Goal: Task Accomplishment & Management: Complete application form

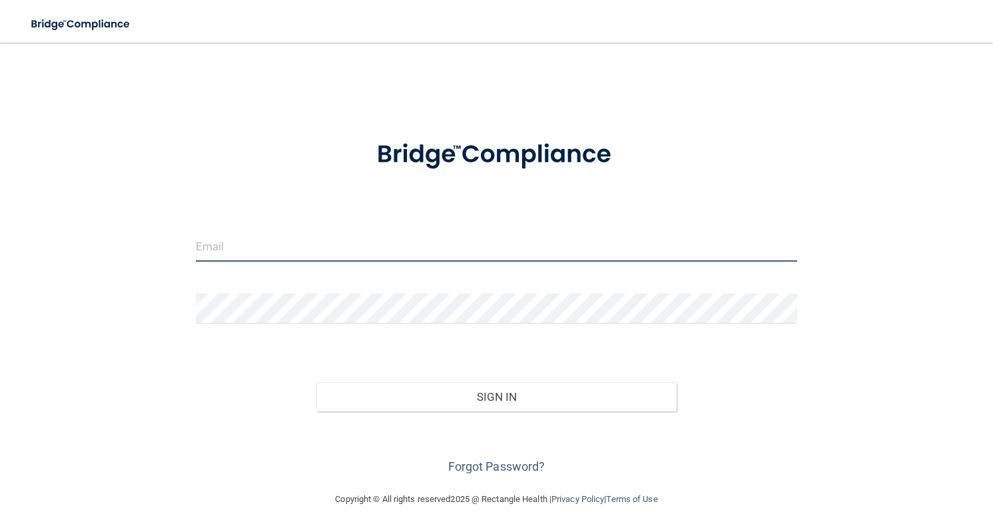
click at [218, 248] on input "email" at bounding box center [496, 247] width 601 height 30
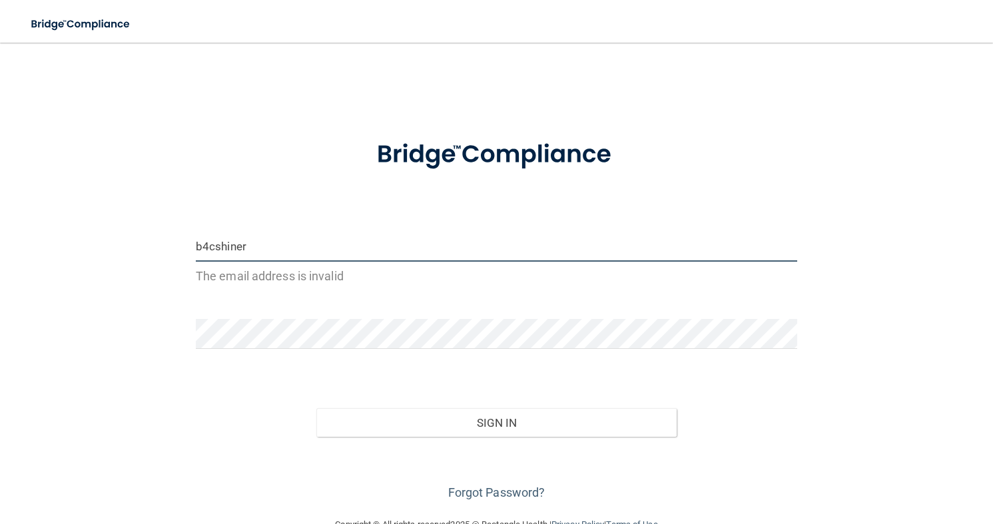
type input "[EMAIL_ADDRESS][DOMAIN_NAME]"
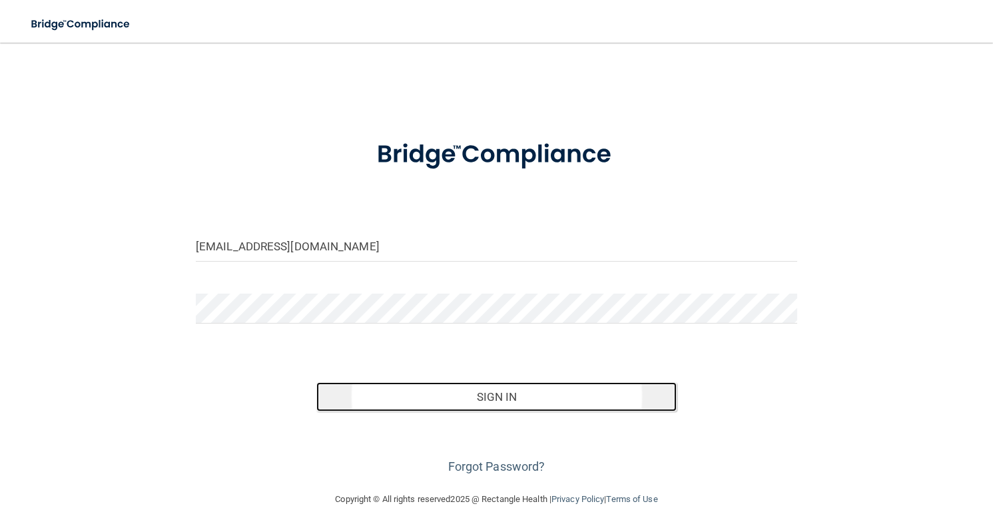
click at [432, 404] on button "Sign In" at bounding box center [496, 396] width 361 height 29
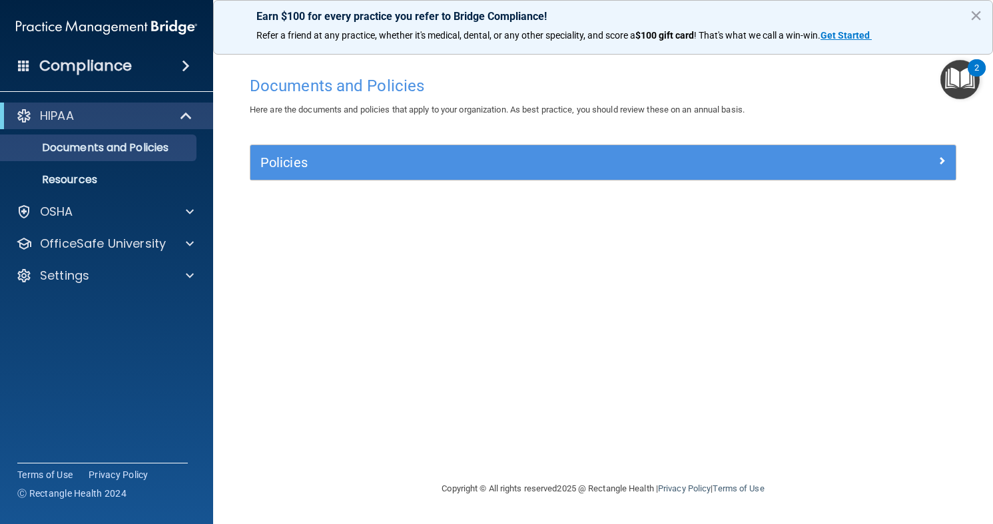
click at [940, 150] on div "Policies" at bounding box center [602, 162] width 705 height 35
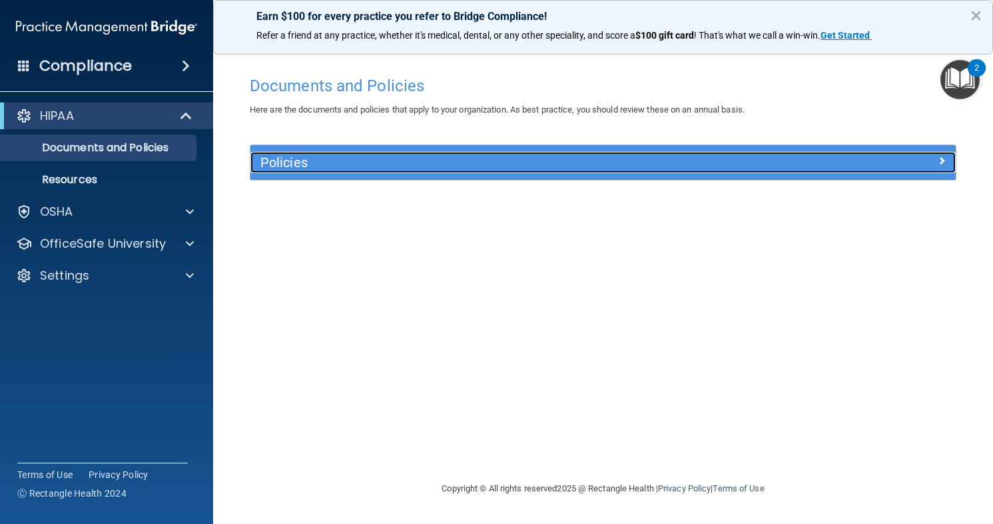
click at [940, 158] on span at bounding box center [942, 160] width 8 height 16
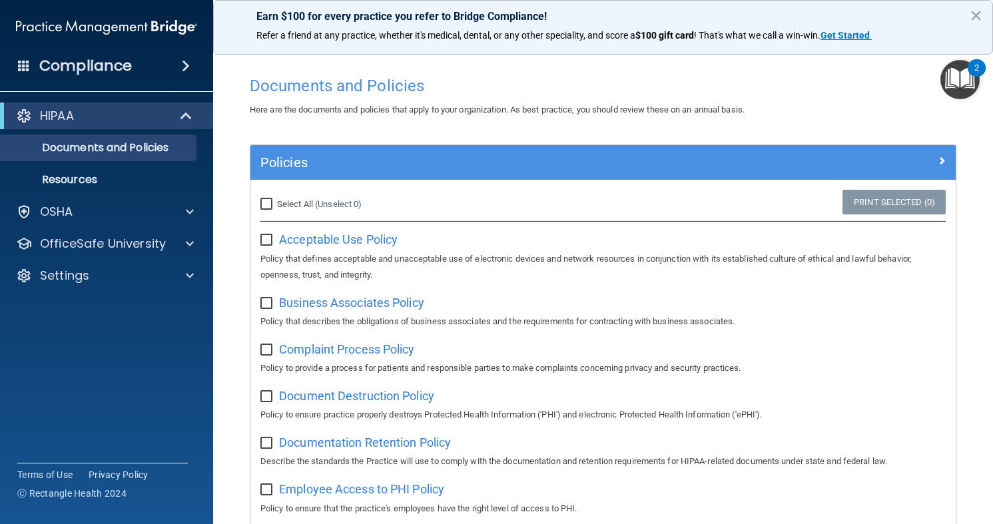
click at [266, 201] on input "Select All (Unselect 0) Unselect All" at bounding box center [267, 204] width 15 height 11
checkbox input "true"
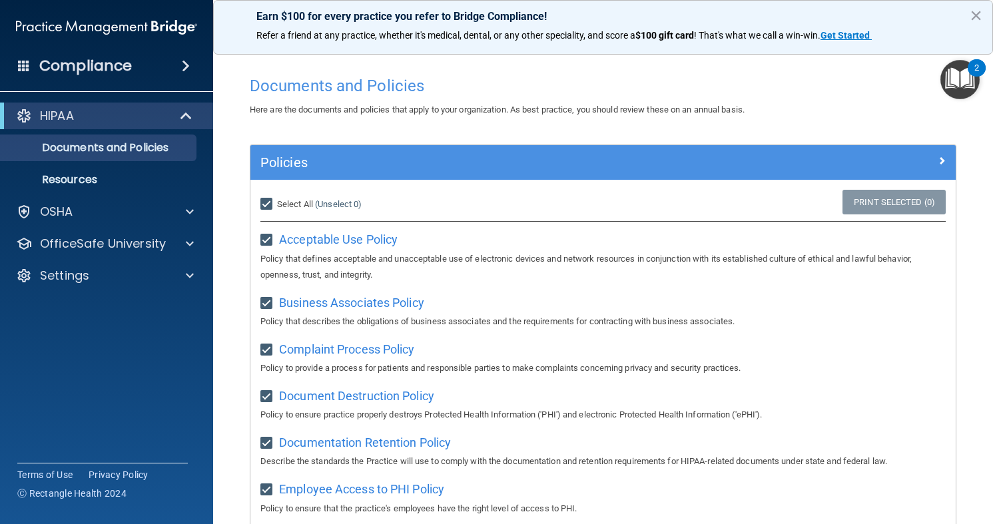
checkbox input "true"
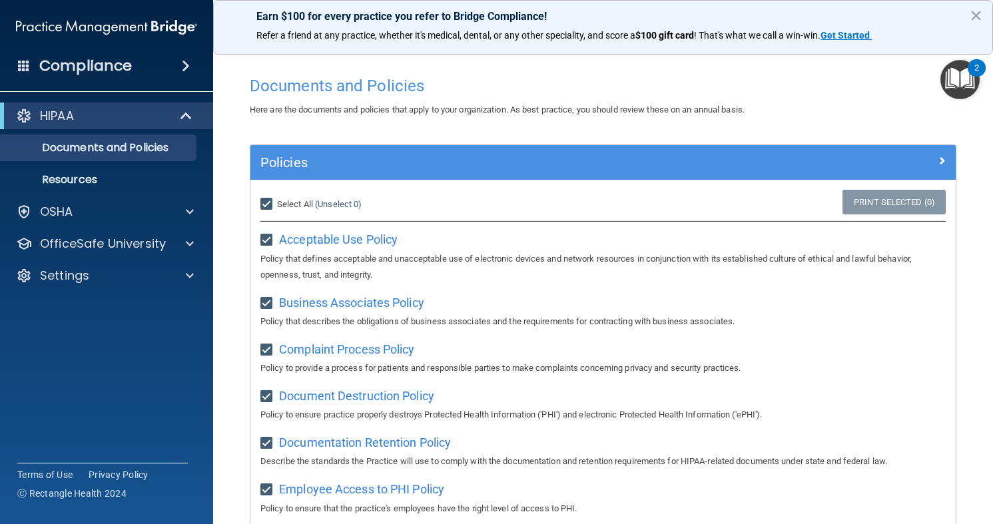
checkbox input "true"
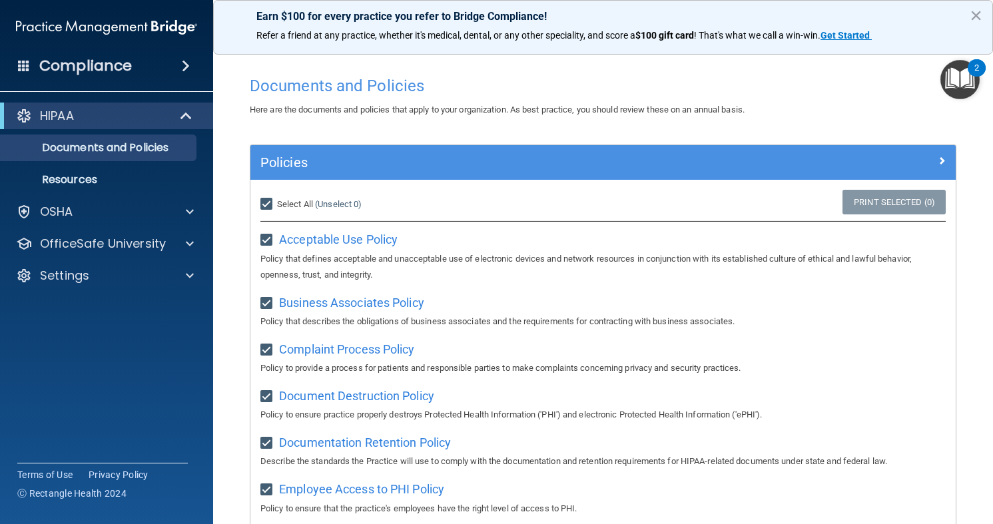
checkbox input "true"
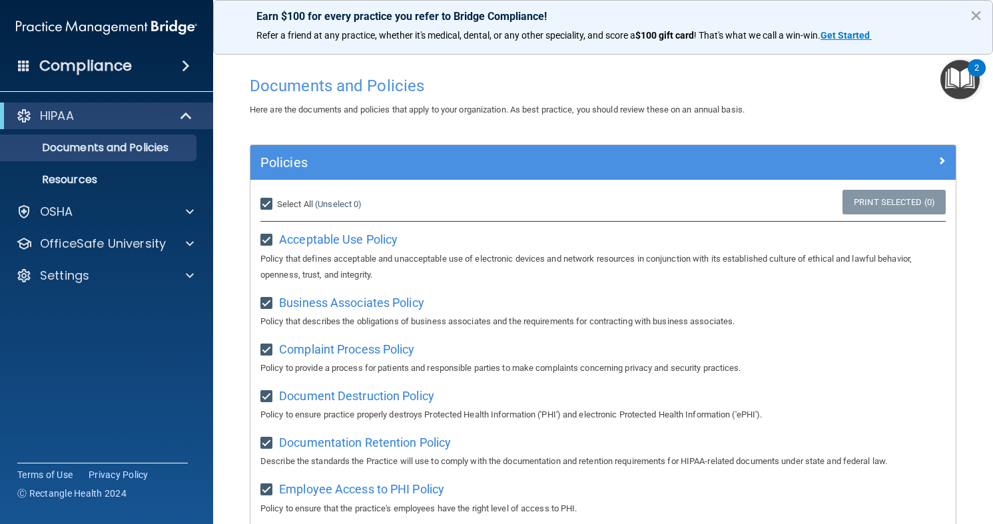
checkbox input "true"
click at [843, 196] on link "Print Selected (21)" at bounding box center [892, 202] width 108 height 25
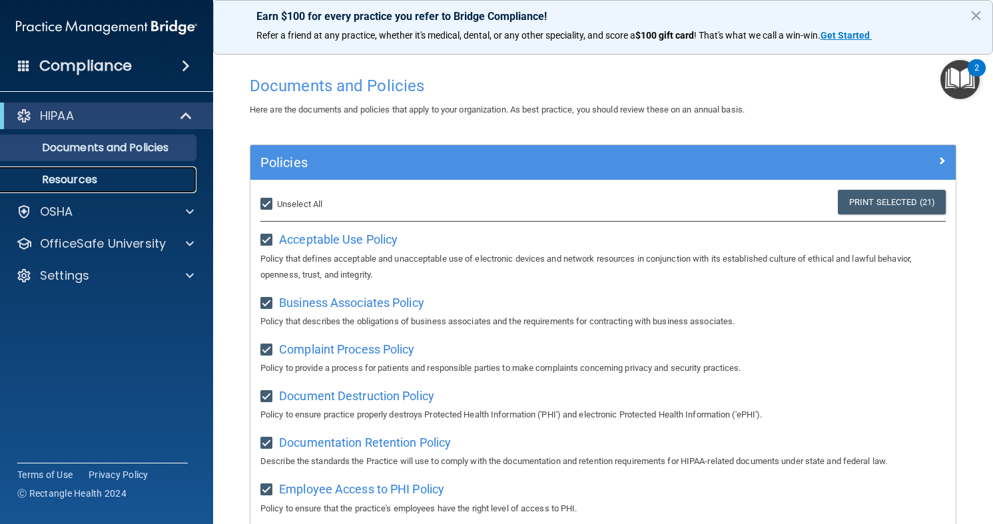
click at [125, 180] on p "Resources" at bounding box center [100, 179] width 182 height 13
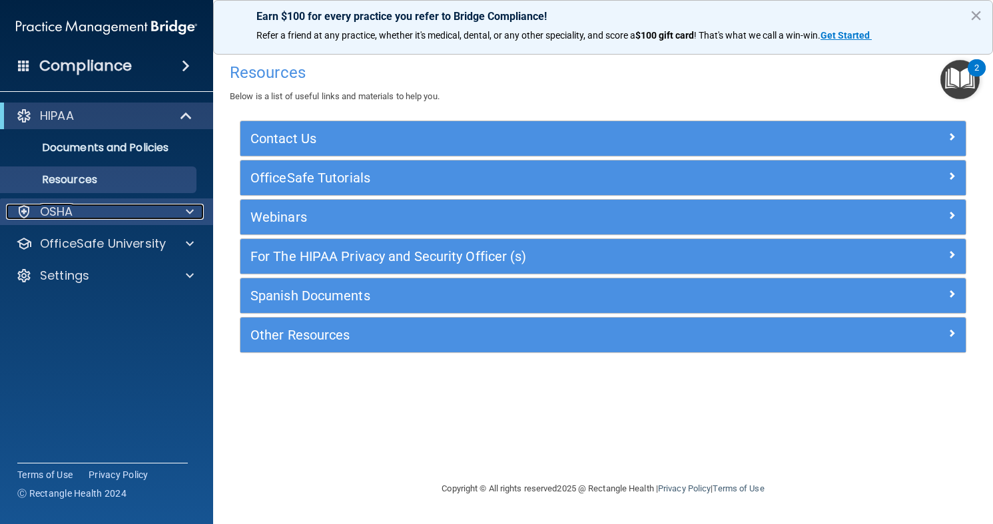
click at [180, 216] on div at bounding box center [187, 212] width 33 height 16
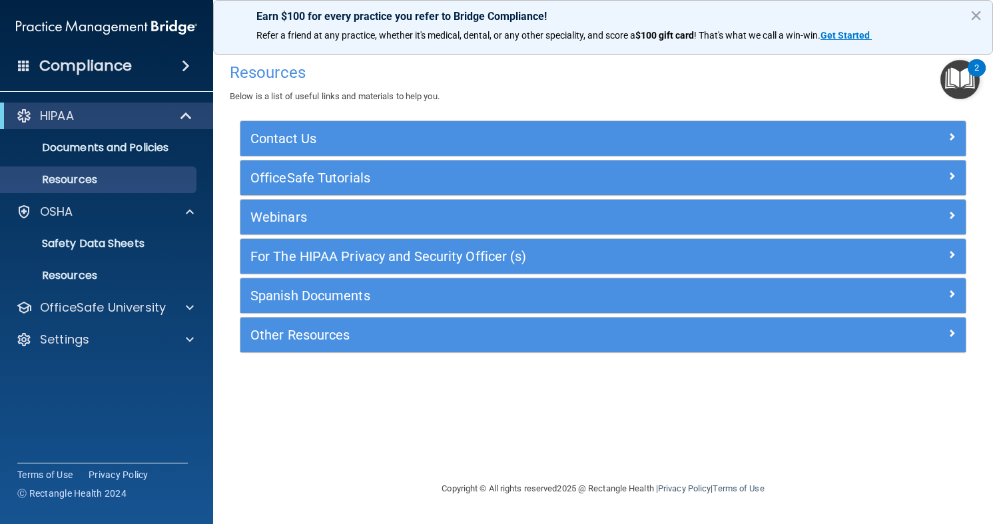
click at [961, 78] on img "Open Resource Center, 2 new notifications" at bounding box center [959, 79] width 39 height 39
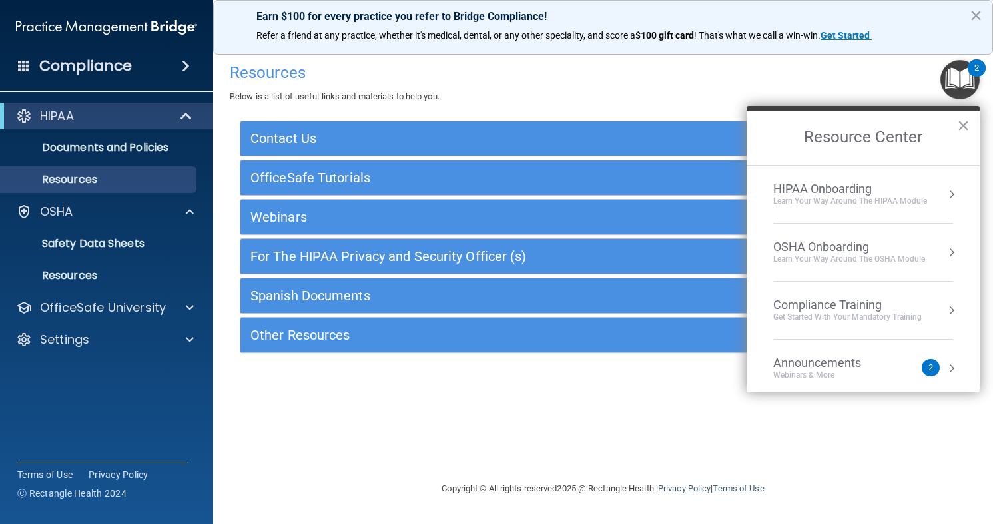
click at [834, 366] on div "Announcements" at bounding box center [830, 363] width 115 height 15
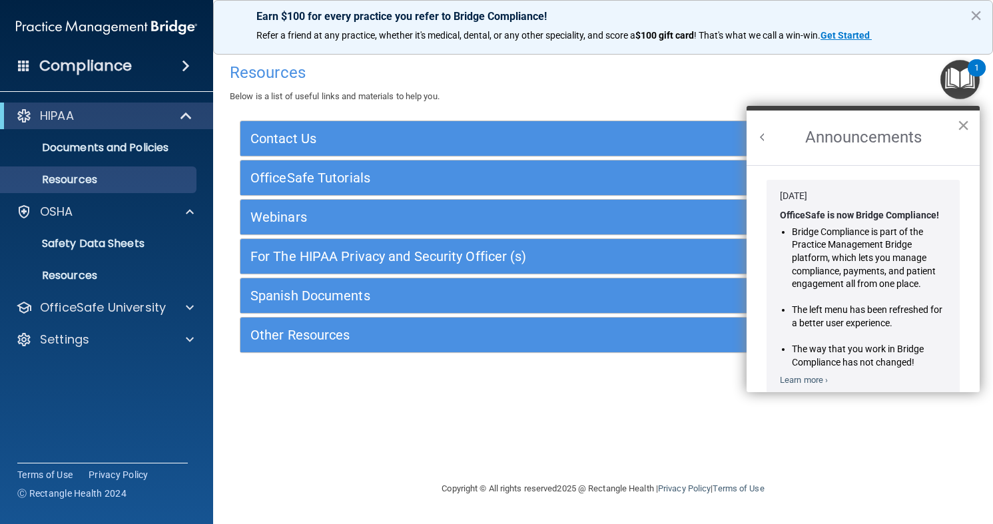
click at [959, 133] on button "×" at bounding box center [963, 125] width 13 height 21
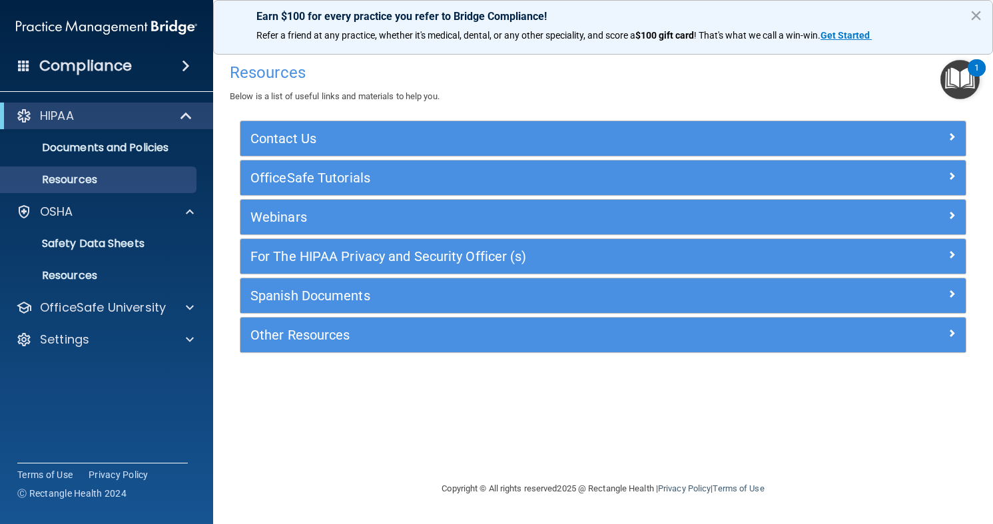
click at [968, 91] on img "Open Resource Center, 1 new notification" at bounding box center [959, 79] width 39 height 39
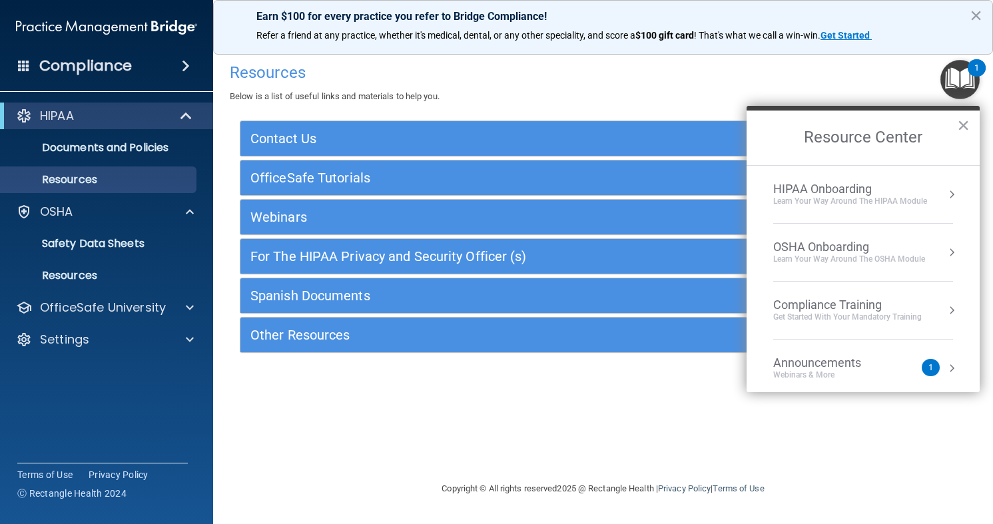
click at [846, 190] on div "HIPAA Onboarding" at bounding box center [850, 189] width 154 height 15
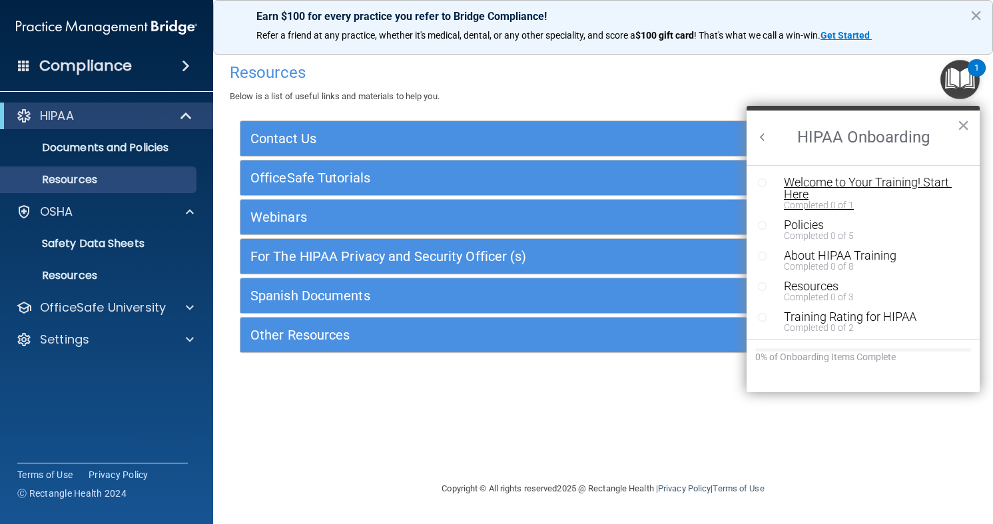
click at [821, 190] on div "Welcome to Your Training! Start Here" at bounding box center [873, 188] width 178 height 24
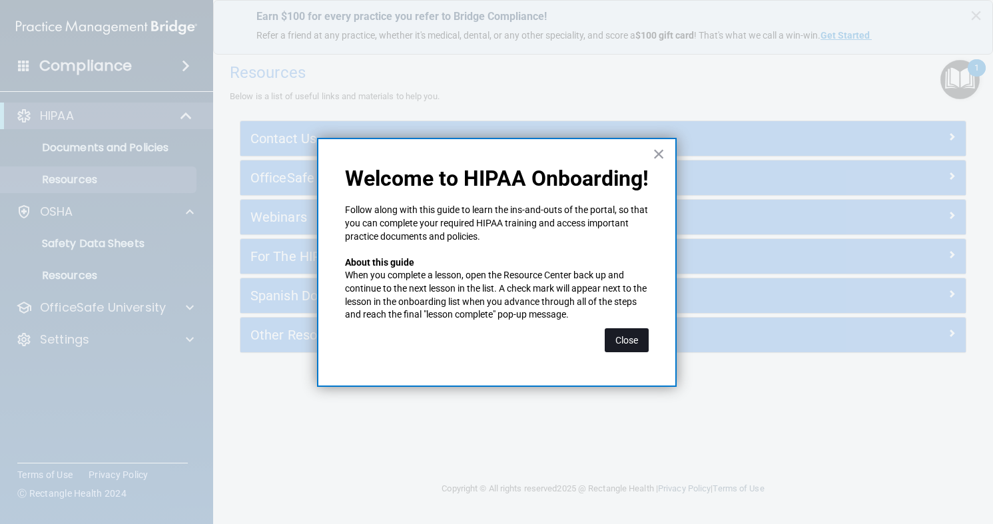
click at [633, 335] on button "Close" at bounding box center [627, 340] width 44 height 24
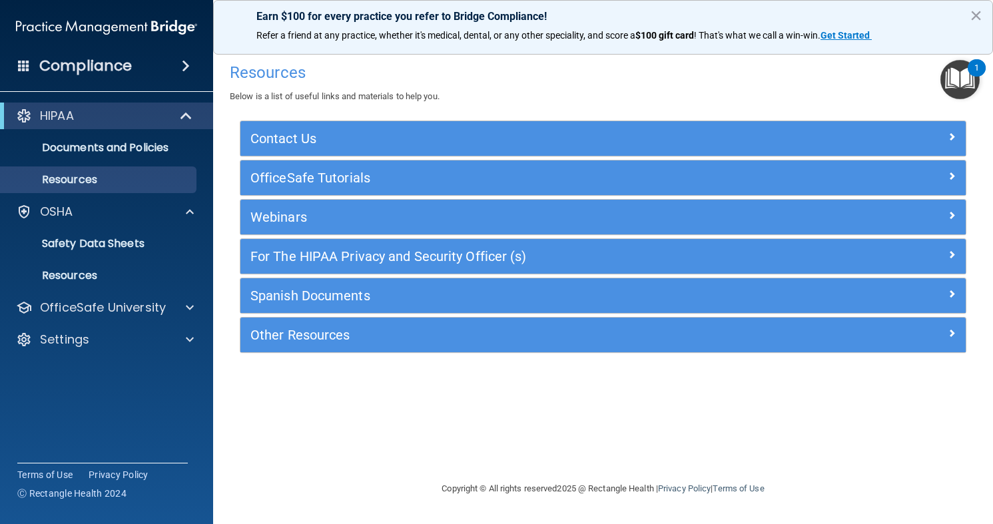
click at [960, 79] on img "Open Resource Center, 1 new notification" at bounding box center [959, 79] width 39 height 39
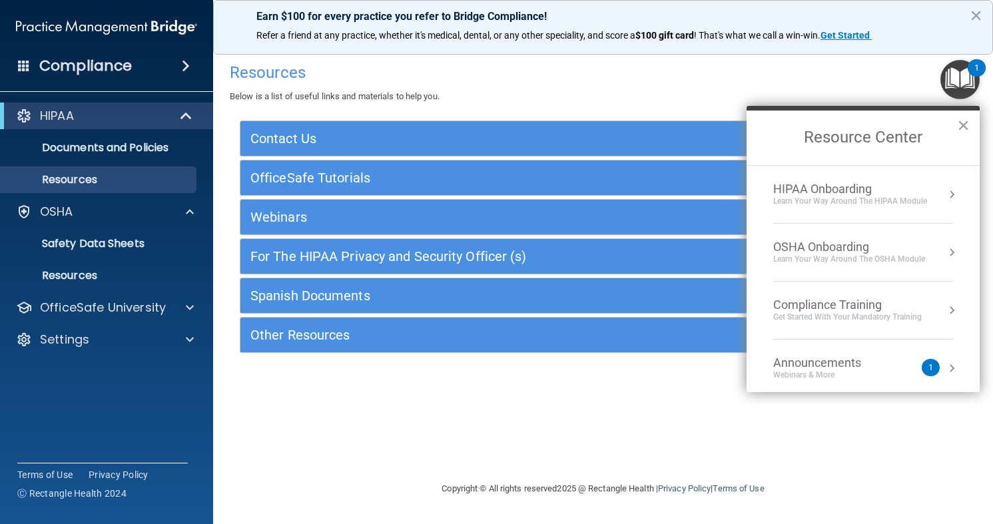
click at [844, 182] on div "HIPAA Onboarding" at bounding box center [850, 189] width 154 height 15
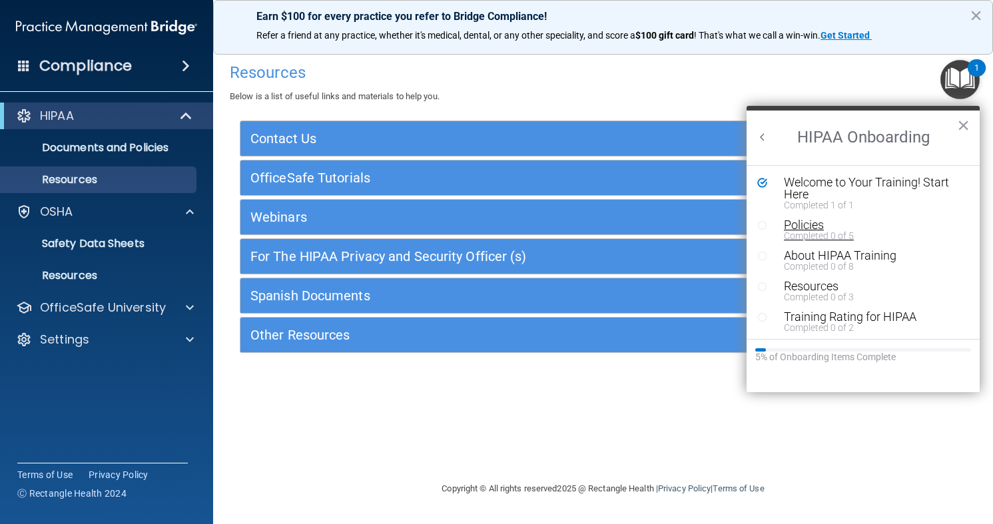
click at [798, 228] on div "Policies" at bounding box center [873, 225] width 178 height 12
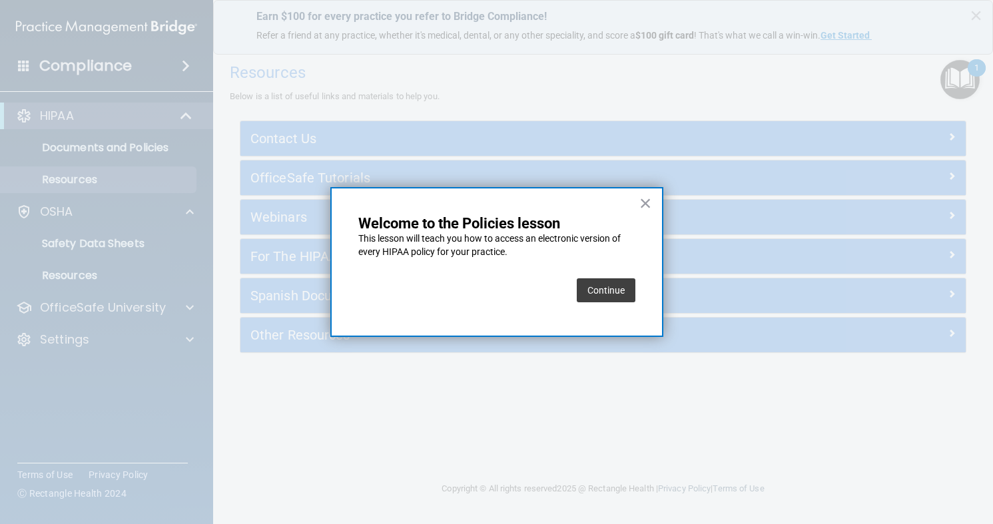
click at [626, 285] on button "Continue" at bounding box center [606, 290] width 59 height 24
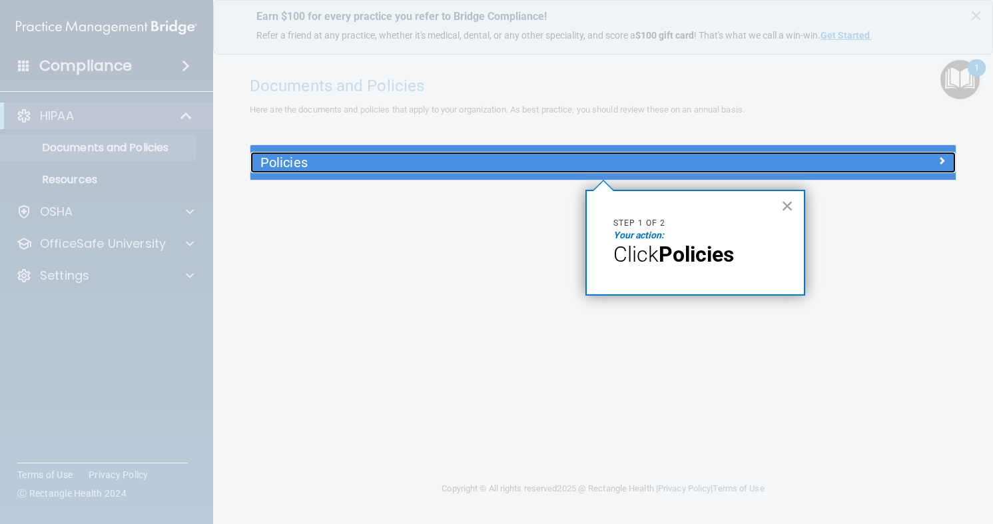
click at [614, 170] on div "Policies" at bounding box center [514, 162] width 529 height 21
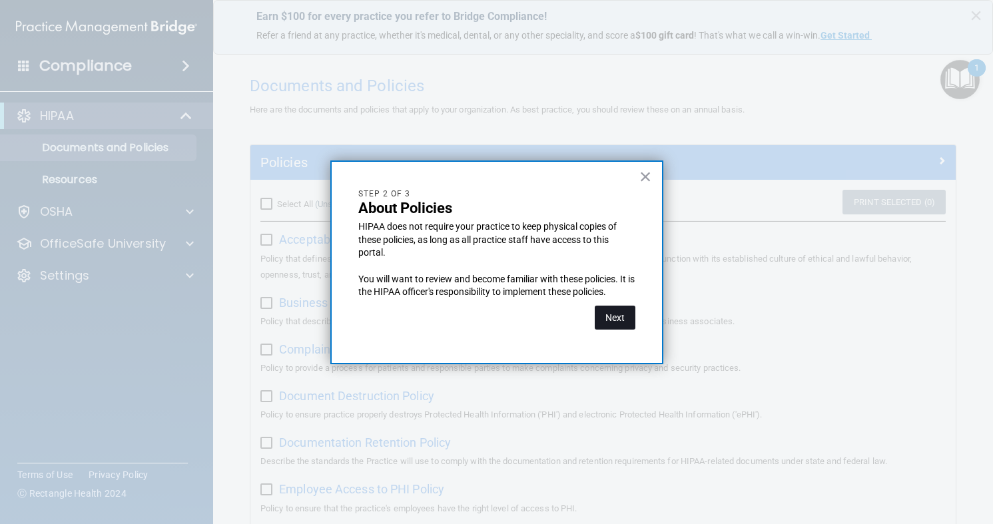
click at [611, 312] on button "Next" at bounding box center [615, 318] width 41 height 24
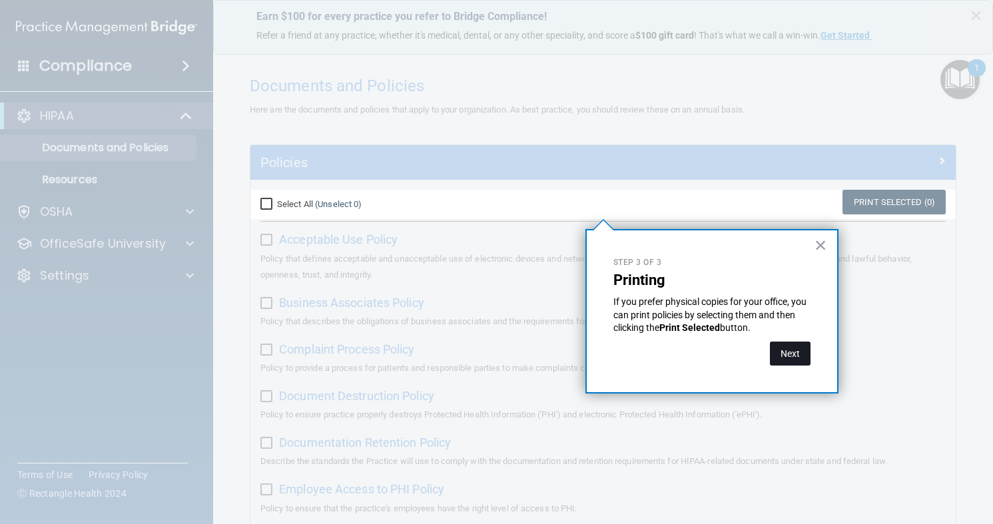
click at [786, 352] on button "Next" at bounding box center [790, 354] width 41 height 24
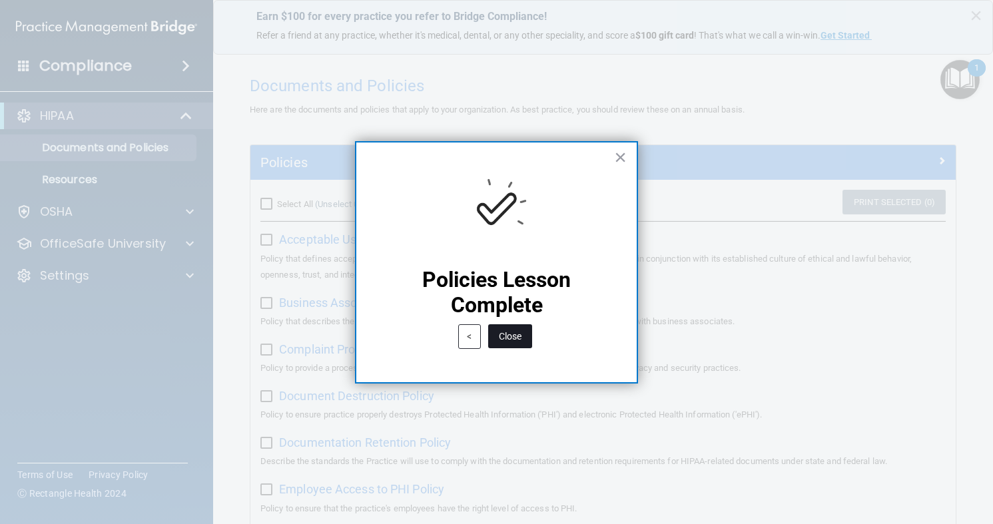
click at [520, 334] on button "Close" at bounding box center [510, 336] width 44 height 24
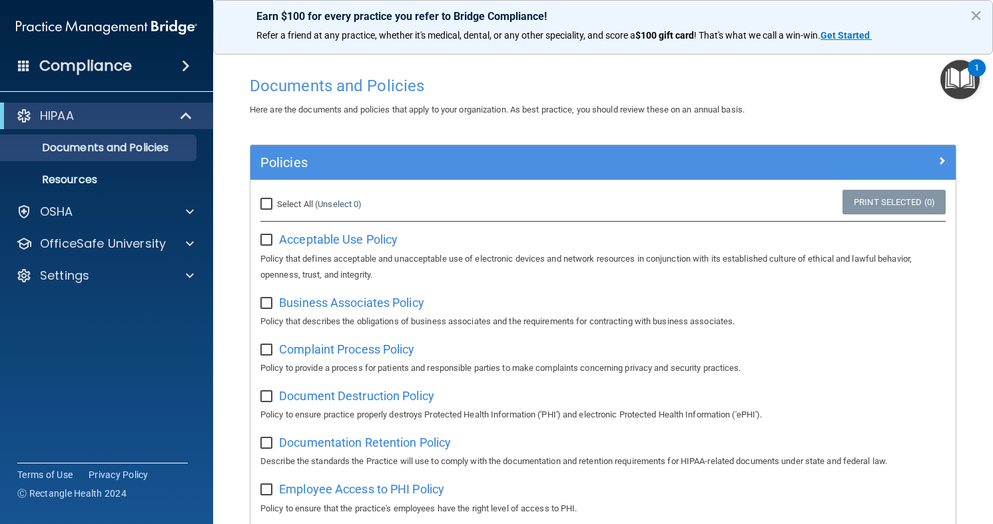
click at [959, 98] on img "Open Resource Center, 1 new notification" at bounding box center [959, 79] width 39 height 39
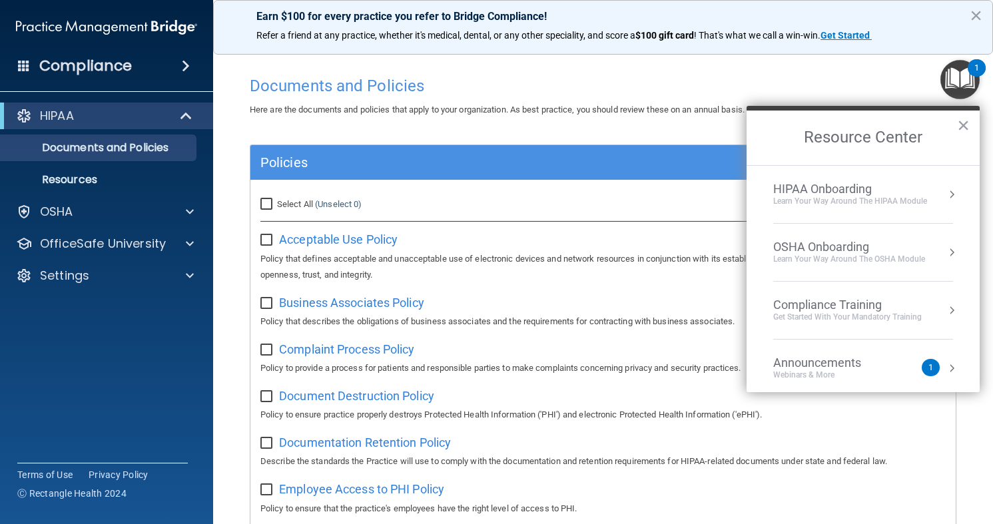
click at [876, 210] on li "HIPAA Onboarding Learn Your Way around the HIPAA module" at bounding box center [863, 195] width 180 height 58
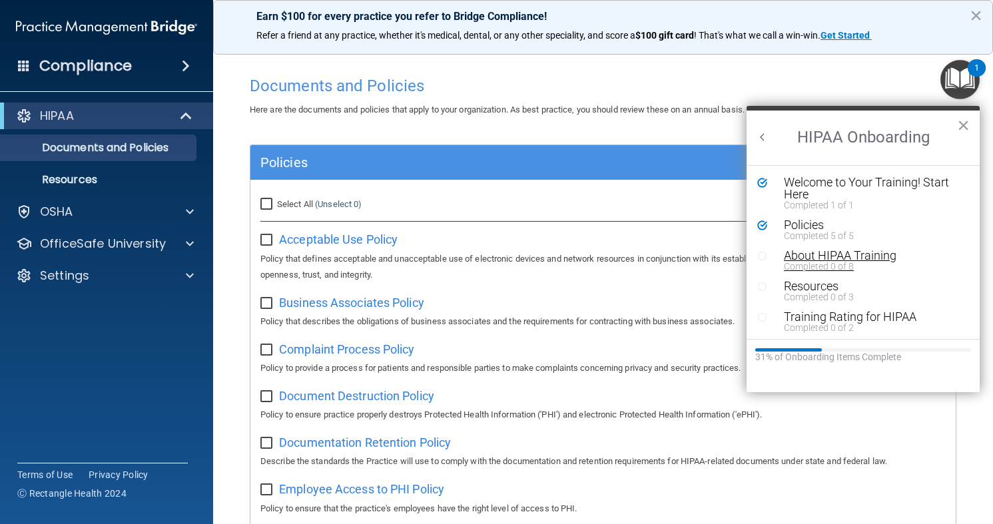
click at [844, 255] on div "About HIPAA Training" at bounding box center [873, 256] width 178 height 12
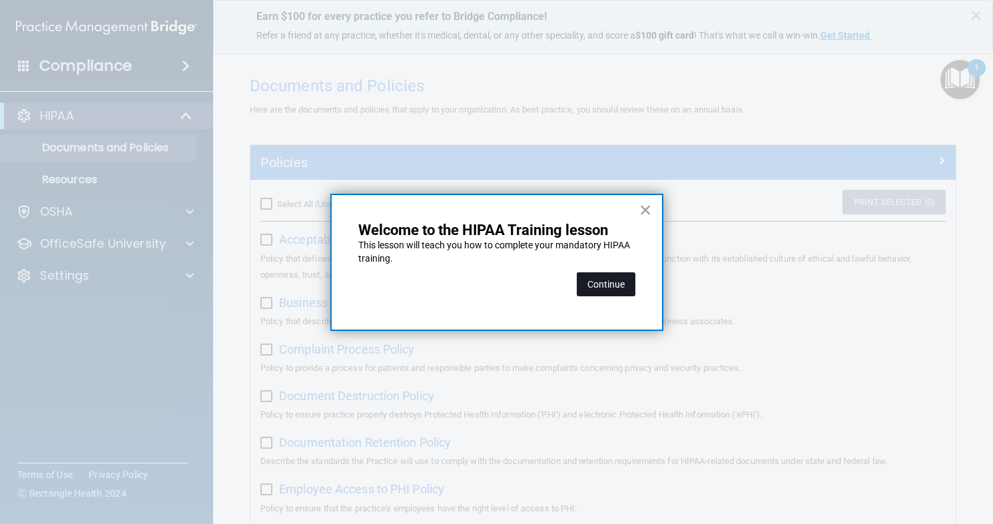
click at [620, 285] on button "Continue" at bounding box center [606, 284] width 59 height 24
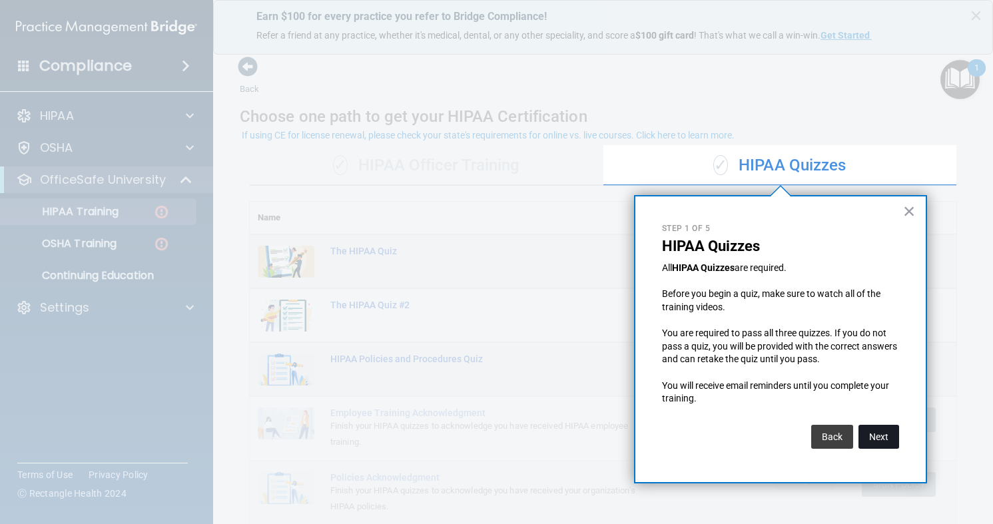
click at [870, 437] on button "Next" at bounding box center [878, 437] width 41 height 24
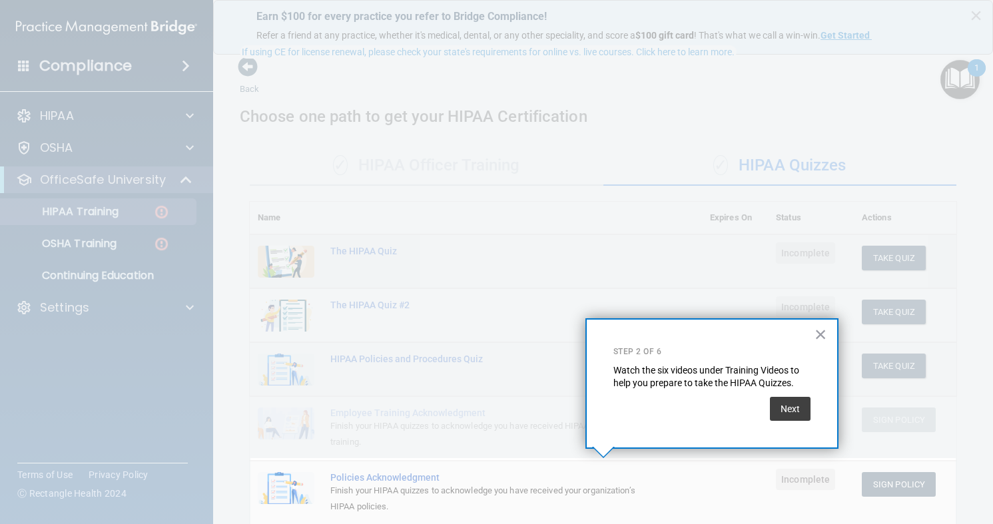
scroll to position [83, 0]
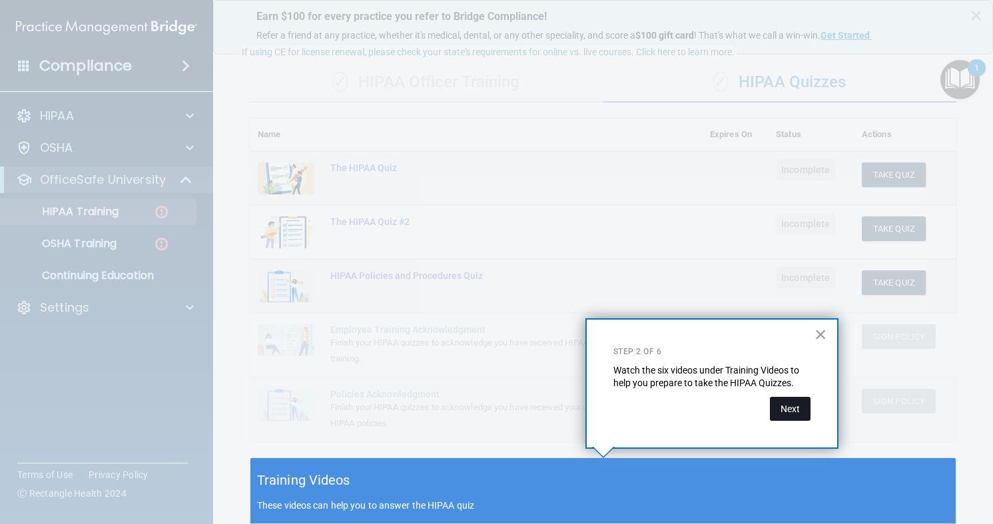
click at [793, 419] on button "Next" at bounding box center [790, 409] width 41 height 24
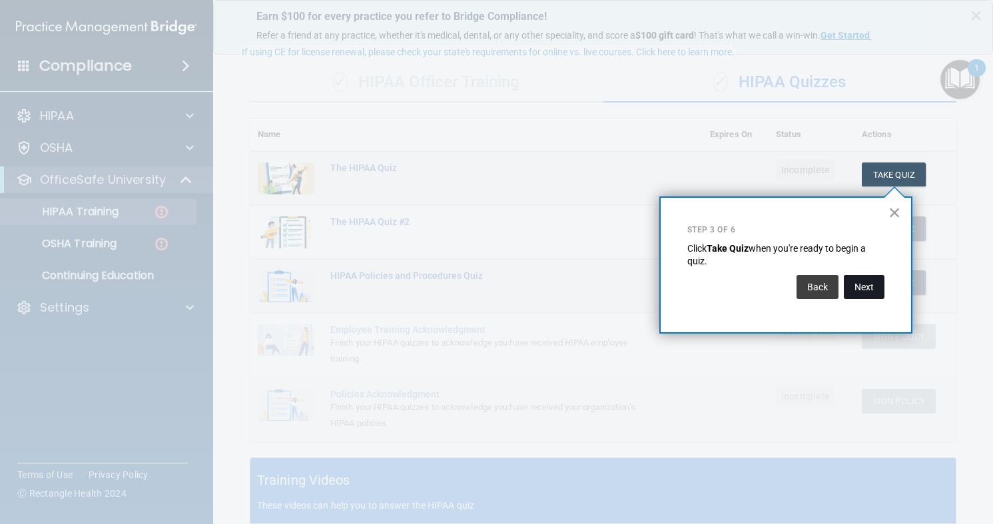
click at [875, 287] on button "Next" at bounding box center [864, 287] width 41 height 24
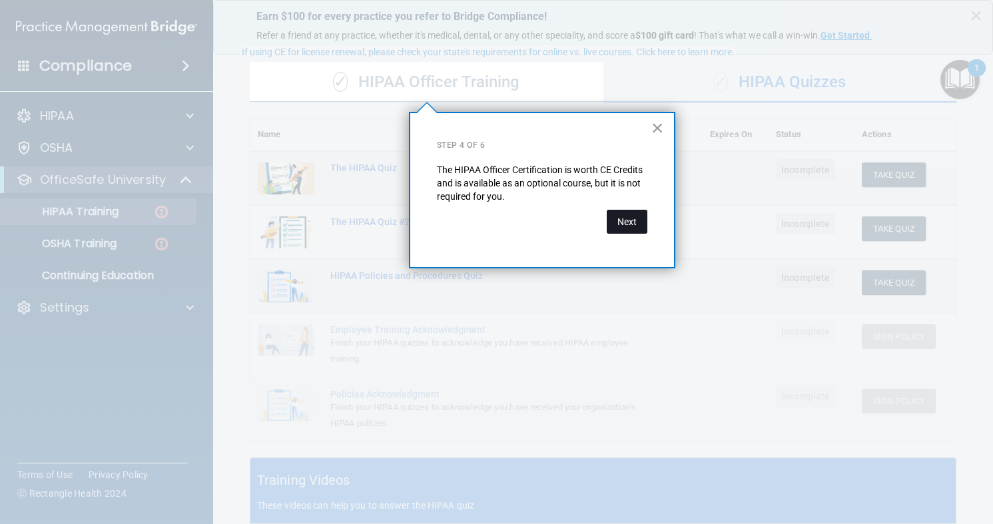
click at [626, 224] on button "Next" at bounding box center [627, 222] width 41 height 24
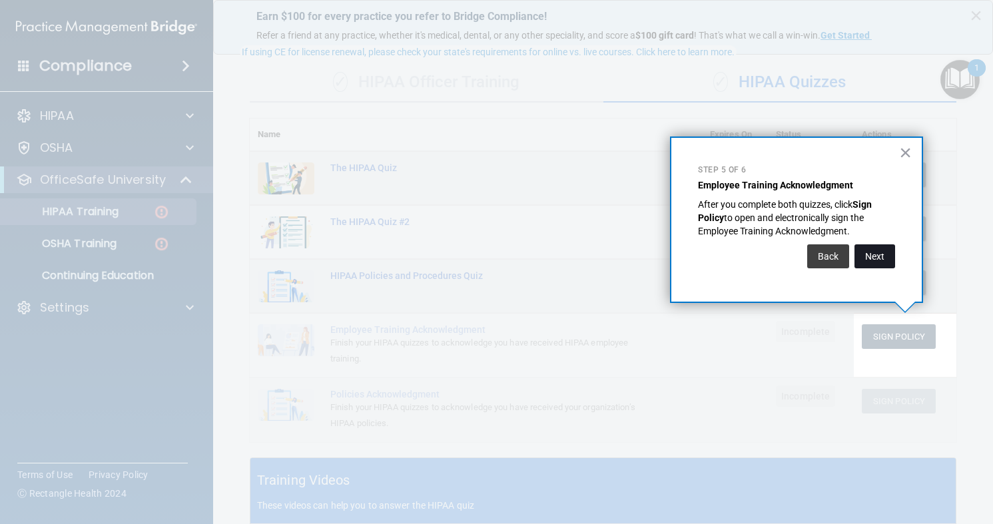
click at [884, 258] on button "Next" at bounding box center [874, 256] width 41 height 24
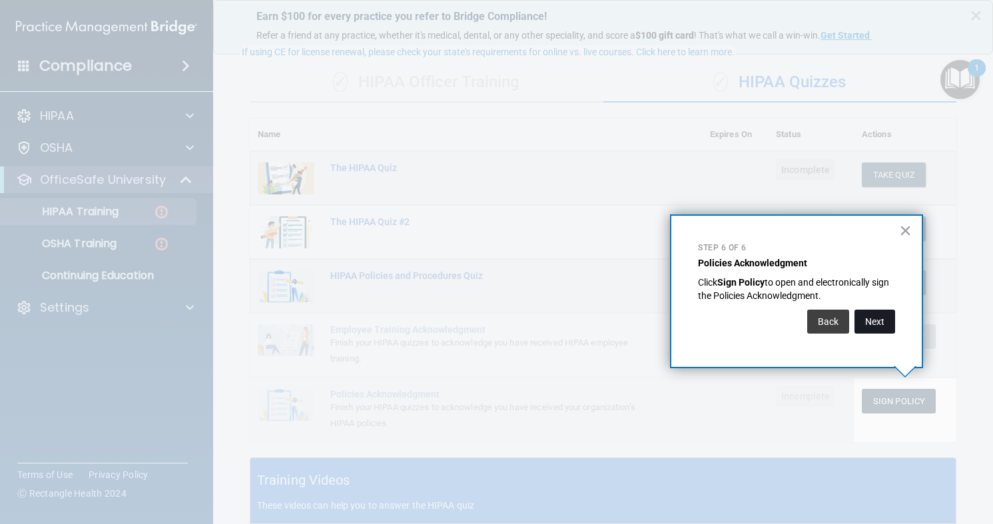
click at [876, 324] on button "Next" at bounding box center [874, 322] width 41 height 24
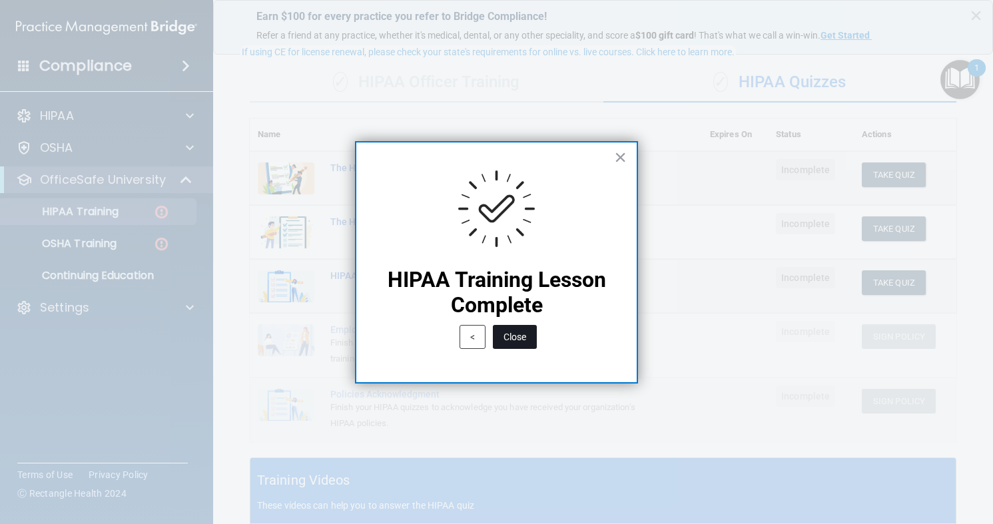
click at [519, 342] on button "Close" at bounding box center [515, 337] width 44 height 24
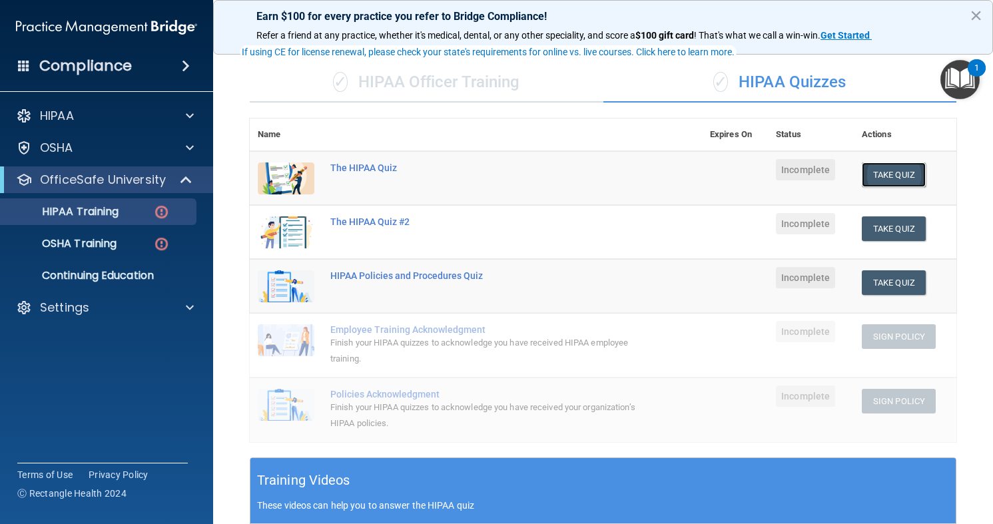
click at [886, 179] on button "Take Quiz" at bounding box center [894, 174] width 64 height 25
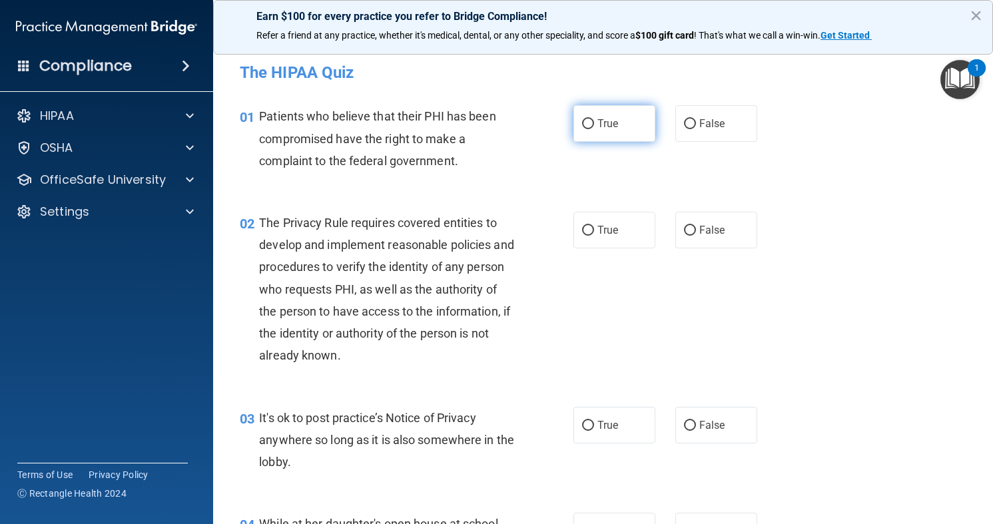
click at [595, 131] on label "True" at bounding box center [614, 123] width 82 height 37
click at [594, 129] on input "True" at bounding box center [588, 124] width 12 height 10
radio input "true"
click at [597, 234] on span "True" at bounding box center [607, 230] width 21 height 13
click at [594, 234] on input "True" at bounding box center [588, 231] width 12 height 10
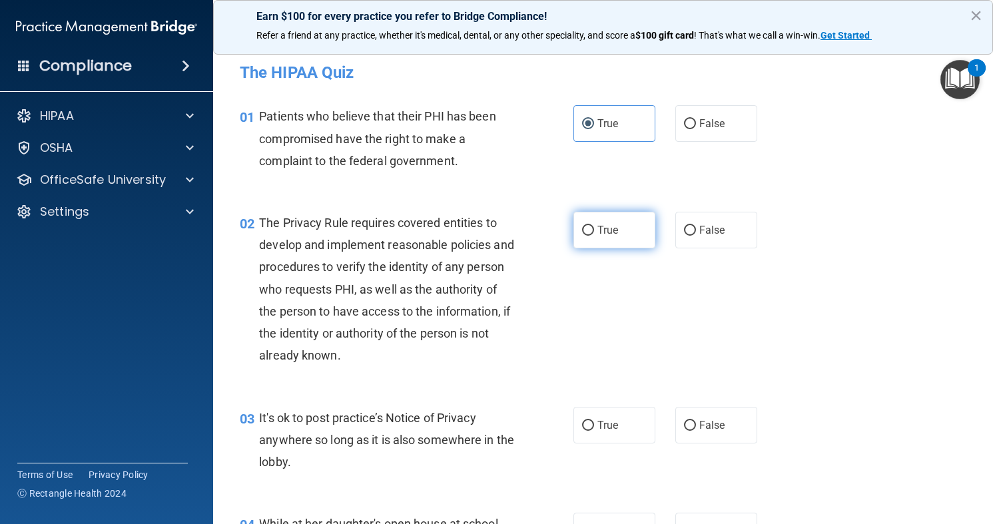
radio input "true"
click at [612, 422] on span "True" at bounding box center [607, 425] width 21 height 13
click at [594, 422] on input "True" at bounding box center [588, 426] width 12 height 10
radio input "true"
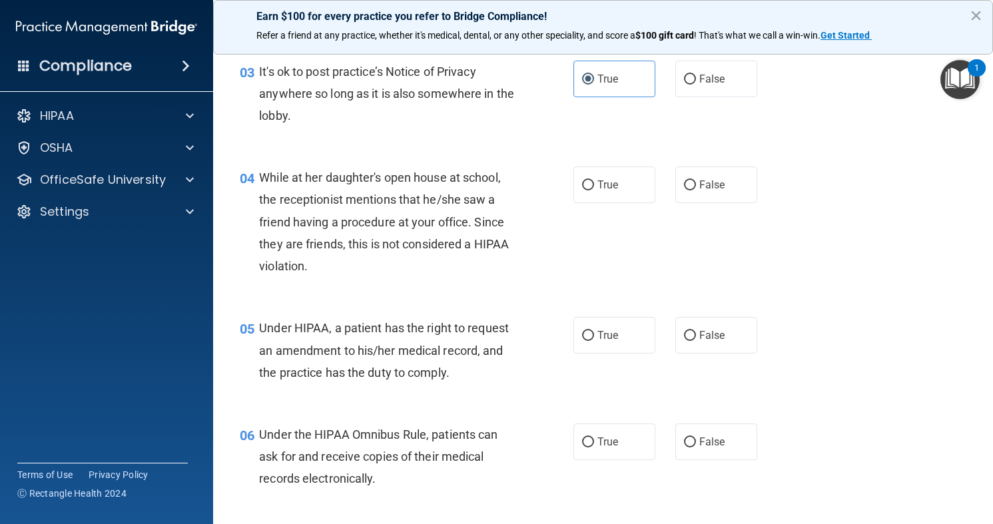
scroll to position [373, 0]
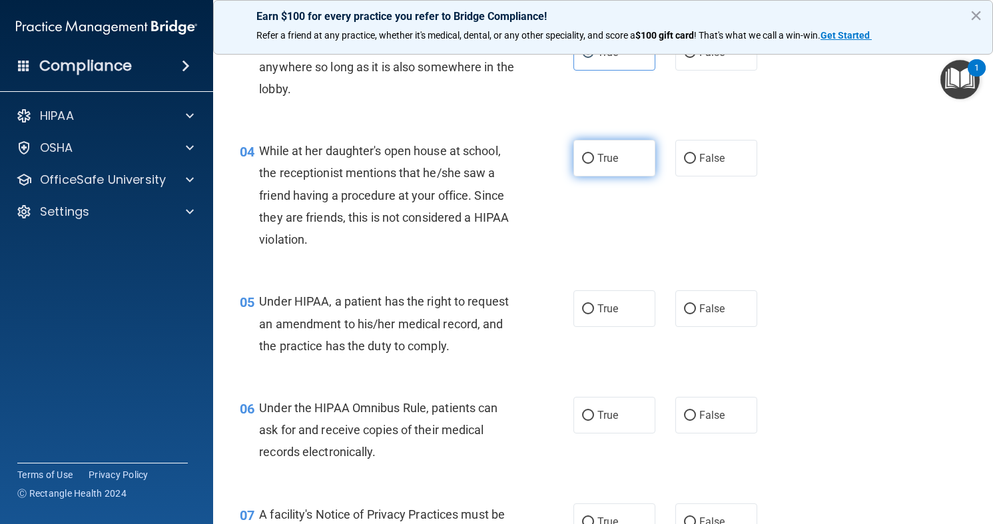
click at [607, 162] on span "True" at bounding box center [607, 158] width 21 height 13
click at [594, 162] on input "True" at bounding box center [588, 159] width 12 height 10
radio input "true"
click at [684, 156] on input "False" at bounding box center [690, 159] width 12 height 10
radio input "true"
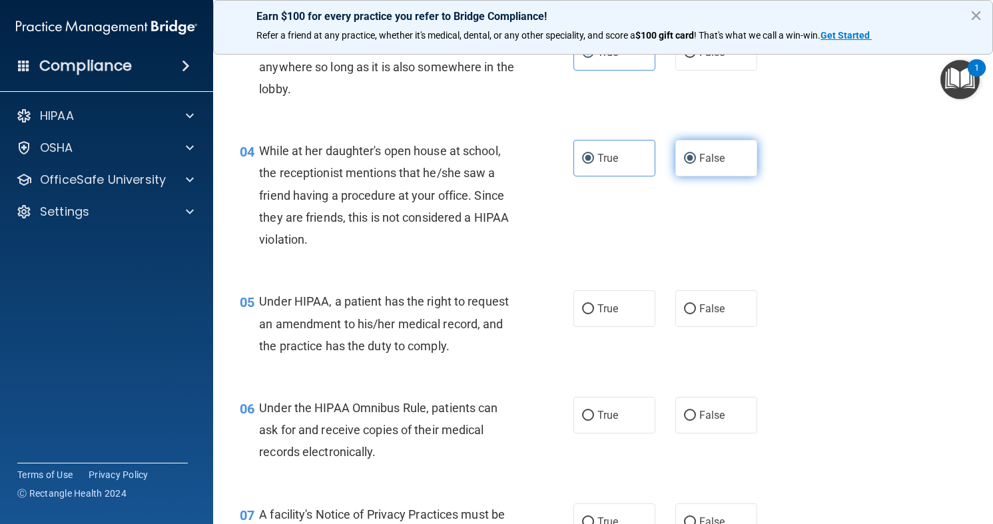
radio input "false"
click at [598, 315] on label "True" at bounding box center [614, 308] width 82 height 37
click at [594, 314] on input "True" at bounding box center [588, 309] width 12 height 10
radio input "true"
click at [600, 415] on span "True" at bounding box center [607, 415] width 21 height 13
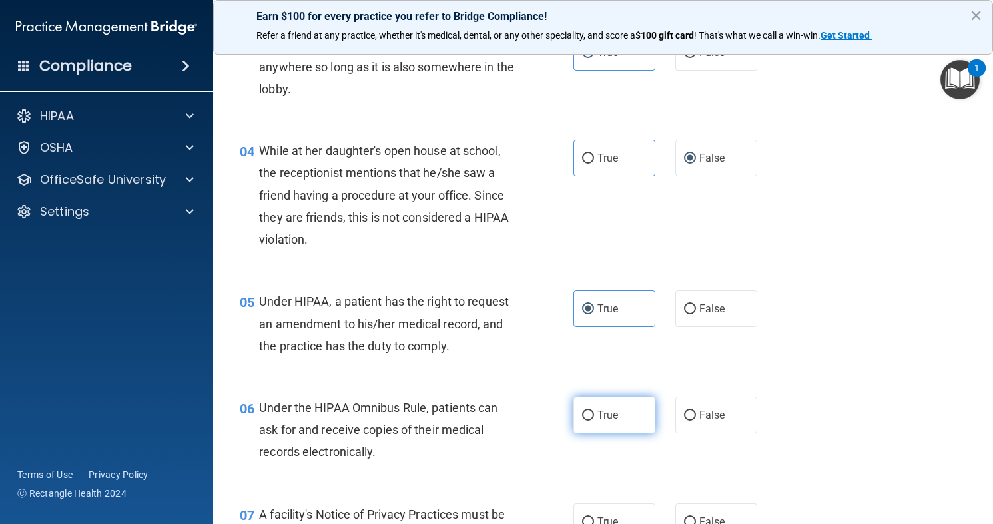
click at [594, 415] on input "True" at bounding box center [588, 416] width 12 height 10
radio input "true"
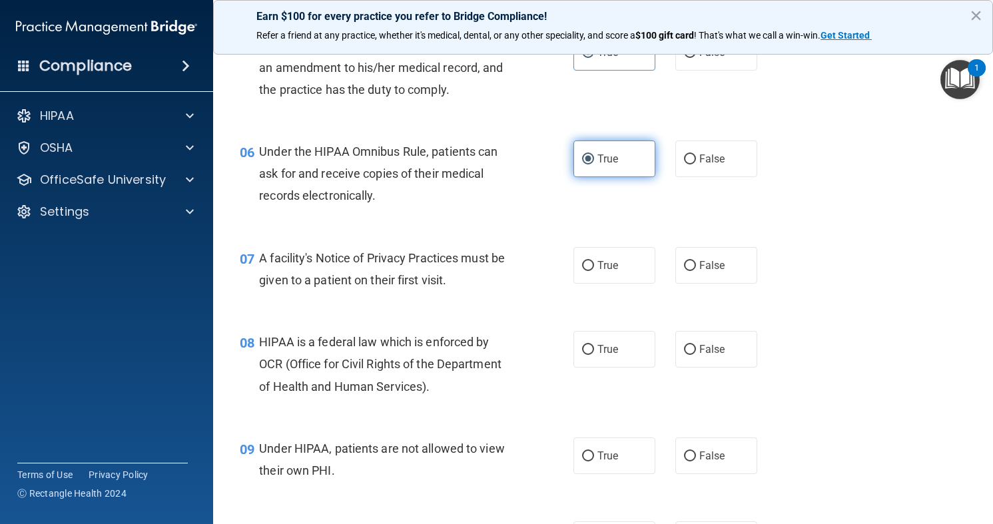
scroll to position [639, 0]
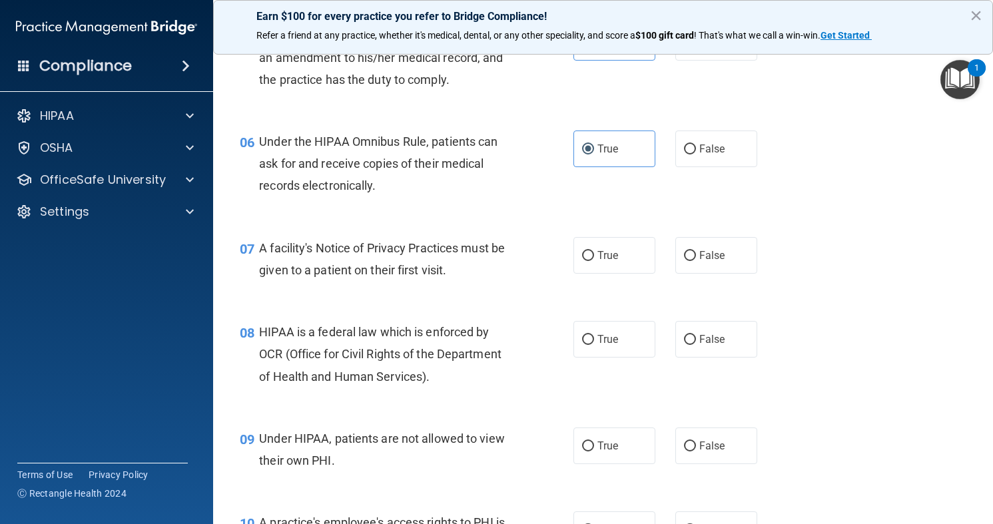
click at [607, 279] on div "07 A facility's Notice of Privacy Practices must be given to a patient on their…" at bounding box center [603, 262] width 746 height 84
click at [598, 246] on label "True" at bounding box center [614, 255] width 82 height 37
click at [594, 251] on input "True" at bounding box center [588, 256] width 12 height 10
radio input "true"
click at [595, 338] on label "True" at bounding box center [614, 339] width 82 height 37
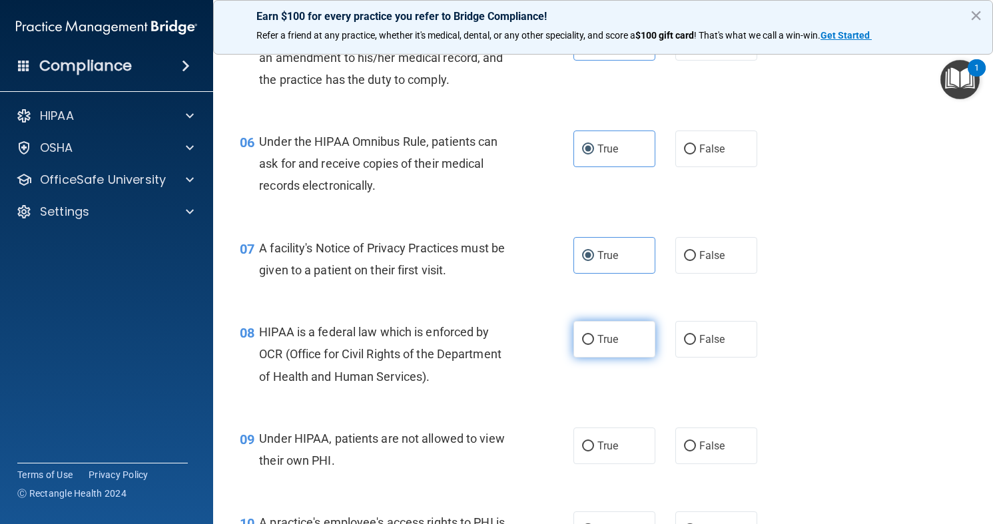
click at [594, 338] on input "True" at bounding box center [588, 340] width 12 height 10
radio input "true"
click at [716, 443] on span "False" at bounding box center [712, 446] width 26 height 13
click at [696, 443] on input "False" at bounding box center [690, 446] width 12 height 10
radio input "true"
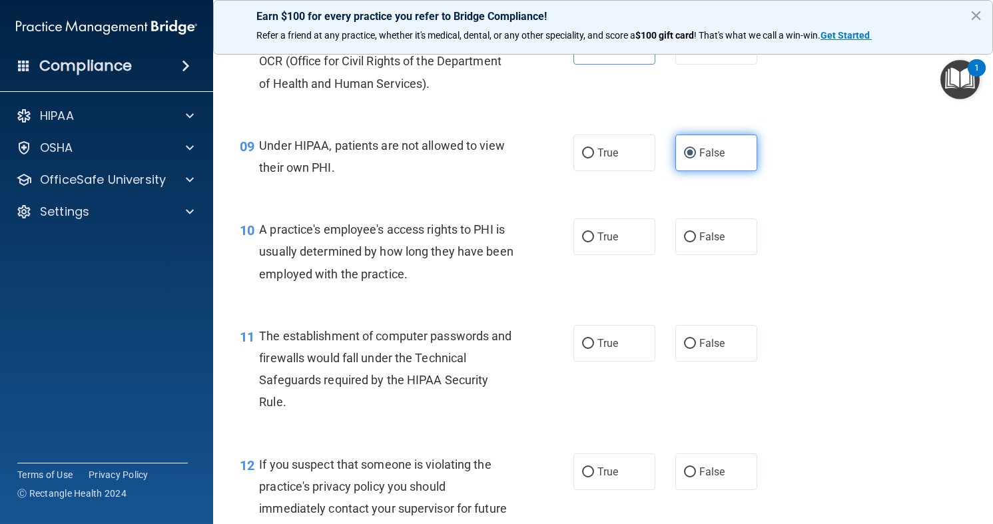
scroll to position [959, 0]
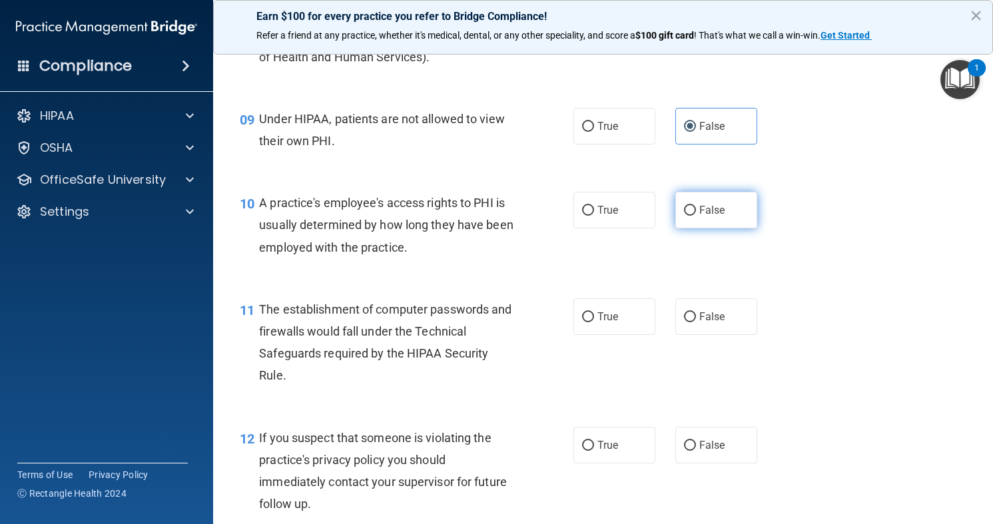
click at [699, 208] on span "False" at bounding box center [712, 210] width 26 height 13
click at [696, 208] on input "False" at bounding box center [690, 211] width 12 height 10
radio input "true"
click at [601, 323] on label "True" at bounding box center [614, 316] width 82 height 37
click at [594, 322] on input "True" at bounding box center [588, 317] width 12 height 10
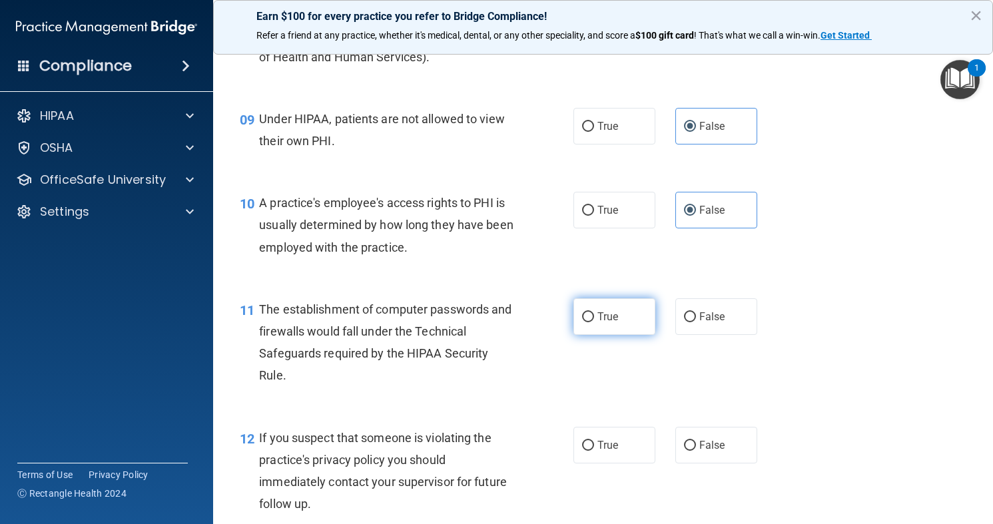
radio input "true"
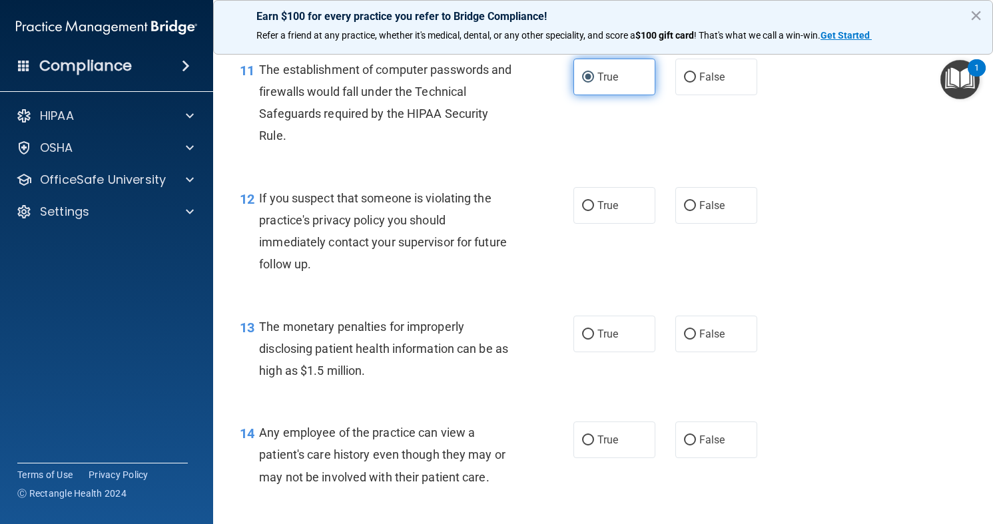
scroll to position [1225, 0]
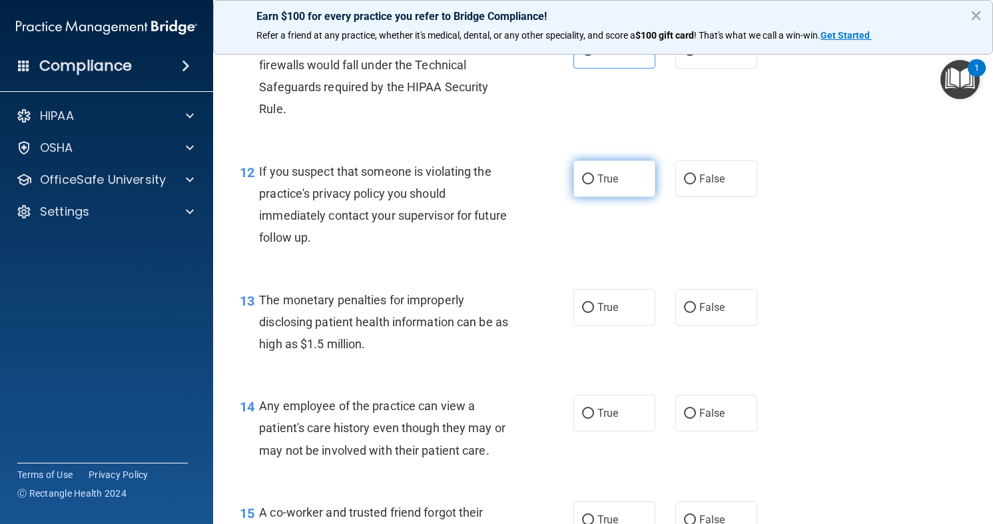
click at [590, 184] on label "True" at bounding box center [614, 178] width 82 height 37
click at [590, 184] on input "True" at bounding box center [588, 179] width 12 height 10
radio input "true"
click at [633, 301] on label "True" at bounding box center [614, 307] width 82 height 37
click at [594, 303] on input "True" at bounding box center [588, 308] width 12 height 10
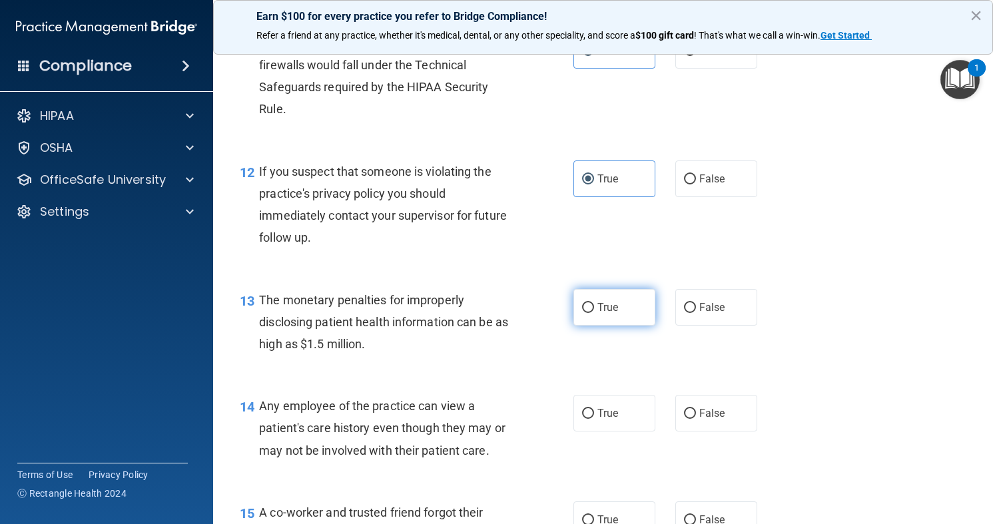
radio input "true"
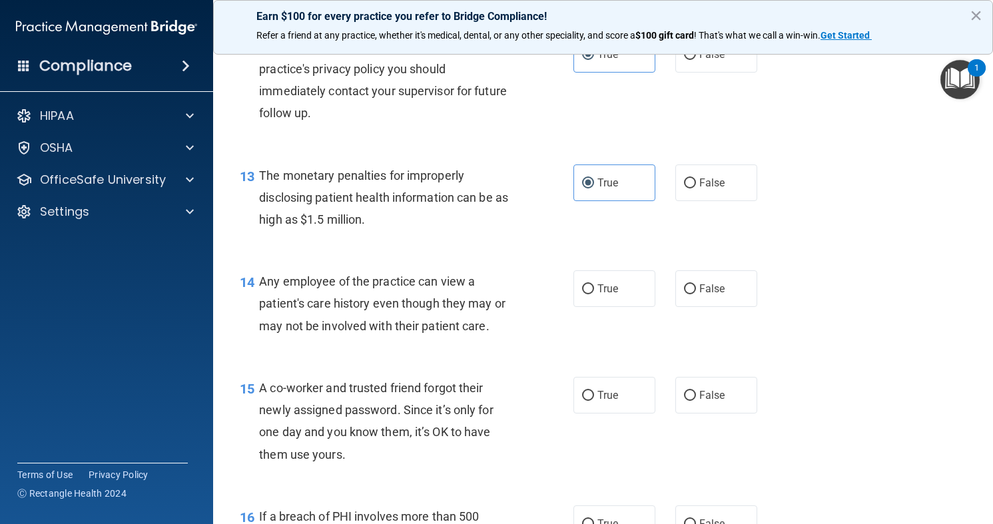
scroll to position [1358, 0]
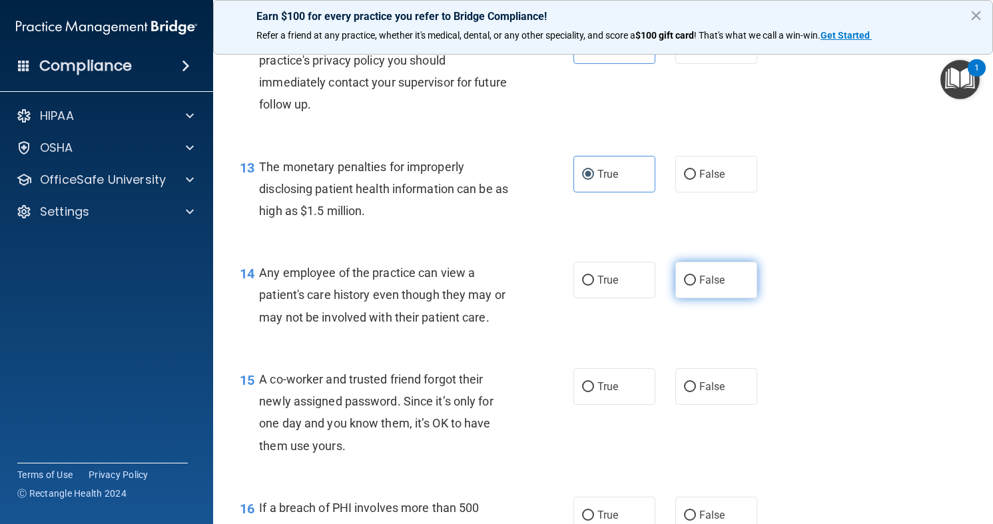
click at [728, 288] on label "False" at bounding box center [716, 280] width 82 height 37
click at [696, 286] on input "False" at bounding box center [690, 281] width 12 height 10
radio input "true"
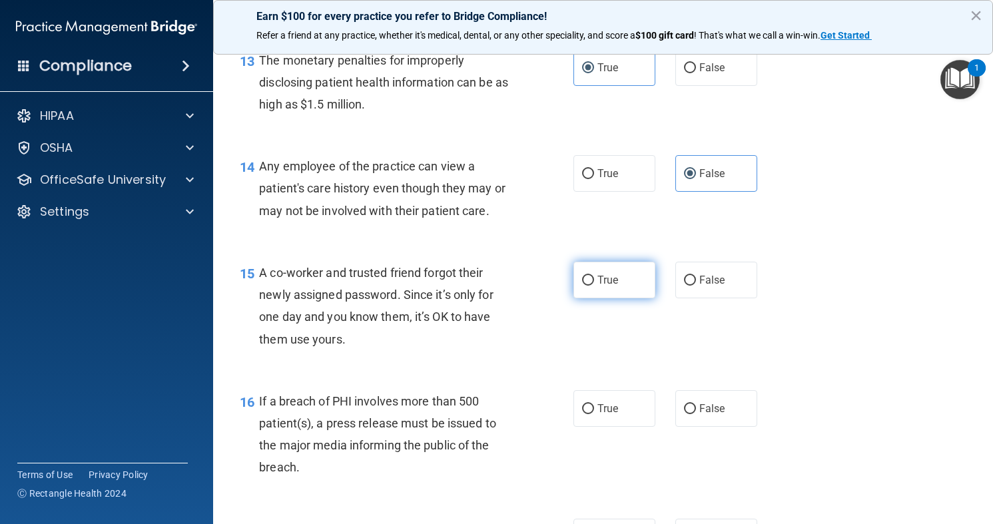
scroll to position [1492, 0]
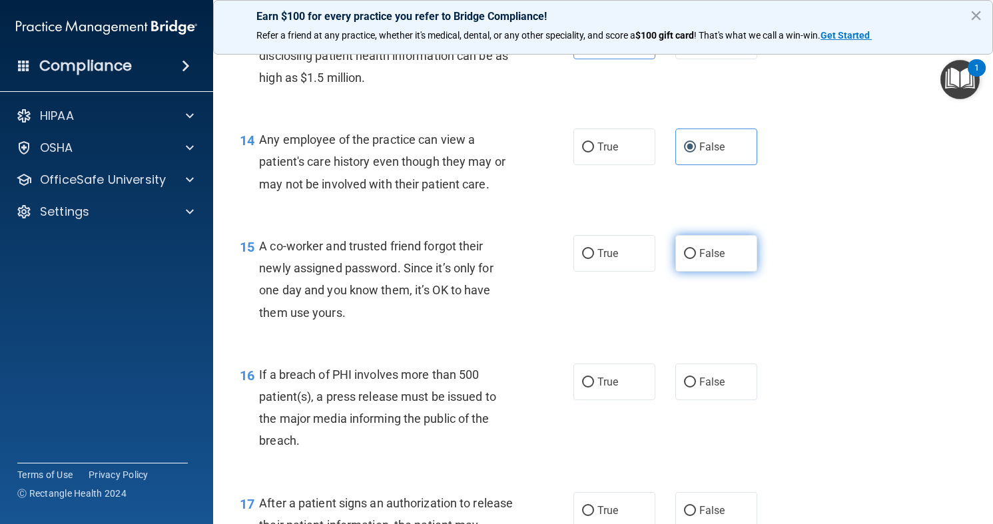
click at [712, 262] on label "False" at bounding box center [716, 253] width 82 height 37
click at [696, 259] on input "False" at bounding box center [690, 254] width 12 height 10
radio input "true"
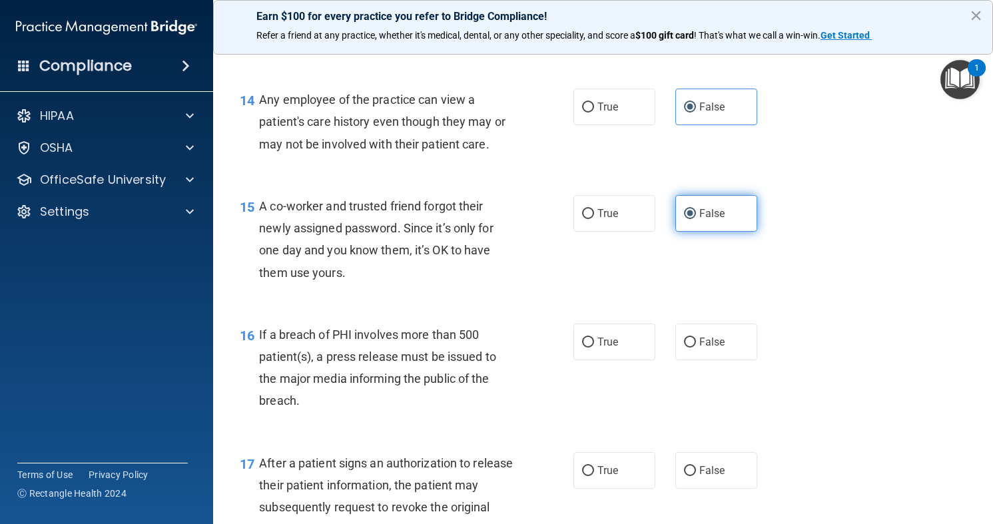
scroll to position [1545, 0]
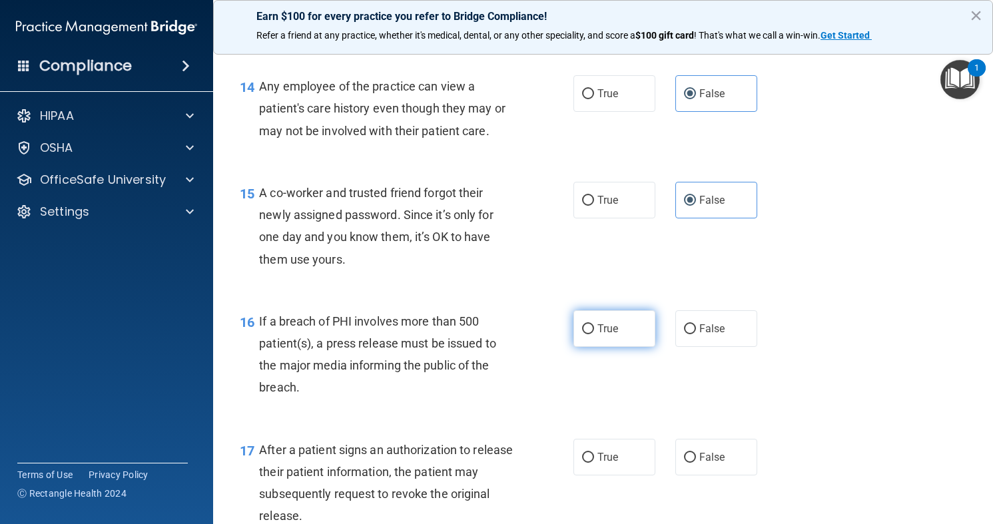
click at [601, 322] on label "True" at bounding box center [614, 328] width 82 height 37
click at [594, 324] on input "True" at bounding box center [588, 329] width 12 height 10
radio input "true"
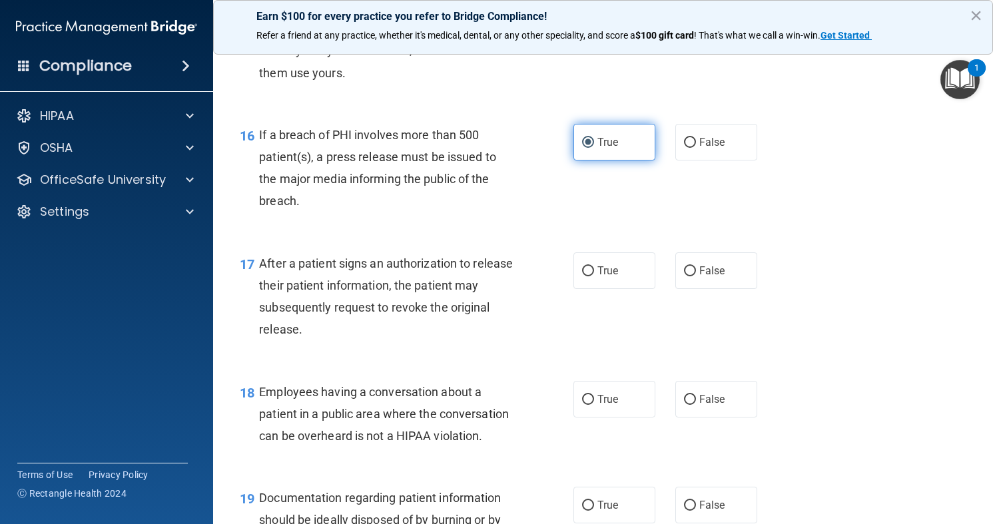
scroll to position [1758, 0]
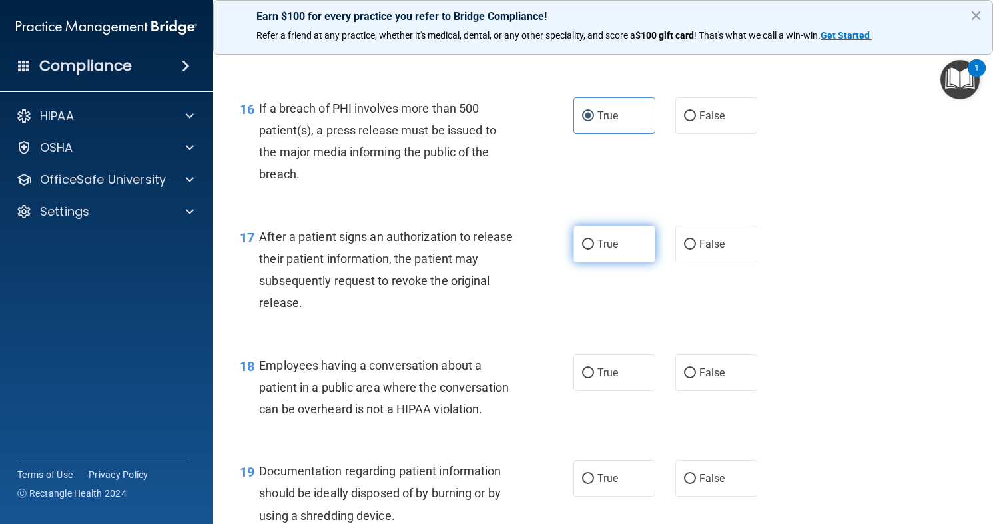
click at [603, 252] on label "True" at bounding box center [614, 244] width 82 height 37
click at [594, 250] on input "True" at bounding box center [588, 245] width 12 height 10
radio input "true"
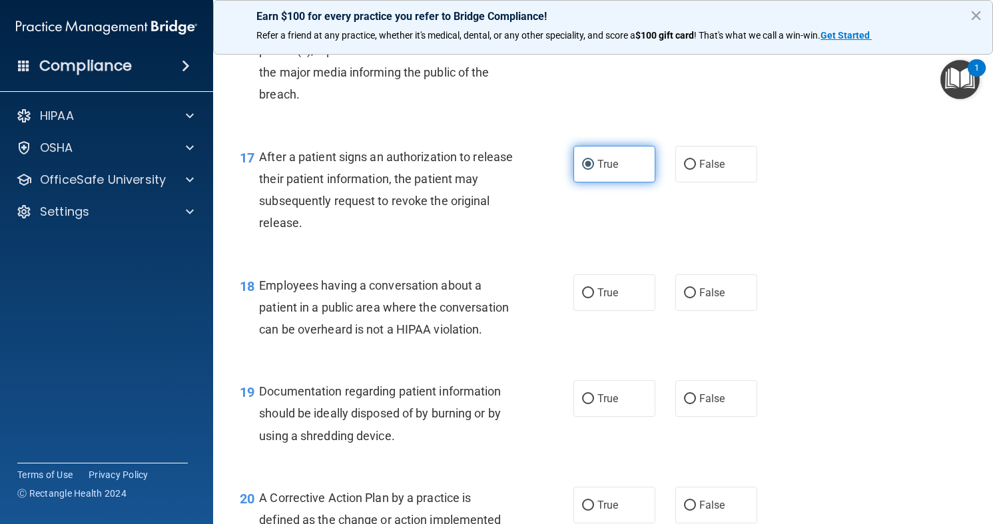
scroll to position [1865, 0]
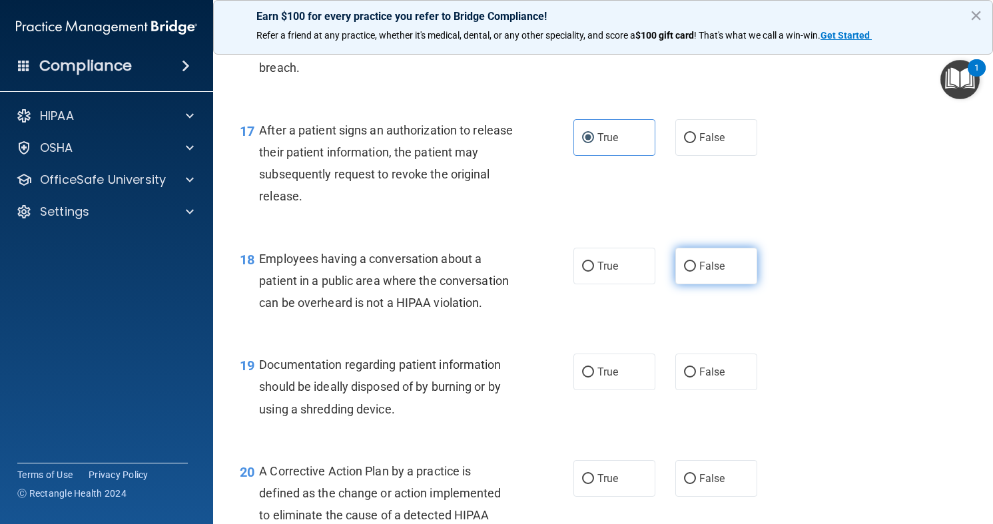
click at [688, 264] on input "False" at bounding box center [690, 267] width 12 height 10
radio input "true"
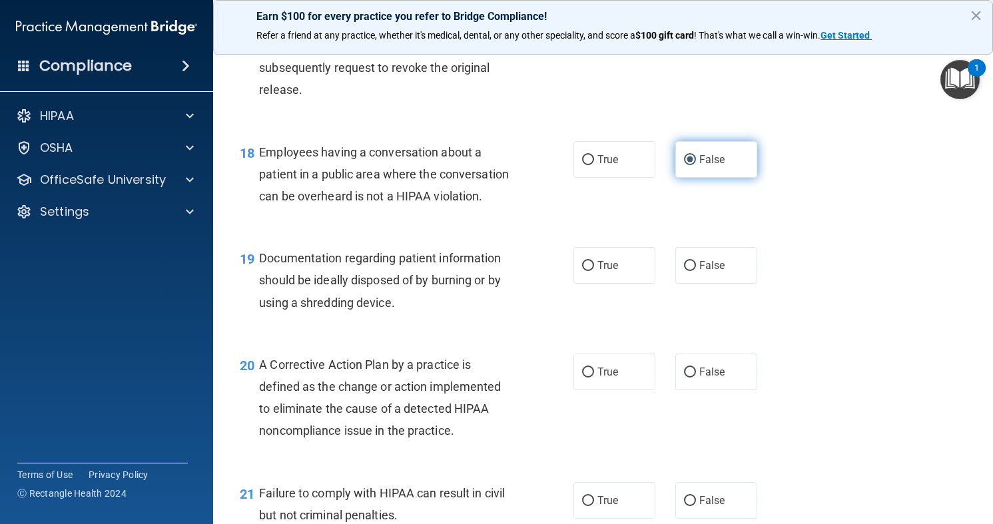
scroll to position [1998, 0]
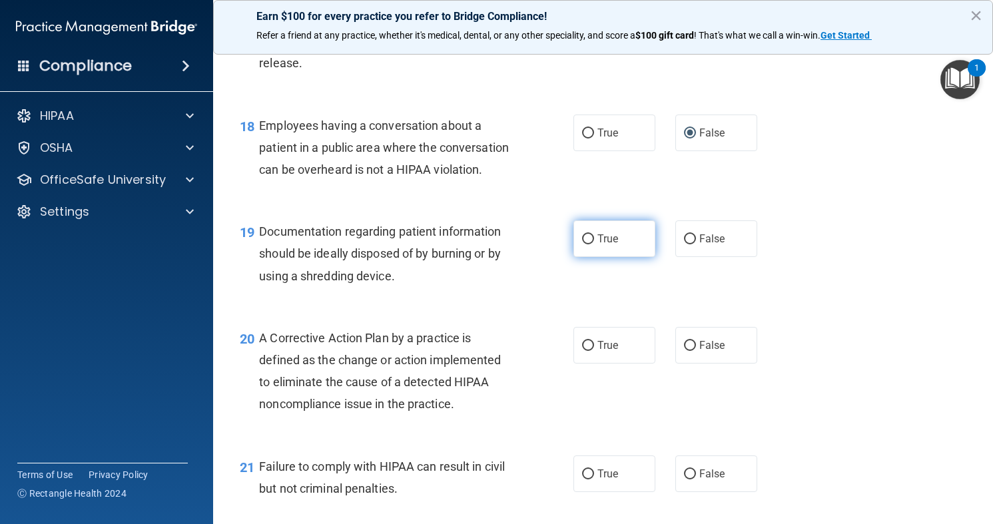
click at [607, 243] on span "True" at bounding box center [607, 238] width 21 height 13
click at [594, 243] on input "True" at bounding box center [588, 239] width 12 height 10
radio input "true"
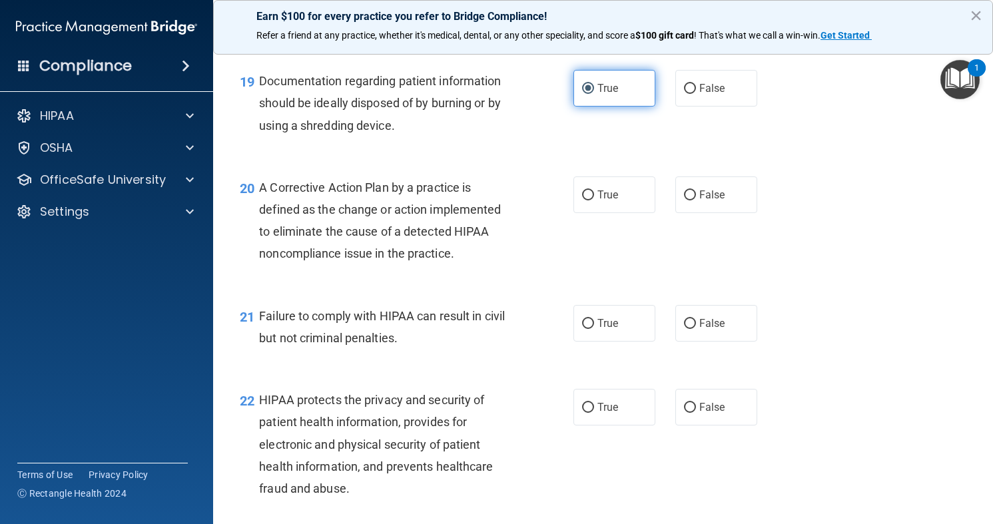
scroll to position [2158, 0]
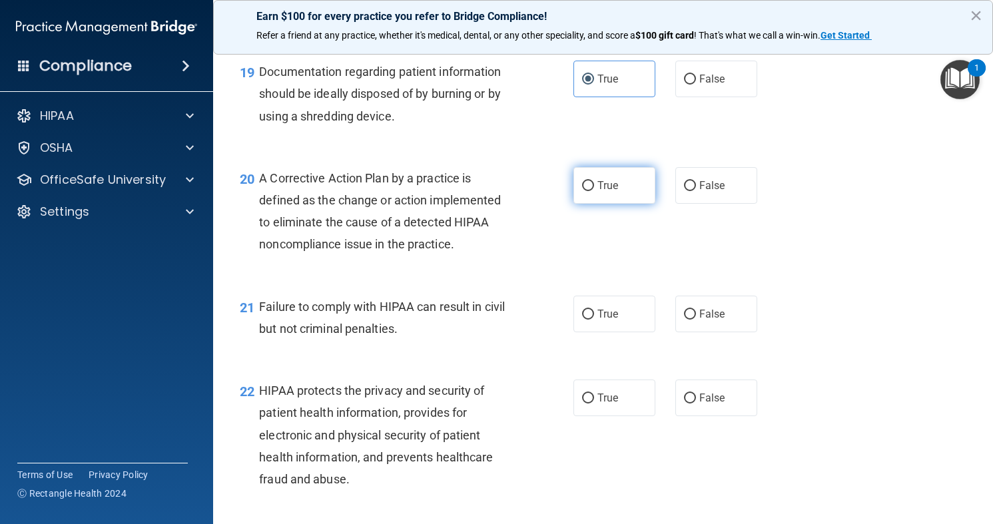
click at [595, 190] on label "True" at bounding box center [614, 185] width 82 height 37
click at [594, 190] on input "True" at bounding box center [588, 186] width 12 height 10
radio input "true"
click at [690, 297] on label "False" at bounding box center [716, 314] width 82 height 37
click at [690, 310] on input "False" at bounding box center [690, 315] width 12 height 10
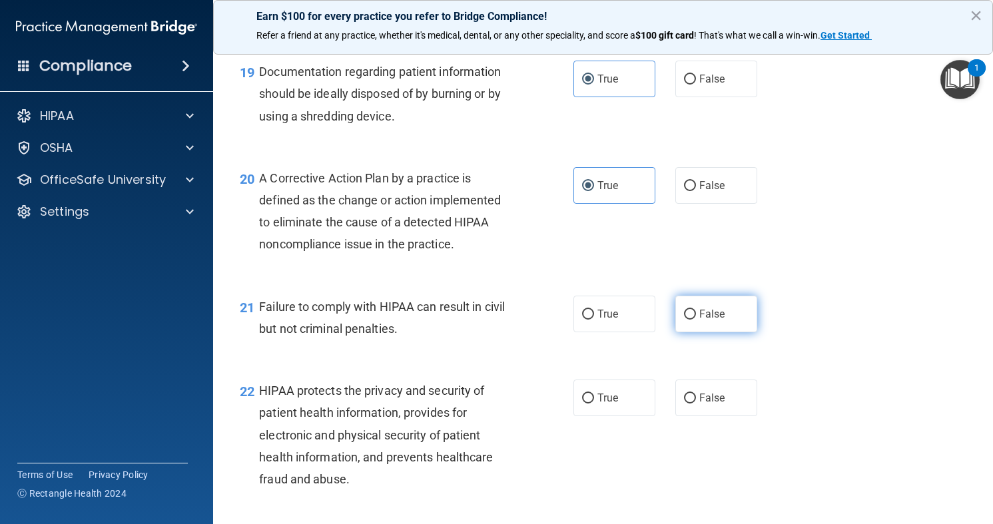
radio input "true"
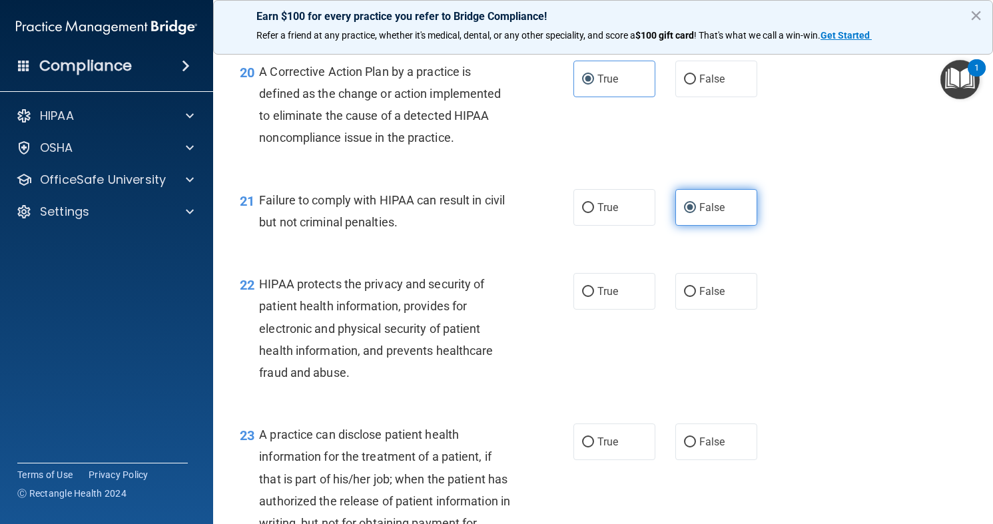
scroll to position [2291, 0]
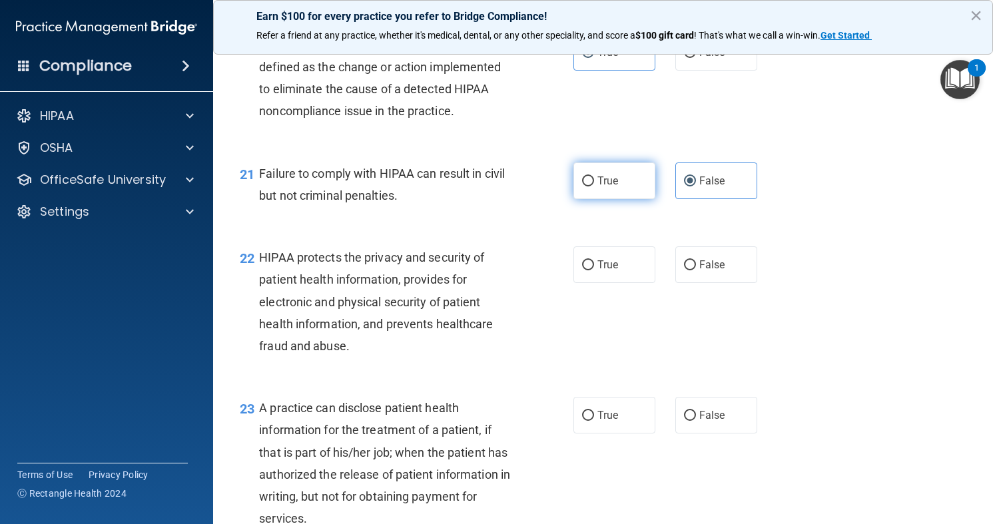
click at [591, 199] on label "True" at bounding box center [614, 180] width 82 height 37
click at [591, 186] on input "True" at bounding box center [588, 181] width 12 height 10
radio input "true"
radio input "false"
click at [675, 270] on label "False" at bounding box center [716, 264] width 82 height 37
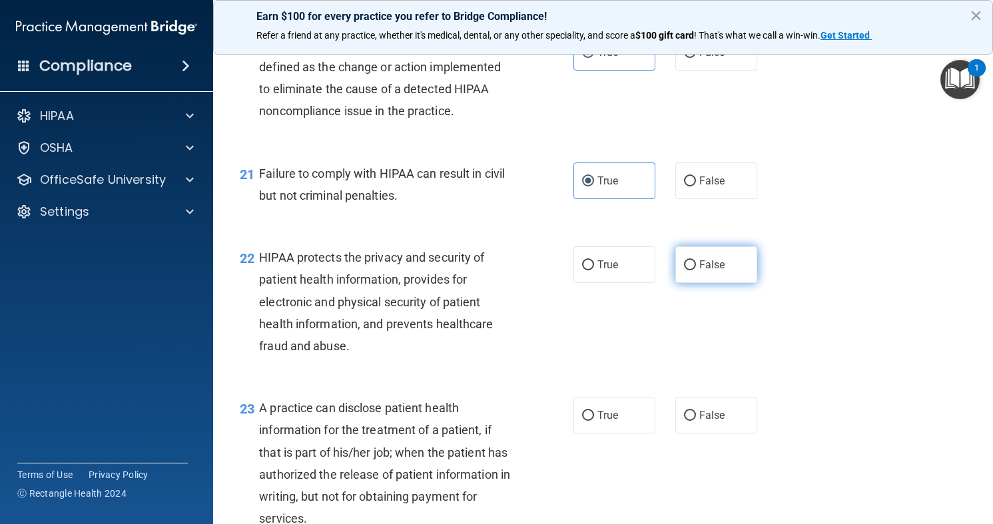
click at [684, 270] on input "False" at bounding box center [690, 265] width 12 height 10
radio input "true"
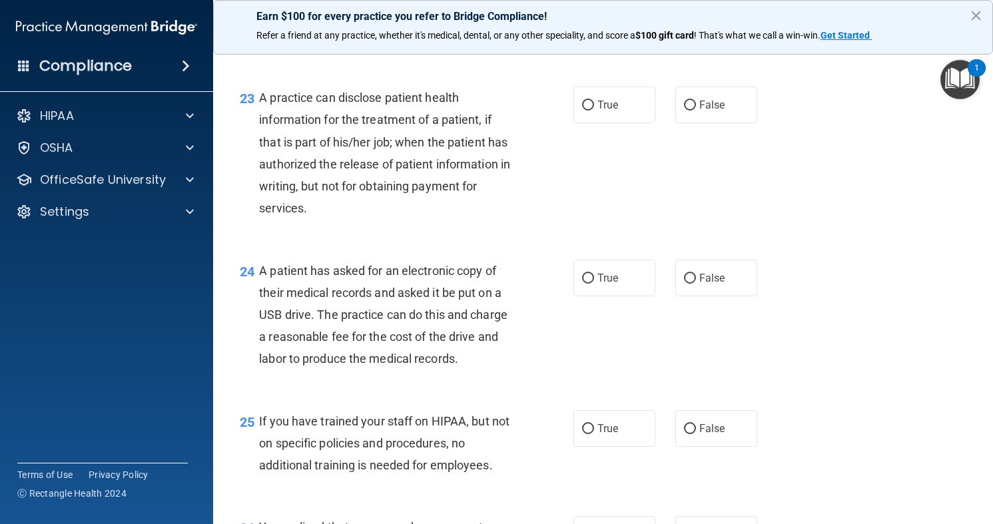
scroll to position [2610, 0]
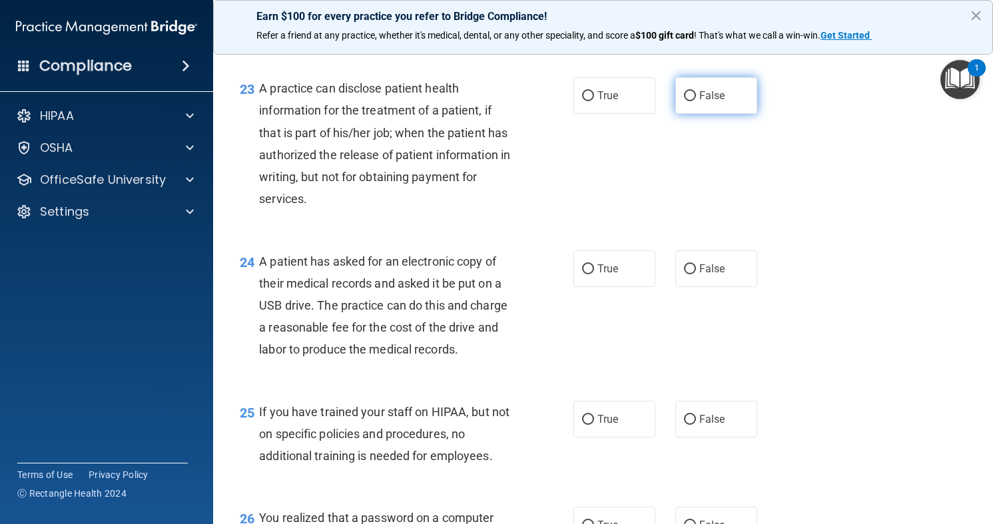
click at [696, 101] on label "False" at bounding box center [716, 95] width 82 height 37
click at [696, 101] on input "False" at bounding box center [690, 96] width 12 height 10
radio input "true"
click at [605, 113] on label "True" at bounding box center [614, 95] width 82 height 37
click at [594, 101] on input "True" at bounding box center [588, 96] width 12 height 10
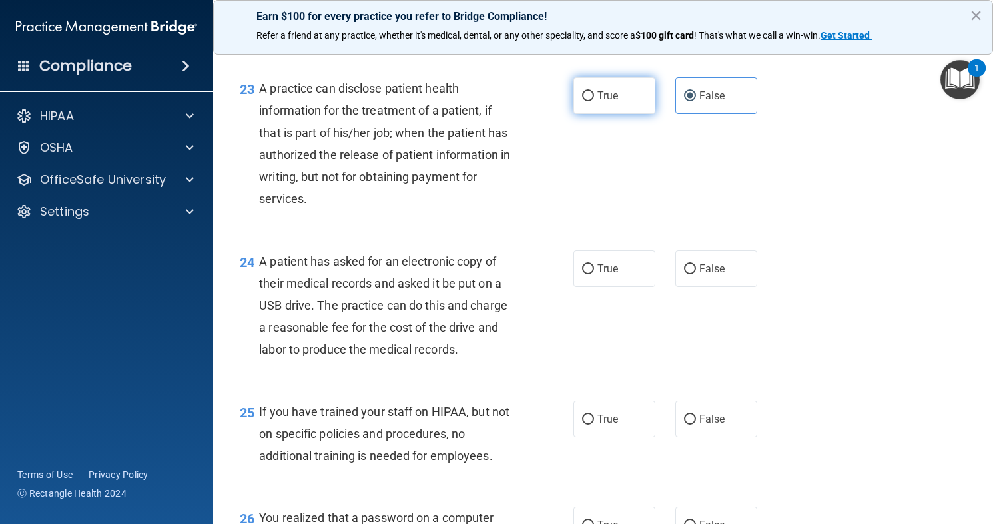
radio input "true"
radio input "false"
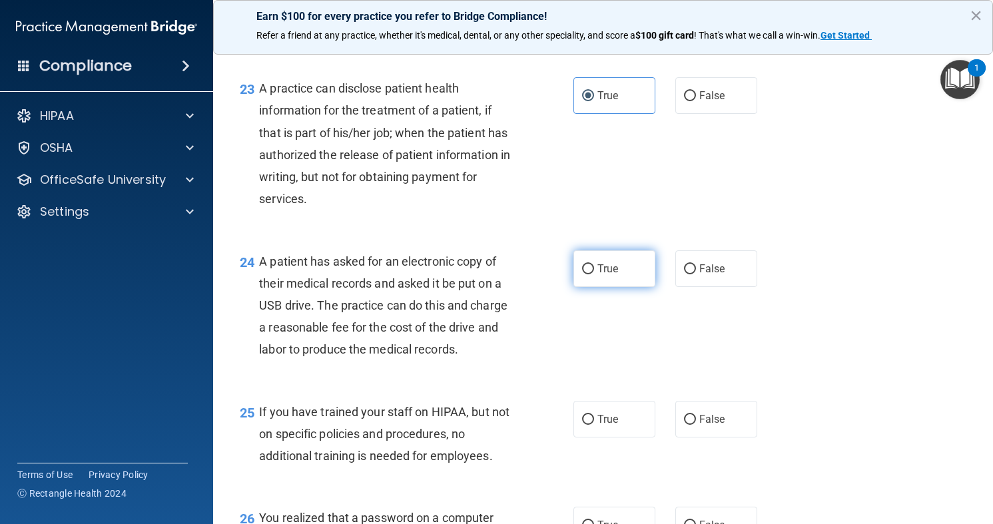
click at [579, 266] on label "True" at bounding box center [614, 268] width 82 height 37
click at [582, 266] on input "True" at bounding box center [588, 269] width 12 height 10
radio input "true"
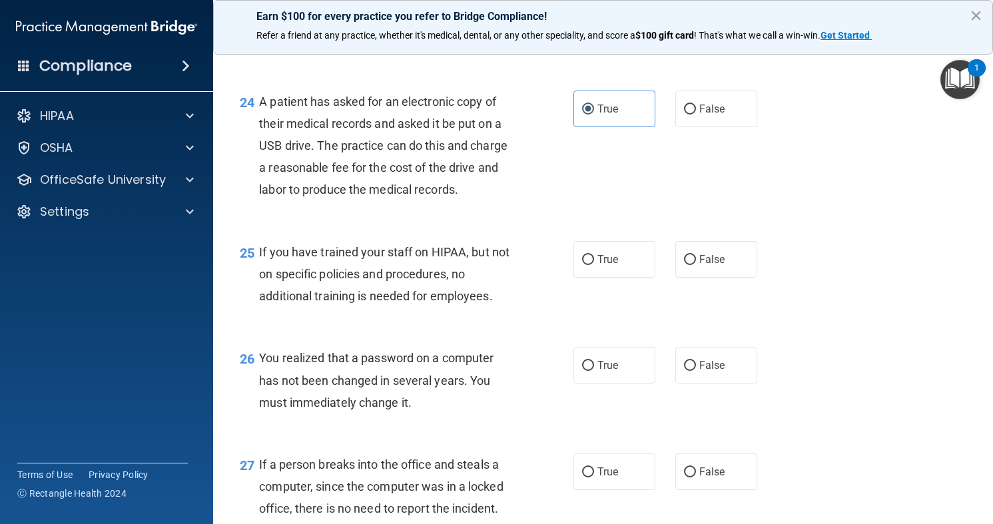
scroll to position [2797, 0]
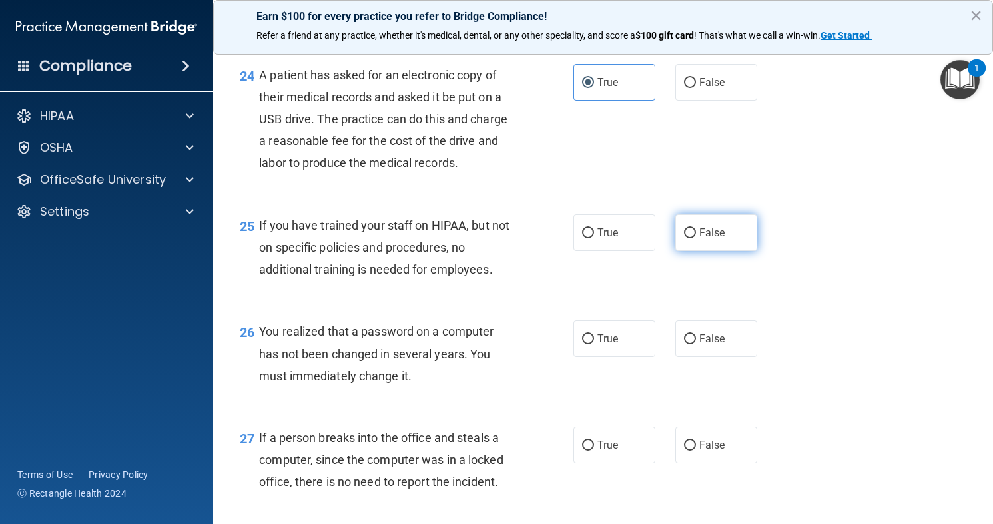
click at [700, 237] on span "False" at bounding box center [712, 232] width 26 height 13
click at [696, 237] on input "False" at bounding box center [690, 233] width 12 height 10
radio input "true"
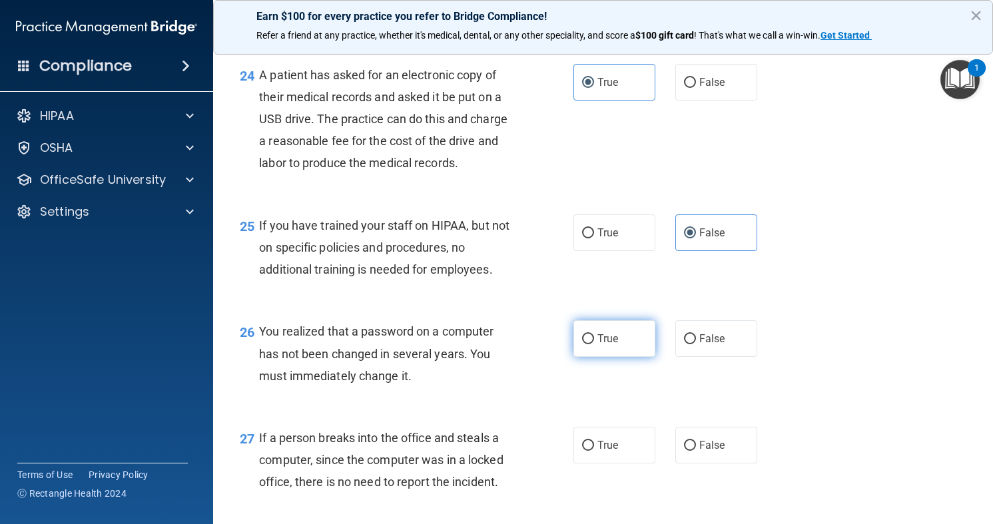
click at [623, 346] on label "True" at bounding box center [614, 338] width 82 height 37
click at [594, 344] on input "True" at bounding box center [588, 339] width 12 height 10
radio input "true"
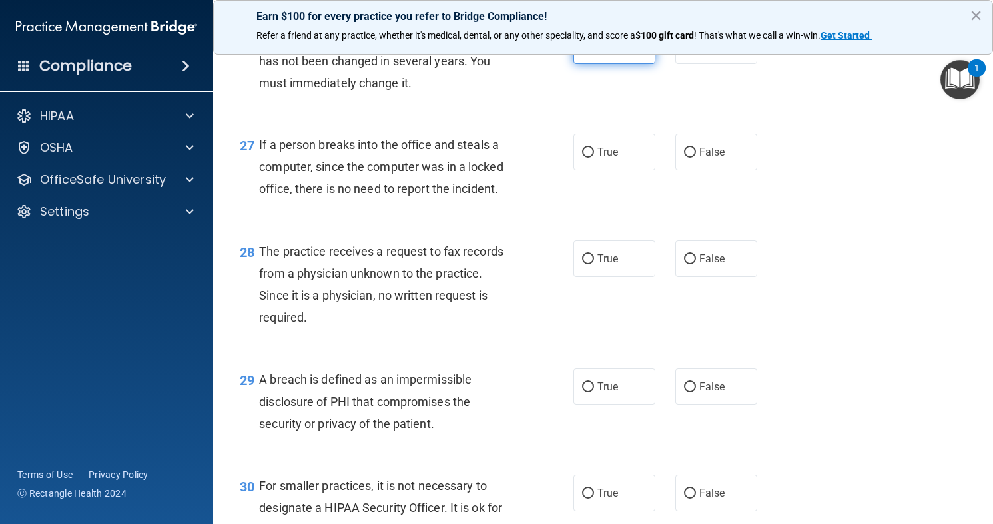
scroll to position [3116, 0]
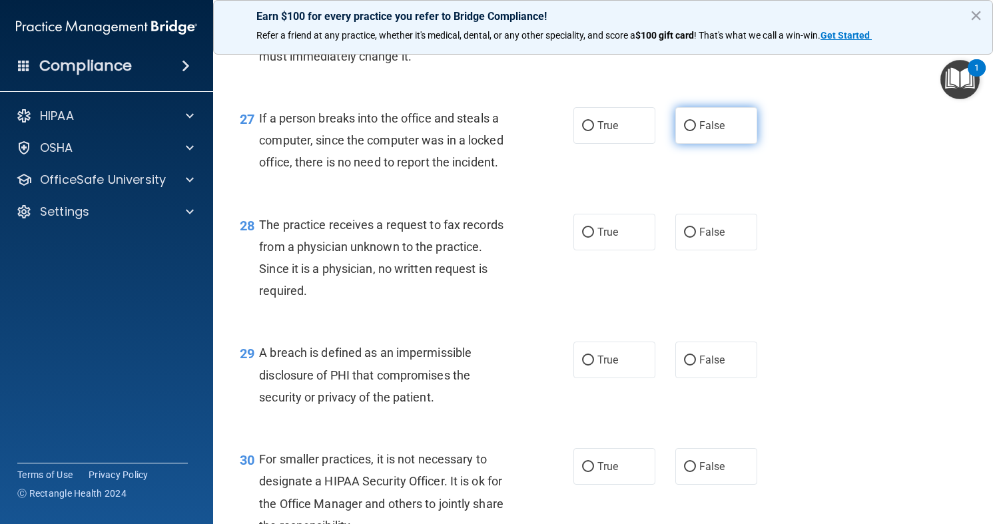
click at [690, 137] on label "False" at bounding box center [716, 125] width 82 height 37
click at [690, 131] on input "False" at bounding box center [690, 126] width 12 height 10
radio input "true"
click at [683, 224] on label "False" at bounding box center [716, 232] width 82 height 37
click at [684, 228] on input "False" at bounding box center [690, 233] width 12 height 10
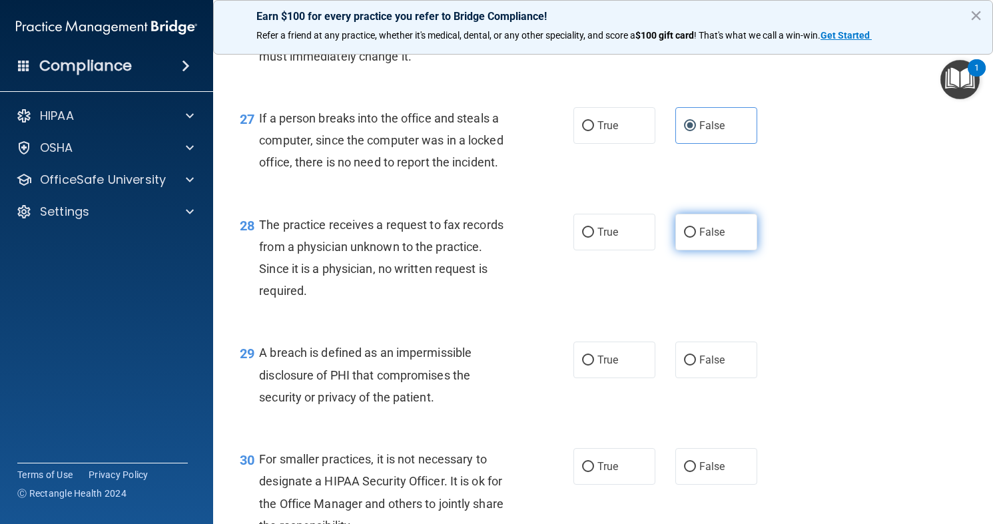
radio input "true"
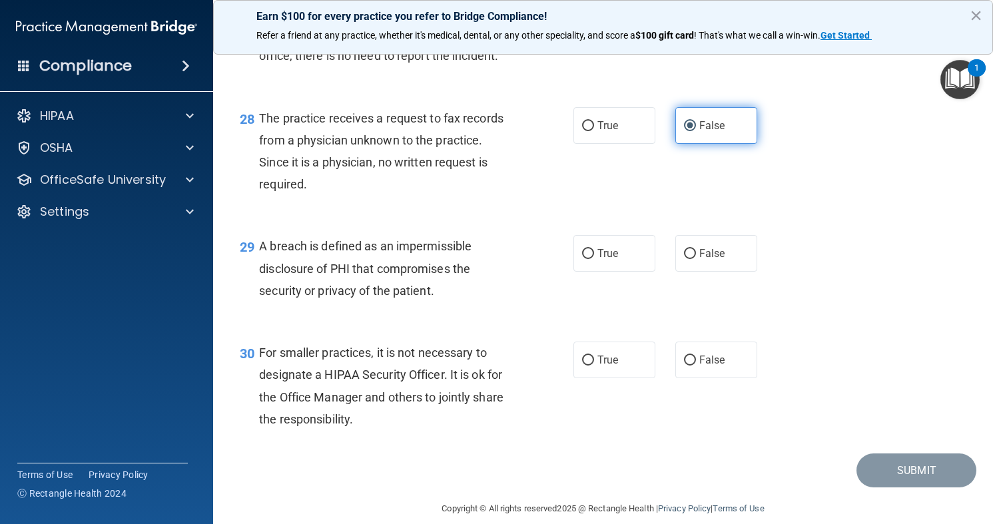
scroll to position [3240, 0]
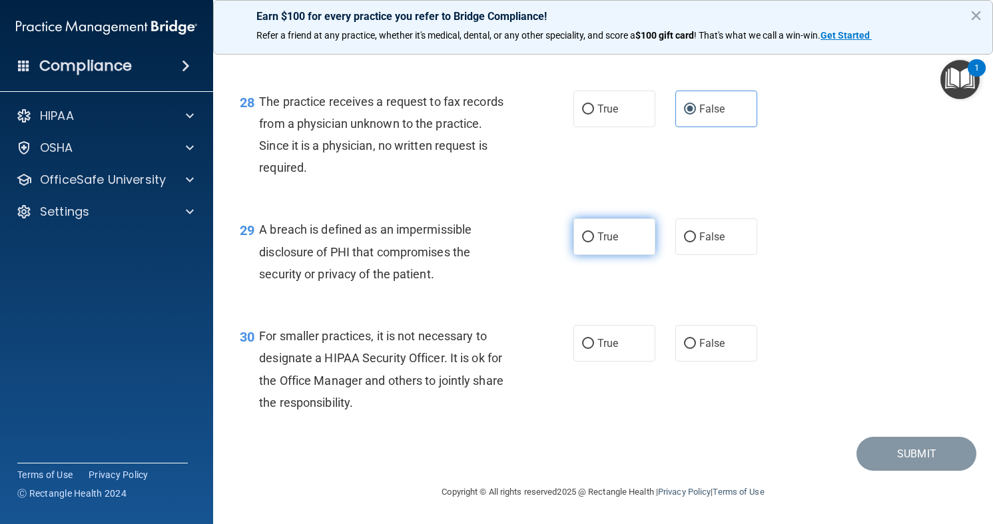
click at [616, 234] on span "True" at bounding box center [607, 236] width 21 height 13
click at [594, 234] on input "True" at bounding box center [588, 237] width 12 height 10
radio input "true"
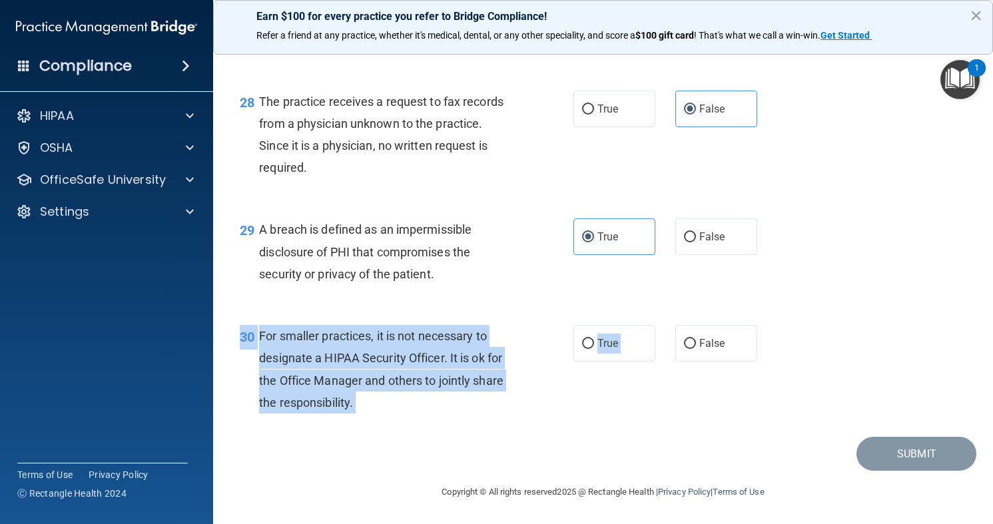
drag, startPoint x: 683, startPoint y: 351, endPoint x: 639, endPoint y: 376, distance: 50.7
click at [635, 381] on div "30 For smaller practices, it is not necessary to designate a HIPAA Security Off…" at bounding box center [603, 372] width 746 height 129
click at [690, 346] on input "False" at bounding box center [690, 344] width 12 height 10
radio input "true"
click at [910, 449] on button "Submit" at bounding box center [916, 454] width 120 height 34
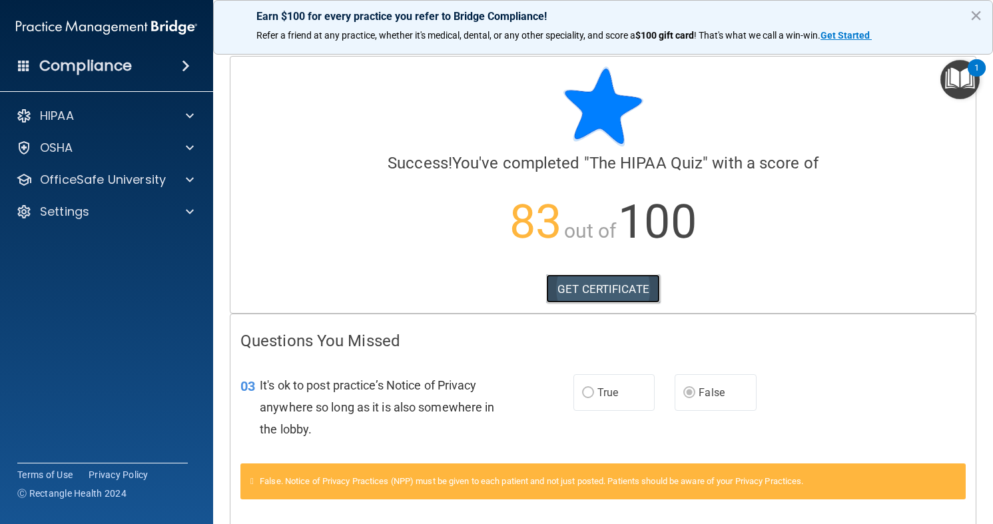
click at [629, 300] on link "GET CERTIFICATE" at bounding box center [603, 288] width 114 height 29
click at [956, 75] on img "Open Resource Center, 1 new notification" at bounding box center [959, 79] width 39 height 39
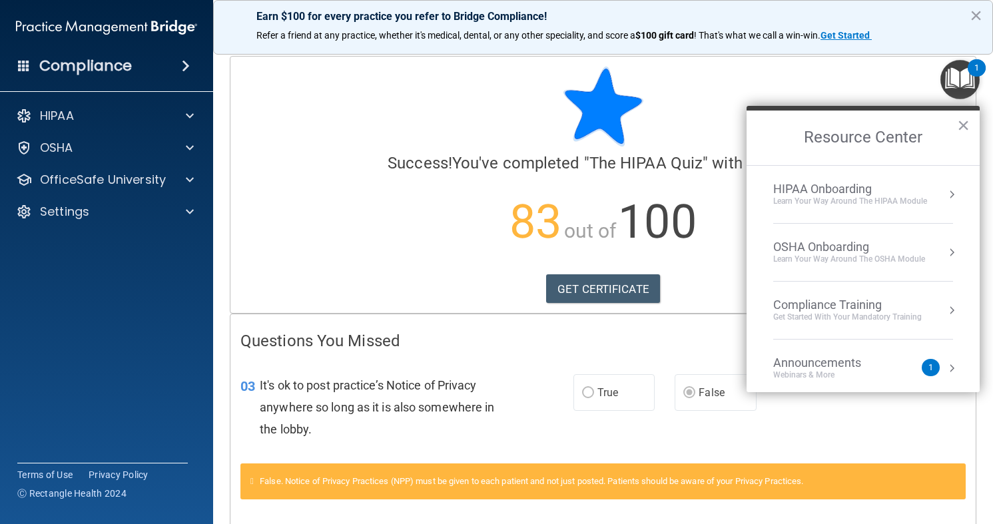
click at [814, 254] on div "Learn your way around the OSHA module" at bounding box center [849, 259] width 152 height 11
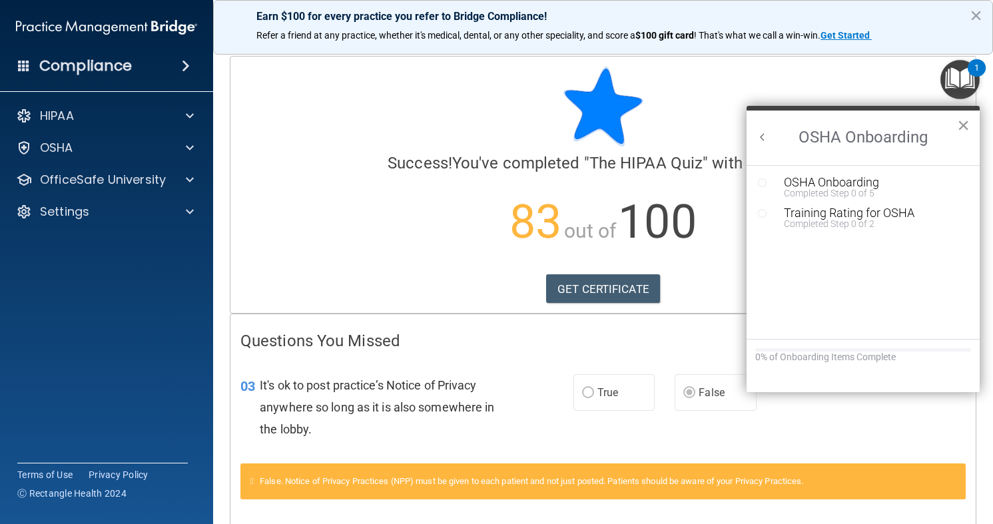
click at [965, 126] on button "×" at bounding box center [963, 125] width 13 height 21
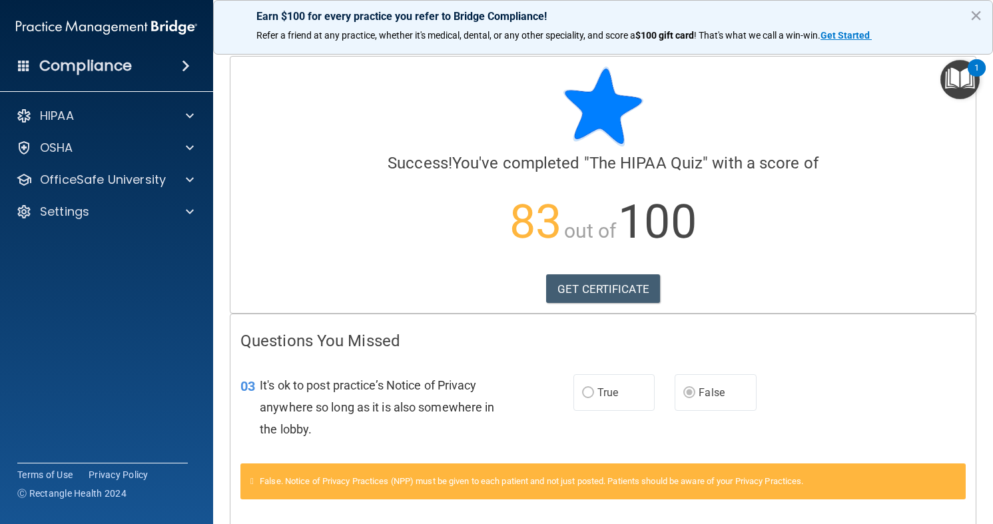
click at [955, 98] on img "Open Resource Center, 1 new notification" at bounding box center [959, 79] width 39 height 39
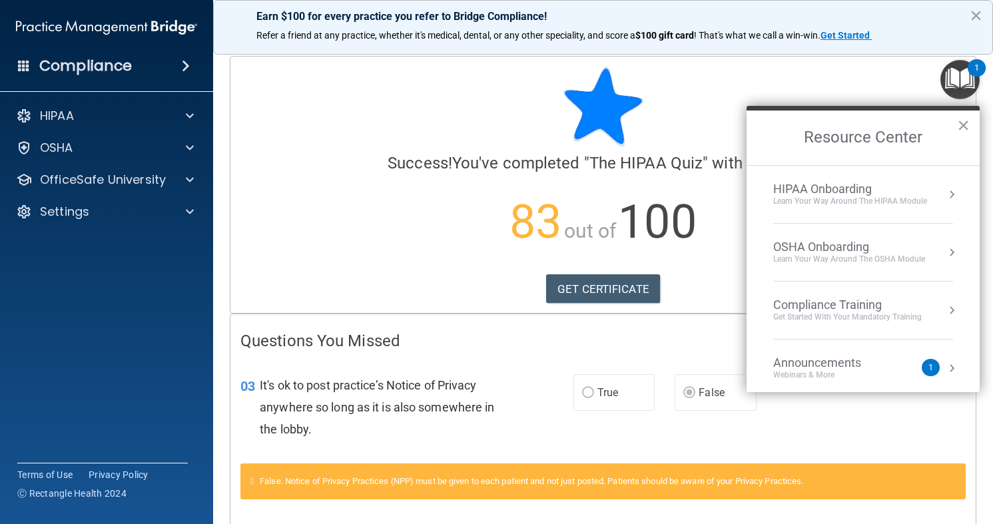
click at [833, 196] on div "Learn Your Way around the HIPAA module" at bounding box center [850, 201] width 154 height 11
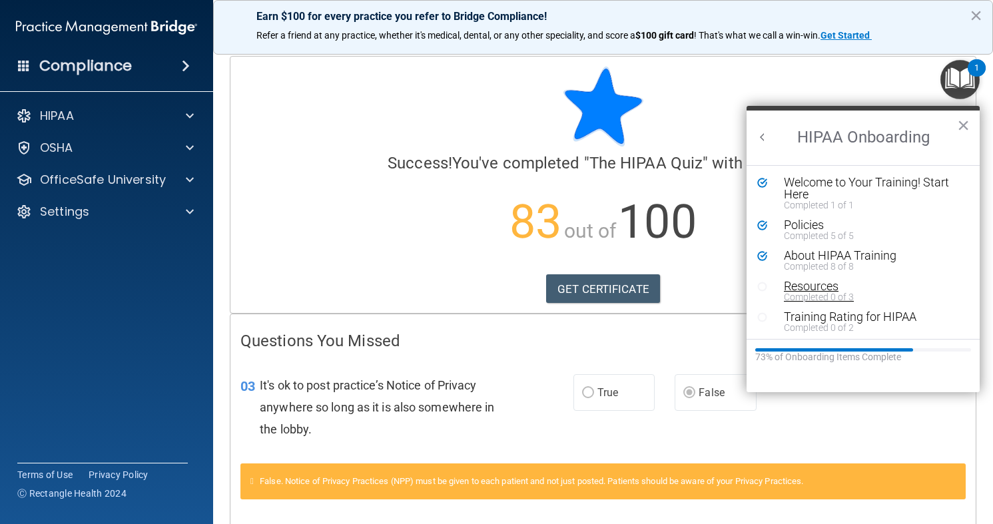
click at [797, 286] on div "Resources" at bounding box center [873, 286] width 178 height 12
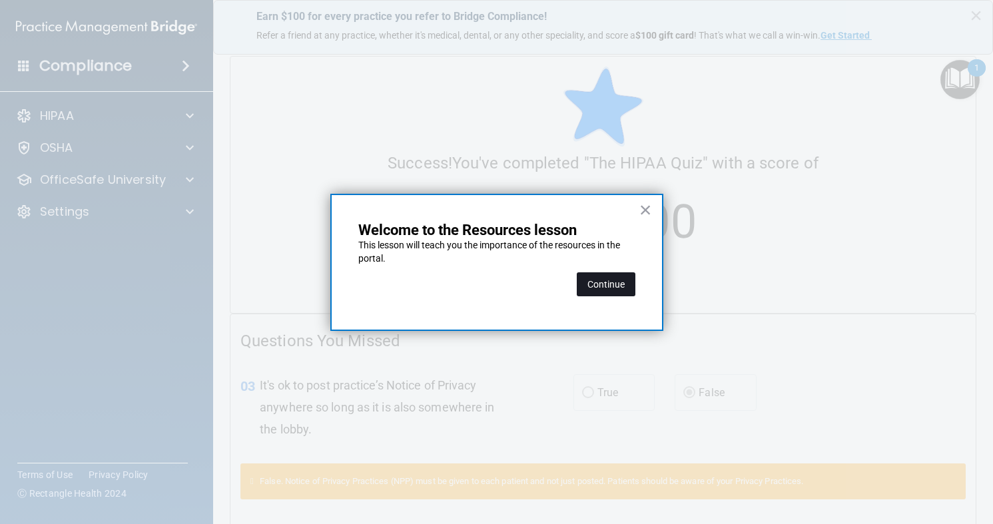
click at [625, 282] on button "Continue" at bounding box center [606, 284] width 59 height 24
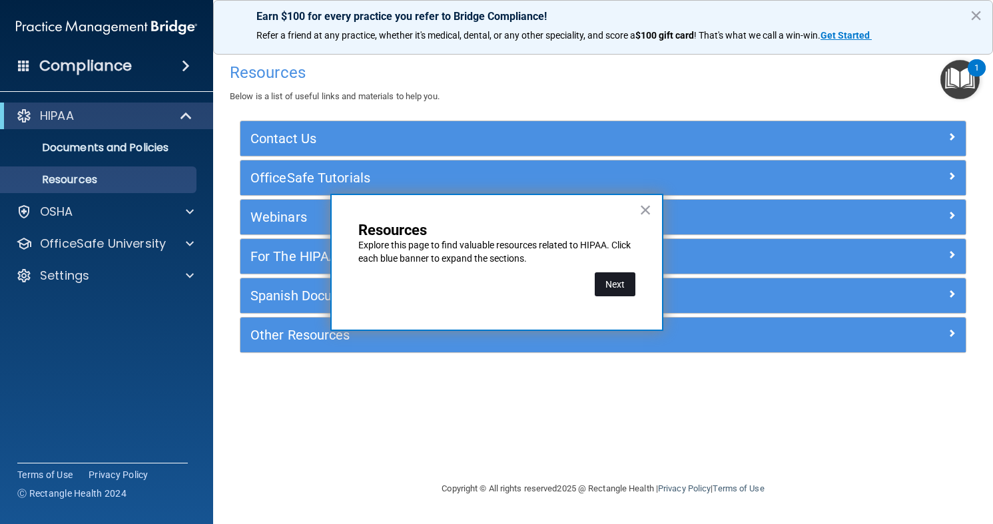
click at [619, 278] on button "Next" at bounding box center [615, 284] width 41 height 24
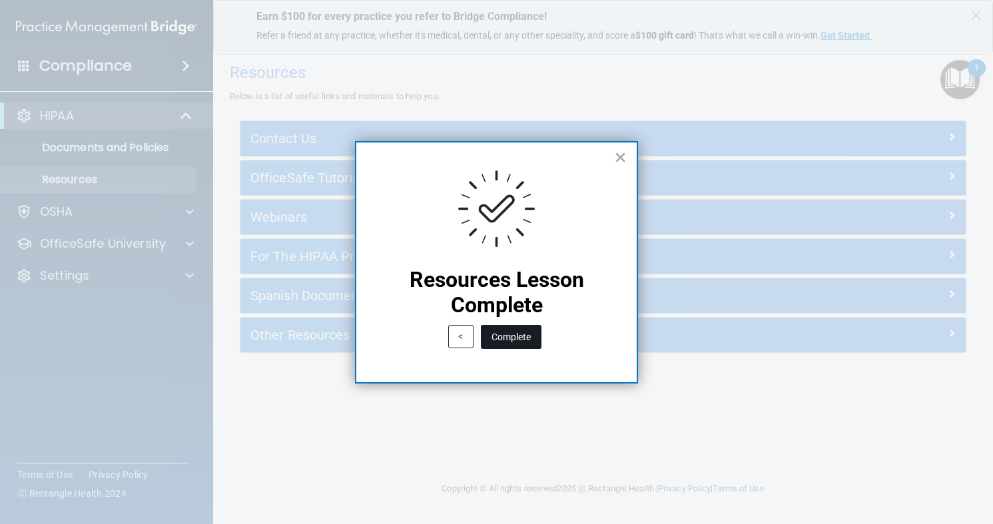
click at [521, 331] on button "Complete" at bounding box center [511, 337] width 61 height 24
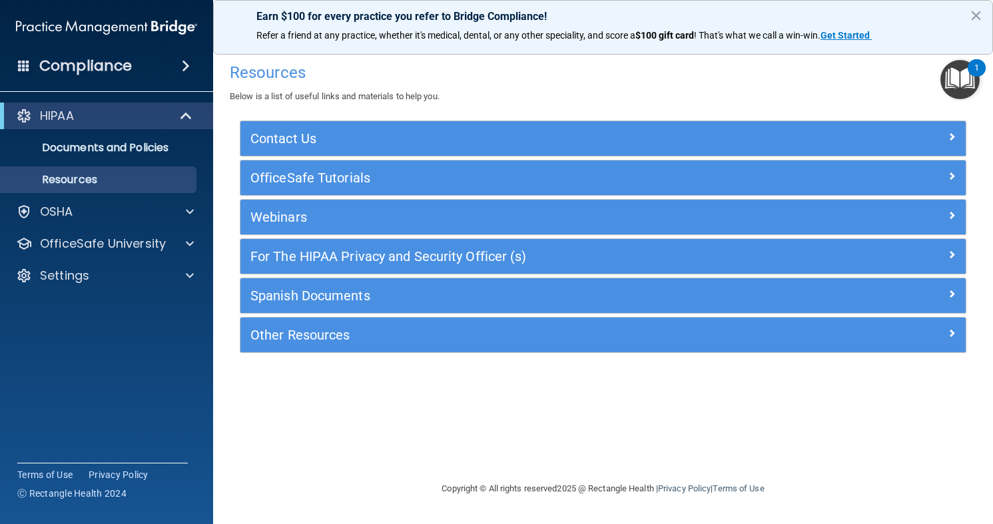
click at [956, 87] on img "Open Resource Center, 1 new notification" at bounding box center [959, 79] width 39 height 39
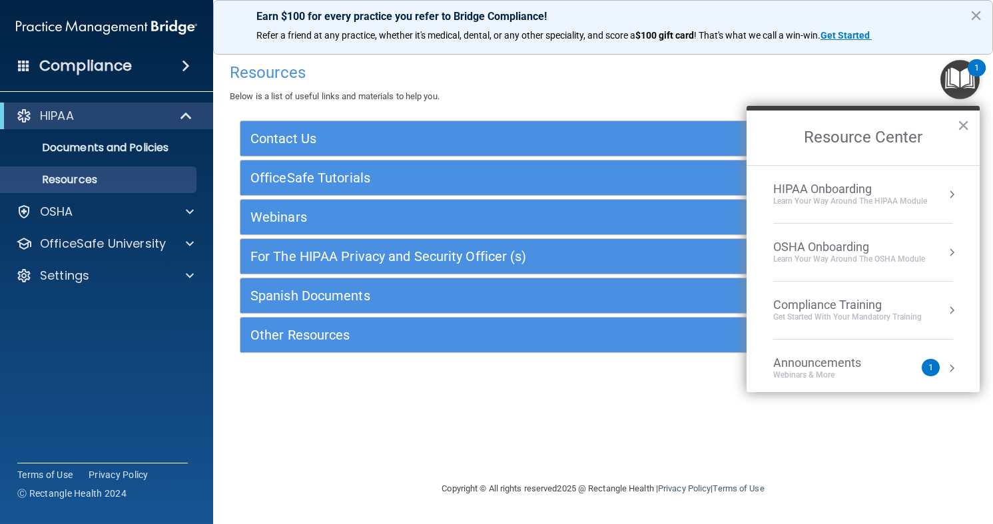
click at [836, 194] on div "HIPAA Onboarding" at bounding box center [850, 189] width 154 height 15
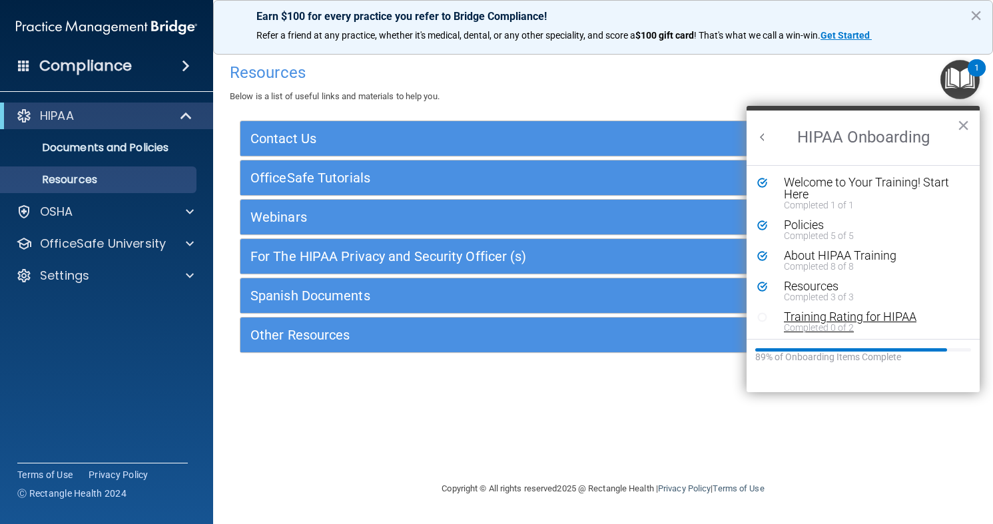
click at [815, 328] on div "Completed 0 of 2" at bounding box center [873, 327] width 178 height 9
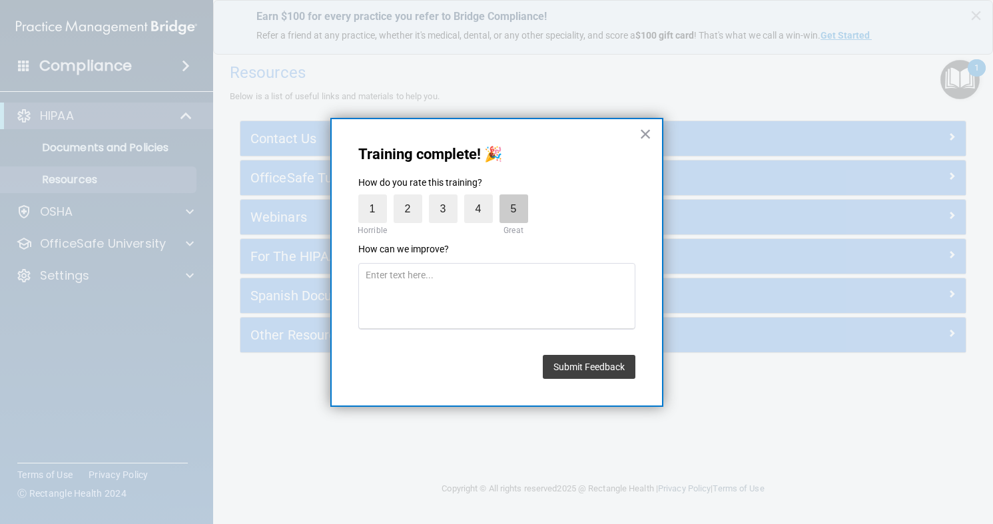
click at [510, 214] on label "5" at bounding box center [513, 208] width 29 height 29
click at [483, 198] on input "5" at bounding box center [483, 198] width 0 height 0
click at [573, 362] on button "Submit Feedback" at bounding box center [589, 367] width 93 height 24
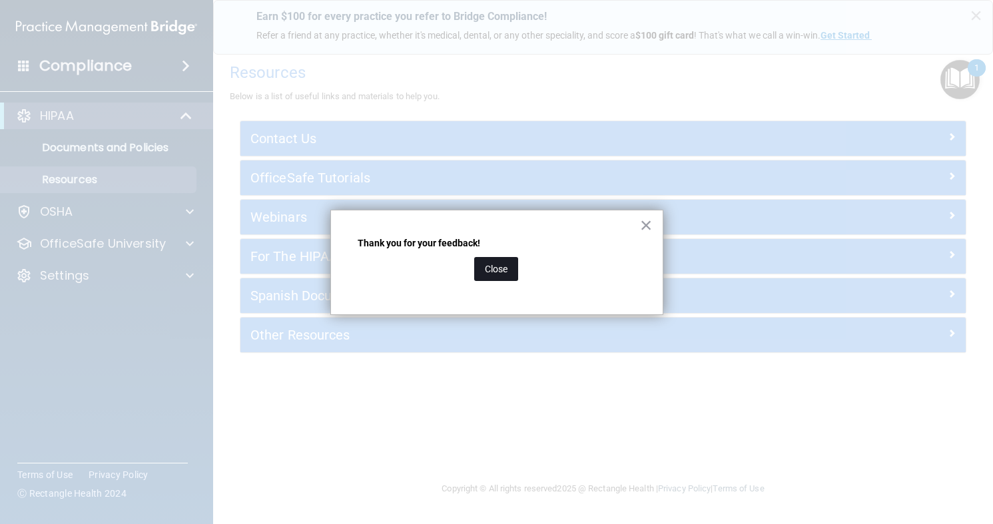
click at [500, 272] on button "Close" at bounding box center [496, 269] width 44 height 24
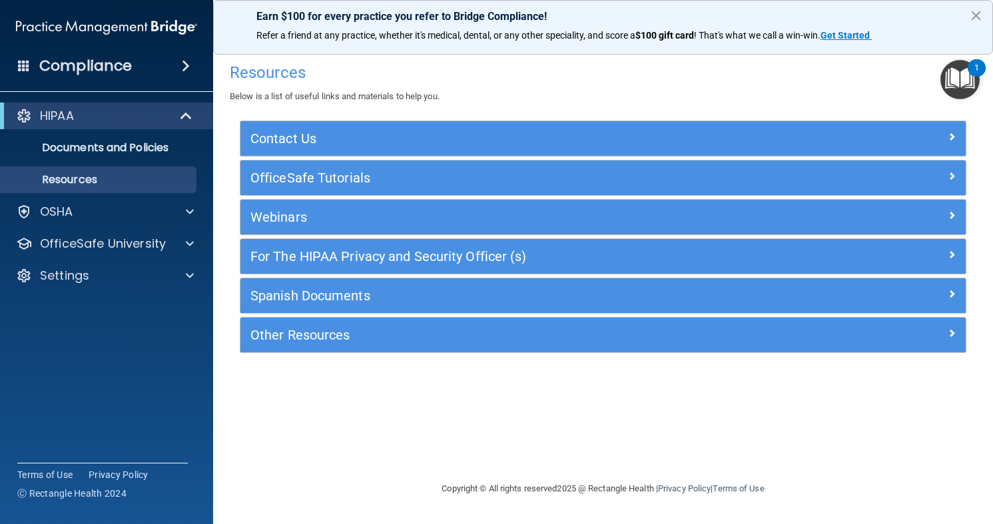
click at [966, 87] on img "Open Resource Center, 1 new notification" at bounding box center [959, 79] width 39 height 39
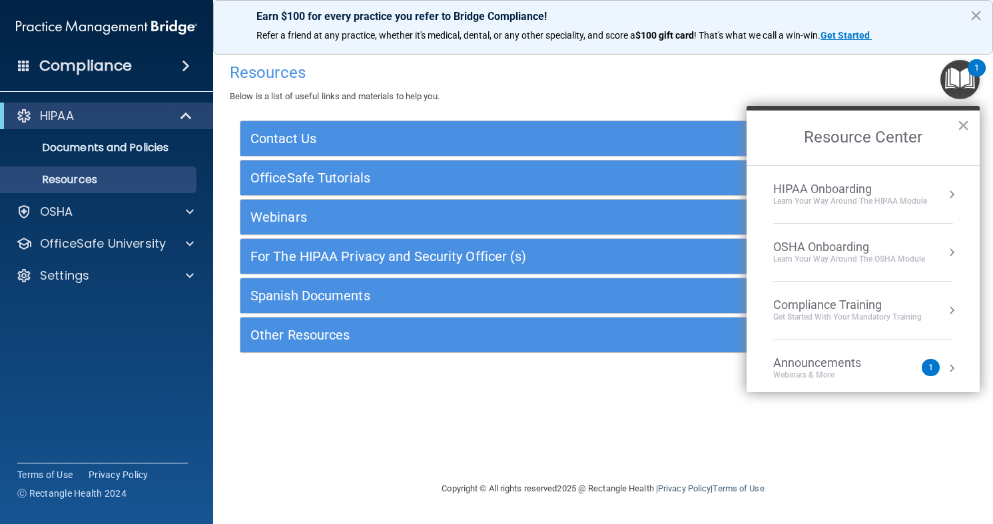
click at [876, 186] on div "HIPAA Onboarding" at bounding box center [850, 189] width 154 height 15
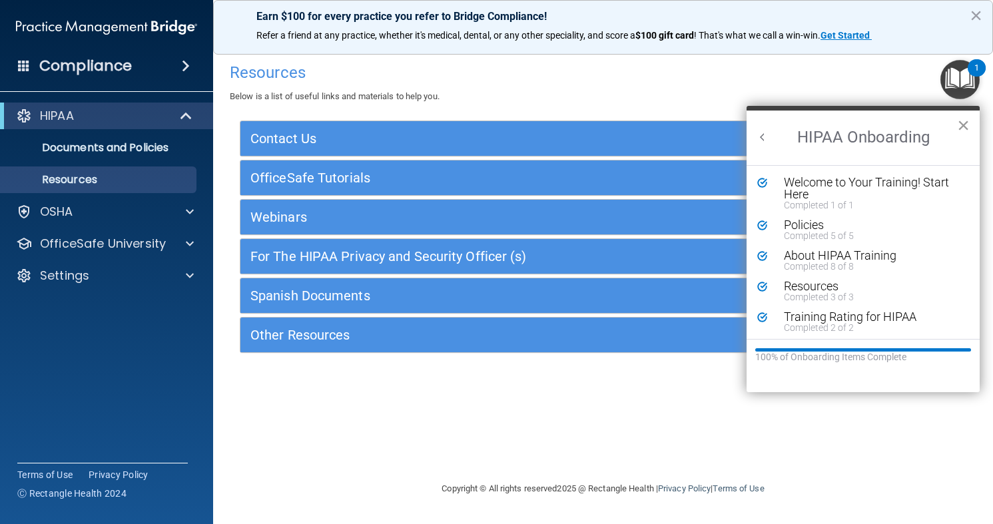
click at [962, 129] on button "×" at bounding box center [963, 125] width 13 height 21
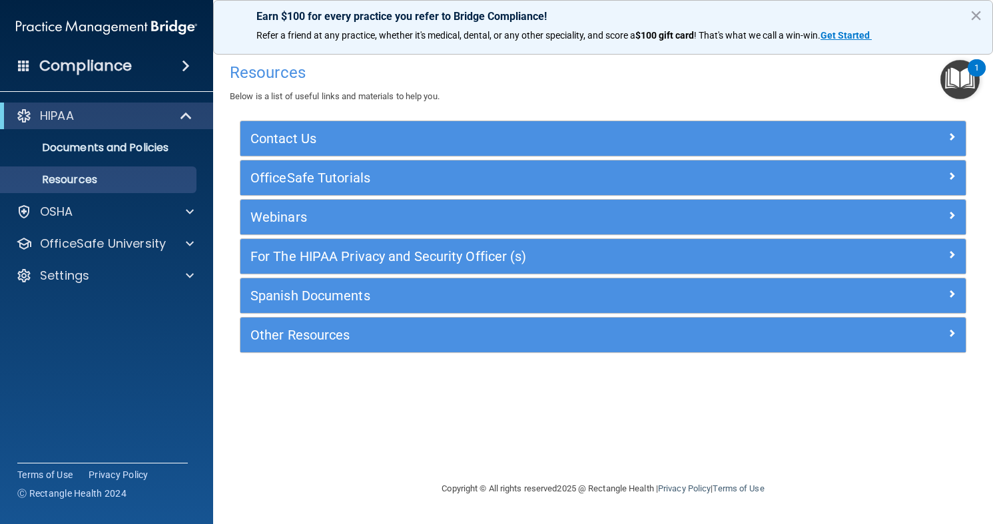
click at [961, 87] on img "Open Resource Center, 1 new notification" at bounding box center [959, 79] width 39 height 39
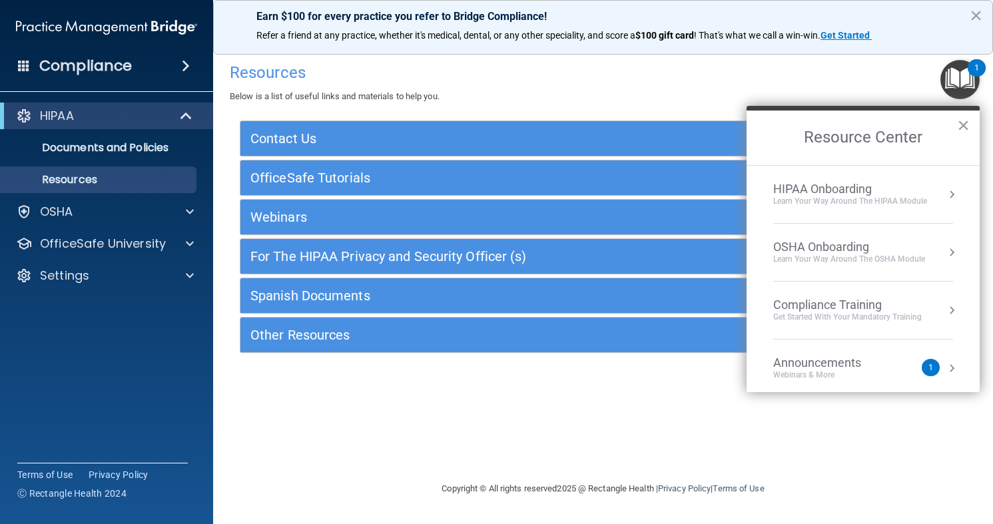
click at [844, 247] on div "OSHA Onboarding" at bounding box center [849, 247] width 152 height 15
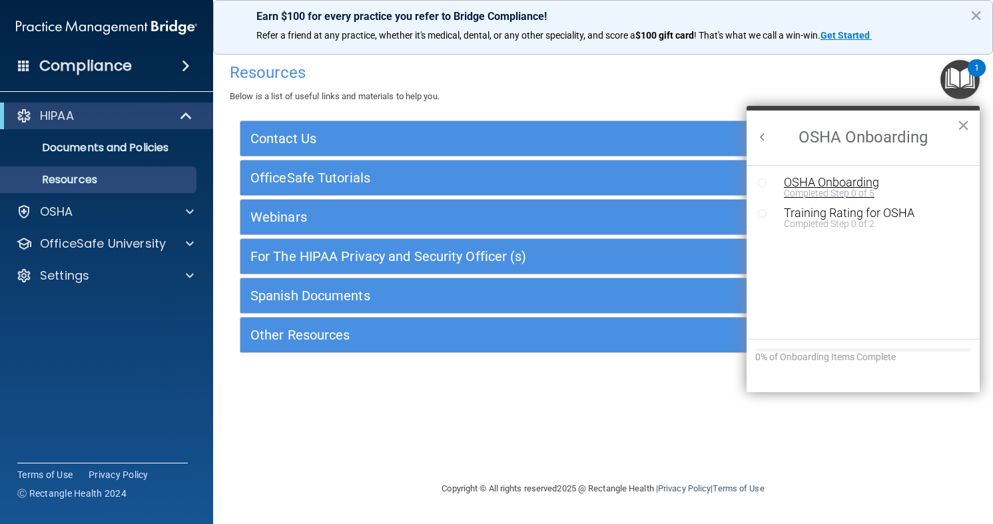
click at [830, 188] on div "Completed Step 0 of 5" at bounding box center [873, 192] width 178 height 9
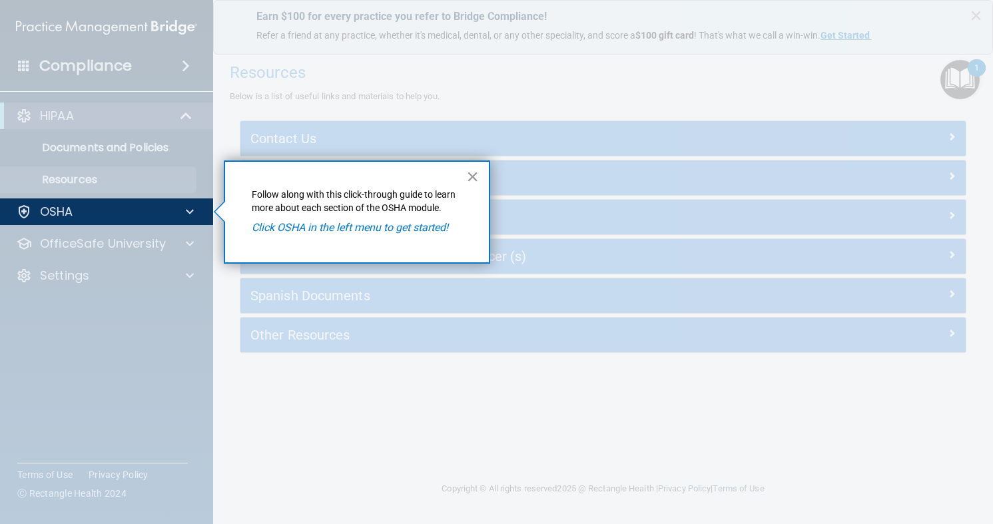
click at [468, 178] on button "×" at bounding box center [472, 176] width 13 height 21
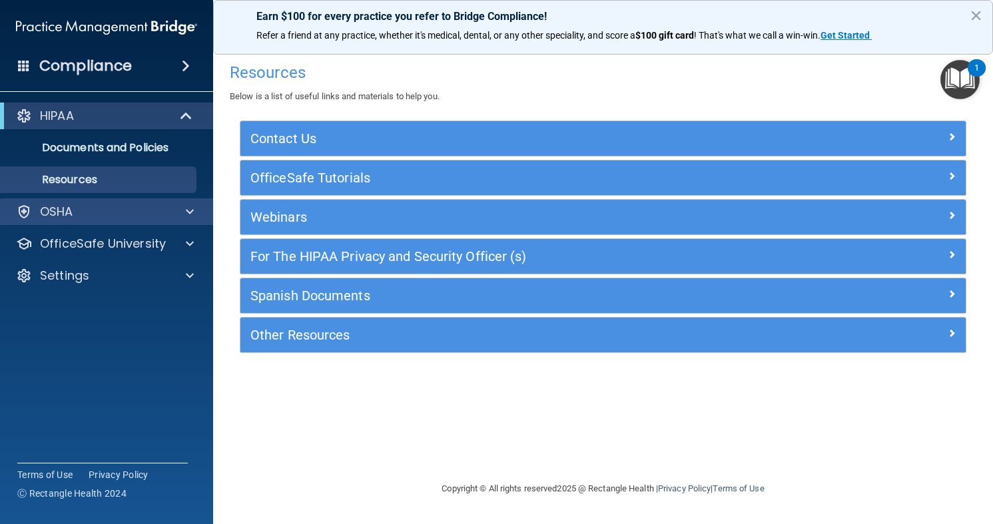
click at [180, 220] on div "OSHA" at bounding box center [107, 211] width 214 height 27
click at [188, 211] on span at bounding box center [190, 212] width 8 height 16
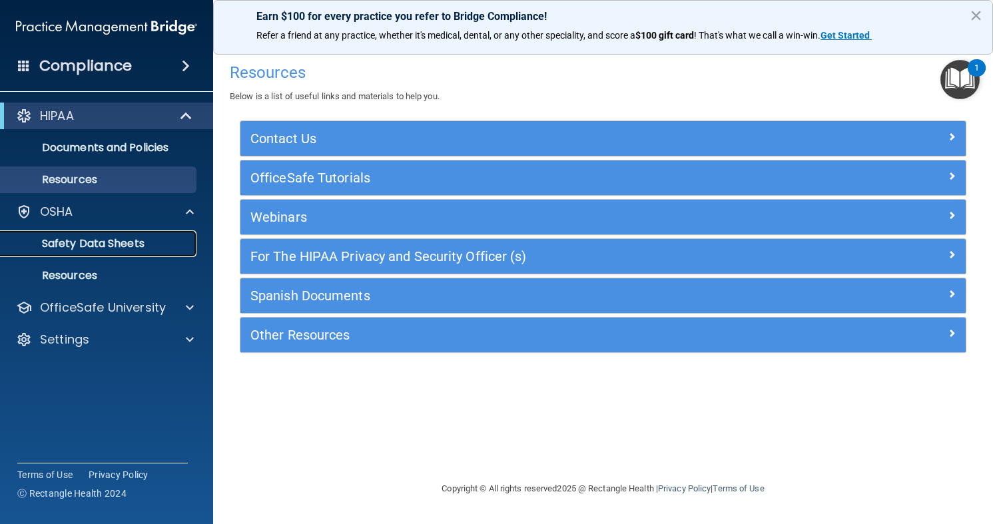
click at [135, 248] on p "Safety Data Sheets" at bounding box center [100, 243] width 182 height 13
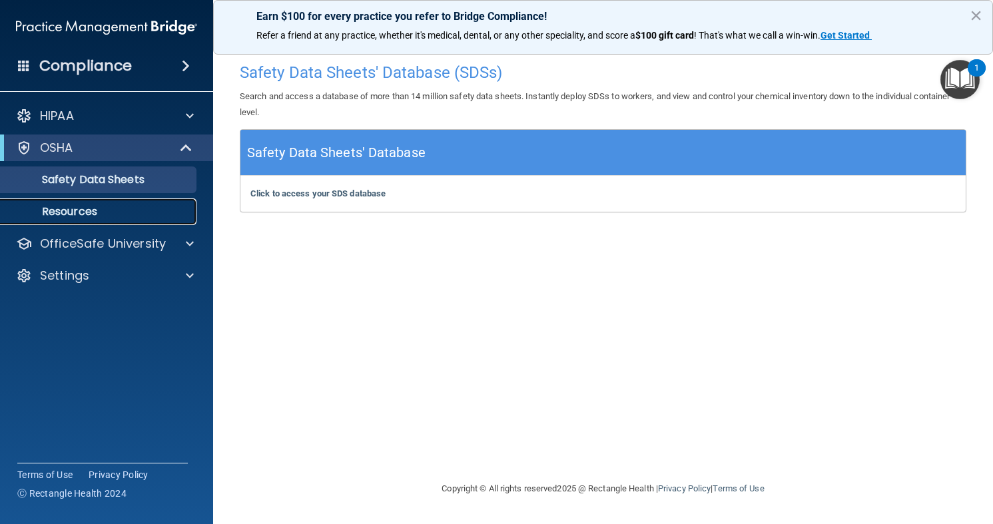
click at [109, 216] on p "Resources" at bounding box center [100, 211] width 182 height 13
click at [957, 93] on img "Open Resource Center, 1 new notification" at bounding box center [959, 79] width 39 height 39
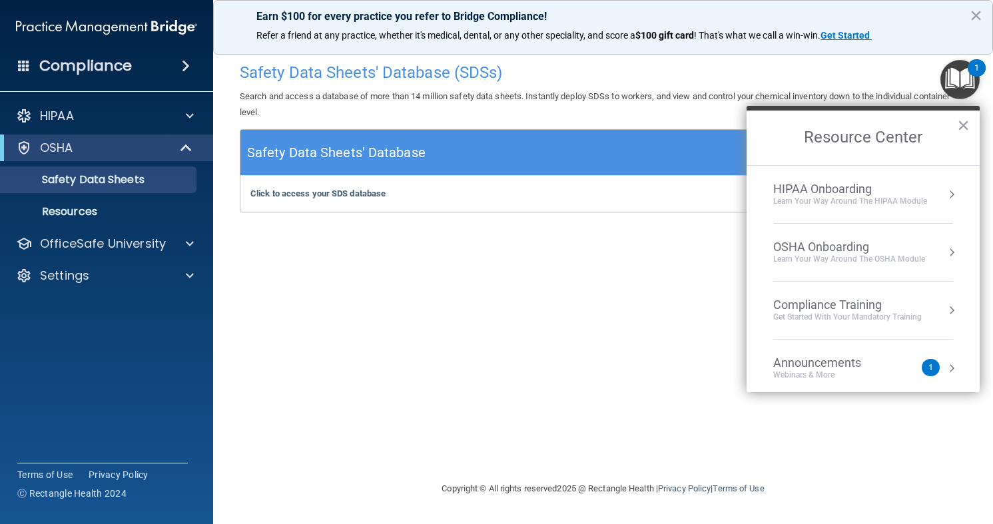
click at [894, 362] on div "Announcements Webinars & More" at bounding box center [843, 368] width 141 height 25
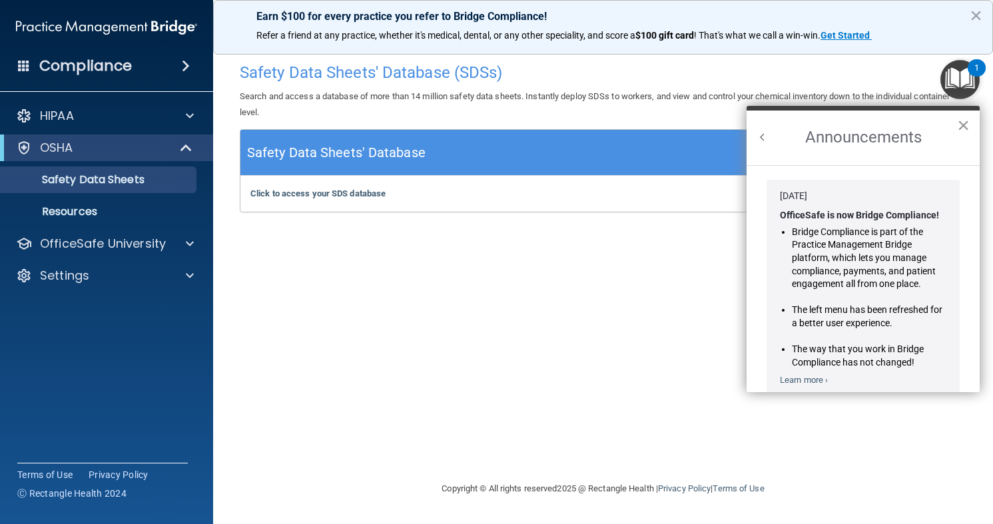
click at [962, 130] on button "×" at bounding box center [963, 125] width 13 height 21
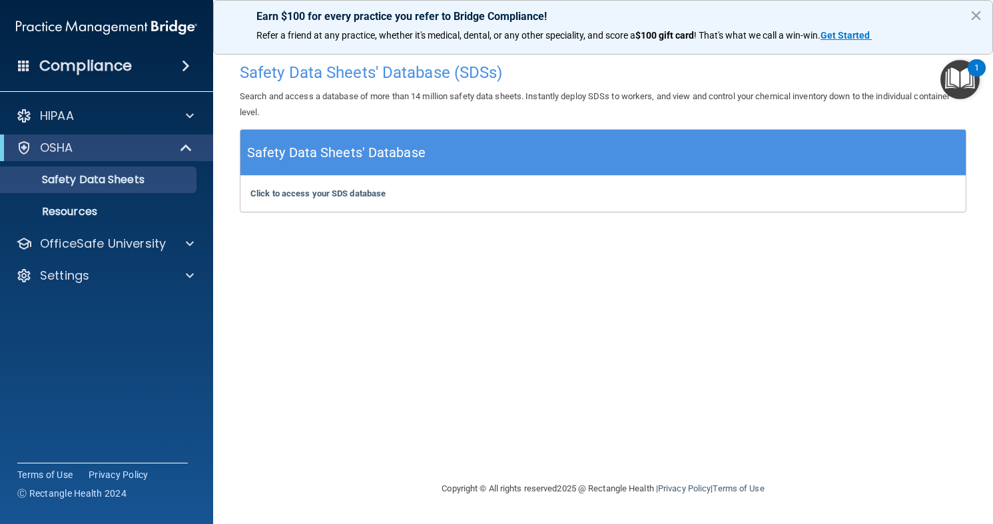
click at [972, 82] on img "Open Resource Center, 1 new notification" at bounding box center [959, 79] width 39 height 39
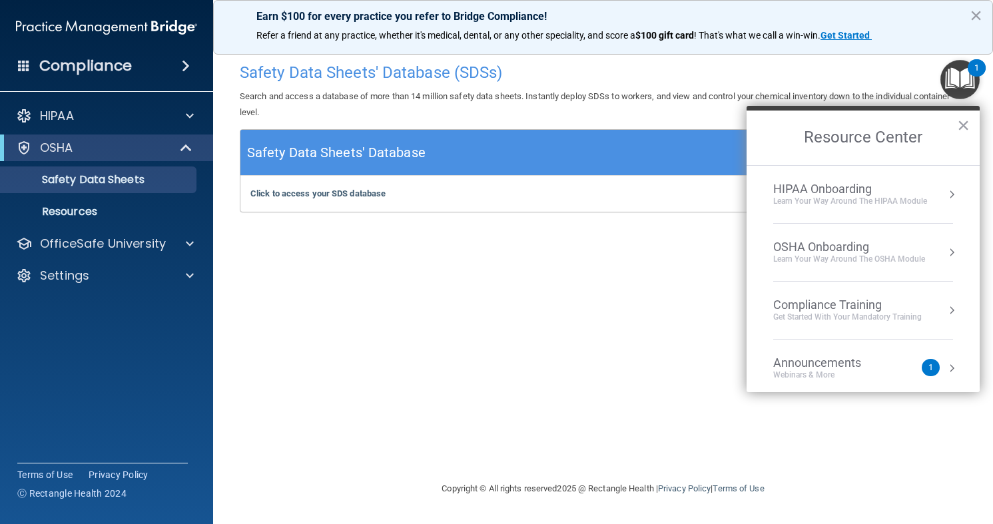
click at [944, 361] on div "Announcements Webinars & More 1" at bounding box center [863, 368] width 180 height 25
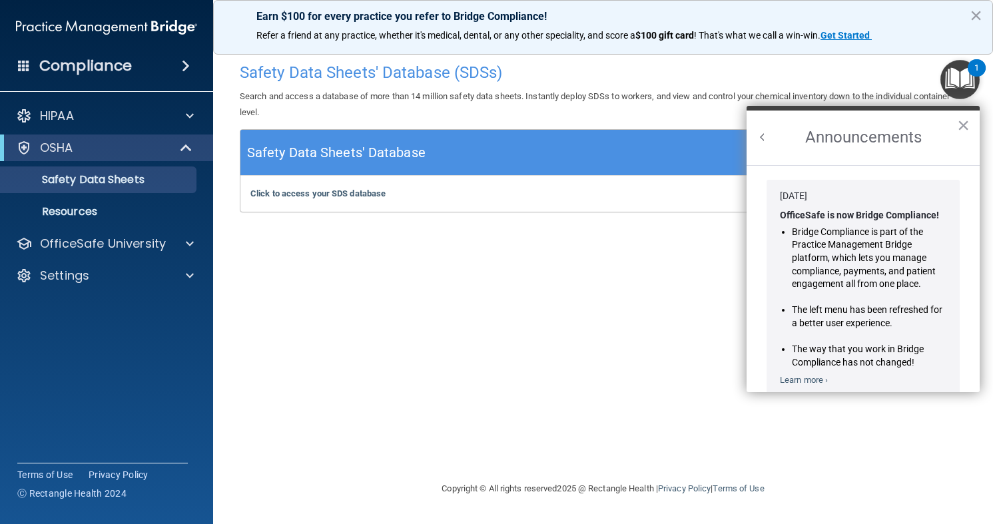
click at [890, 252] on li "Bridge Compliance is part of the Practice Management Bridge platform, which let…" at bounding box center [869, 258] width 154 height 65
click at [963, 129] on button "×" at bounding box center [963, 125] width 13 height 21
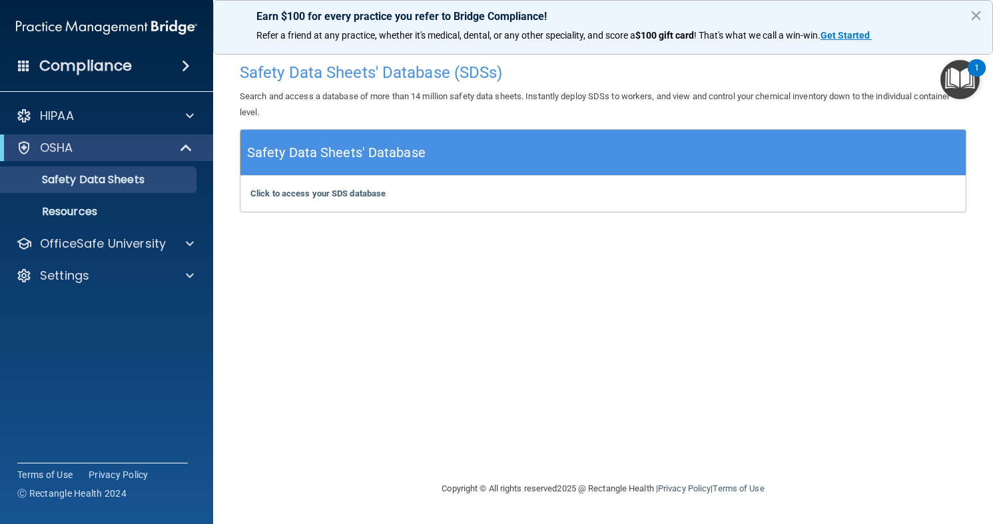
click at [959, 88] on img "Open Resource Center, 1 new notification" at bounding box center [959, 79] width 39 height 39
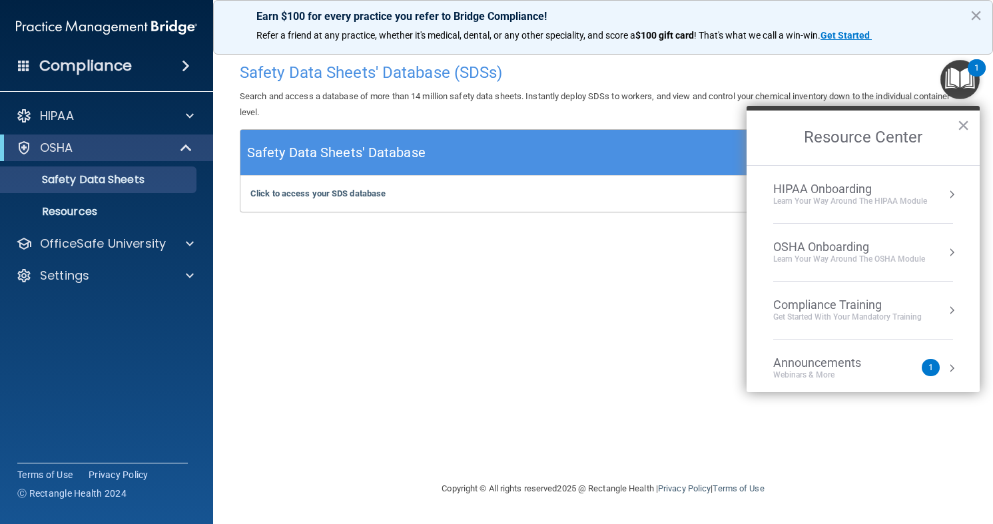
click at [836, 314] on div "Get Started with your mandatory training" at bounding box center [847, 317] width 148 height 11
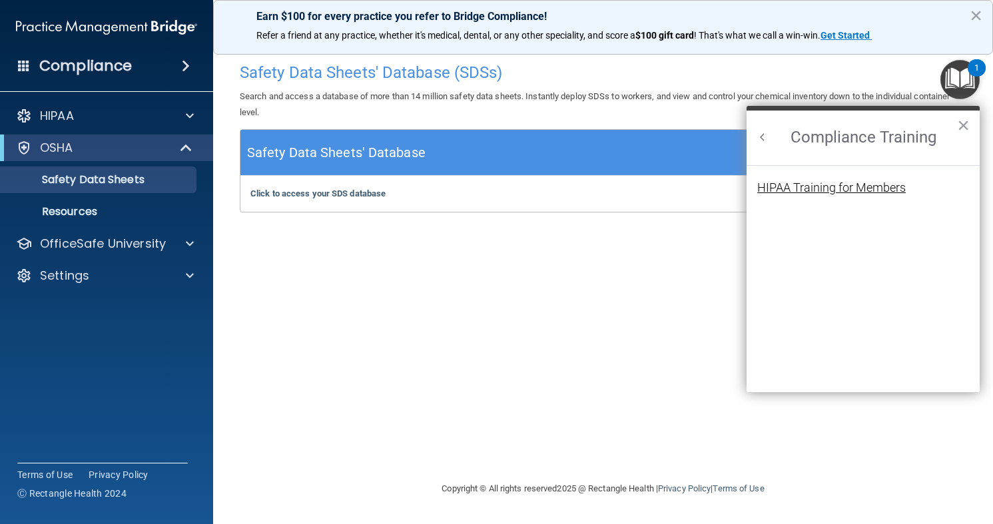
click at [842, 182] on div "HIPAA Training for Members" at bounding box center [831, 188] width 148 height 12
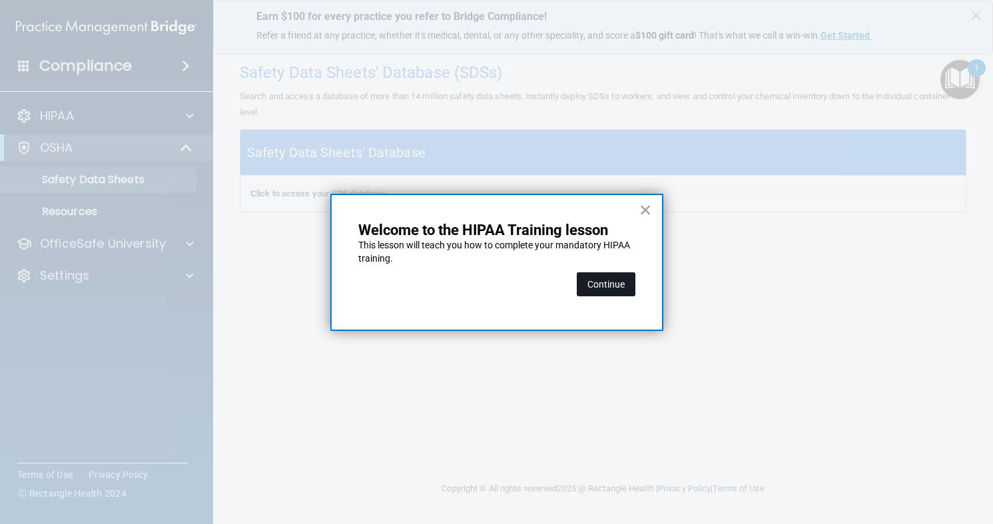
click at [607, 283] on button "Continue" at bounding box center [606, 284] width 59 height 24
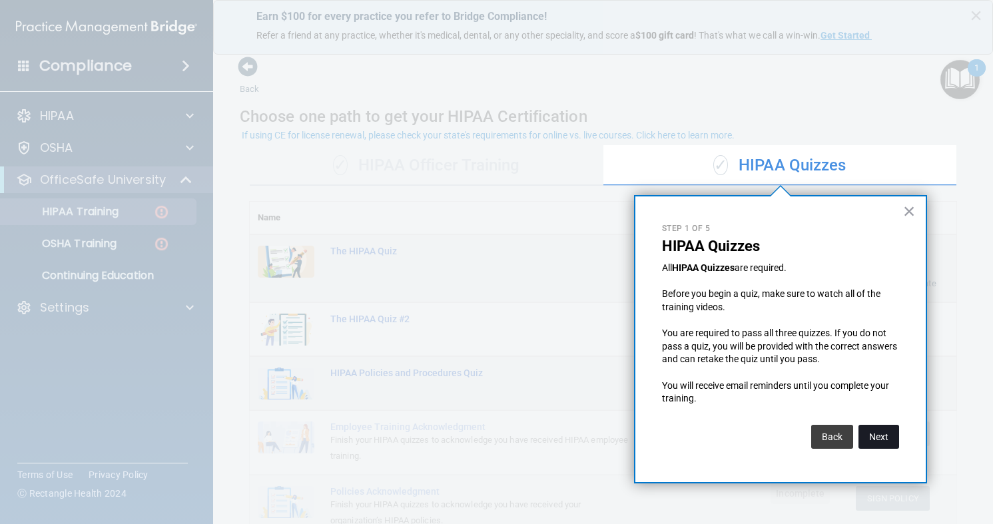
click at [877, 443] on button "Next" at bounding box center [878, 437] width 41 height 24
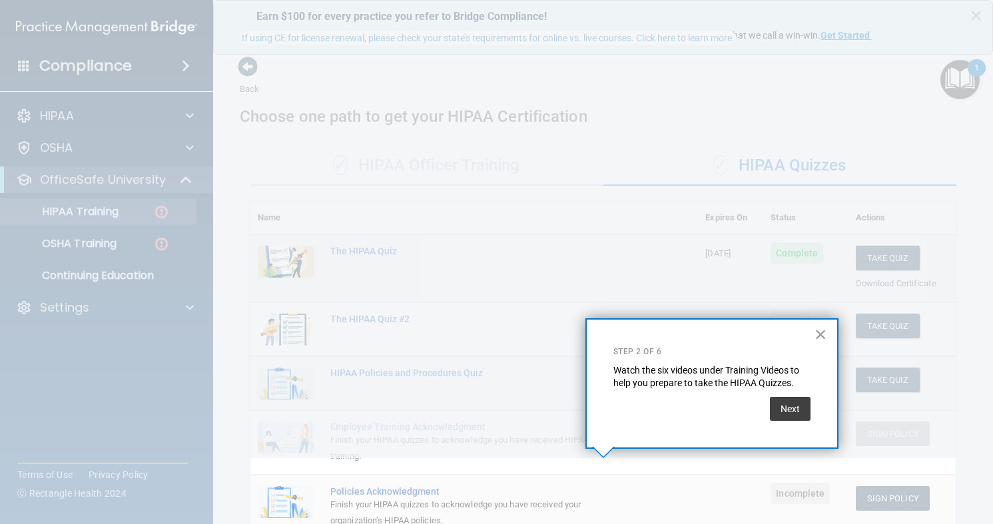
scroll to position [97, 0]
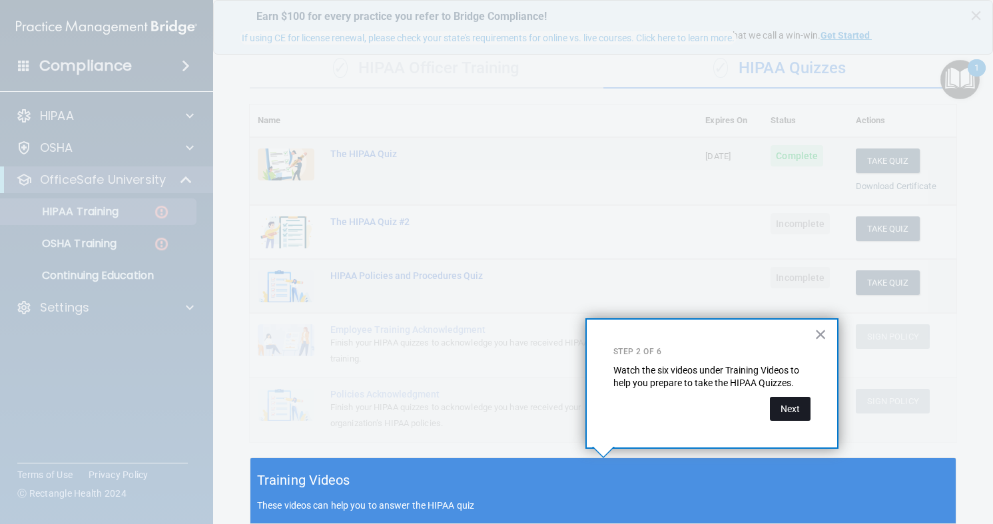
click at [794, 410] on button "Next" at bounding box center [790, 409] width 41 height 24
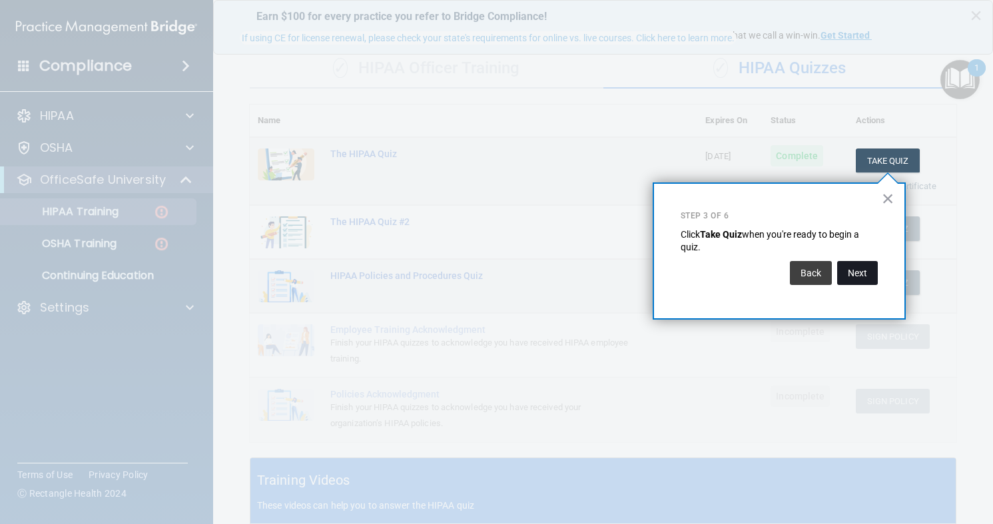
click at [864, 275] on button "Next" at bounding box center [857, 273] width 41 height 24
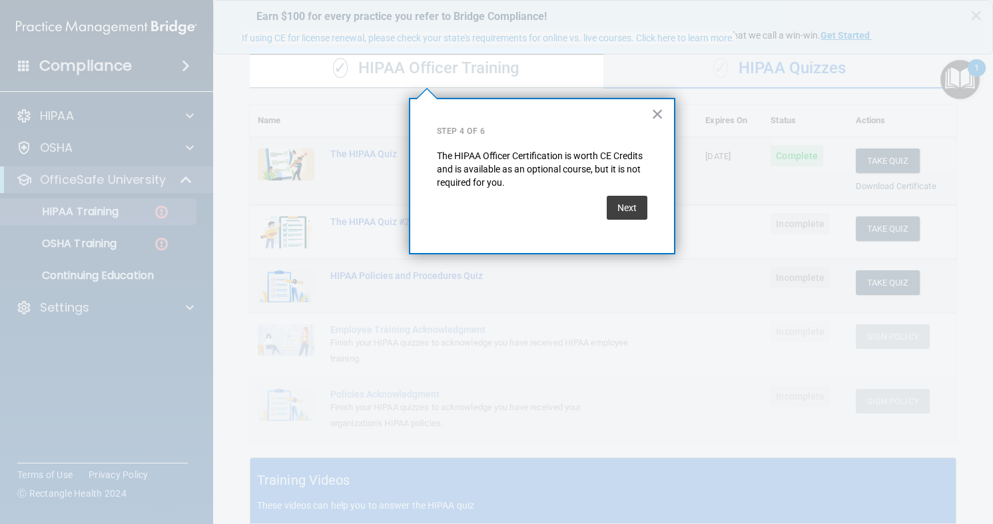
click at [639, 222] on div "Next" at bounding box center [627, 207] width 41 height 37
click at [634, 215] on button "Next" at bounding box center [627, 208] width 41 height 24
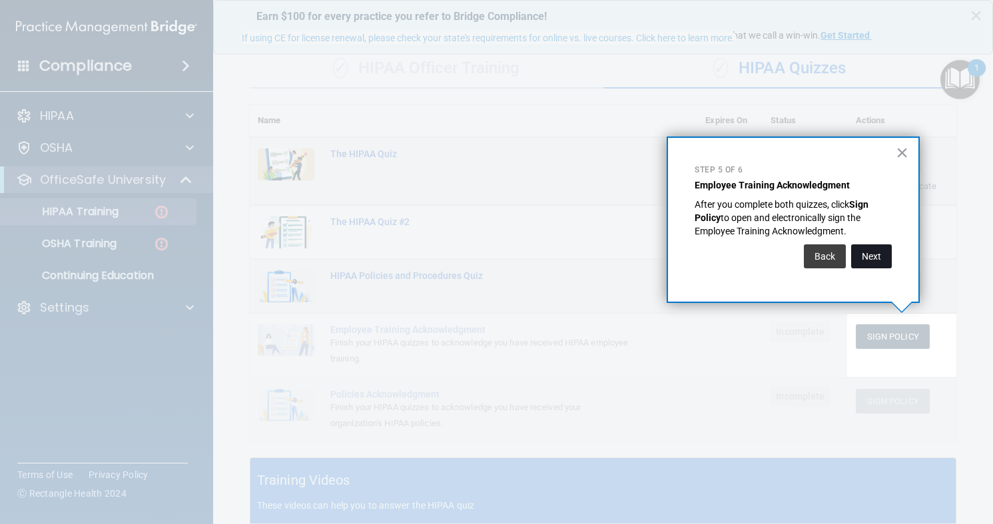
click at [869, 266] on button "Next" at bounding box center [871, 256] width 41 height 24
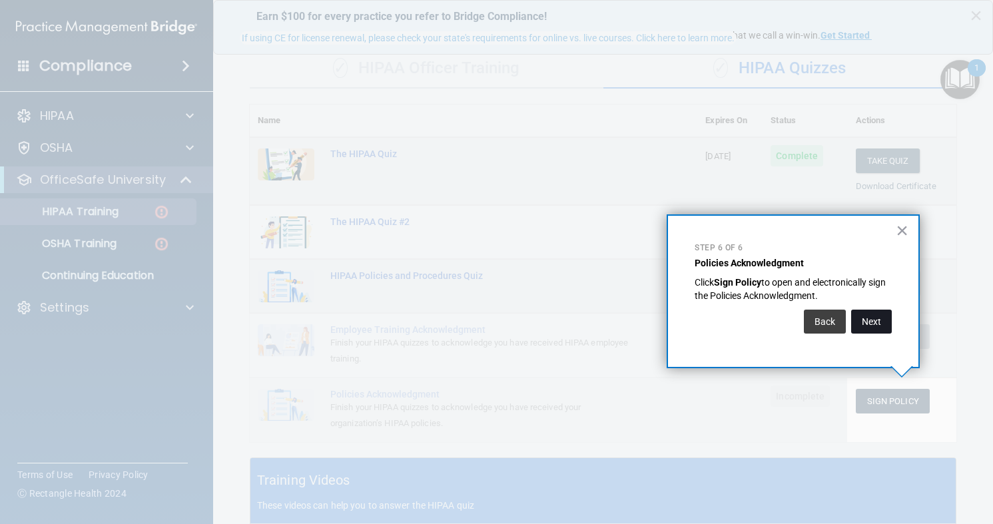
click at [867, 321] on button "Next" at bounding box center [871, 322] width 41 height 24
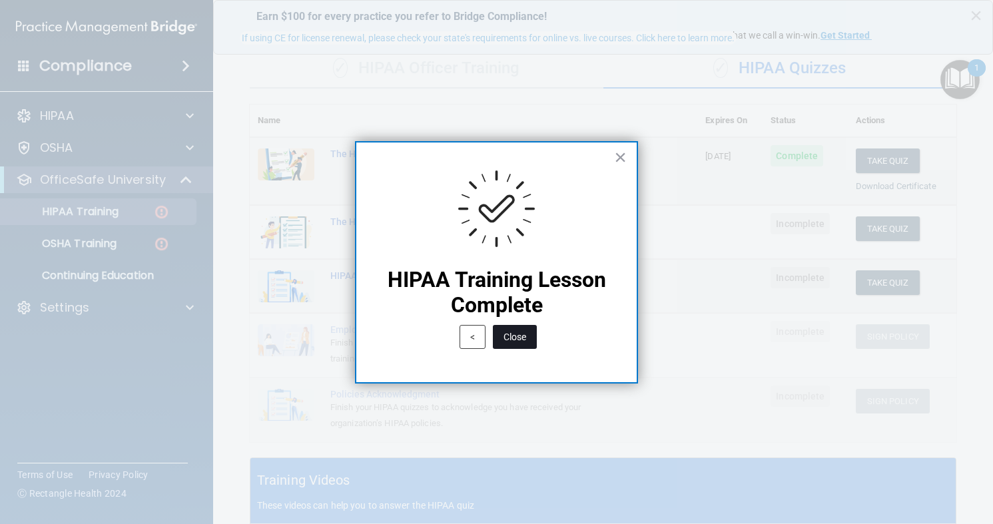
click at [525, 344] on button "Close" at bounding box center [515, 337] width 44 height 24
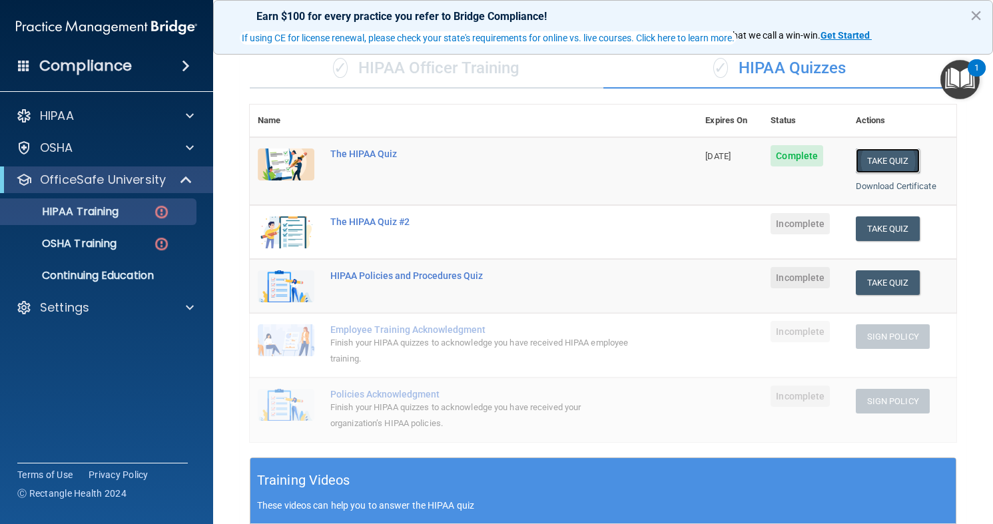
click at [898, 153] on button "Take Quiz" at bounding box center [888, 160] width 64 height 25
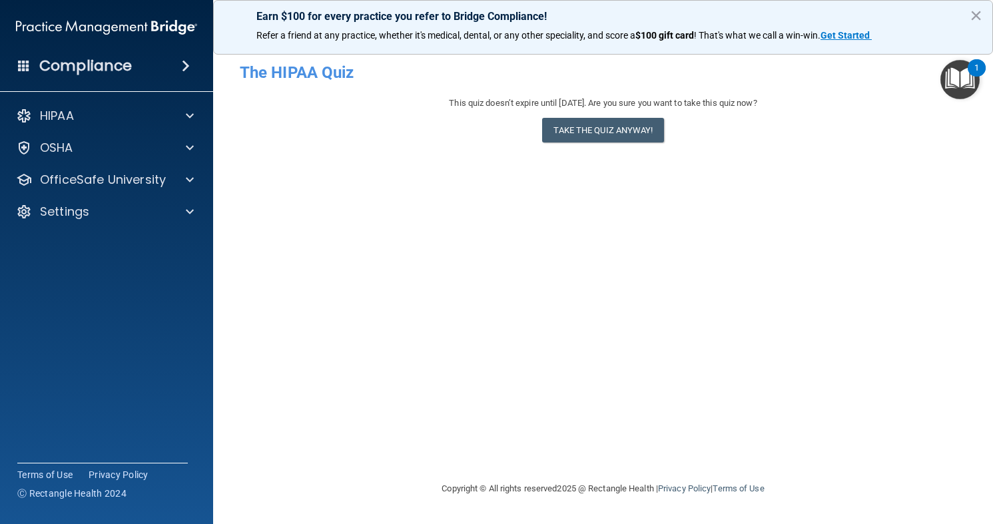
click at [812, 214] on div "- The HIPAA Quiz This quiz doesn’t expire until 09/25/2026. Are you sure you wa…" at bounding box center [603, 262] width 727 height 412
click at [956, 86] on img "Open Resource Center, 1 new notification" at bounding box center [959, 79] width 39 height 39
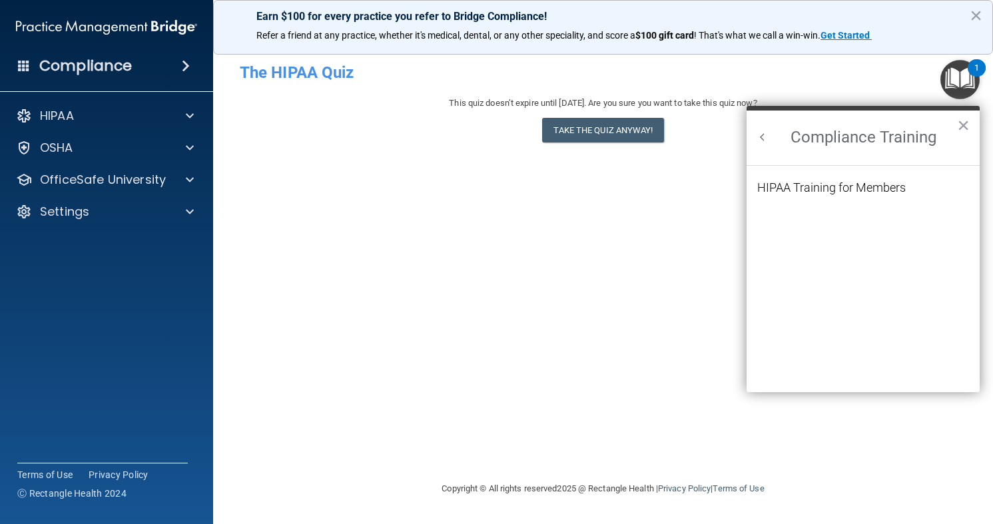
click at [814, 214] on ol "HIPAA Training for Members" at bounding box center [863, 279] width 212 height 227
click at [816, 201] on li "HIPAA Training for Members" at bounding box center [863, 196] width 212 height 28
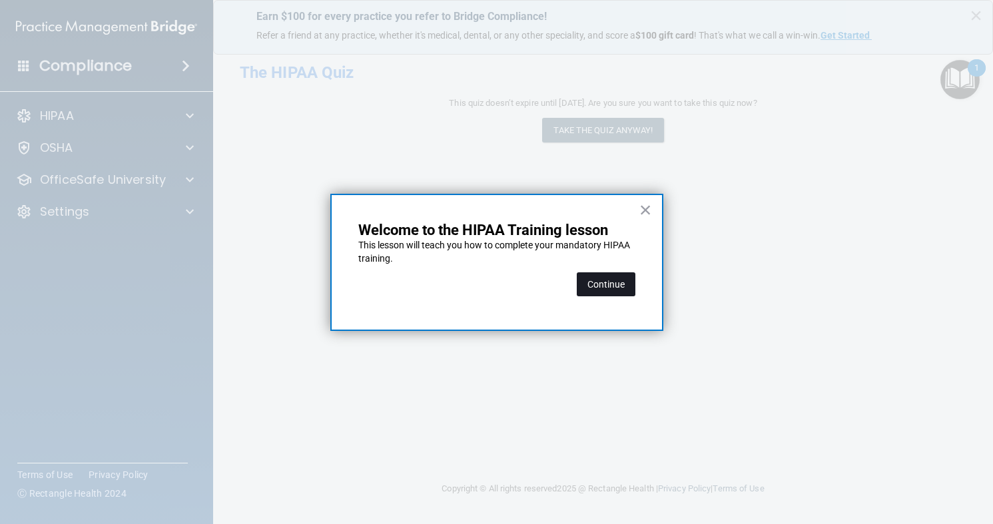
click at [610, 272] on button "Continue" at bounding box center [606, 284] width 59 height 24
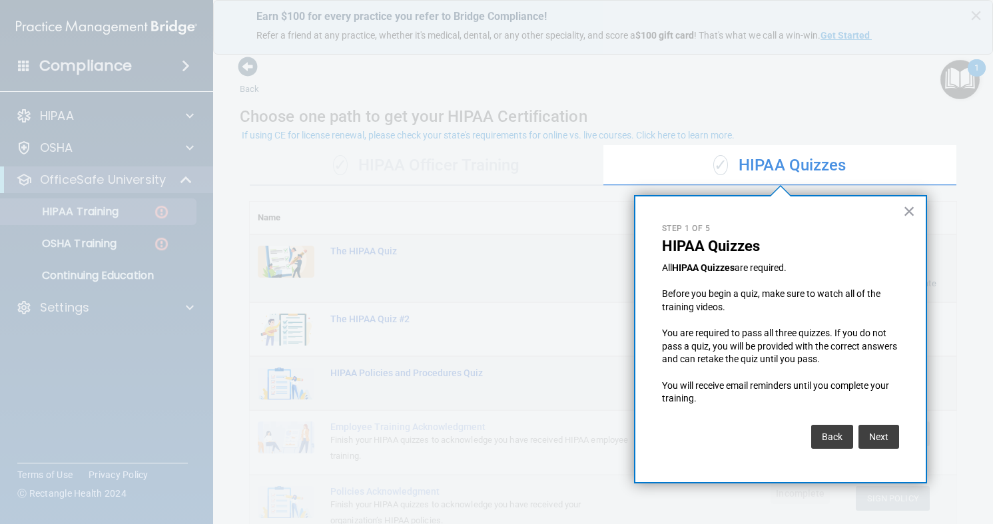
click at [916, 212] on div "× Step 1 of 5 HIPAA Quizzes All HIPAA Quizzes are required. Before you begin a …" at bounding box center [780, 339] width 293 height 288
click at [906, 216] on button "×" at bounding box center [909, 210] width 13 height 21
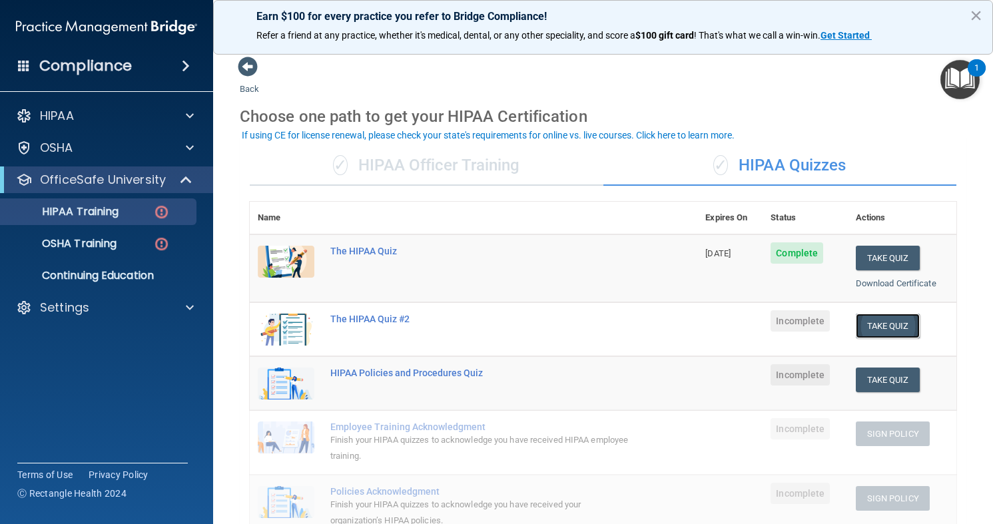
click at [900, 326] on button "Take Quiz" at bounding box center [888, 326] width 64 height 25
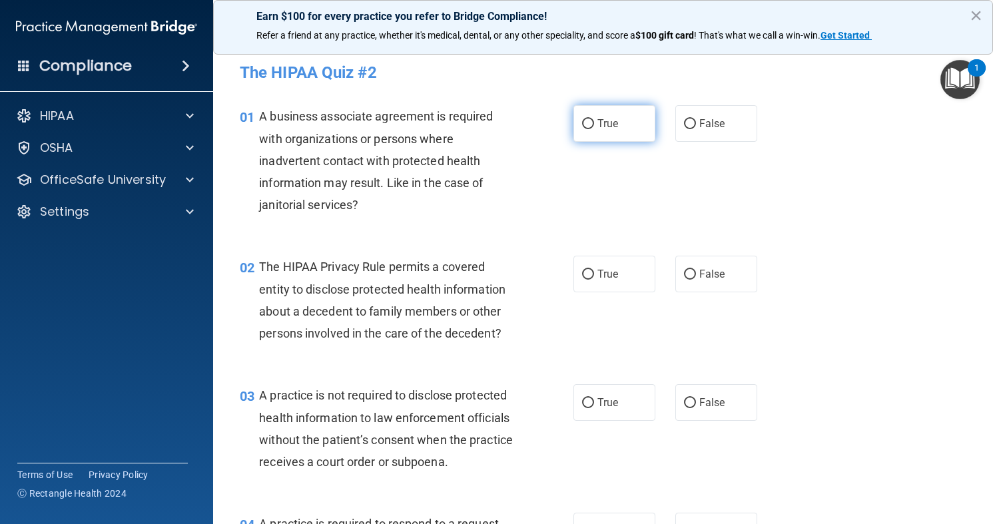
click at [587, 124] on input "True" at bounding box center [588, 124] width 12 height 10
radio input "true"
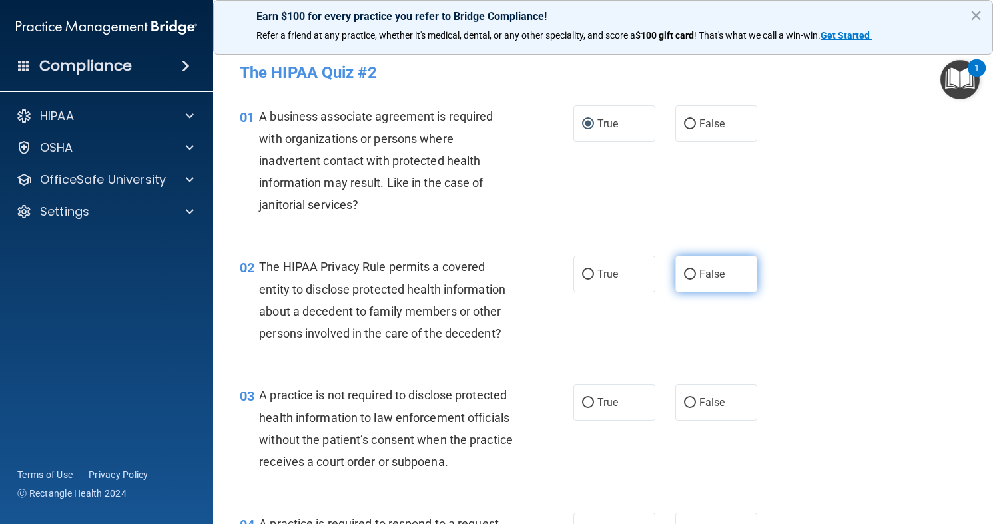
click at [698, 279] on label "False" at bounding box center [716, 274] width 82 height 37
click at [696, 279] on input "False" at bounding box center [690, 275] width 12 height 10
radio input "true"
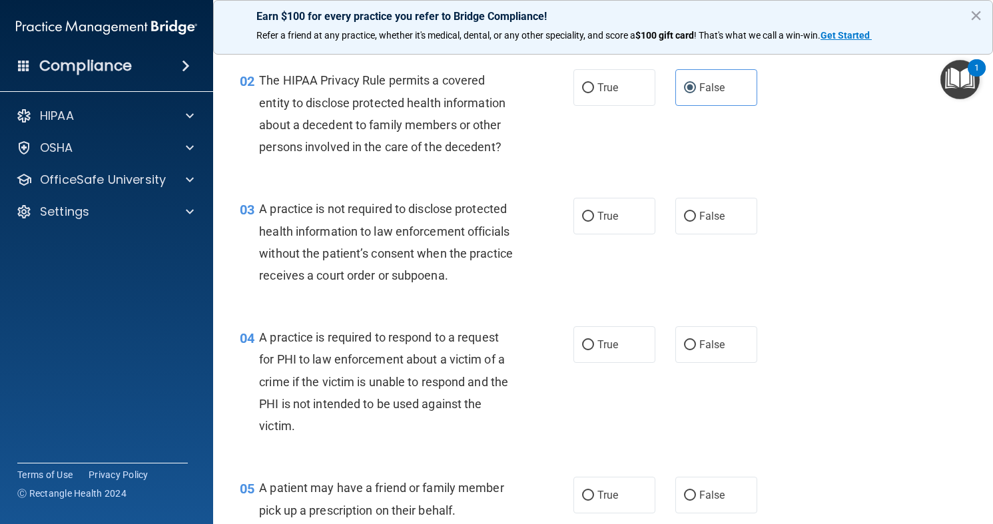
scroll to position [213, 0]
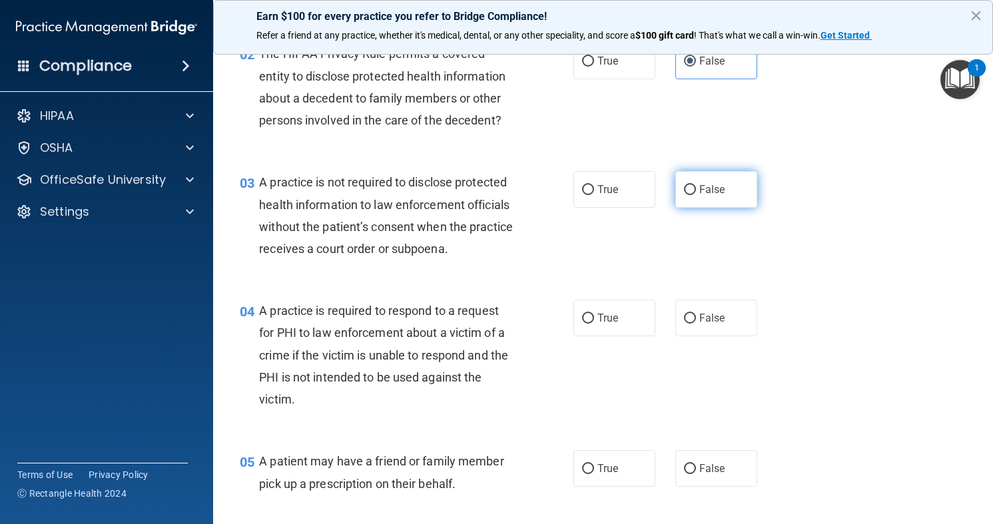
click at [717, 189] on span "False" at bounding box center [712, 189] width 26 height 13
click at [696, 189] on input "False" at bounding box center [690, 190] width 12 height 10
radio input "true"
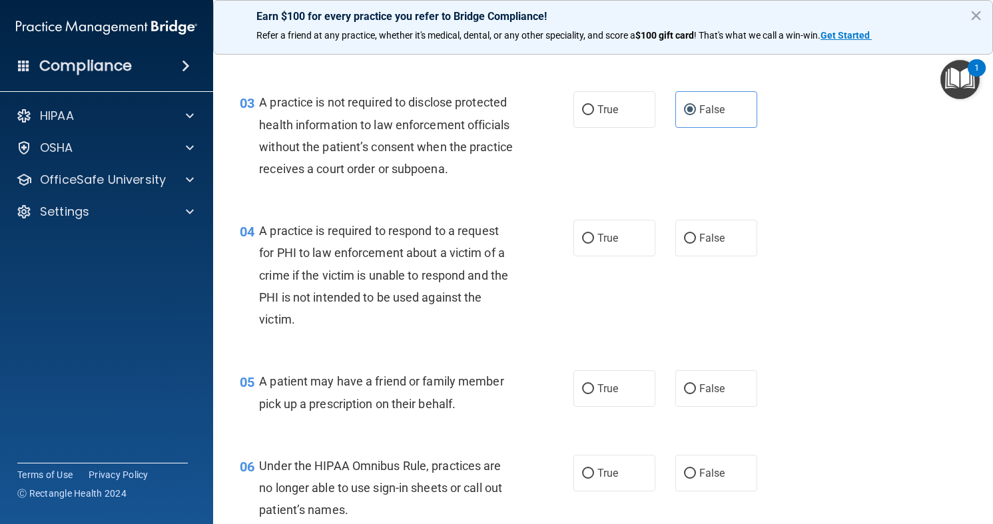
scroll to position [320, 0]
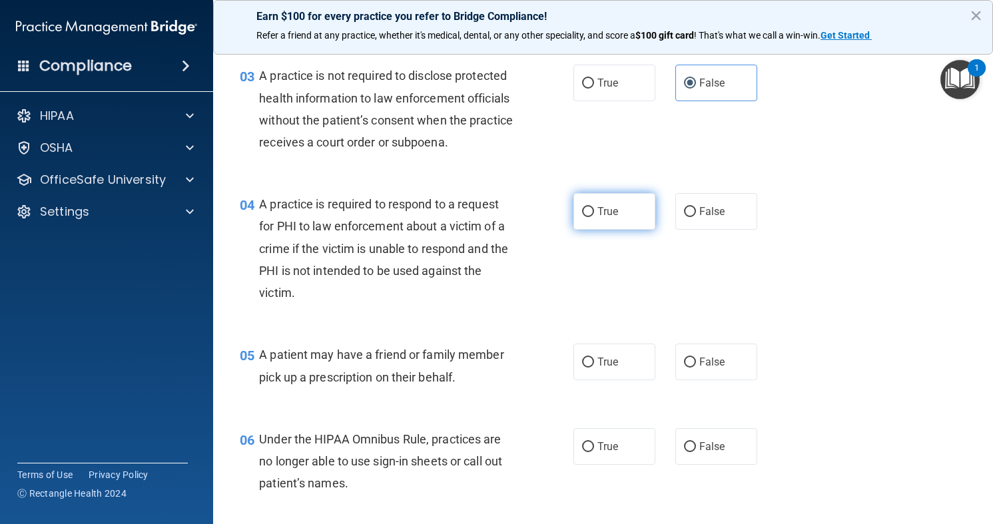
click at [589, 214] on input "True" at bounding box center [588, 212] width 12 height 10
radio input "true"
click at [602, 368] on span "True" at bounding box center [607, 362] width 21 height 13
click at [594, 368] on input "True" at bounding box center [588, 363] width 12 height 10
radio input "true"
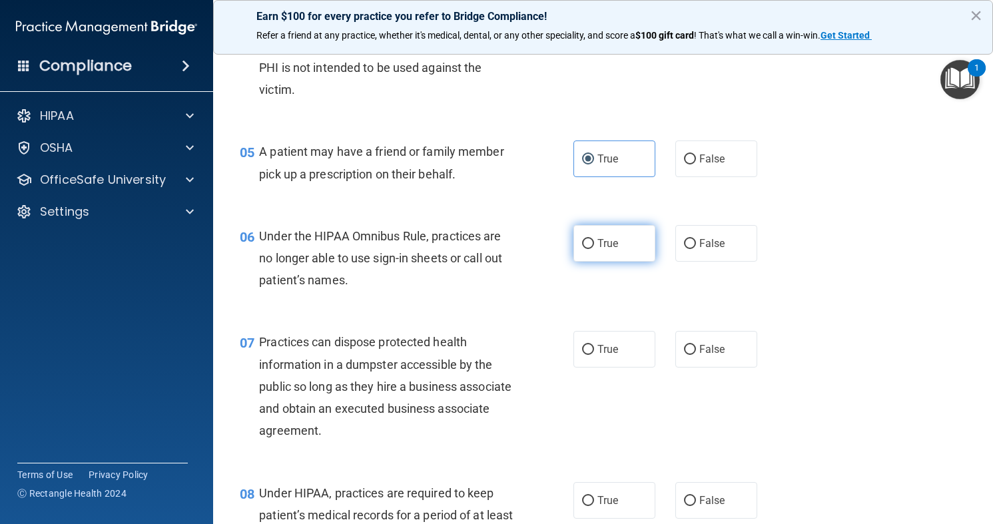
scroll to position [533, 0]
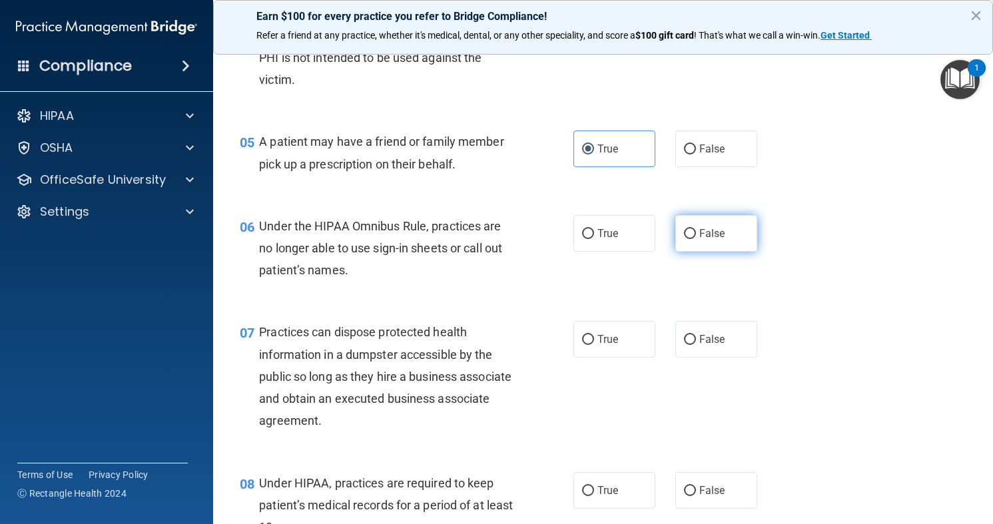
click at [696, 245] on label "False" at bounding box center [716, 233] width 82 height 37
click at [696, 239] on input "False" at bounding box center [690, 234] width 12 height 10
radio input "true"
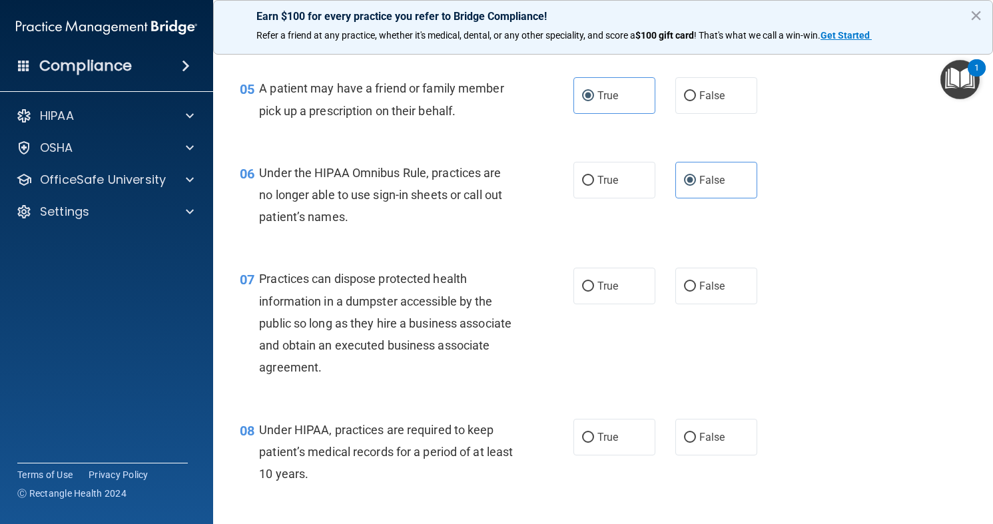
scroll to position [613, 0]
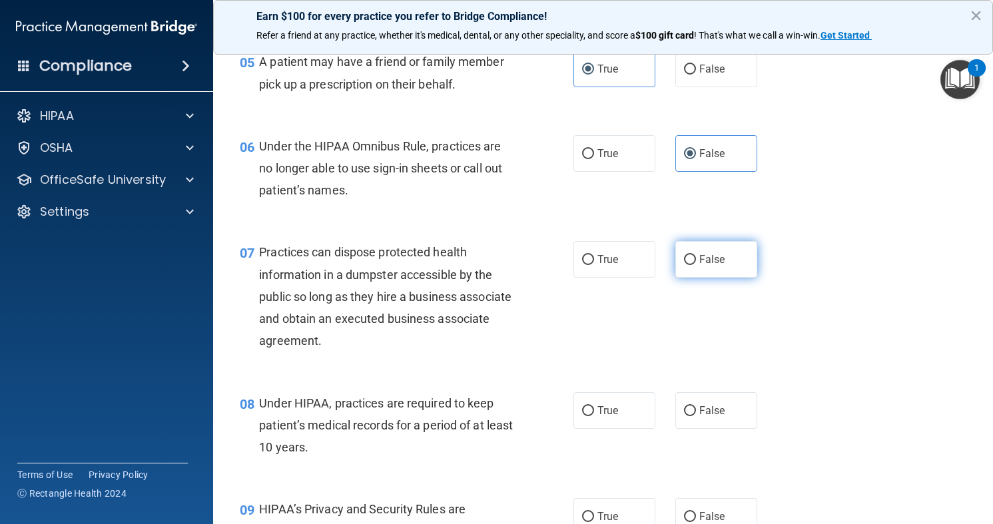
click at [690, 266] on label "False" at bounding box center [716, 259] width 82 height 37
click at [690, 265] on input "False" at bounding box center [690, 260] width 12 height 10
radio input "true"
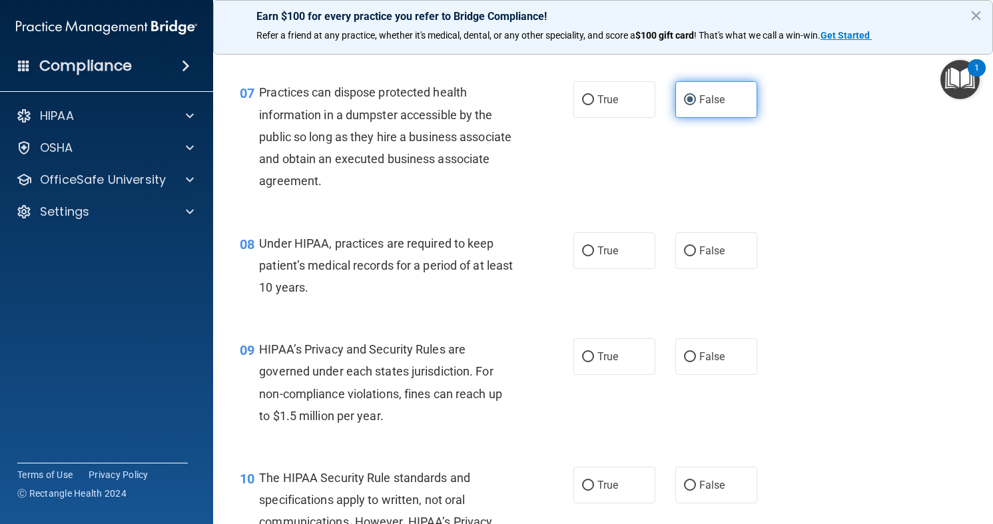
scroll to position [799, 0]
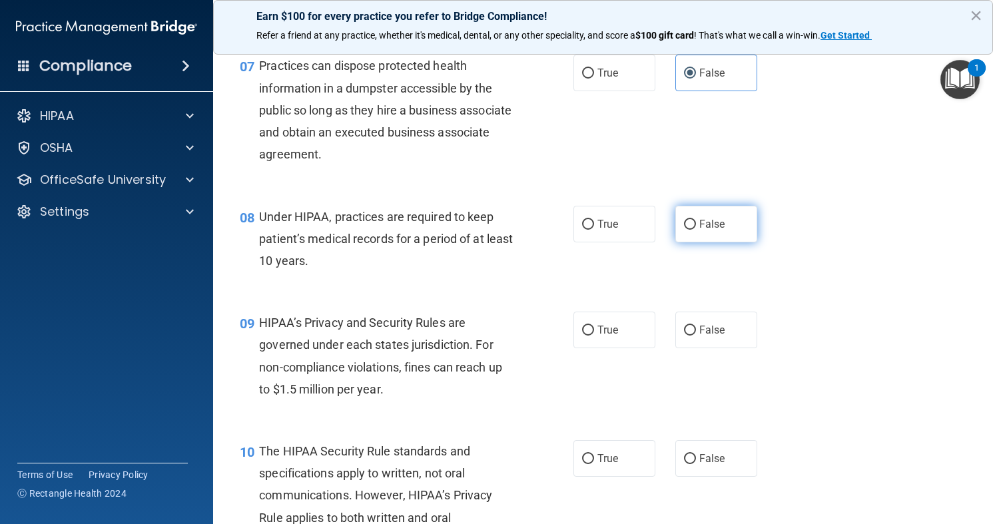
click at [692, 228] on input "False" at bounding box center [690, 225] width 12 height 10
radio input "true"
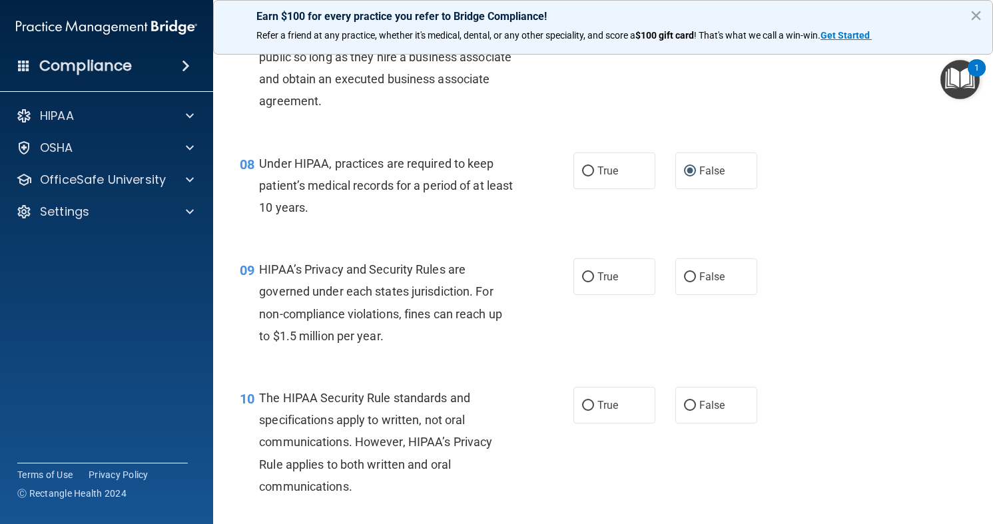
scroll to position [879, 0]
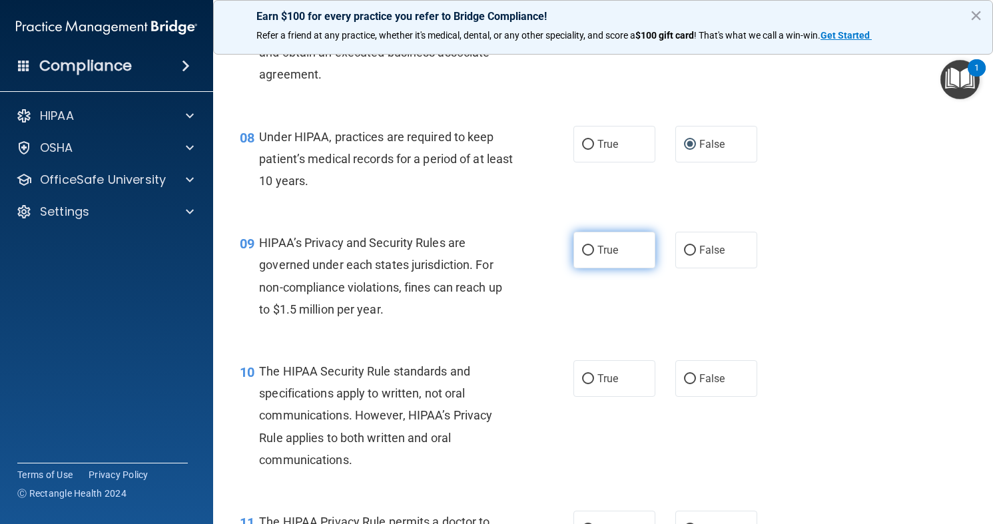
click at [598, 256] on label "True" at bounding box center [614, 250] width 82 height 37
click at [594, 256] on input "True" at bounding box center [588, 251] width 12 height 10
radio input "true"
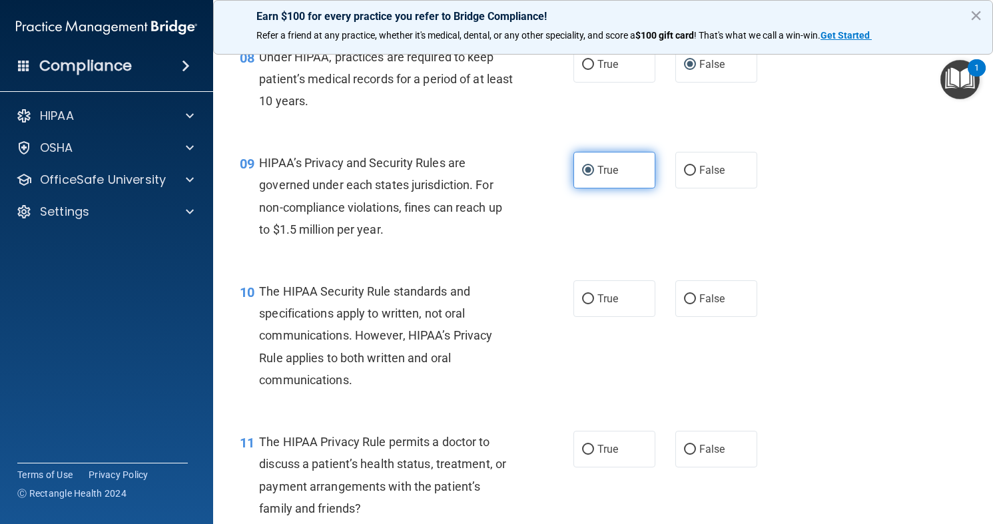
scroll to position [986, 0]
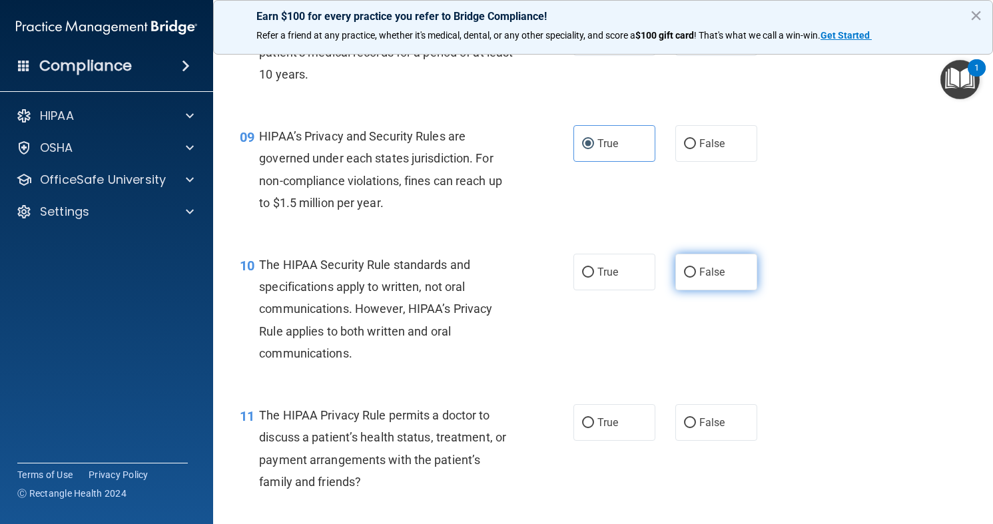
click at [701, 268] on span "False" at bounding box center [712, 272] width 26 height 13
click at [696, 268] on input "False" at bounding box center [690, 273] width 12 height 10
radio input "true"
click at [681, 420] on label "False" at bounding box center [716, 422] width 82 height 37
click at [684, 420] on input "False" at bounding box center [690, 423] width 12 height 10
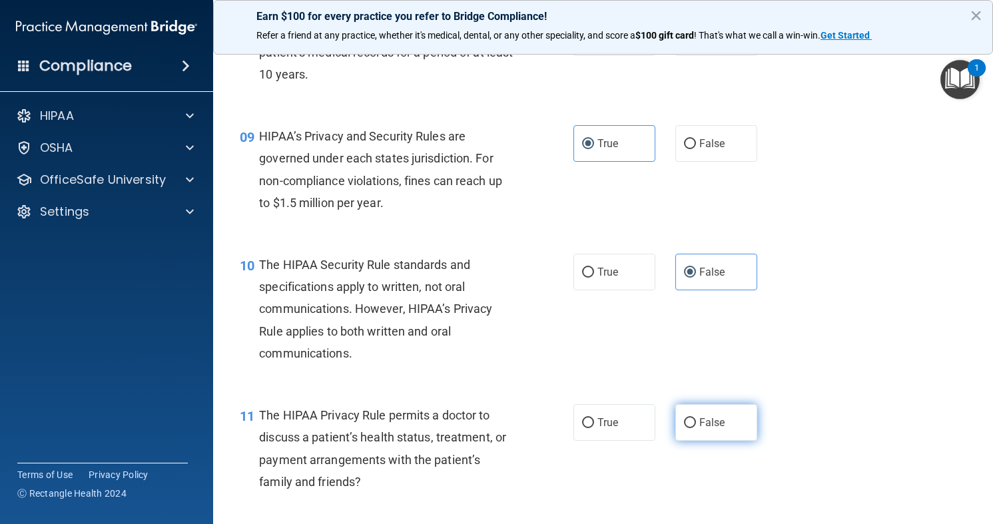
radio input "true"
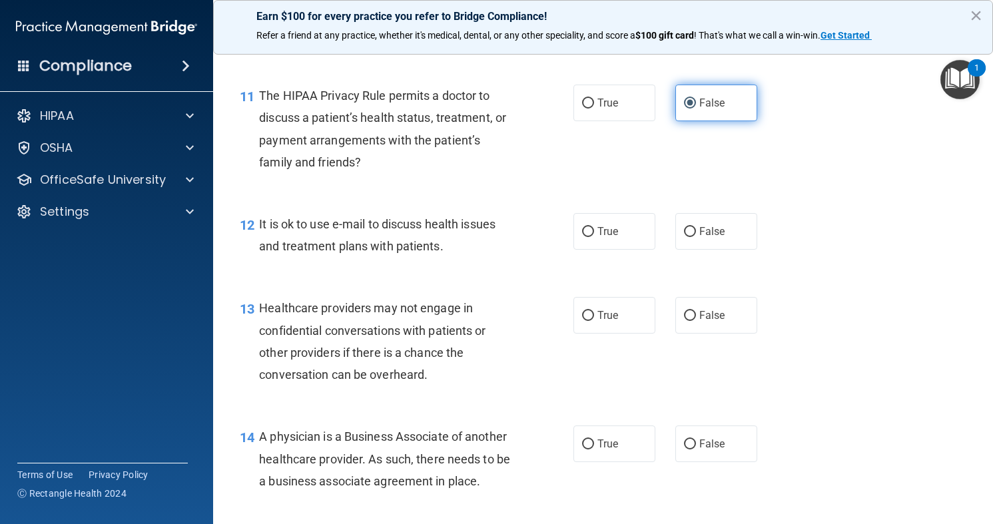
scroll to position [1332, 0]
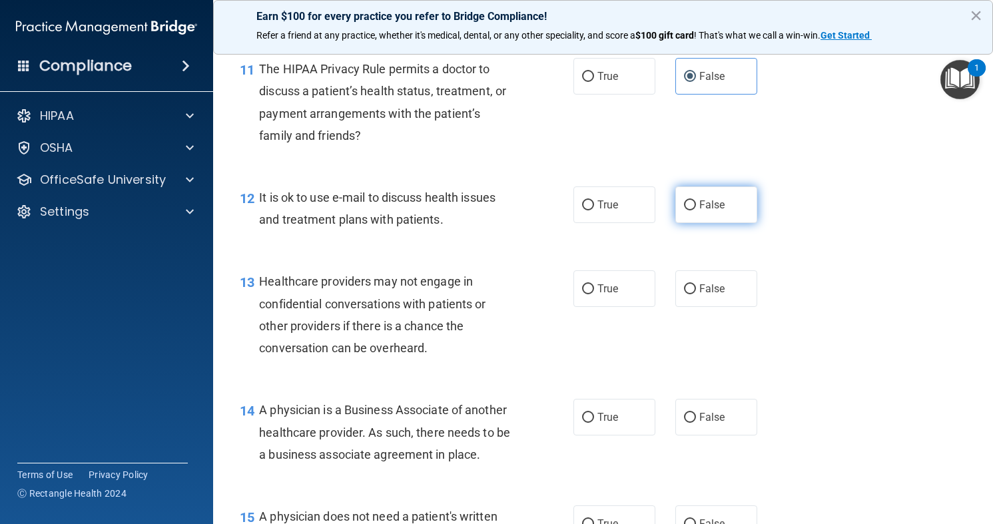
click at [701, 207] on span "False" at bounding box center [712, 204] width 26 height 13
click at [696, 207] on input "False" at bounding box center [690, 205] width 12 height 10
radio input "true"
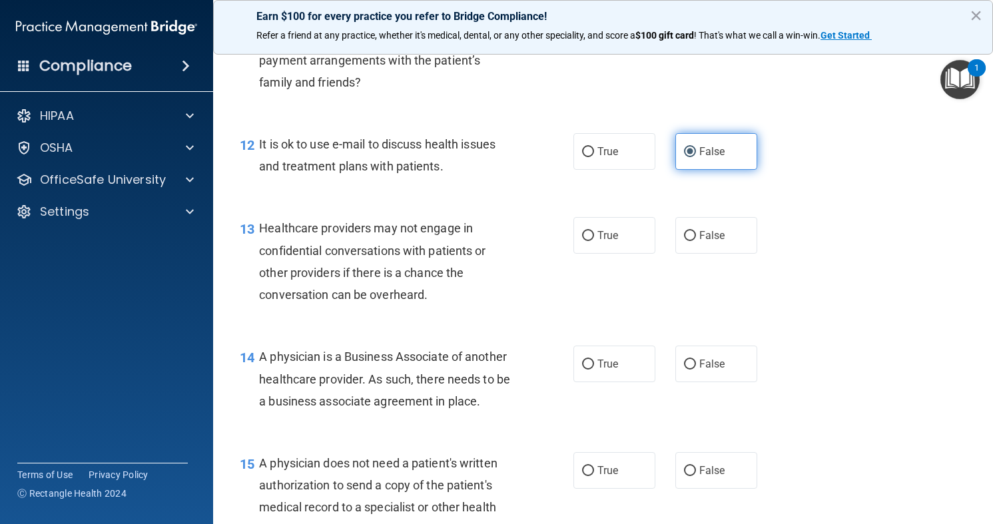
scroll to position [1412, 0]
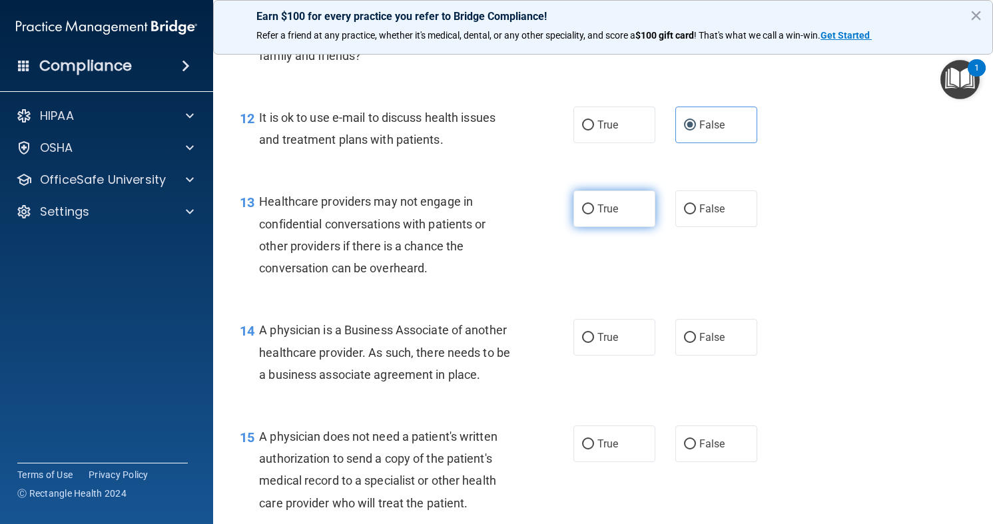
click at [602, 213] on span "True" at bounding box center [607, 208] width 21 height 13
click at [594, 213] on input "True" at bounding box center [588, 209] width 12 height 10
radio input "true"
click at [617, 335] on span "True" at bounding box center [607, 337] width 21 height 13
click at [594, 335] on input "True" at bounding box center [588, 338] width 12 height 10
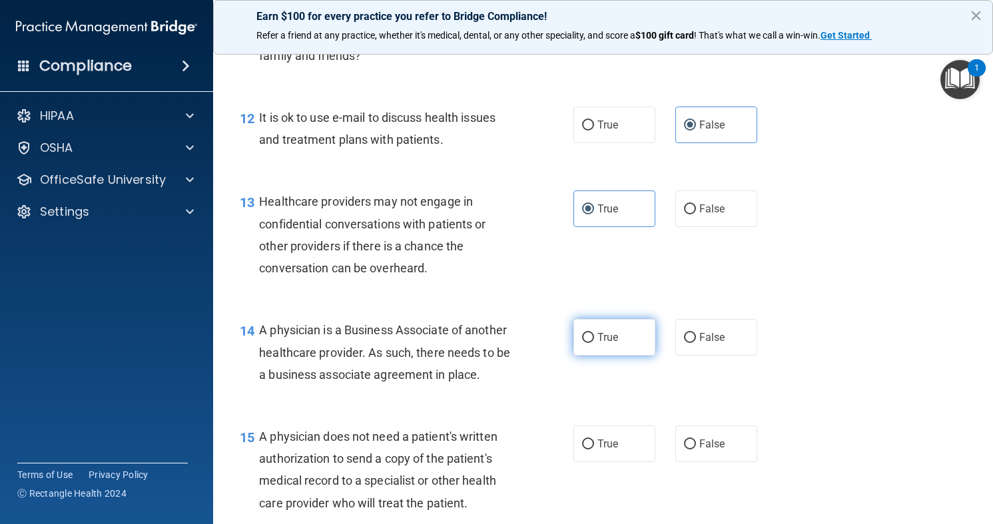
radio input "true"
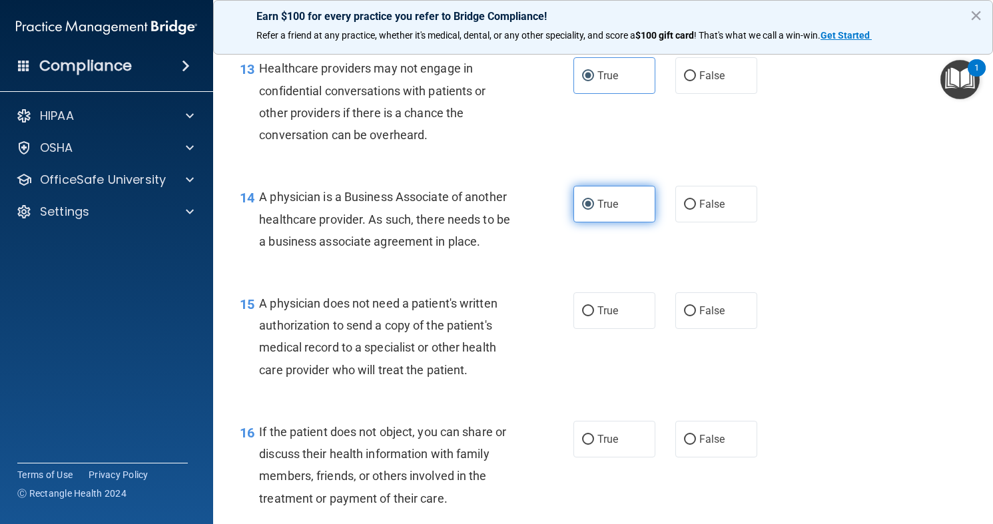
scroll to position [1572, 0]
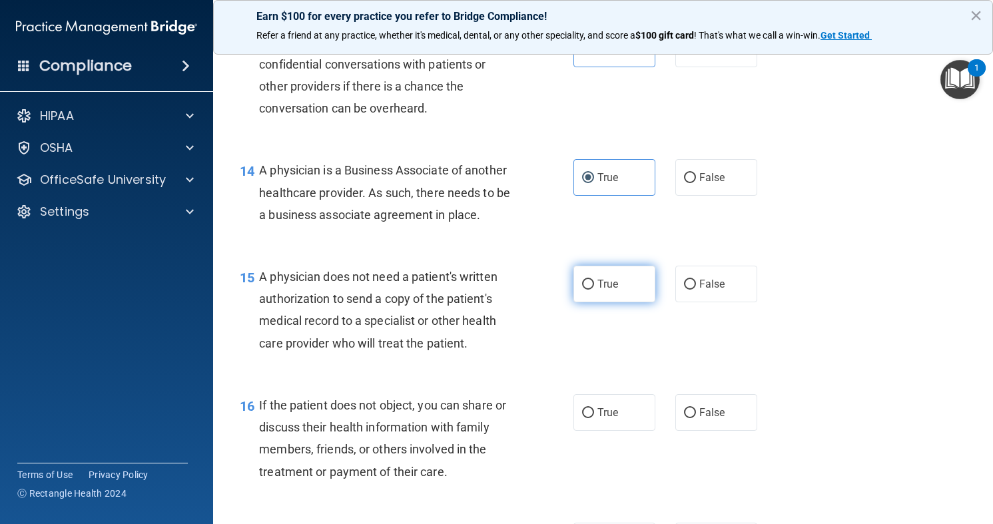
click at [625, 288] on label "True" at bounding box center [614, 284] width 82 height 37
click at [594, 288] on input "True" at bounding box center [588, 285] width 12 height 10
radio input "true"
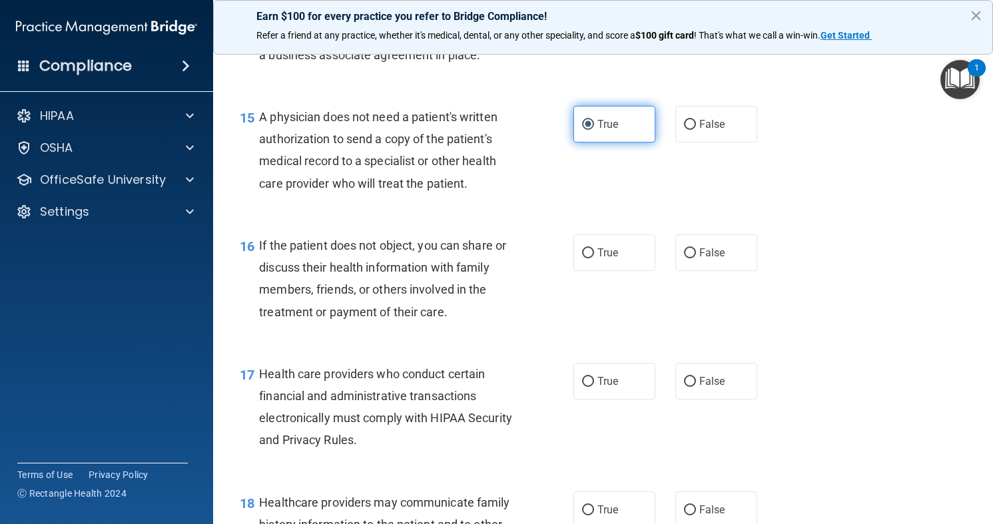
scroll to position [1758, 0]
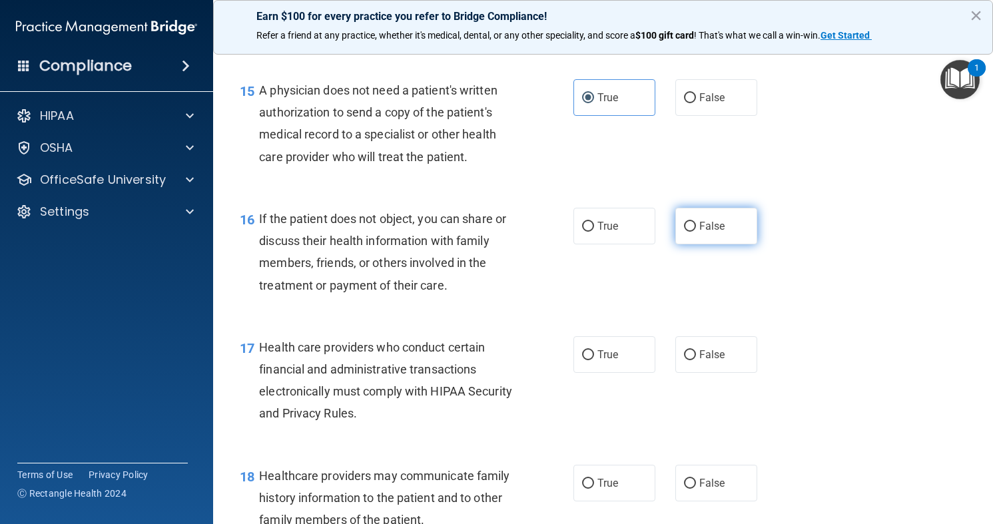
click at [690, 229] on input "False" at bounding box center [690, 227] width 12 height 10
radio input "true"
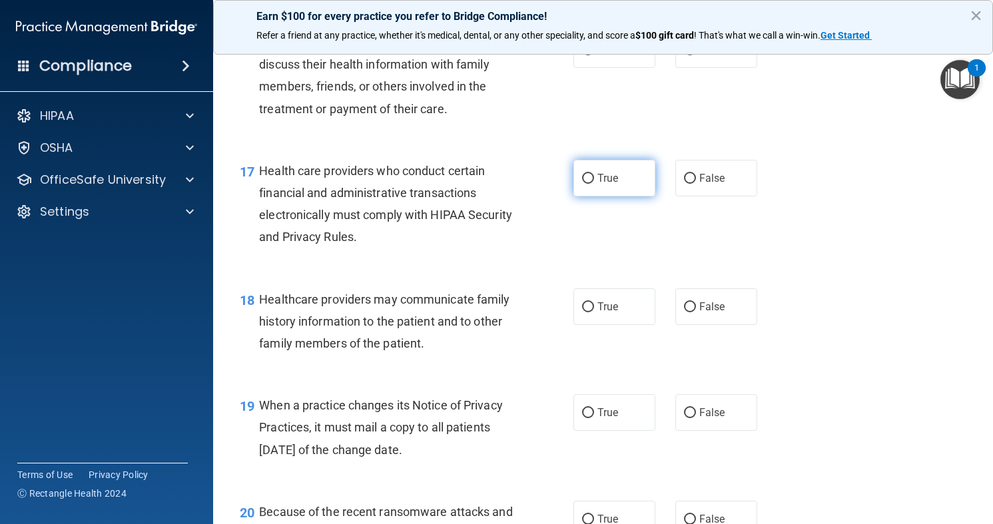
scroll to position [1944, 0]
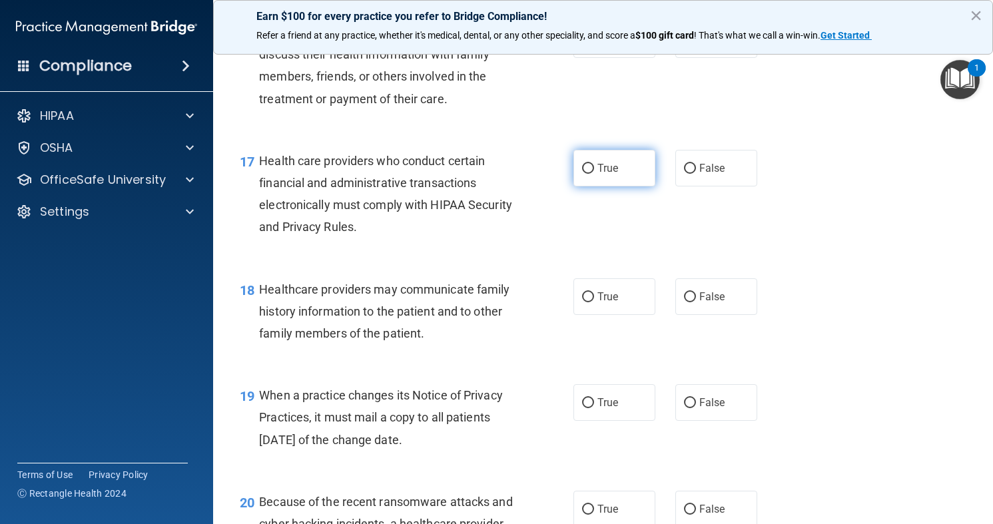
click at [610, 180] on label "True" at bounding box center [614, 168] width 82 height 37
click at [594, 174] on input "True" at bounding box center [588, 169] width 12 height 10
radio input "true"
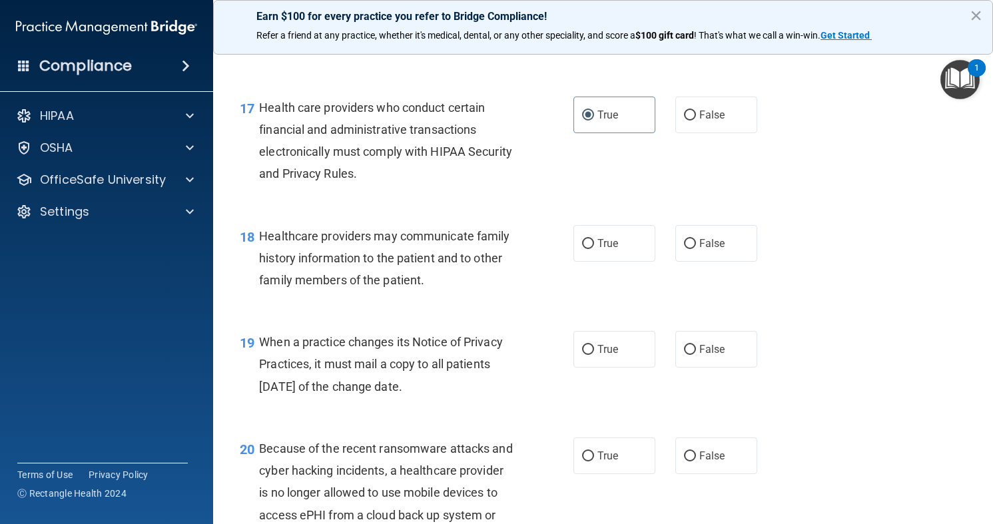
scroll to position [2024, 0]
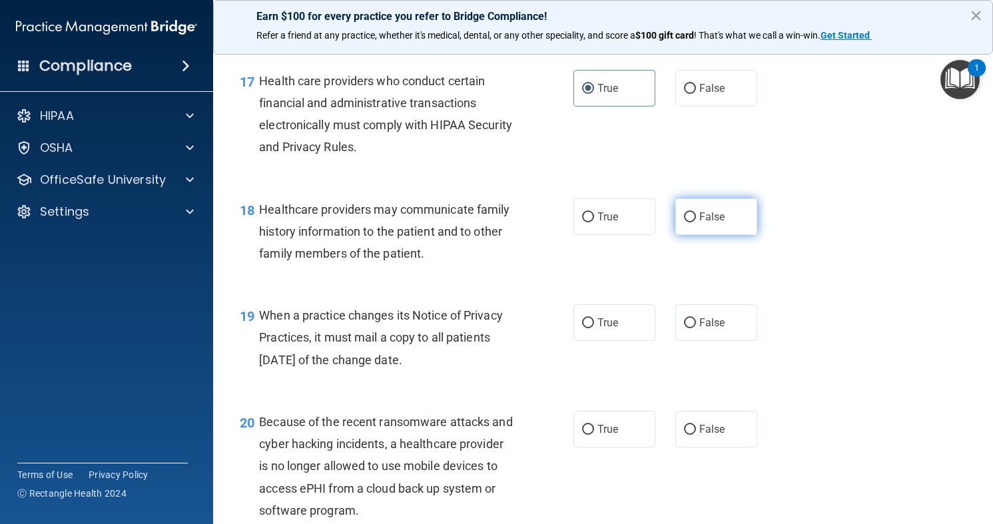
click at [688, 218] on input "False" at bounding box center [690, 217] width 12 height 10
radio input "true"
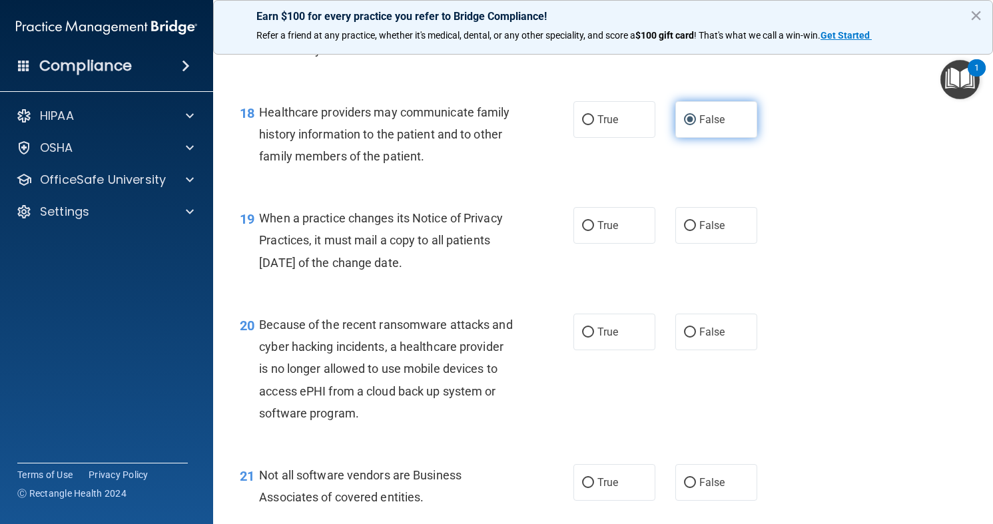
scroll to position [2131, 0]
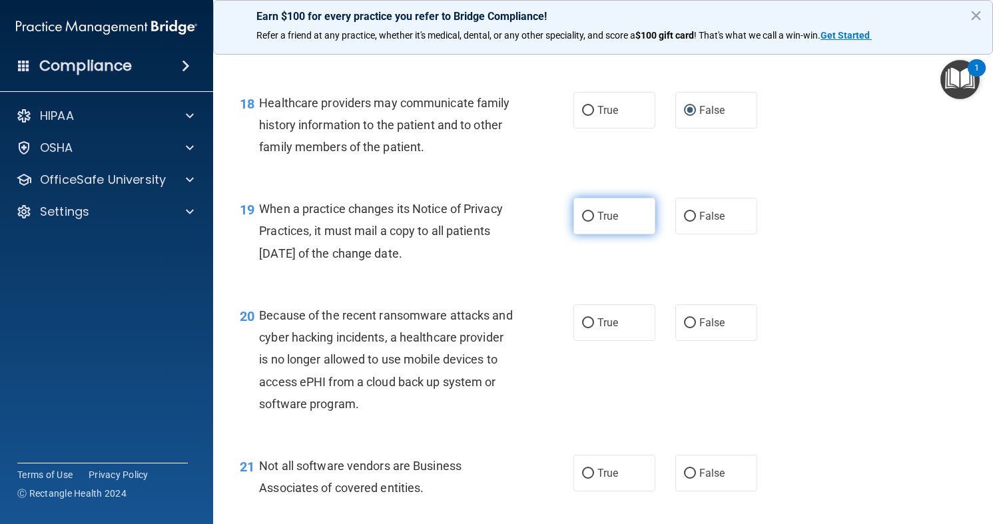
click at [598, 215] on span "True" at bounding box center [607, 216] width 21 height 13
click at [594, 215] on input "True" at bounding box center [588, 217] width 12 height 10
radio input "true"
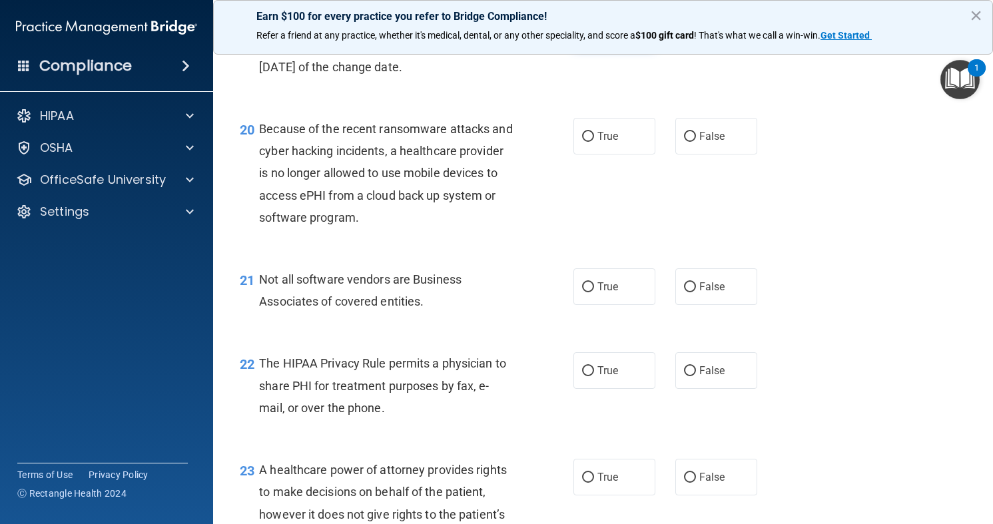
scroll to position [2344, 0]
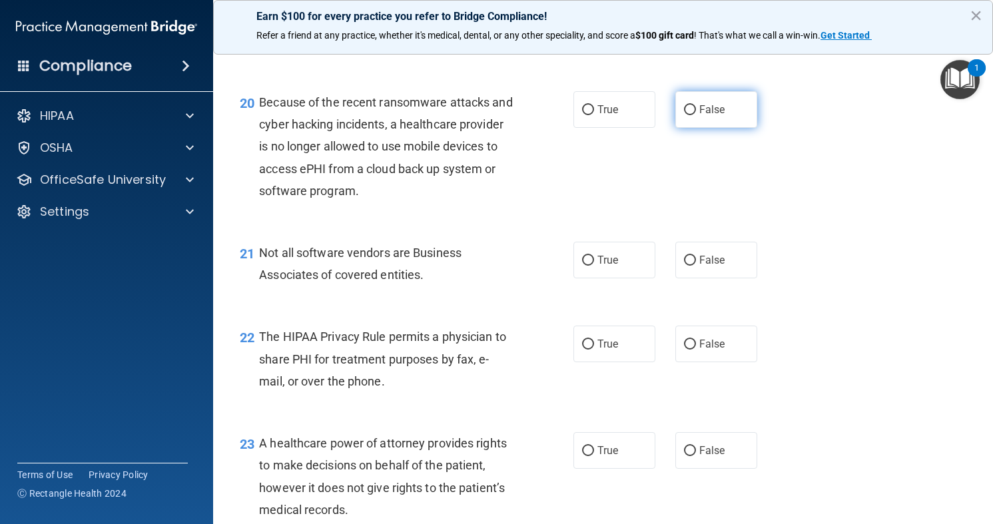
click at [693, 100] on label "False" at bounding box center [716, 109] width 82 height 37
click at [693, 105] on input "False" at bounding box center [690, 110] width 12 height 10
radio input "true"
click at [579, 267] on label "True" at bounding box center [614, 260] width 82 height 37
click at [582, 266] on input "True" at bounding box center [588, 261] width 12 height 10
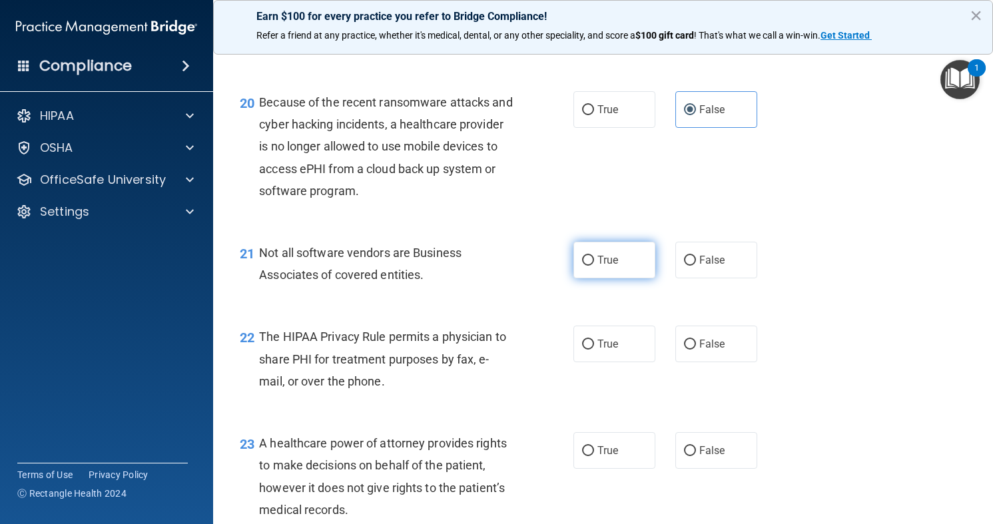
radio input "true"
click at [581, 352] on label "True" at bounding box center [614, 344] width 82 height 37
click at [582, 350] on input "True" at bounding box center [588, 345] width 12 height 10
radio input "true"
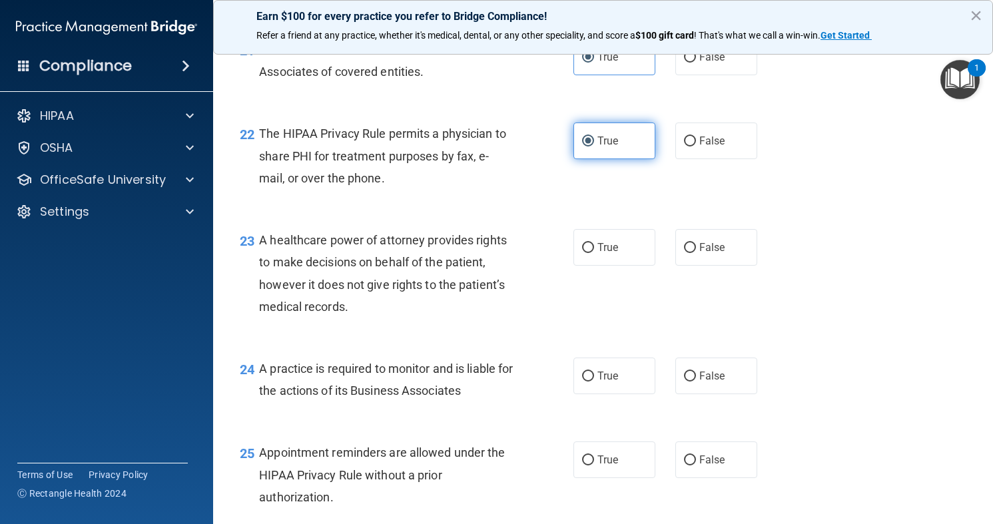
scroll to position [2557, 0]
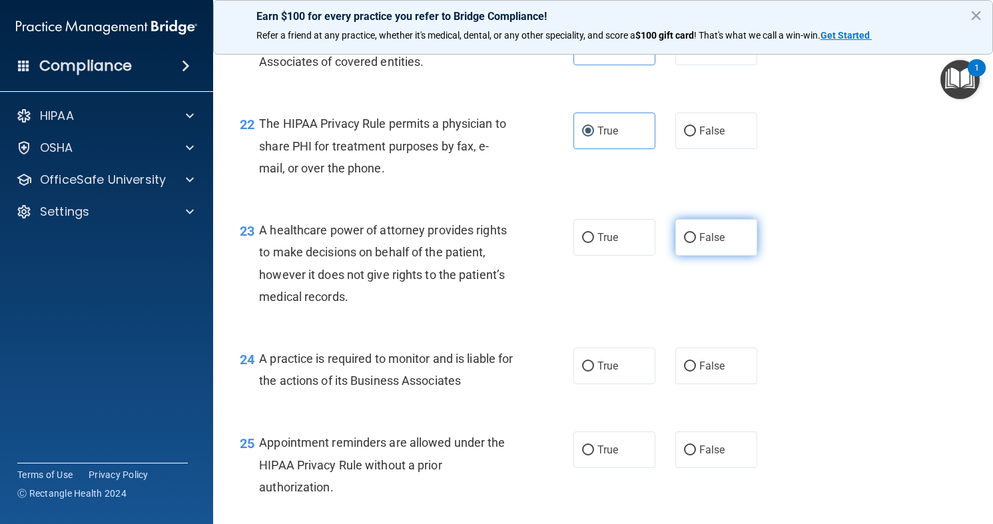
click at [732, 226] on label "False" at bounding box center [716, 237] width 82 height 37
click at [696, 233] on input "False" at bounding box center [690, 238] width 12 height 10
radio input "true"
click at [732, 226] on label "False" at bounding box center [716, 237] width 82 height 37
click at [696, 233] on input "False" at bounding box center [690, 238] width 12 height 10
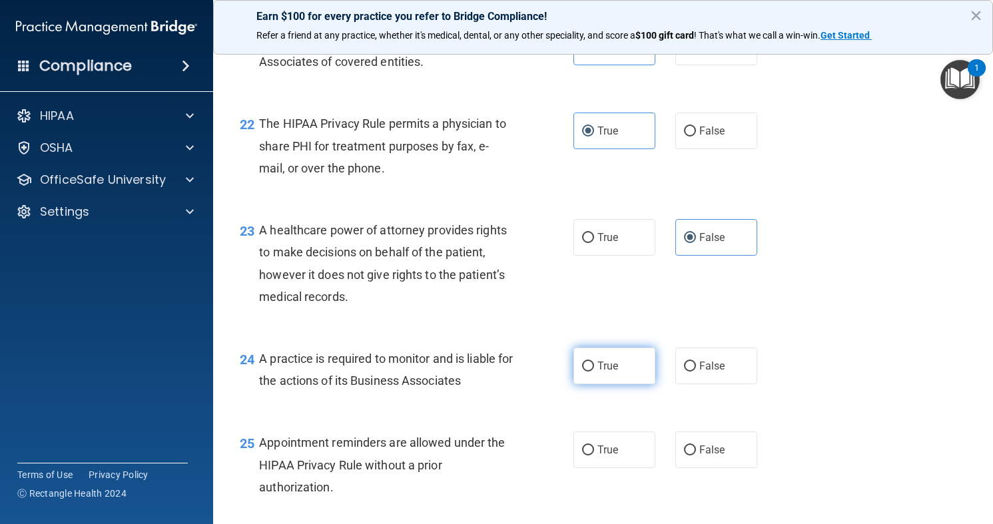
click at [577, 367] on label "True" at bounding box center [614, 366] width 82 height 37
click at [582, 367] on input "True" at bounding box center [588, 367] width 12 height 10
radio input "true"
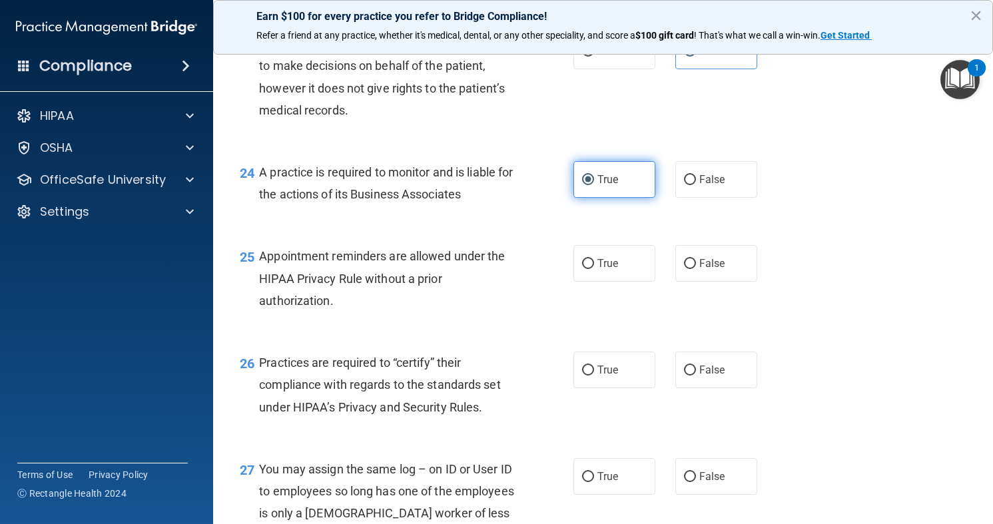
scroll to position [2770, 0]
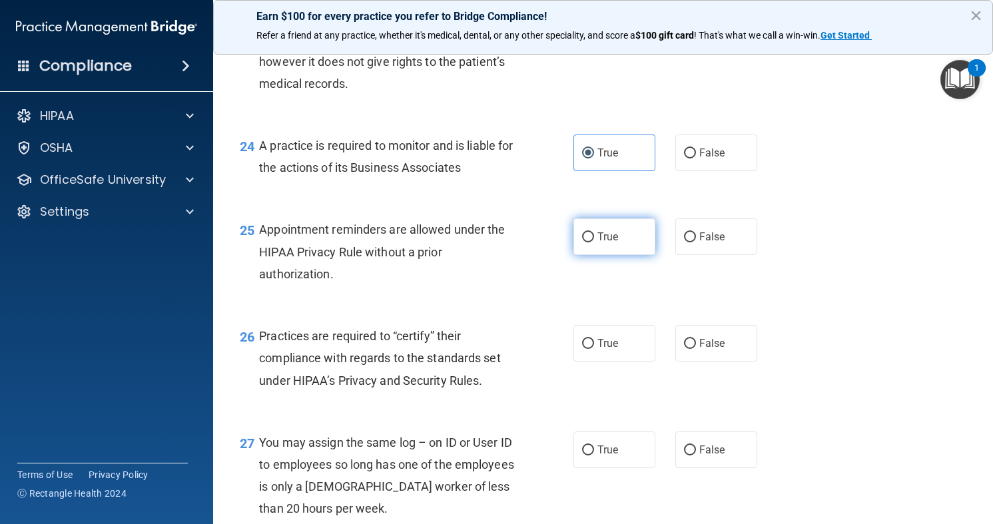
click at [607, 242] on span "True" at bounding box center [607, 236] width 21 height 13
click at [594, 242] on input "True" at bounding box center [588, 237] width 12 height 10
radio input "true"
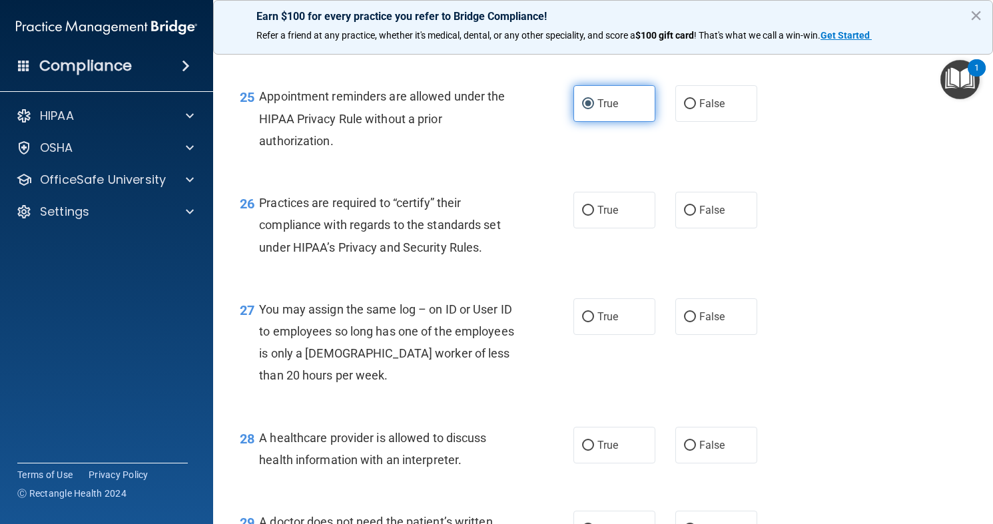
scroll to position [2930, 0]
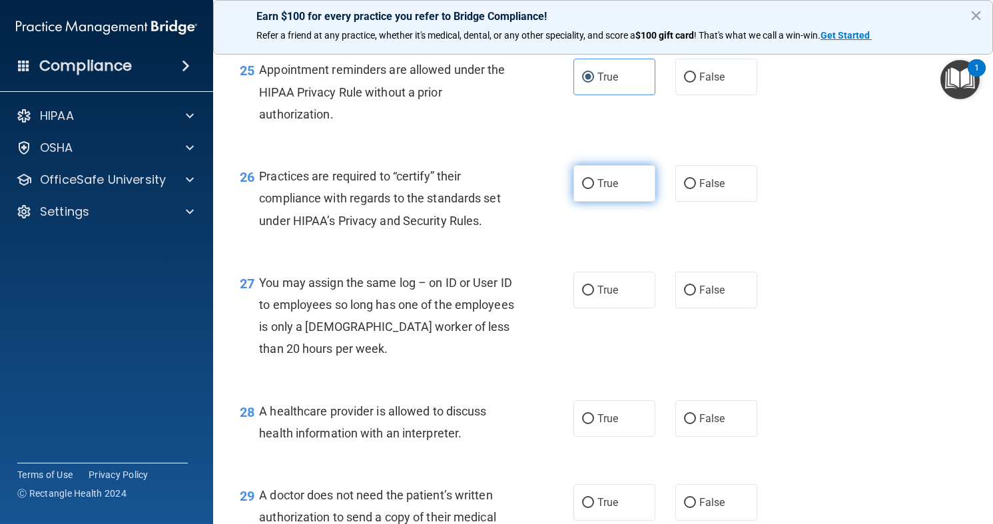
click at [611, 192] on label "True" at bounding box center [614, 183] width 82 height 37
click at [594, 189] on input "True" at bounding box center [588, 184] width 12 height 10
radio input "true"
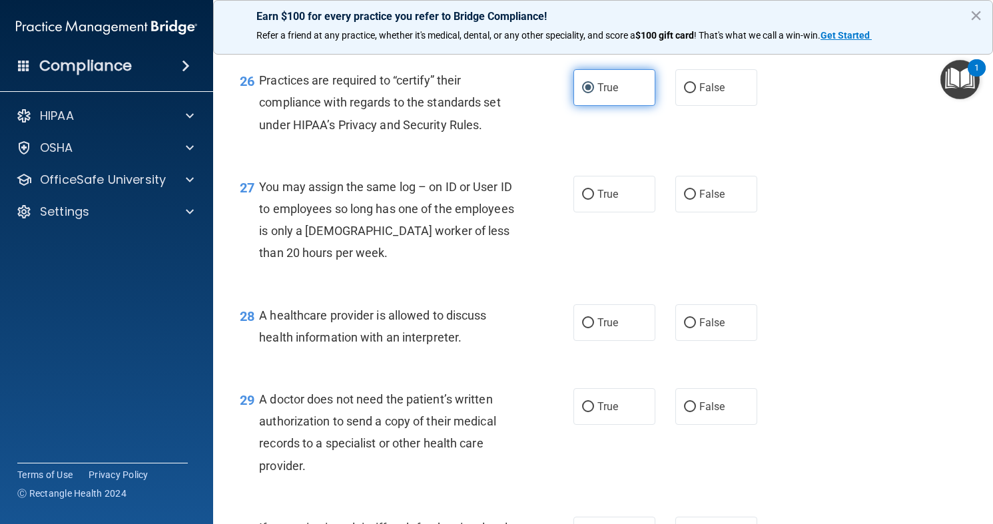
scroll to position [3037, 0]
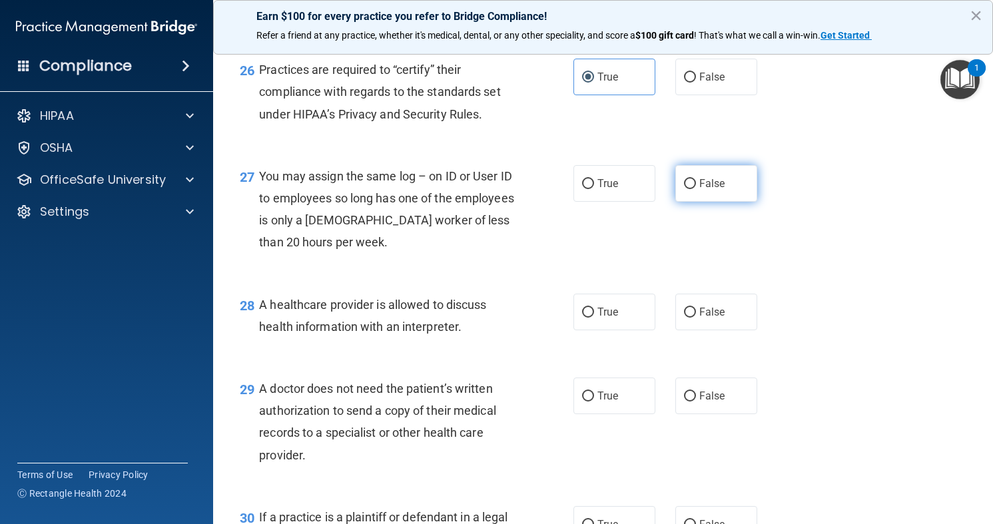
click at [694, 178] on label "False" at bounding box center [716, 183] width 82 height 37
click at [694, 179] on input "False" at bounding box center [690, 184] width 12 height 10
radio input "true"
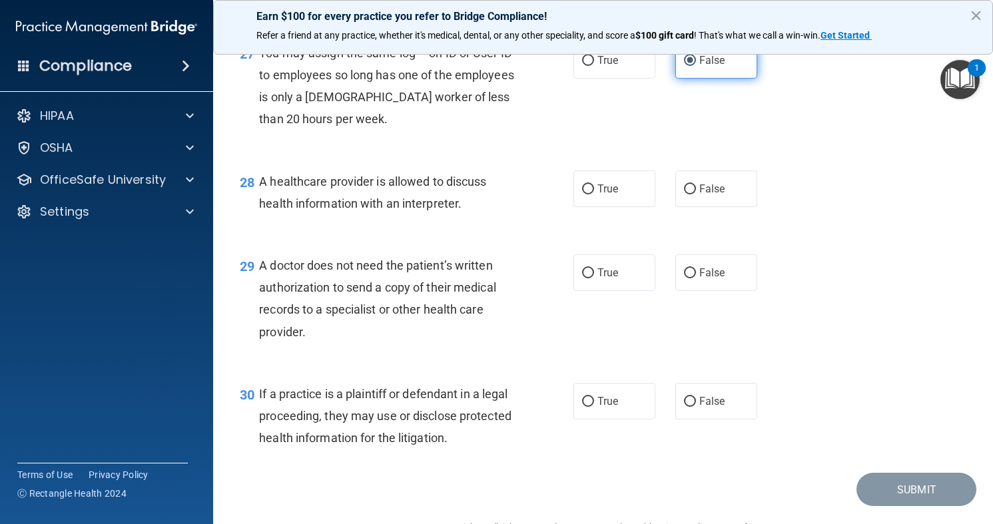
scroll to position [3170, 0]
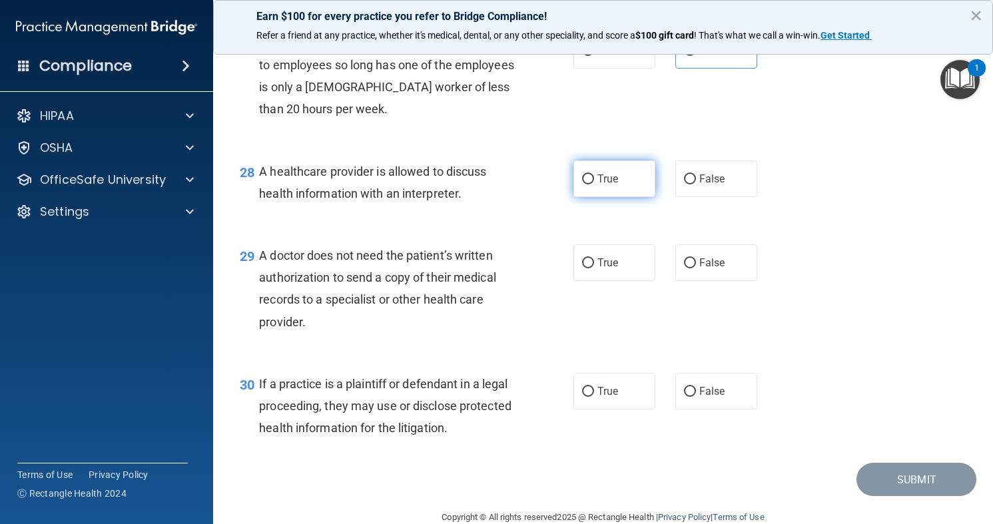
click at [615, 192] on label "True" at bounding box center [614, 178] width 82 height 37
click at [594, 184] on input "True" at bounding box center [588, 179] width 12 height 10
radio input "true"
click at [597, 266] on span "True" at bounding box center [607, 262] width 21 height 13
click at [594, 266] on input "True" at bounding box center [588, 263] width 12 height 10
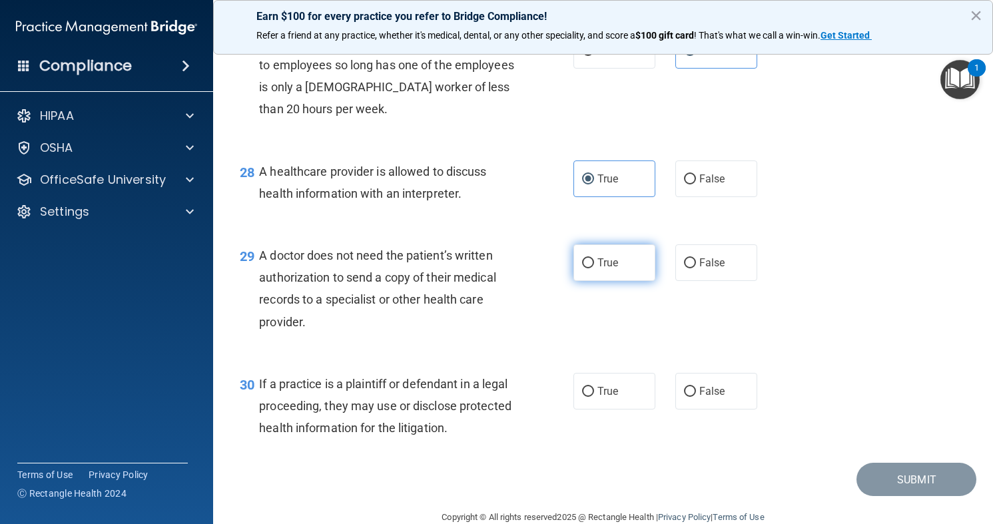
radio input "true"
click at [699, 400] on label "False" at bounding box center [716, 391] width 82 height 37
click at [696, 397] on input "False" at bounding box center [690, 392] width 12 height 10
radio input "true"
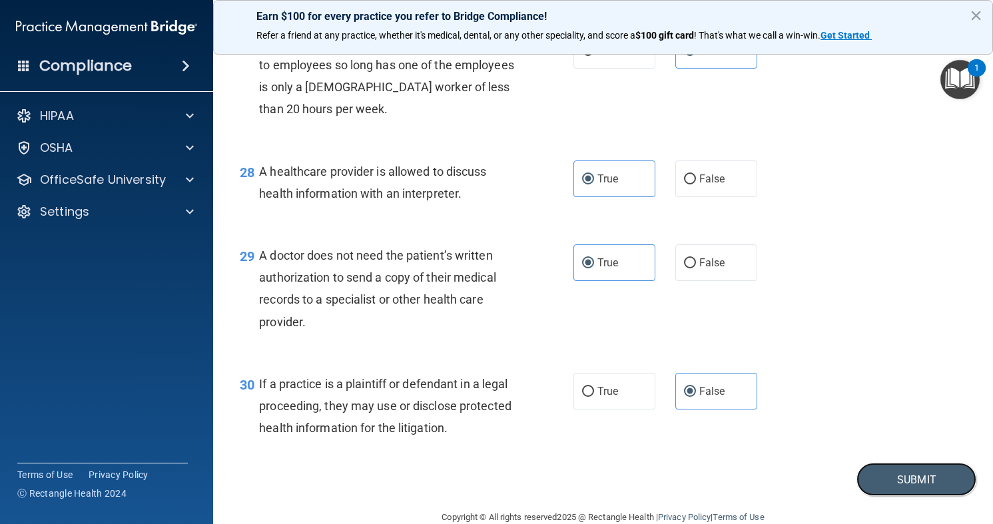
drag, startPoint x: 902, startPoint y: 482, endPoint x: 625, endPoint y: 419, distance: 283.5
click at [596, 393] on label "True" at bounding box center [614, 391] width 82 height 37
click at [594, 393] on input "True" at bounding box center [588, 392] width 12 height 10
radio input "true"
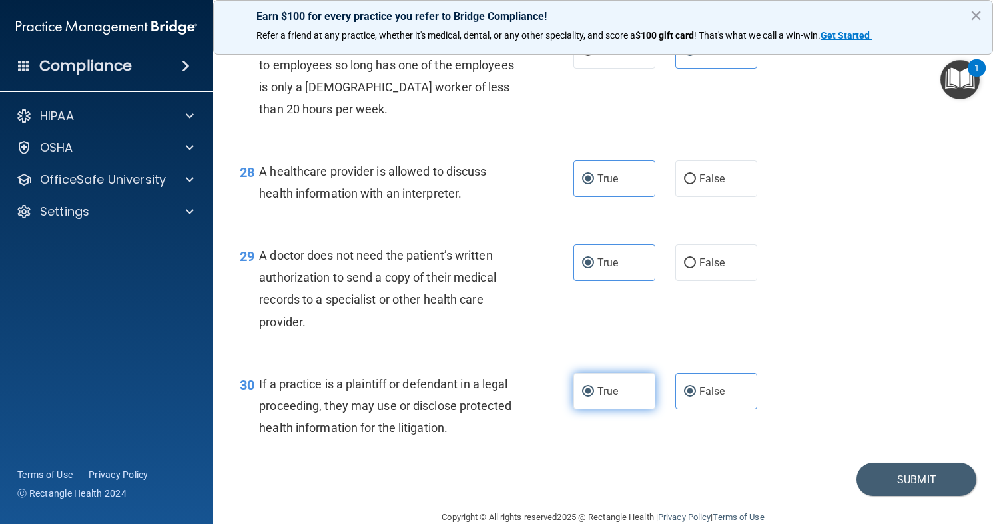
radio input "false"
click at [905, 476] on button "Submit" at bounding box center [916, 480] width 120 height 34
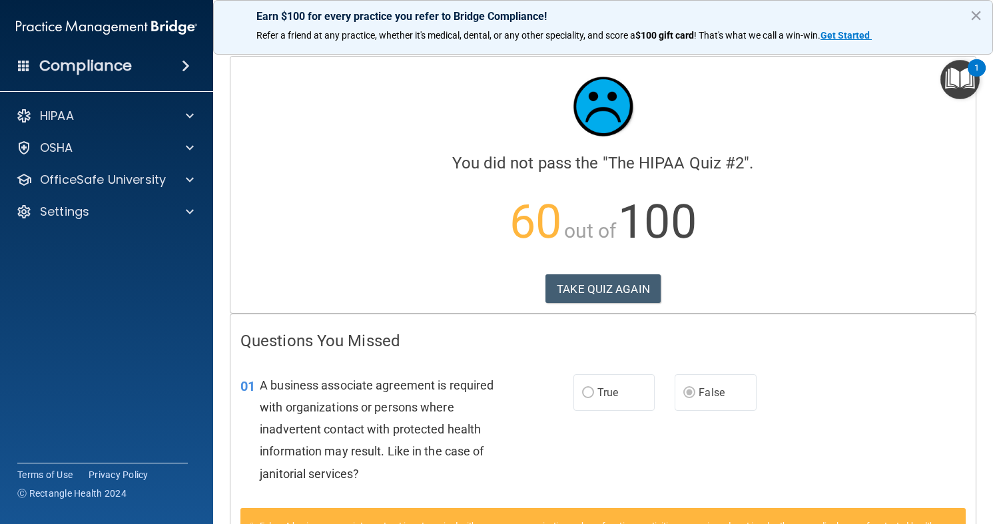
click at [951, 465] on div "01 A business associate agreement is required with organizations or persons whe…" at bounding box center [602, 433] width 745 height 150
click at [790, 457] on div "01 A business associate agreement is required with organizations or persons whe…" at bounding box center [602, 433] width 745 height 150
click at [679, 448] on div "01 A business associate agreement is required with organizations or persons whe…" at bounding box center [602, 433] width 745 height 150
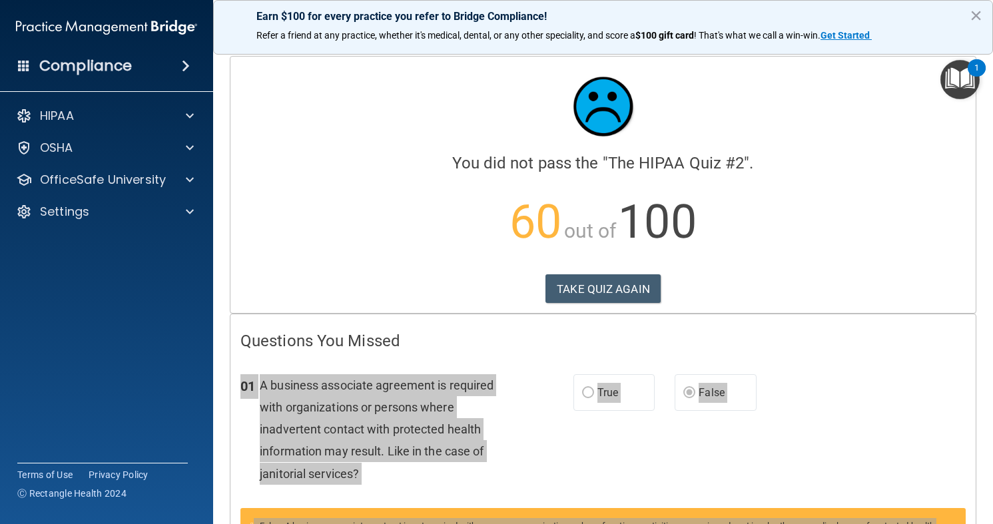
scroll to position [3, 0]
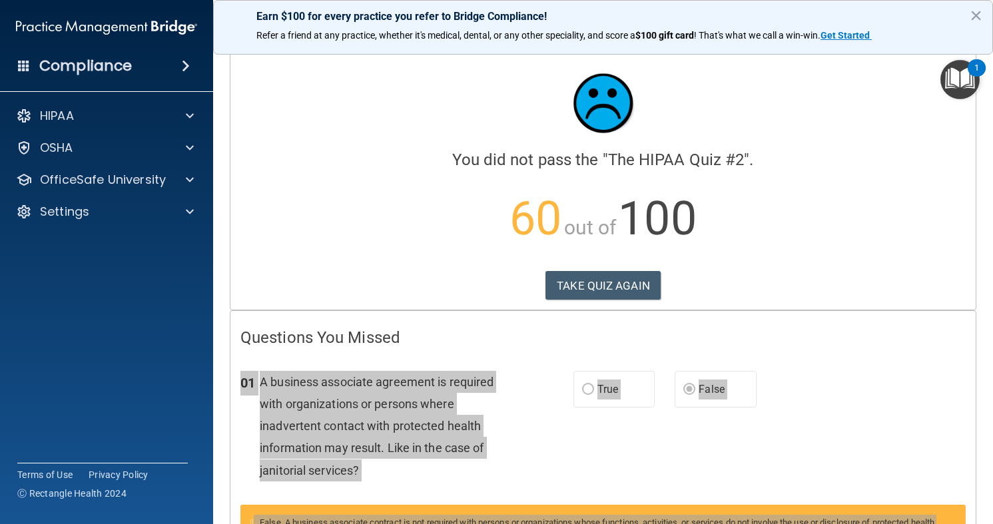
drag, startPoint x: 723, startPoint y: 501, endPoint x: 730, endPoint y: 541, distance: 40.5
click at [730, 523] on html "Compliance HIPAA Documents and Policies Report an Incident Business Associates …" at bounding box center [496, 262] width 993 height 524
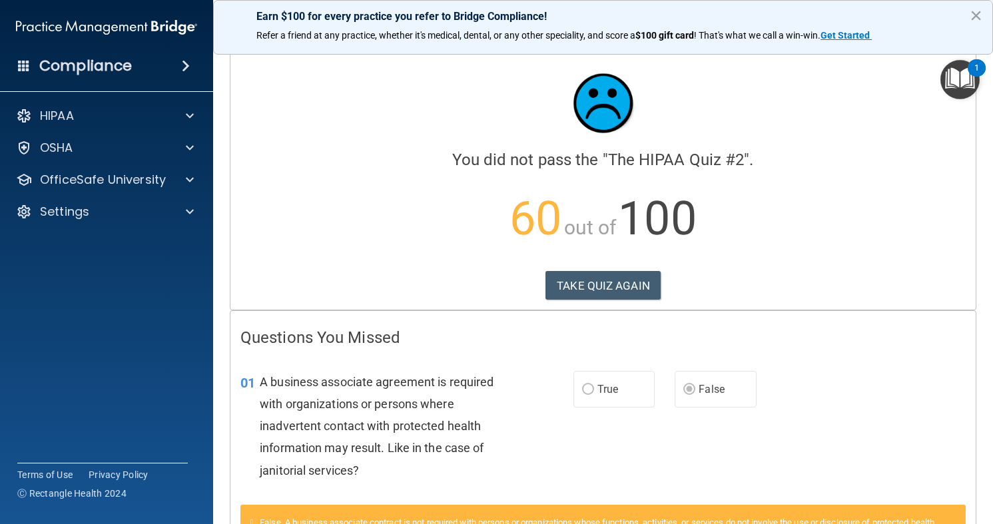
click at [230, 428] on div "01 A business associate agreement is required with organizations or persons whe…" at bounding box center [406, 429] width 373 height 117
click at [228, 466] on div "01 A business associate agreement is required with organizations or persons whe…" at bounding box center [406, 429] width 373 height 117
drag, startPoint x: 960, startPoint y: 519, endPoint x: 970, endPoint y: 519, distance: 10.7
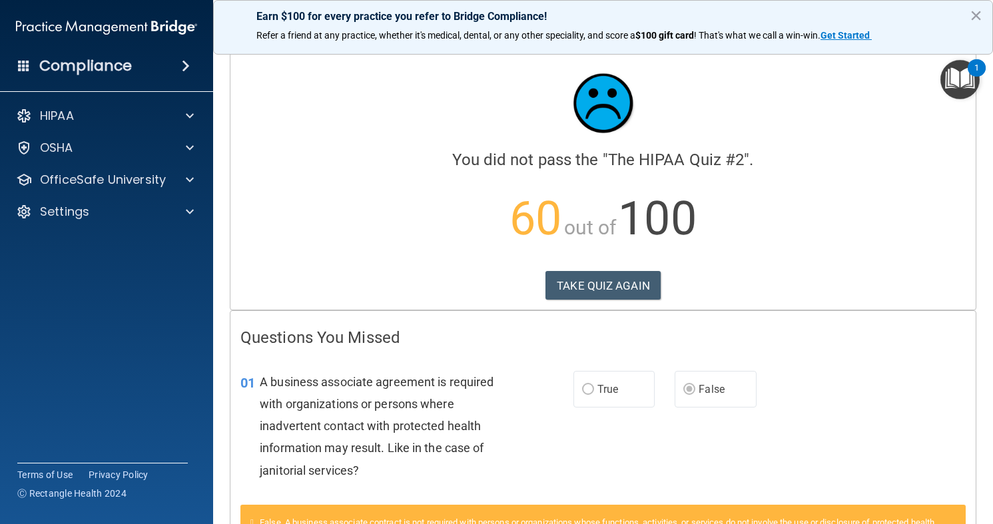
drag, startPoint x: 970, startPoint y: 519, endPoint x: 980, endPoint y: 517, distance: 9.4
click at [980, 517] on main "Calculating your score.... You did not pass the " The HIPAA Quiz #2 ". 60 out o…" at bounding box center [603, 283] width 780 height 481
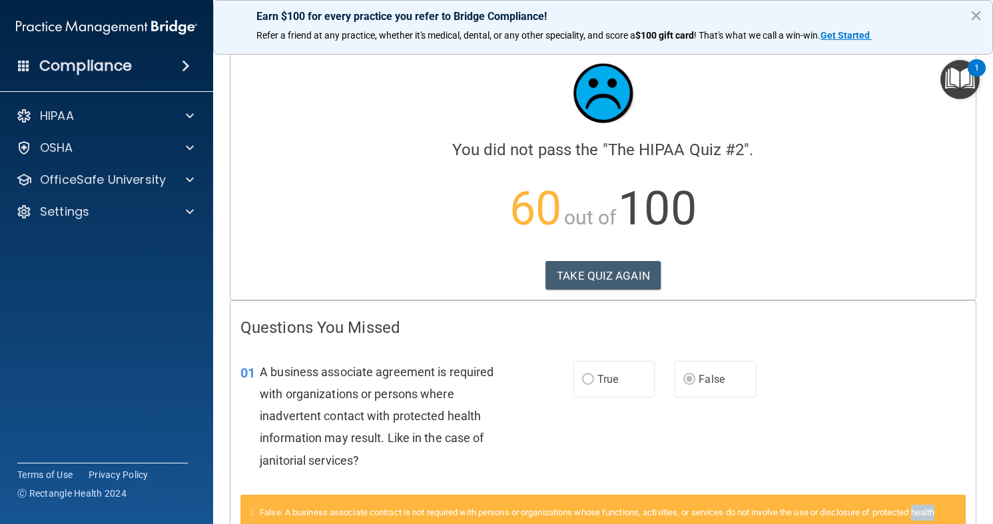
click at [980, 517] on main "Calculating your score.... You did not pass the " The HIPAA Quiz #2 ". 60 out o…" at bounding box center [603, 283] width 780 height 481
drag, startPoint x: 870, startPoint y: 287, endPoint x: 951, endPoint y: 469, distance: 199.7
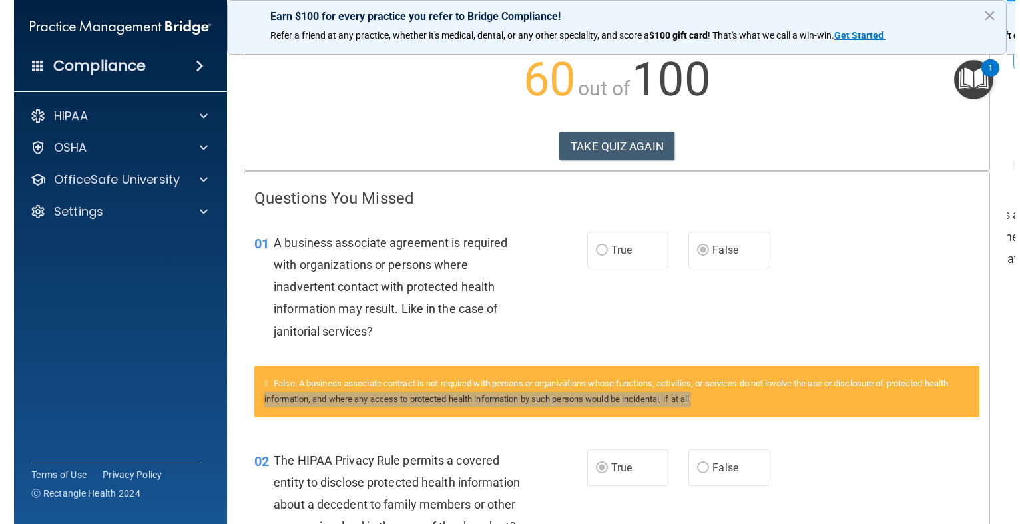
scroll to position [164, 0]
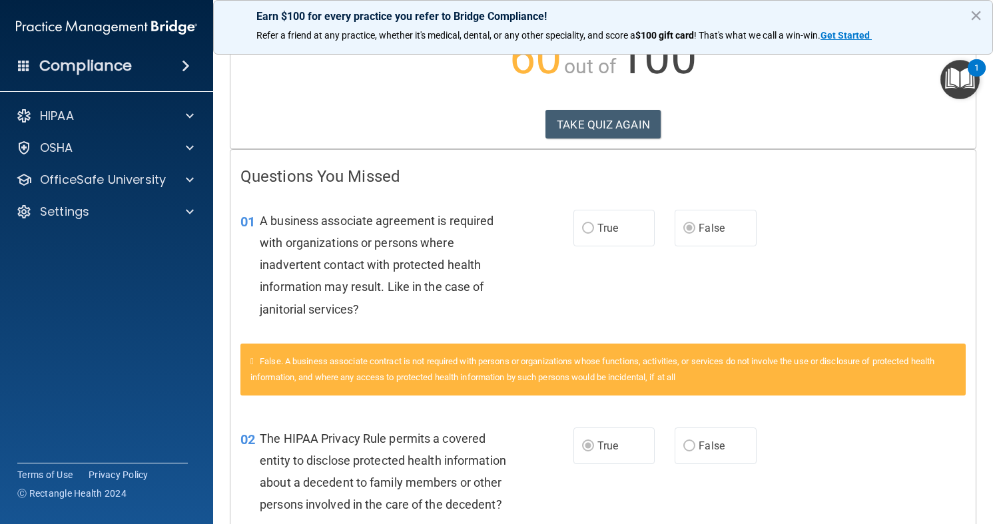
drag, startPoint x: 977, startPoint y: 434, endPoint x: 980, endPoint y: 208, distance: 226.4
click at [977, 406] on main "Calculating your score.... You did not pass the " The HIPAA Quiz #2 ". 60 out o…" at bounding box center [603, 283] width 780 height 481
drag, startPoint x: 966, startPoint y: 382, endPoint x: 969, endPoint y: 443, distance: 60.7
click at [979, 503] on main "Calculating your score.... You did not pass the " The HIPAA Quiz #2 ". 60 out o…" at bounding box center [603, 283] width 780 height 481
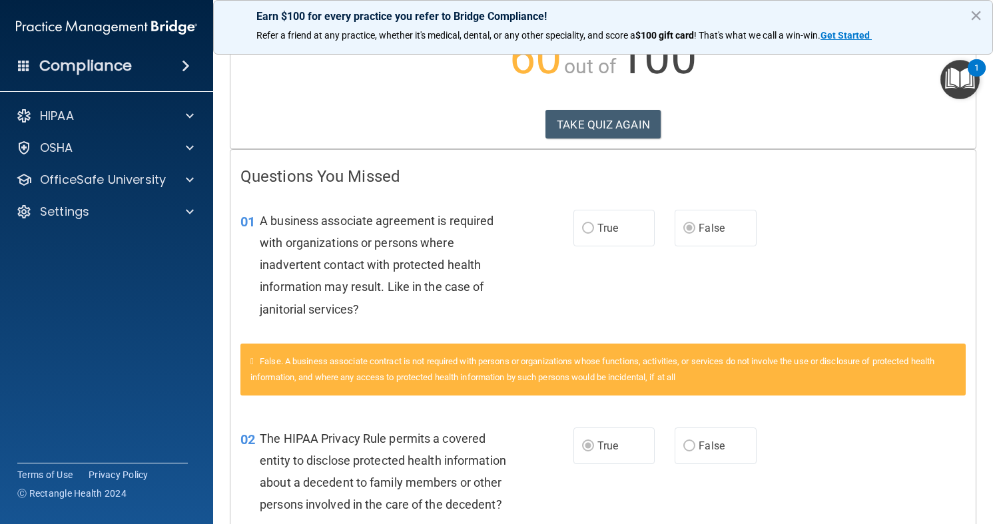
drag, startPoint x: 976, startPoint y: 503, endPoint x: 971, endPoint y: 519, distance: 17.5
click at [971, 519] on main "Calculating your score.... You did not pass the " The HIPAA Quiz #2 ". 60 out o…" at bounding box center [603, 283] width 780 height 481
drag, startPoint x: 948, startPoint y: 467, endPoint x: 945, endPoint y: 528, distance: 60.7
click at [945, 523] on html "Compliance HIPAA Documents and Policies Report an Incident Business Associates …" at bounding box center [496, 262] width 993 height 524
drag, startPoint x: 976, startPoint y: 472, endPoint x: 992, endPoint y: 370, distance: 103.8
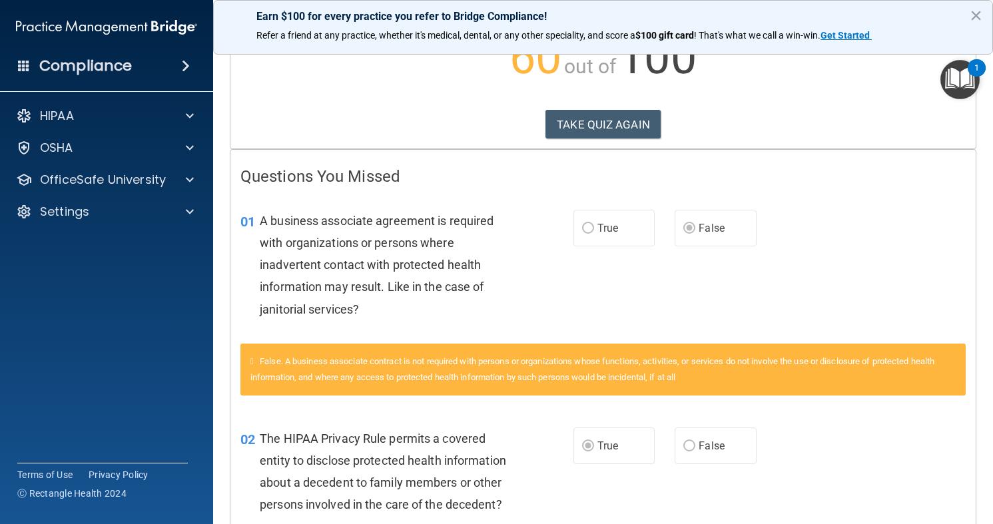
click at [992, 374] on main "Calculating your score.... You did not pass the " The HIPAA Quiz #2 ". 60 out o…" at bounding box center [603, 283] width 780 height 481
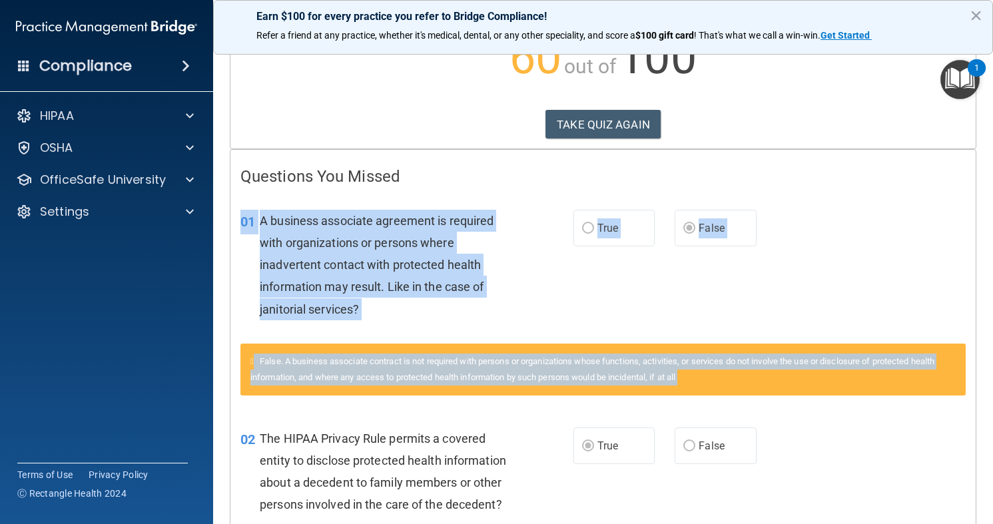
drag, startPoint x: 974, startPoint y: 304, endPoint x: 990, endPoint y: 468, distance: 165.3
click at [990, 468] on main "Calculating your score.... You did not pass the " The HIPAA Quiz #2 ". 60 out o…" at bounding box center [603, 283] width 780 height 481
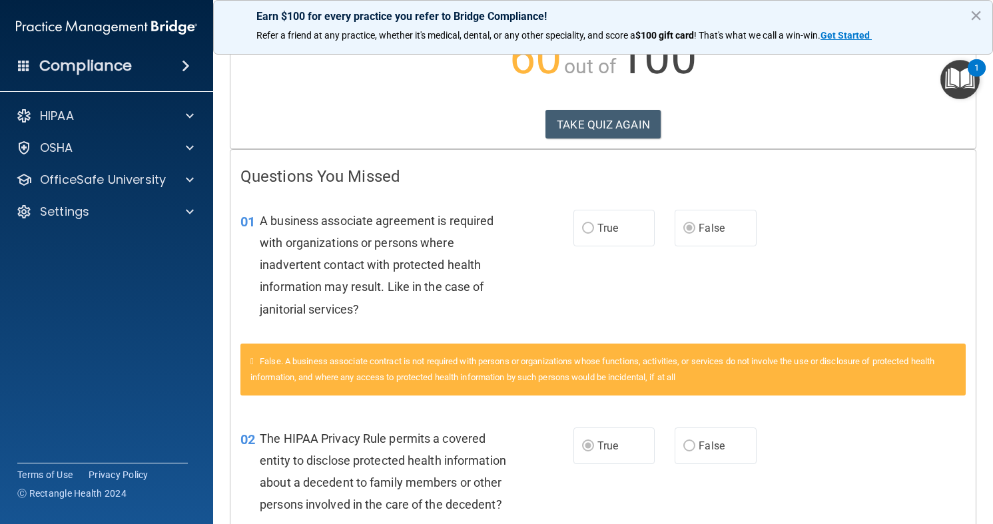
drag, startPoint x: 990, startPoint y: 469, endPoint x: 989, endPoint y: 499, distance: 30.0
click at [989, 499] on main "Calculating your score.... You did not pass the " The HIPAA Quiz #2 ". 60 out o…" at bounding box center [603, 283] width 780 height 481
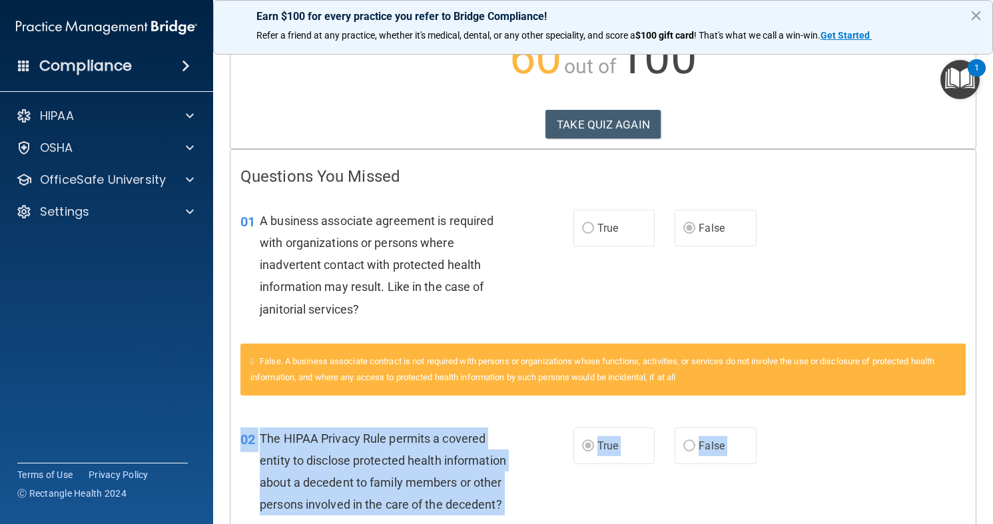
drag, startPoint x: 980, startPoint y: 498, endPoint x: 974, endPoint y: 542, distance: 44.4
click at [974, 523] on html "Compliance HIPAA Documents and Policies Report an Incident Business Associates …" at bounding box center [496, 262] width 993 height 524
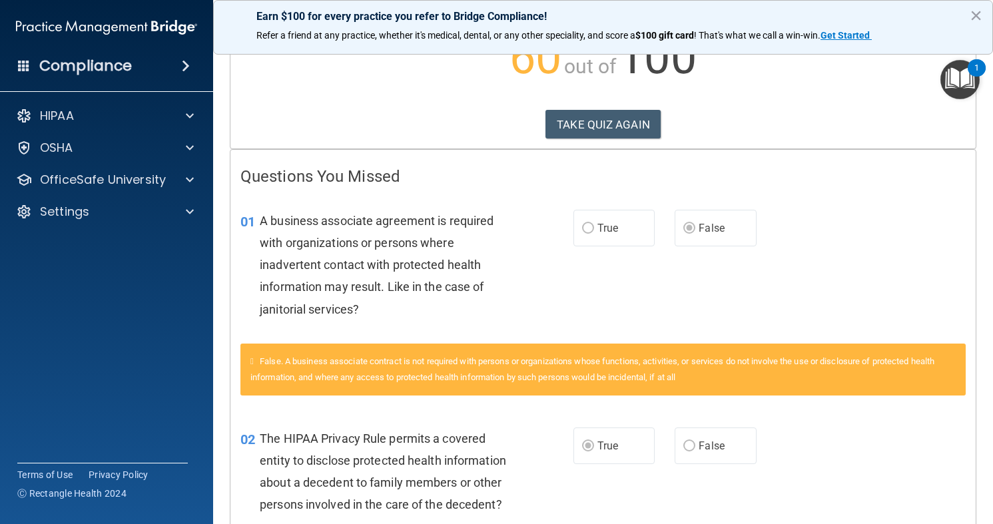
click at [989, 477] on main "Calculating your score.... You did not pass the " The HIPAA Quiz #2 ". 60 out o…" at bounding box center [603, 283] width 780 height 481
drag, startPoint x: 988, startPoint y: 473, endPoint x: 986, endPoint y: 496, distance: 22.7
click at [986, 496] on main "Calculating your score.... You did not pass the " The HIPAA Quiz #2 ". 60 out o…" at bounding box center [603, 283] width 780 height 481
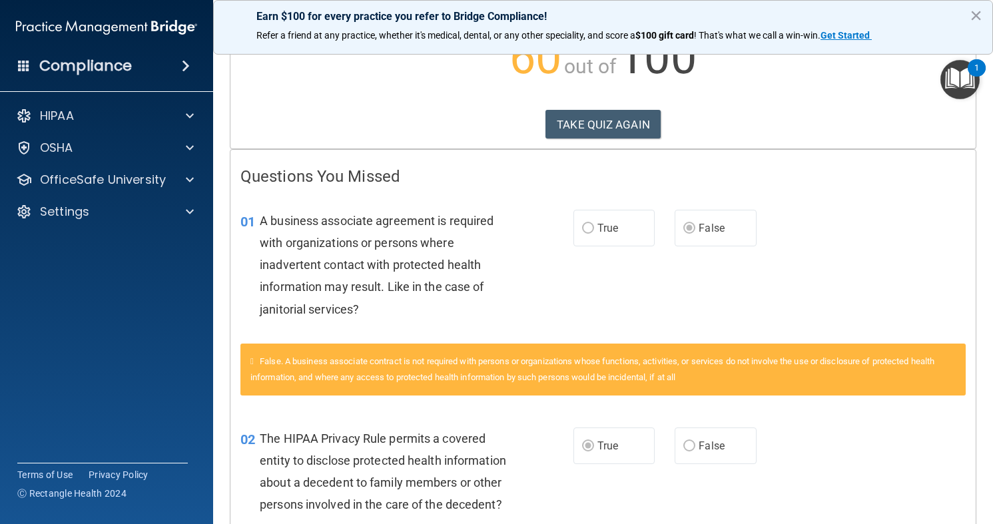
click at [986, 495] on main "Calculating your score.... You did not pass the " The HIPAA Quiz #2 ". 60 out o…" at bounding box center [603, 283] width 780 height 481
drag, startPoint x: 986, startPoint y: 494, endPoint x: 942, endPoint y: 445, distance: 66.0
click at [948, 449] on main "Calculating your score.... You did not pass the " The HIPAA Quiz #2 ". 60 out o…" at bounding box center [603, 283] width 780 height 481
drag, startPoint x: 942, startPoint y: 445, endPoint x: 924, endPoint y: 380, distance: 67.0
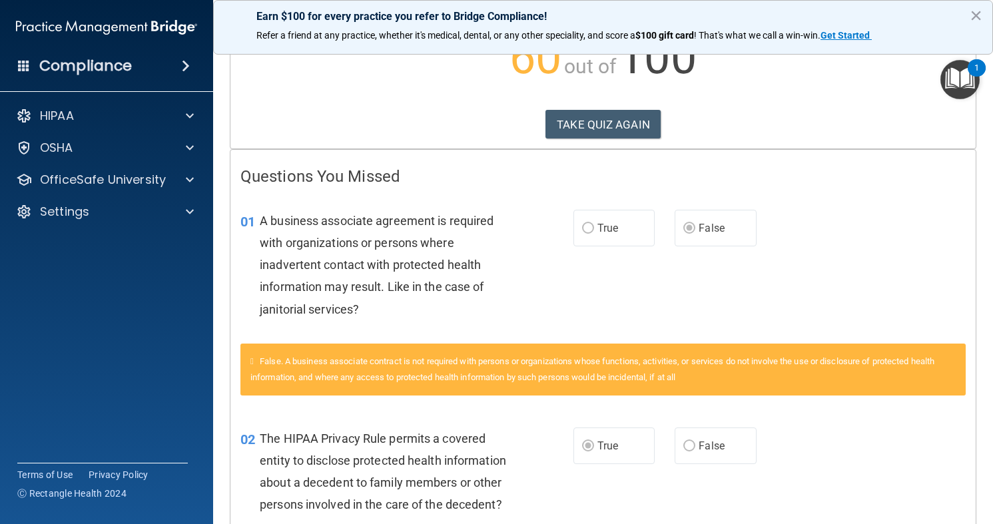
click at [924, 342] on div "01 A business associate agreement is required with organizations or persons whe…" at bounding box center [602, 268] width 745 height 150
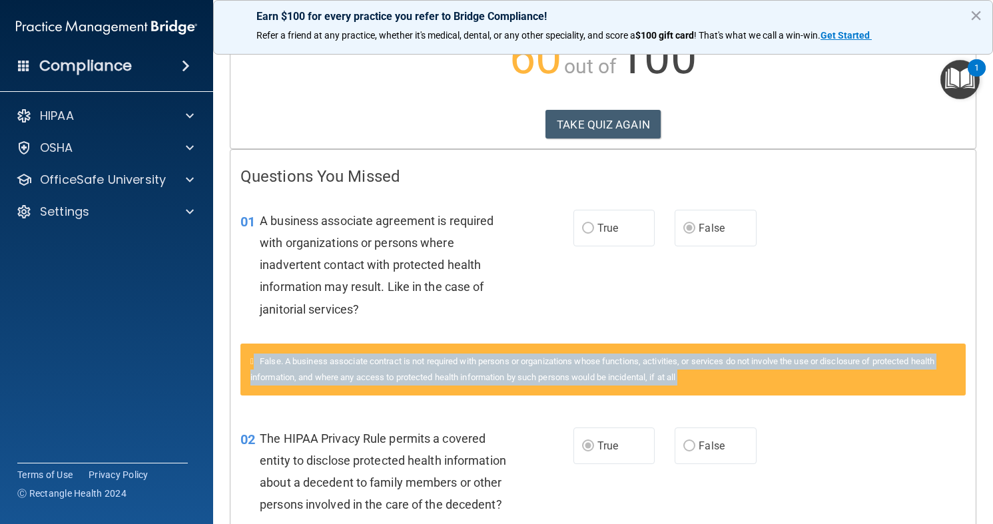
drag, startPoint x: 924, startPoint y: 405, endPoint x: 938, endPoint y: 507, distance: 103.5
click at [938, 507] on div "02 The HIPAA Privacy Rule permits a covered entity to disclose protected health…" at bounding box center [602, 475] width 745 height 129
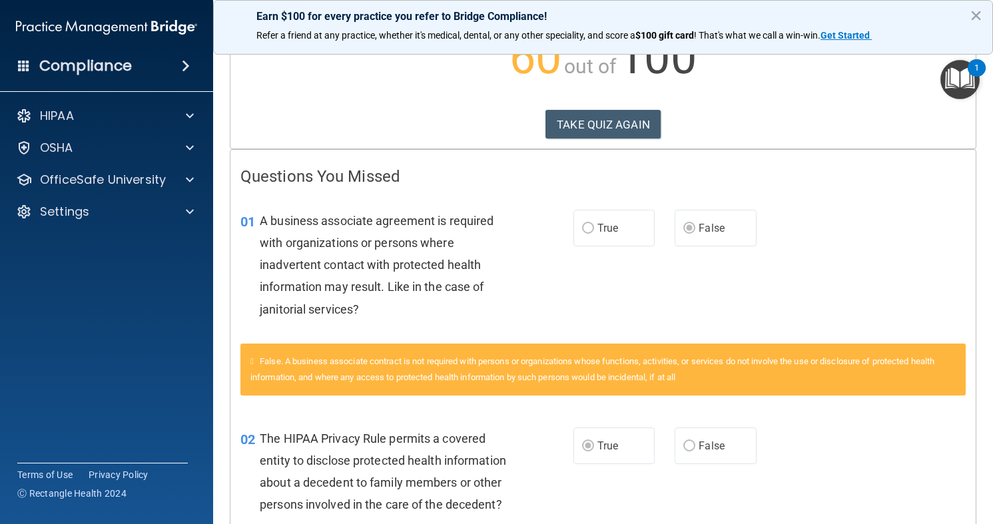
drag, startPoint x: 935, startPoint y: 498, endPoint x: 932, endPoint y: 523, distance: 24.9
click at [932, 523] on div "02 The HIPAA Privacy Rule permits a covered entity to disclose protected health…" at bounding box center [602, 475] width 745 height 129
drag, startPoint x: 930, startPoint y: 476, endPoint x: 945, endPoint y: 528, distance: 54.0
click at [945, 523] on html "Compliance HIPAA Documents and Policies Report an Incident Business Associates …" at bounding box center [496, 262] width 993 height 524
click at [938, 484] on div "02 The HIPAA Privacy Rule permits a covered entity to disclose protected health…" at bounding box center [602, 475] width 745 height 129
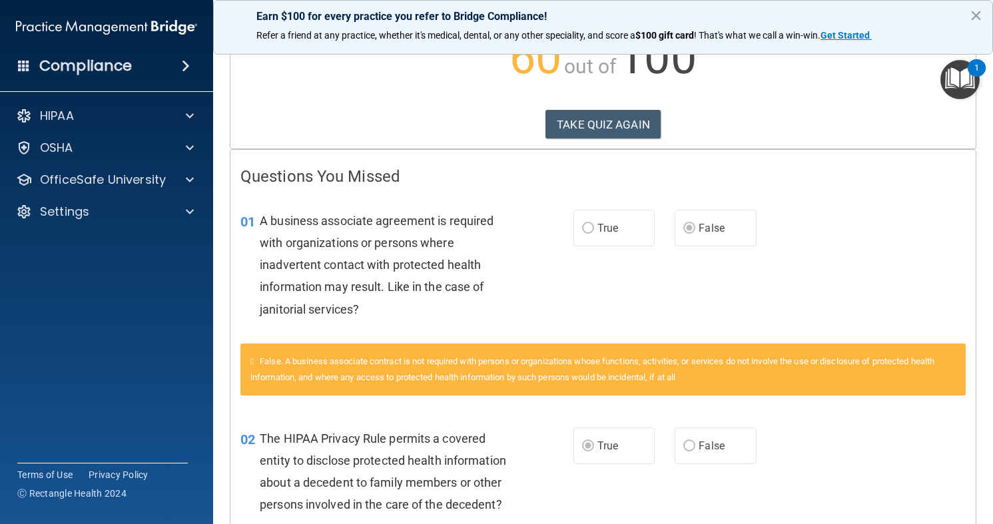
drag, startPoint x: 938, startPoint y: 484, endPoint x: 943, endPoint y: 430, distance: 54.8
click at [943, 430] on div "02 The HIPAA Privacy Rule permits a covered entity to disclose protected health…" at bounding box center [602, 475] width 745 height 129
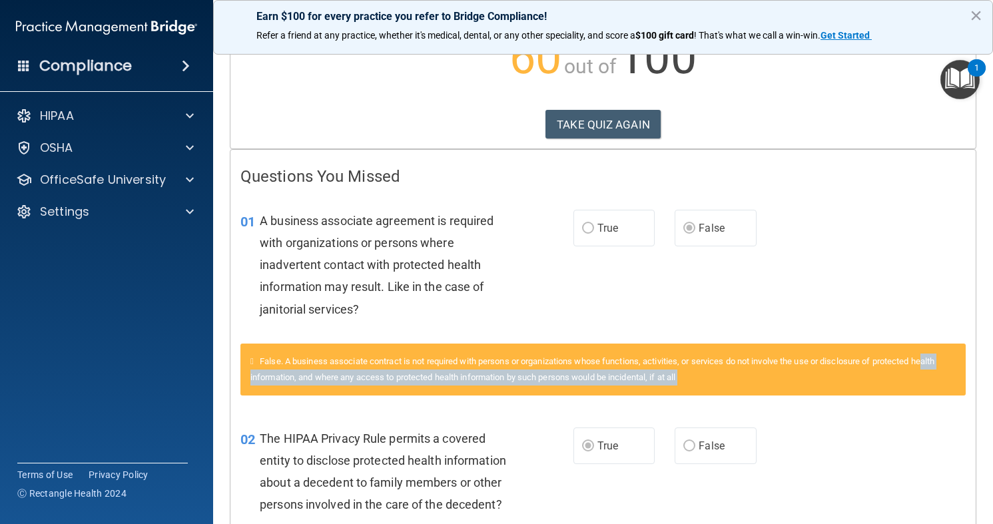
drag, startPoint x: 903, startPoint y: 417, endPoint x: 938, endPoint y: 358, distance: 68.4
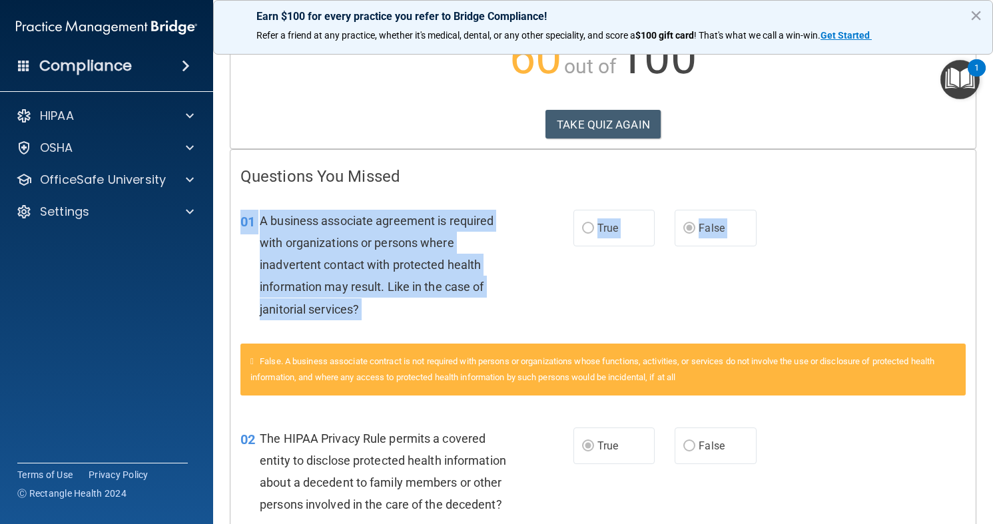
drag, startPoint x: 990, startPoint y: 320, endPoint x: 1016, endPoint y: 342, distance: 34.0
click at [992, 342] on html "Compliance HIPAA Documents and Policies Report an Incident Business Associates …" at bounding box center [496, 262] width 993 height 524
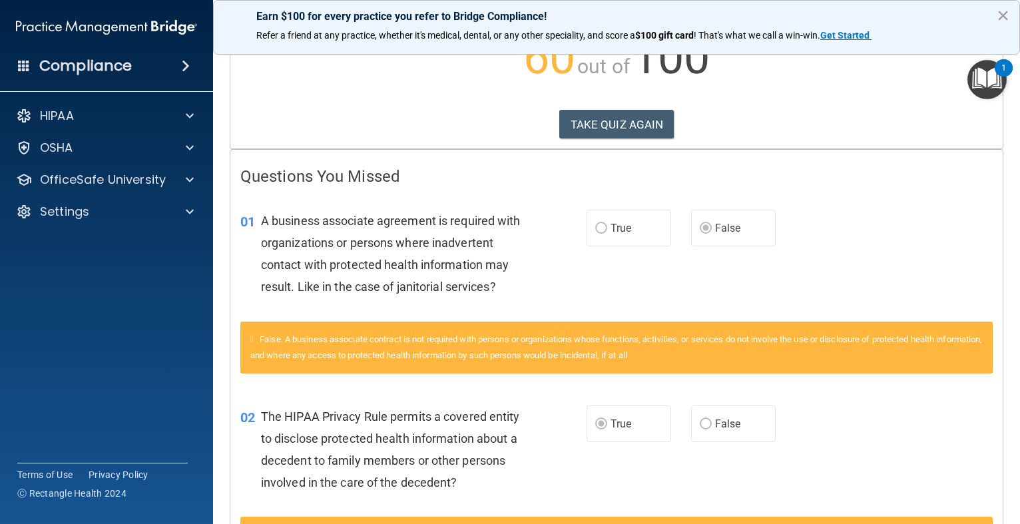
click at [992, 20] on button "×" at bounding box center [1003, 15] width 13 height 21
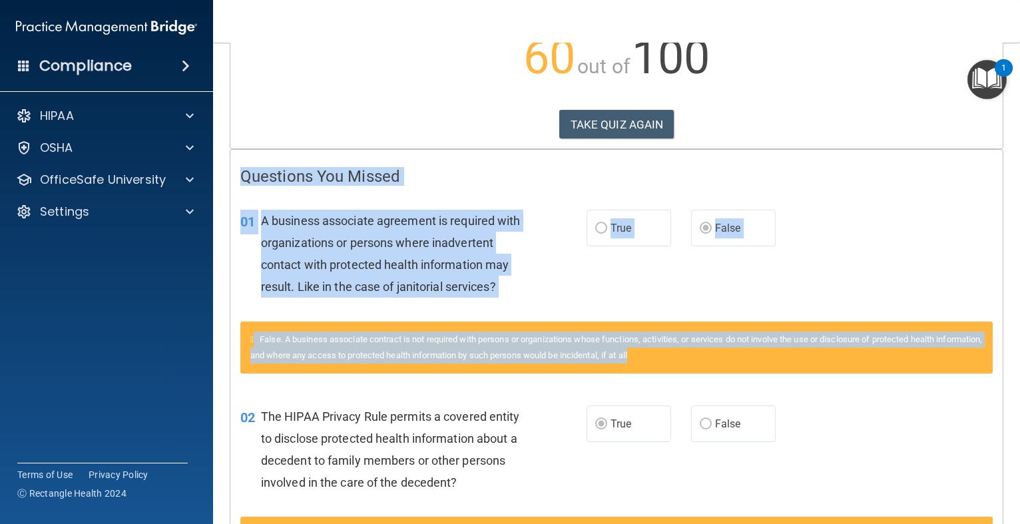
drag, startPoint x: 1008, startPoint y: 81, endPoint x: 1015, endPoint y: 352, distance: 271.8
click at [992, 352] on main "Calculating your score.... You did not pass the " The HIPAA Quiz #2 ". 60 out o…" at bounding box center [616, 283] width 807 height 481
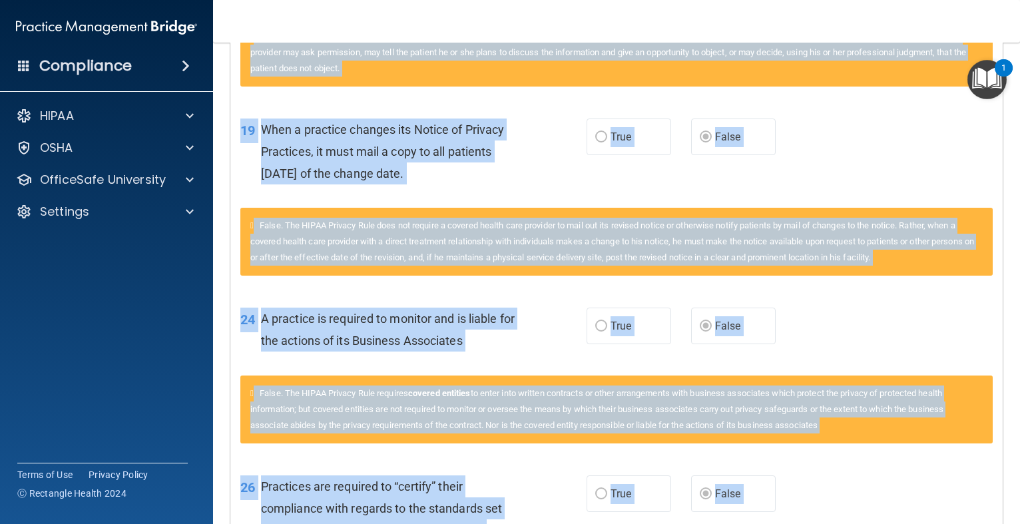
scroll to position [2170, 0]
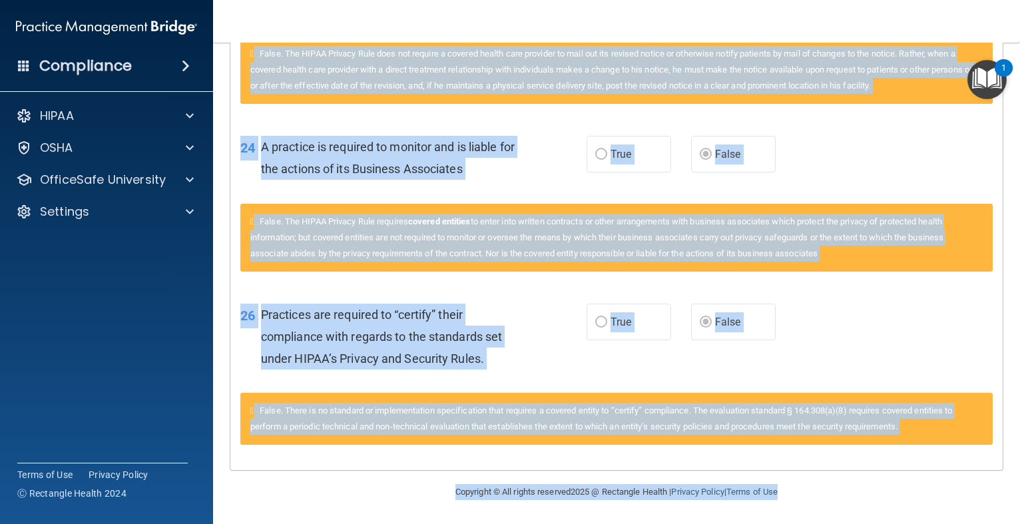
drag, startPoint x: 1004, startPoint y: 438, endPoint x: 970, endPoint y: 559, distance: 126.3
click at [970, 523] on html "Compliance HIPAA Documents and Policies Report an Incident Business Associates …" at bounding box center [510, 262] width 1020 height 524
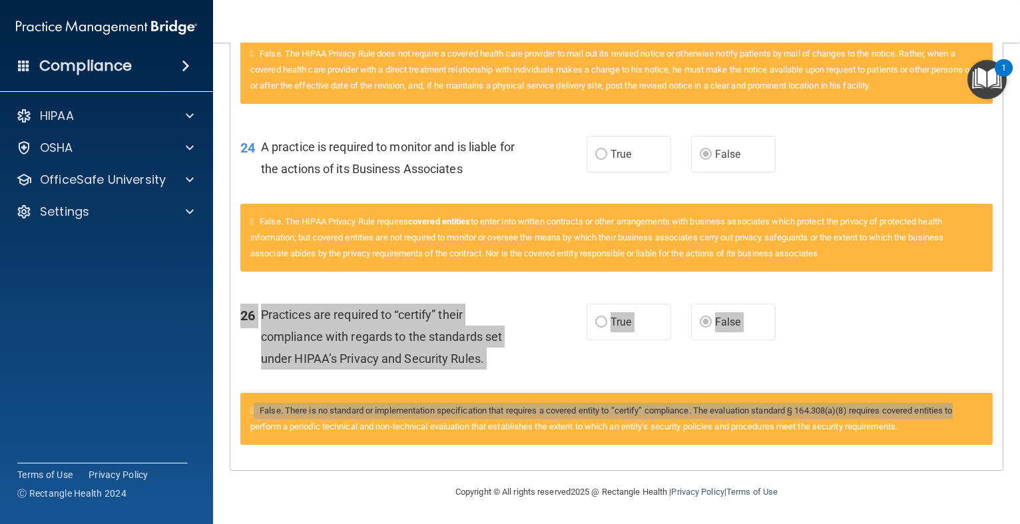
drag, startPoint x: 1000, startPoint y: 416, endPoint x: 967, endPoint y: 371, distance: 55.7
click at [967, 371] on div "26 Practices are required to “certify” their compliance with regards to the sta…" at bounding box center [616, 374] width 752 height 174
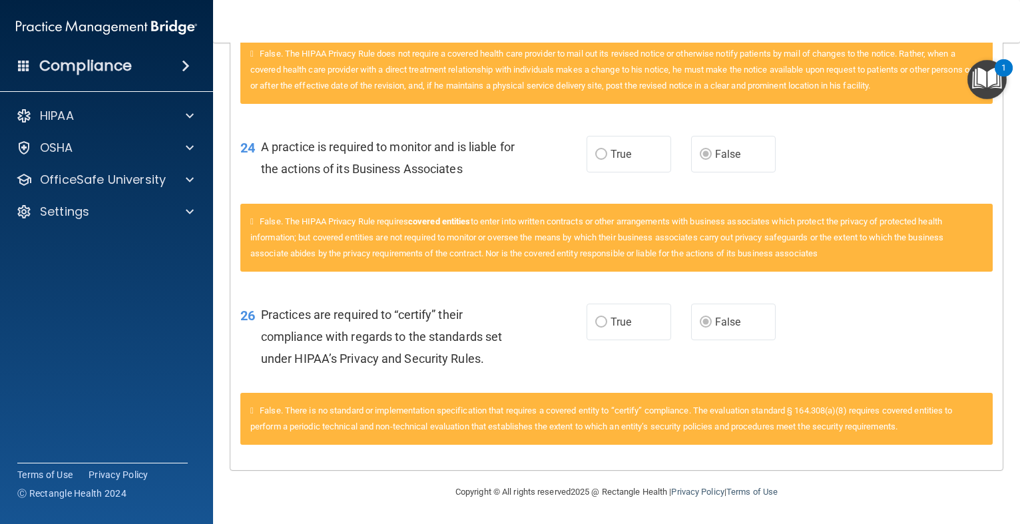
click at [978, 344] on div "26 Practices are required to “certify” their compliance with regards to the sta…" at bounding box center [616, 340] width 772 height 107
drag, startPoint x: 1006, startPoint y: 196, endPoint x: 1000, endPoint y: 110, distance: 86.8
click at [992, 110] on main "Calculating your score.... You did not pass the " The HIPAA Quiz #2 ". 60 out o…" at bounding box center [616, 283] width 807 height 481
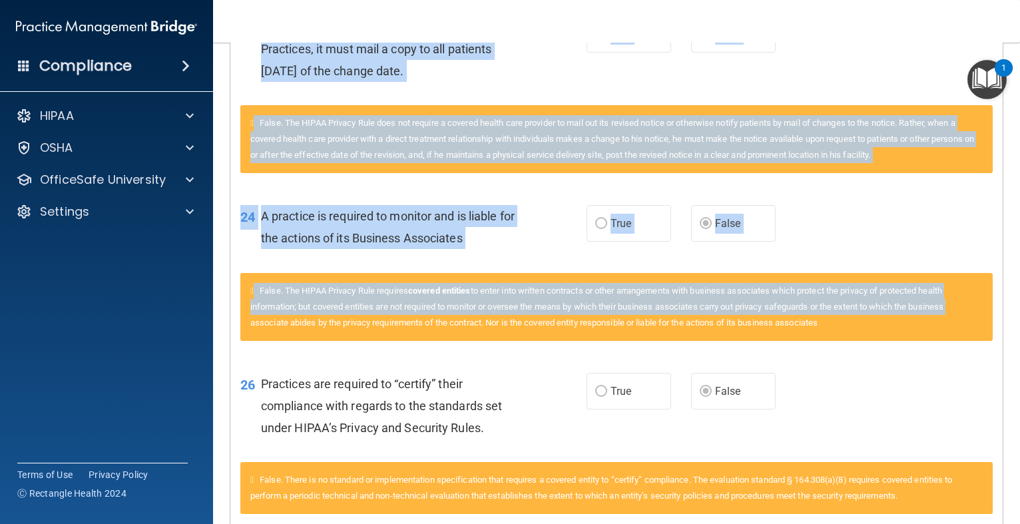
drag, startPoint x: 967, startPoint y: 244, endPoint x: 928, endPoint y: 34, distance: 214.1
click at [929, 37] on div "Toggle navigation Brandy Hiner b4cshiner@yahoo.com Manage My Enterprise Thursto…" at bounding box center [616, 262] width 807 height 524
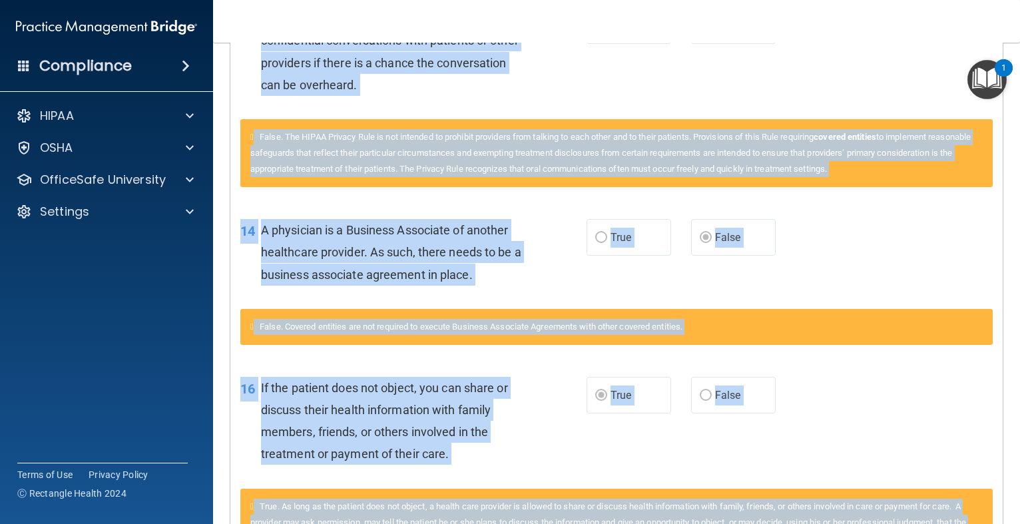
scroll to position [1419, 0]
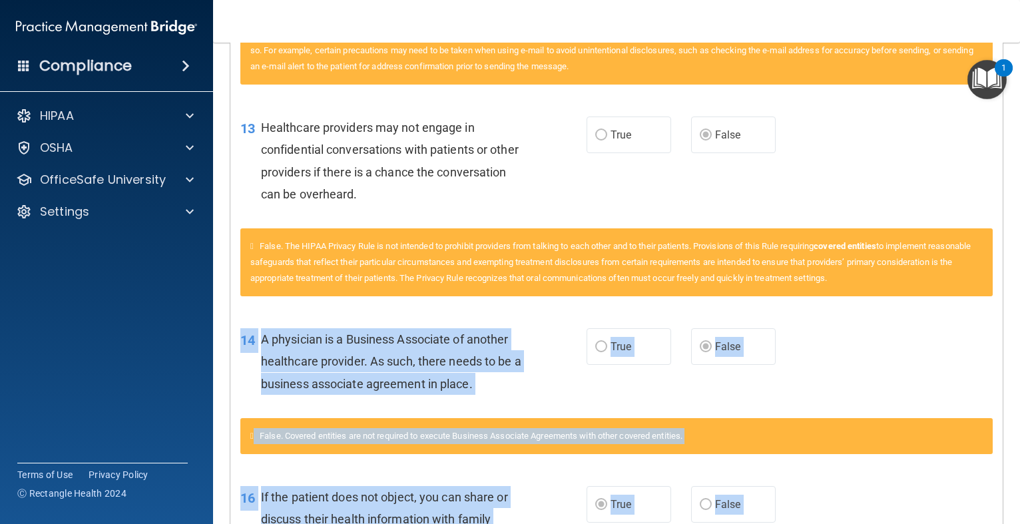
drag, startPoint x: 894, startPoint y: 254, endPoint x: 812, endPoint y: 371, distance: 142.4
click at [812, 371] on div "Questions You Missed 01 A business associate agreement is required with organiz…" at bounding box center [616, 58] width 772 height 2326
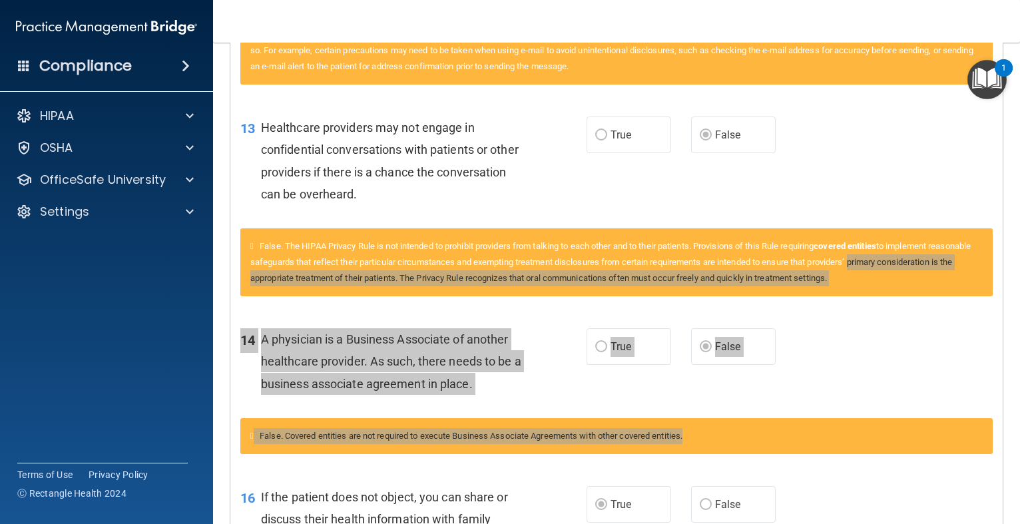
drag, startPoint x: 900, startPoint y: 260, endPoint x: 912, endPoint y: 459, distance: 200.2
click at [912, 459] on div "Questions You Missed 01 A business associate agreement is required with organiz…" at bounding box center [616, 58] width 772 height 2326
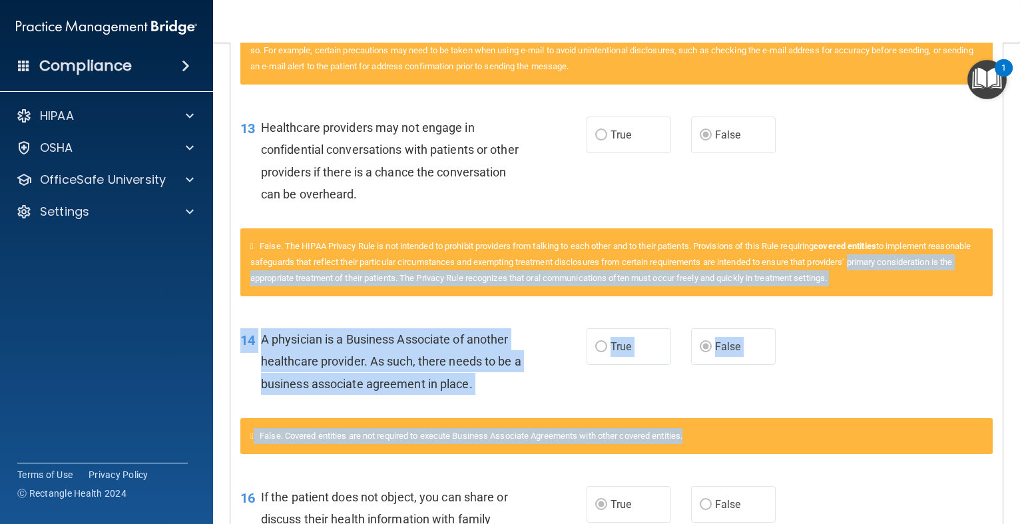
click at [928, 416] on div "14 A physician is a Business Associate of another healthcare provider. As such,…" at bounding box center [616, 365] width 772 height 107
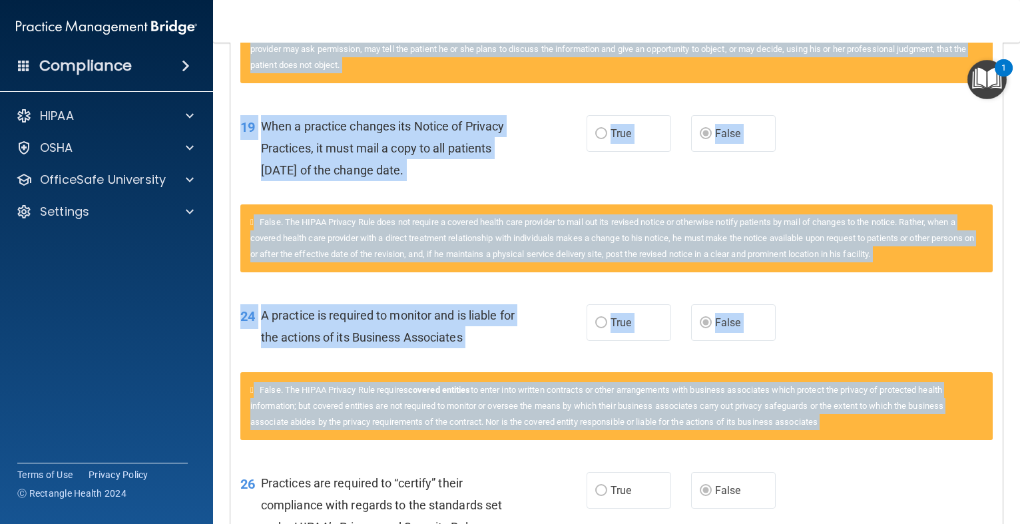
scroll to position [2052, 0]
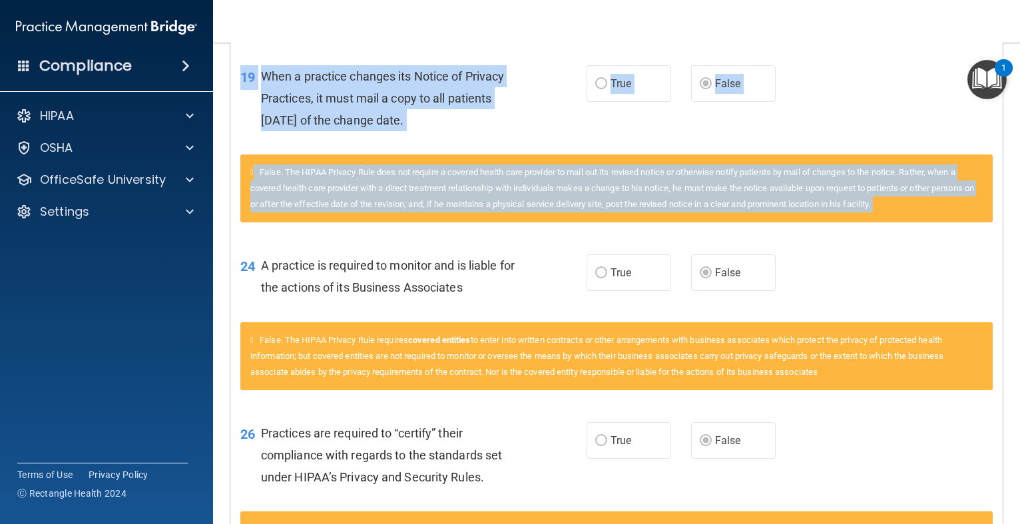
drag, startPoint x: 928, startPoint y: 412, endPoint x: 896, endPoint y: 242, distance: 173.3
drag, startPoint x: 902, startPoint y: 202, endPoint x: 886, endPoint y: 144, distance: 59.9
click at [886, 144] on div "19 When a practice changes its Notice of Privacy Practices, it must mail a copy…" at bounding box center [616, 144] width 752 height 190
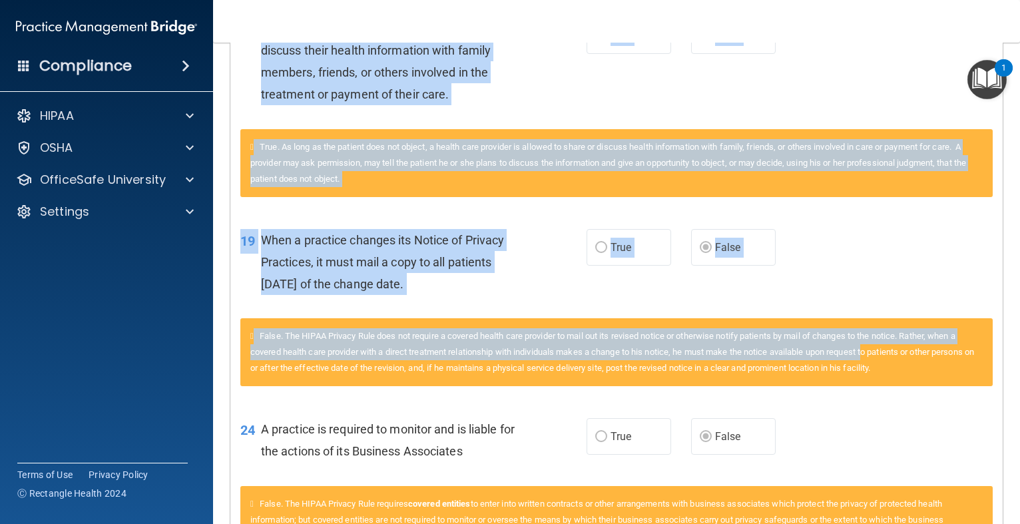
scroll to position [1835, 0]
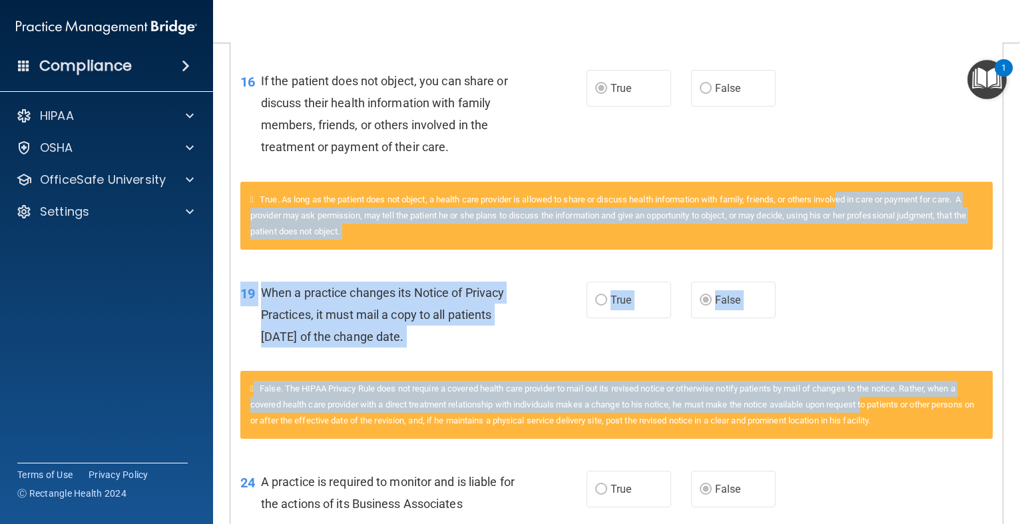
drag, startPoint x: 874, startPoint y: 194, endPoint x: 855, endPoint y: 196, distance: 19.4
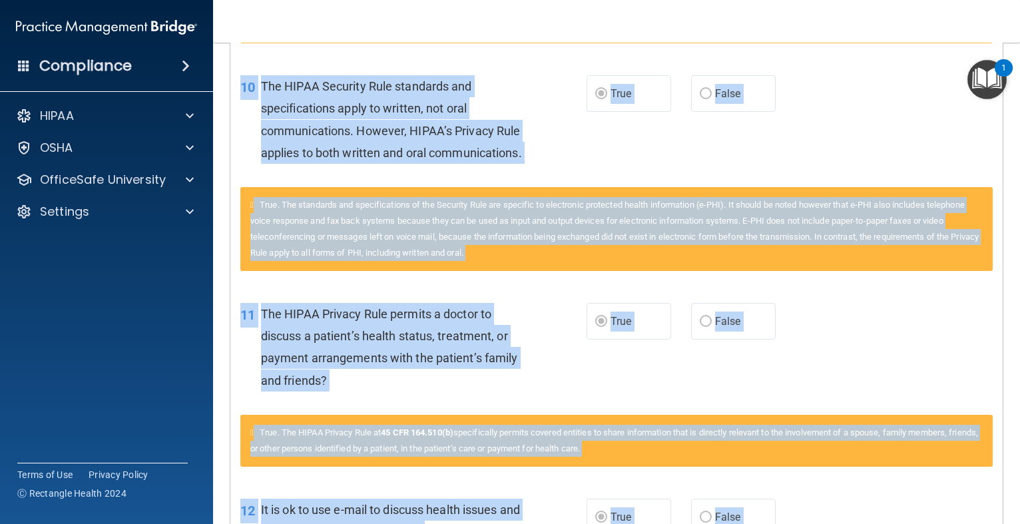
scroll to position [740, 0]
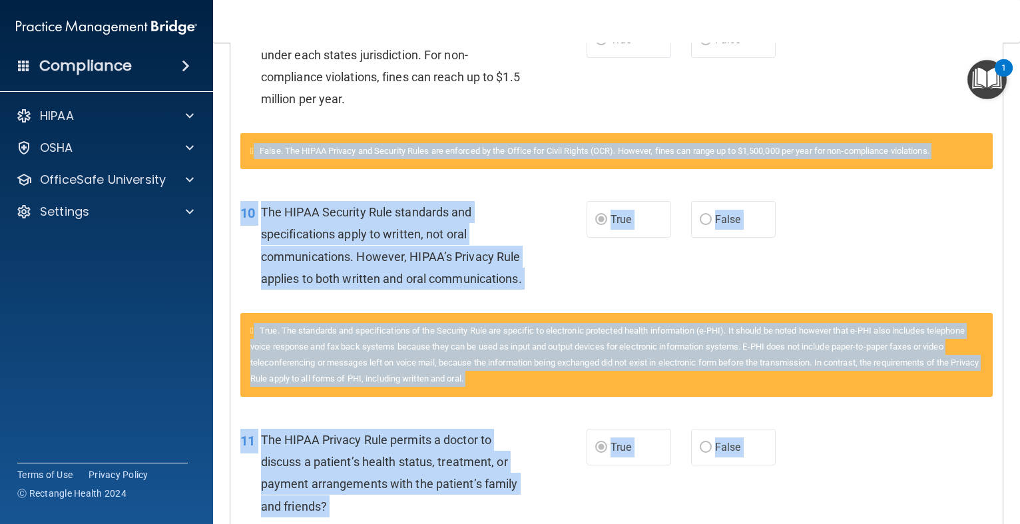
drag, startPoint x: 765, startPoint y: 150, endPoint x: 751, endPoint y: 48, distance: 103.5
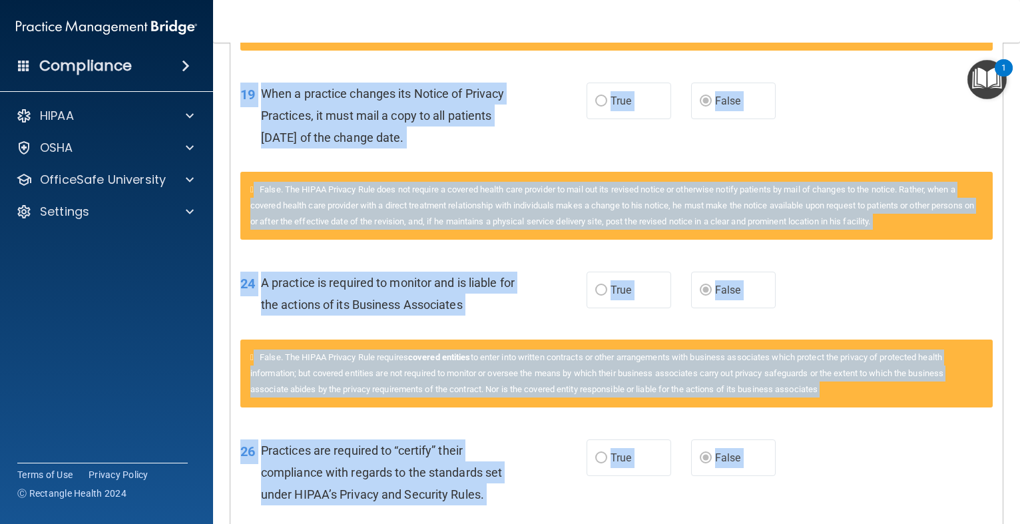
scroll to position [2109, 0]
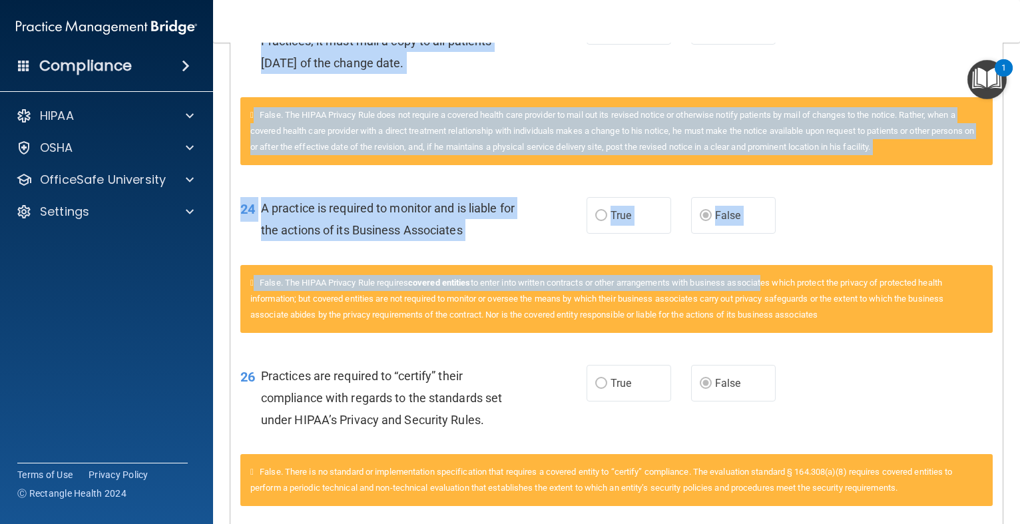
drag, startPoint x: 750, startPoint y: 69, endPoint x: 785, endPoint y: 244, distance: 178.7
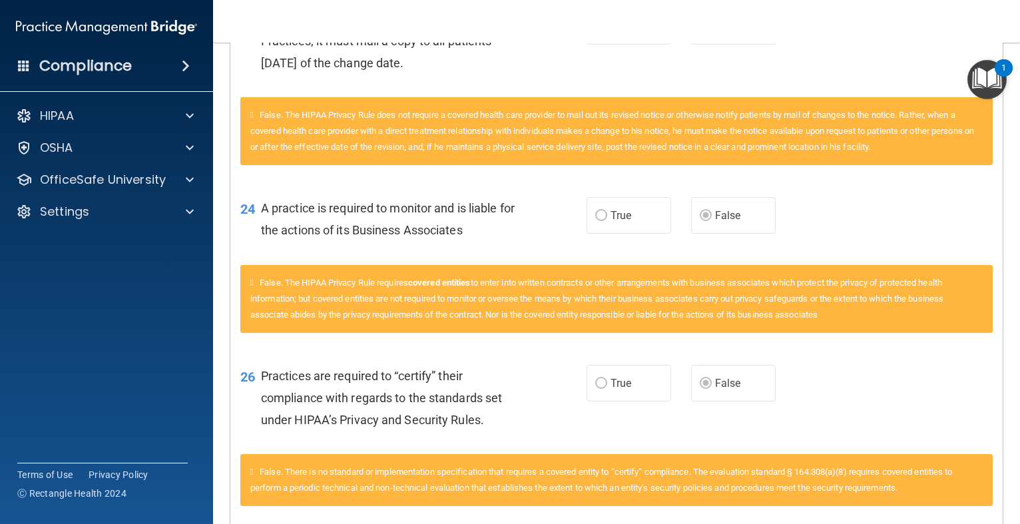
drag, startPoint x: 785, startPoint y: 244, endPoint x: 838, endPoint y: 190, distance: 75.3
click at [838, 190] on div "24 A practice is required to monitor and is liable for the actions of its Busin…" at bounding box center [616, 222] width 772 height 84
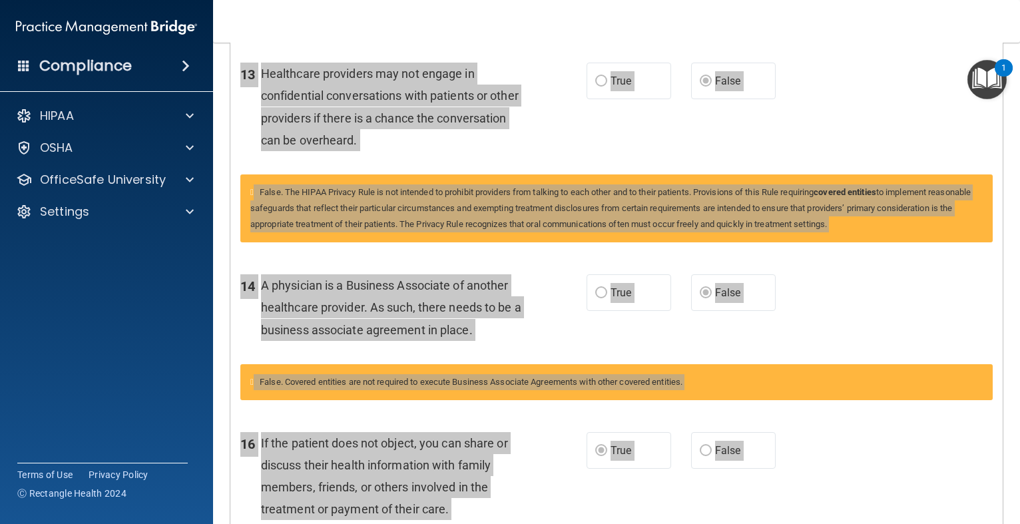
drag, startPoint x: 838, startPoint y: 190, endPoint x: 822, endPoint y: 28, distance: 163.3
click at [822, 28] on div "Toggle navigation Brandy Hiner b4cshiner@yahoo.com Manage My Enterprise Thursto…" at bounding box center [616, 262] width 807 height 524
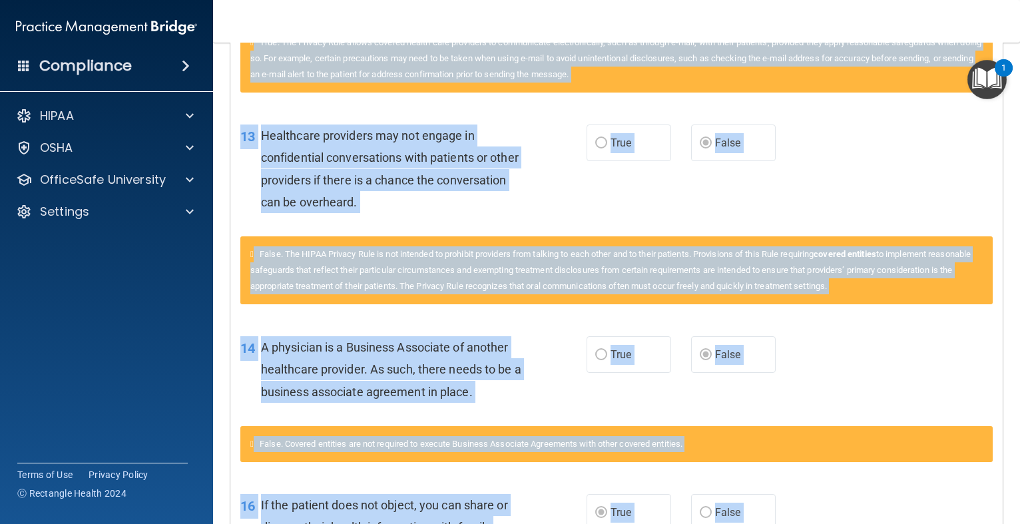
click at [872, 200] on div "13 Healthcare providers may not engage in confidential conversations with patie…" at bounding box center [616, 172] width 772 height 129
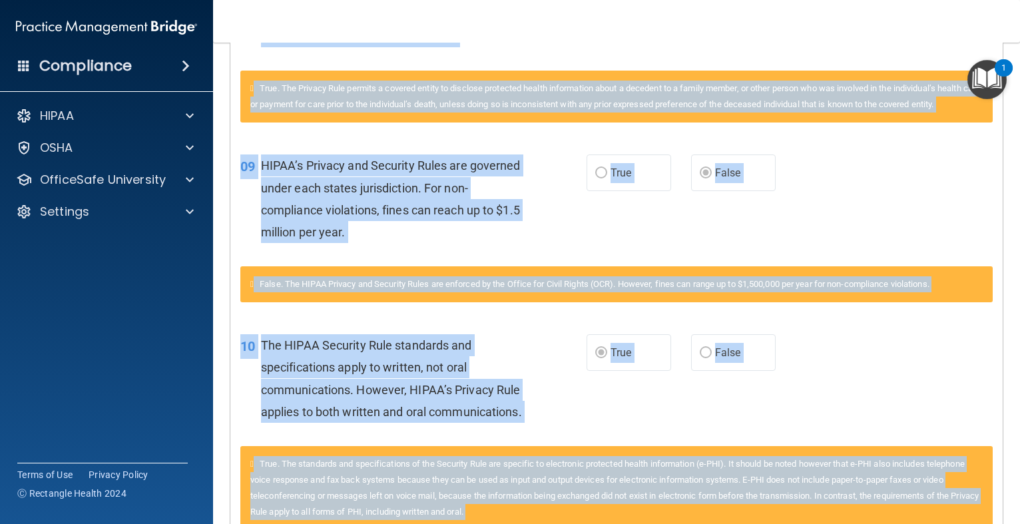
drag, startPoint x: 872, startPoint y: 197, endPoint x: 851, endPoint y: 29, distance: 169.1
click at [851, 27] on div "Toggle navigation Brandy Hiner b4cshiner@yahoo.com Manage My Enterprise Thursto…" at bounding box center [616, 262] width 807 height 524
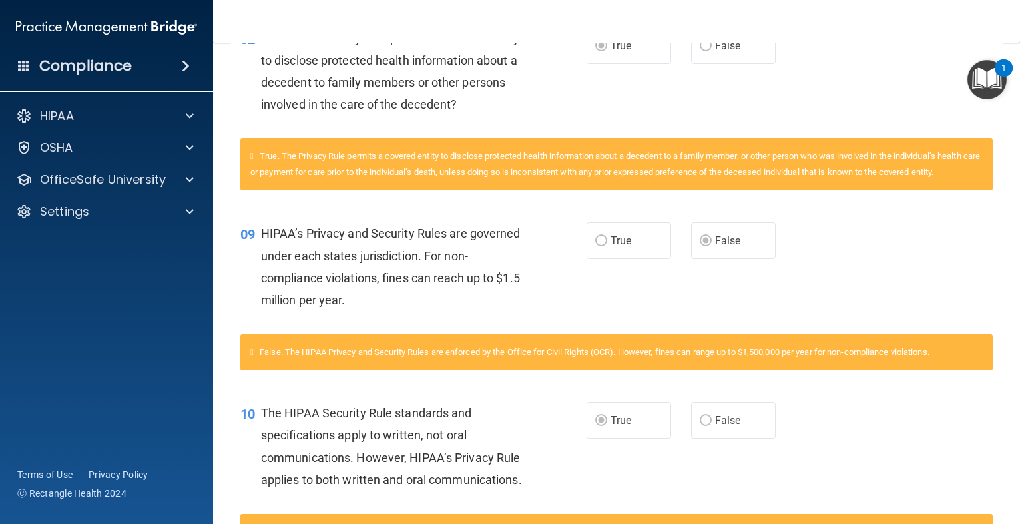
scroll to position [535, 0]
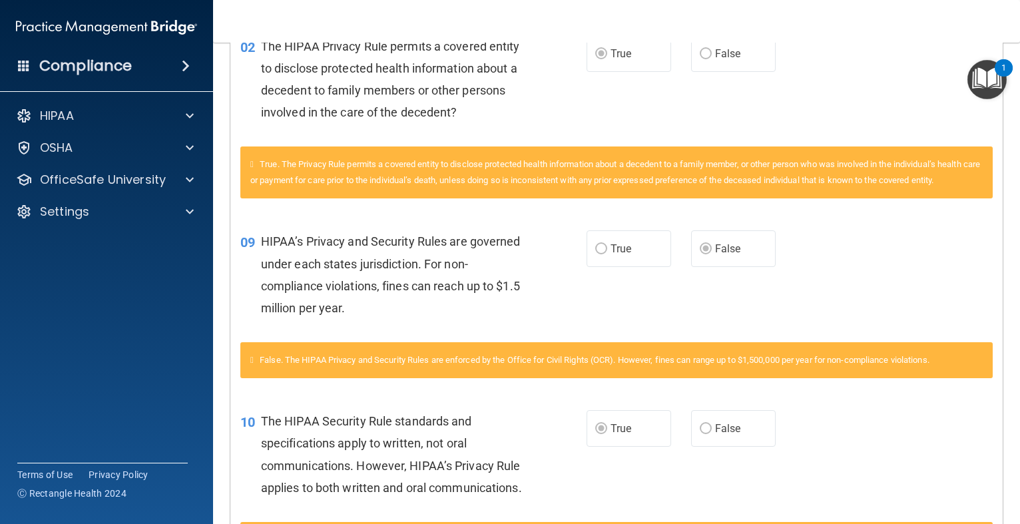
drag, startPoint x: 851, startPoint y: 29, endPoint x: 851, endPoint y: 113, distance: 83.2
click at [851, 113] on div "Toggle navigation Brandy Hiner b4cshiner@yahoo.com Manage My Enterprise Thursto…" at bounding box center [616, 262] width 807 height 524
drag, startPoint x: 851, startPoint y: 113, endPoint x: 846, endPoint y: 162, distance: 50.2
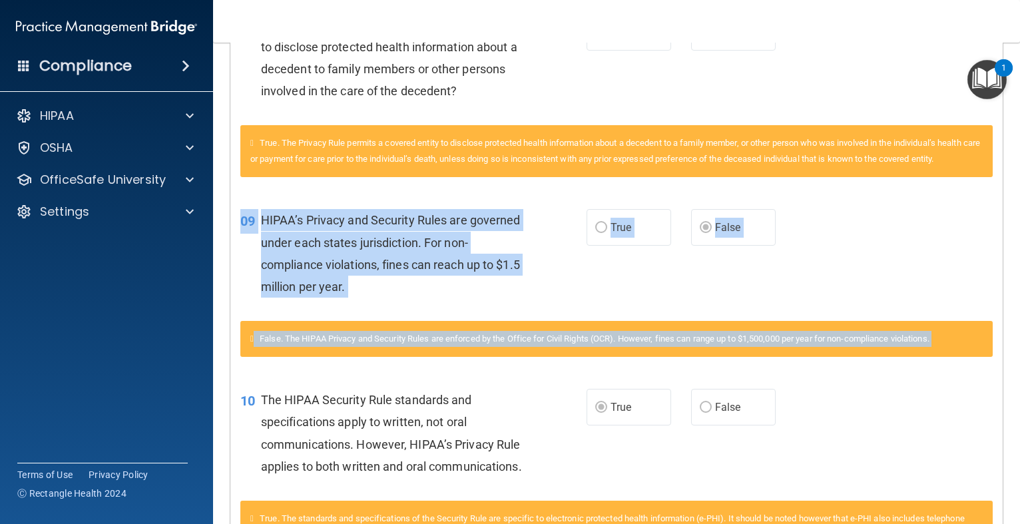
scroll to position [558, 0]
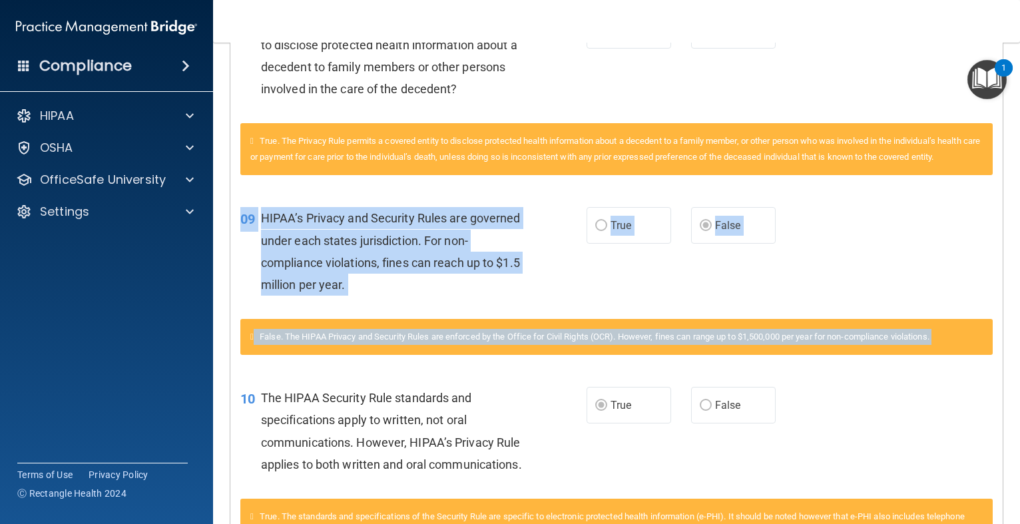
drag, startPoint x: 846, startPoint y: 162, endPoint x: 888, endPoint y: 461, distance: 301.9
click at [892, 464] on div "10 The HIPAA Security Rule standards and specifications apply to written, not o…" at bounding box center [616, 434] width 772 height 129
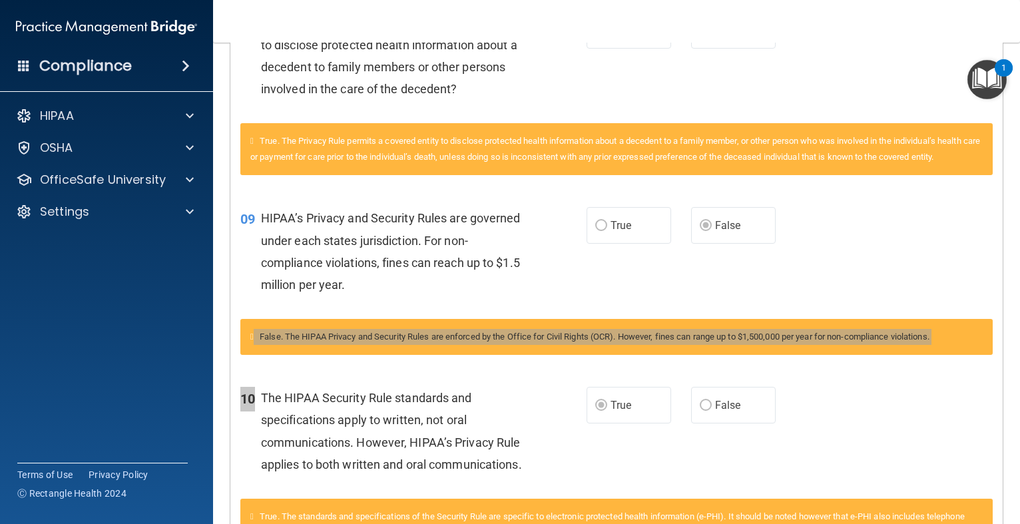
drag, startPoint x: 892, startPoint y: 464, endPoint x: 859, endPoint y: 326, distance: 141.8
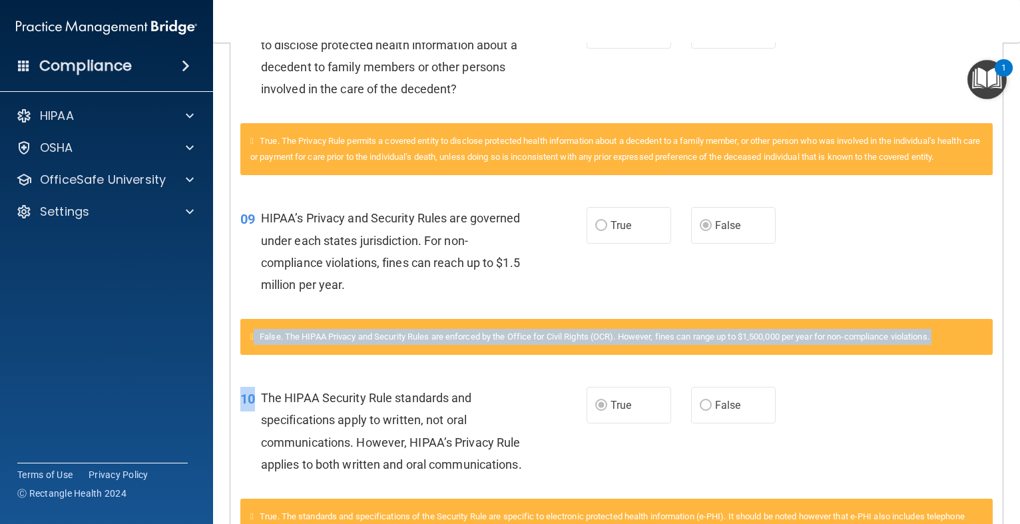
click at [859, 326] on div "False. The HIPAA Privacy and Security Rules are enforced by the Office for Civi…" at bounding box center [616, 337] width 752 height 36
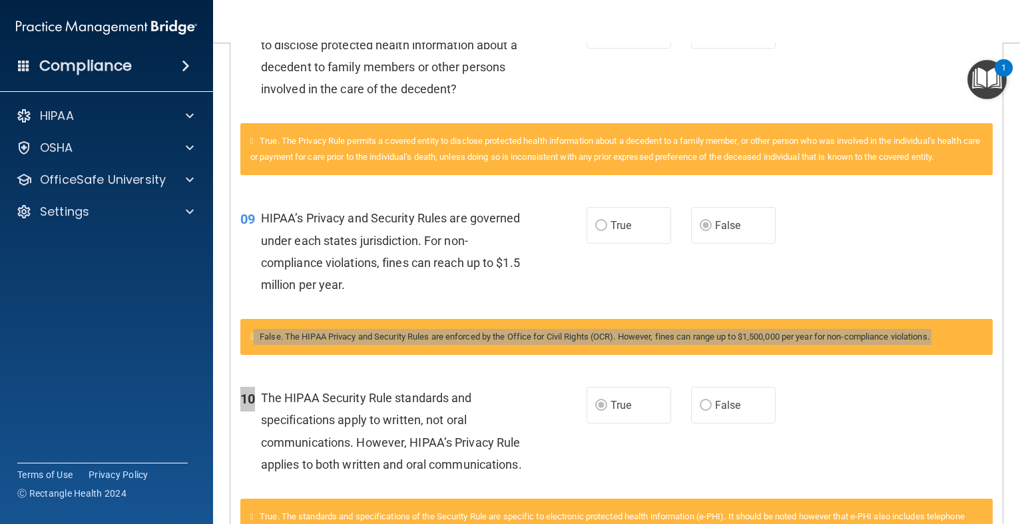
drag, startPoint x: 859, startPoint y: 326, endPoint x: 861, endPoint y: 445, distance: 119.2
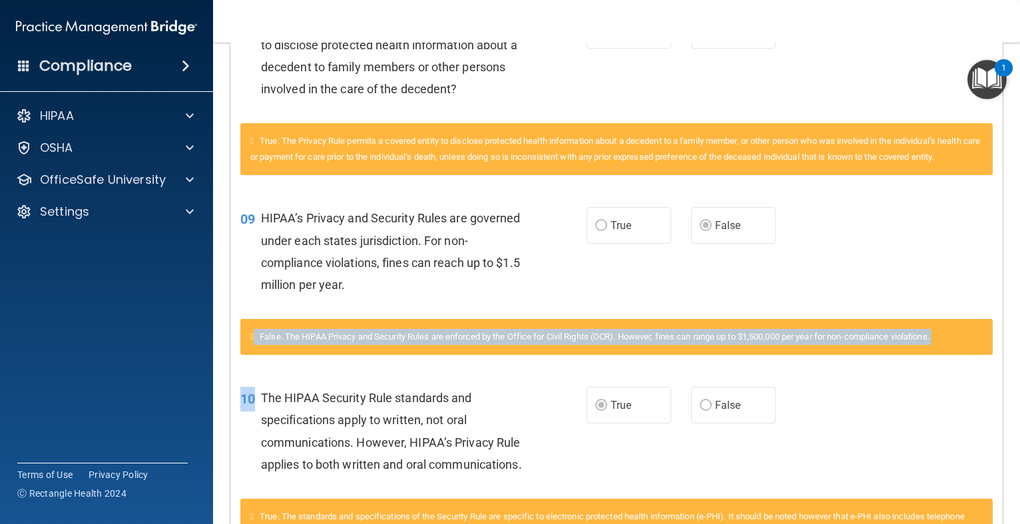
click at [861, 445] on div "10 The HIPAA Security Rule standards and specifications apply to written, not o…" at bounding box center [616, 434] width 772 height 129
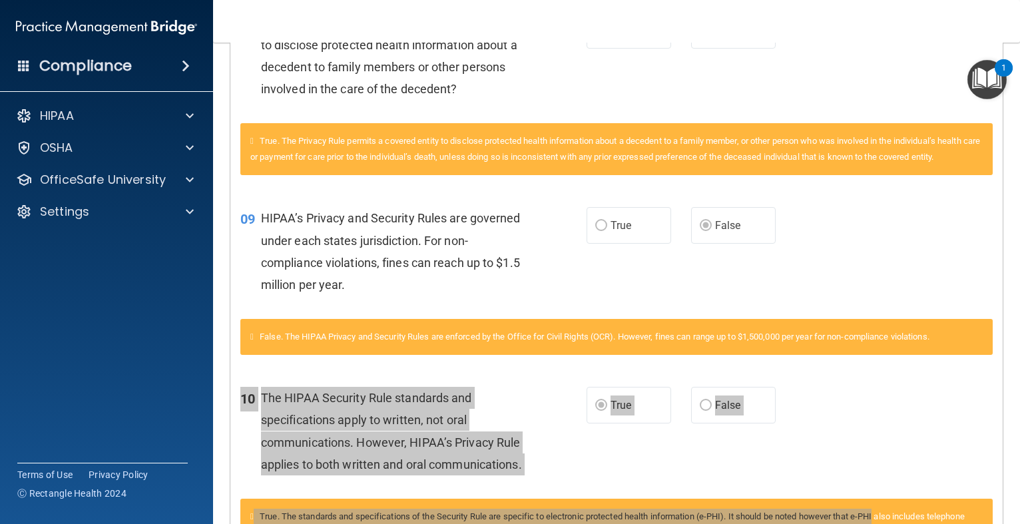
drag, startPoint x: 861, startPoint y: 445, endPoint x: 884, endPoint y: 509, distance: 67.8
click at [884, 509] on div "10 The HIPAA Security Rule standards and specifications apply to written, not o…" at bounding box center [616, 484] width 752 height 228
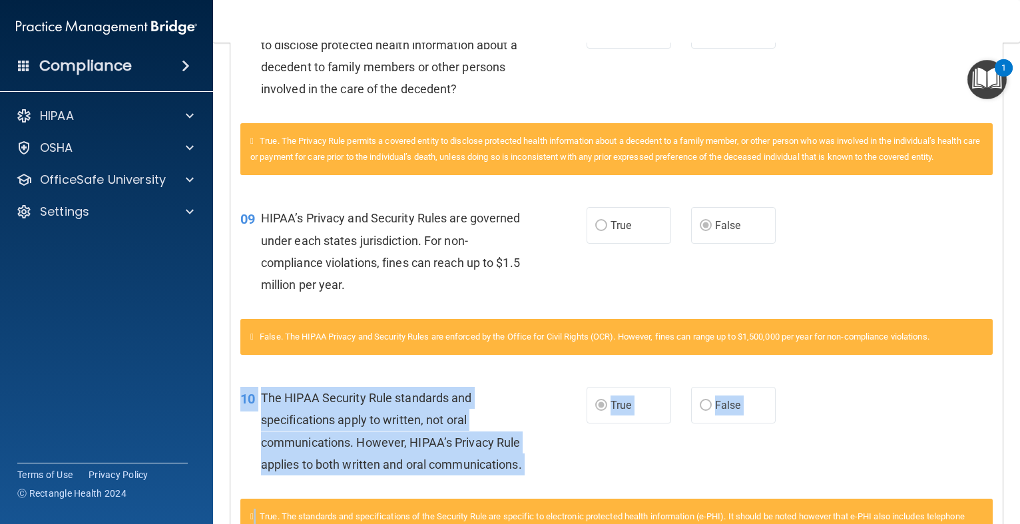
drag, startPoint x: 912, startPoint y: 503, endPoint x: 942, endPoint y: 451, distance: 60.3
click at [942, 451] on div "10 The HIPAA Security Rule standards and specifications apply to written, not o…" at bounding box center [616, 484] width 752 height 228
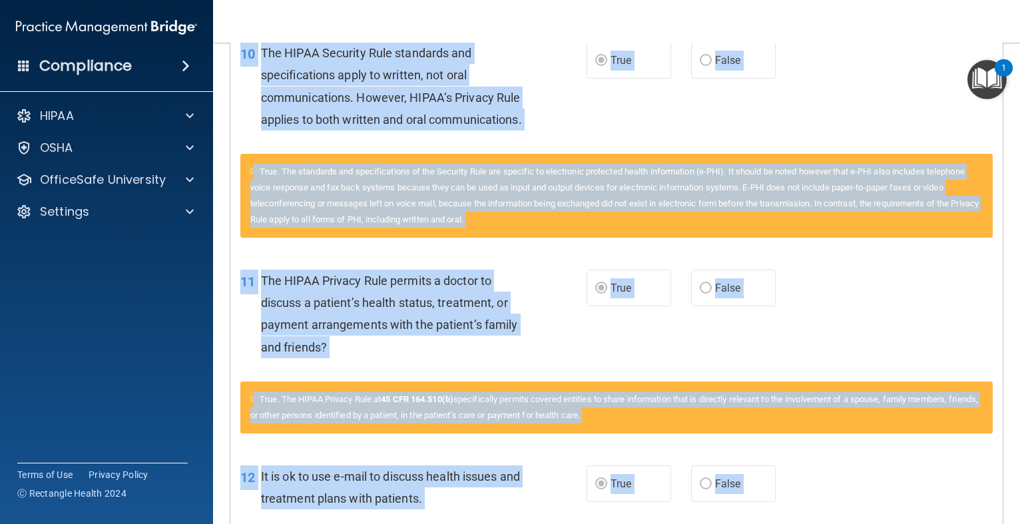
scroll to position [1188, 0]
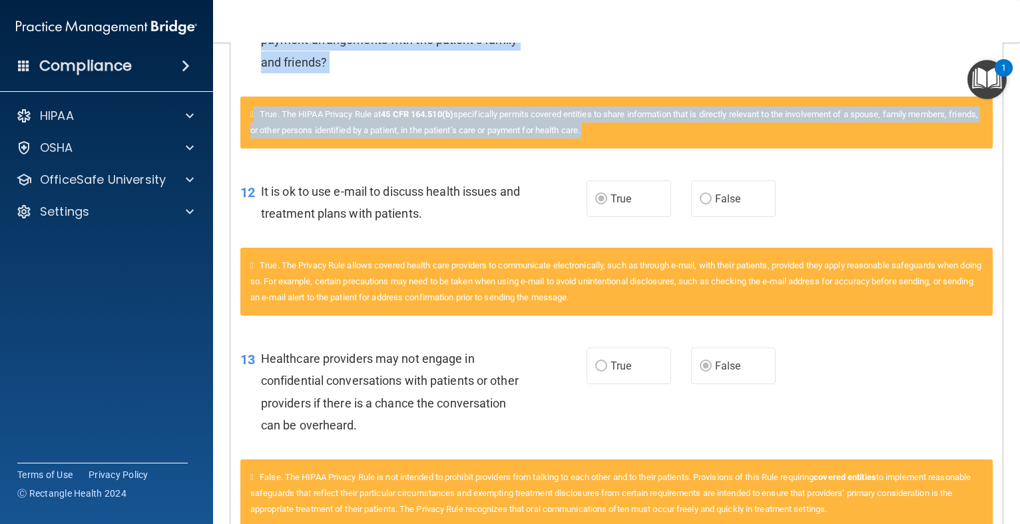
drag, startPoint x: 942, startPoint y: 451, endPoint x: 899, endPoint y: 224, distance: 231.2
click at [898, 225] on div "Questions You Missed 01 A business associate agreement is required with organiz…" at bounding box center [616, 289] width 772 height 2326
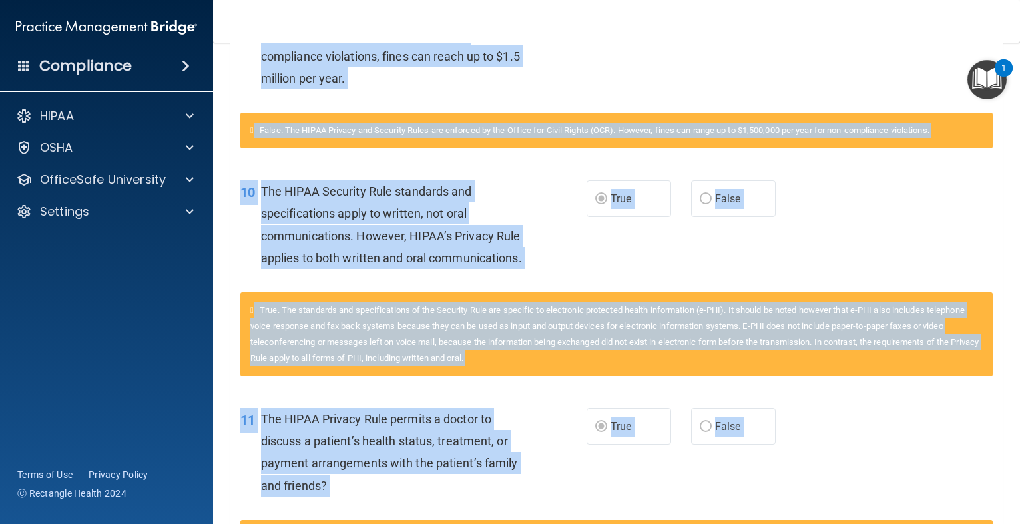
drag, startPoint x: 964, startPoint y: 199, endPoint x: 946, endPoint y: 39, distance: 161.4
click at [946, 39] on div "Toggle navigation Brandy Hiner b4cshiner@yahoo.com Manage My Enterprise Thursto…" at bounding box center [616, 262] width 807 height 524
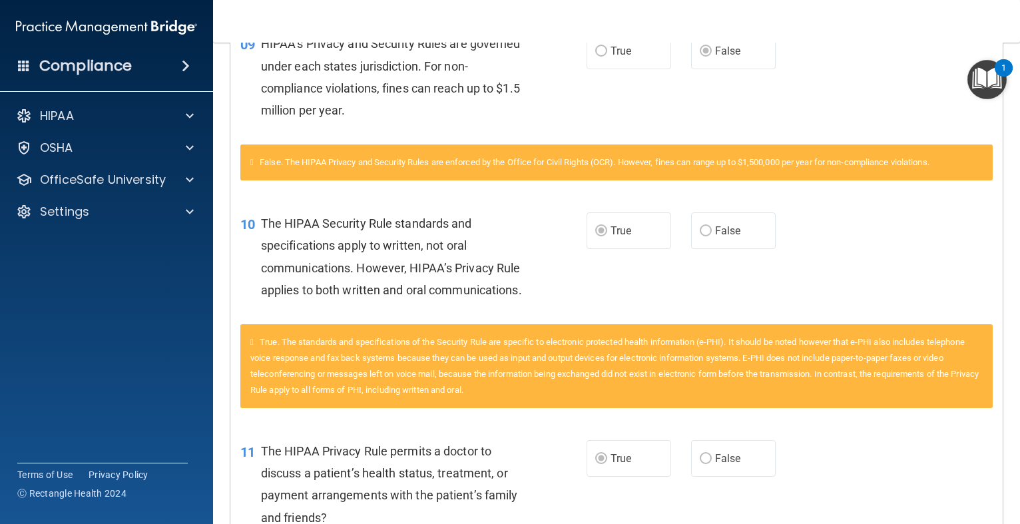
drag, startPoint x: 946, startPoint y: 39, endPoint x: 924, endPoint y: -83, distance: 123.8
click at [924, 0] on html "Compliance HIPAA Documents and Policies Report an Incident Business Associates …" at bounding box center [510, 262] width 1020 height 524
drag, startPoint x: 895, startPoint y: 55, endPoint x: 868, endPoint y: 5, distance: 56.6
click at [860, 0] on html "Compliance HIPAA Documents and Policies Report an Incident Business Associates …" at bounding box center [510, 262] width 1020 height 524
click at [868, 3] on nav "Toggle navigation Brandy Hiner b4cshiner@yahoo.com Manage My Enterprise Thursto…" at bounding box center [616, 21] width 807 height 43
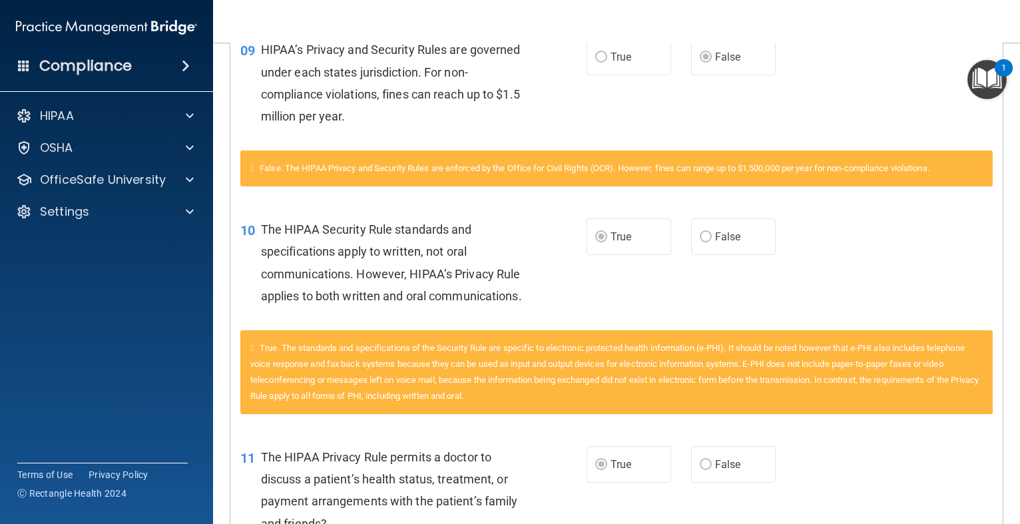
scroll to position [0, 0]
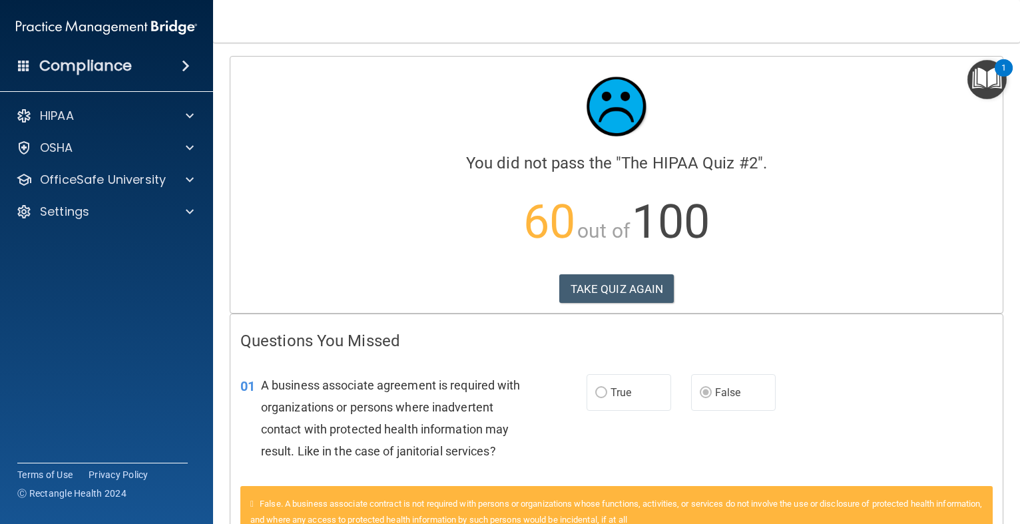
drag, startPoint x: 868, startPoint y: 65, endPoint x: 849, endPoint y: -9, distance: 76.2
click at [849, 0] on html "Compliance HIPAA Documents and Policies Report an Incident Business Associates …" at bounding box center [510, 262] width 1020 height 524
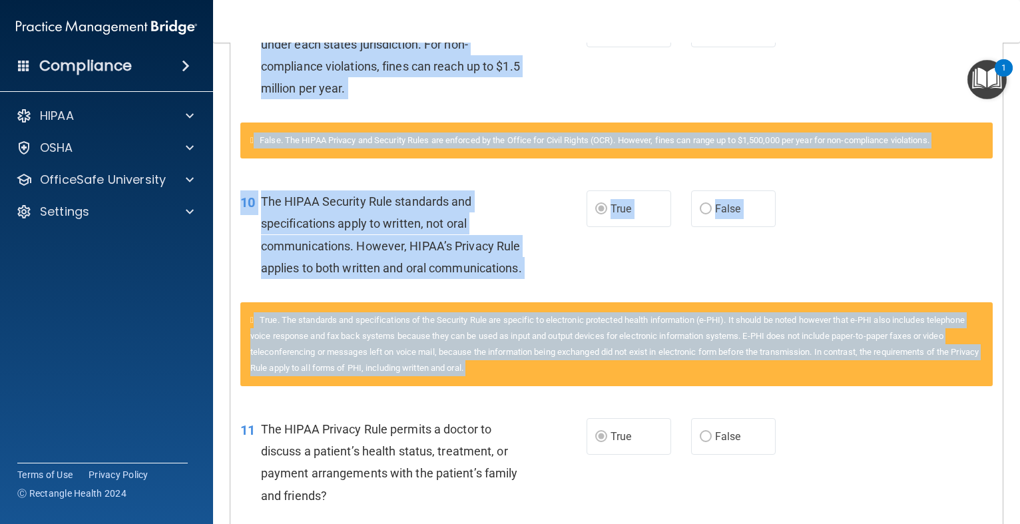
drag, startPoint x: 856, startPoint y: 93, endPoint x: 903, endPoint y: 507, distance: 416.9
click at [910, 523] on html "Compliance HIPAA Documents and Policies Report an Incident Business Associates …" at bounding box center [510, 262] width 1020 height 524
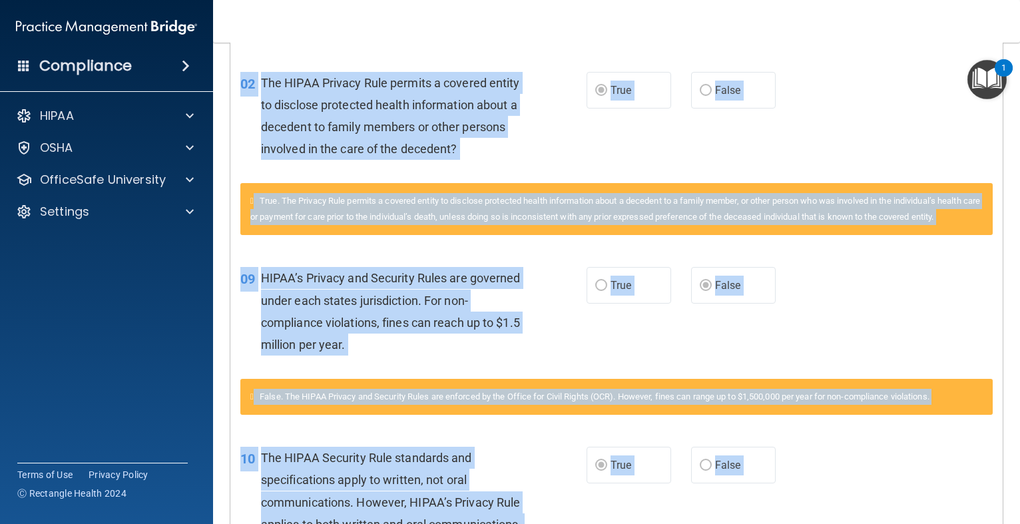
scroll to position [463, 0]
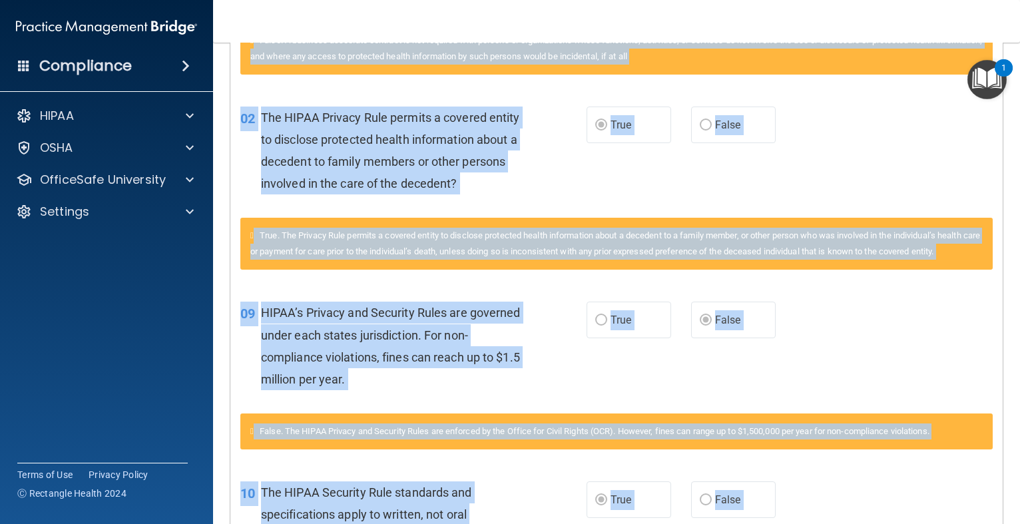
drag, startPoint x: 903, startPoint y: 372, endPoint x: 846, endPoint y: 158, distance: 221.3
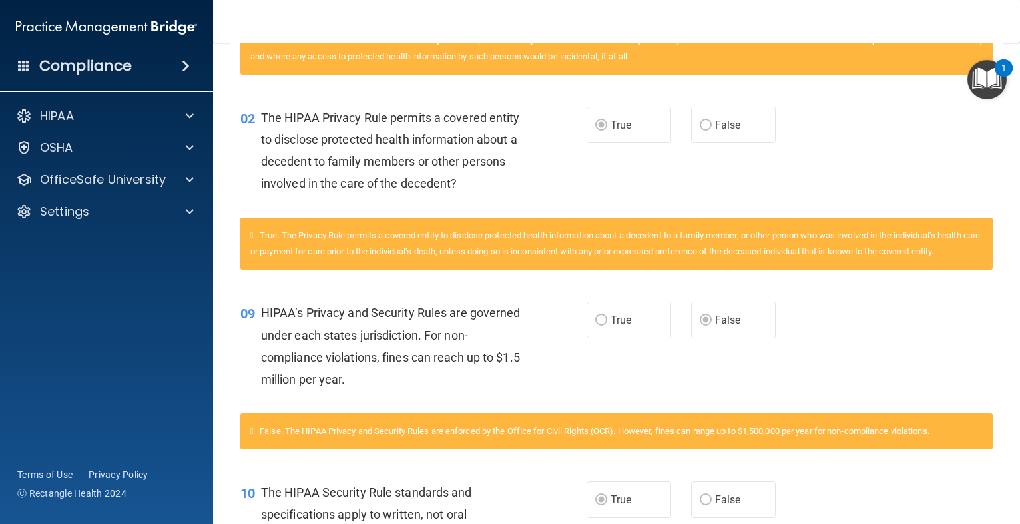
click at [846, 158] on div "02 The HIPAA Privacy Rule permits a covered entity to disclose protected health…" at bounding box center [616, 154] width 772 height 129
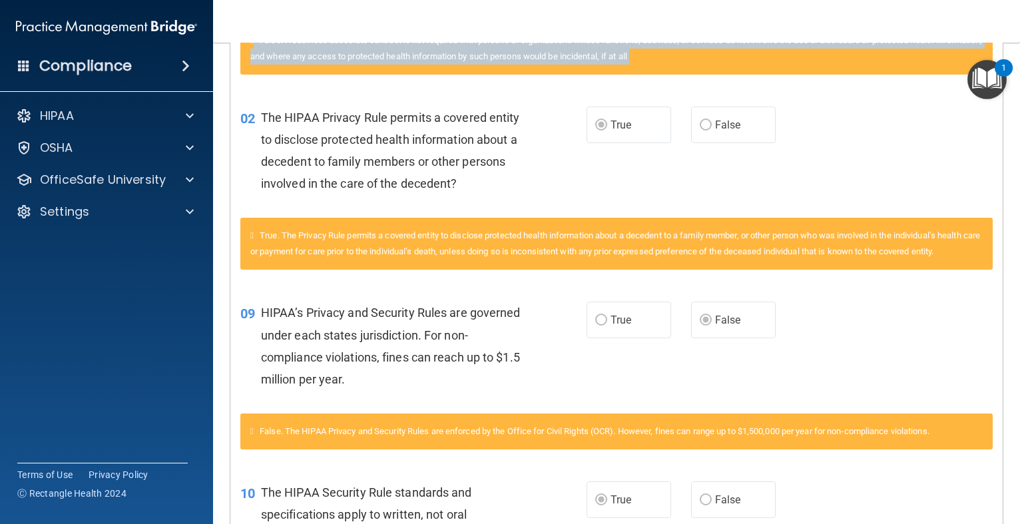
scroll to position [0, 0]
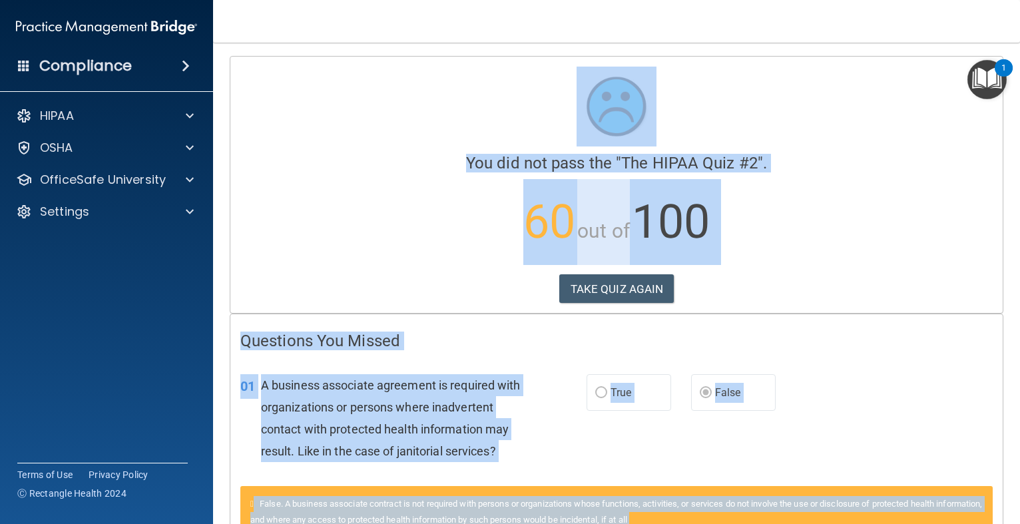
drag, startPoint x: 919, startPoint y: 180, endPoint x: 886, endPoint y: -83, distance: 265.1
click at [886, 0] on html "Compliance HIPAA Documents and Policies Report an Incident Business Associates …" at bounding box center [510, 262] width 1020 height 524
click at [659, 290] on button "TAKE QUIZ AGAIN" at bounding box center [616, 288] width 115 height 29
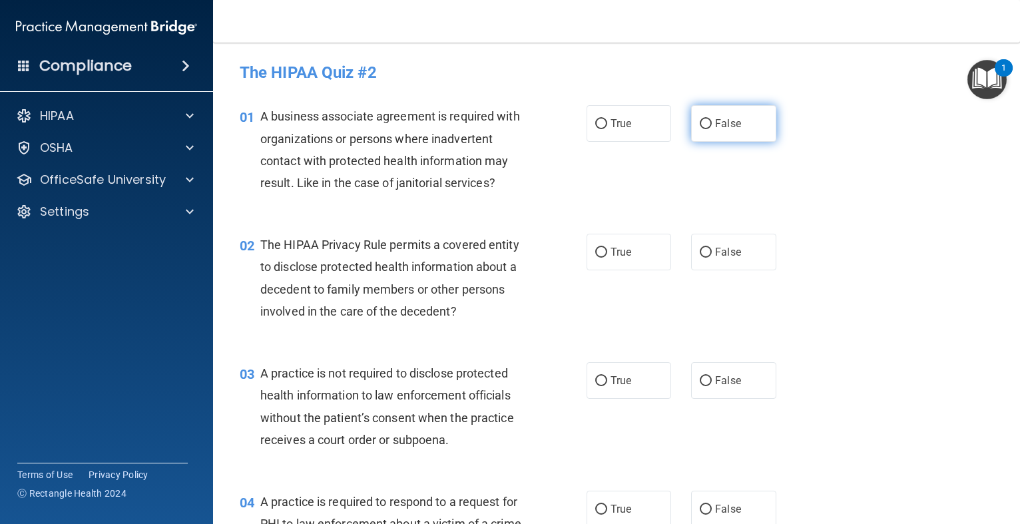
click at [710, 119] on label "False" at bounding box center [733, 123] width 85 height 37
click at [710, 119] on input "False" at bounding box center [706, 124] width 12 height 10
radio input "true"
click at [601, 252] on input "True" at bounding box center [601, 253] width 12 height 10
radio input "true"
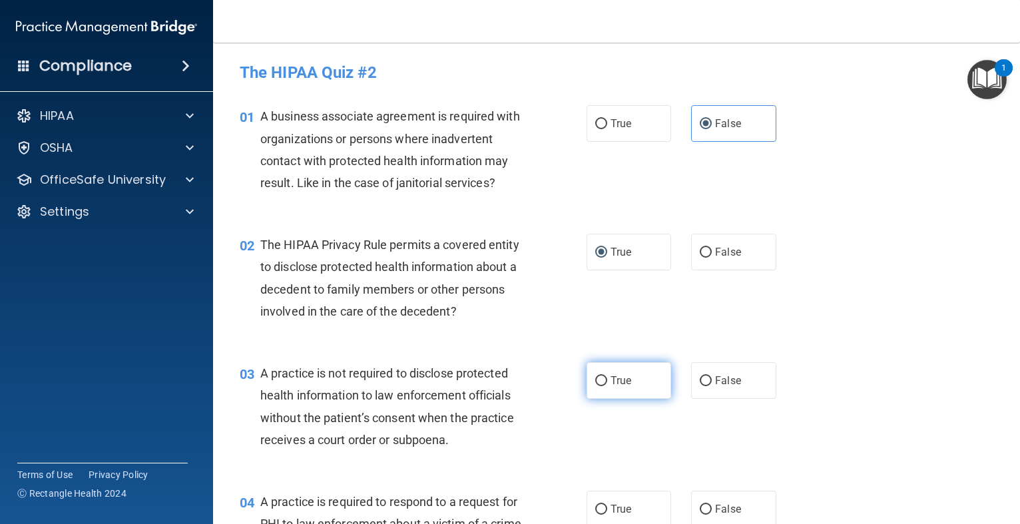
click at [629, 384] on span "True" at bounding box center [621, 380] width 21 height 13
click at [607, 384] on input "True" at bounding box center [601, 381] width 12 height 10
radio input "true"
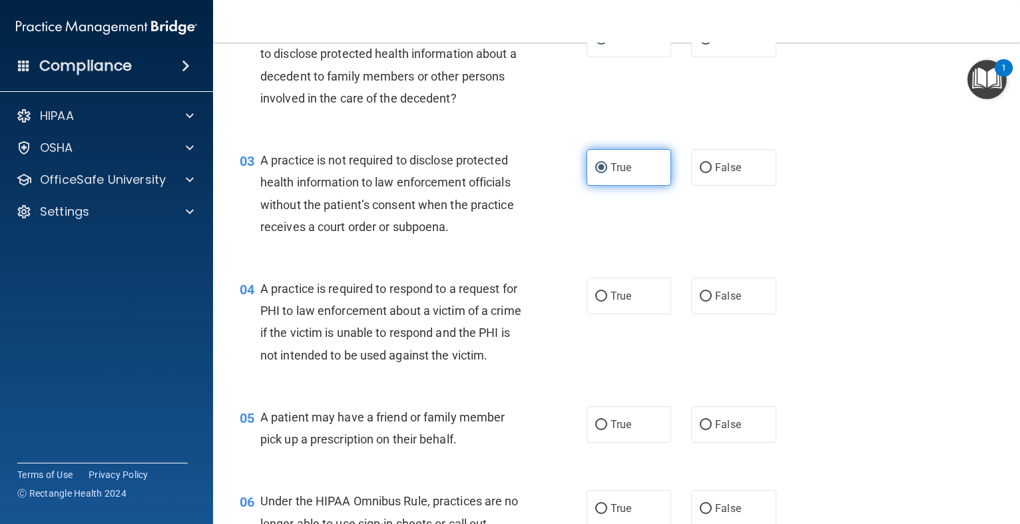
scroll to position [240, 0]
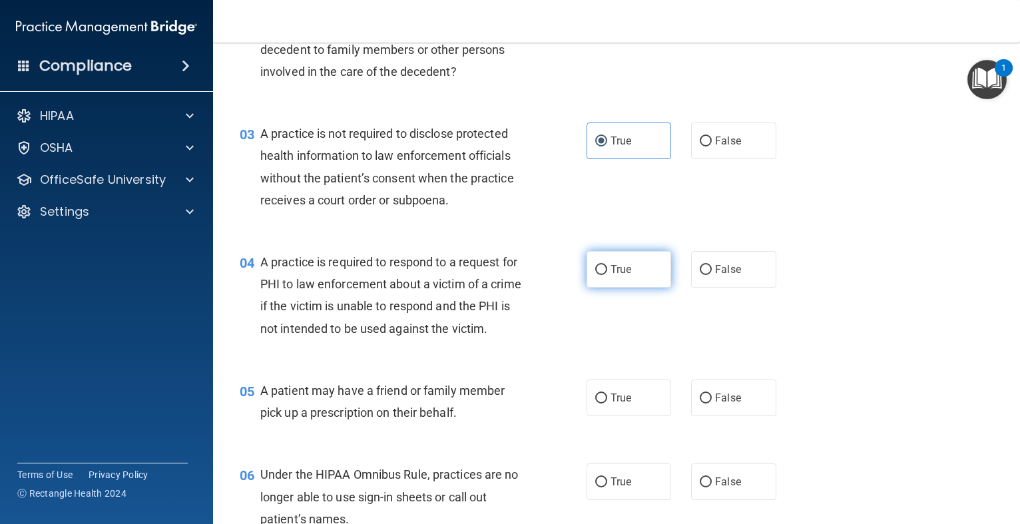
click at [601, 274] on input "True" at bounding box center [601, 270] width 12 height 10
radio input "true"
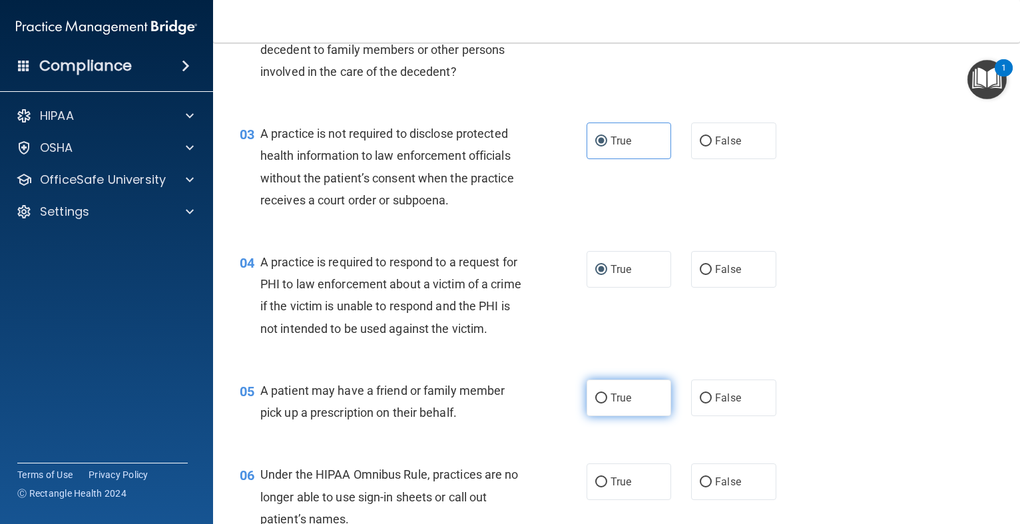
click at [605, 397] on input "True" at bounding box center [601, 399] width 12 height 10
radio input "true"
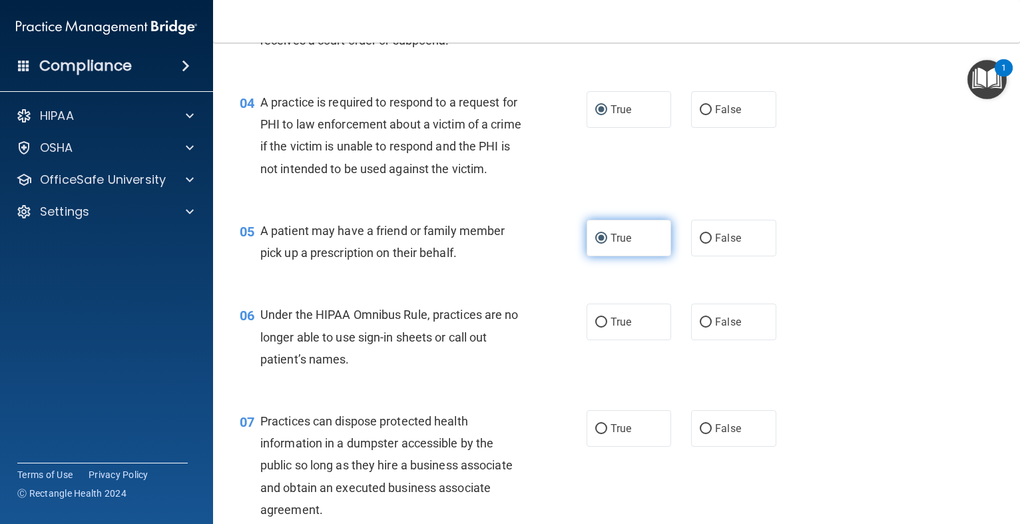
scroll to position [426, 0]
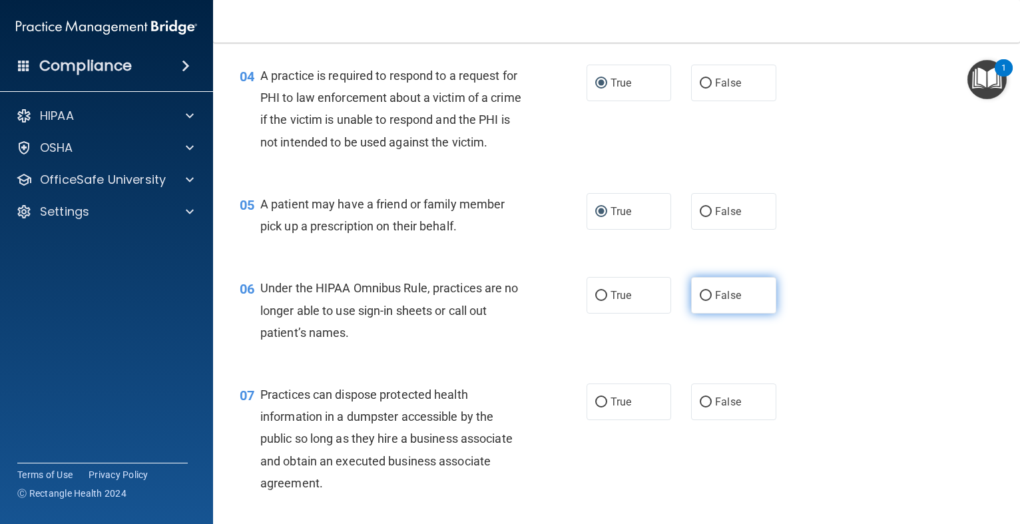
click at [705, 294] on input "False" at bounding box center [706, 296] width 12 height 10
radio input "true"
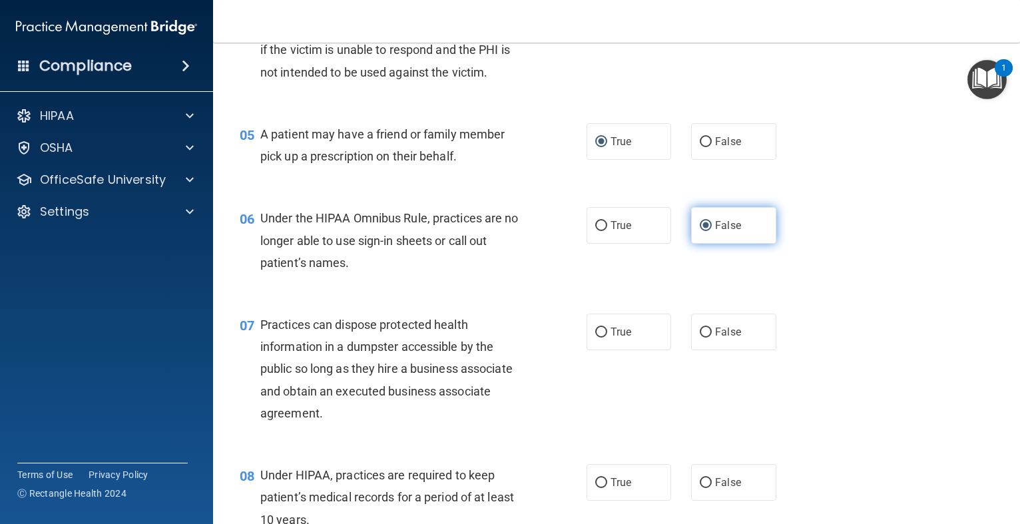
scroll to position [506, 0]
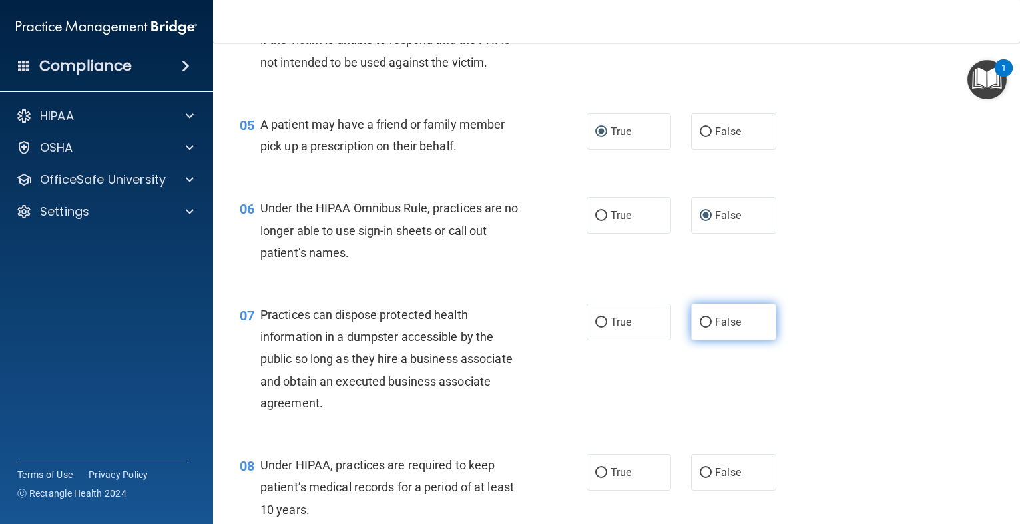
click at [702, 320] on input "False" at bounding box center [706, 323] width 12 height 10
radio input "true"
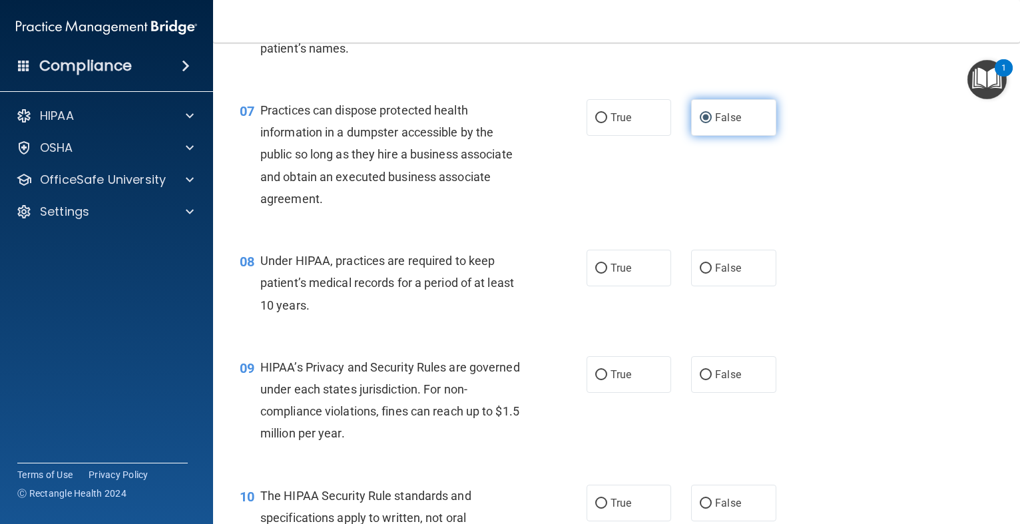
scroll to position [719, 0]
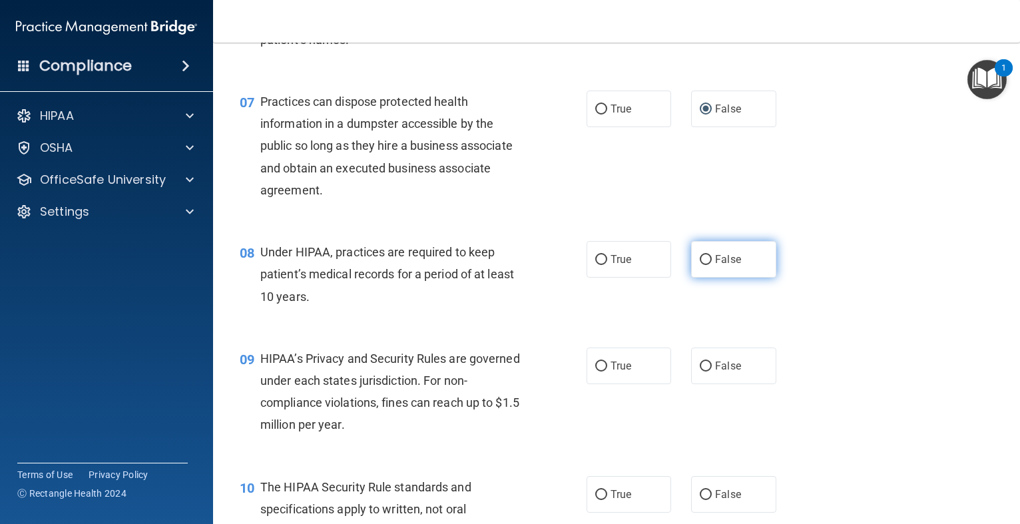
click at [719, 252] on label "False" at bounding box center [733, 259] width 85 height 37
click at [712, 255] on input "False" at bounding box center [706, 260] width 12 height 10
radio input "true"
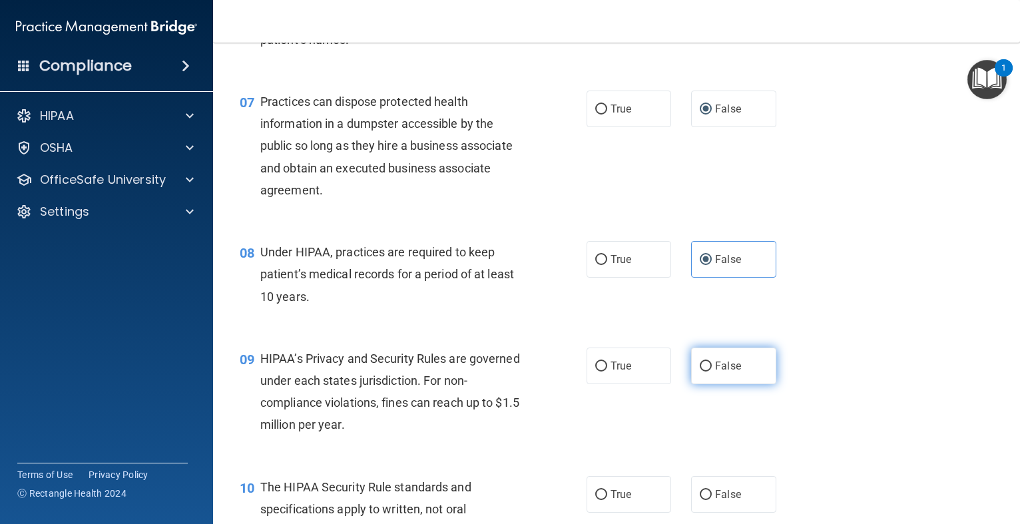
click at [719, 364] on span "False" at bounding box center [728, 366] width 26 height 13
click at [712, 364] on input "False" at bounding box center [706, 367] width 12 height 10
radio input "true"
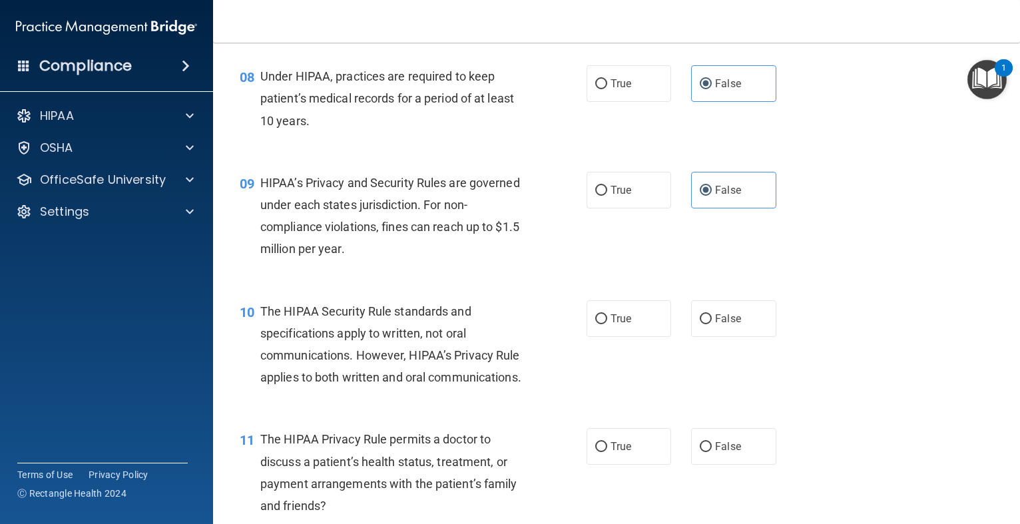
scroll to position [906, 0]
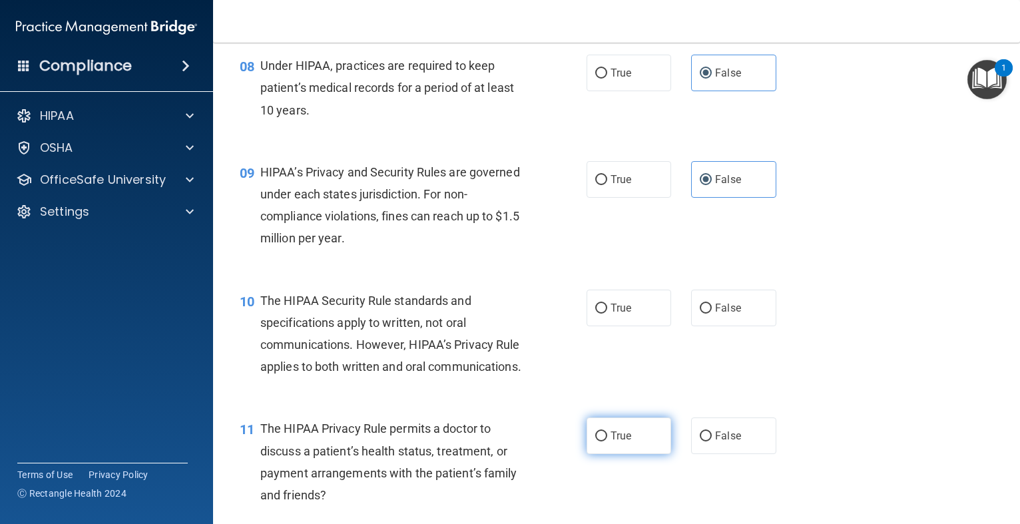
click at [599, 441] on input "True" at bounding box center [601, 437] width 12 height 10
radio input "true"
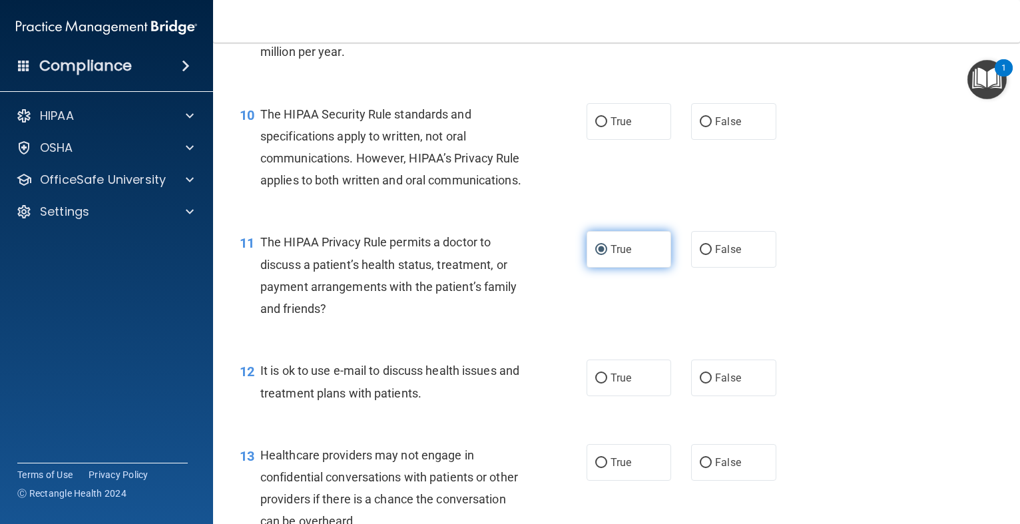
scroll to position [1119, 0]
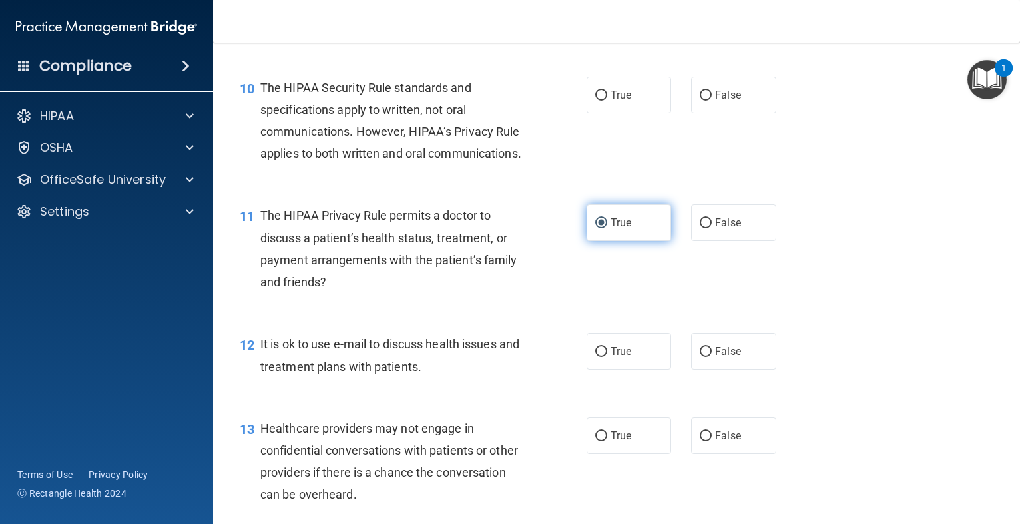
click at [599, 441] on input "True" at bounding box center [601, 437] width 12 height 10
radio input "true"
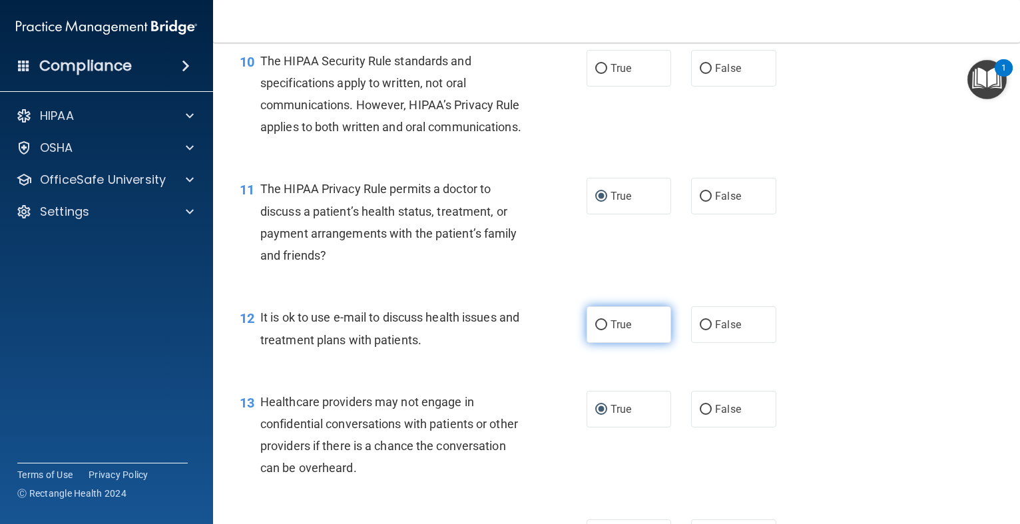
click at [609, 338] on label "True" at bounding box center [629, 324] width 85 height 37
click at [607, 330] on input "True" at bounding box center [601, 325] width 12 height 10
radio input "true"
click at [705, 405] on input "False" at bounding box center [706, 410] width 12 height 10
radio input "true"
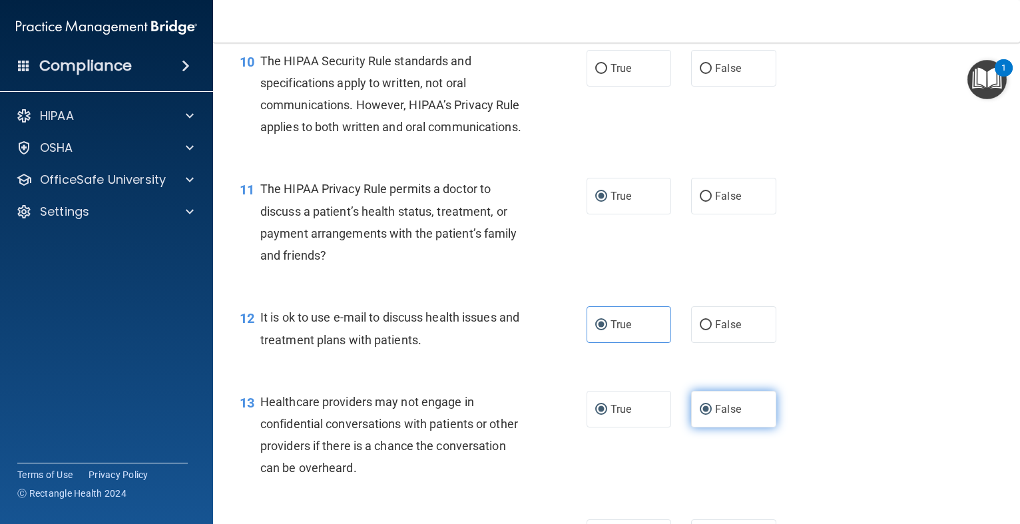
radio input "false"
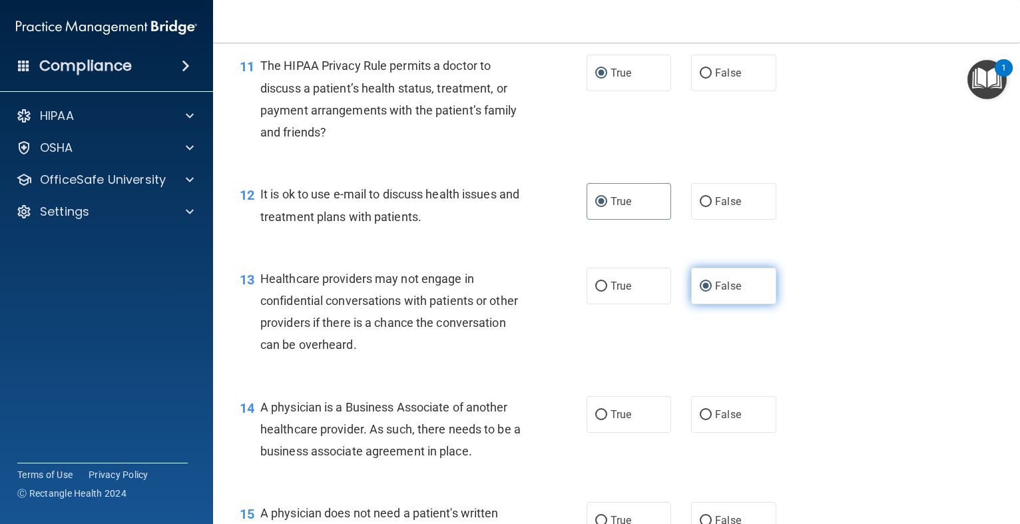
scroll to position [1279, 0]
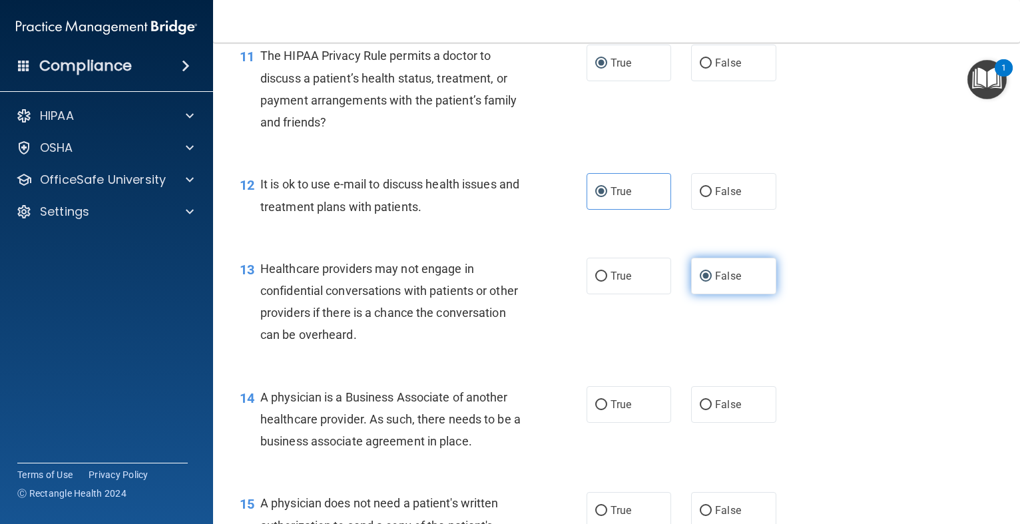
click at [705, 405] on input "False" at bounding box center [706, 405] width 12 height 10
radio input "true"
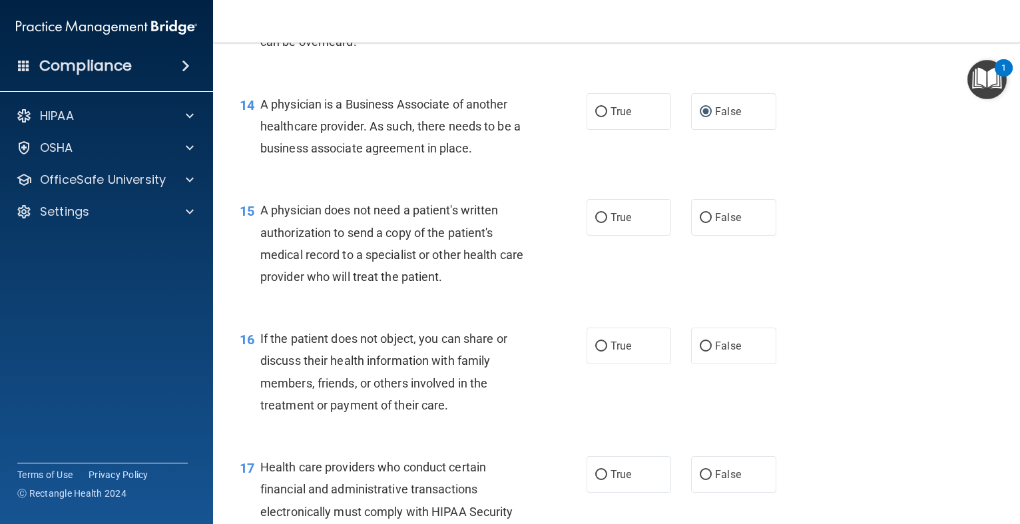
scroll to position [1598, 0]
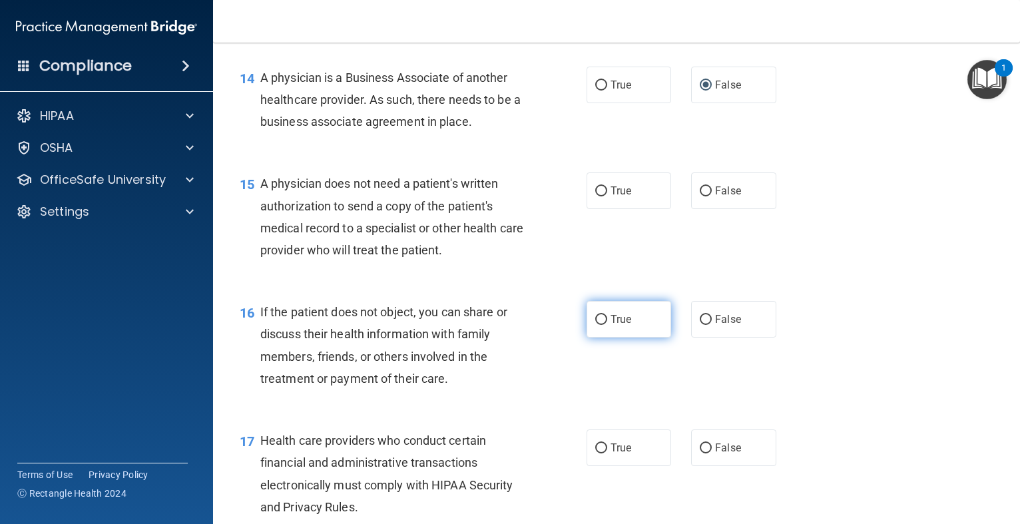
click at [601, 322] on input "True" at bounding box center [601, 320] width 12 height 10
radio input "true"
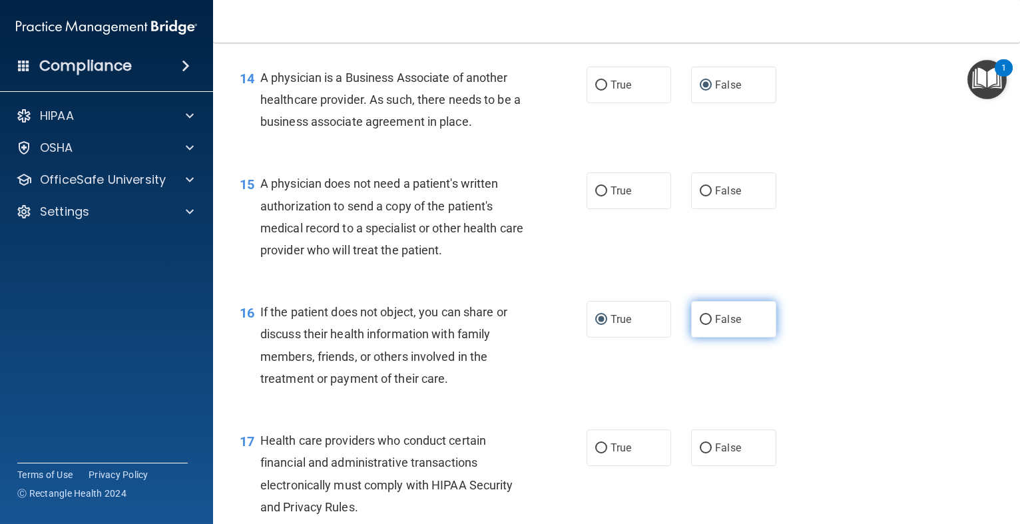
click at [709, 308] on label "False" at bounding box center [733, 319] width 85 height 37
click at [709, 315] on input "False" at bounding box center [706, 320] width 12 height 10
radio input "true"
radio input "false"
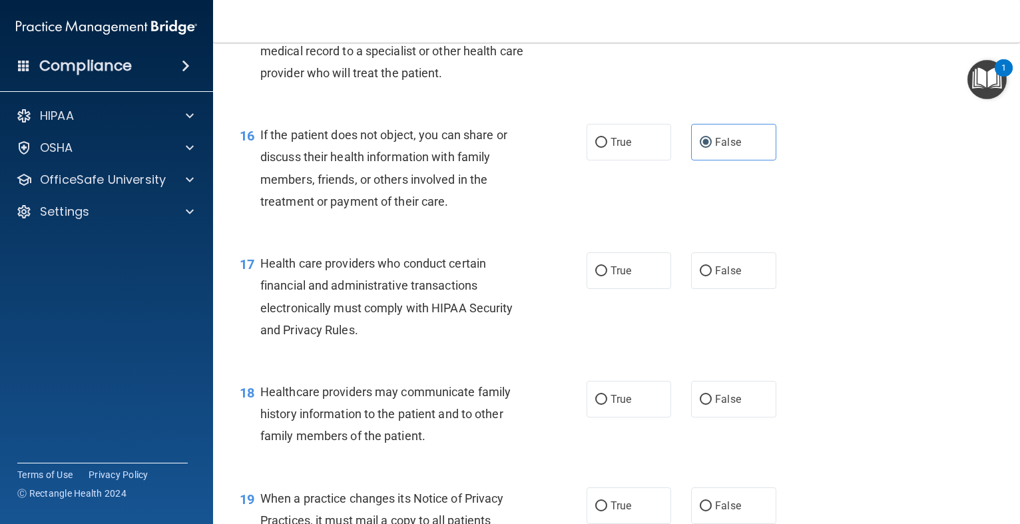
scroll to position [1785, 0]
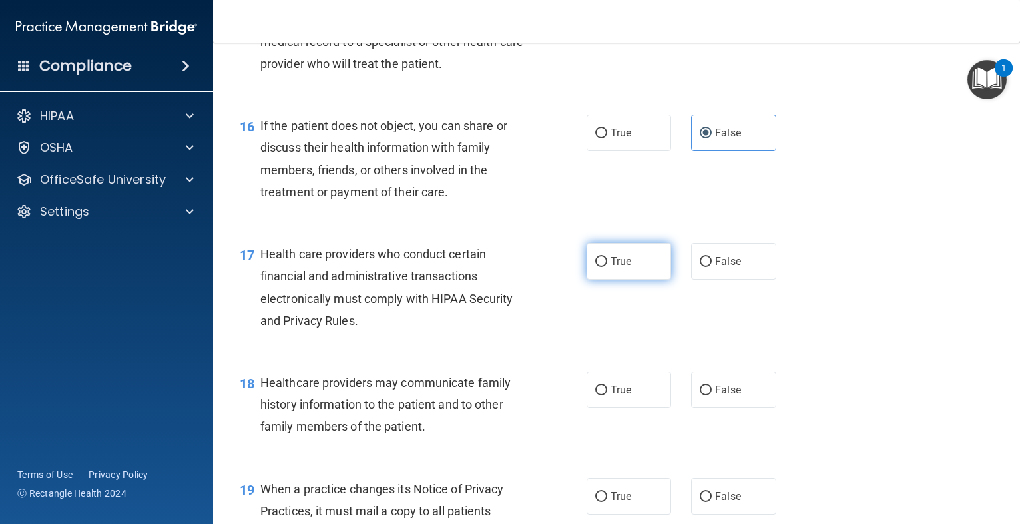
click at [599, 266] on input "True" at bounding box center [601, 262] width 12 height 10
radio input "true"
click at [605, 136] on input "True" at bounding box center [601, 134] width 12 height 10
radio input "true"
radio input "false"
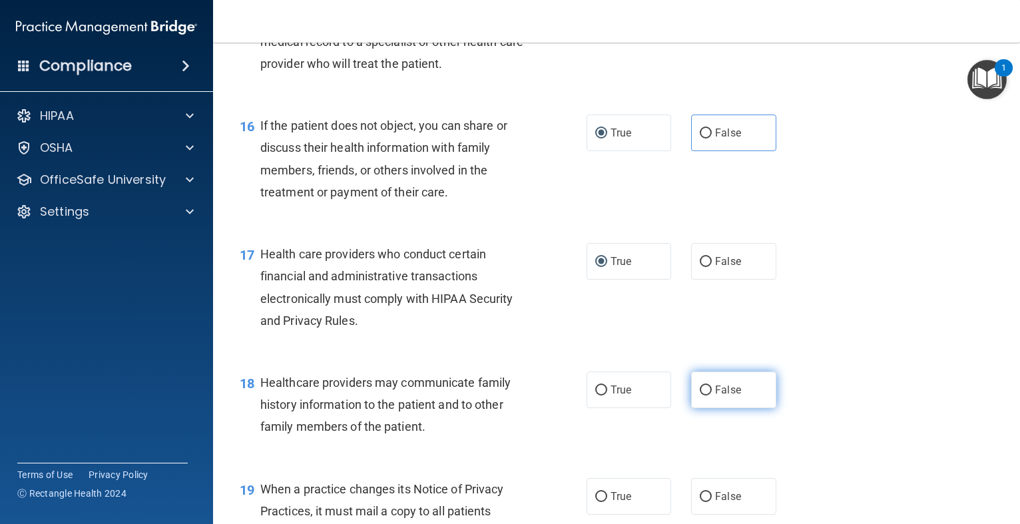
click at [715, 402] on label "False" at bounding box center [733, 390] width 85 height 37
click at [712, 396] on input "False" at bounding box center [706, 391] width 12 height 10
radio input "true"
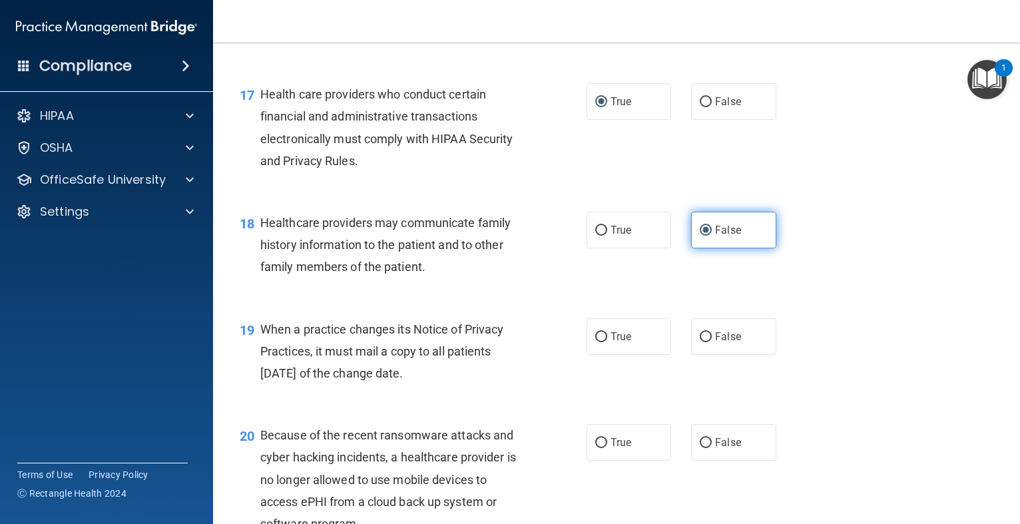
scroll to position [1971, 0]
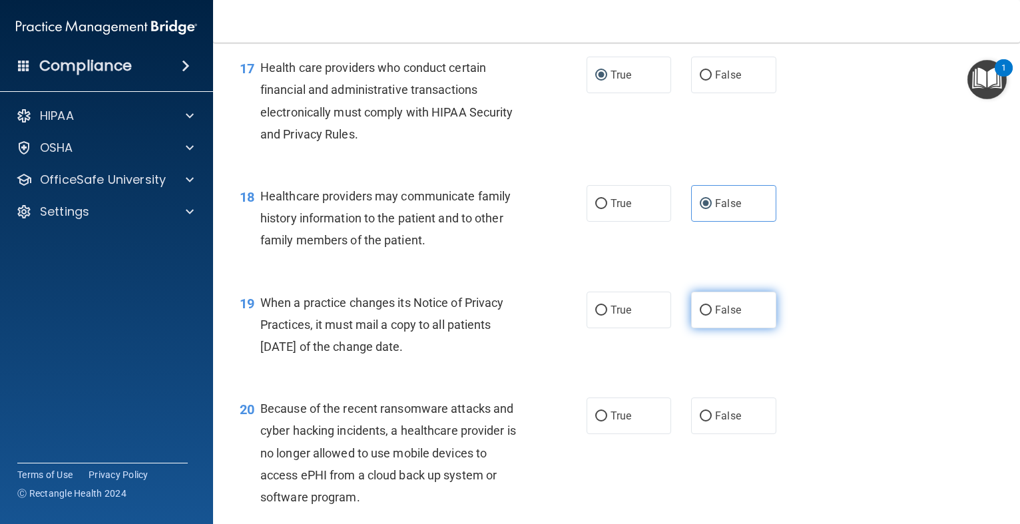
click at [717, 313] on span "False" at bounding box center [728, 310] width 26 height 13
click at [712, 313] on input "False" at bounding box center [706, 311] width 12 height 10
radio input "true"
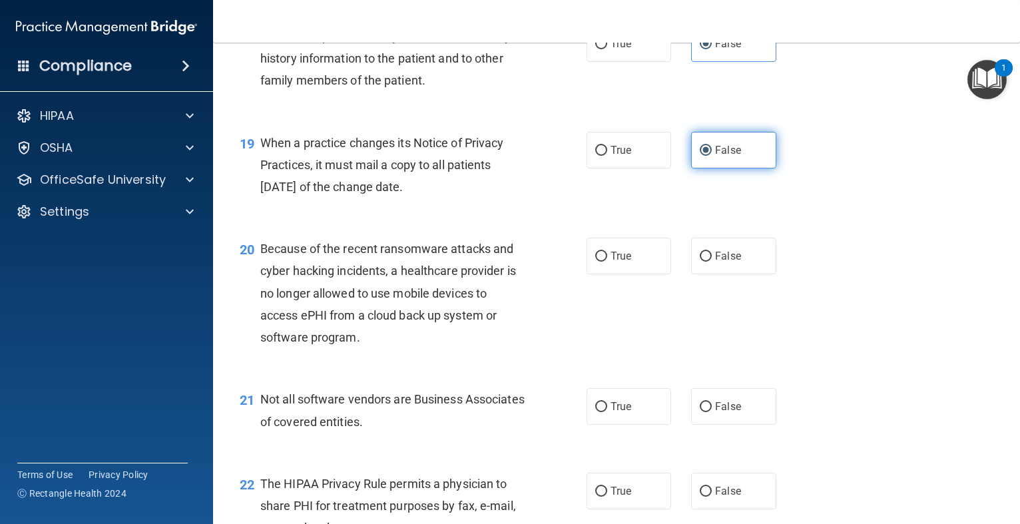
scroll to position [2158, 0]
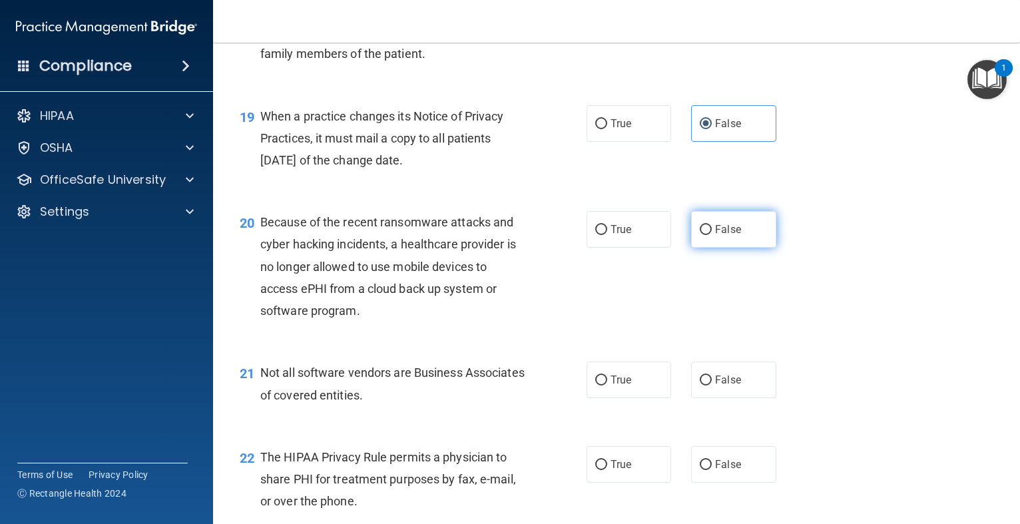
click at [737, 238] on label "False" at bounding box center [733, 229] width 85 height 37
click at [712, 235] on input "False" at bounding box center [706, 230] width 12 height 10
radio input "true"
click at [600, 382] on input "True" at bounding box center [601, 381] width 12 height 10
radio input "true"
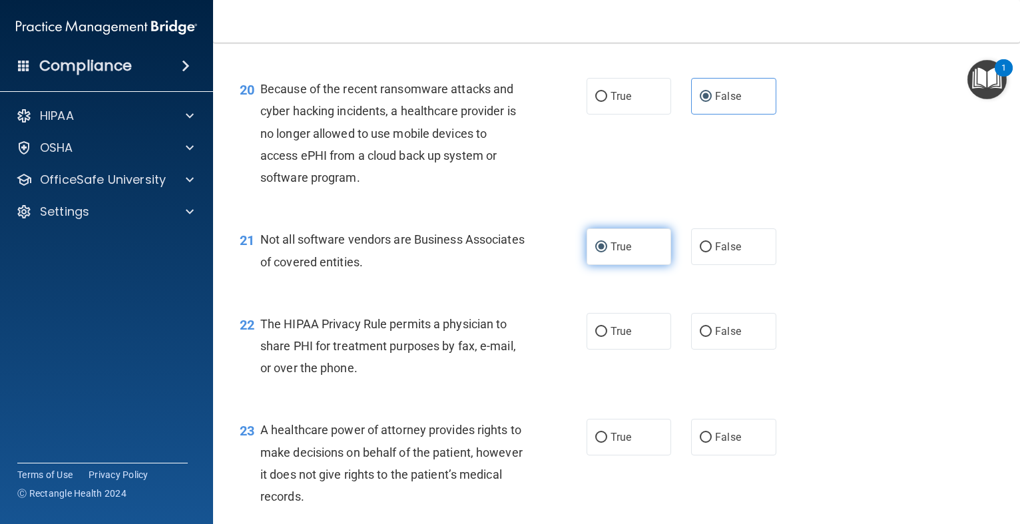
scroll to position [2317, 0]
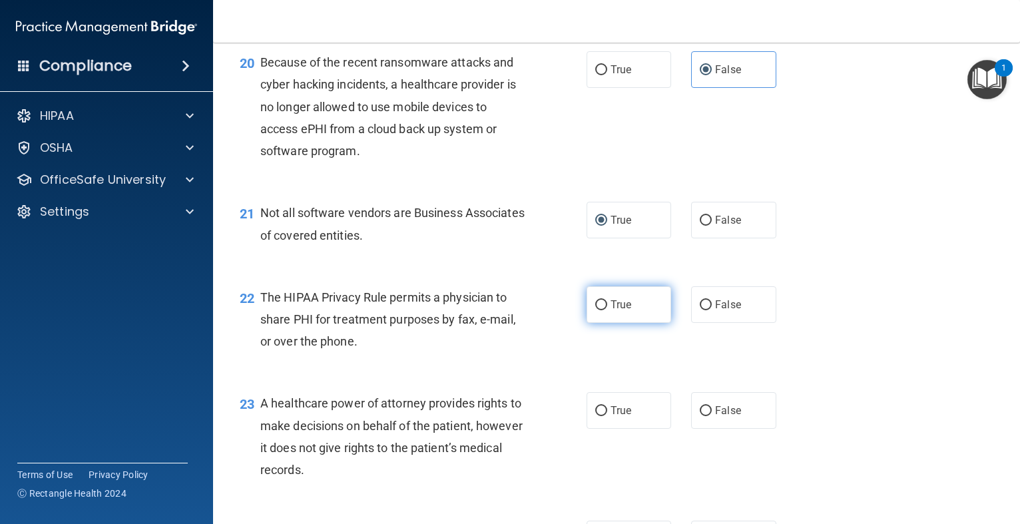
click at [617, 312] on label "True" at bounding box center [629, 304] width 85 height 37
click at [607, 310] on input "True" at bounding box center [601, 305] width 12 height 10
radio input "true"
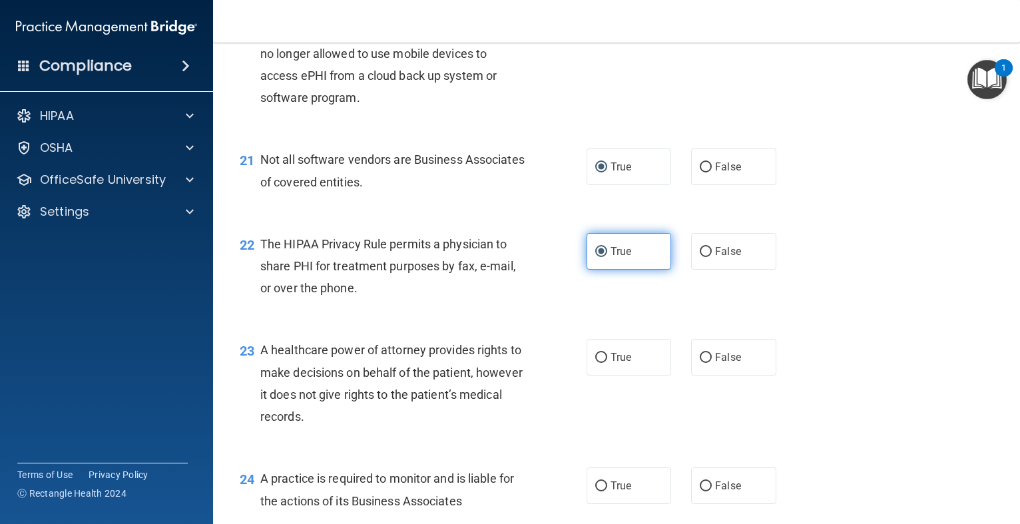
scroll to position [2397, 0]
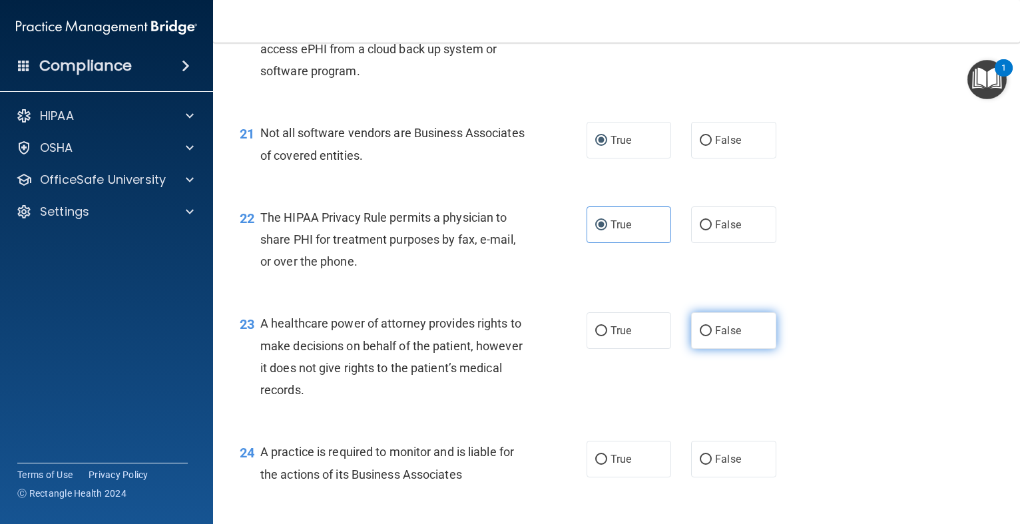
click at [729, 330] on span "False" at bounding box center [728, 330] width 26 height 13
click at [712, 330] on input "False" at bounding box center [706, 331] width 12 height 10
radio input "true"
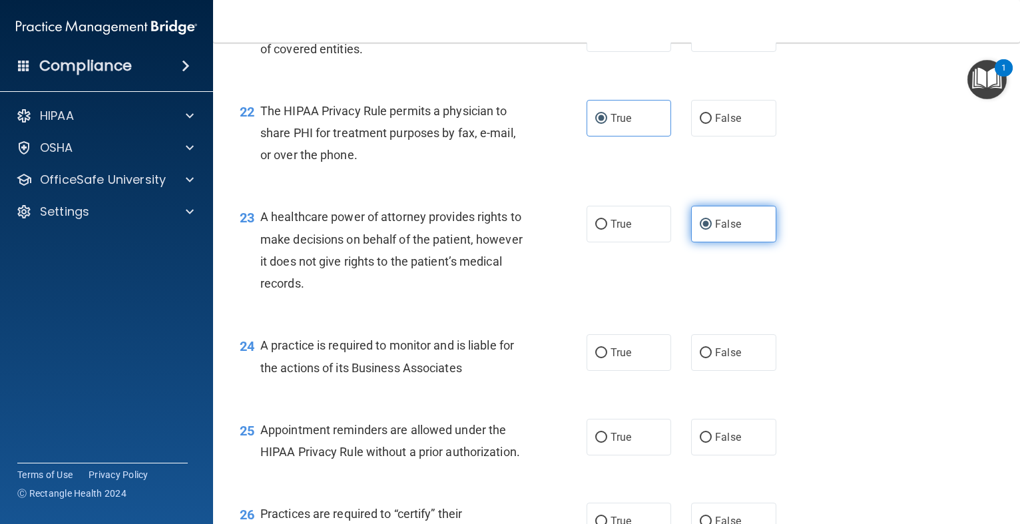
scroll to position [2530, 0]
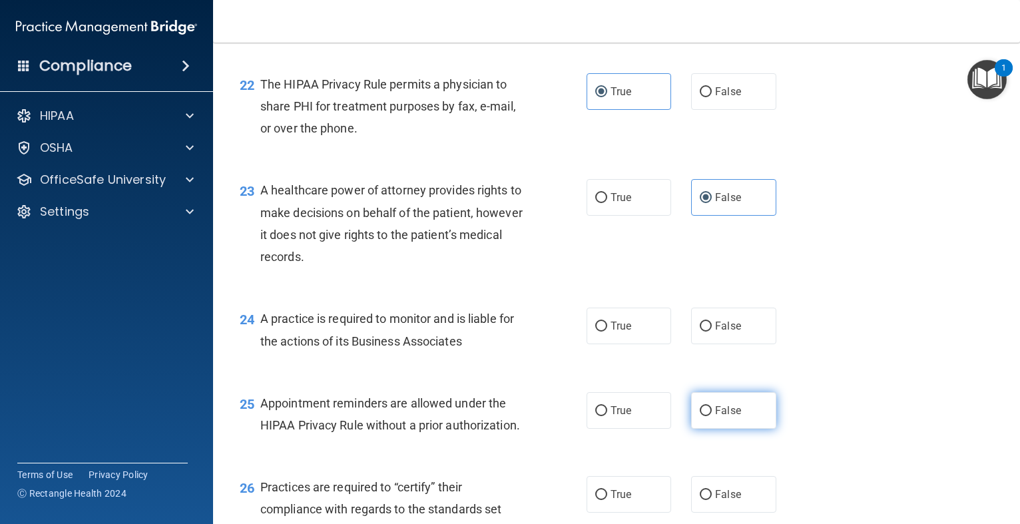
click at [711, 410] on input "False" at bounding box center [706, 411] width 12 height 10
radio input "true"
click at [703, 320] on label "False" at bounding box center [733, 326] width 85 height 37
click at [703, 322] on input "False" at bounding box center [706, 327] width 12 height 10
radio input "true"
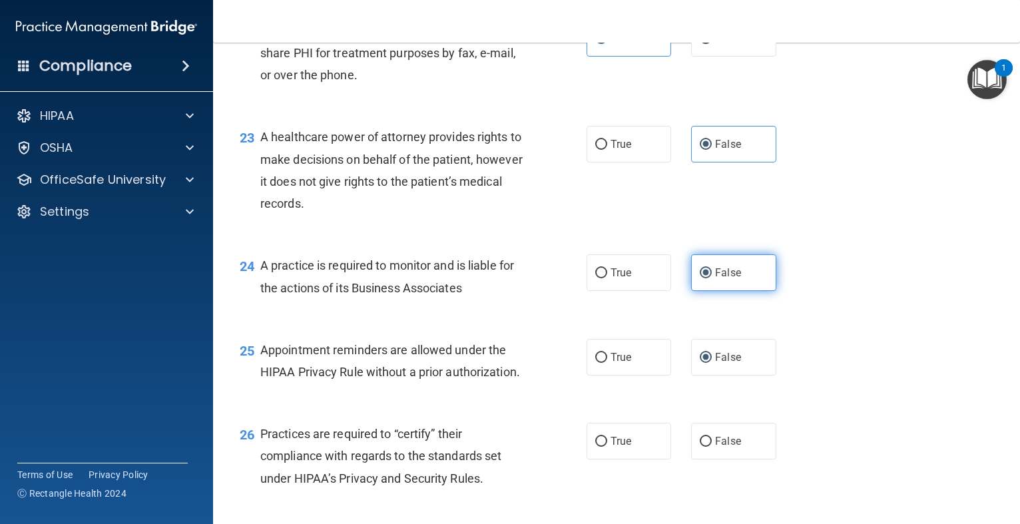
scroll to position [2610, 0]
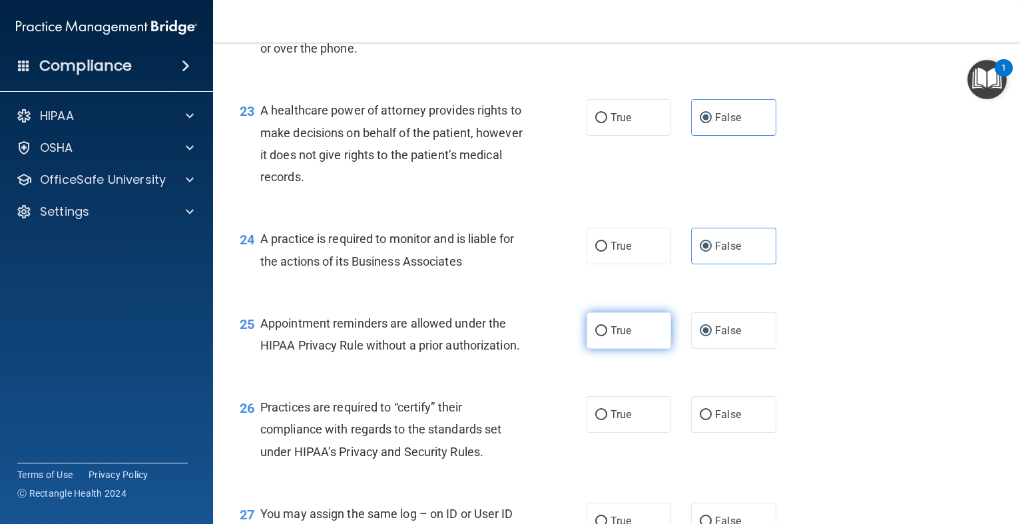
click at [615, 338] on label "True" at bounding box center [629, 330] width 85 height 37
click at [607, 336] on input "True" at bounding box center [601, 331] width 12 height 10
radio input "true"
radio input "false"
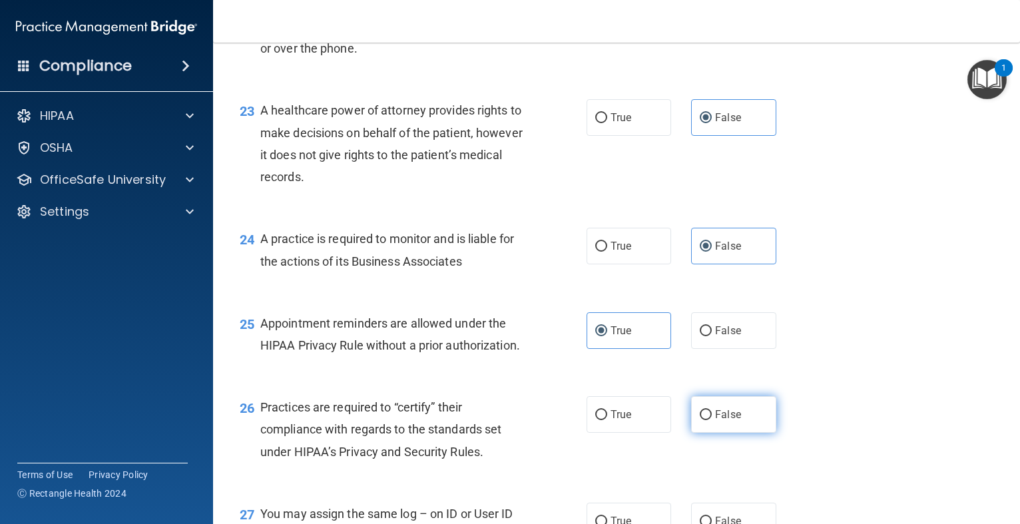
click at [695, 416] on label "False" at bounding box center [733, 414] width 85 height 37
click at [700, 416] on input "False" at bounding box center [706, 415] width 12 height 10
radio input "true"
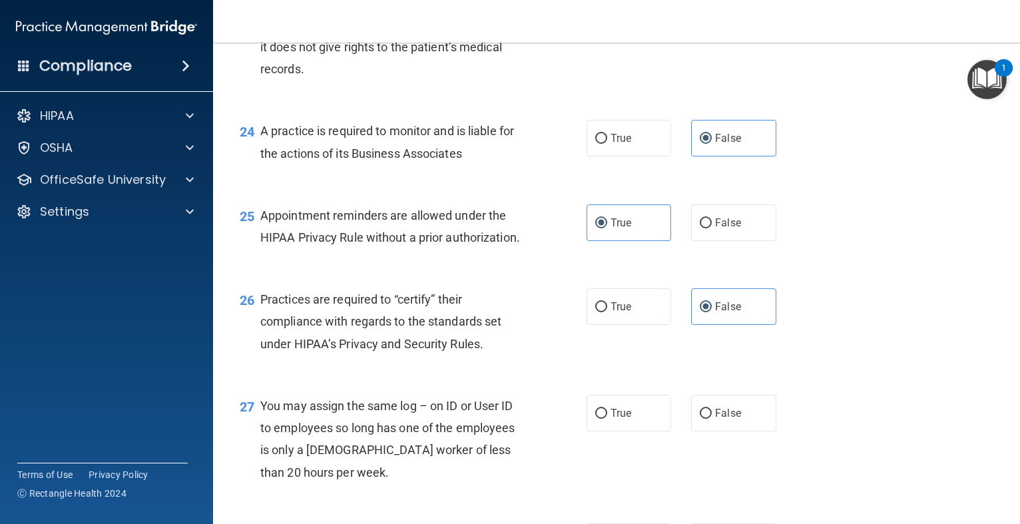
scroll to position [2744, 0]
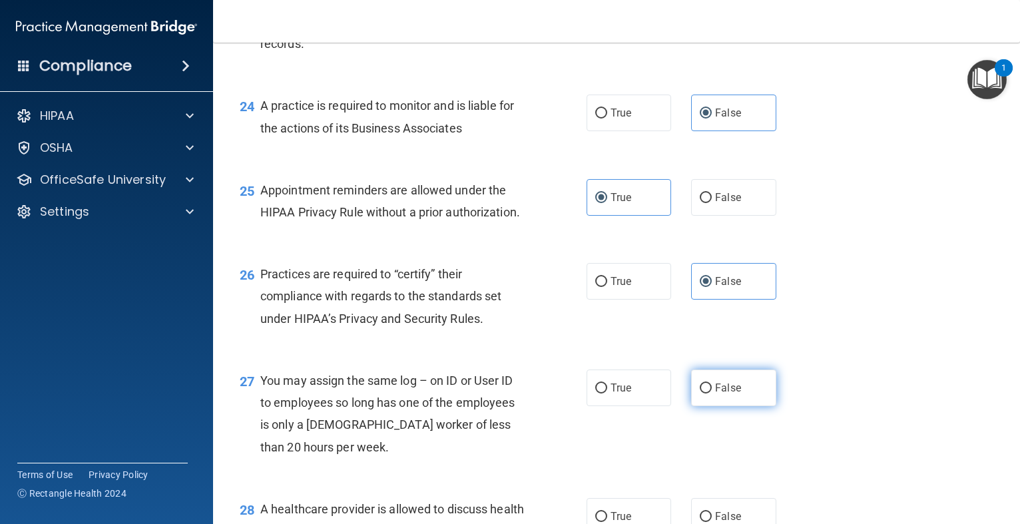
click at [699, 385] on label "False" at bounding box center [733, 388] width 85 height 37
click at [700, 385] on input "False" at bounding box center [706, 389] width 12 height 10
radio input "true"
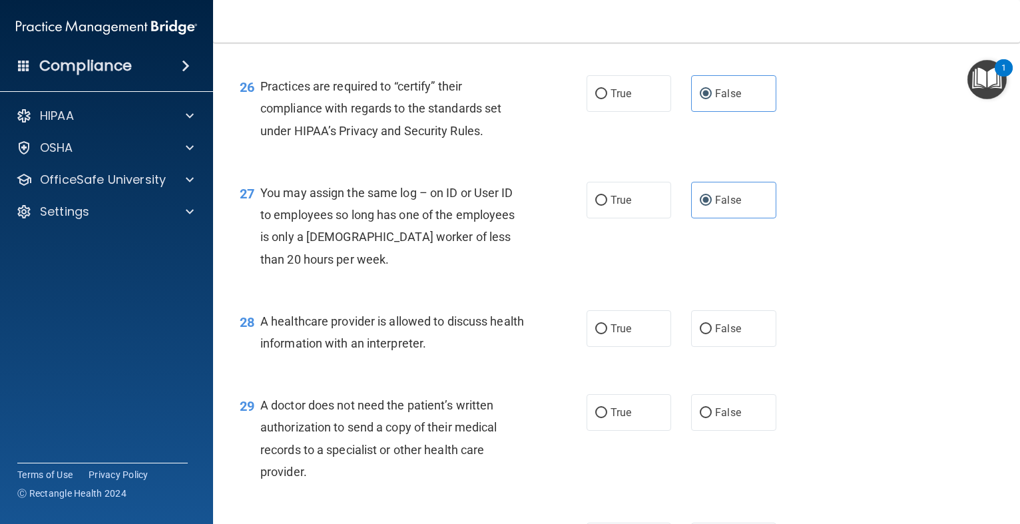
scroll to position [2957, 0]
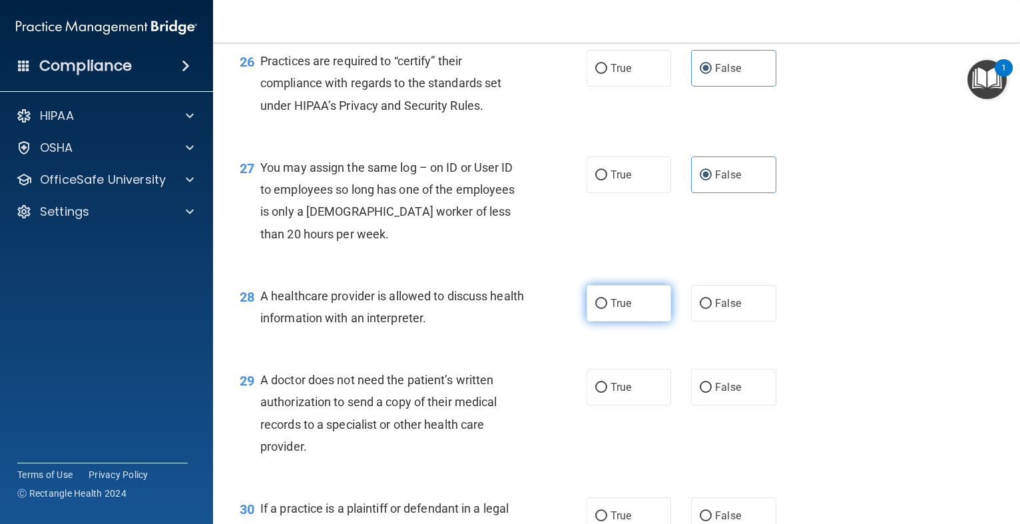
click at [616, 311] on label "True" at bounding box center [629, 303] width 85 height 37
click at [607, 309] on input "True" at bounding box center [601, 304] width 12 height 10
radio input "true"
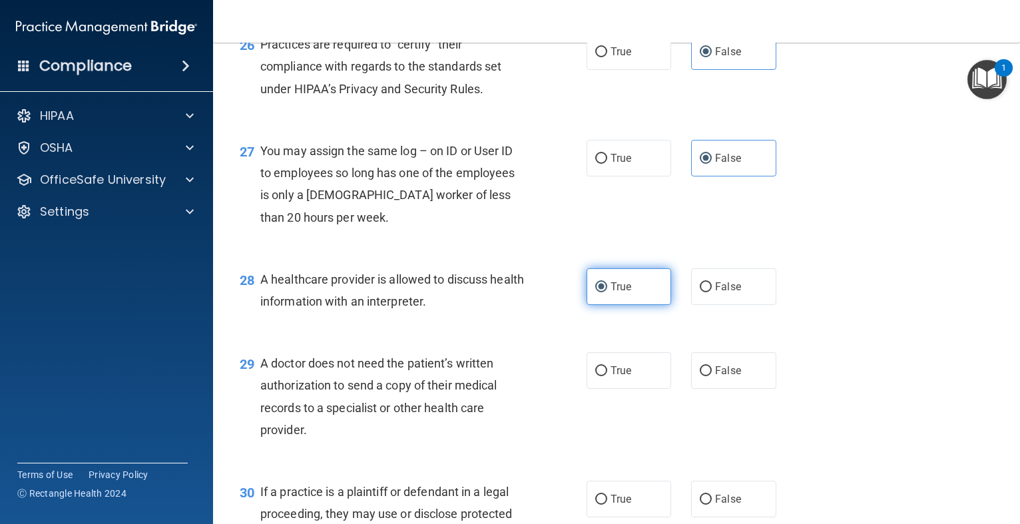
scroll to position [2983, 0]
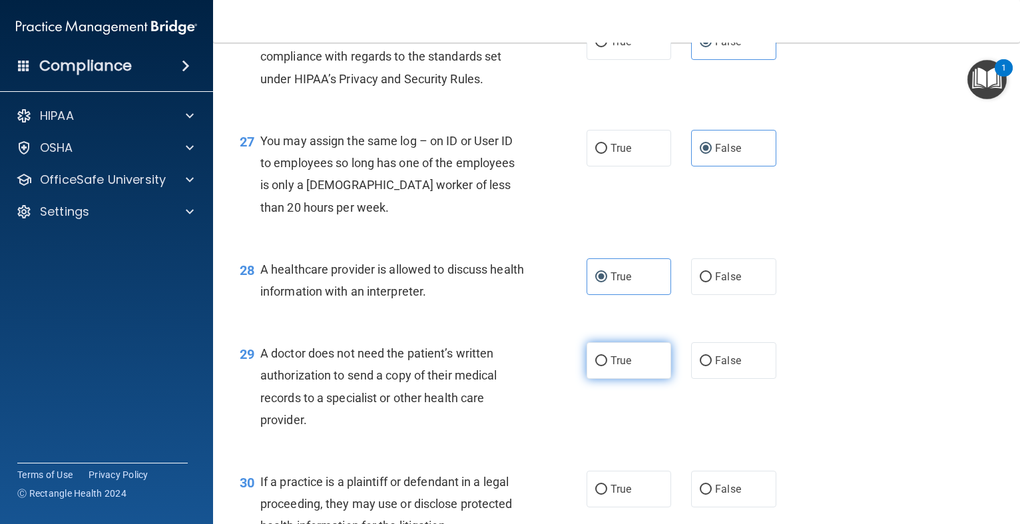
click at [589, 355] on label "True" at bounding box center [629, 360] width 85 height 37
click at [595, 356] on input "True" at bounding box center [601, 361] width 12 height 10
radio input "true"
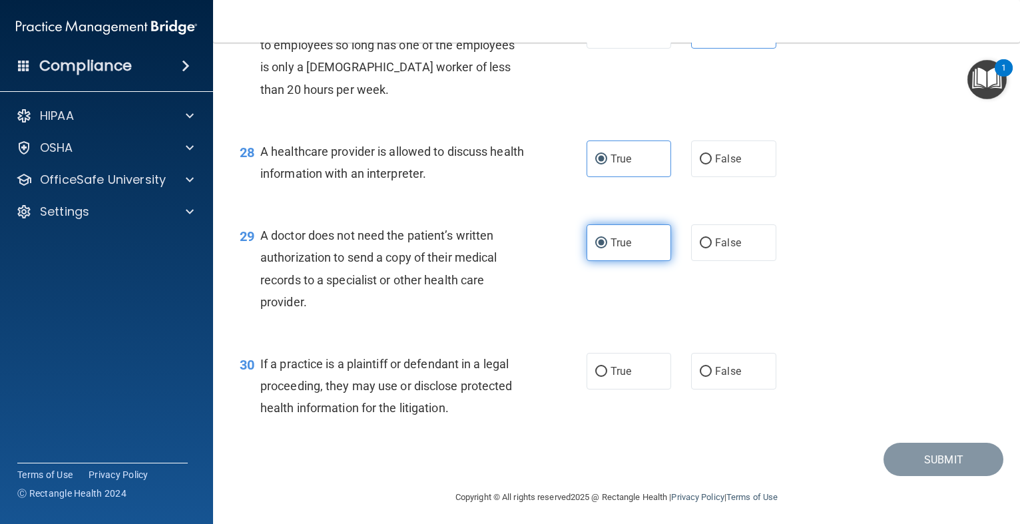
scroll to position [3107, 0]
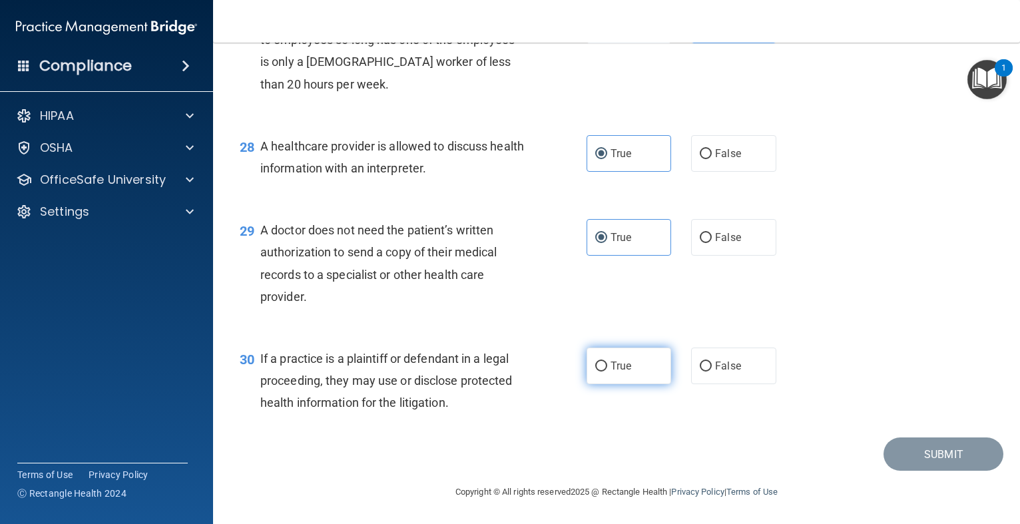
click at [623, 363] on span "True" at bounding box center [621, 366] width 21 height 13
click at [607, 363] on input "True" at bounding box center [601, 367] width 12 height 10
radio input "true"
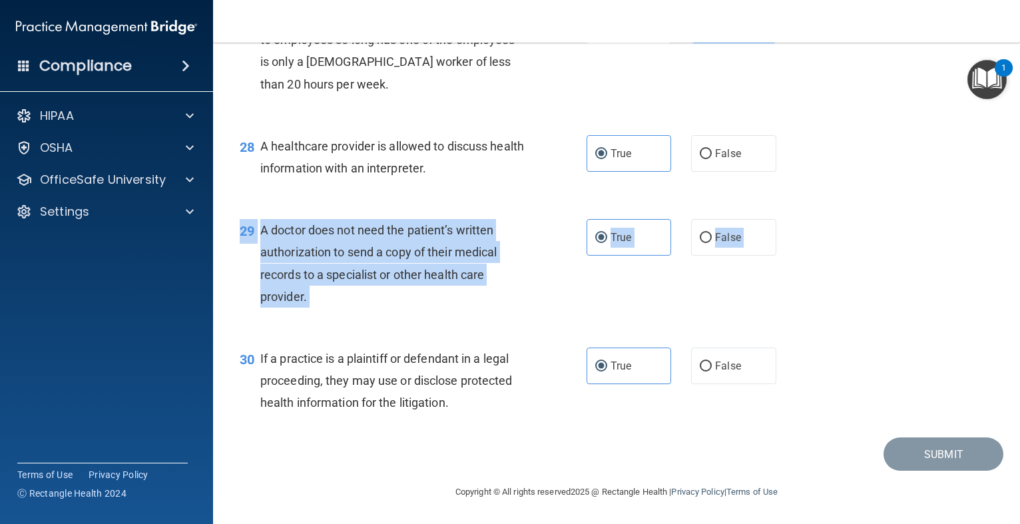
drag, startPoint x: 709, startPoint y: 418, endPoint x: 845, endPoint y: 242, distance: 222.2
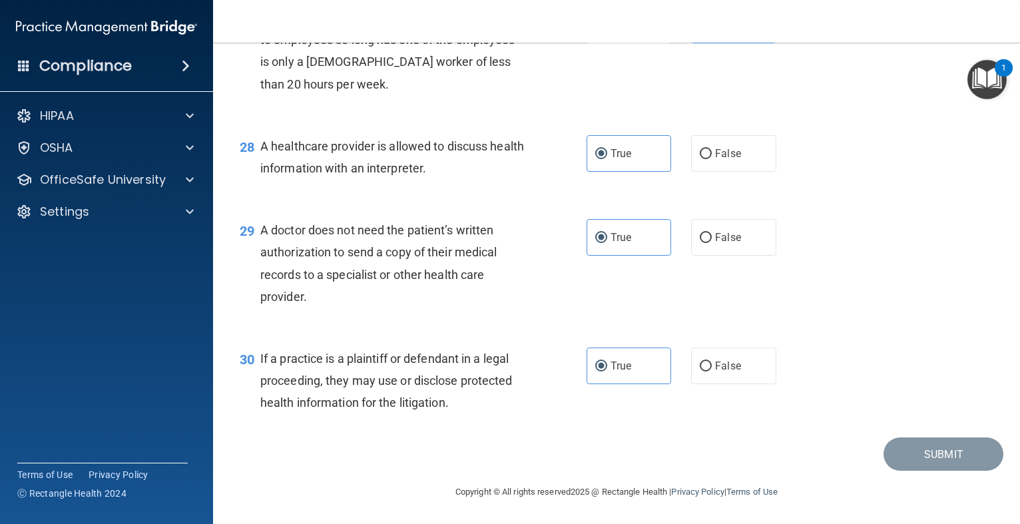
click at [845, 242] on div "29 A doctor does not need the patient’s written authorization to send a copy of…" at bounding box center [617, 266] width 774 height 129
click at [963, 262] on div "29 A doctor does not need the patient’s written authorization to send a copy of…" at bounding box center [617, 266] width 774 height 129
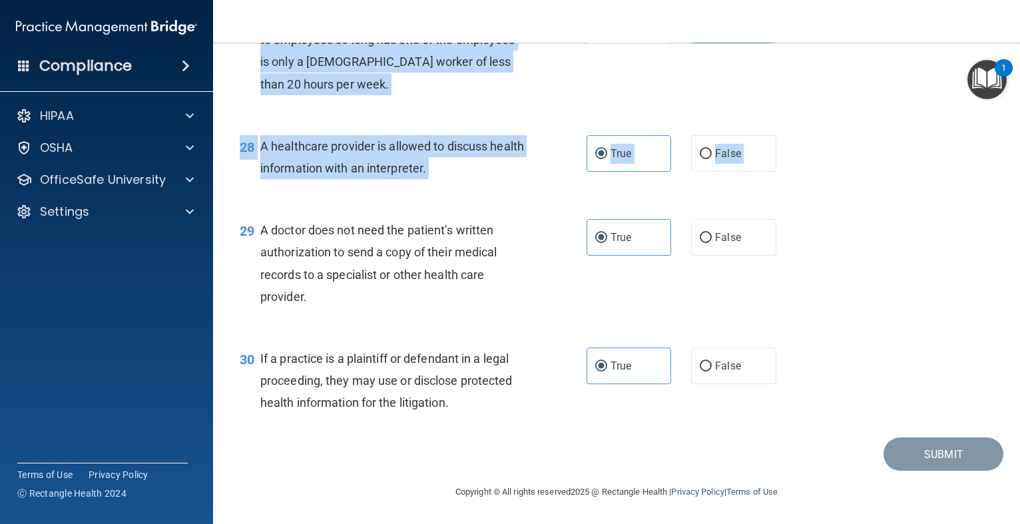
drag, startPoint x: 954, startPoint y: 226, endPoint x: 926, endPoint y: 89, distance: 140.5
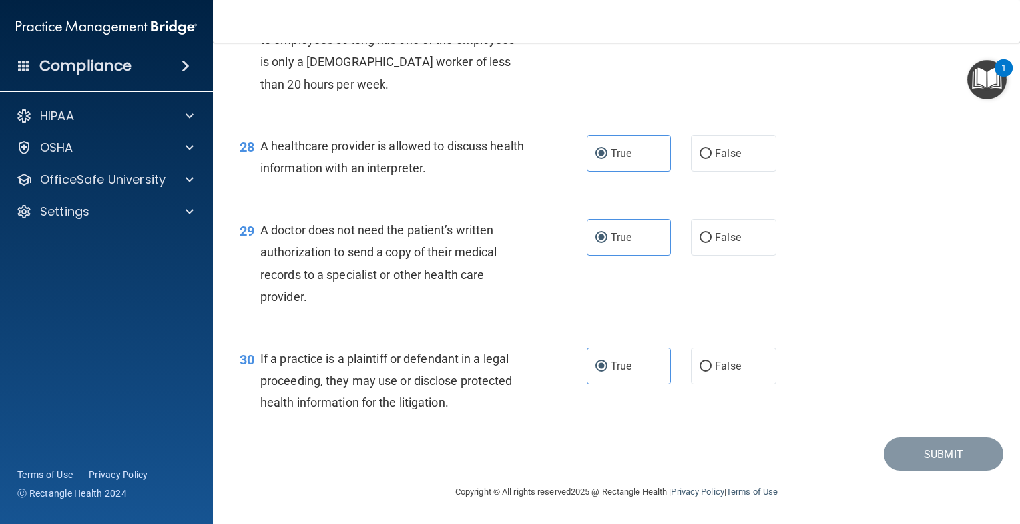
drag, startPoint x: 926, startPoint y: 63, endPoint x: 834, endPoint y: 119, distance: 108.2
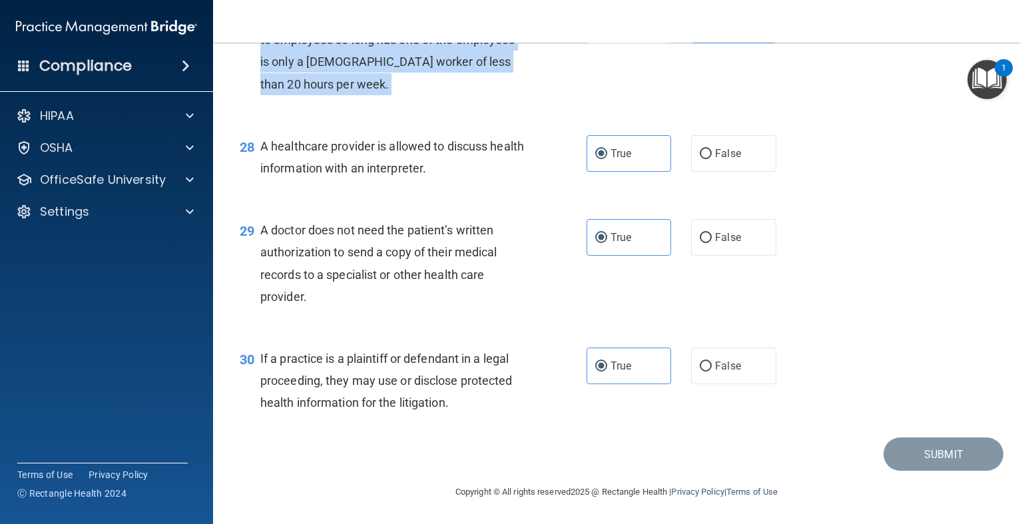
click at [794, 106] on div "27 You may assign the same log – on ID or User ID to employees so long has one …" at bounding box center [617, 54] width 774 height 129
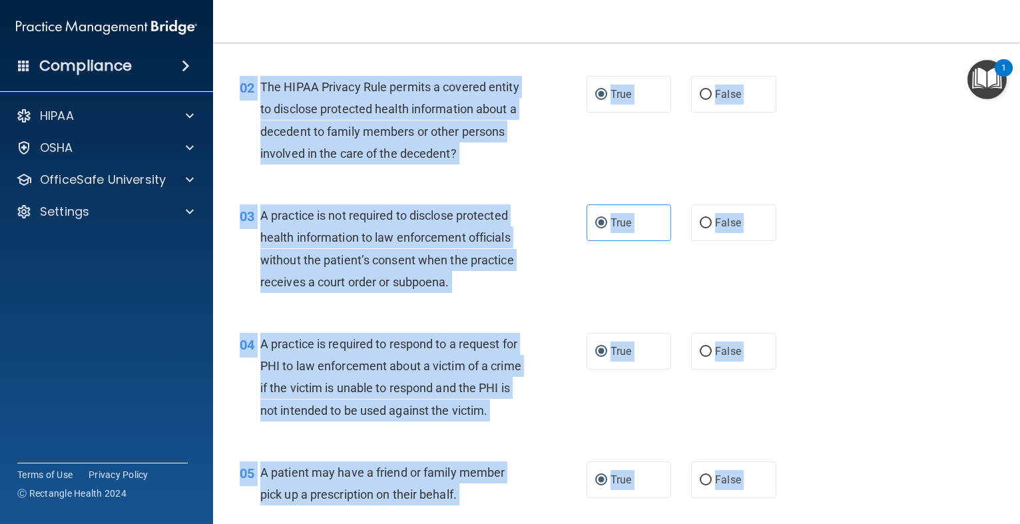
scroll to position [0, 0]
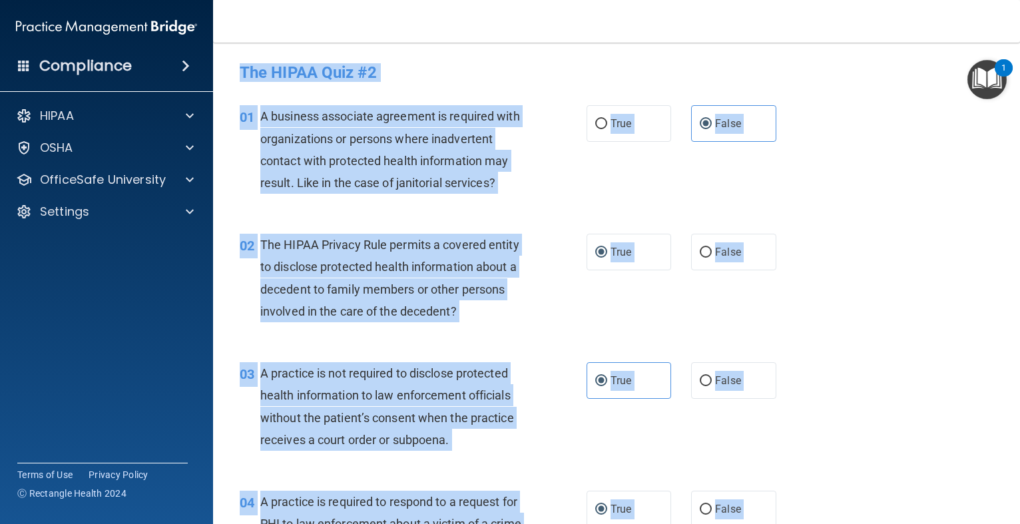
drag, startPoint x: 892, startPoint y: 240, endPoint x: 872, endPoint y: 18, distance: 222.6
click at [872, 18] on div "Toggle navigation Brandy Hiner b4cshiner@yahoo.com Manage My Enterprise Thursto…" at bounding box center [616, 262] width 807 height 524
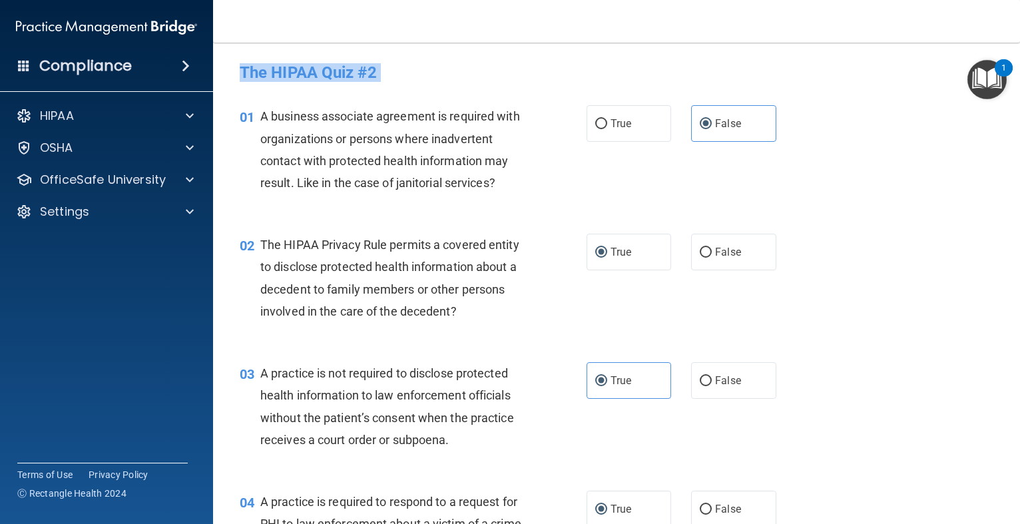
drag, startPoint x: 875, startPoint y: 17, endPoint x: 856, endPoint y: 97, distance: 81.4
click at [856, 97] on div "Toggle navigation Brandy Hiner b4cshiner@yahoo.com Manage My Enterprise Thursto…" at bounding box center [616, 262] width 807 height 524
click at [856, 93] on div "01 A business associate agreement is required with organizations or persons whe…" at bounding box center [617, 153] width 774 height 129
click at [599, 254] on input "True" at bounding box center [601, 253] width 12 height 10
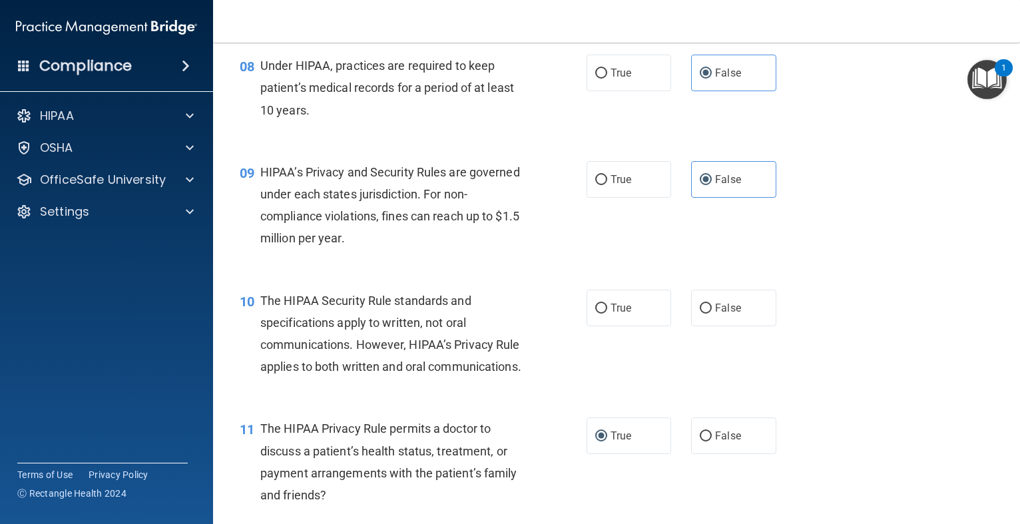
scroll to position [932, 0]
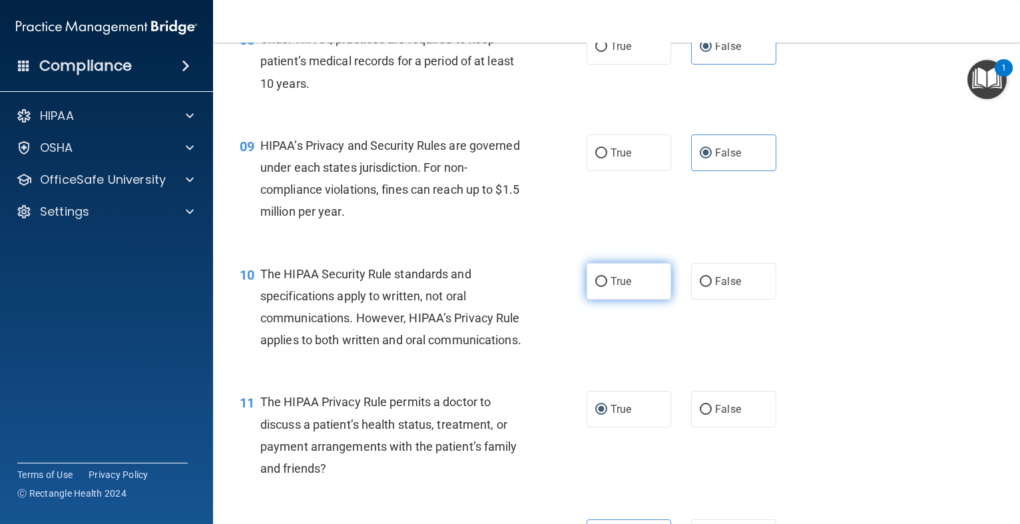
click at [599, 287] on label "True" at bounding box center [629, 281] width 85 height 37
click at [599, 287] on input "True" at bounding box center [601, 282] width 12 height 10
radio input "true"
drag, startPoint x: 904, startPoint y: 284, endPoint x: 919, endPoint y: 370, distance: 87.3
click at [919, 370] on div "10 The HIPAA Security Rule standards and specifications apply to written, not o…" at bounding box center [617, 310] width 774 height 129
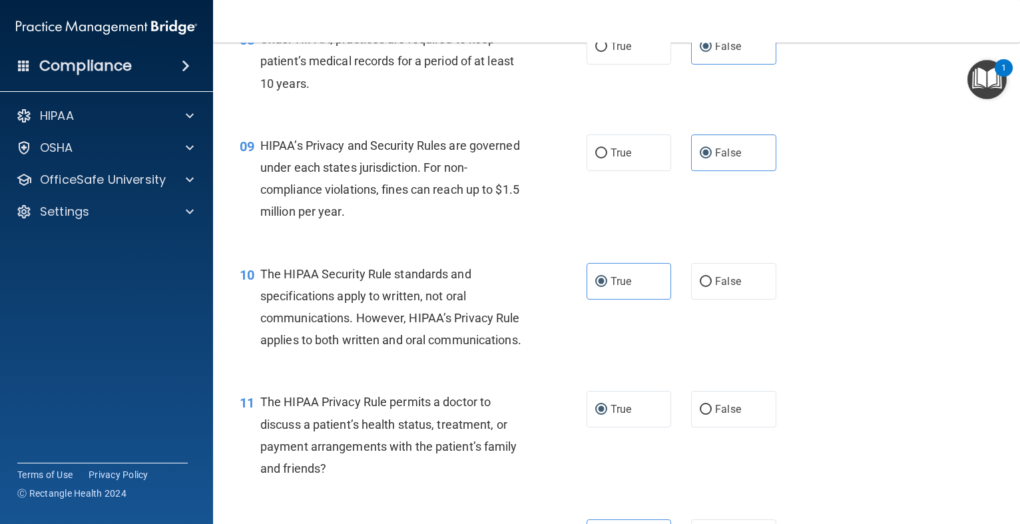
drag, startPoint x: 707, startPoint y: 378, endPoint x: 681, endPoint y: 383, distance: 26.5
click at [681, 381] on div "11 The HIPAA Privacy Rule permits a doctor to discuss a patient’s health status…" at bounding box center [617, 438] width 774 height 129
click at [625, 410] on span "True" at bounding box center [621, 409] width 21 height 13
click at [607, 410] on input "True" at bounding box center [601, 410] width 12 height 10
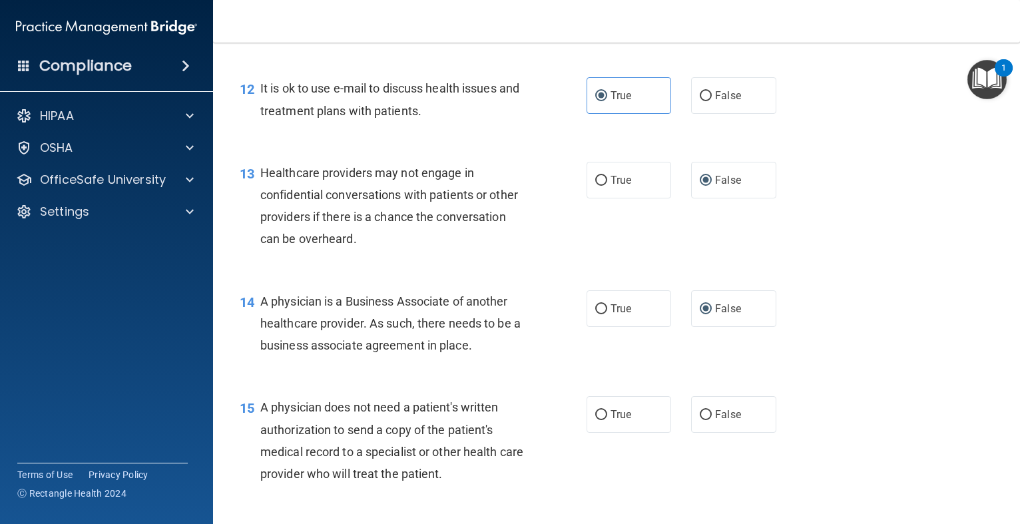
scroll to position [1385, 0]
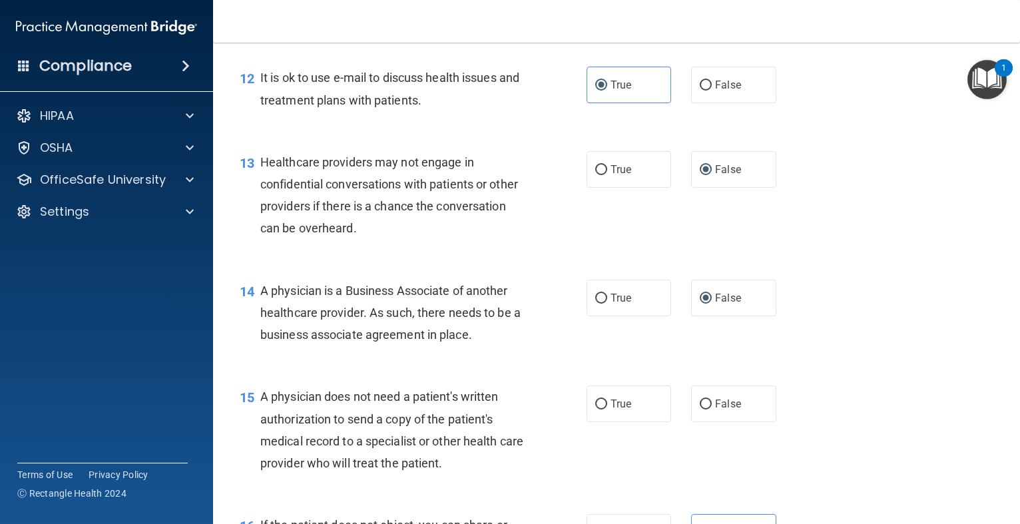
click at [625, 410] on label "True" at bounding box center [629, 404] width 85 height 37
click at [607, 410] on input "True" at bounding box center [601, 405] width 12 height 10
radio input "true"
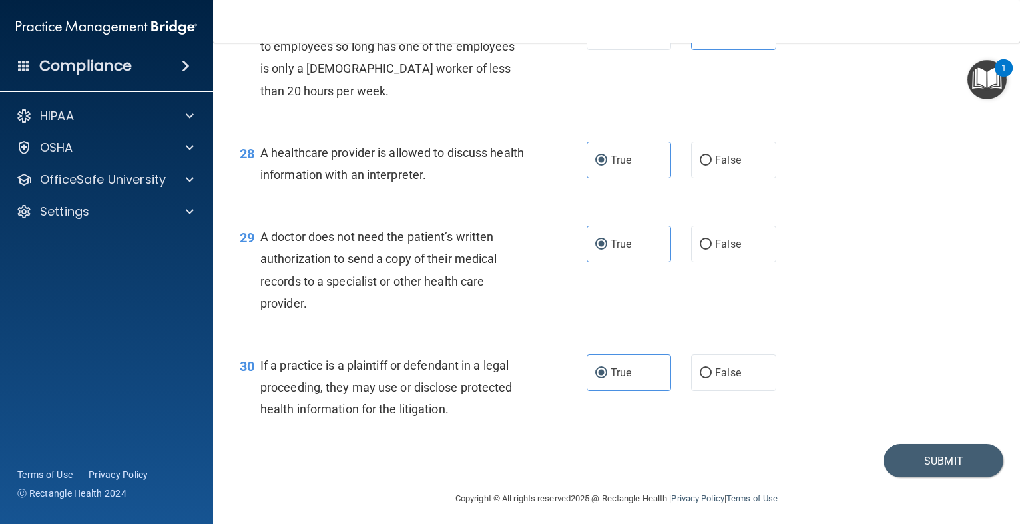
scroll to position [3107, 0]
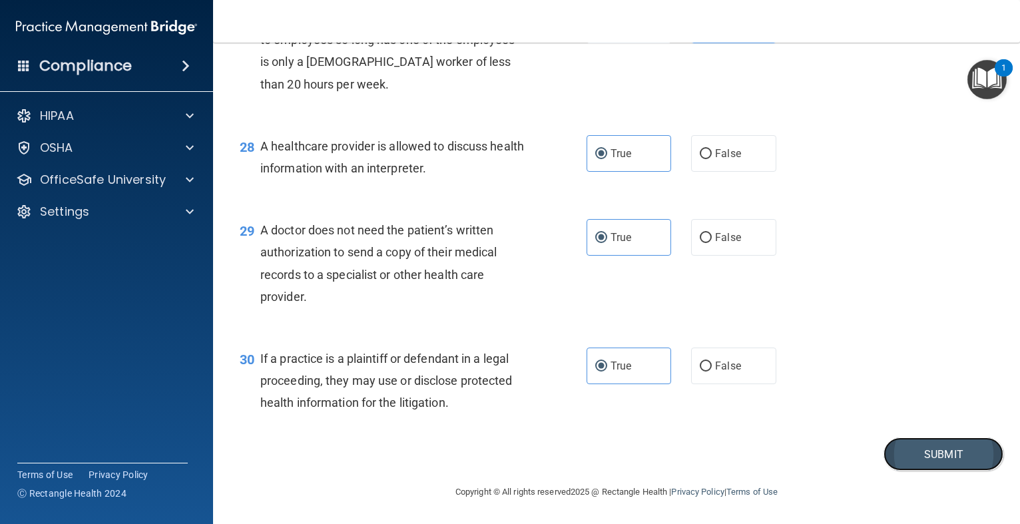
click at [928, 457] on button "Submit" at bounding box center [944, 455] width 120 height 34
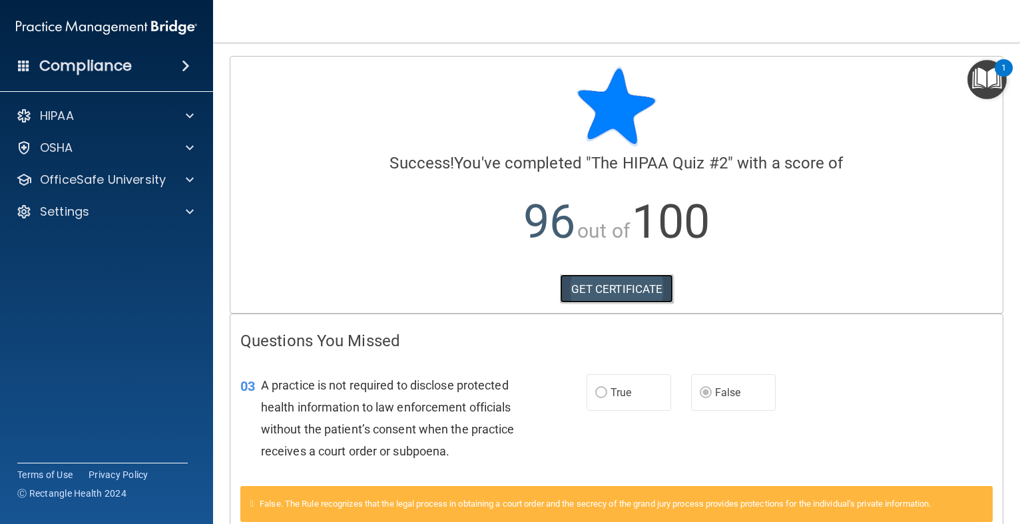
click at [631, 292] on link "GET CERTIFICATE" at bounding box center [617, 288] width 114 height 29
click at [985, 92] on img "Open Resource Center, 1 new notification" at bounding box center [987, 79] width 39 height 39
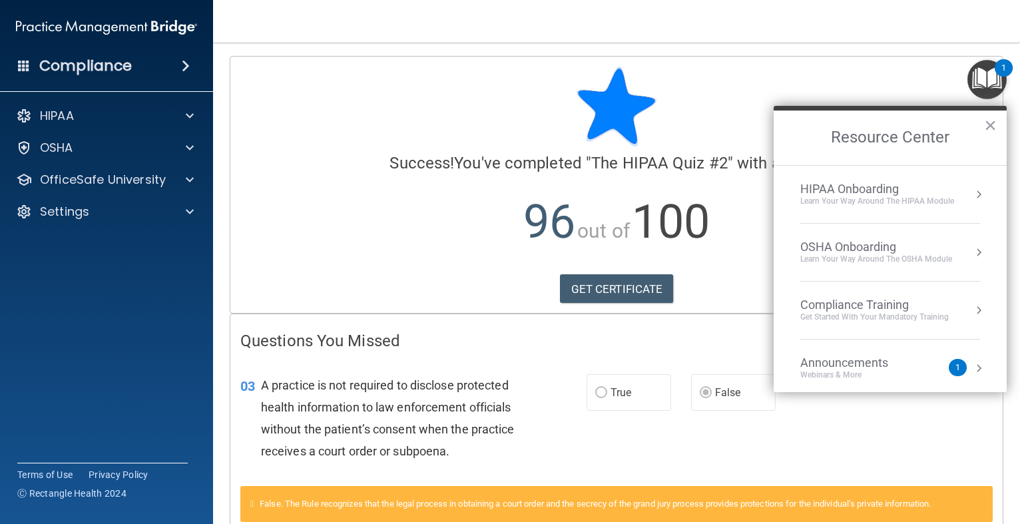
click at [867, 324] on li "Compliance Training Get Started with your mandatory training" at bounding box center [890, 311] width 180 height 58
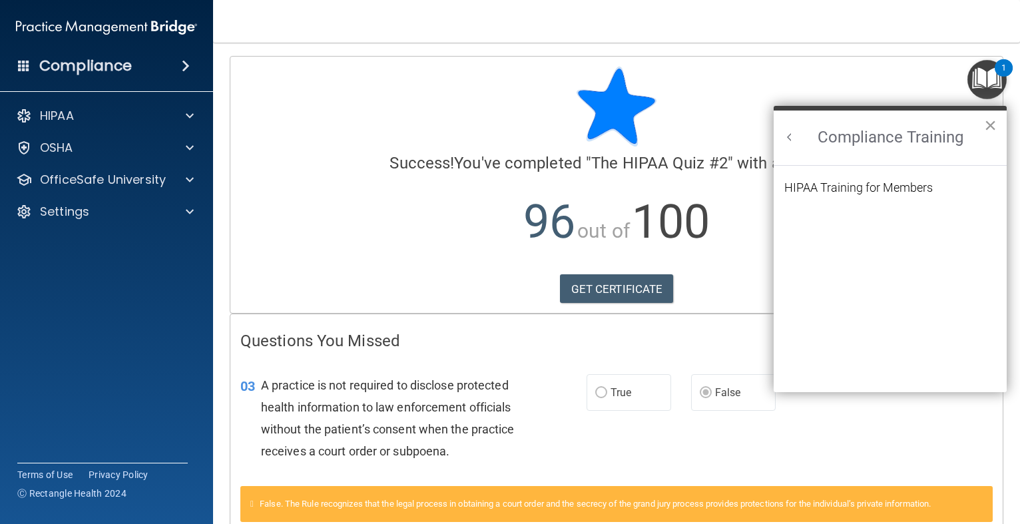
click at [988, 126] on button "×" at bounding box center [990, 125] width 13 height 21
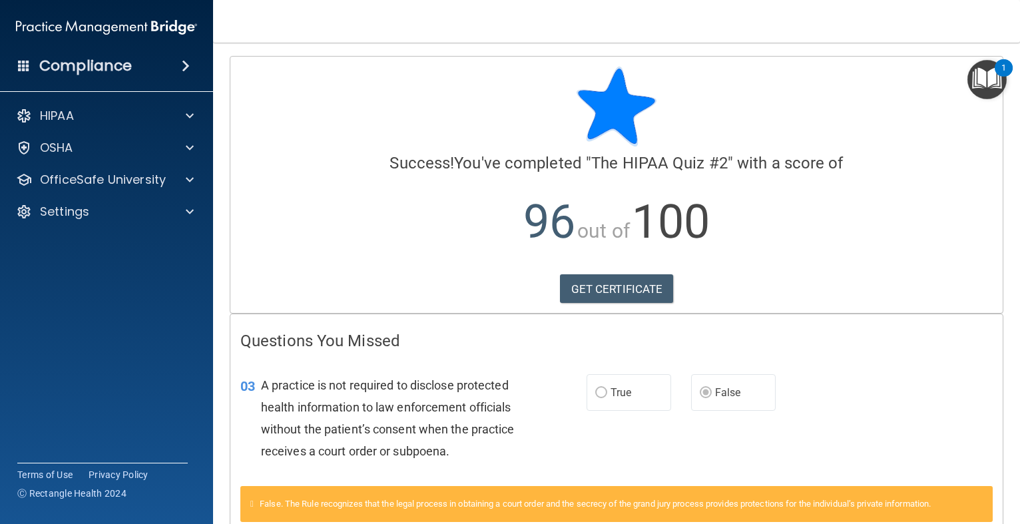
click at [984, 77] on img "Open Resource Center, 1 new notification" at bounding box center [987, 79] width 39 height 39
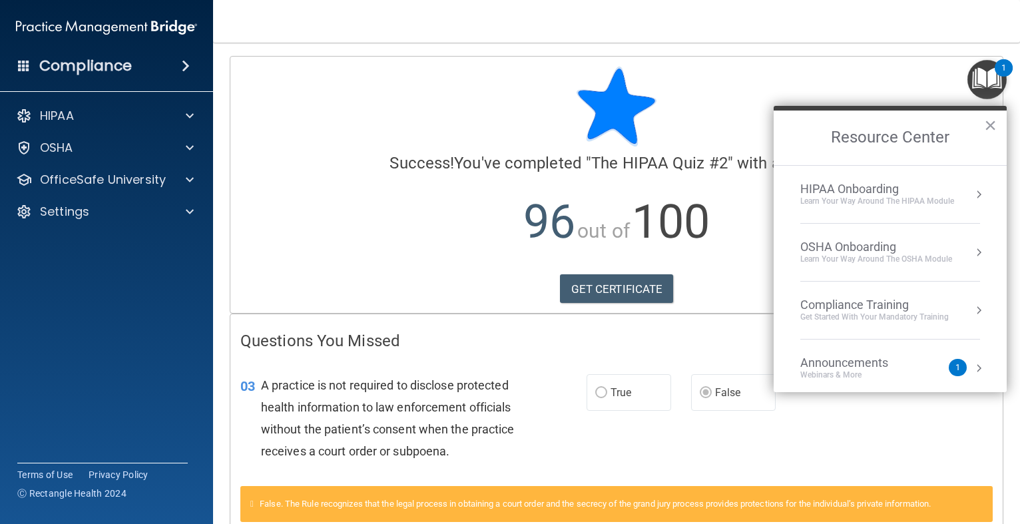
click at [860, 180] on li "HIPAA Onboarding Learn Your Way around the HIPAA module" at bounding box center [890, 195] width 180 height 58
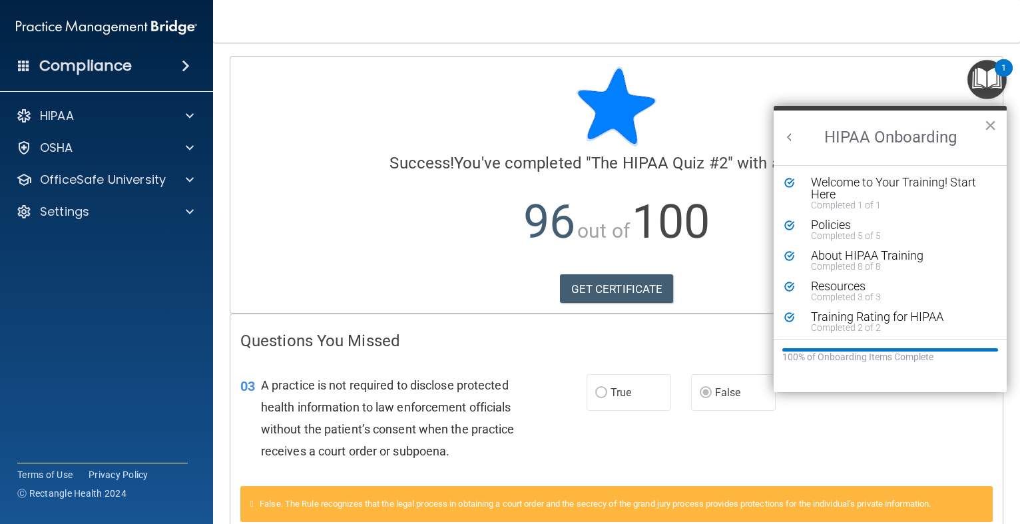
click at [985, 131] on button "×" at bounding box center [990, 125] width 13 height 21
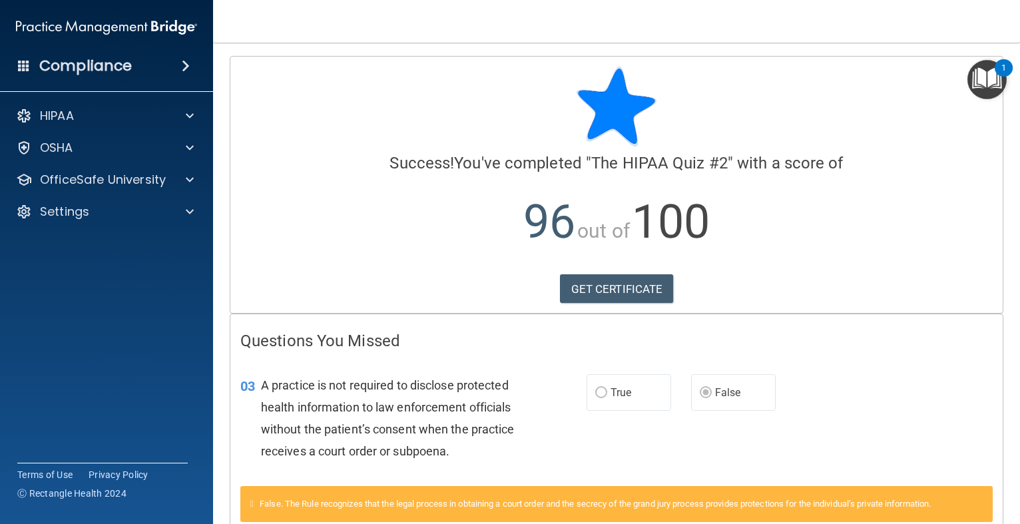
click at [991, 89] on img "Open Resource Center, 1 new notification" at bounding box center [987, 79] width 39 height 39
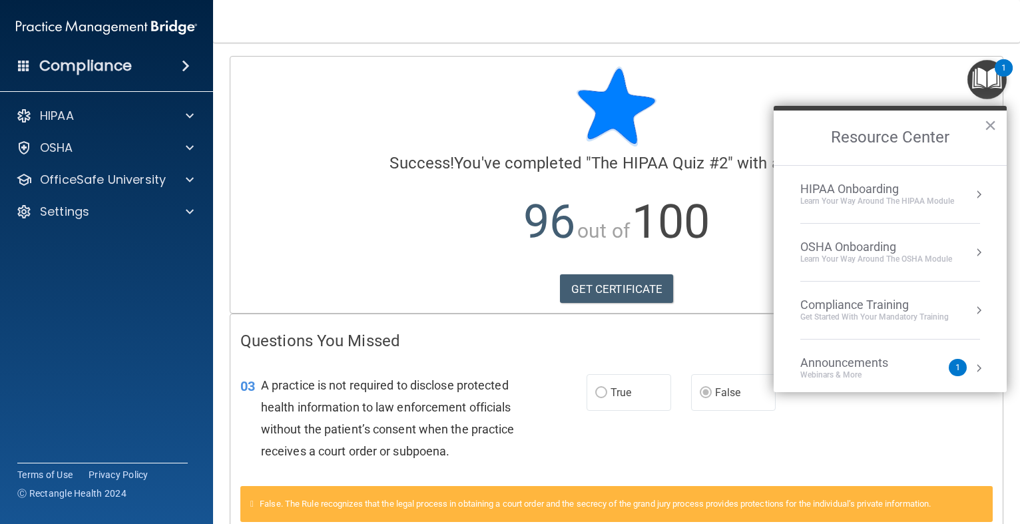
click at [863, 238] on li "OSHA Onboarding Learn your way around the OSHA module" at bounding box center [890, 253] width 180 height 58
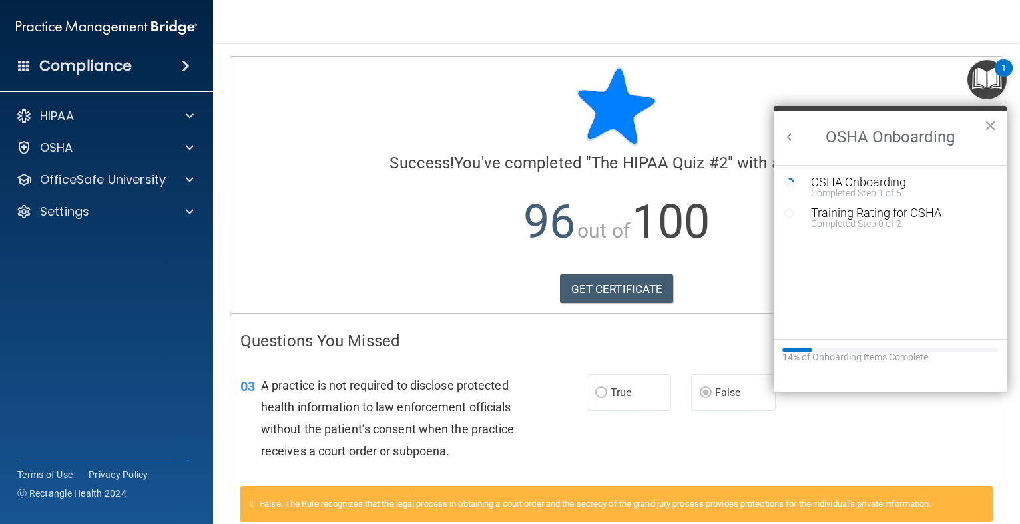
click at [987, 78] on img "Open Resource Center, 1 new notification" at bounding box center [987, 79] width 39 height 39
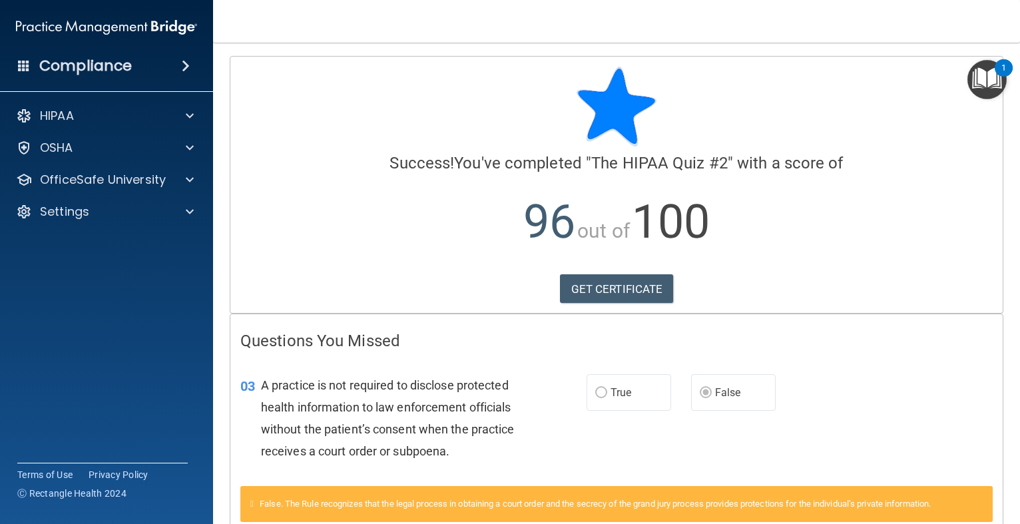
click at [987, 78] on img "Open Resource Center, 1 new notification" at bounding box center [987, 79] width 39 height 39
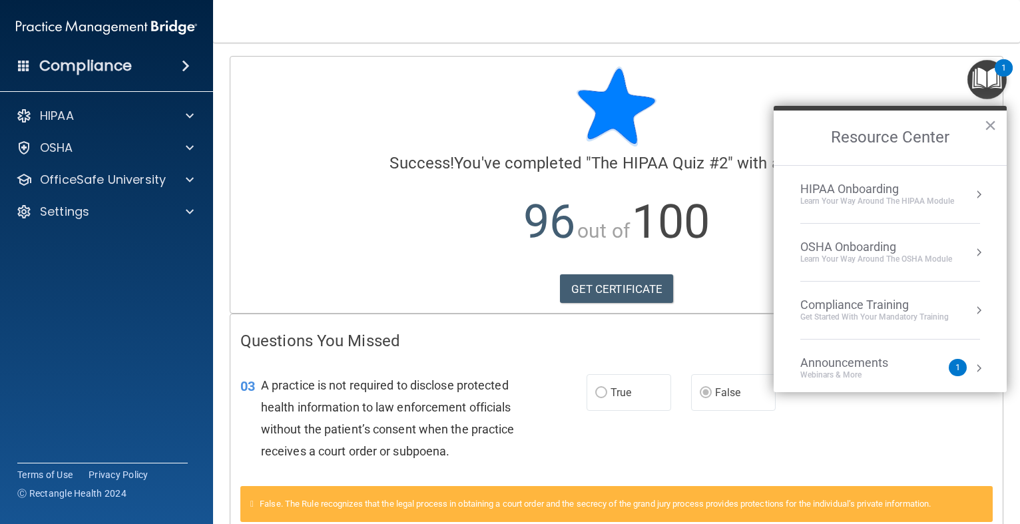
click at [975, 307] on button "Resource Center" at bounding box center [978, 310] width 13 height 13
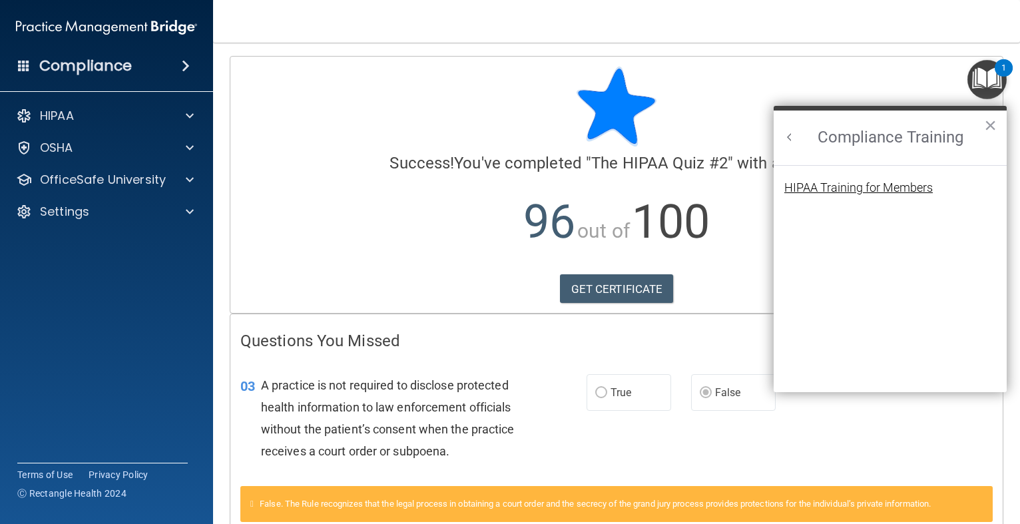
click at [911, 189] on div "HIPAA Training for Members" at bounding box center [858, 188] width 148 height 12
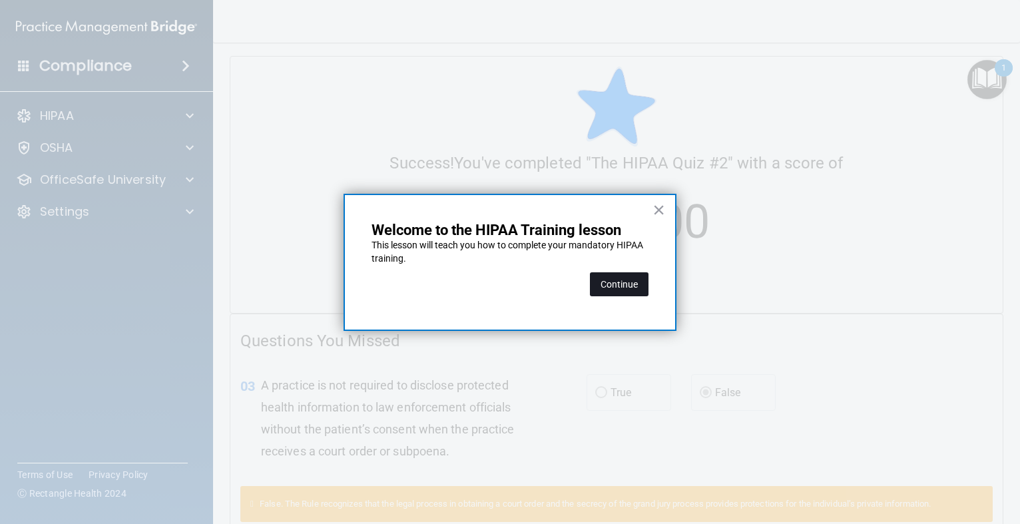
click at [614, 280] on button "Continue" at bounding box center [619, 284] width 59 height 24
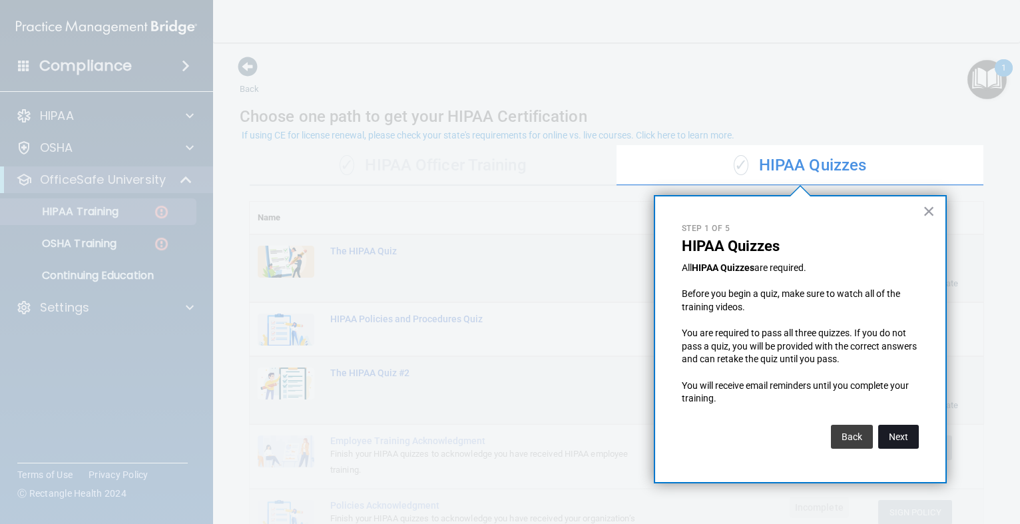
click at [887, 434] on button "Next" at bounding box center [898, 437] width 41 height 24
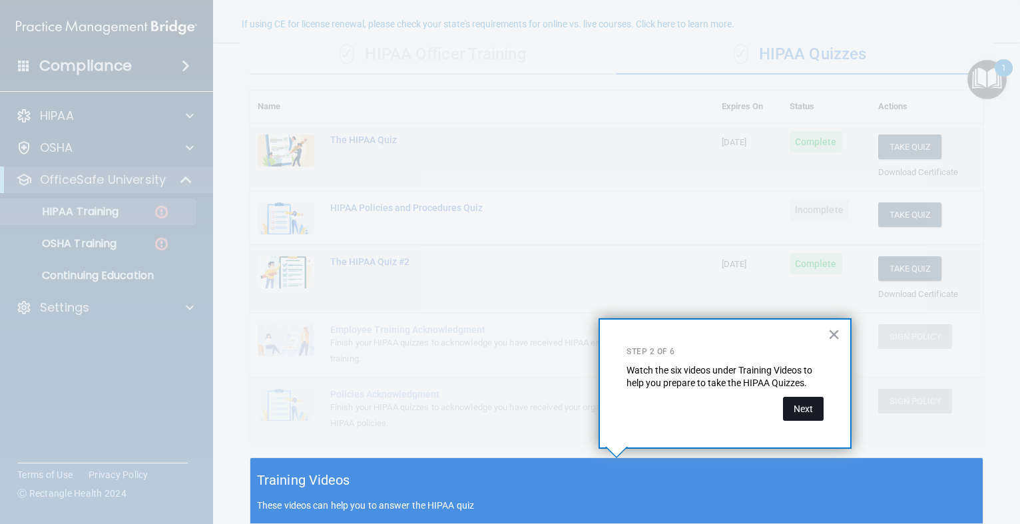
click at [802, 410] on button "Next" at bounding box center [803, 409] width 41 height 24
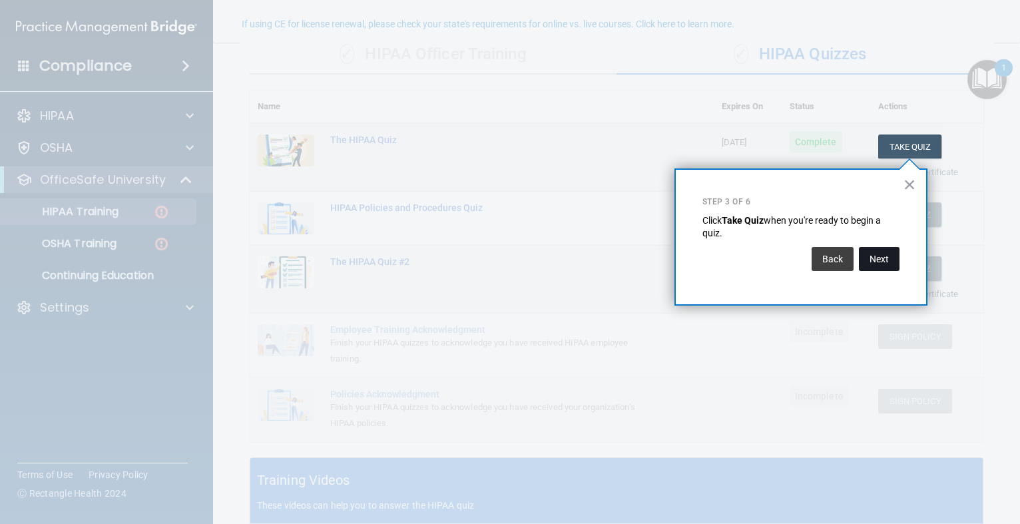
click at [884, 270] on button "Next" at bounding box center [879, 259] width 41 height 24
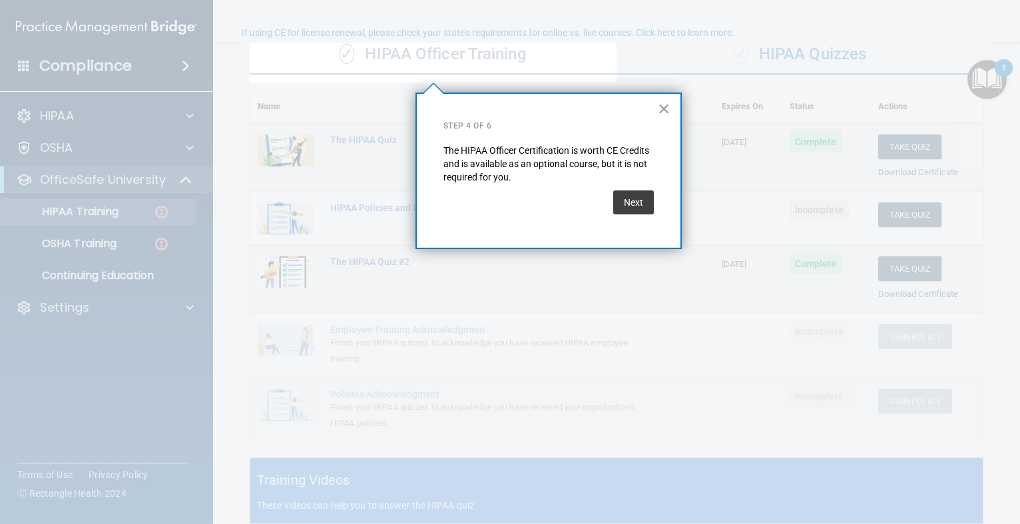
scroll to position [103, 0]
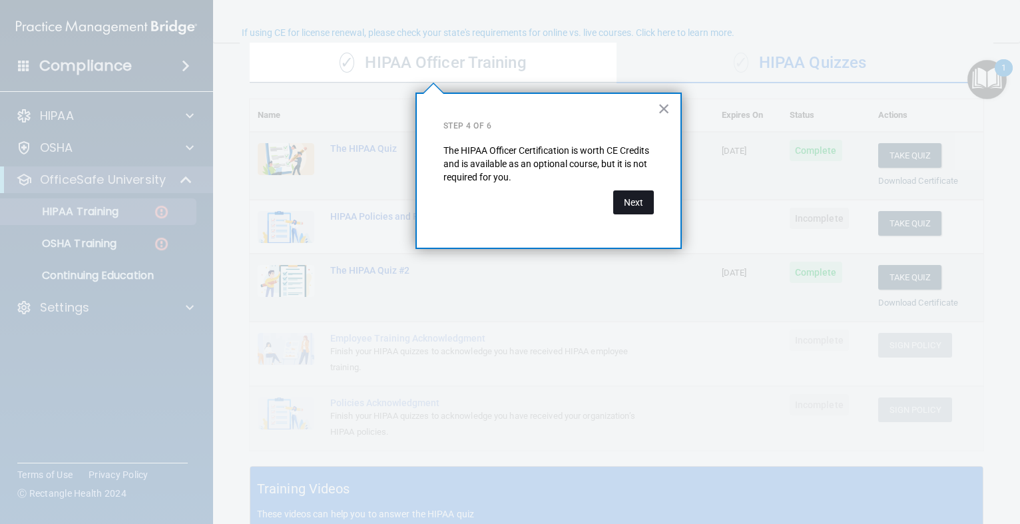
click at [647, 198] on button "Next" at bounding box center [633, 202] width 41 height 24
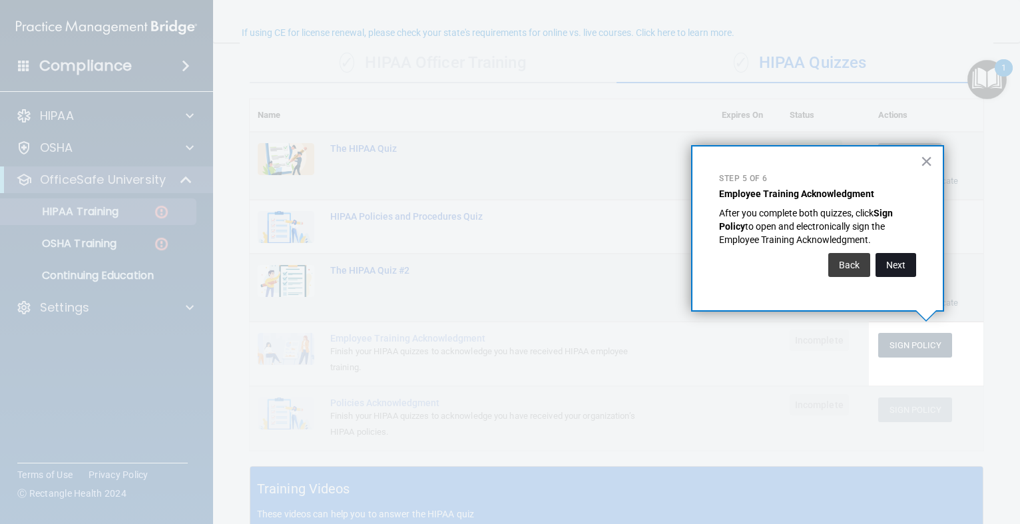
click at [910, 269] on button "Next" at bounding box center [896, 265] width 41 height 24
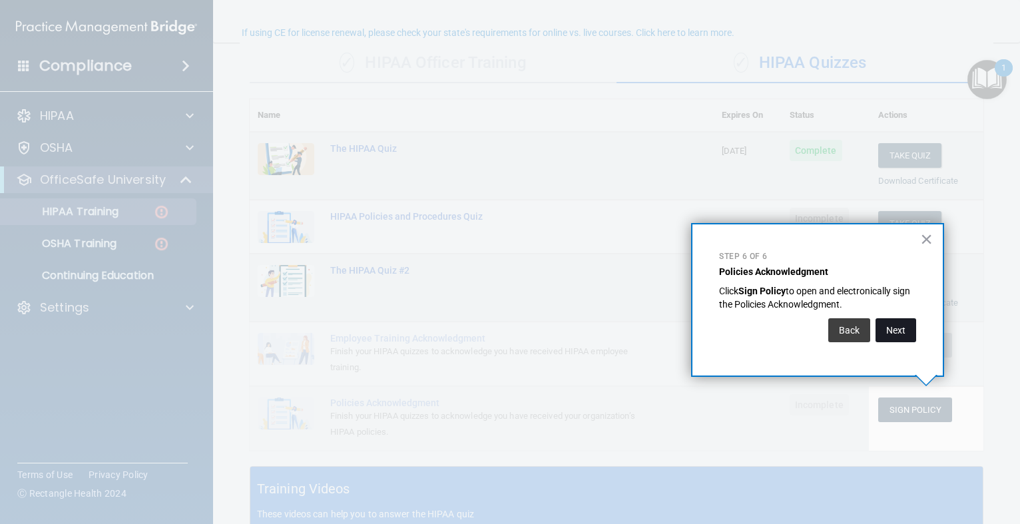
click at [884, 330] on button "Next" at bounding box center [896, 330] width 41 height 24
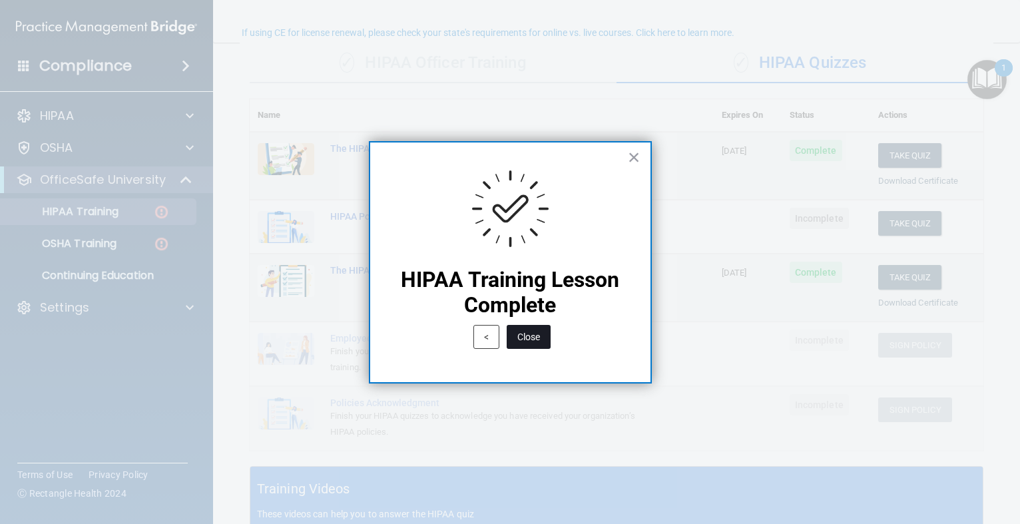
click at [535, 336] on button "Close" at bounding box center [529, 337] width 44 height 24
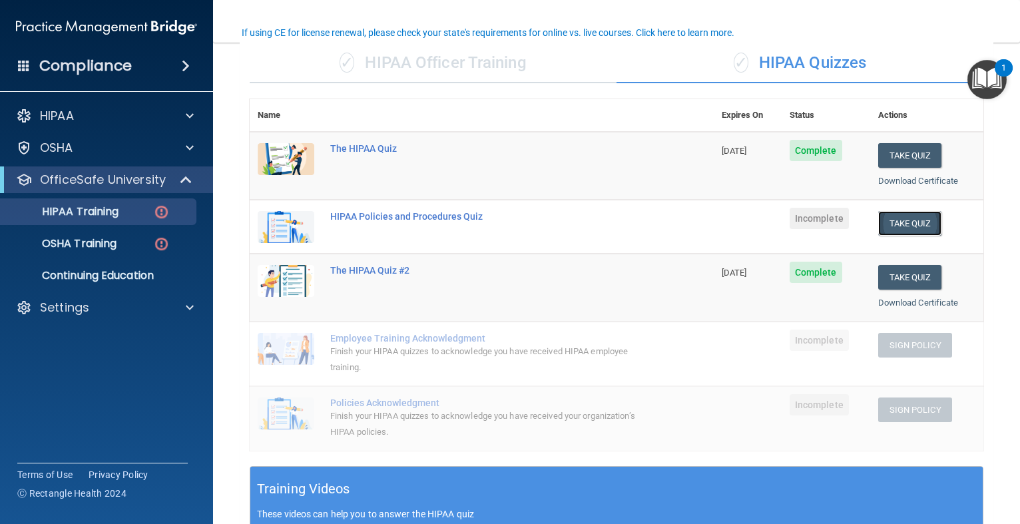
click at [904, 231] on button "Take Quiz" at bounding box center [910, 223] width 64 height 25
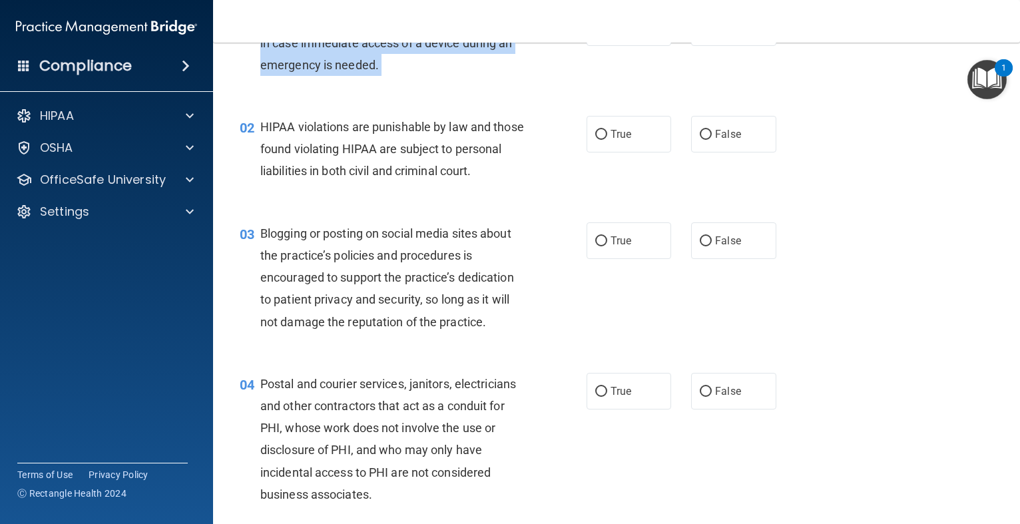
drag, startPoint x: 841, startPoint y: 160, endPoint x: 862, endPoint y: 45, distance: 116.5
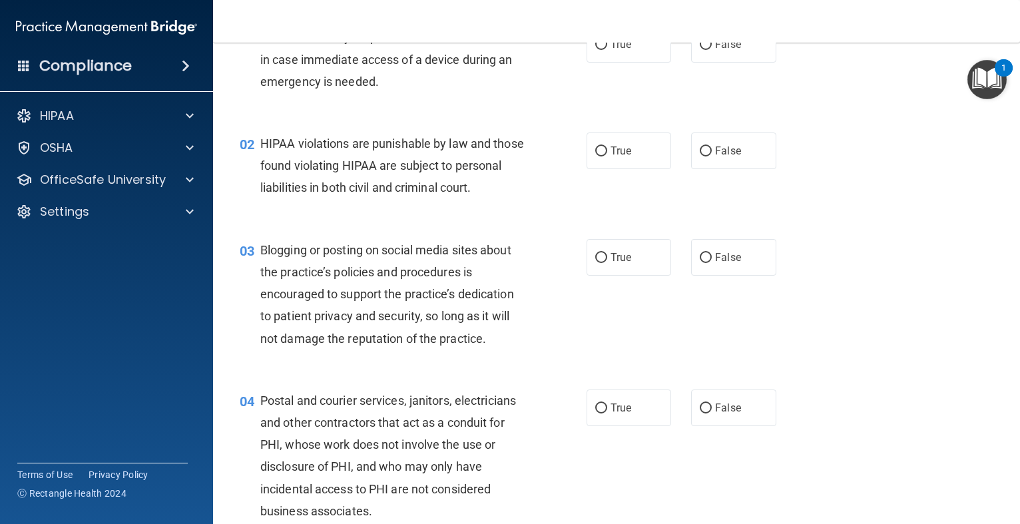
drag, startPoint x: 862, startPoint y: 45, endPoint x: 840, endPoint y: 45, distance: 22.0
click at [841, 35] on div "Toggle navigation Brandy Hiner b4cshiner@yahoo.com Manage My Enterprise Thursto…" at bounding box center [616, 262] width 807 height 524
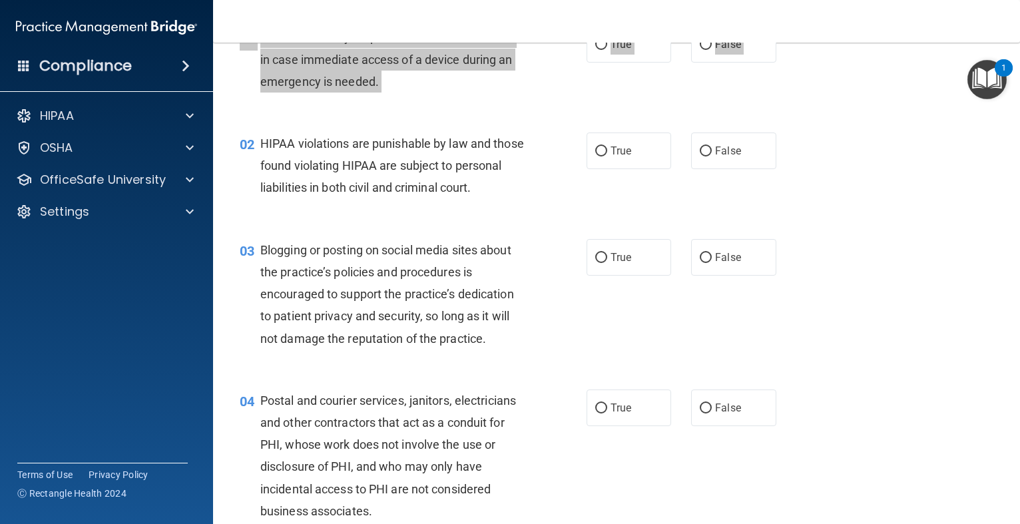
drag, startPoint x: 827, startPoint y: 121, endPoint x: 826, endPoint y: 79, distance: 42.0
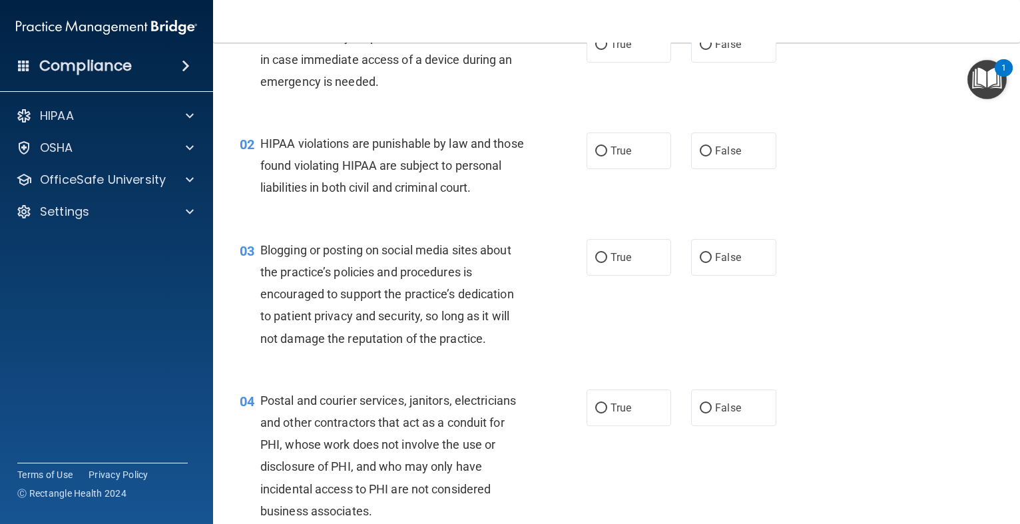
drag, startPoint x: 805, startPoint y: 94, endPoint x: 807, endPoint y: 83, distance: 10.8
click at [807, 83] on div "01 It is ok to share your password with a co-worker in case immediate access of…" at bounding box center [617, 62] width 774 height 107
drag, startPoint x: 583, startPoint y: 194, endPoint x: 597, endPoint y: 176, distance: 22.3
click at [590, 180] on div "02 HIPAA violations are punishable by law and those found violating HIPAA are s…" at bounding box center [413, 169] width 387 height 73
click at [605, 176] on div "02 HIPAA violations are punishable by law and those found violating HIPAA are s…" at bounding box center [413, 169] width 387 height 73
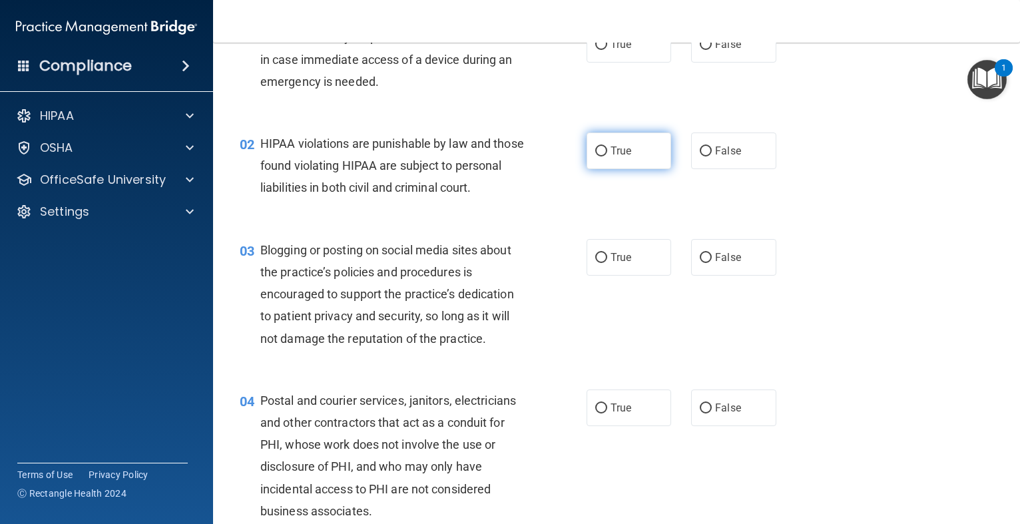
click at [619, 160] on label "True" at bounding box center [629, 151] width 85 height 37
click at [607, 156] on input "True" at bounding box center [601, 152] width 12 height 10
radio input "true"
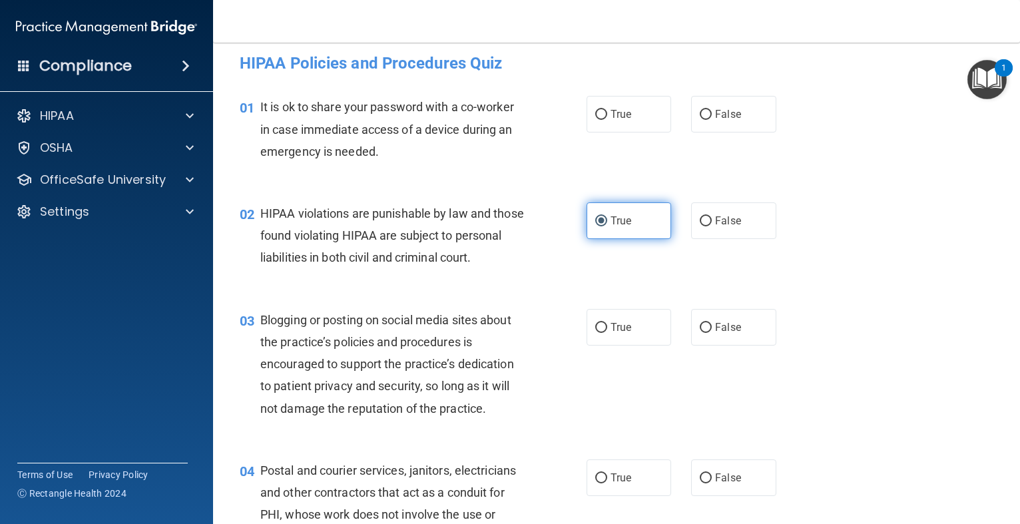
scroll to position [0, 0]
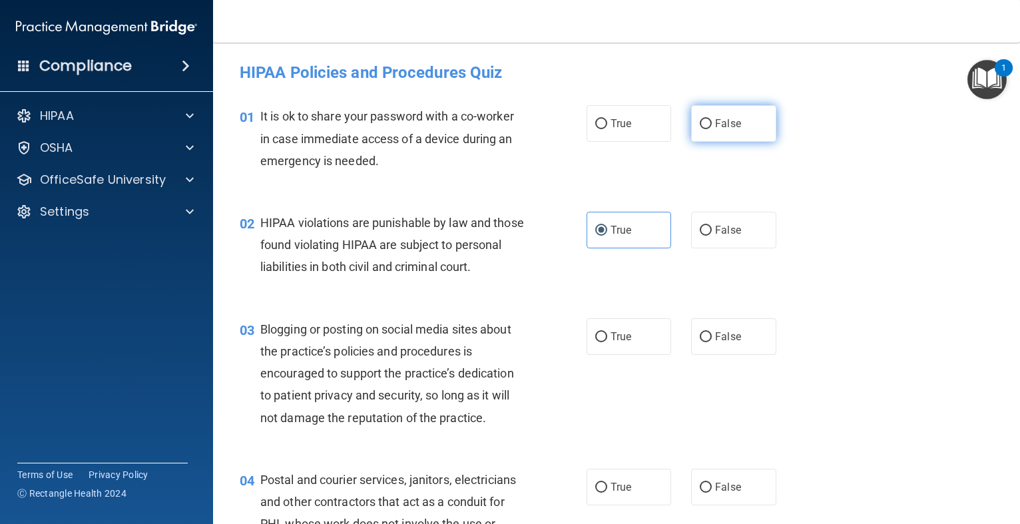
click at [723, 129] on span "False" at bounding box center [728, 123] width 26 height 13
click at [712, 129] on input "False" at bounding box center [706, 124] width 12 height 10
radio input "true"
click at [631, 343] on span "True" at bounding box center [621, 336] width 21 height 13
click at [607, 342] on input "True" at bounding box center [601, 337] width 12 height 10
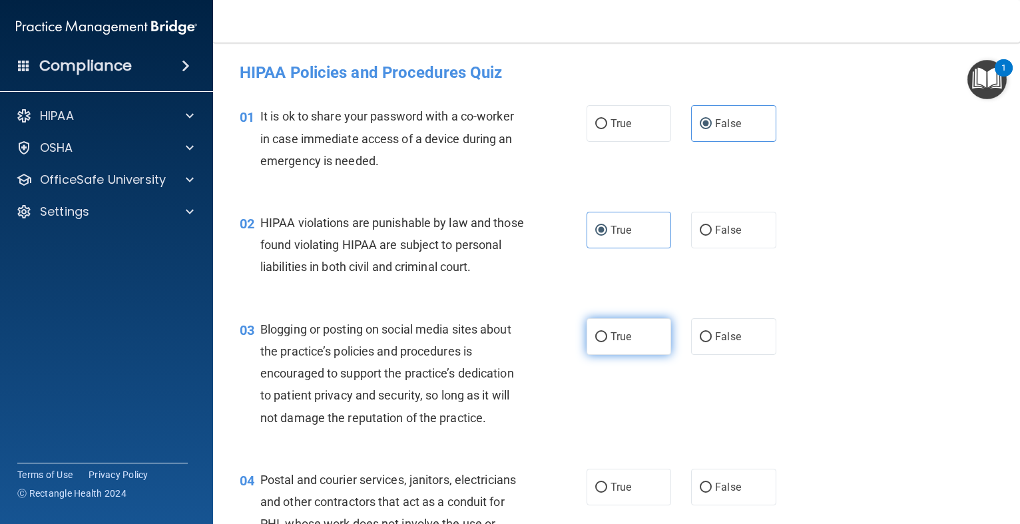
radio input "true"
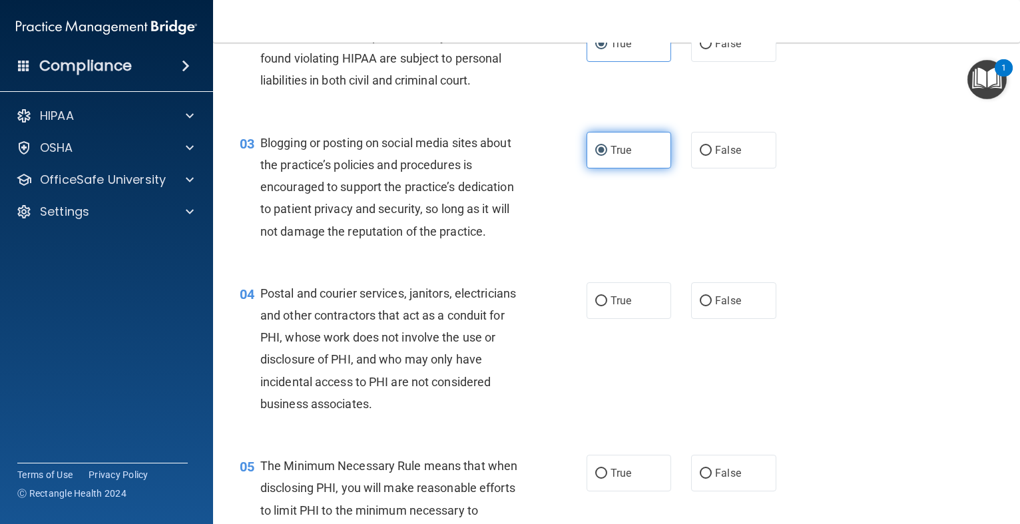
scroll to position [213, 0]
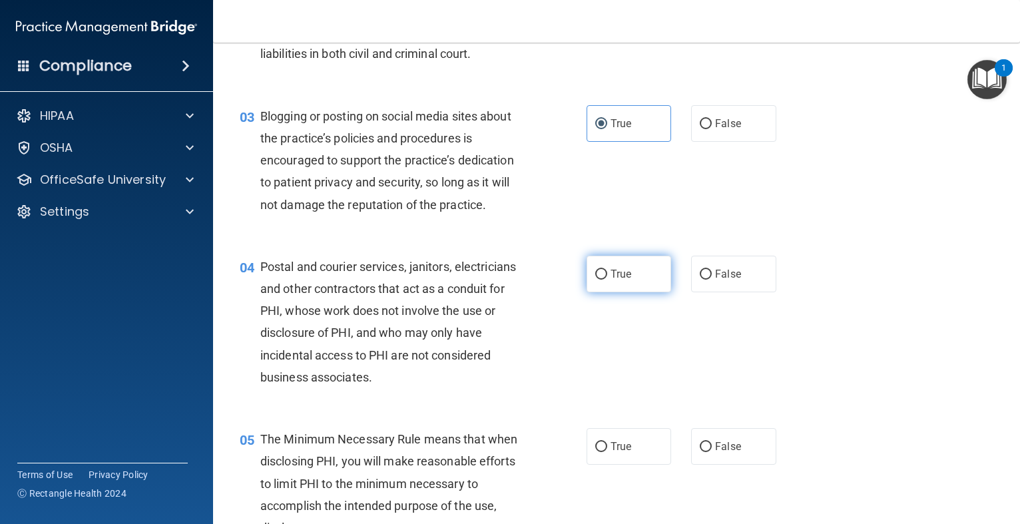
click at [619, 280] on span "True" at bounding box center [621, 274] width 21 height 13
click at [607, 280] on input "True" at bounding box center [601, 275] width 12 height 10
radio input "true"
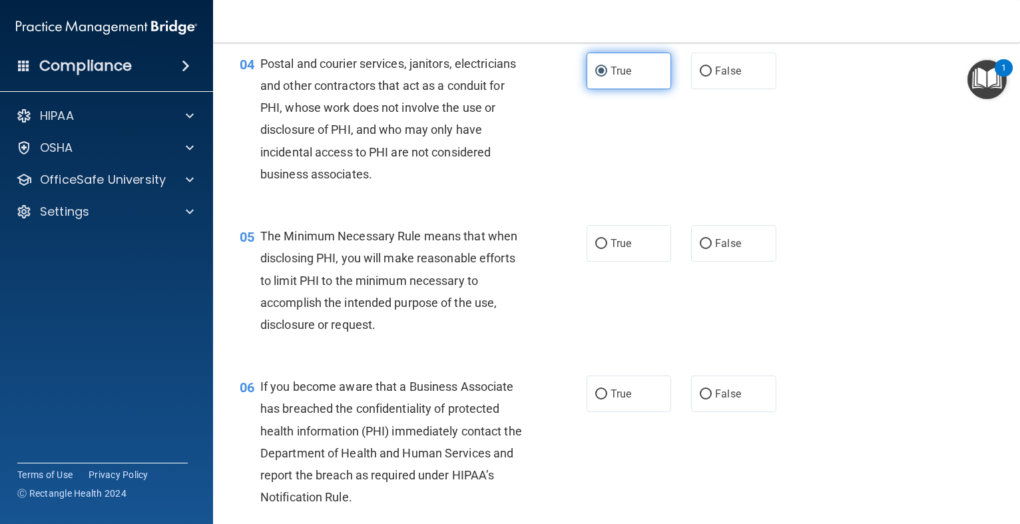
scroll to position [426, 0]
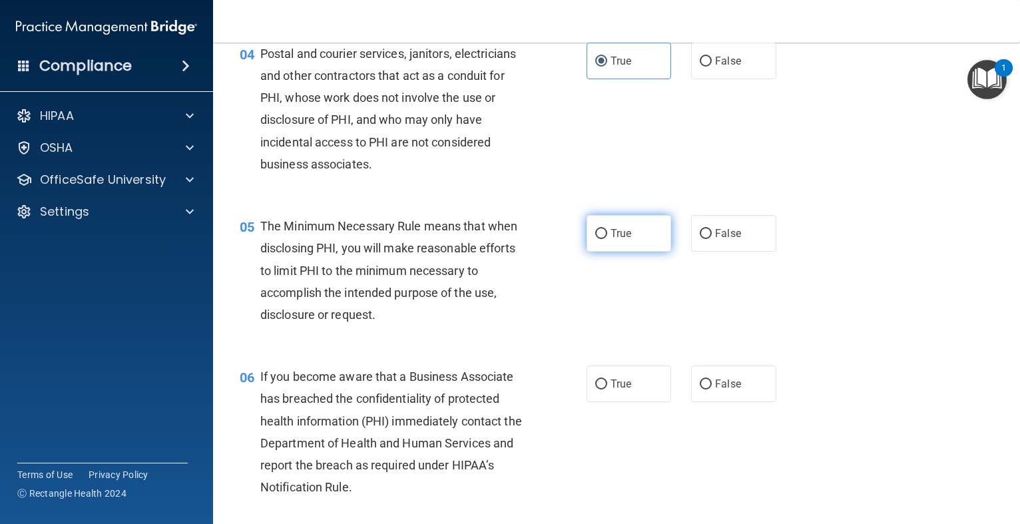
click at [609, 252] on label "True" at bounding box center [629, 233] width 85 height 37
click at [607, 239] on input "True" at bounding box center [601, 234] width 12 height 10
radio input "true"
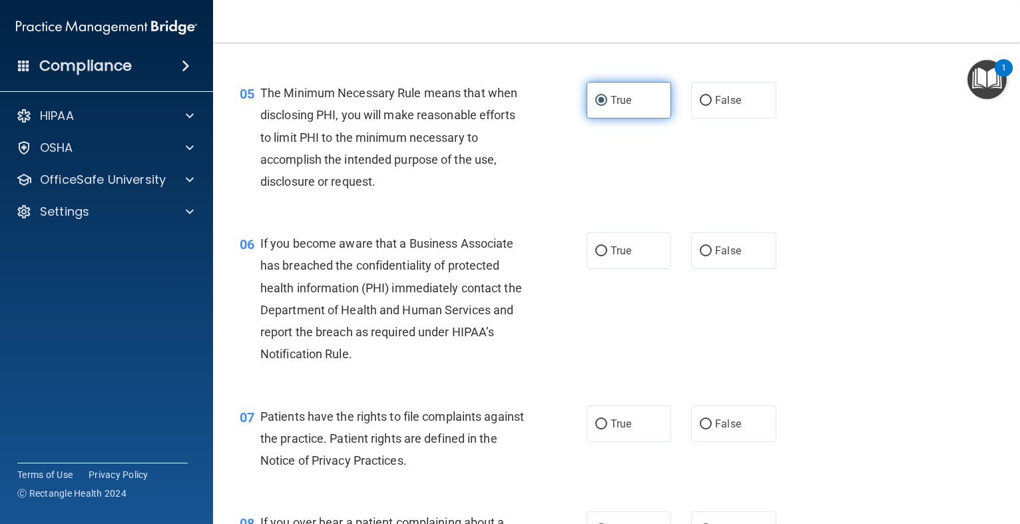
scroll to position [586, 0]
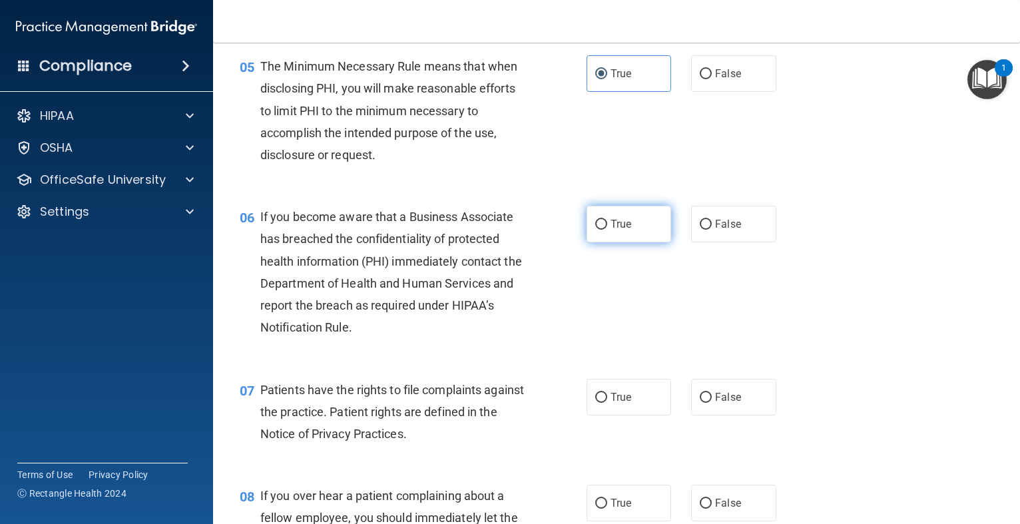
click at [621, 230] on span "True" at bounding box center [621, 224] width 21 height 13
click at [607, 230] on input "True" at bounding box center [601, 225] width 12 height 10
radio input "true"
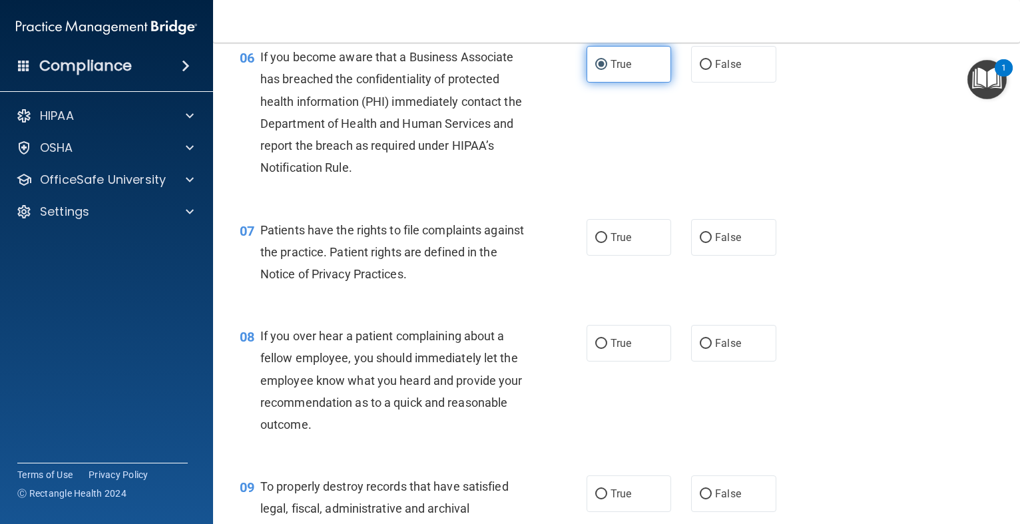
scroll to position [772, 0]
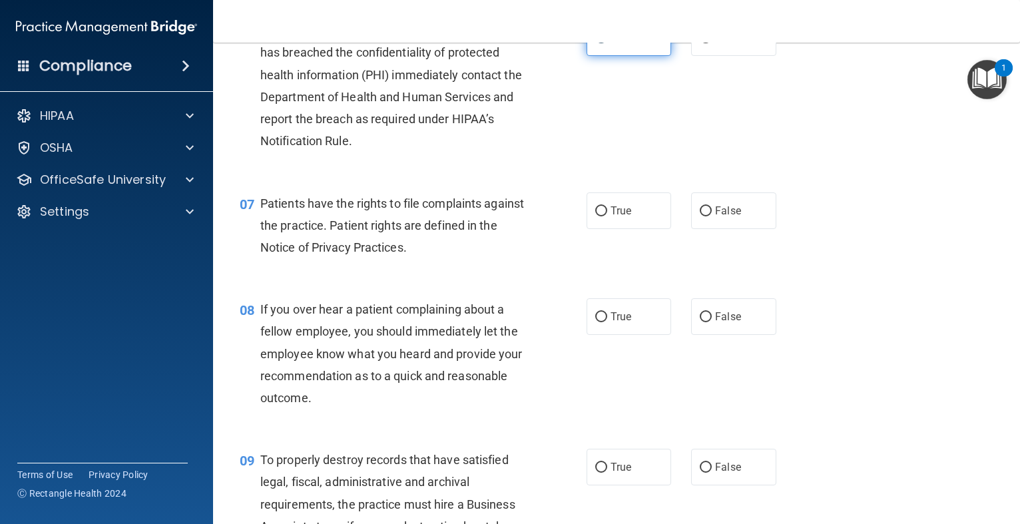
click at [621, 229] on label "True" at bounding box center [629, 210] width 85 height 37
click at [607, 216] on input "True" at bounding box center [601, 211] width 12 height 10
radio input "true"
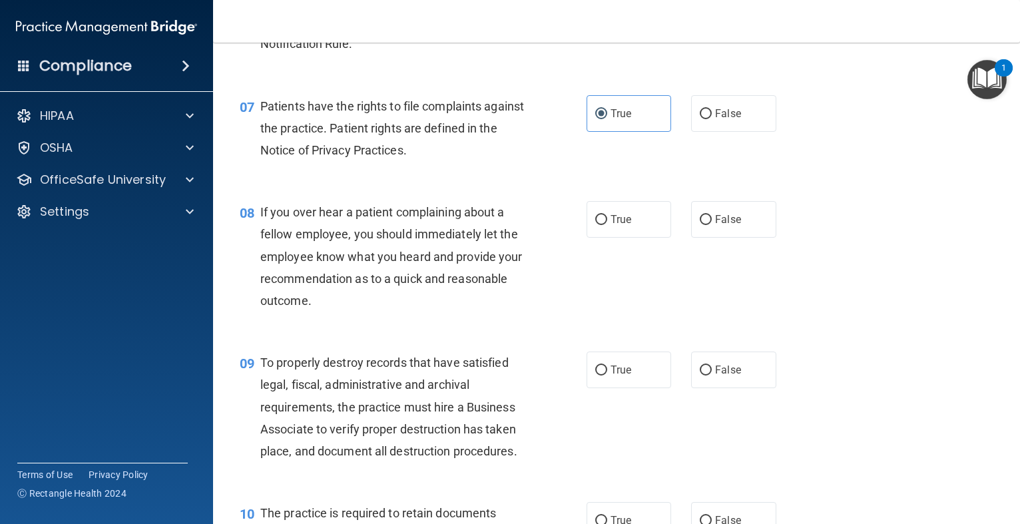
scroll to position [879, 0]
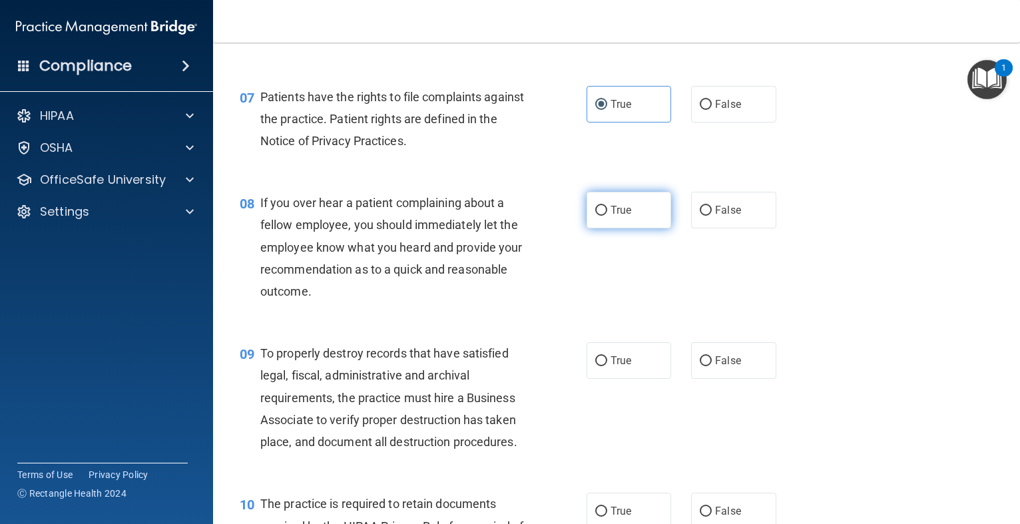
click at [621, 228] on label "True" at bounding box center [629, 210] width 85 height 37
click at [607, 216] on input "True" at bounding box center [601, 211] width 12 height 10
radio input "true"
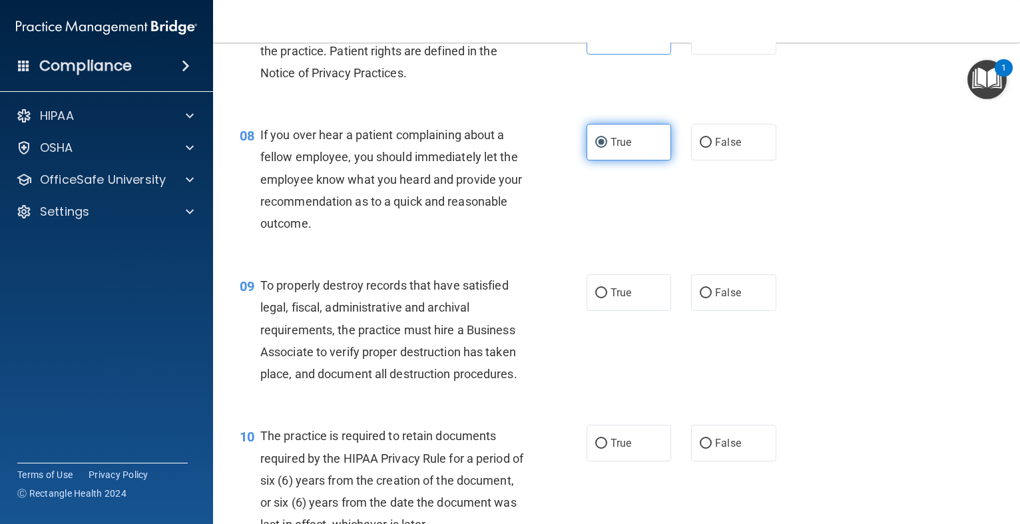
scroll to position [959, 0]
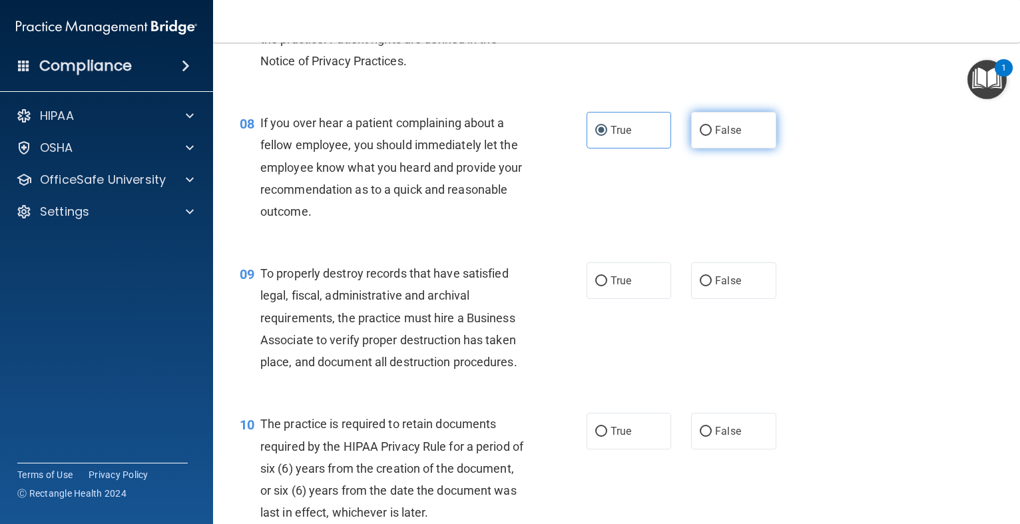
click at [727, 137] on span "False" at bounding box center [728, 130] width 26 height 13
click at [712, 136] on input "False" at bounding box center [706, 131] width 12 height 10
radio input "true"
radio input "false"
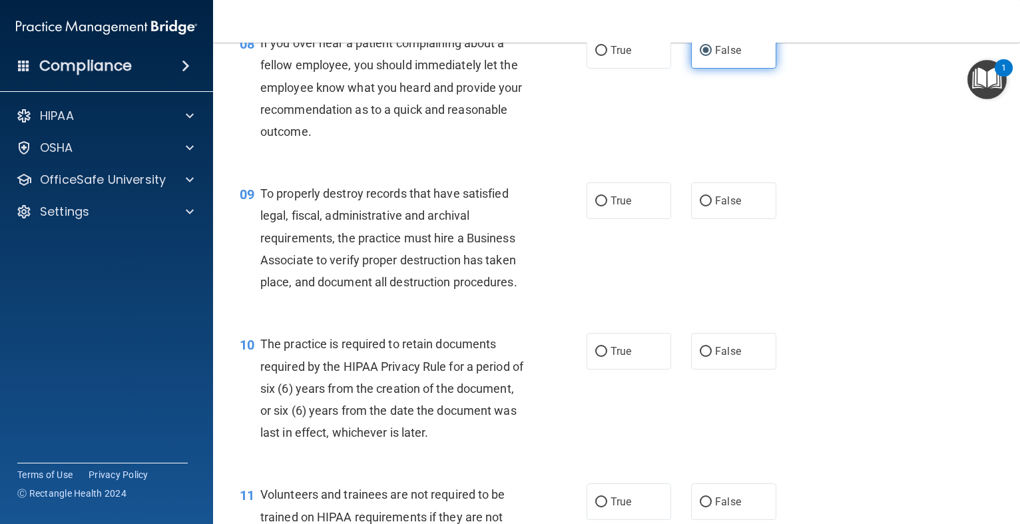
scroll to position [1065, 0]
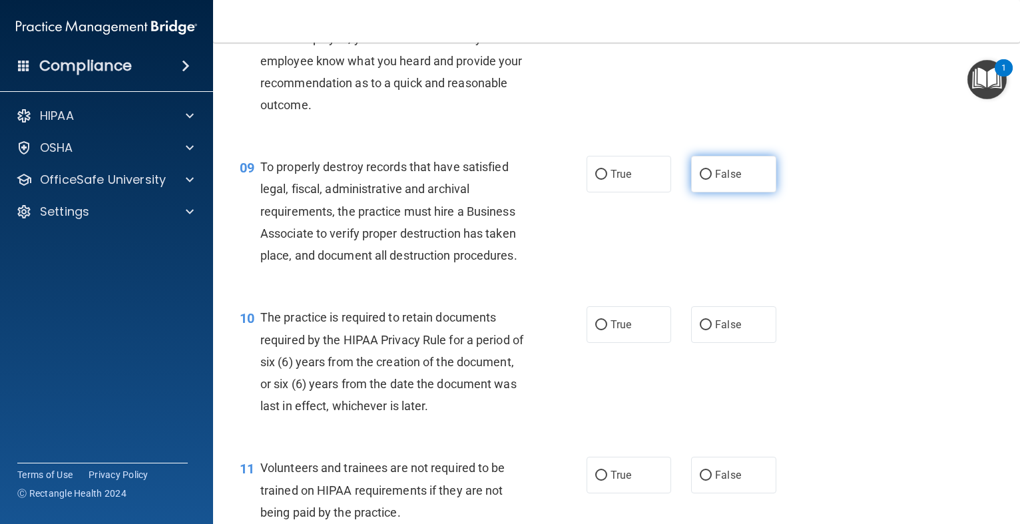
click at [705, 188] on label "False" at bounding box center [733, 174] width 85 height 37
click at [705, 180] on input "False" at bounding box center [706, 175] width 12 height 10
radio input "true"
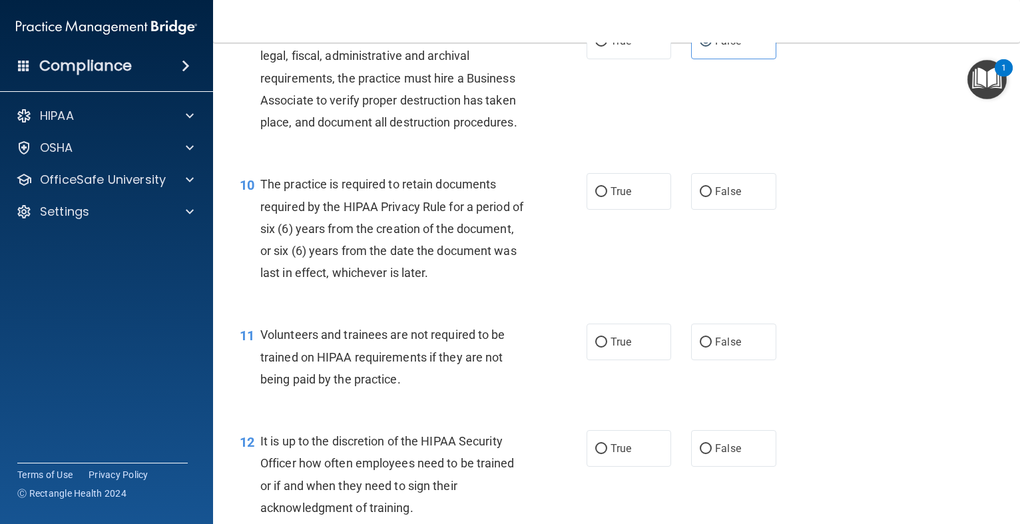
scroll to position [1225, 0]
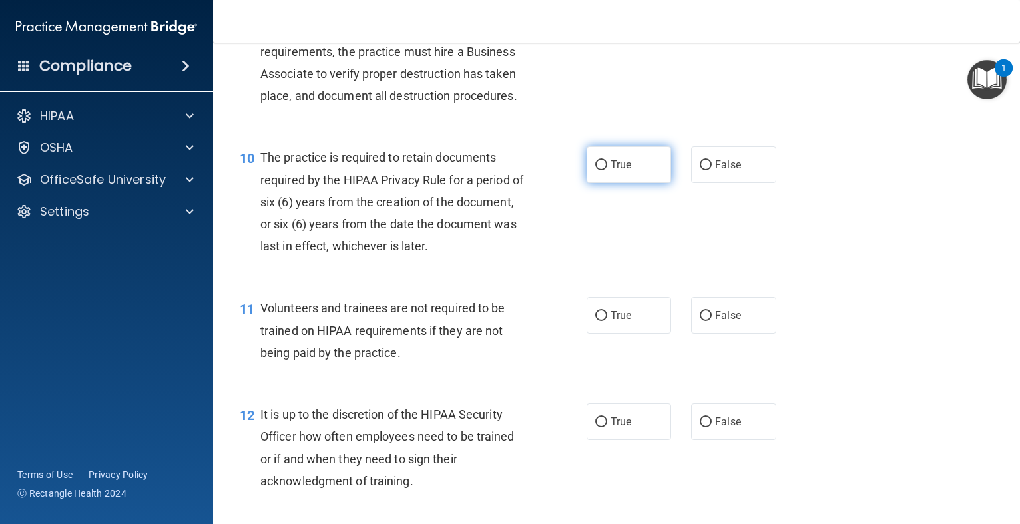
click at [630, 183] on label "True" at bounding box center [629, 165] width 85 height 37
click at [607, 170] on input "True" at bounding box center [601, 165] width 12 height 10
radio input "true"
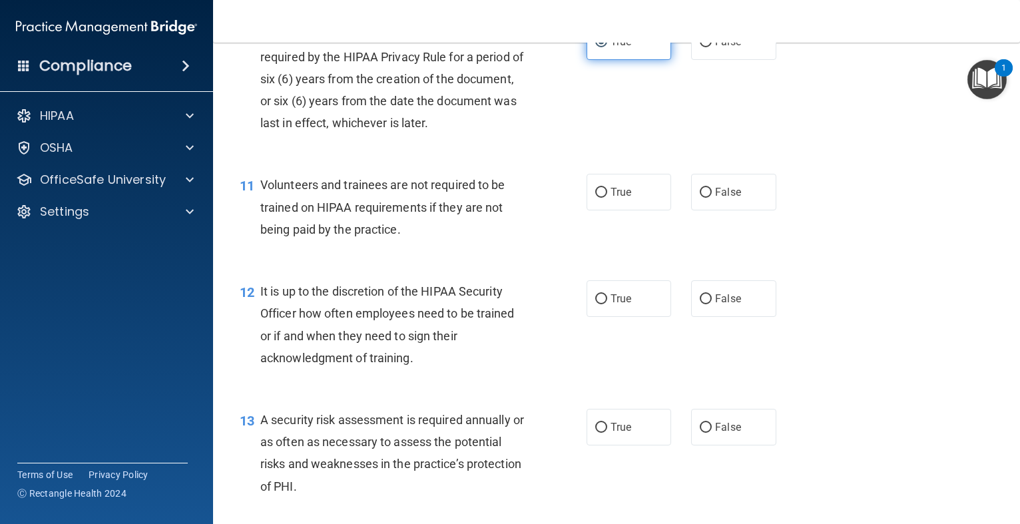
scroll to position [1358, 0]
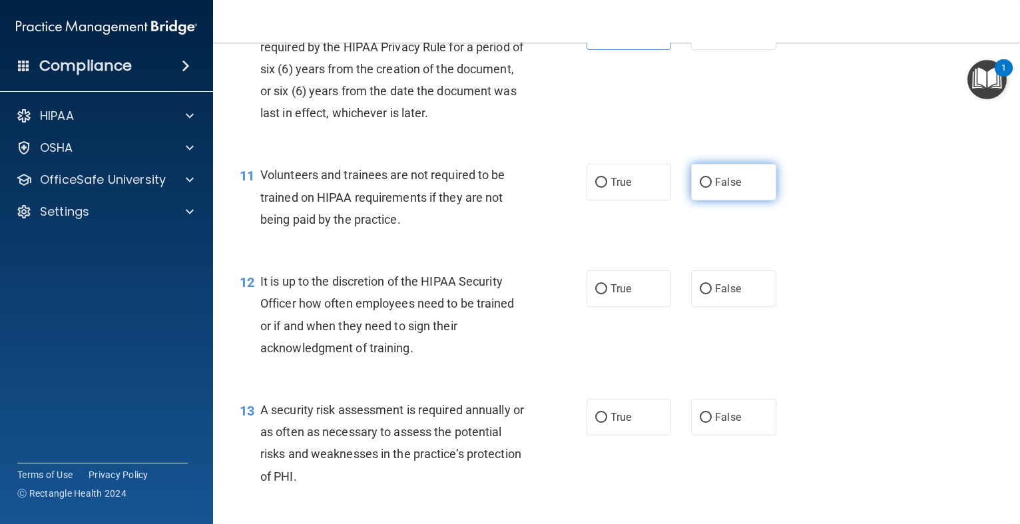
click at [727, 196] on label "False" at bounding box center [733, 182] width 85 height 37
click at [712, 188] on input "False" at bounding box center [706, 183] width 12 height 10
radio input "true"
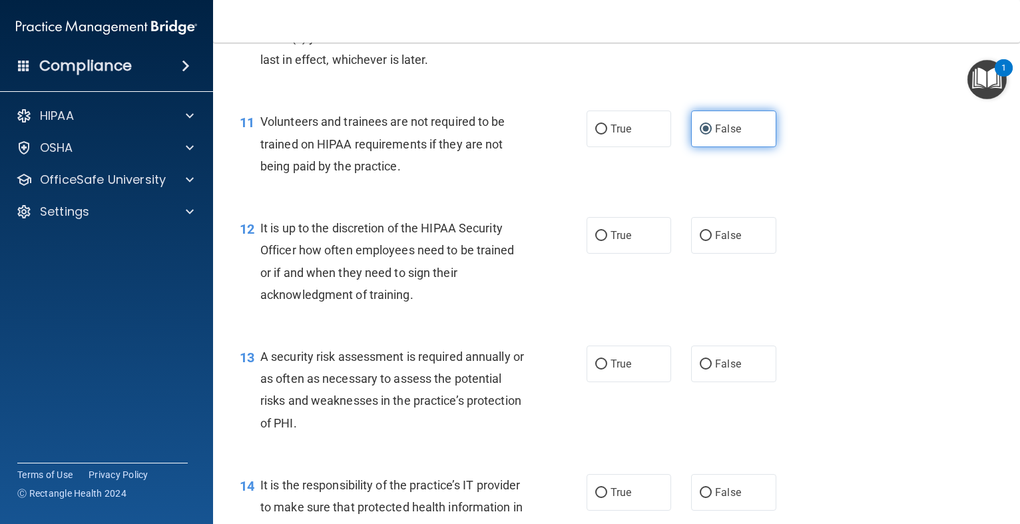
scroll to position [1438, 0]
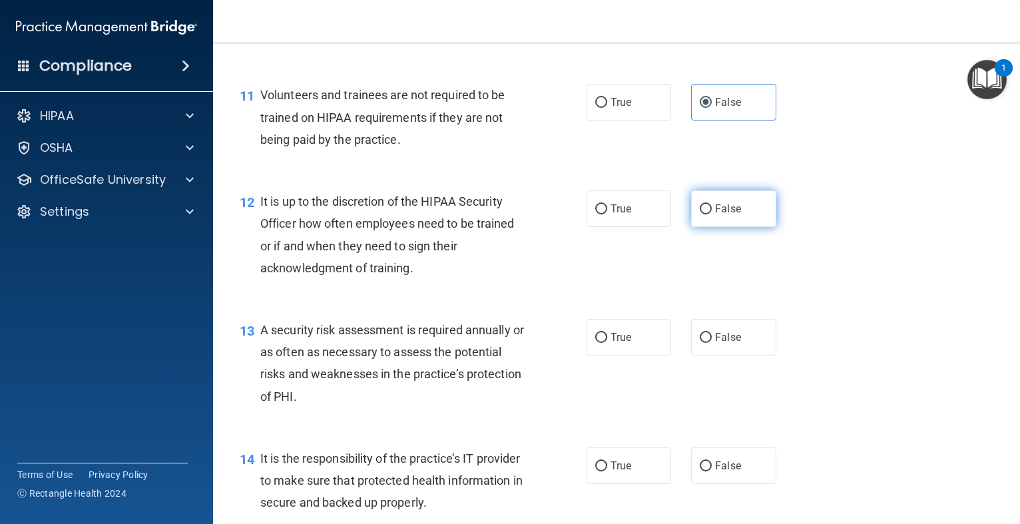
click at [724, 215] on span "False" at bounding box center [728, 208] width 26 height 13
click at [712, 214] on input "False" at bounding box center [706, 209] width 12 height 10
radio input "true"
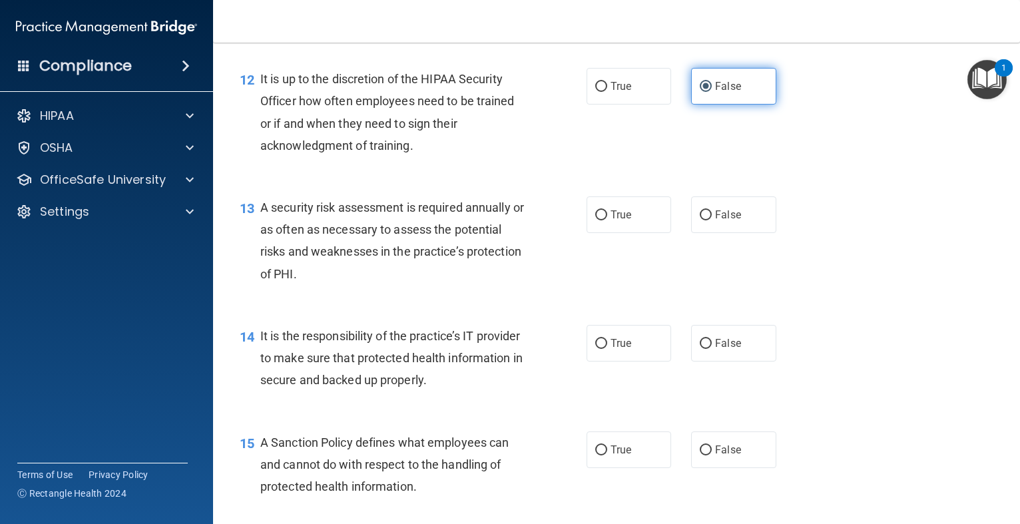
scroll to position [1572, 0]
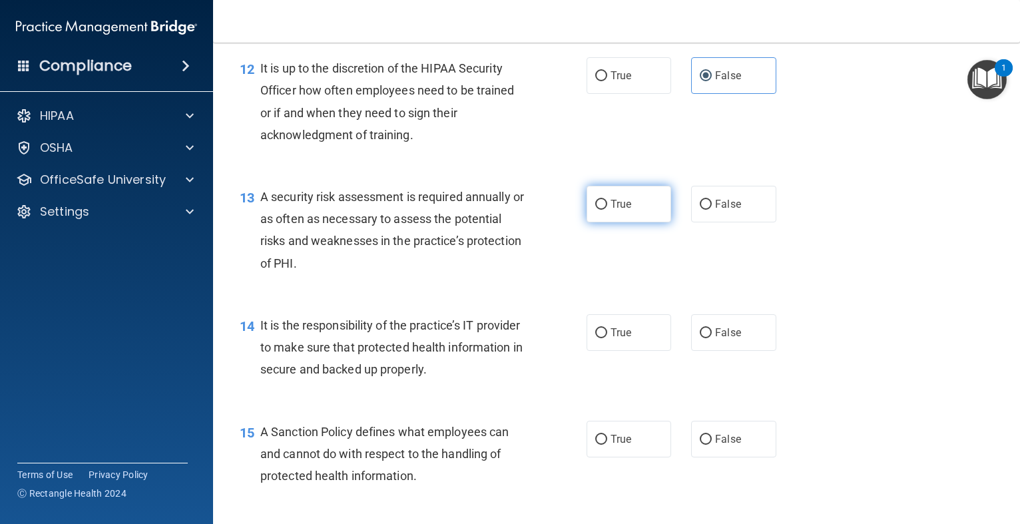
click at [621, 210] on span "True" at bounding box center [621, 204] width 21 height 13
click at [607, 210] on input "True" at bounding box center [601, 205] width 12 height 10
radio input "true"
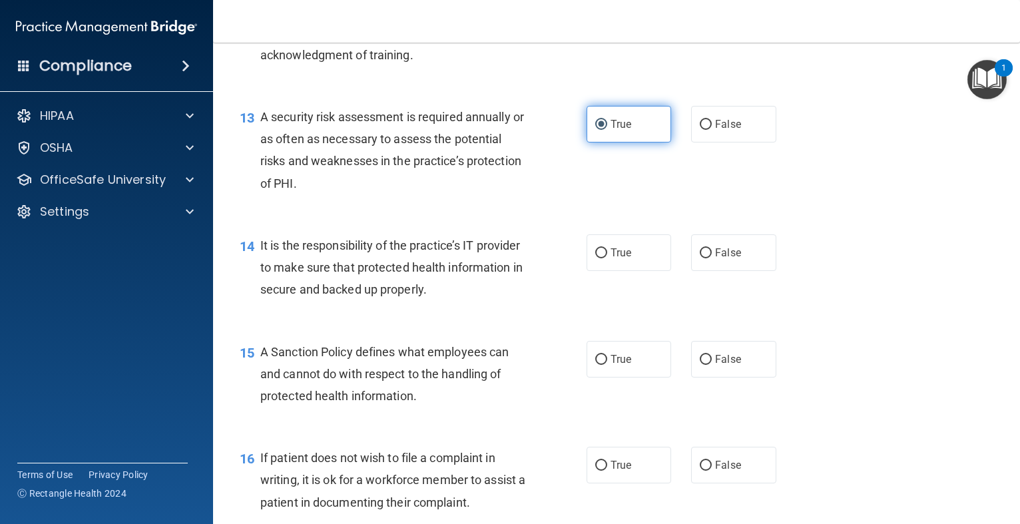
scroll to position [1678, 0]
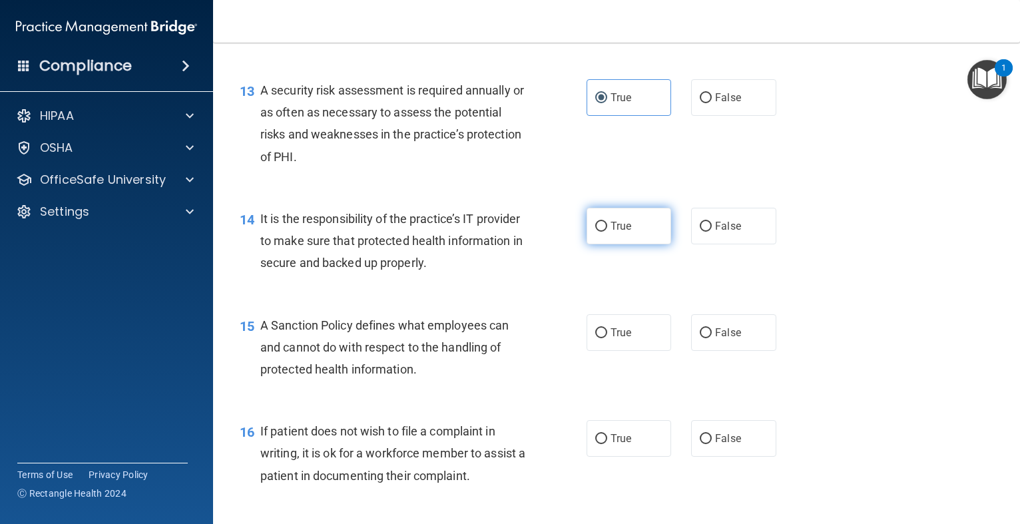
click at [610, 244] on label "True" at bounding box center [629, 226] width 85 height 37
click at [607, 232] on input "True" at bounding box center [601, 227] width 12 height 10
radio input "true"
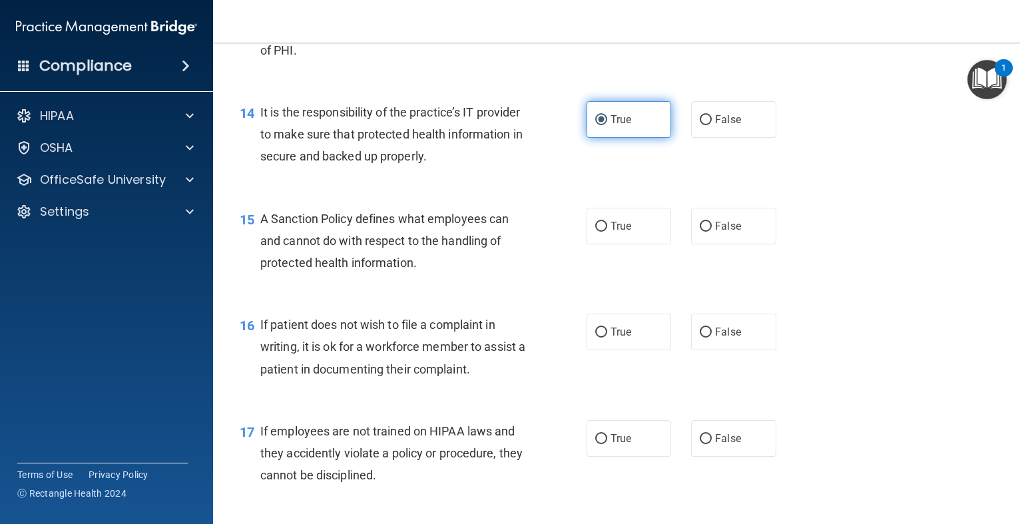
scroll to position [1811, 0]
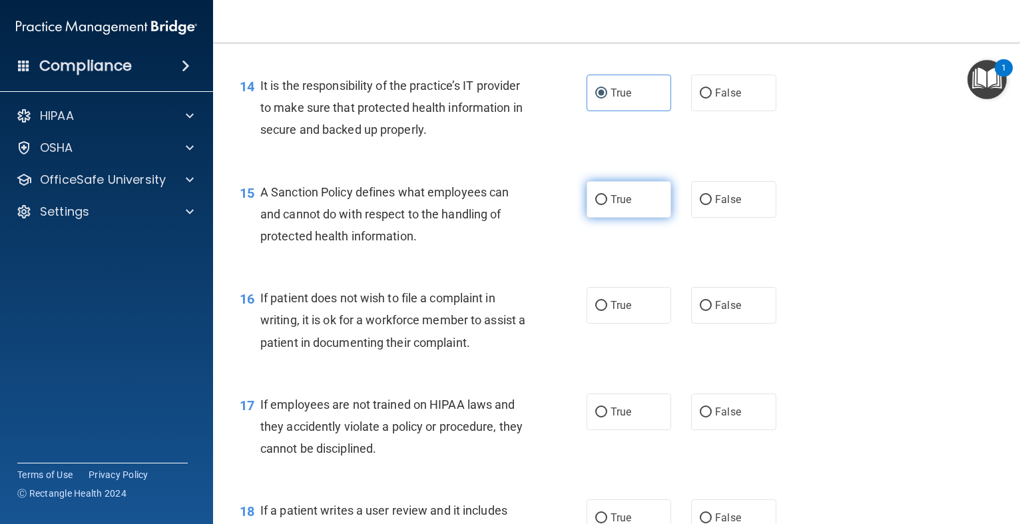
click at [613, 206] on span "True" at bounding box center [621, 199] width 21 height 13
click at [607, 205] on input "True" at bounding box center [601, 200] width 12 height 10
radio input "true"
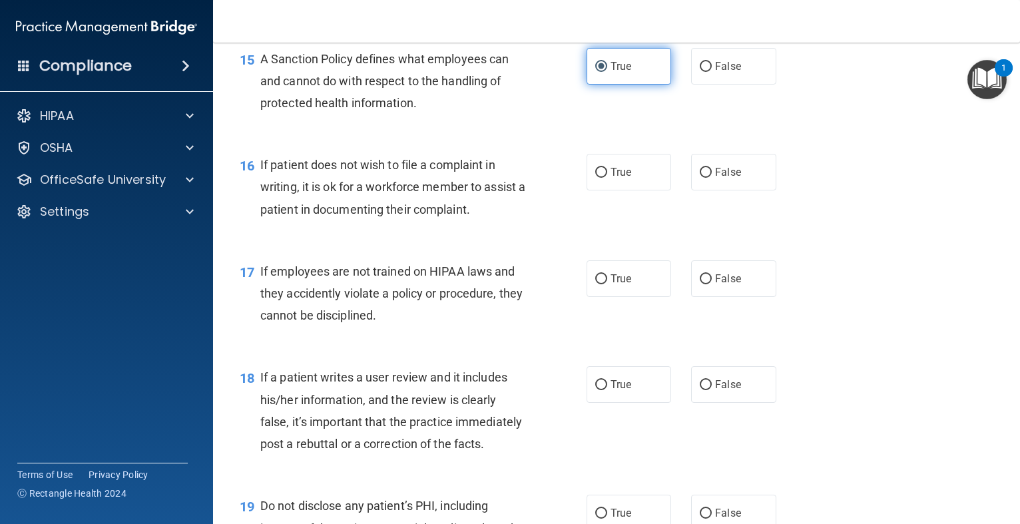
scroll to position [1971, 0]
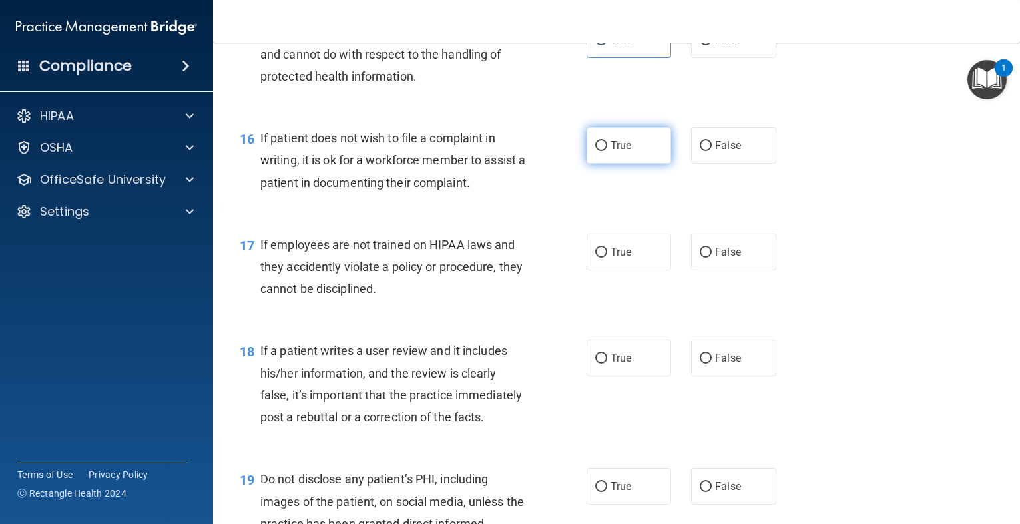
click at [613, 152] on span "True" at bounding box center [621, 145] width 21 height 13
click at [607, 151] on input "True" at bounding box center [601, 146] width 12 height 10
radio input "true"
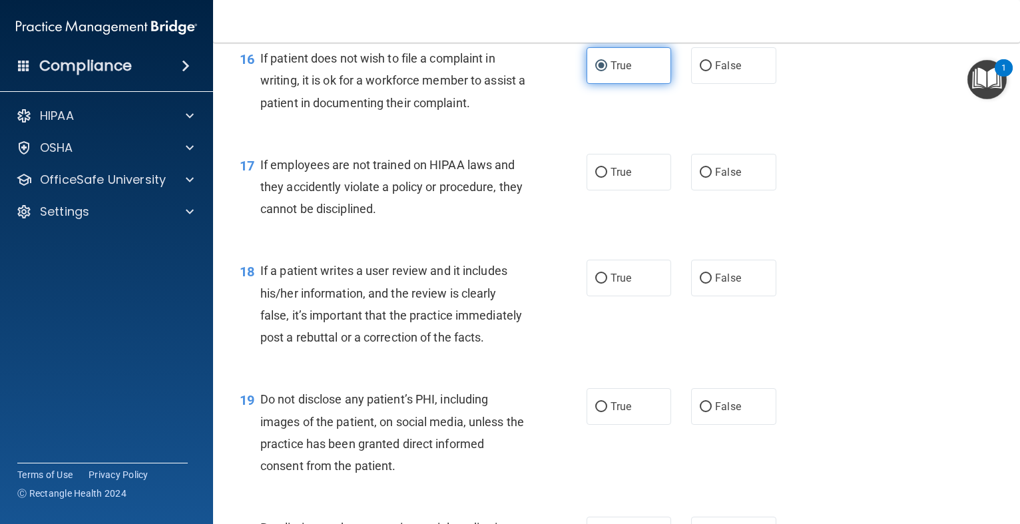
scroll to position [2078, 0]
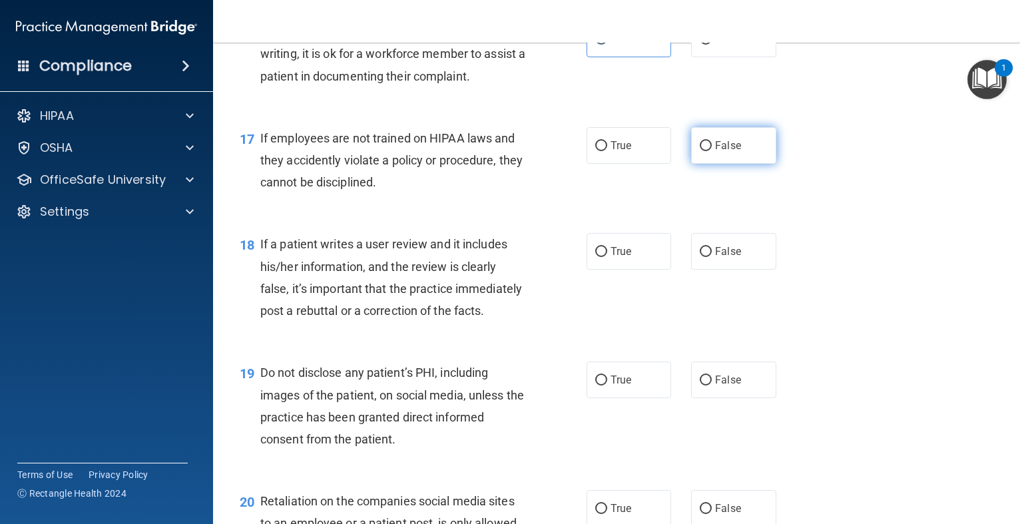
click at [722, 152] on span "False" at bounding box center [728, 145] width 26 height 13
click at [712, 151] on input "False" at bounding box center [706, 146] width 12 height 10
radio input "true"
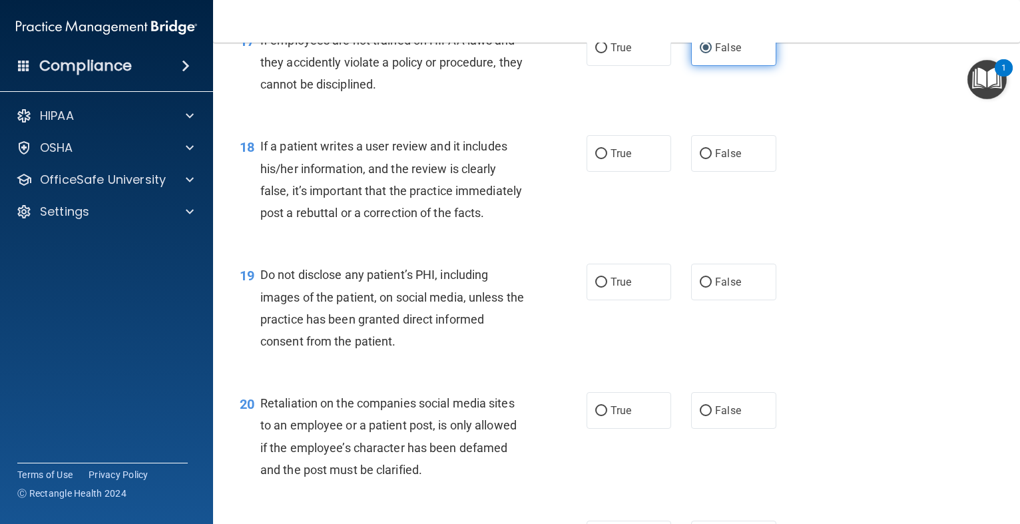
scroll to position [2184, 0]
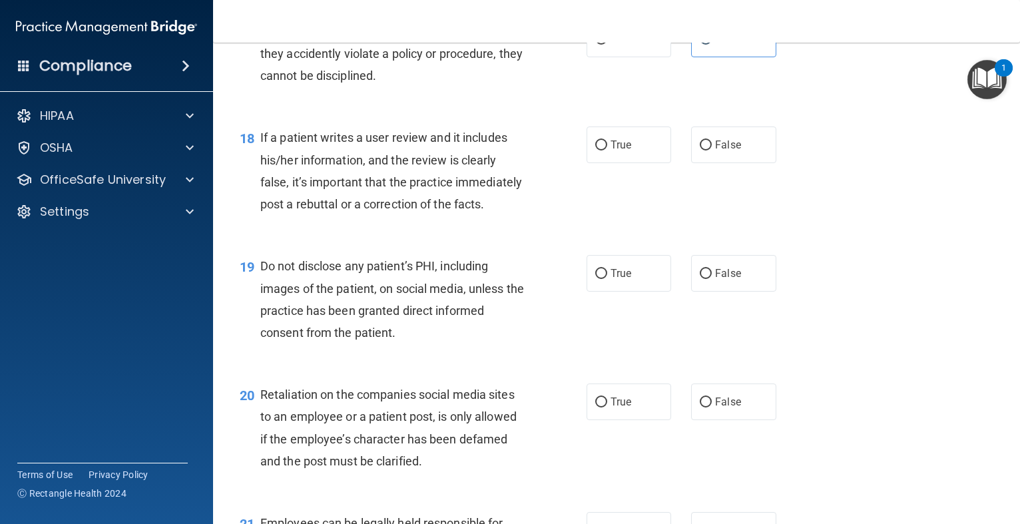
click at [619, 188] on div "18 If a patient writes a user review and it includes his/her information, and t…" at bounding box center [617, 174] width 774 height 129
click at [619, 163] on label "True" at bounding box center [629, 145] width 85 height 37
click at [607, 150] on input "True" at bounding box center [601, 146] width 12 height 10
radio input "true"
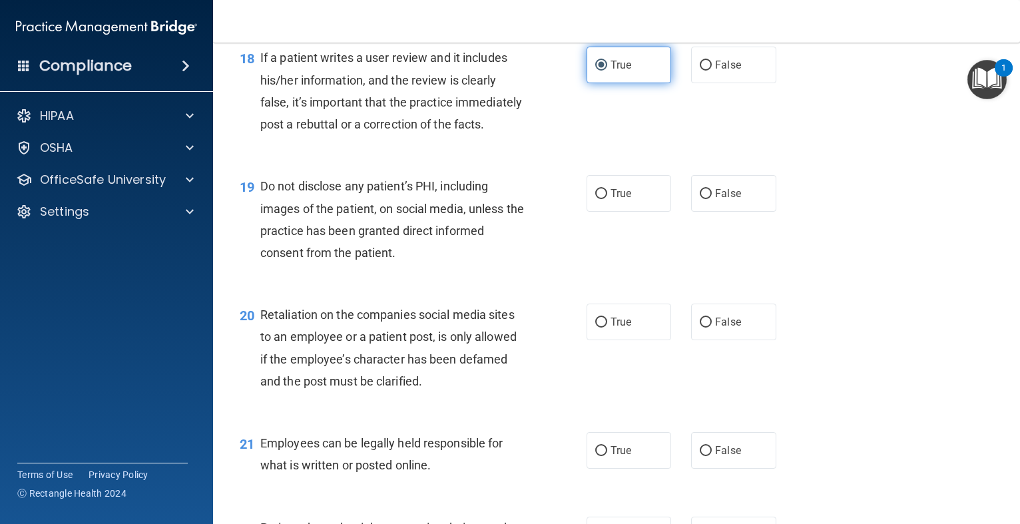
scroll to position [2291, 0]
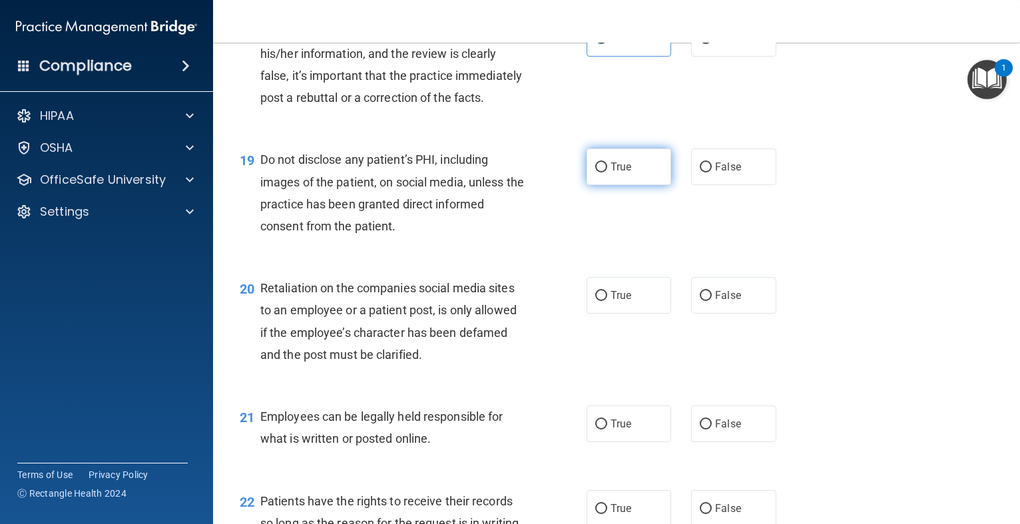
click at [618, 178] on label "True" at bounding box center [629, 166] width 85 height 37
click at [607, 172] on input "True" at bounding box center [601, 167] width 12 height 10
radio input "true"
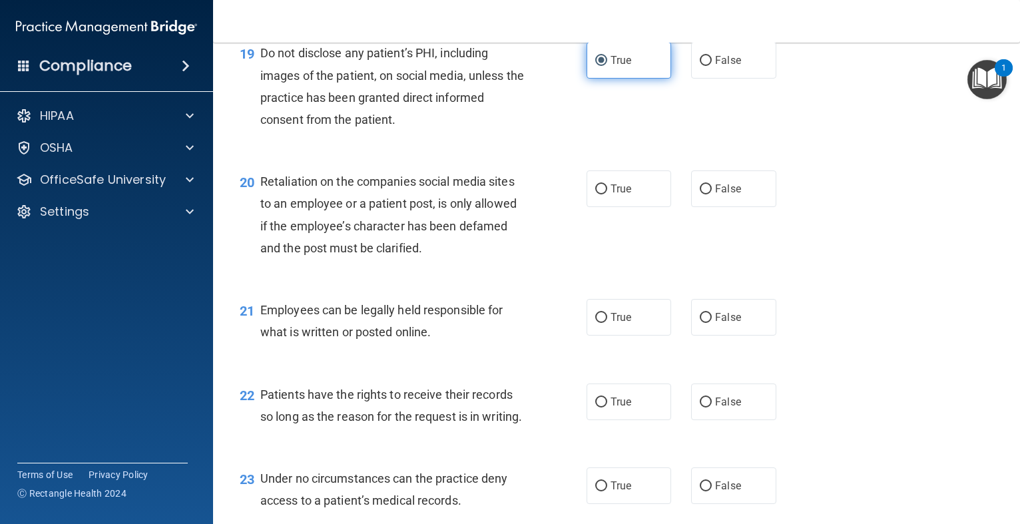
scroll to position [2424, 0]
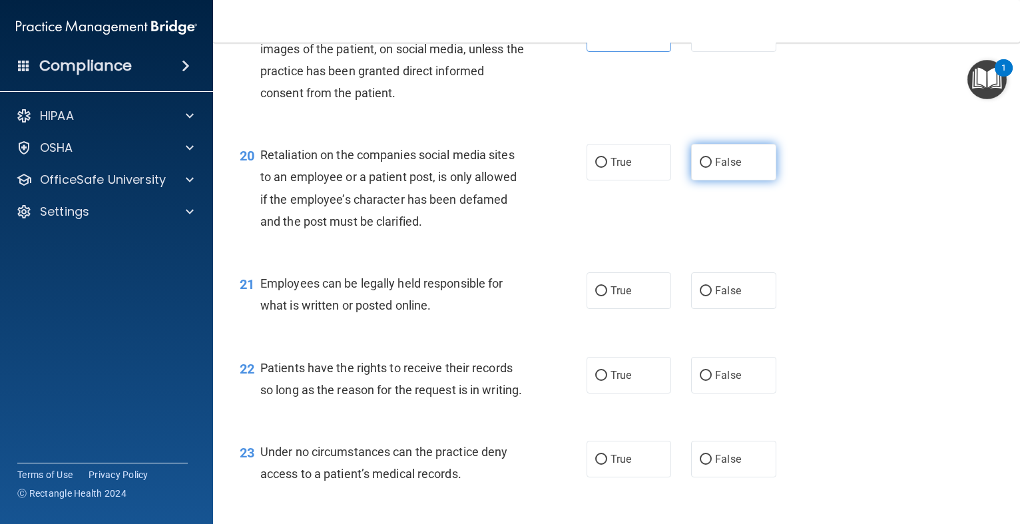
click at [704, 168] on input "False" at bounding box center [706, 163] width 12 height 10
radio input "true"
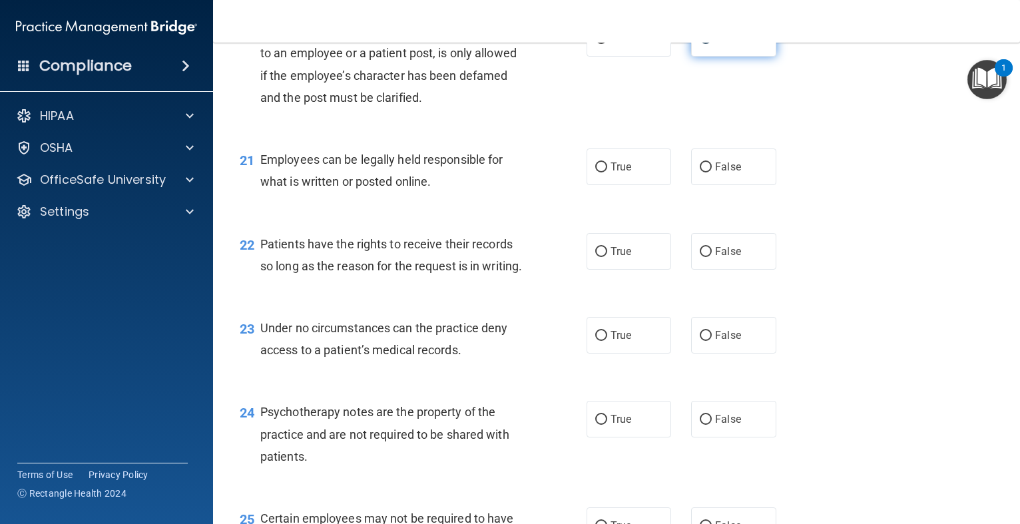
scroll to position [2557, 0]
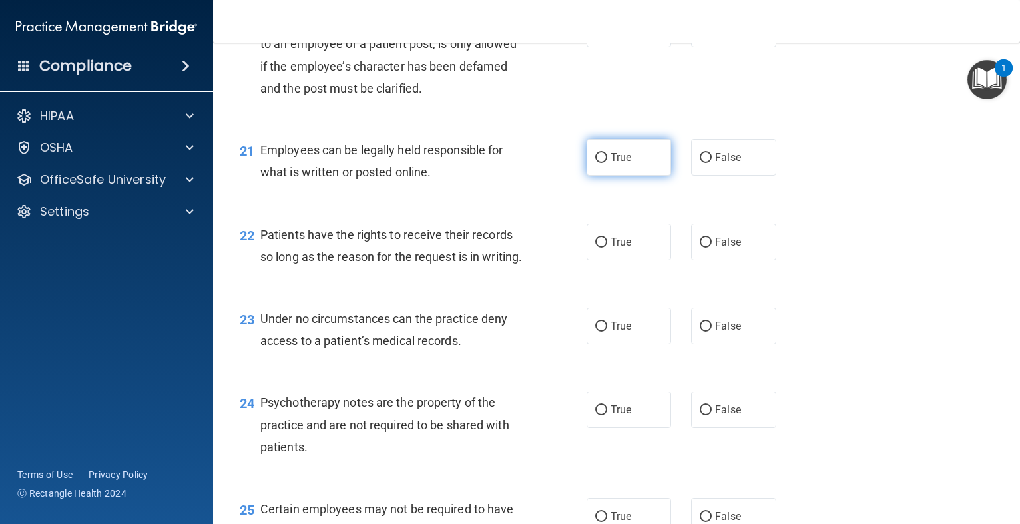
click at [615, 164] on span "True" at bounding box center [621, 157] width 21 height 13
click at [607, 163] on input "True" at bounding box center [601, 158] width 12 height 10
radio input "true"
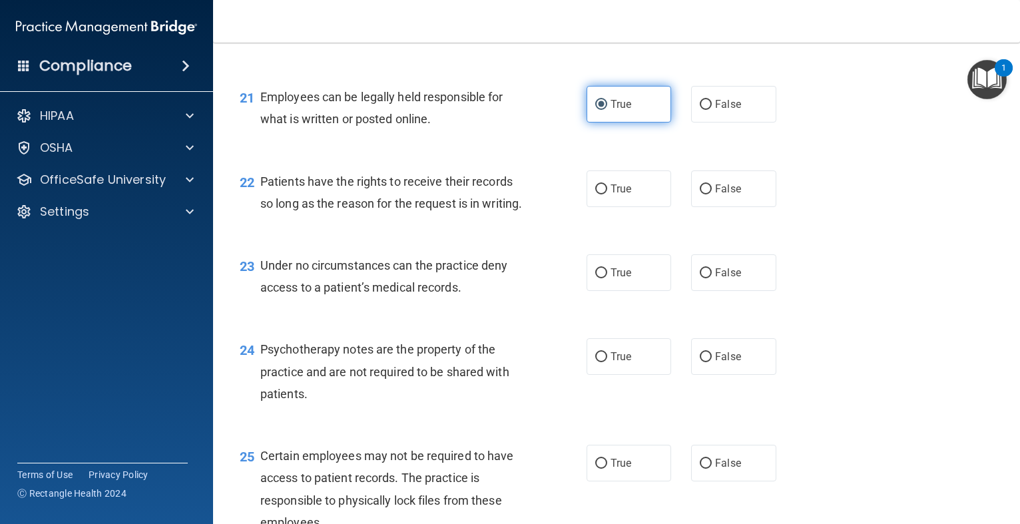
scroll to position [2637, 0]
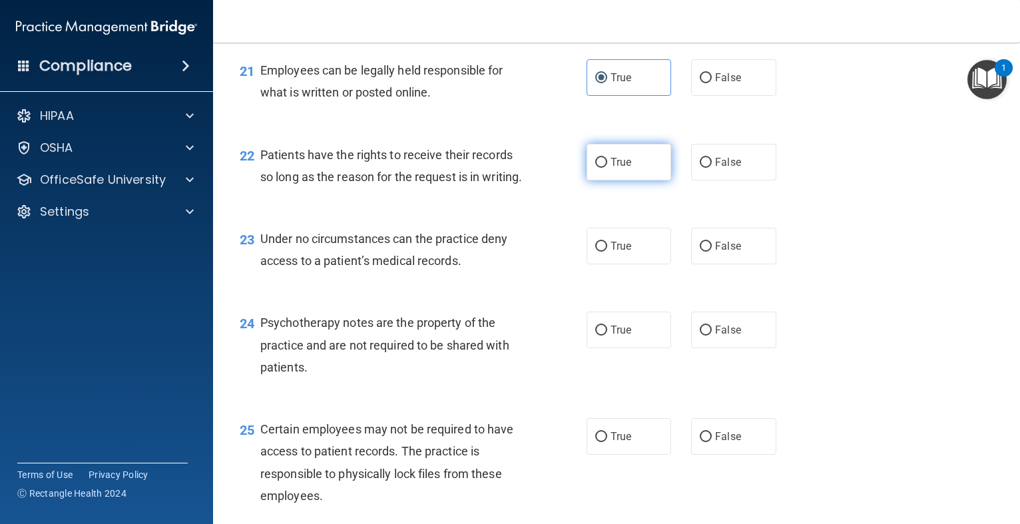
click at [613, 180] on label "True" at bounding box center [629, 162] width 85 height 37
click at [607, 168] on input "True" at bounding box center [601, 163] width 12 height 10
radio input "true"
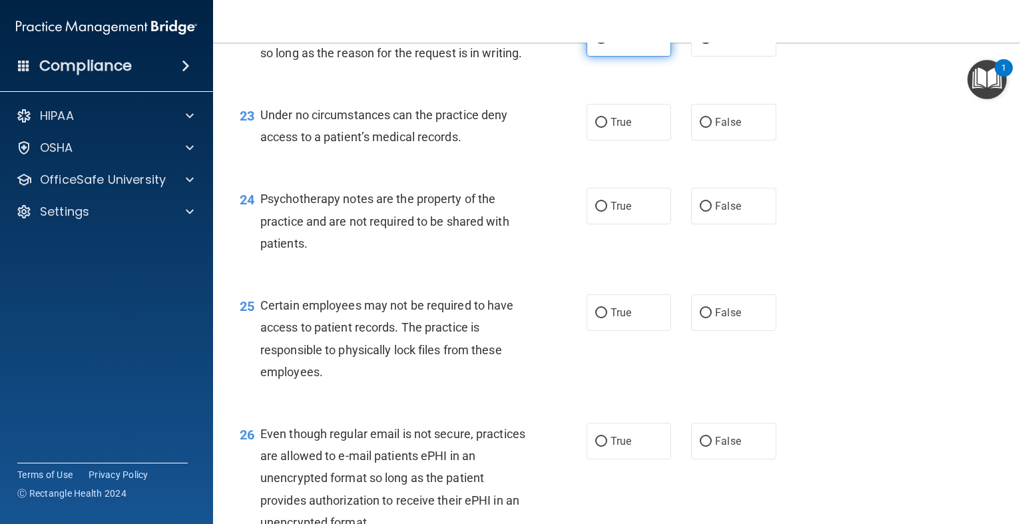
scroll to position [2770, 0]
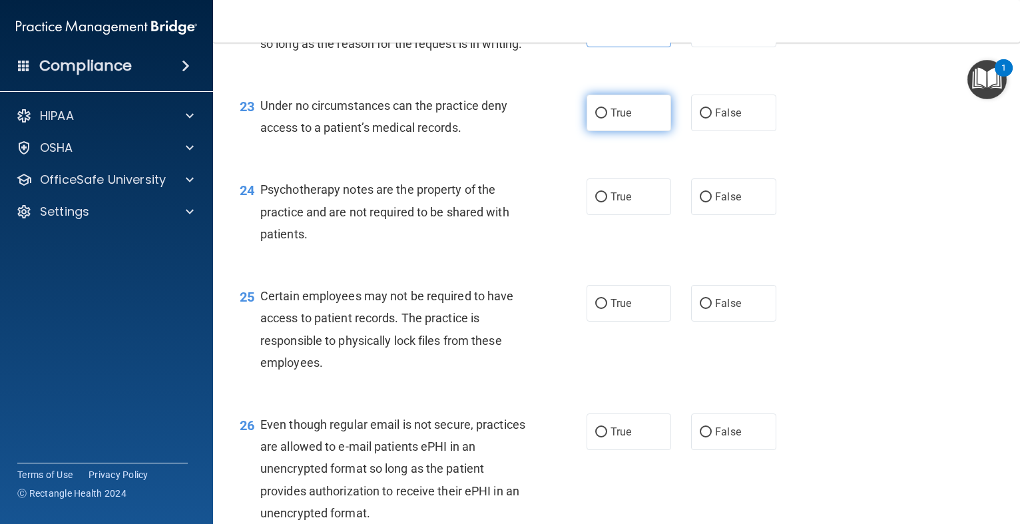
click at [626, 119] on span "True" at bounding box center [621, 113] width 21 height 13
click at [607, 119] on input "True" at bounding box center [601, 114] width 12 height 10
radio input "true"
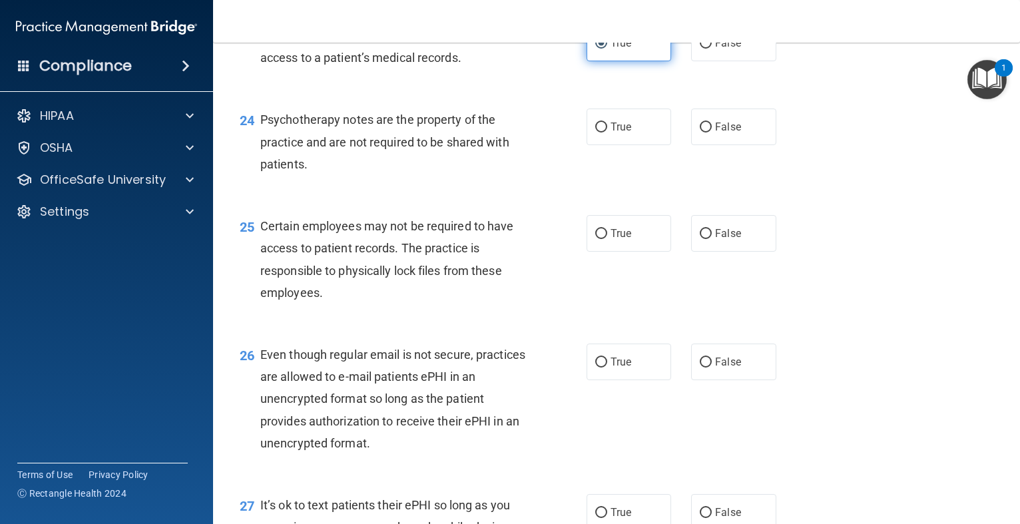
scroll to position [2850, 0]
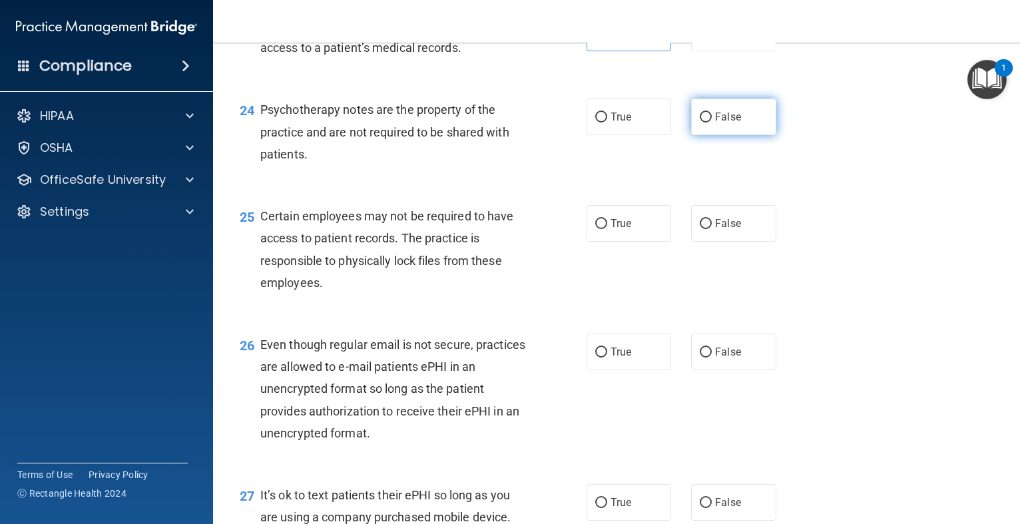
click at [732, 123] on span "False" at bounding box center [728, 117] width 26 height 13
click at [712, 123] on input "False" at bounding box center [706, 118] width 12 height 10
radio input "true"
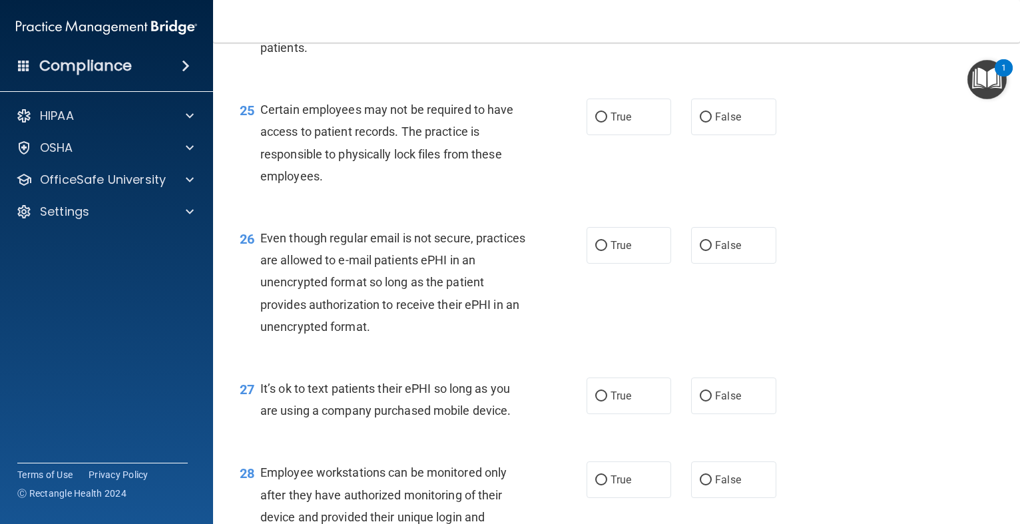
scroll to position [2983, 0]
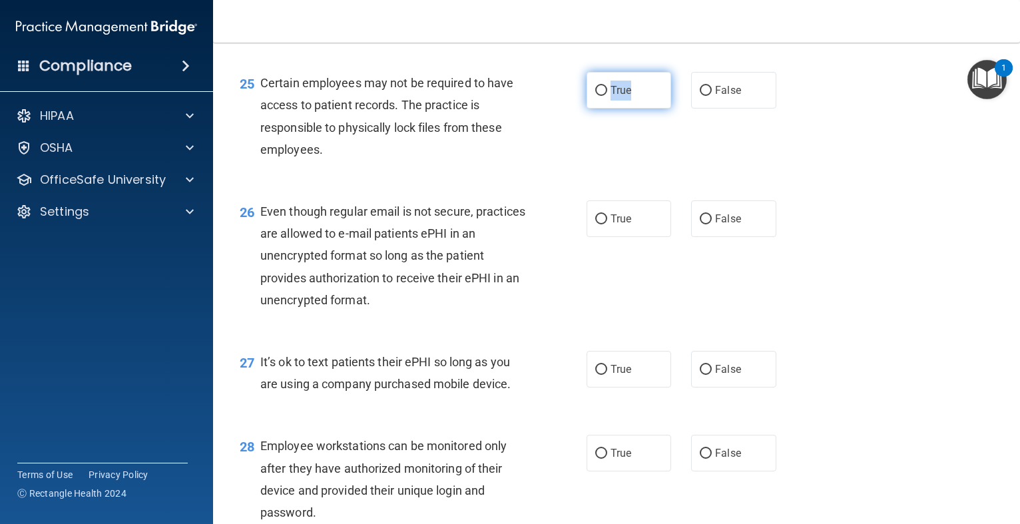
click at [597, 96] on input "True" at bounding box center [601, 91] width 12 height 10
radio input "true"
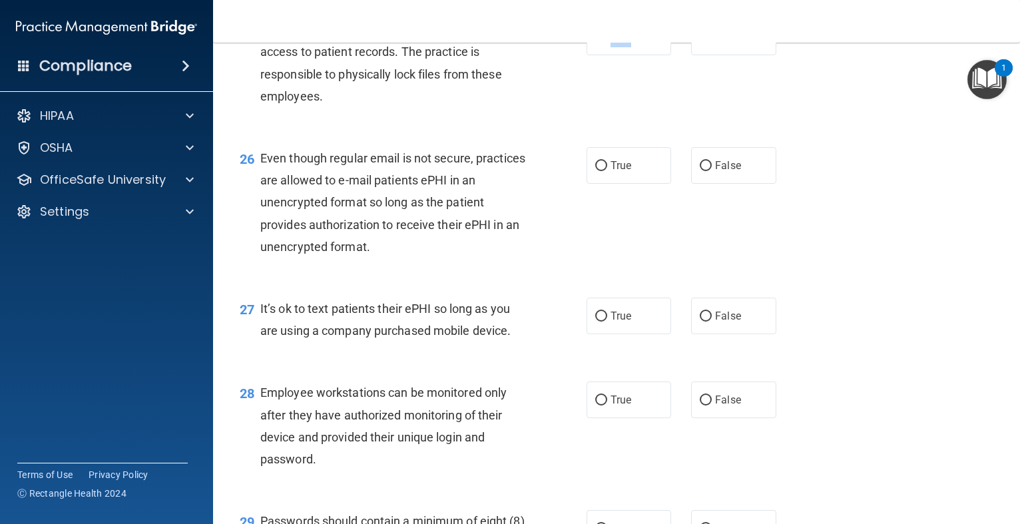
scroll to position [3063, 0]
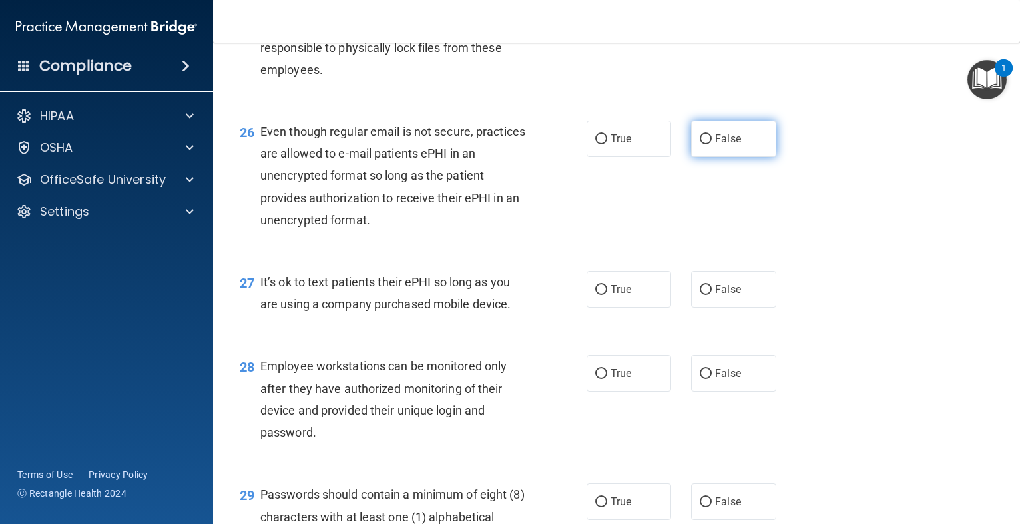
click at [711, 157] on label "False" at bounding box center [733, 139] width 85 height 37
click at [711, 145] on input "False" at bounding box center [706, 140] width 12 height 10
radio input "true"
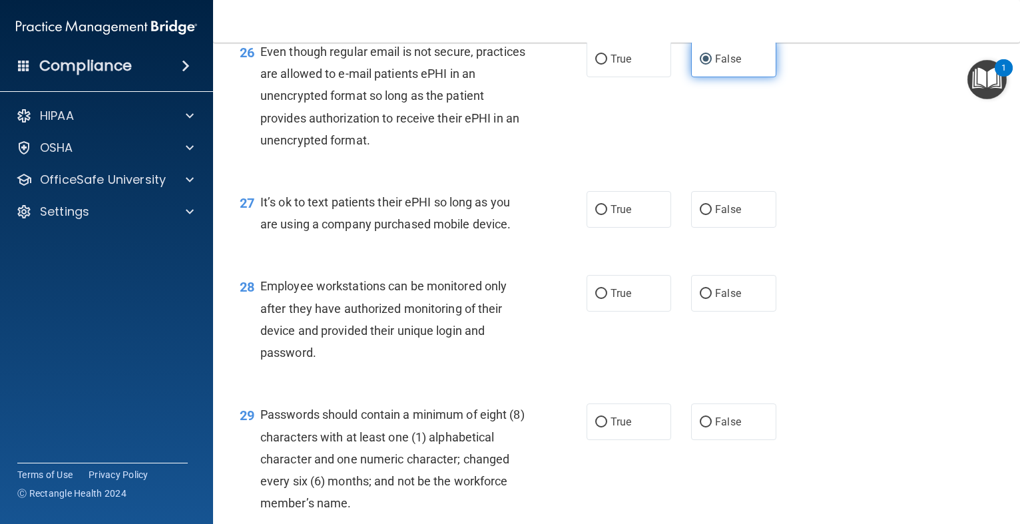
scroll to position [3170, 0]
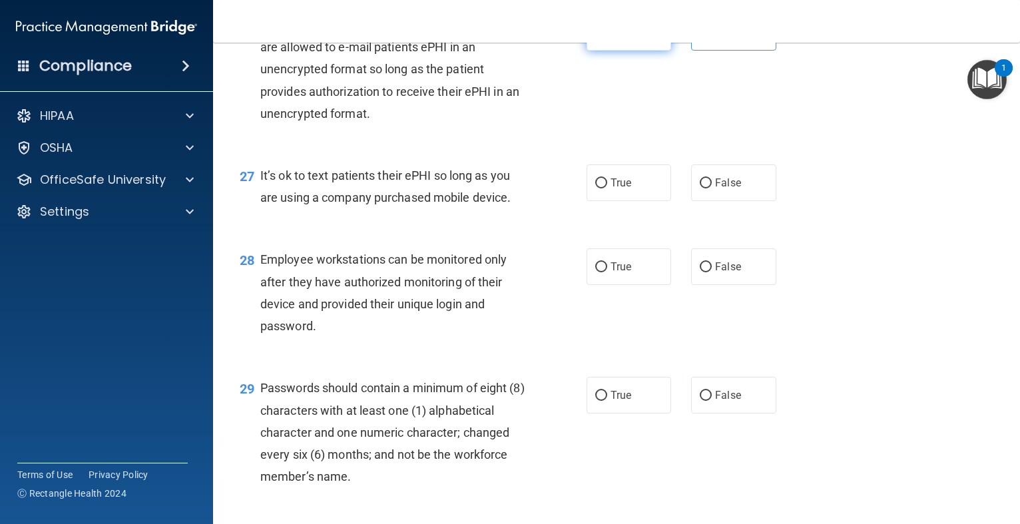
click at [601, 38] on input "True" at bounding box center [601, 33] width 12 height 10
radio input "true"
radio input "false"
click at [702, 188] on input "False" at bounding box center [706, 183] width 12 height 10
radio input "true"
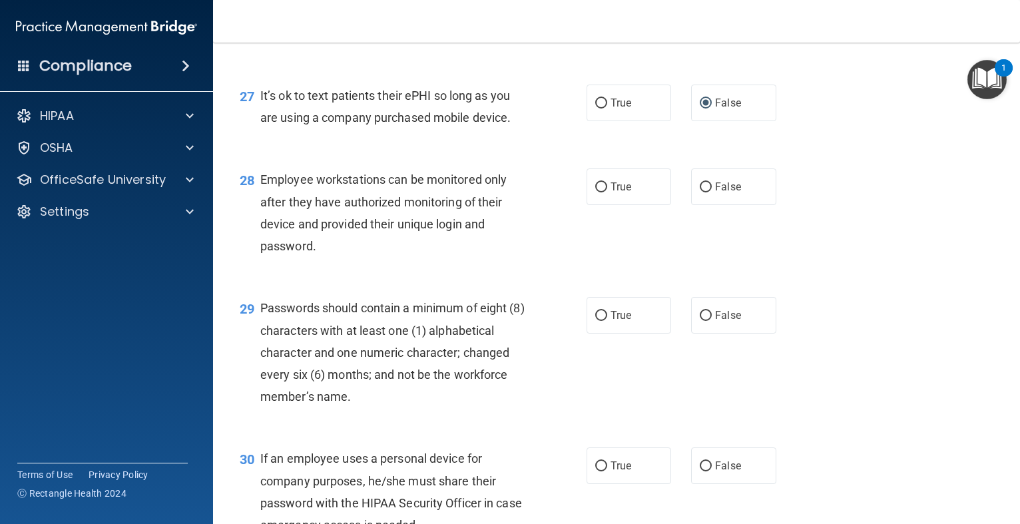
scroll to position [3276, 0]
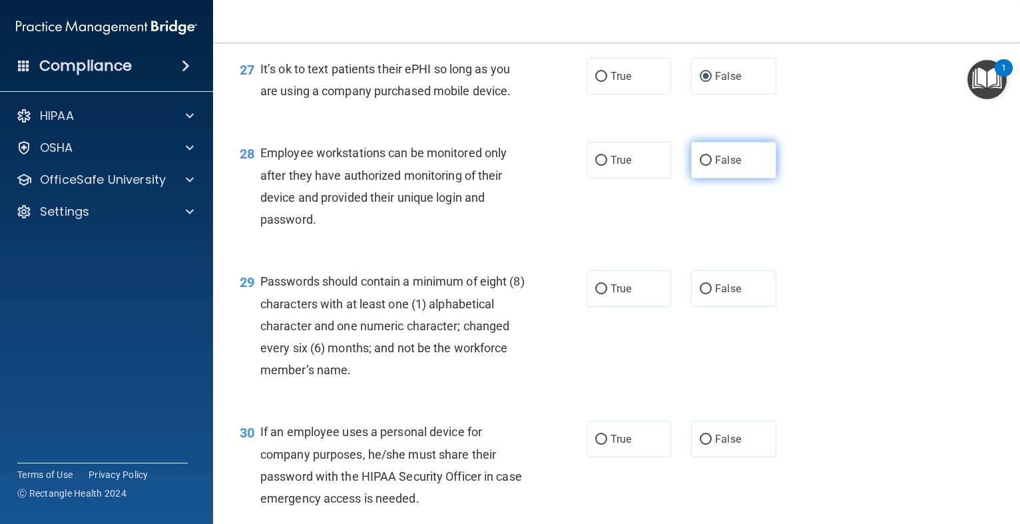
click at [715, 178] on label "False" at bounding box center [733, 160] width 85 height 37
click at [712, 166] on input "False" at bounding box center [706, 161] width 12 height 10
radio input "true"
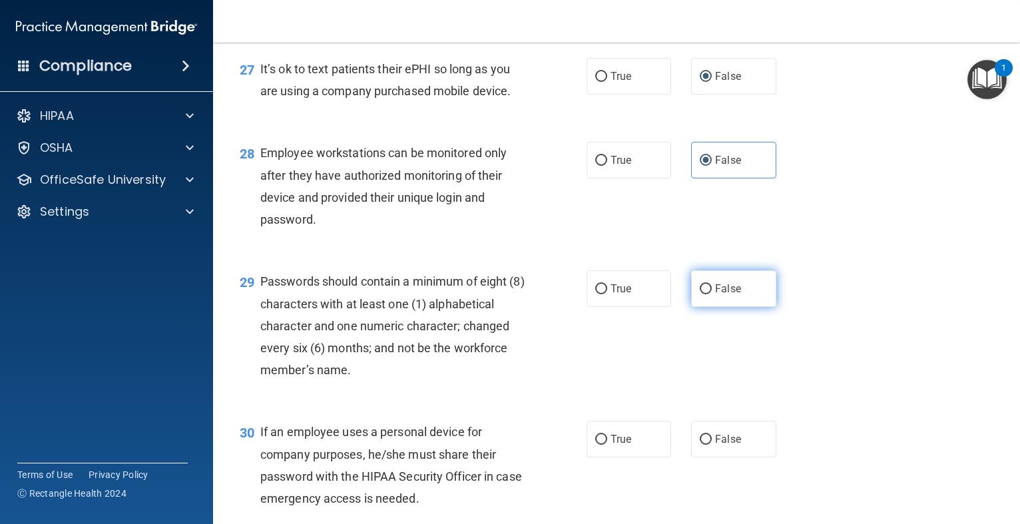
click at [702, 307] on label "False" at bounding box center [733, 288] width 85 height 37
click at [702, 294] on input "False" at bounding box center [706, 289] width 12 height 10
radio input "true"
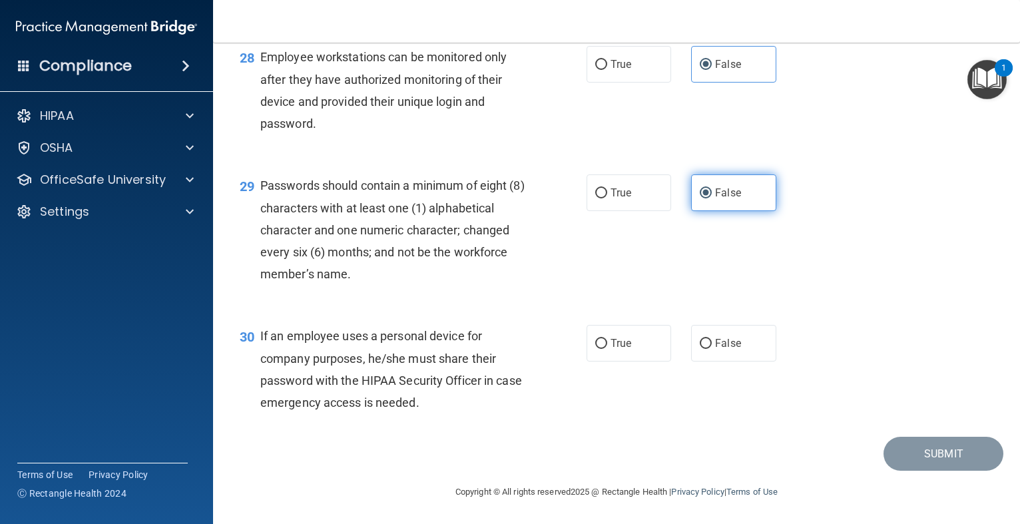
scroll to position [3417, 0]
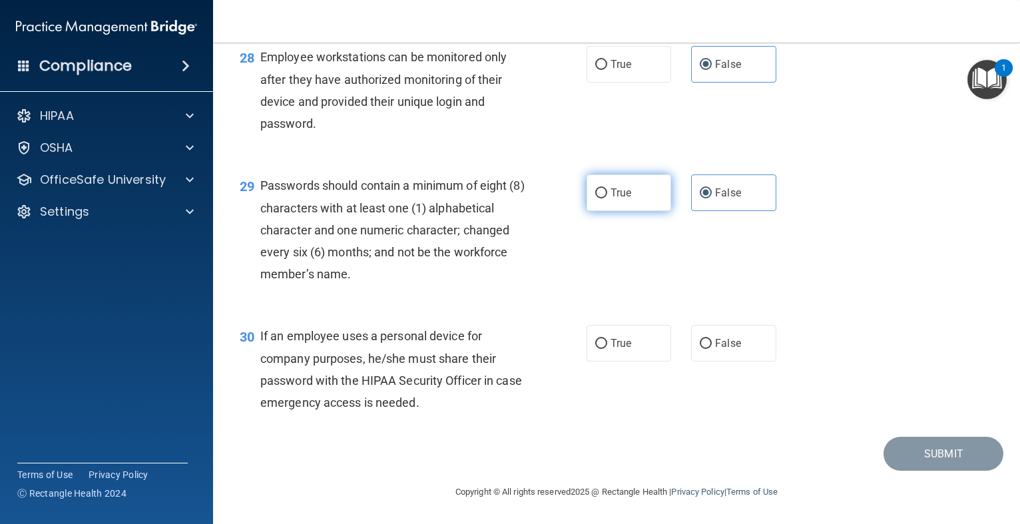
click at [621, 200] on label "True" at bounding box center [629, 192] width 85 height 37
click at [607, 198] on input "True" at bounding box center [601, 193] width 12 height 10
radio input "true"
radio input "false"
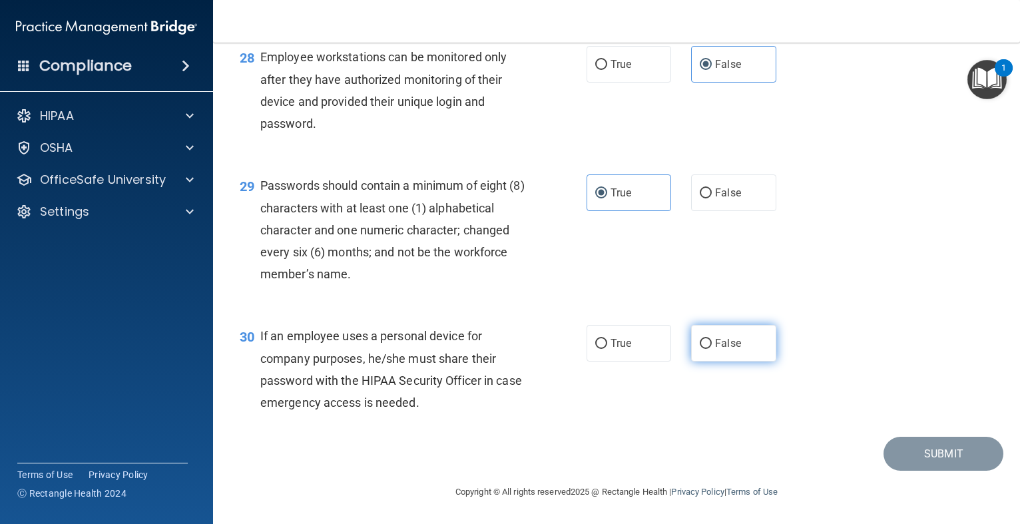
click at [737, 343] on span "False" at bounding box center [728, 343] width 26 height 13
click at [712, 343] on input "False" at bounding box center [706, 344] width 12 height 10
radio input "true"
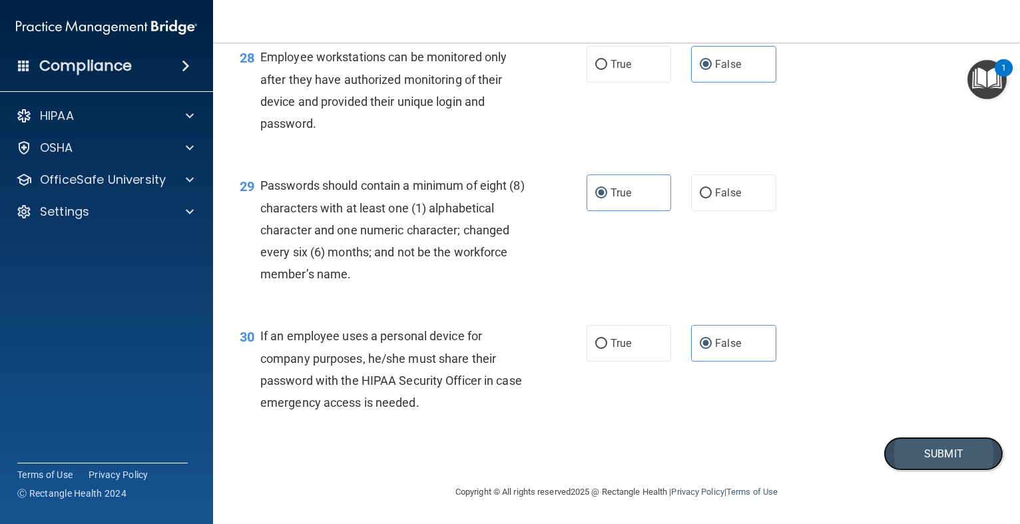
click at [926, 445] on button "Submit" at bounding box center [944, 454] width 120 height 34
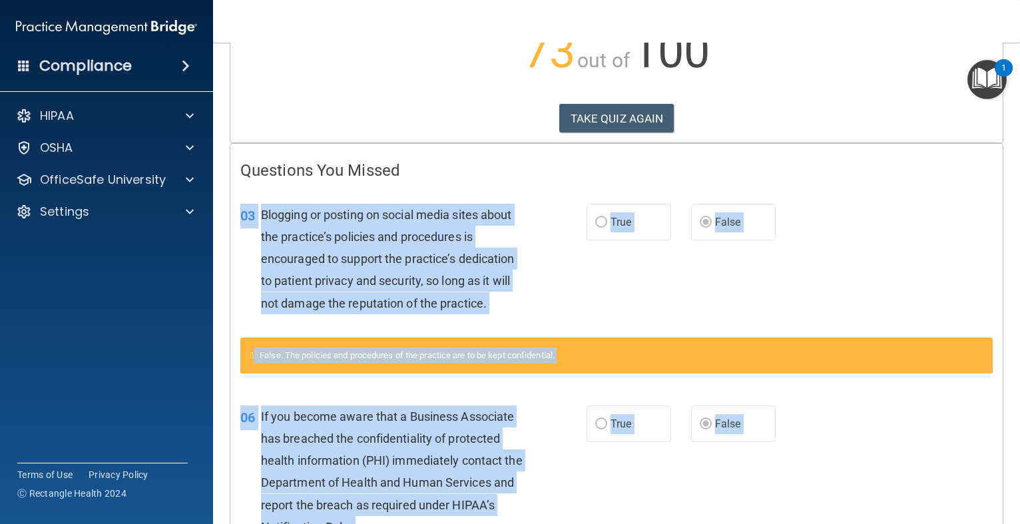
scroll to position [298, 0]
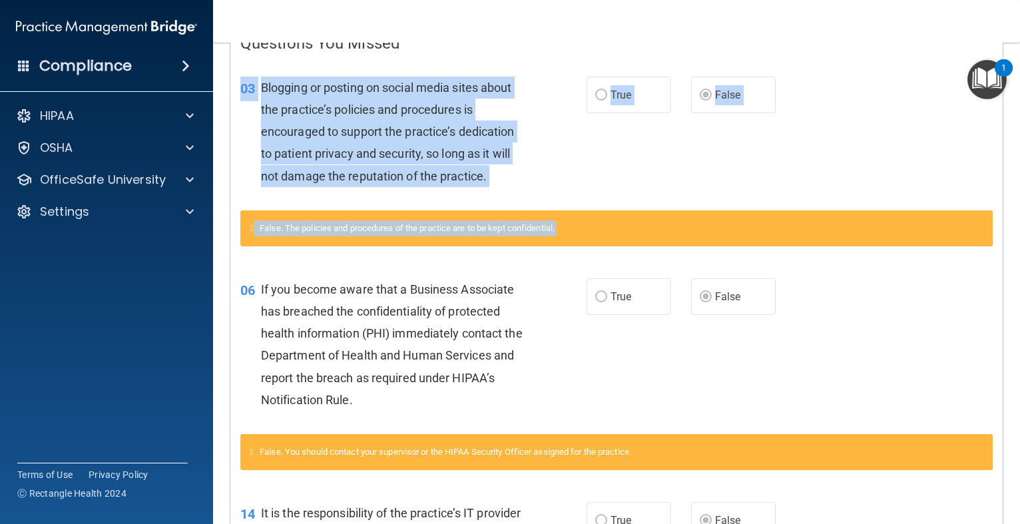
drag, startPoint x: 898, startPoint y: 356, endPoint x: 828, endPoint y: 322, distance: 77.7
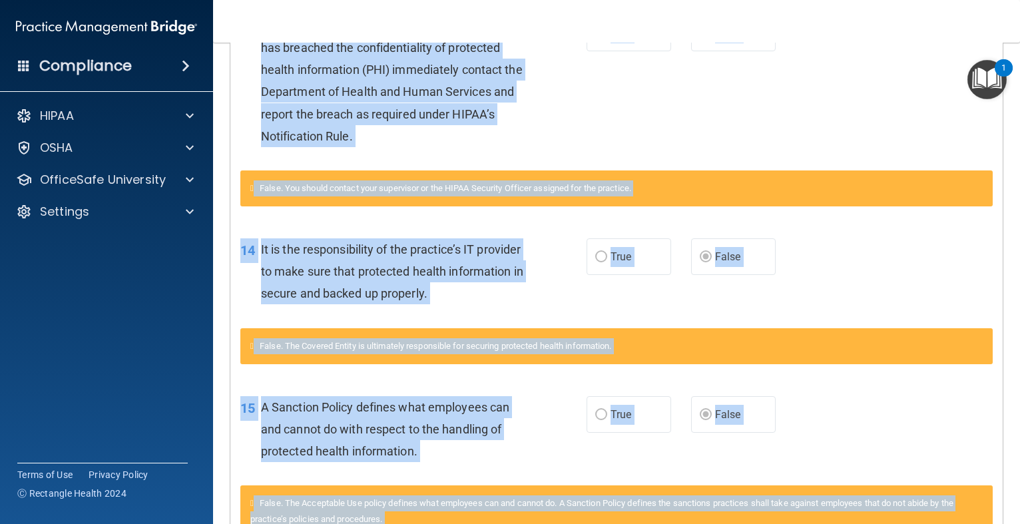
scroll to position [805, 0]
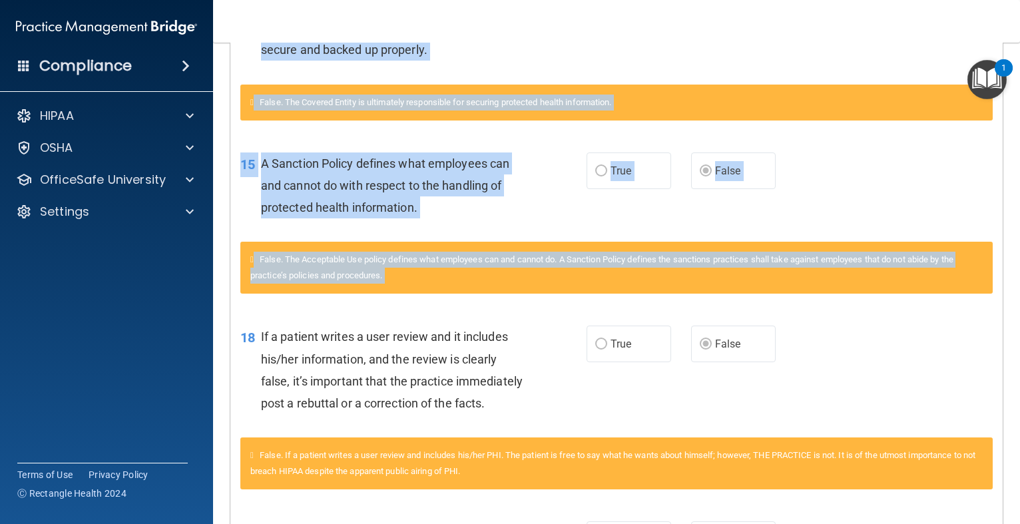
drag, startPoint x: 852, startPoint y: 300, endPoint x: 860, endPoint y: 346, distance: 45.9
click at [857, 406] on div "Questions You Missed 03 Blogging or posting on social media sites about the pra…" at bounding box center [616, 226] width 772 height 1434
click at [856, 171] on div "15 A Sanction Policy defines what employees can and cannot do with respect to t…" at bounding box center [616, 189] width 772 height 107
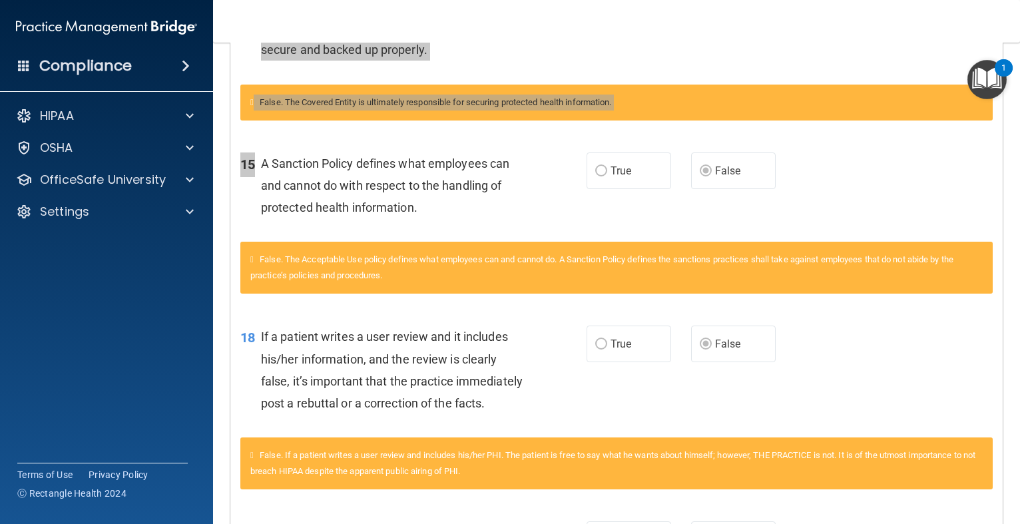
drag, startPoint x: 851, startPoint y: 120, endPoint x: 854, endPoint y: 22, distance: 97.9
click at [854, 22] on div "Toggle navigation Brandy Hiner b4cshiner@yahoo.com Manage My Enterprise Thursto…" at bounding box center [616, 262] width 807 height 524
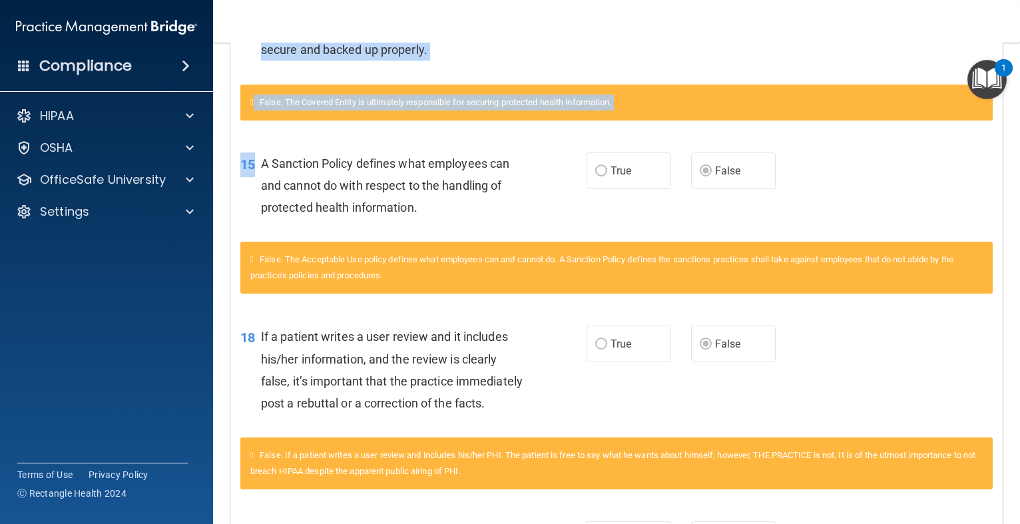
click at [867, 196] on div "15 A Sanction Policy defines what employees can and cannot do with respect to t…" at bounding box center [616, 189] width 772 height 107
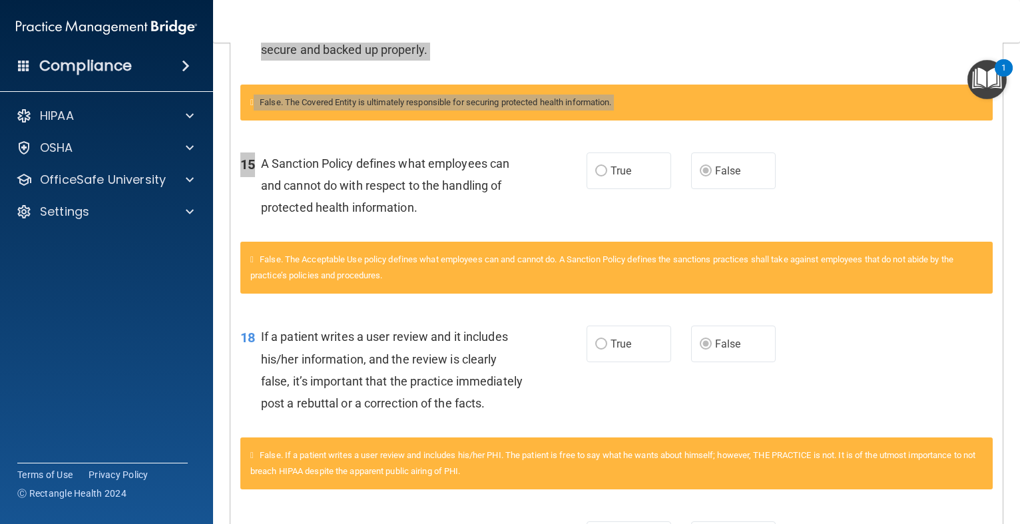
scroll to position [0, 0]
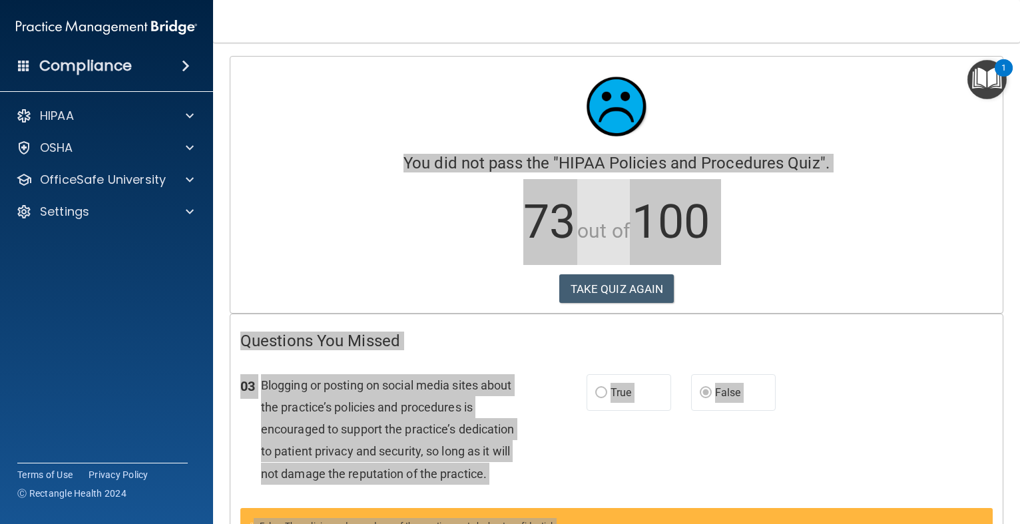
drag, startPoint x: 867, startPoint y: 196, endPoint x: 888, endPoint y: 129, distance: 70.6
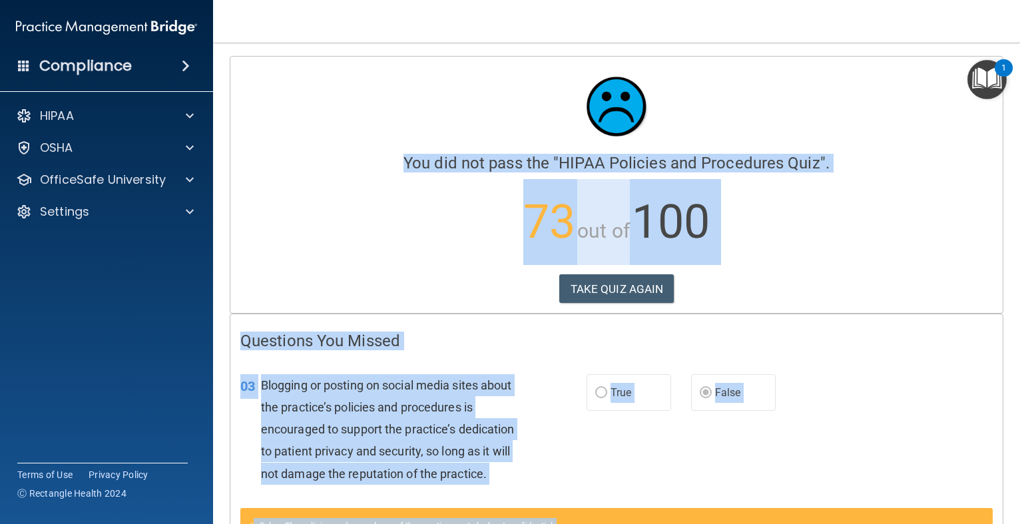
click at [904, 372] on div "03 Blogging or posting on social media sites about the practice’s policies and …" at bounding box center [616, 433] width 772 height 150
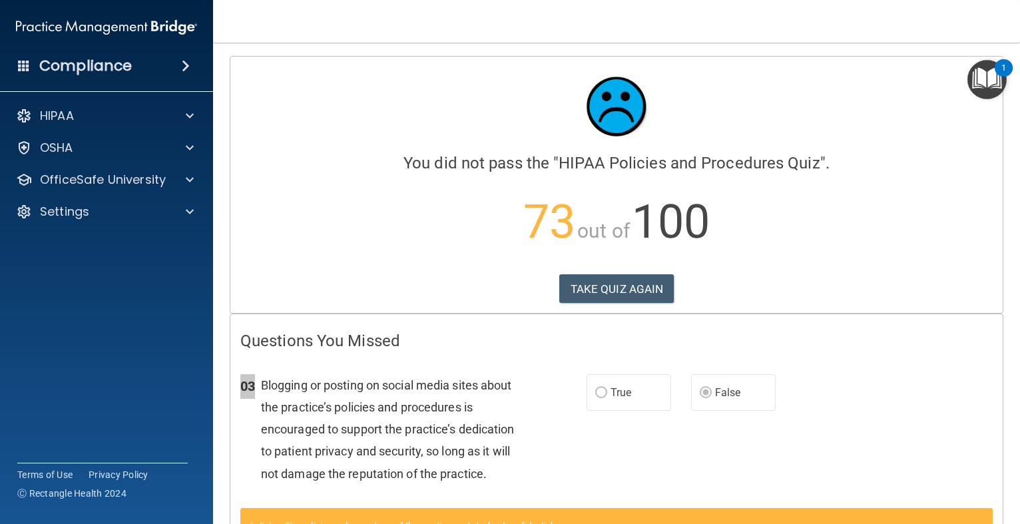
drag, startPoint x: 904, startPoint y: 372, endPoint x: 842, endPoint y: 257, distance: 130.8
click at [845, 265] on p "73 out of 100" at bounding box center [616, 222] width 752 height 86
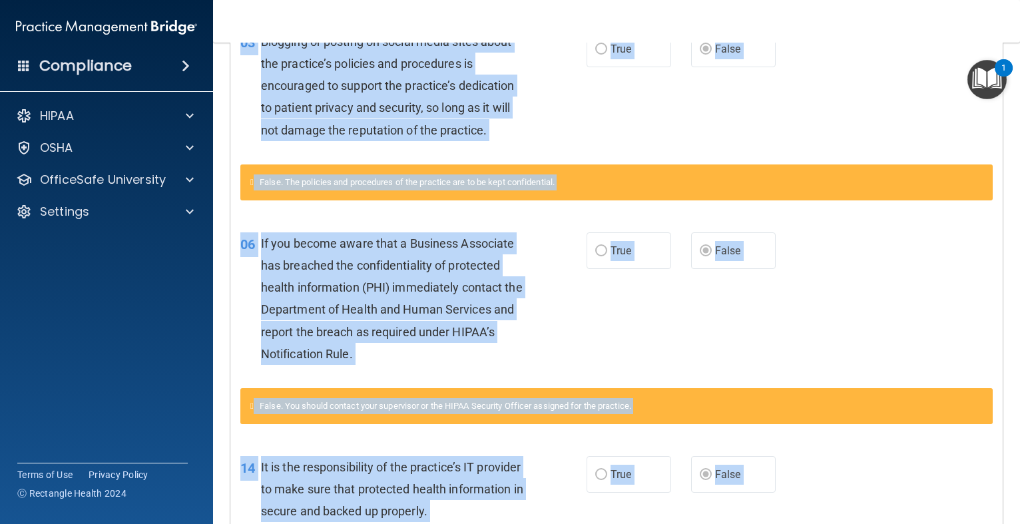
scroll to position [640, 0]
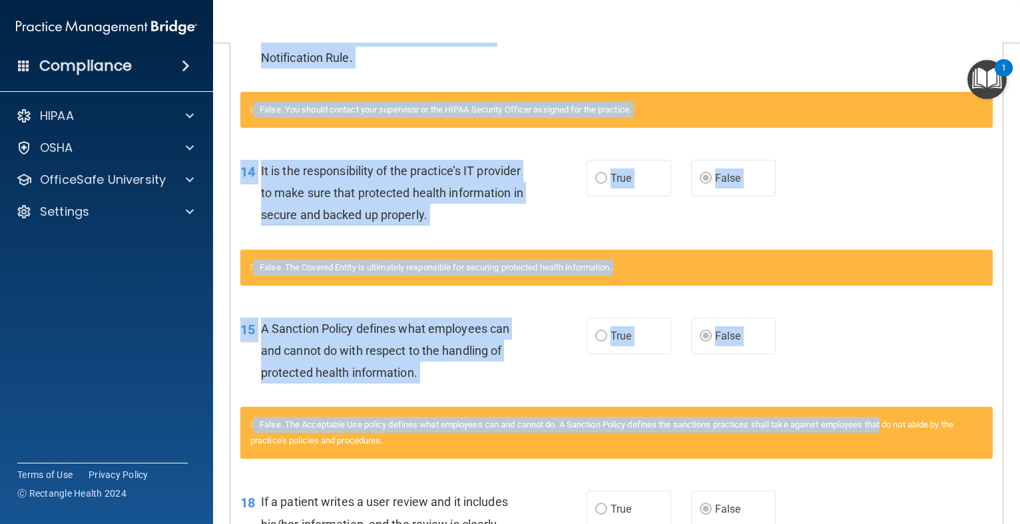
drag, startPoint x: 887, startPoint y: 383, endPoint x: 878, endPoint y: 385, distance: 9.5
click at [878, 385] on div "Calculating your score.... You did not pass the " HIPAA Policies and Procedures…" at bounding box center [617, 262] width 774 height 1693
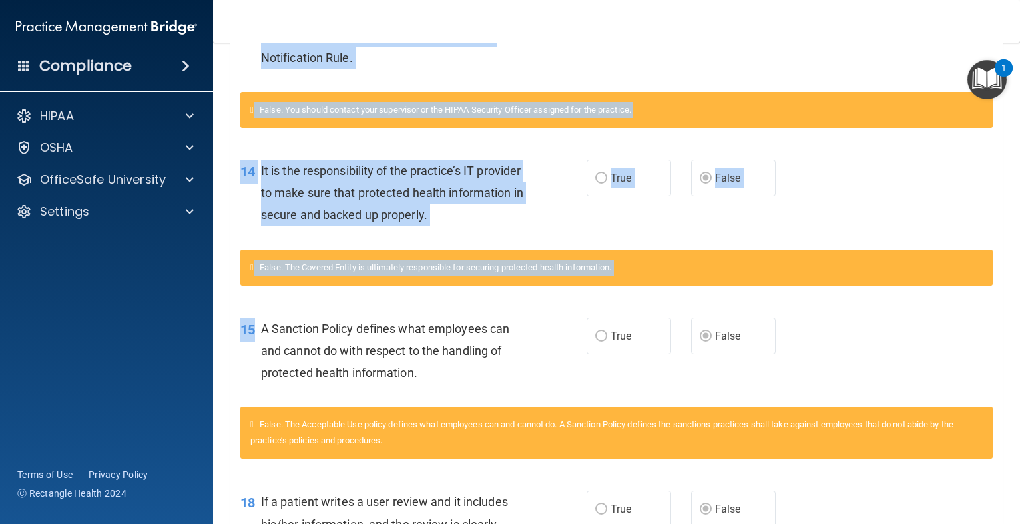
click at [921, 417] on div "False. The Acceptable Use policy defines what employees can and cannot do. A Sa…" at bounding box center [616, 433] width 752 height 52
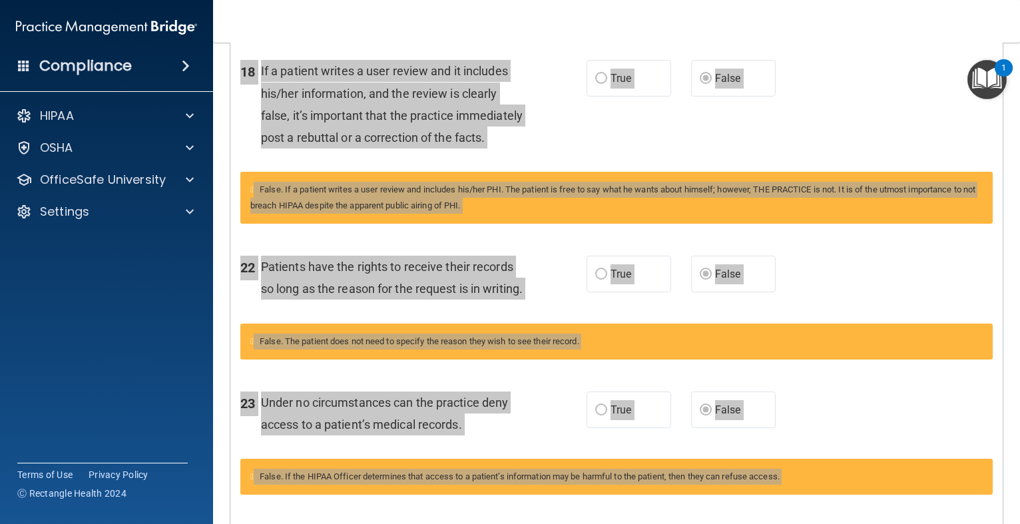
scroll to position [1301, 0]
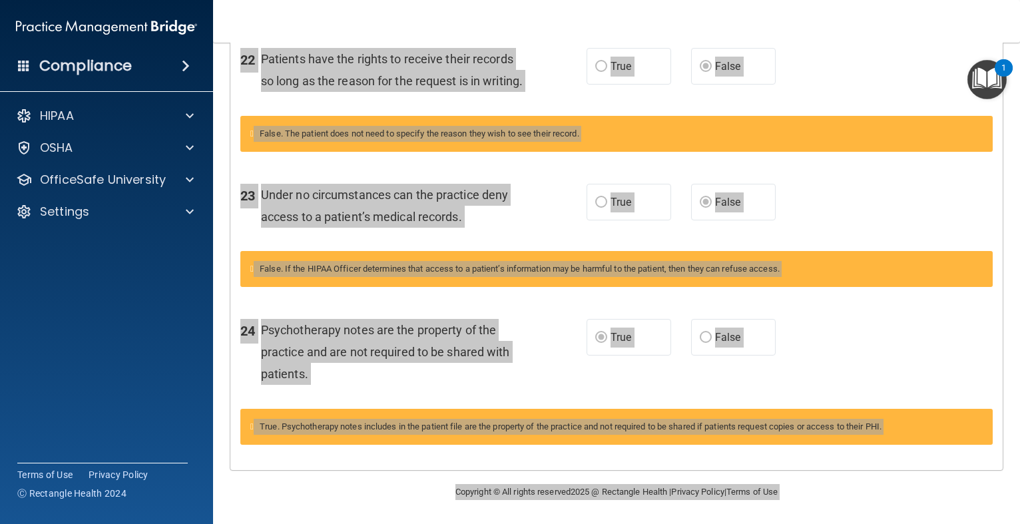
drag, startPoint x: 878, startPoint y: 428, endPoint x: 918, endPoint y: 515, distance: 95.3
click at [918, 515] on main "Calculating your score.... You did not pass the " HIPAA Policies and Procedures…" at bounding box center [616, 283] width 807 height 481
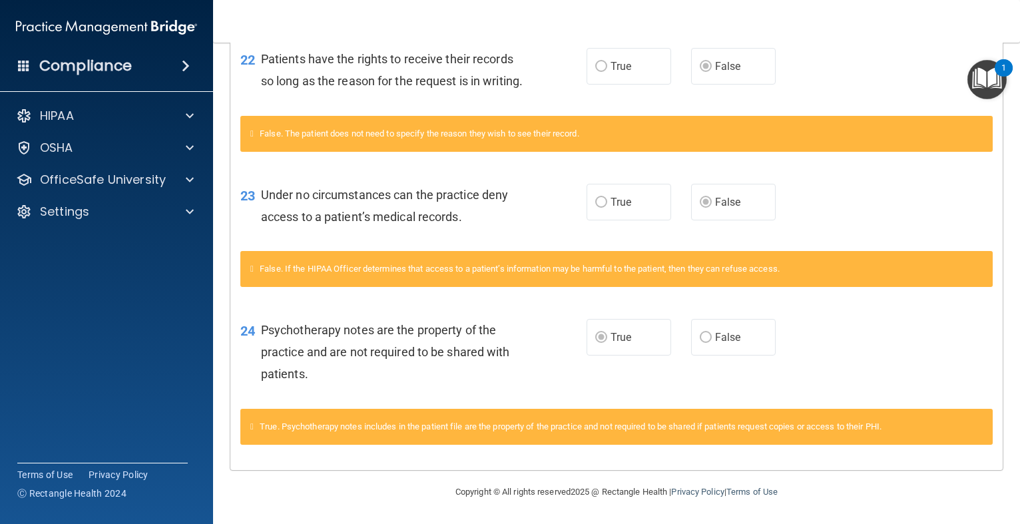
click at [901, 411] on div "True. Psychotherapy notes includes in the patient file are the property of the …" at bounding box center [616, 427] width 752 height 36
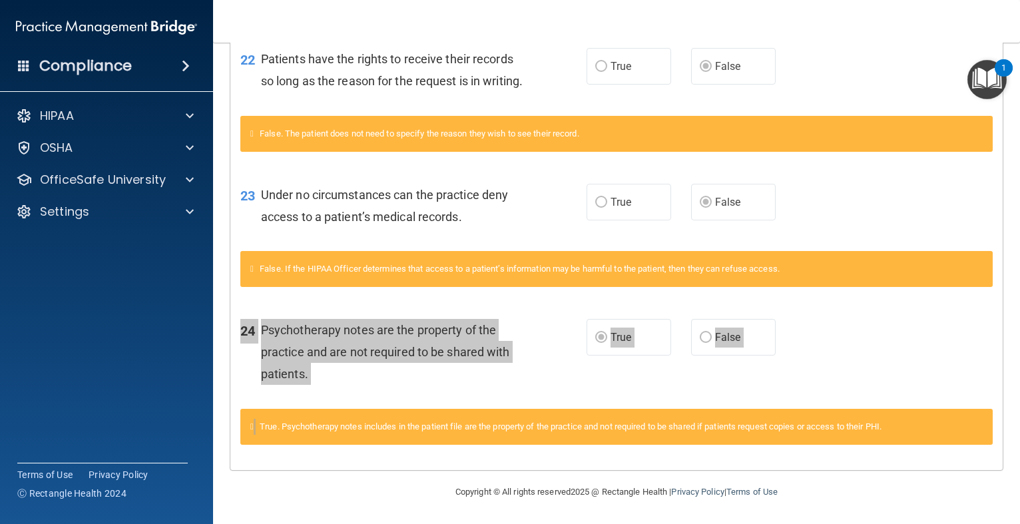
drag, startPoint x: 901, startPoint y: 411, endPoint x: 886, endPoint y: 272, distance: 139.9
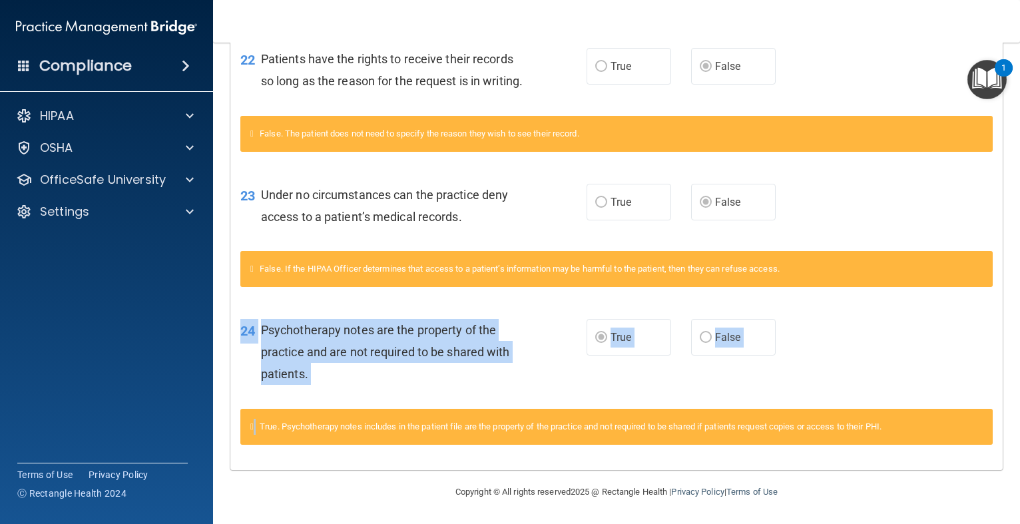
click at [886, 272] on div "False. If the HIPAA Officer determines that access to a patient’s information m…" at bounding box center [616, 269] width 752 height 36
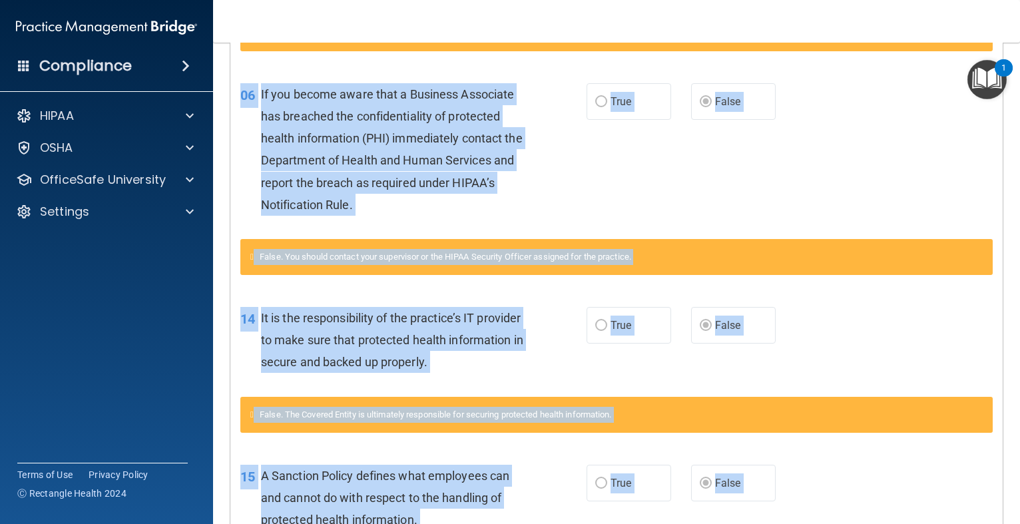
scroll to position [0, 0]
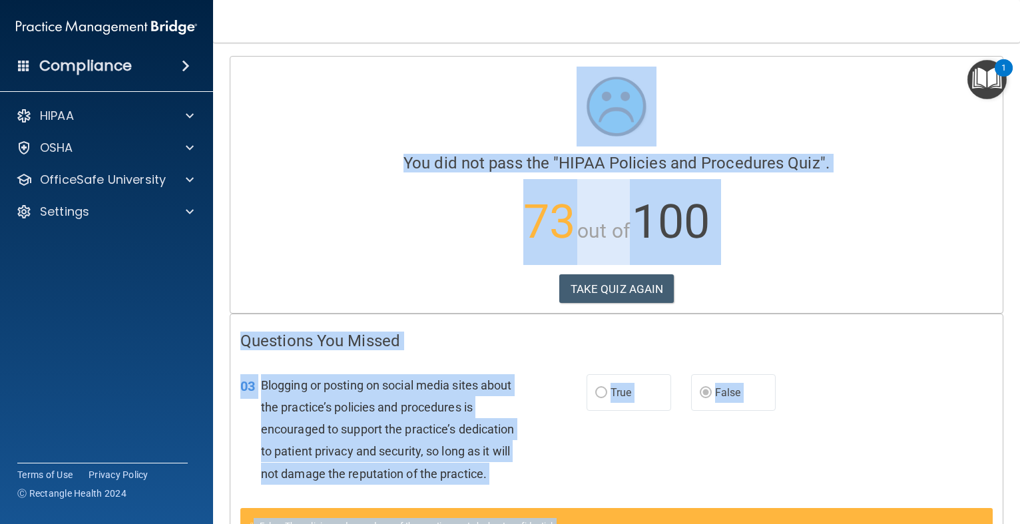
drag, startPoint x: 886, startPoint y: 276, endPoint x: 858, endPoint y: 37, distance: 240.8
click at [858, 37] on div "Toggle navigation Brandy Hiner b4cshiner@yahoo.com Manage My Enterprise Thursto…" at bounding box center [616, 262] width 807 height 524
click at [649, 284] on button "TAKE QUIZ AGAIN" at bounding box center [616, 288] width 115 height 29
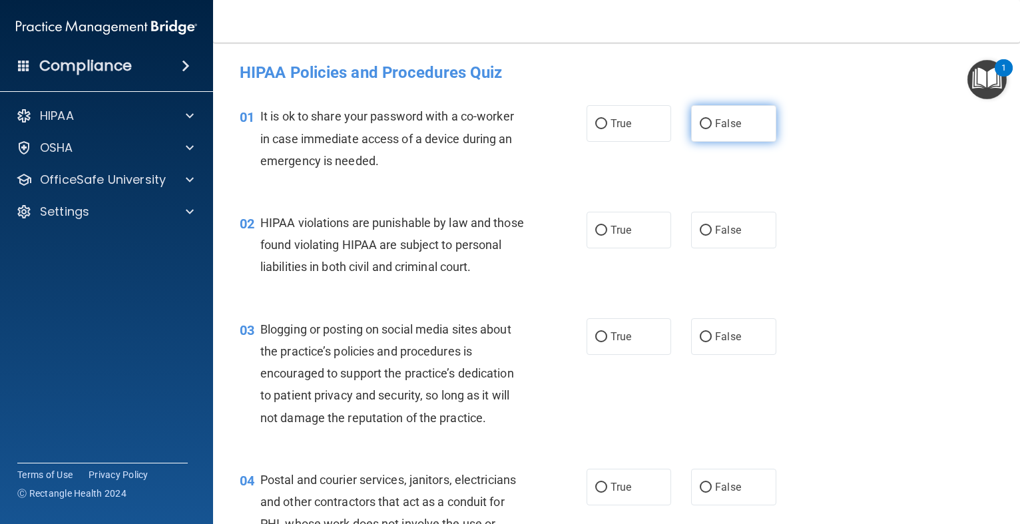
click at [719, 134] on label "False" at bounding box center [733, 123] width 85 height 37
click at [712, 129] on input "False" at bounding box center [706, 124] width 12 height 10
radio input "true"
click at [613, 232] on span "True" at bounding box center [621, 230] width 21 height 13
click at [607, 232] on input "True" at bounding box center [601, 231] width 12 height 10
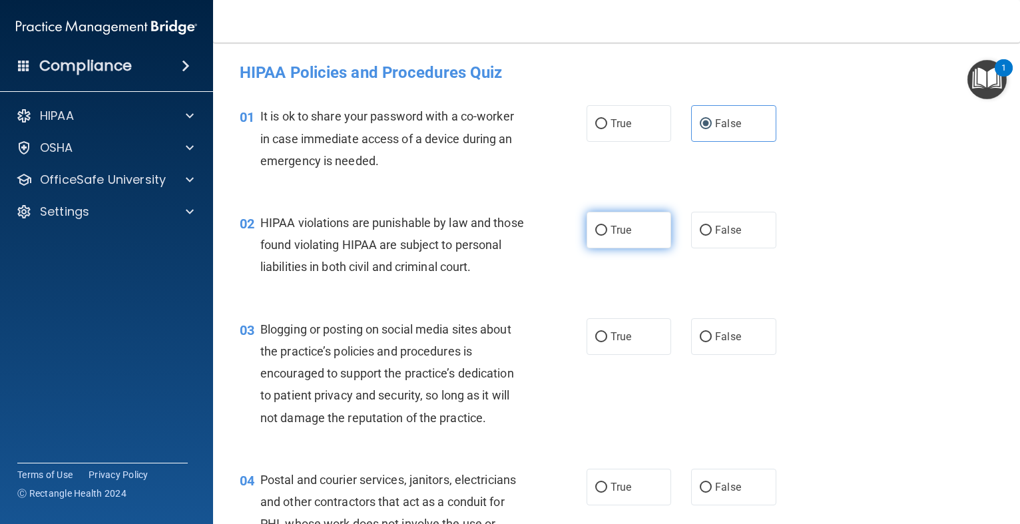
radio input "true"
click at [713, 355] on label "False" at bounding box center [733, 336] width 85 height 37
click at [712, 342] on input "False" at bounding box center [706, 337] width 12 height 10
radio input "true"
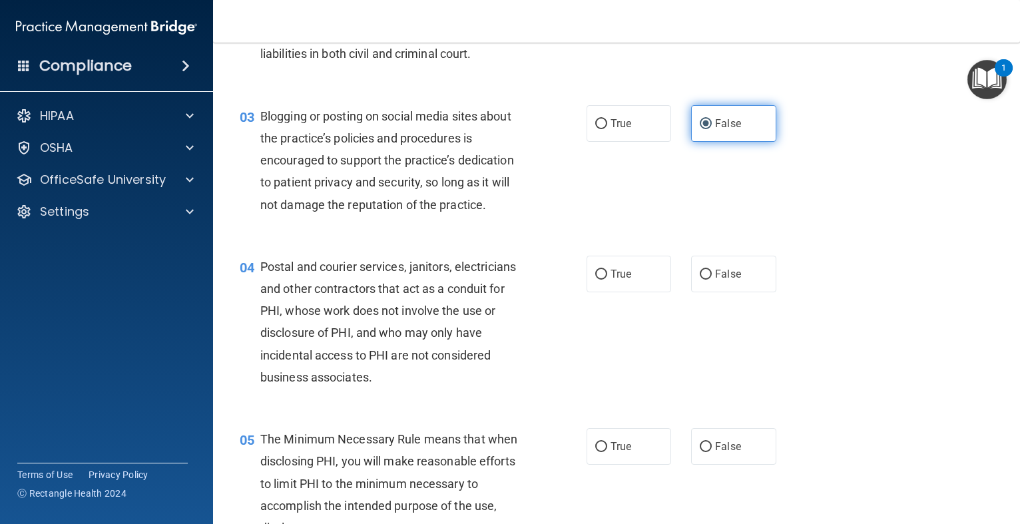
scroll to position [240, 0]
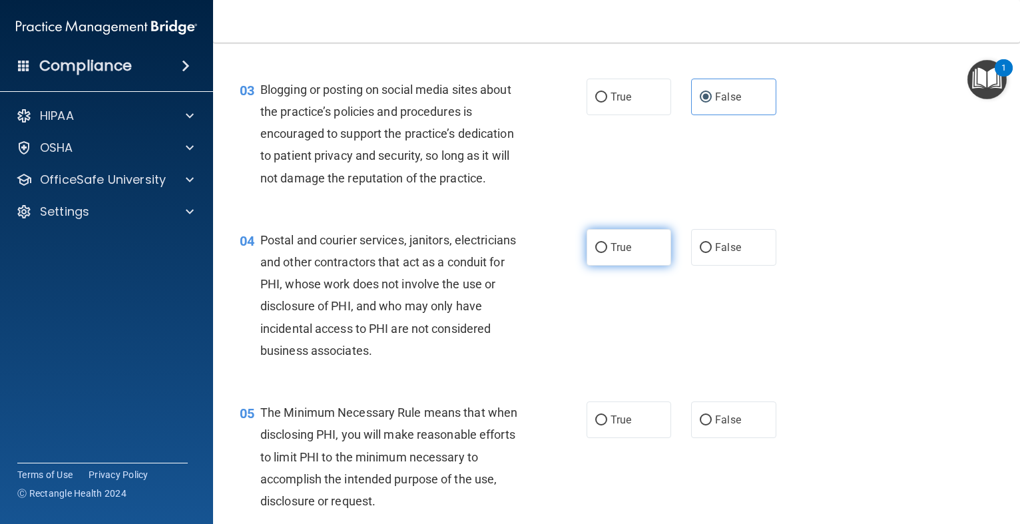
click at [639, 266] on label "True" at bounding box center [629, 247] width 85 height 37
click at [607, 253] on input "True" at bounding box center [601, 248] width 12 height 10
radio input "true"
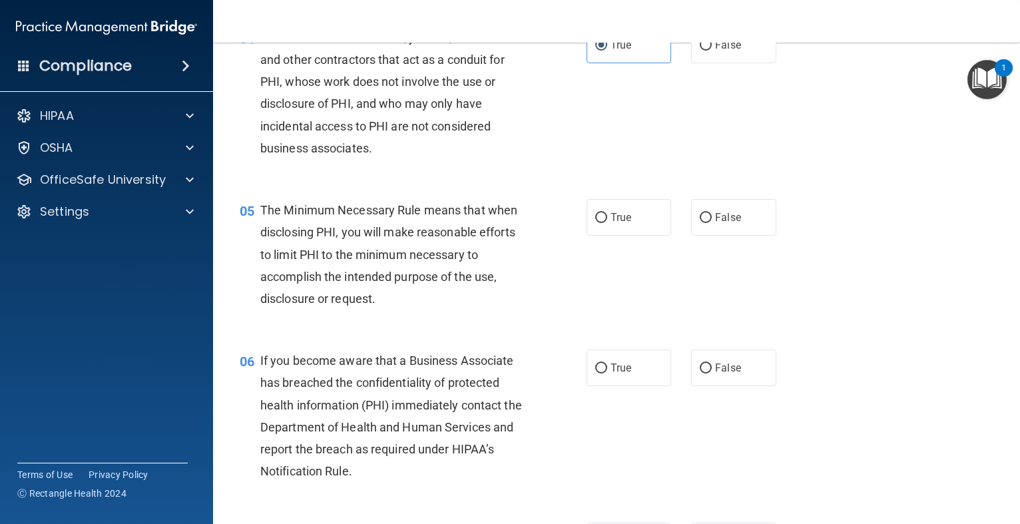
scroll to position [453, 0]
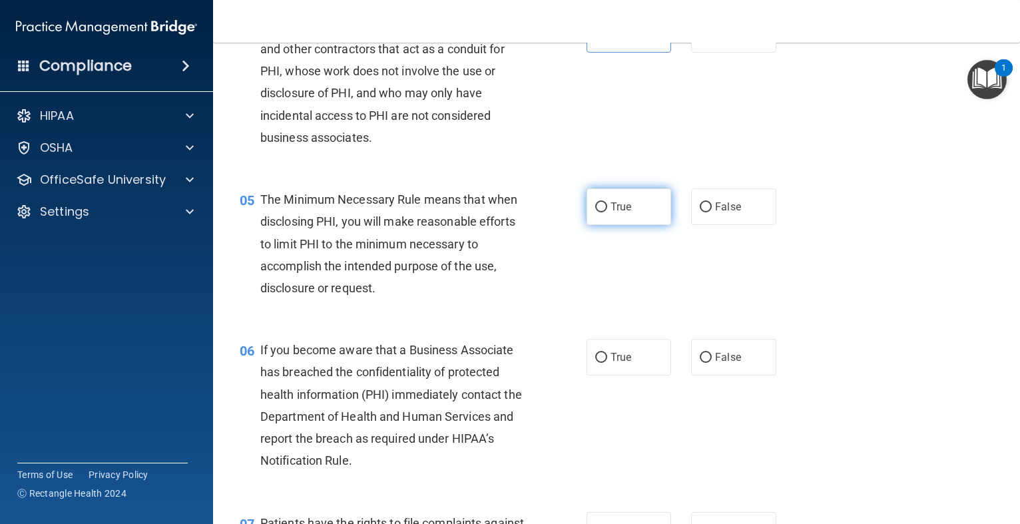
click at [605, 225] on label "True" at bounding box center [629, 206] width 85 height 37
click at [605, 212] on input "True" at bounding box center [601, 207] width 12 height 10
radio input "true"
click at [711, 363] on input "False" at bounding box center [706, 358] width 12 height 10
radio input "true"
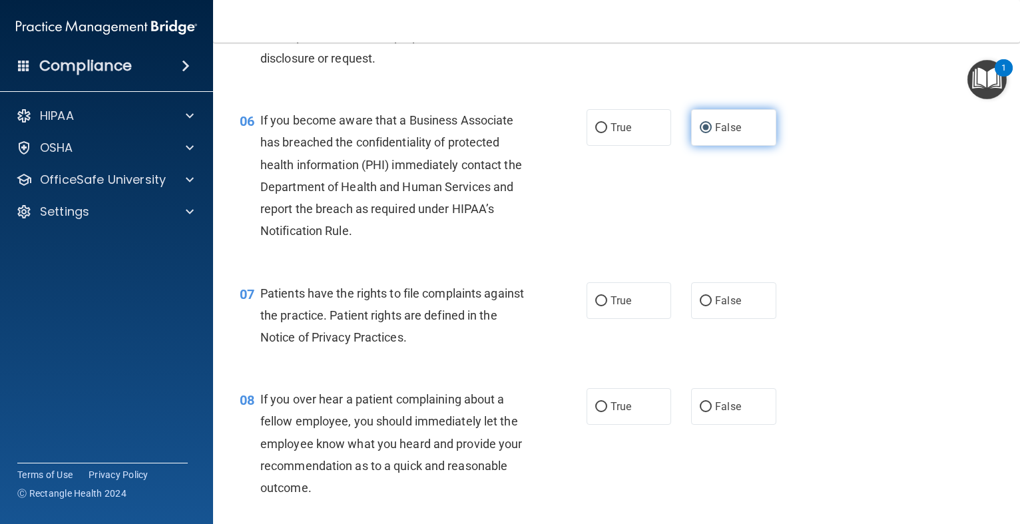
scroll to position [693, 0]
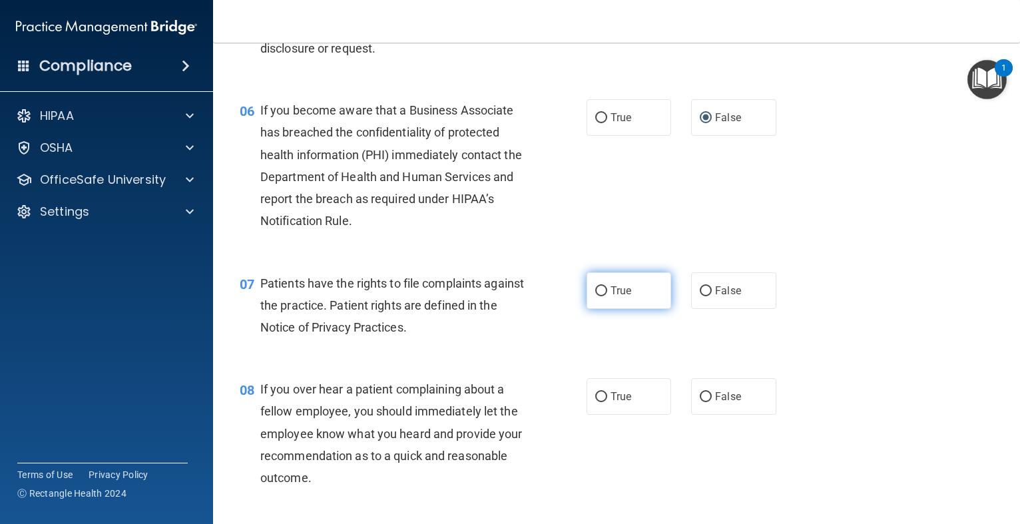
click at [606, 307] on label "True" at bounding box center [629, 290] width 85 height 37
click at [606, 296] on input "True" at bounding box center [601, 291] width 12 height 10
radio input "true"
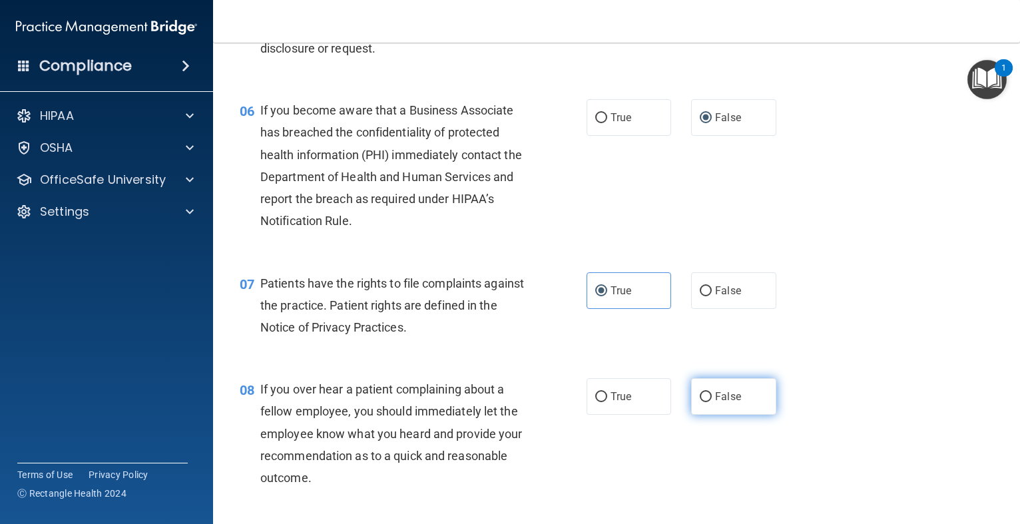
click at [725, 415] on label "False" at bounding box center [733, 396] width 85 height 37
click at [712, 402] on input "False" at bounding box center [706, 397] width 12 height 10
radio input "true"
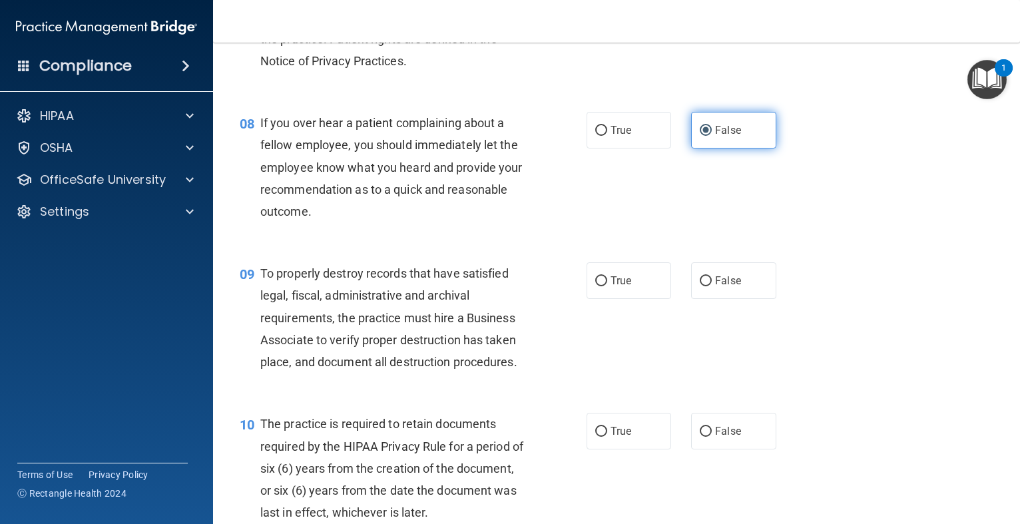
scroll to position [986, 0]
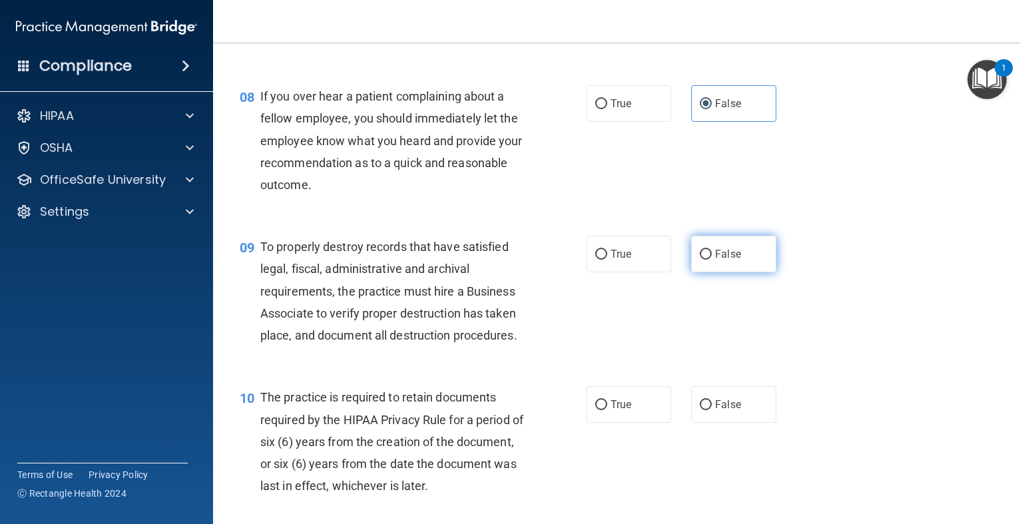
click at [707, 260] on input "False" at bounding box center [706, 255] width 12 height 10
radio input "true"
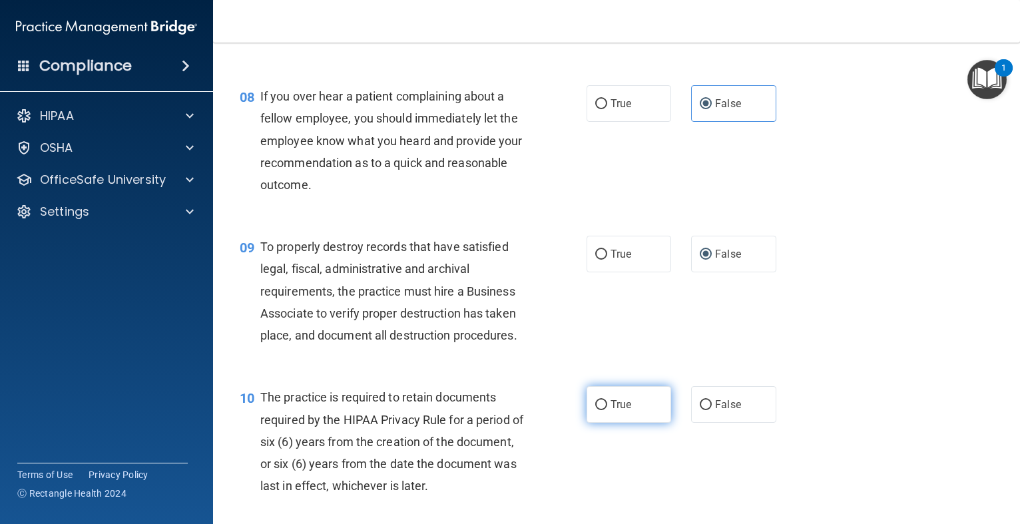
click at [605, 423] on label "True" at bounding box center [629, 404] width 85 height 37
click at [605, 410] on input "True" at bounding box center [601, 405] width 12 height 10
radio input "true"
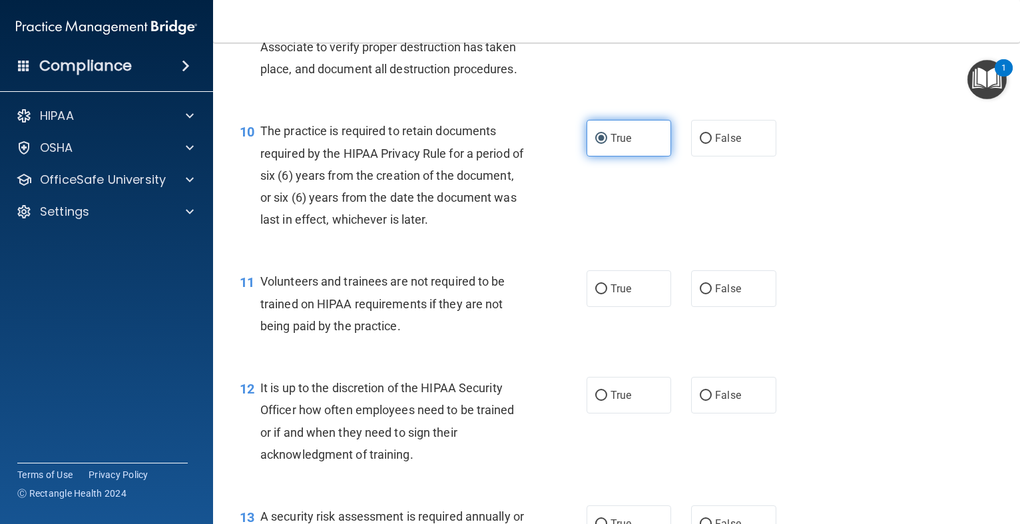
scroll to position [1279, 0]
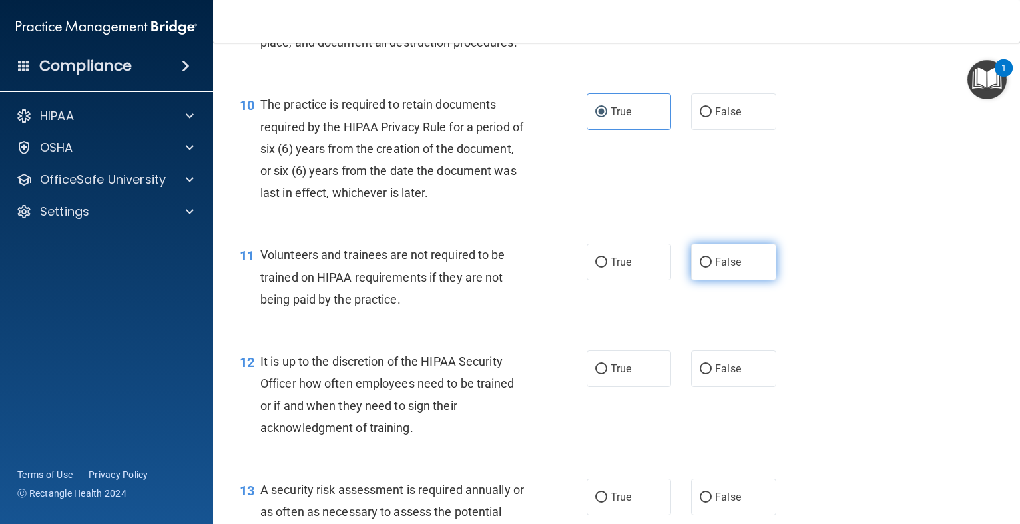
click at [717, 280] on label "False" at bounding box center [733, 262] width 85 height 37
click at [712, 268] on input "False" at bounding box center [706, 263] width 12 height 10
radio input "true"
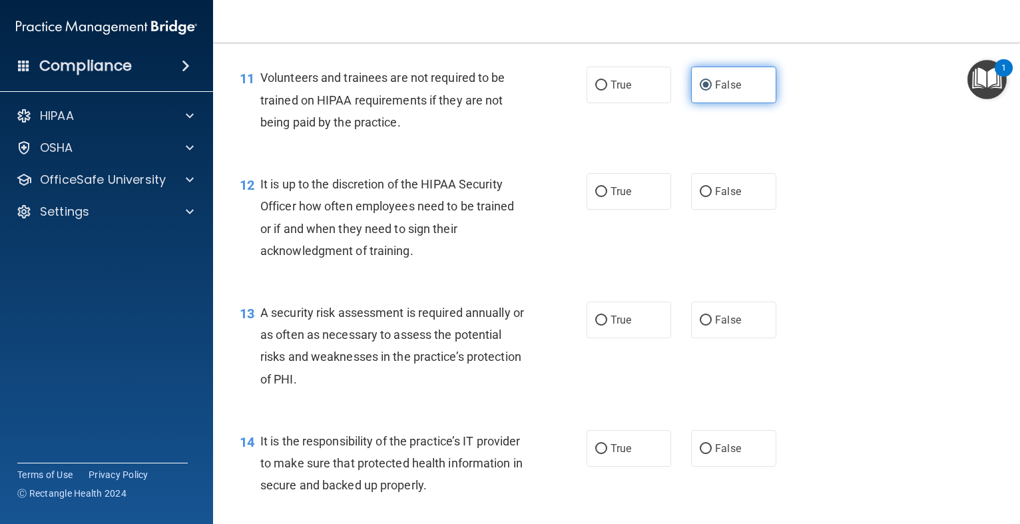
scroll to position [1465, 0]
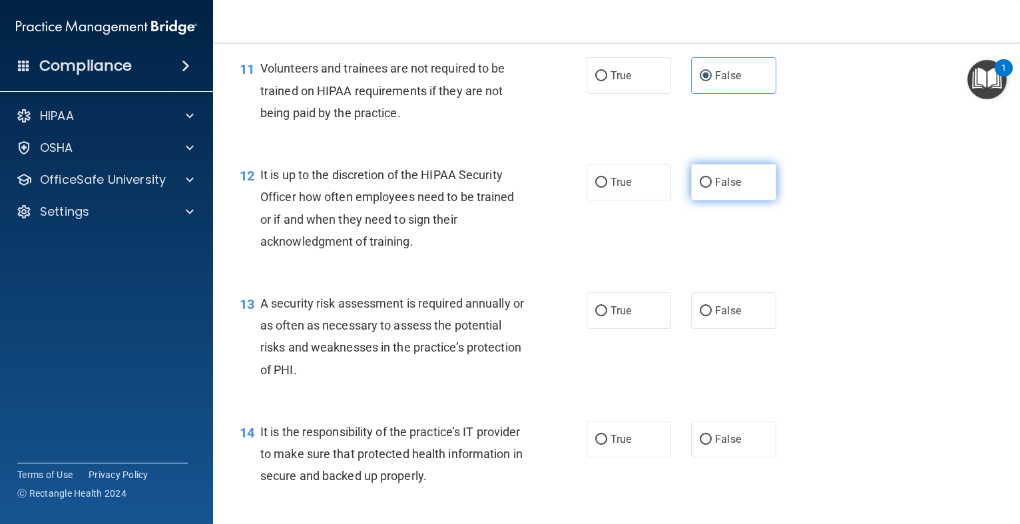
click at [707, 200] on label "False" at bounding box center [733, 182] width 85 height 37
click at [707, 188] on input "False" at bounding box center [706, 183] width 12 height 10
radio input "true"
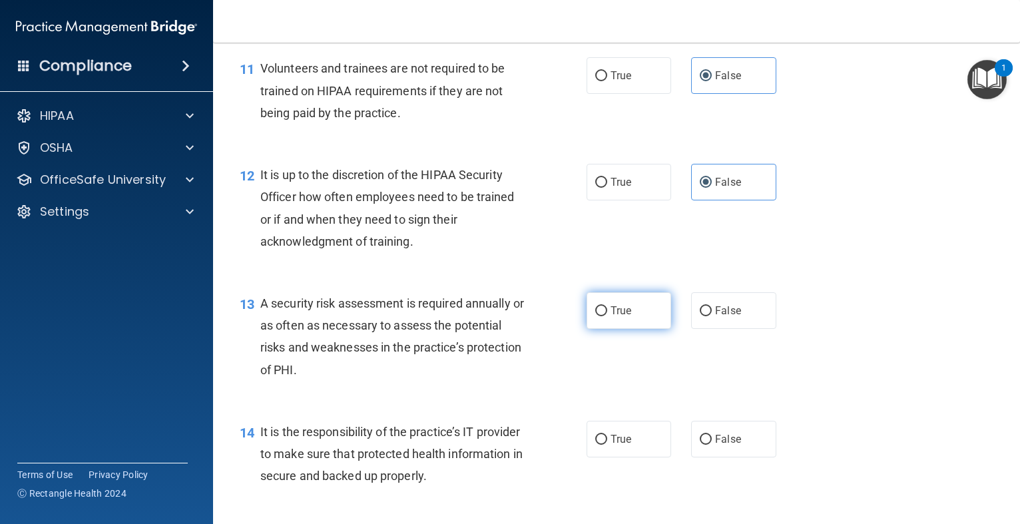
click at [605, 316] on input "True" at bounding box center [601, 311] width 12 height 10
radio input "true"
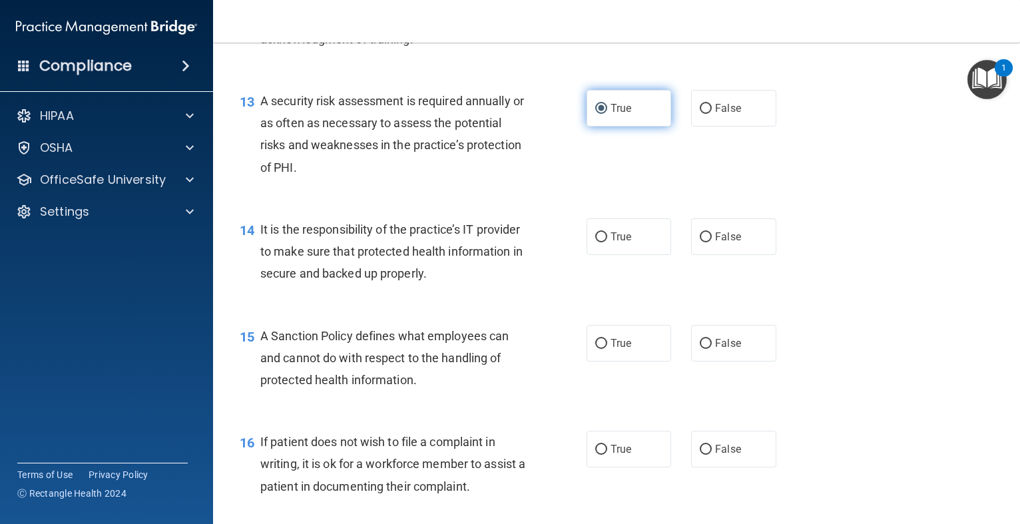
scroll to position [1678, 0]
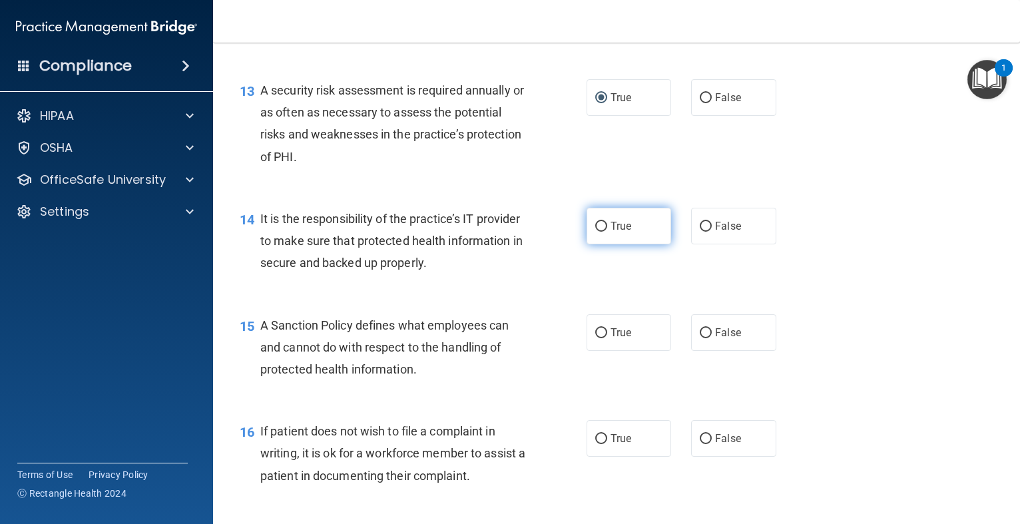
click at [616, 232] on span "True" at bounding box center [621, 226] width 21 height 13
click at [607, 232] on input "True" at bounding box center [601, 227] width 12 height 10
radio input "true"
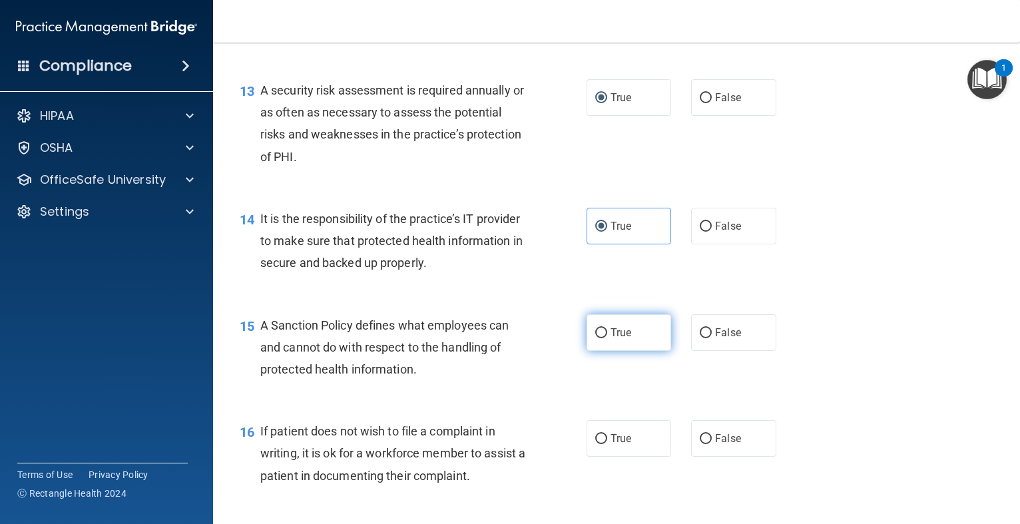
click at [611, 339] on span "True" at bounding box center [621, 332] width 21 height 13
click at [607, 338] on input "True" at bounding box center [601, 333] width 12 height 10
radio input "true"
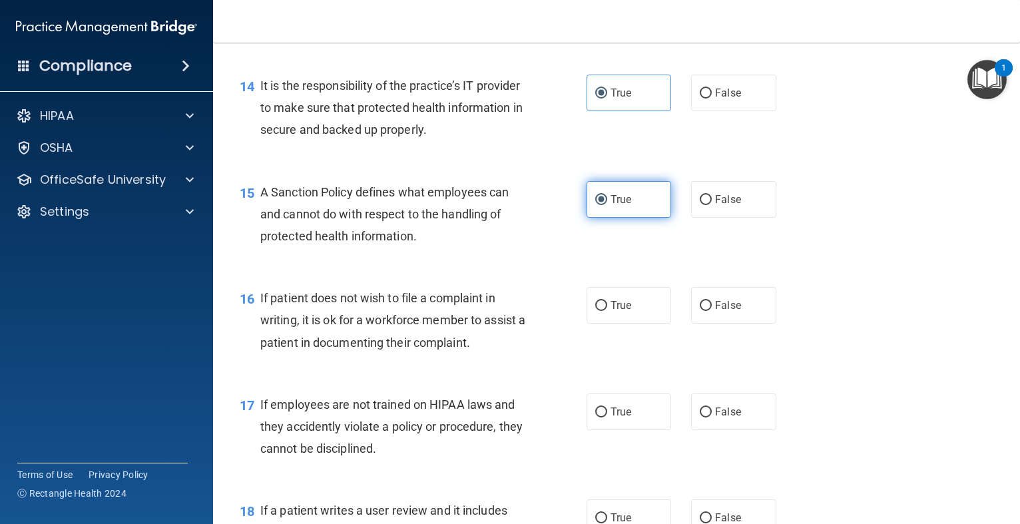
scroll to position [1838, 0]
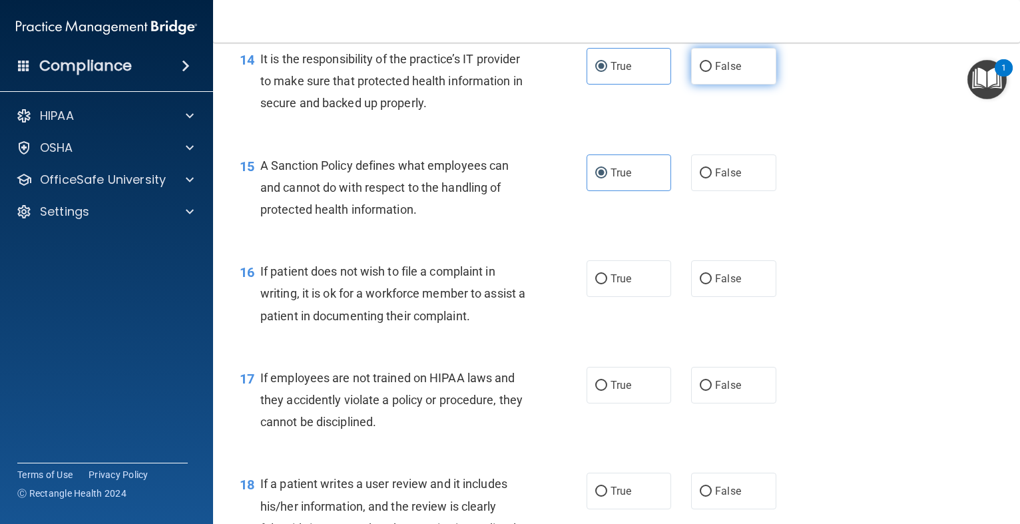
click at [707, 85] on label "False" at bounding box center [733, 66] width 85 height 37
click at [707, 72] on input "False" at bounding box center [706, 67] width 12 height 10
radio input "true"
radio input "false"
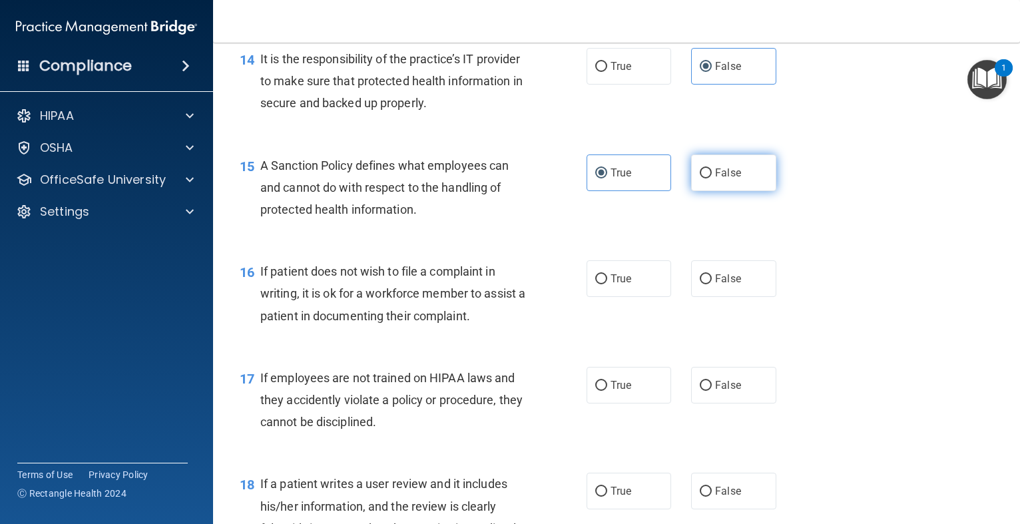
click at [703, 187] on label "False" at bounding box center [733, 172] width 85 height 37
click at [703, 178] on input "False" at bounding box center [706, 173] width 12 height 10
radio input "true"
radio input "false"
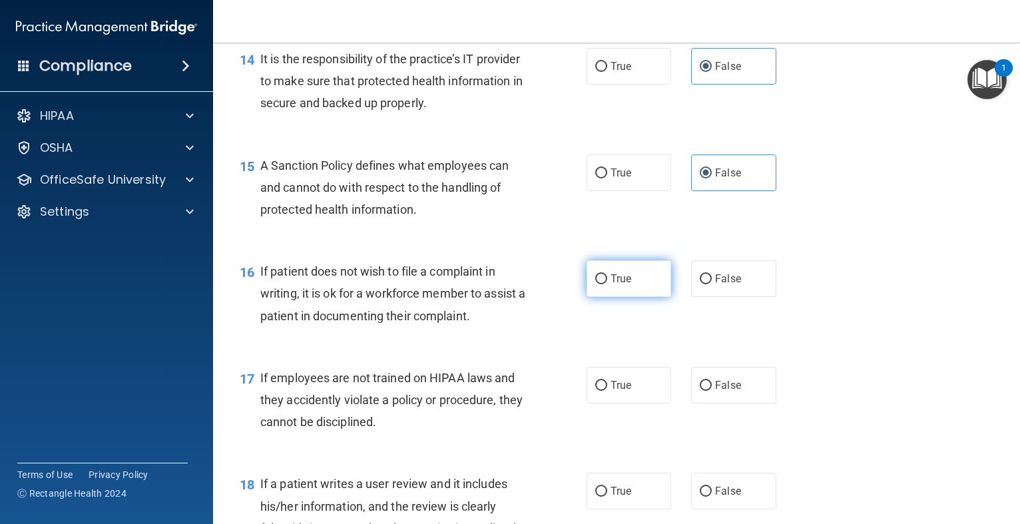
click at [615, 285] on span "True" at bounding box center [621, 278] width 21 height 13
click at [607, 284] on input "True" at bounding box center [601, 279] width 12 height 10
radio input "true"
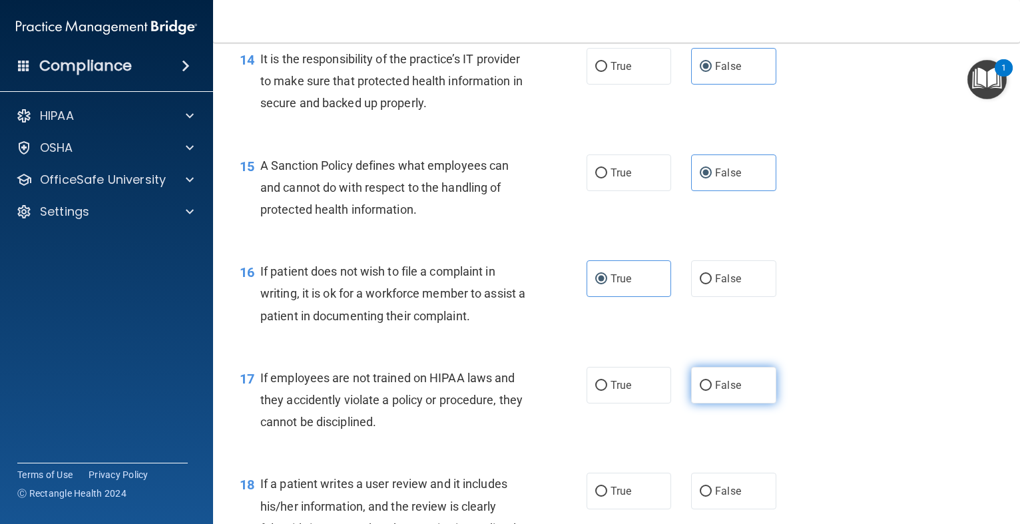
click at [716, 400] on label "False" at bounding box center [733, 385] width 85 height 37
click at [712, 391] on input "False" at bounding box center [706, 386] width 12 height 10
radio input "true"
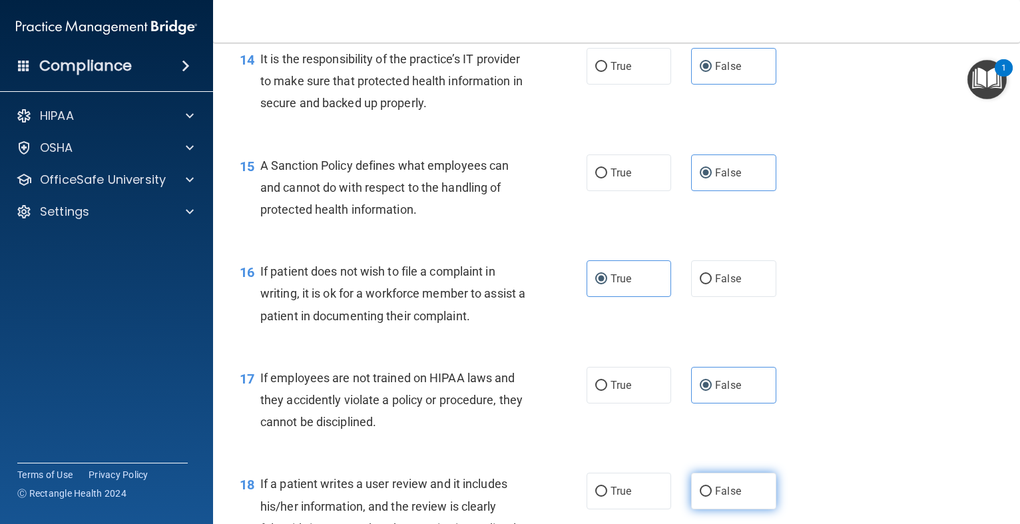
click at [707, 497] on input "False" at bounding box center [706, 492] width 12 height 10
radio input "true"
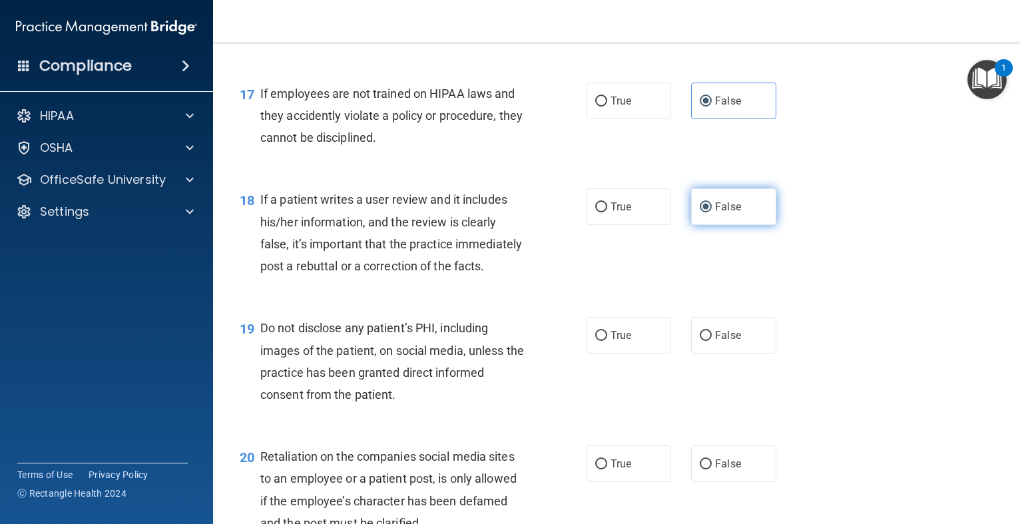
scroll to position [2131, 0]
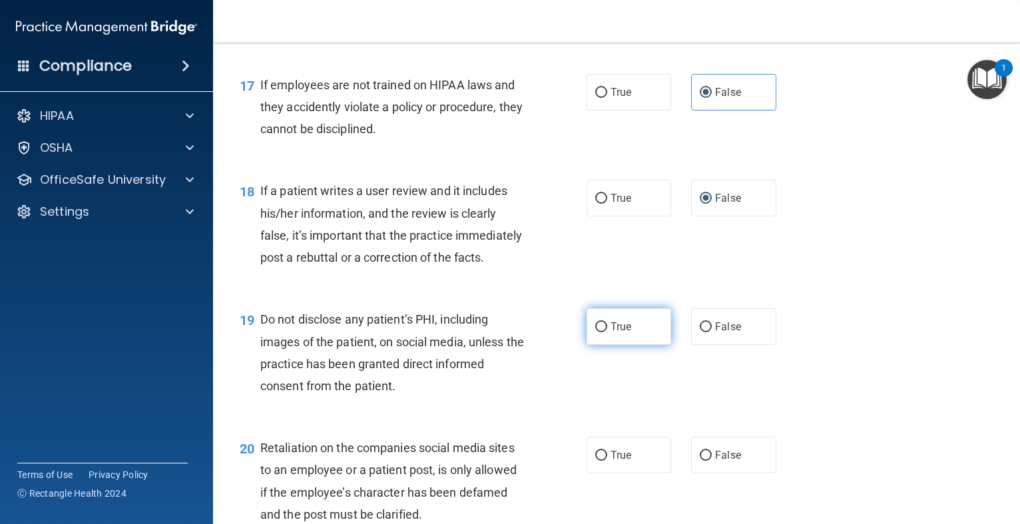
click at [614, 345] on label "True" at bounding box center [629, 326] width 85 height 37
click at [607, 332] on input "True" at bounding box center [601, 327] width 12 height 10
radio input "true"
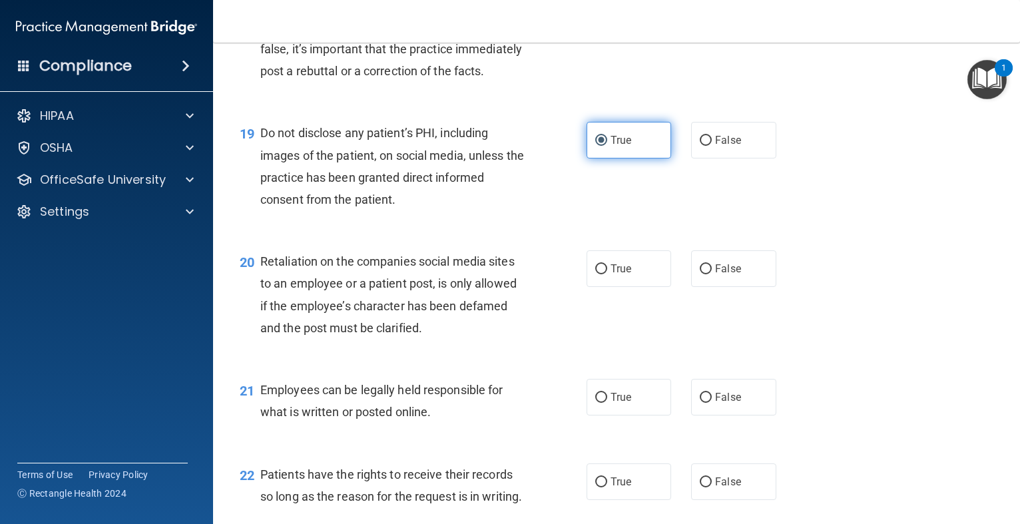
scroll to position [2344, 0]
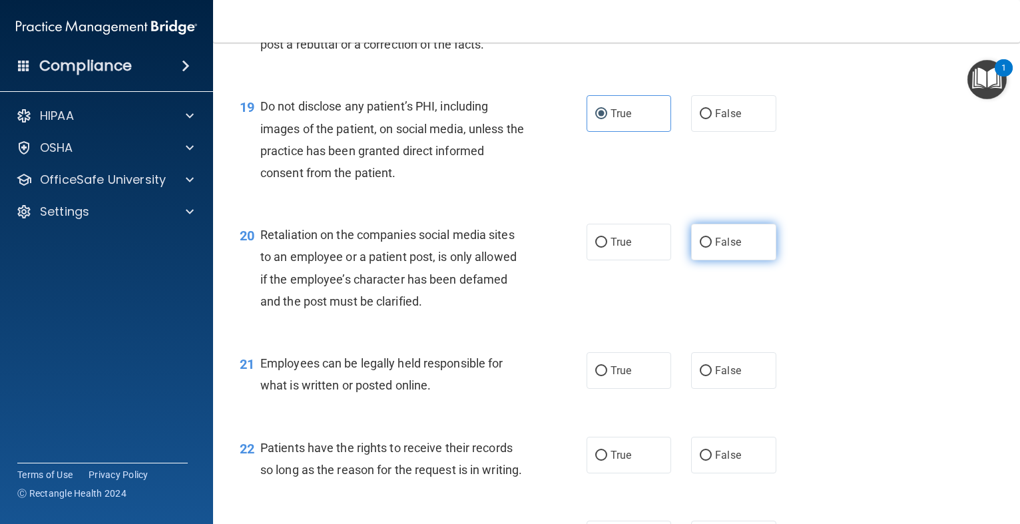
click at [702, 248] on input "False" at bounding box center [706, 243] width 12 height 10
radio input "true"
click at [631, 377] on span "True" at bounding box center [621, 370] width 21 height 13
click at [607, 376] on input "True" at bounding box center [601, 371] width 12 height 10
radio input "true"
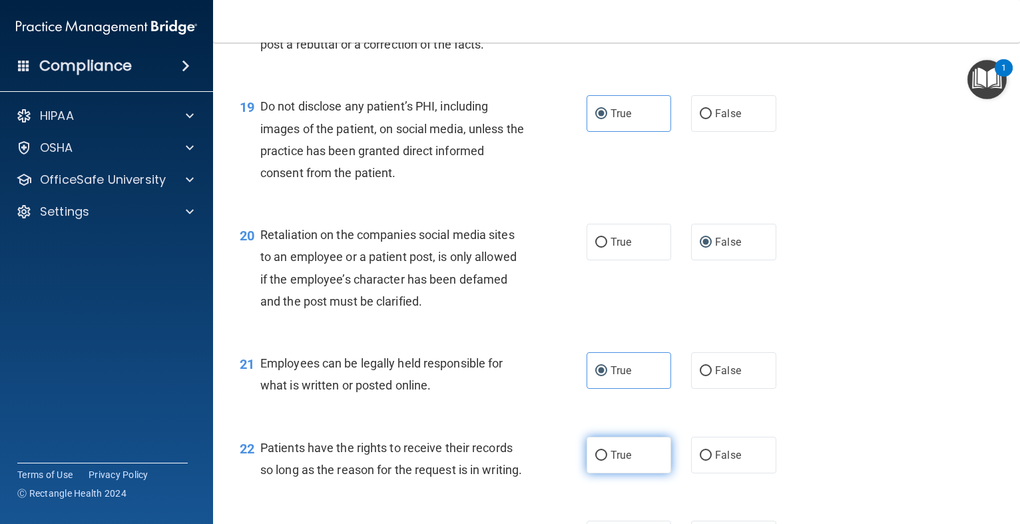
click at [620, 461] on span "True" at bounding box center [621, 455] width 21 height 13
click at [607, 461] on input "True" at bounding box center [601, 456] width 12 height 10
radio input "true"
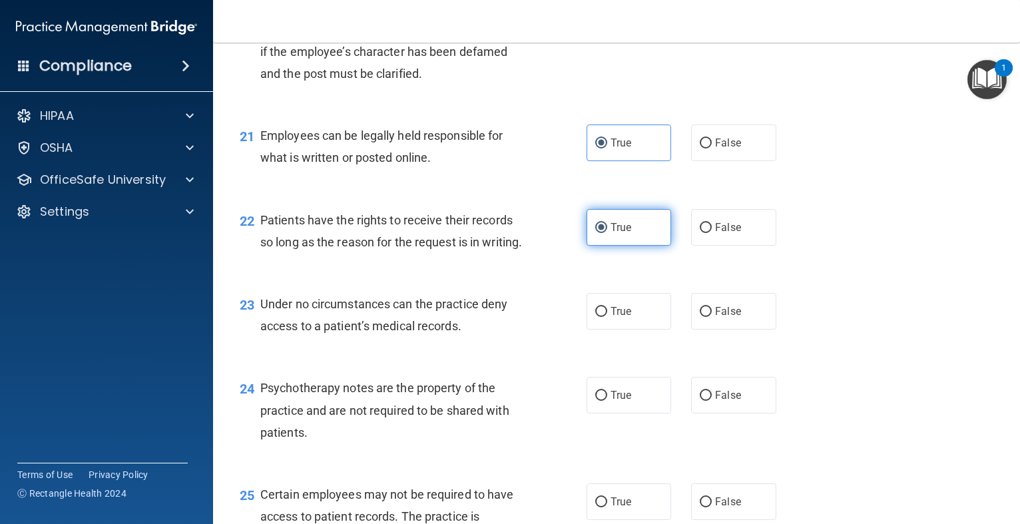
scroll to position [2584, 0]
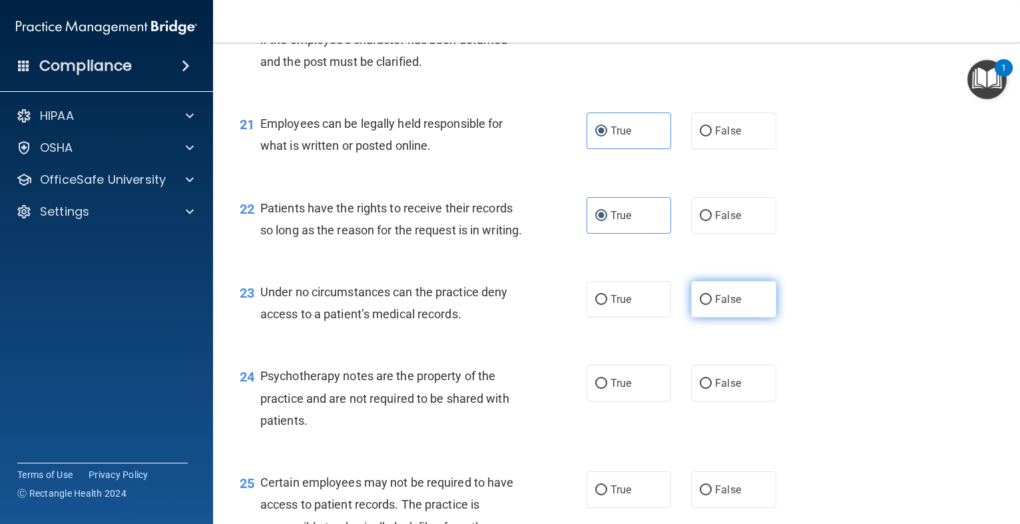
click at [713, 318] on label "False" at bounding box center [733, 299] width 85 height 37
click at [712, 305] on input "False" at bounding box center [706, 300] width 12 height 10
radio input "true"
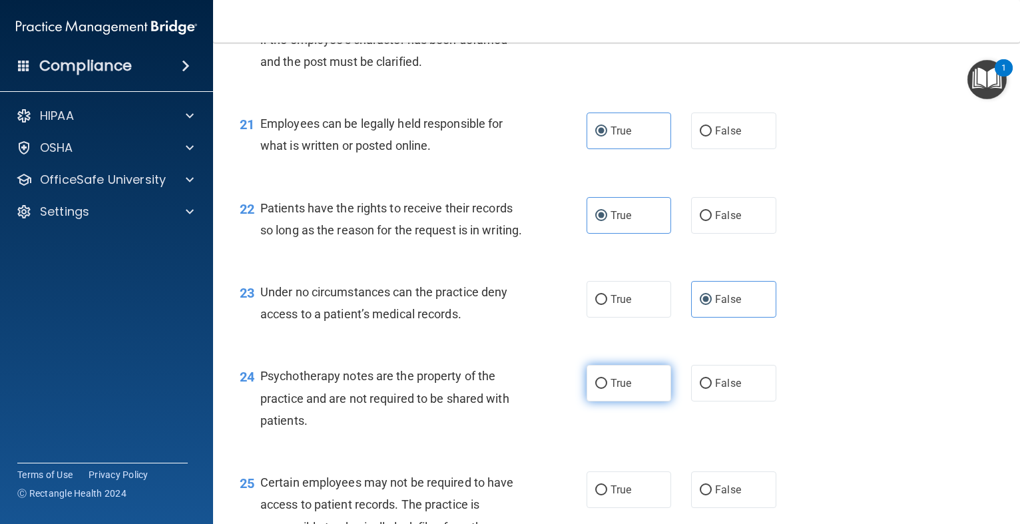
click at [603, 389] on input "True" at bounding box center [601, 384] width 12 height 10
radio input "true"
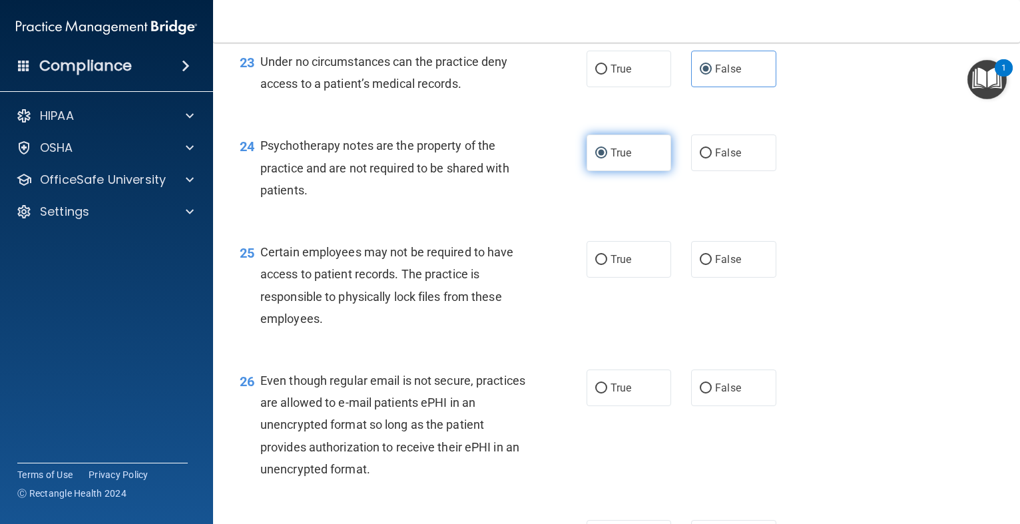
scroll to position [2823, 0]
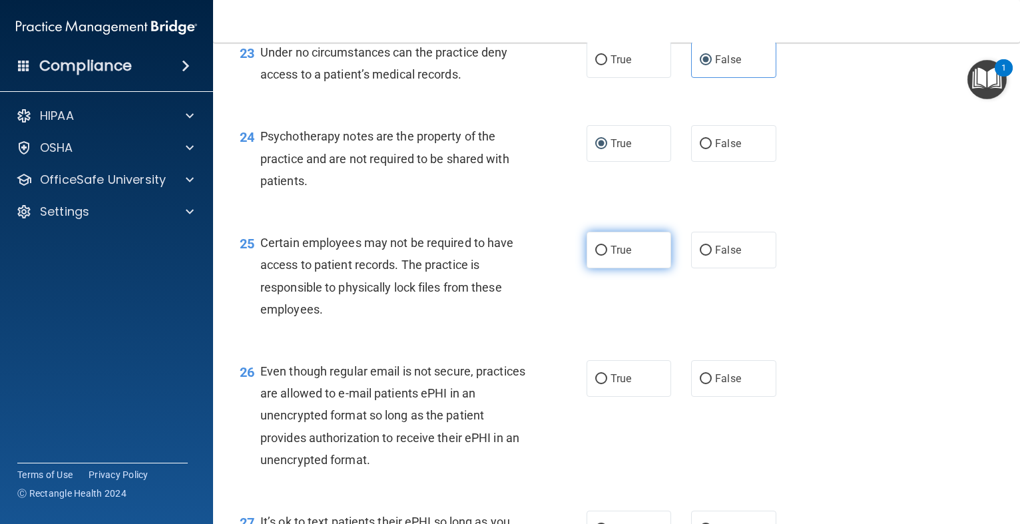
click at [626, 268] on label "True" at bounding box center [629, 250] width 85 height 37
click at [607, 256] on input "True" at bounding box center [601, 251] width 12 height 10
radio input "true"
click at [626, 385] on span "True" at bounding box center [621, 378] width 21 height 13
click at [607, 384] on input "True" at bounding box center [601, 379] width 12 height 10
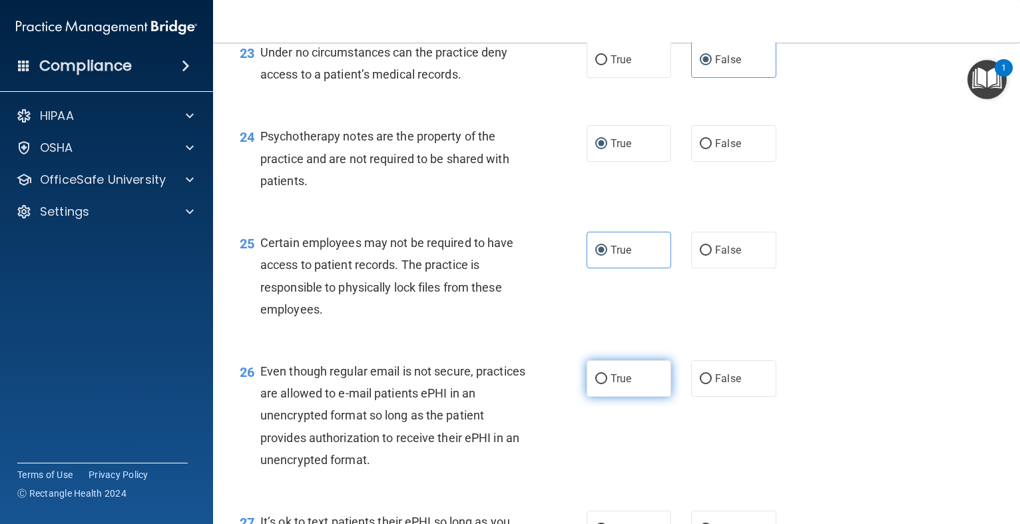
radio input "true"
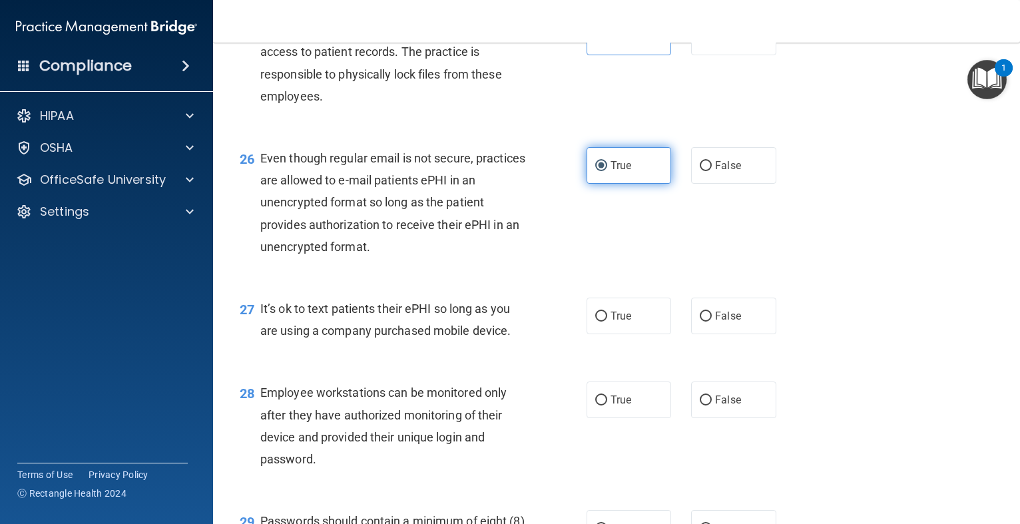
scroll to position [3063, 0]
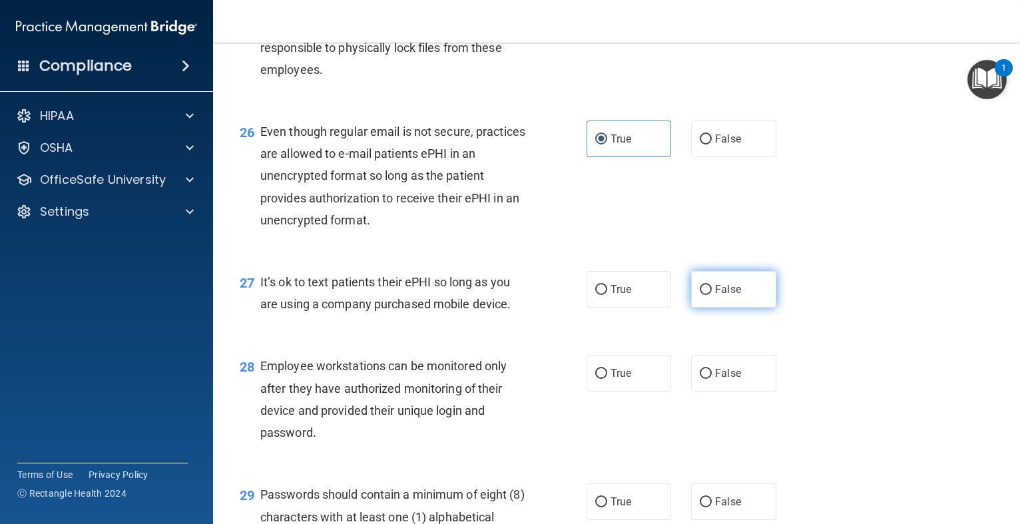
click at [720, 296] on span "False" at bounding box center [728, 289] width 26 height 13
click at [712, 295] on input "False" at bounding box center [706, 290] width 12 height 10
radio input "true"
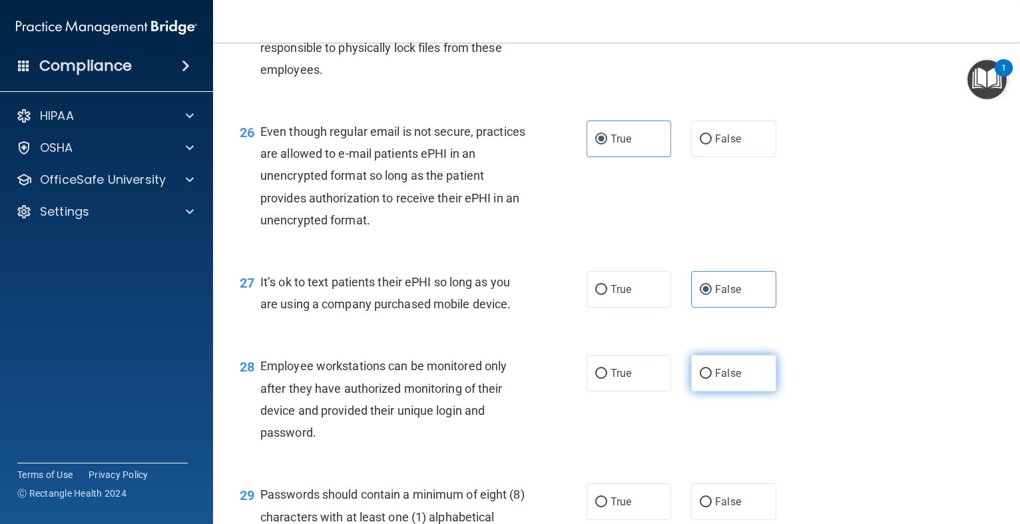
click at [713, 392] on label "False" at bounding box center [733, 373] width 85 height 37
click at [712, 379] on input "False" at bounding box center [706, 374] width 12 height 10
radio input "true"
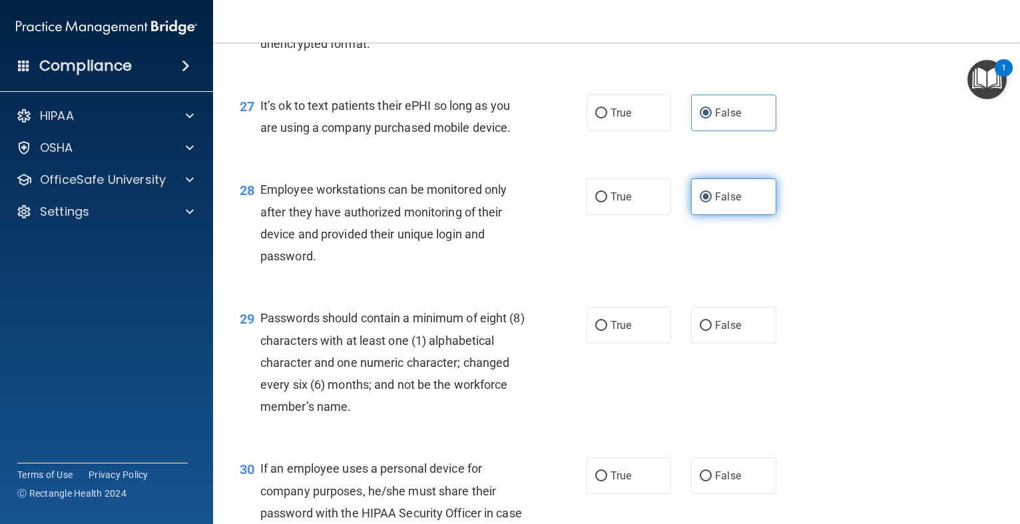
scroll to position [3250, 0]
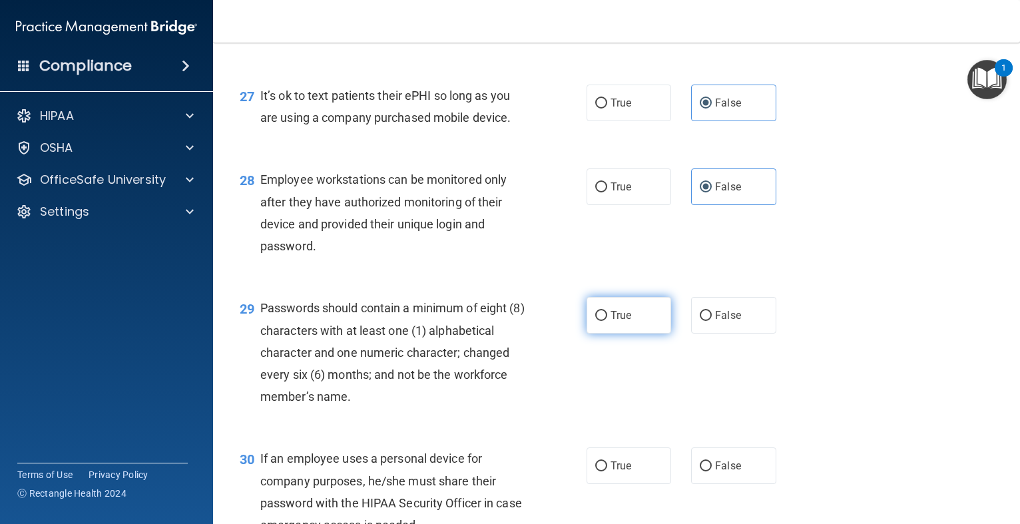
click at [612, 322] on span "True" at bounding box center [621, 315] width 21 height 13
click at [607, 321] on input "True" at bounding box center [601, 316] width 12 height 10
radio input "true"
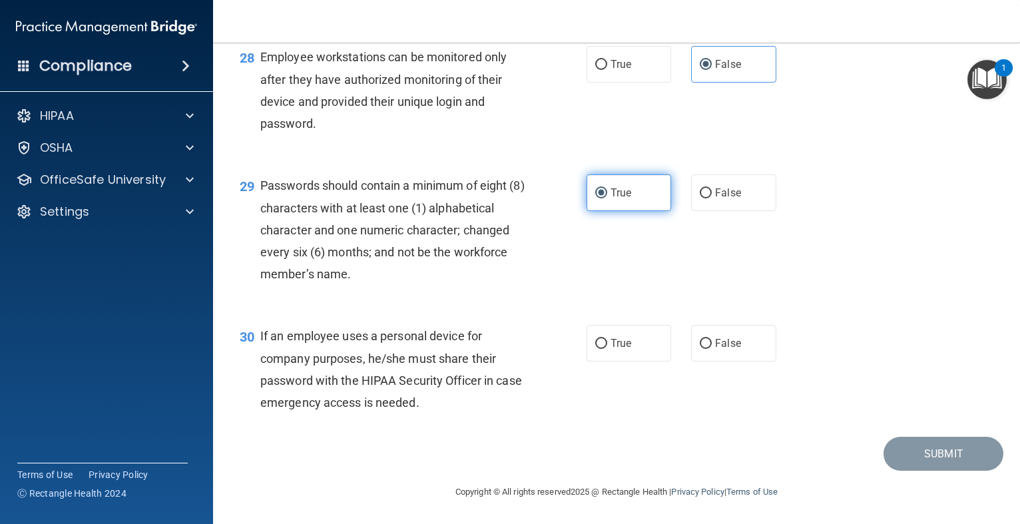
scroll to position [3417, 0]
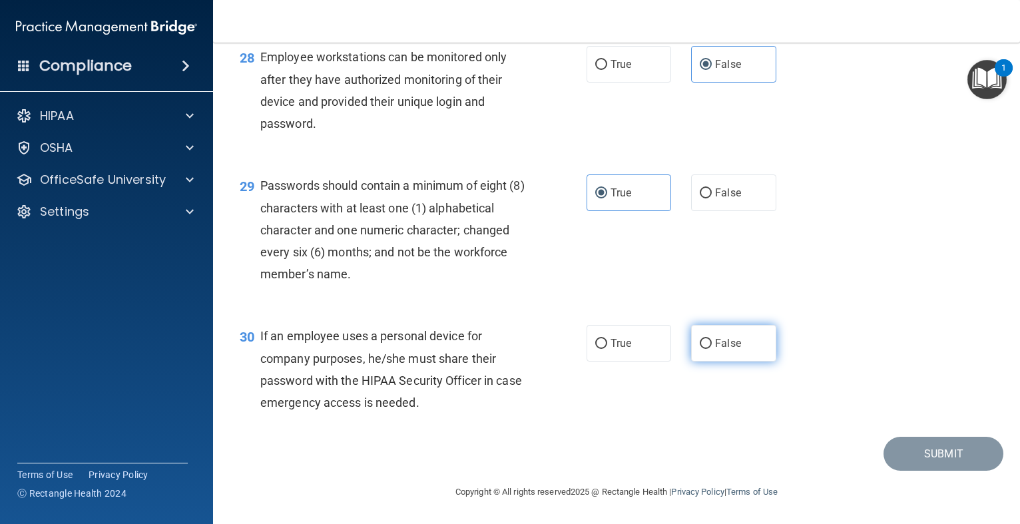
click at [713, 346] on label "False" at bounding box center [733, 343] width 85 height 37
click at [712, 346] on input "False" at bounding box center [706, 344] width 12 height 10
radio input "true"
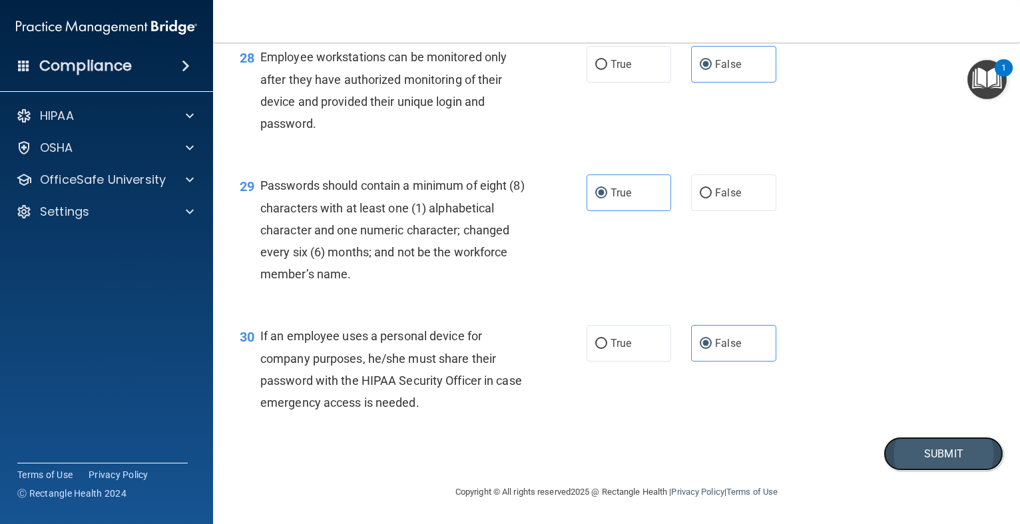
click at [918, 448] on button "Submit" at bounding box center [944, 454] width 120 height 34
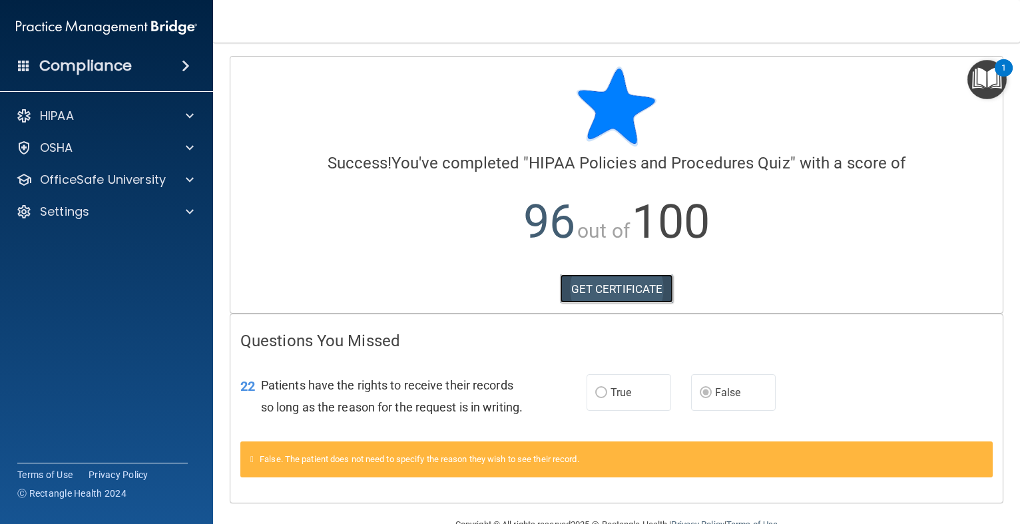
click at [638, 288] on link "GET CERTIFICATE" at bounding box center [617, 288] width 114 height 29
click at [992, 85] on img "Open Resource Center, 1 new notification" at bounding box center [987, 79] width 39 height 39
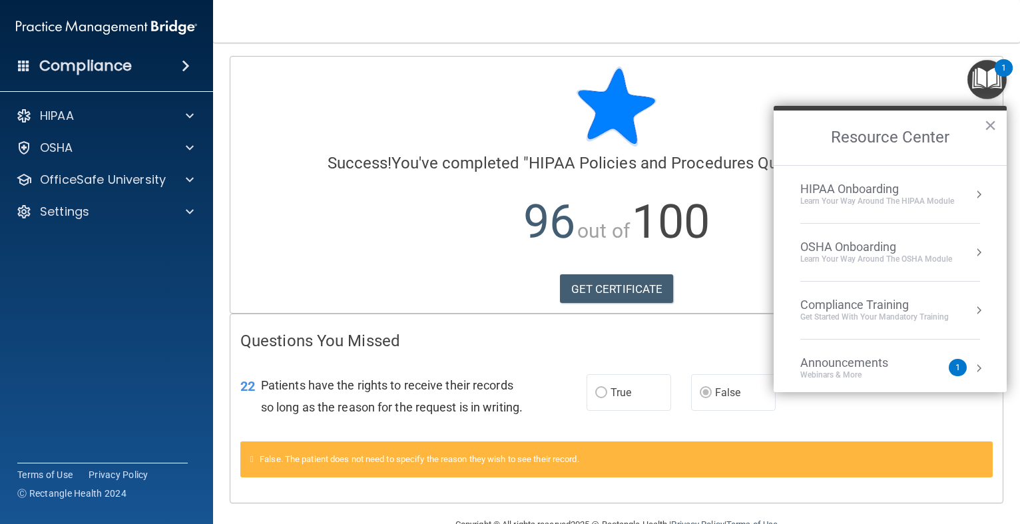
click at [871, 309] on div "Compliance Training" at bounding box center [874, 305] width 148 height 15
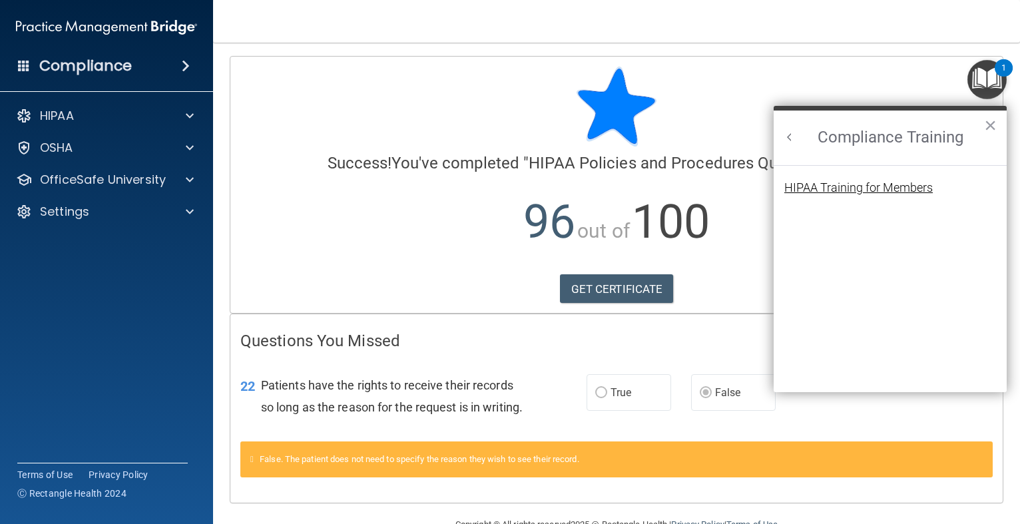
click at [882, 189] on div "HIPAA Training for Members" at bounding box center [858, 188] width 148 height 12
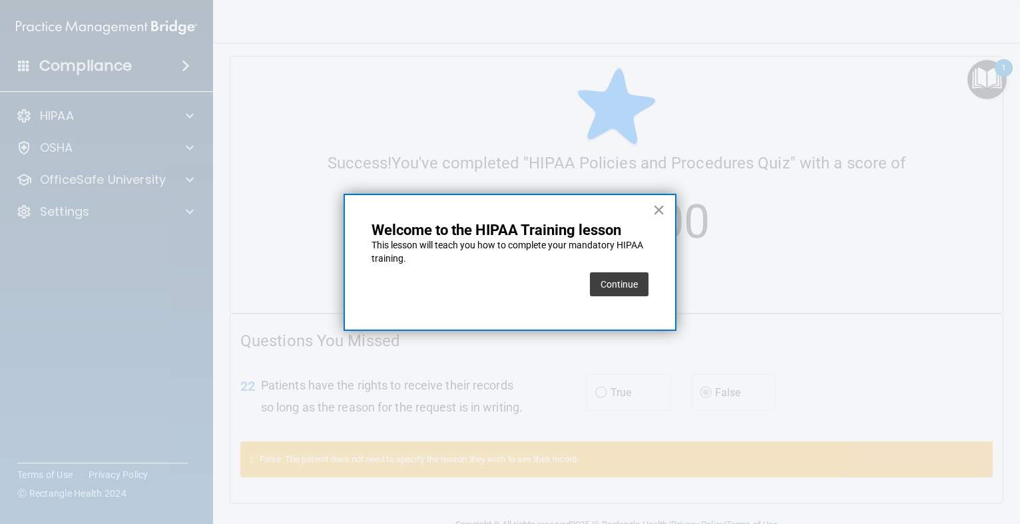
click at [659, 209] on button "×" at bounding box center [659, 209] width 13 height 21
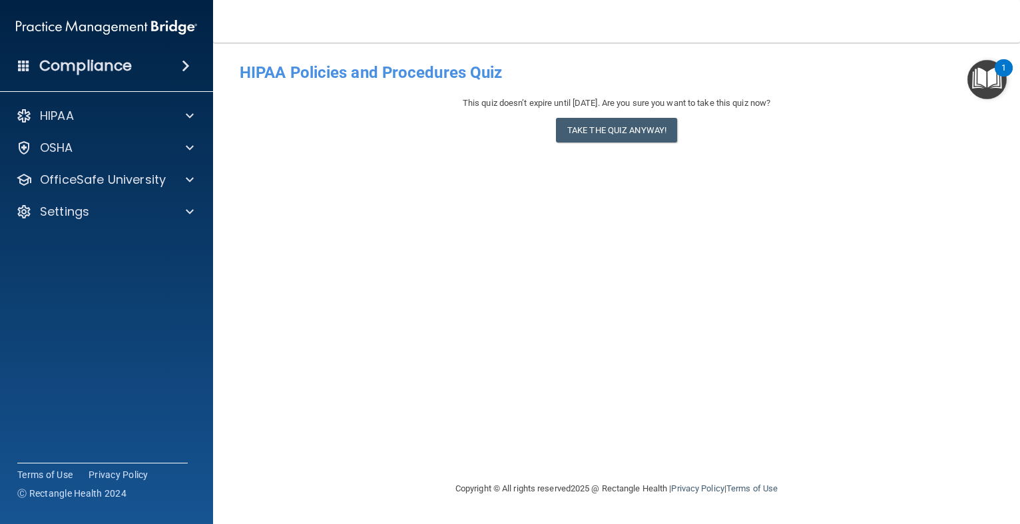
click at [963, 82] on div "HIPAA Policies and Procedures Quiz" at bounding box center [617, 72] width 774 height 33
click at [983, 79] on img "Open Resource Center, 1 new notification" at bounding box center [987, 79] width 39 height 39
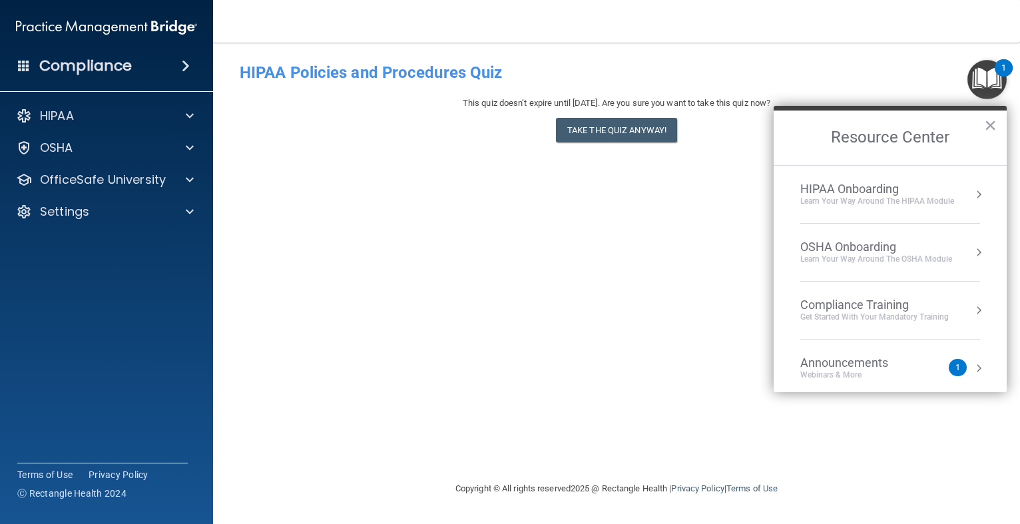
click at [974, 311] on button "Resource Center" at bounding box center [978, 310] width 13 height 13
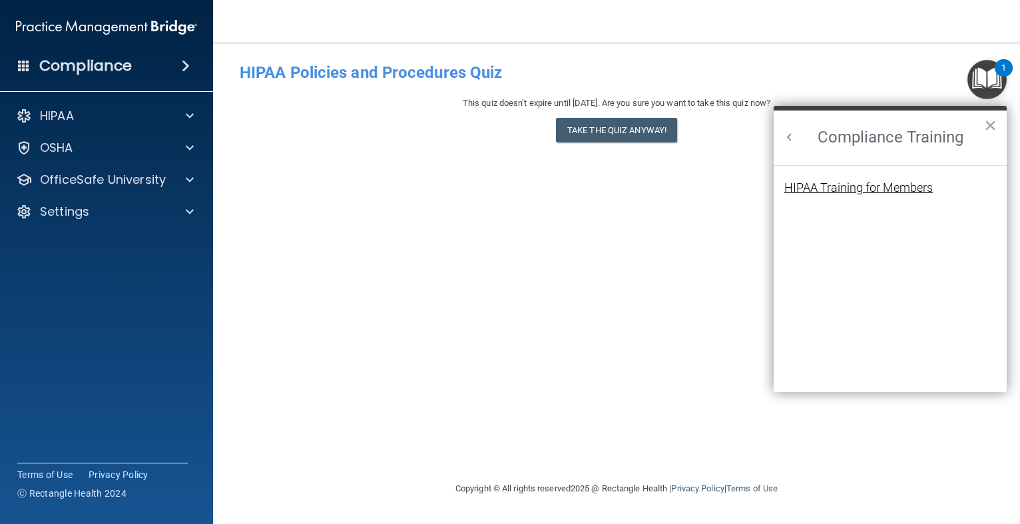
click at [906, 192] on div "HIPAA Training for Members" at bounding box center [858, 188] width 148 height 12
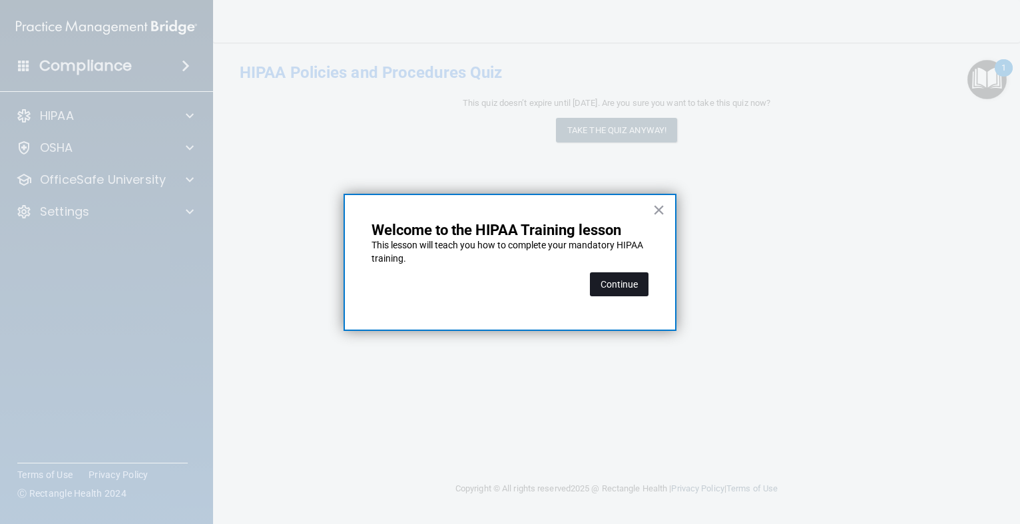
click at [636, 287] on button "Continue" at bounding box center [619, 284] width 59 height 24
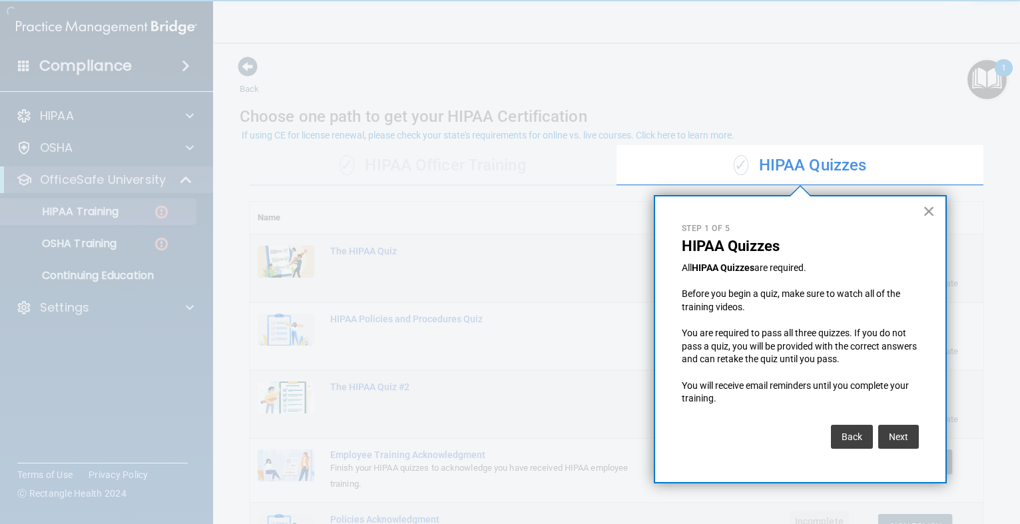
click at [926, 216] on button "×" at bounding box center [929, 210] width 13 height 21
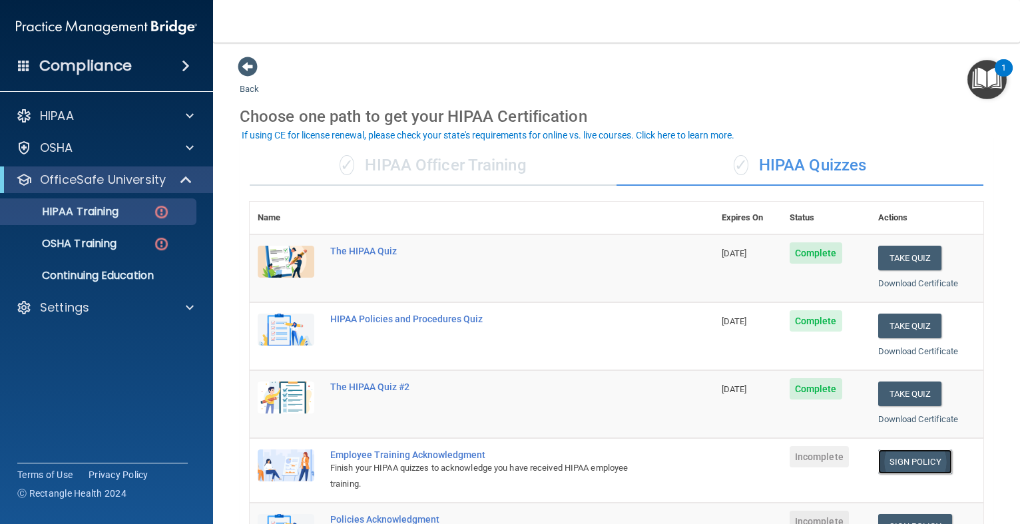
click at [909, 461] on link "Sign Policy" at bounding box center [915, 461] width 74 height 25
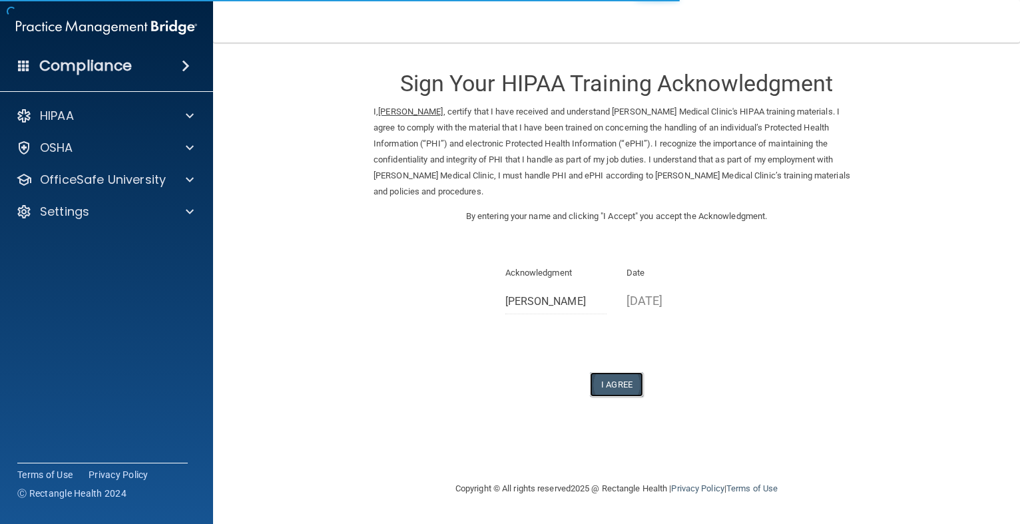
click at [615, 372] on button "I Agree" at bounding box center [616, 384] width 53 height 25
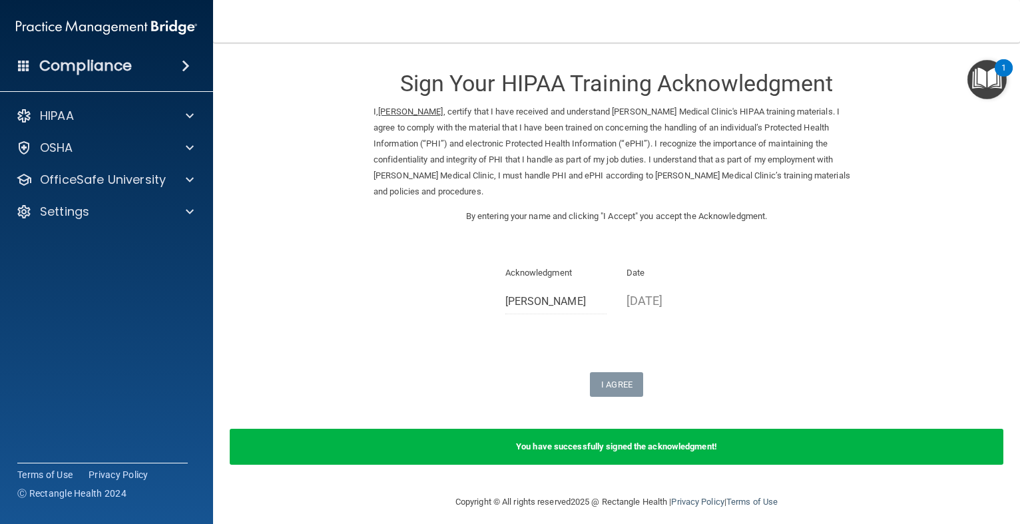
click at [976, 87] on img "Open Resource Center, 1 new notification" at bounding box center [987, 79] width 39 height 39
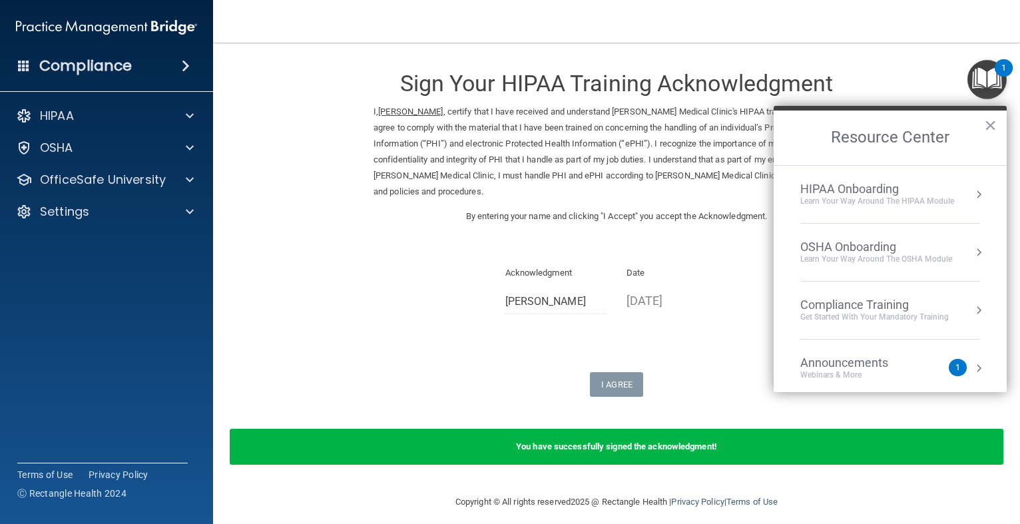
click at [937, 318] on div "Get Started with your mandatory training" at bounding box center [874, 317] width 148 height 11
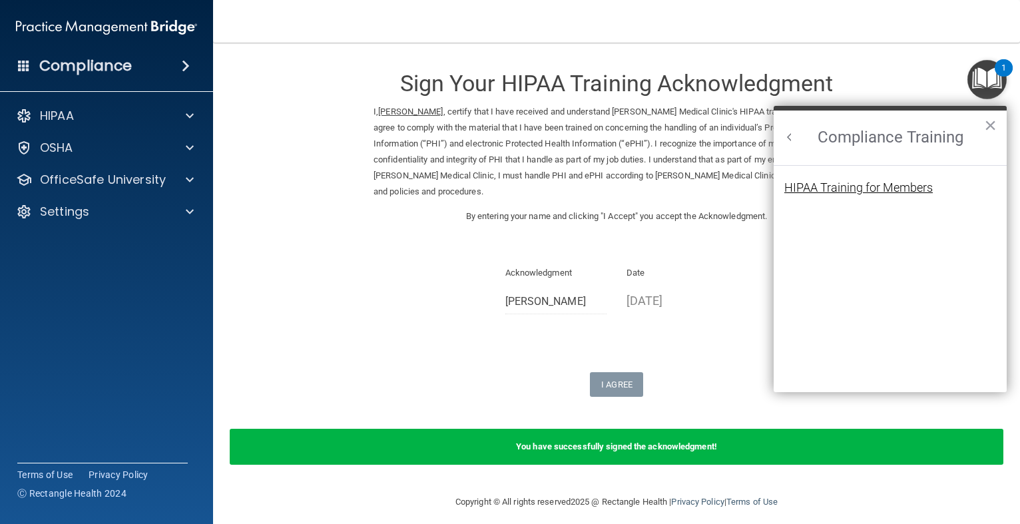
click at [910, 188] on div "HIPAA Training for Members" at bounding box center [858, 188] width 148 height 12
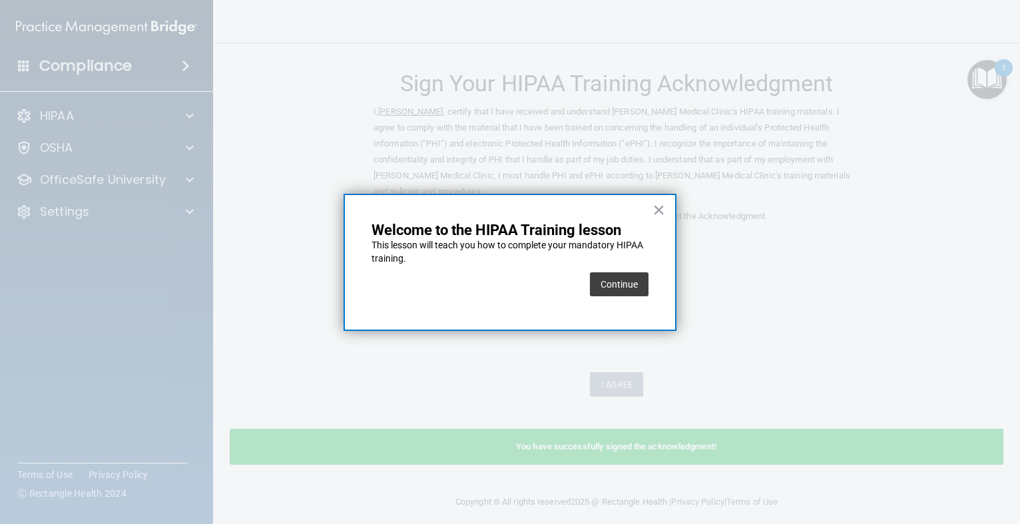
click at [645, 266] on div "× Welcome to the HIPAA Training lesson This lesson will teach you how to comple…" at bounding box center [510, 262] width 333 height 137
click at [633, 280] on button "Continue" at bounding box center [619, 284] width 59 height 24
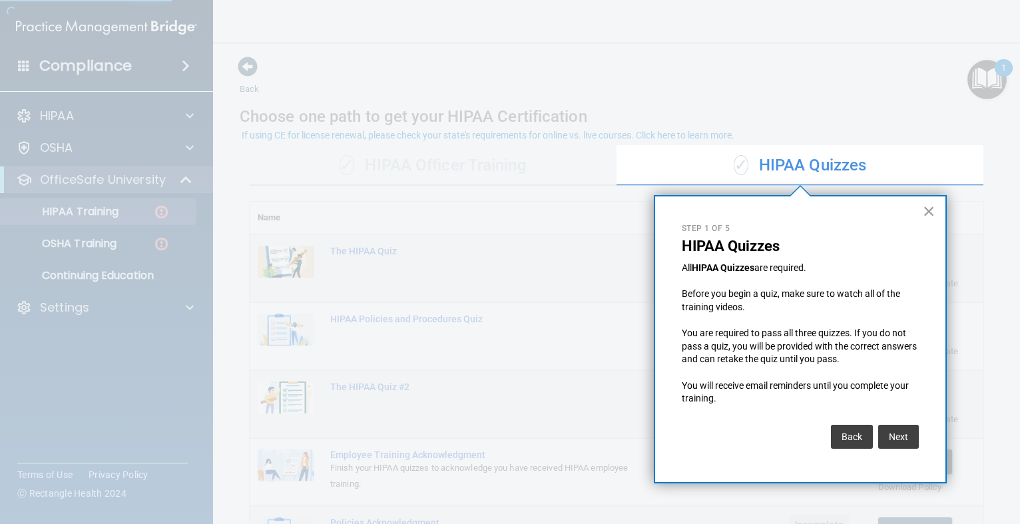
click at [937, 212] on div "× Step 1 of 5 HIPAA Quizzes All HIPAA Quizzes are required. Before you begin a …" at bounding box center [800, 339] width 293 height 288
click at [925, 206] on button "×" at bounding box center [929, 210] width 13 height 21
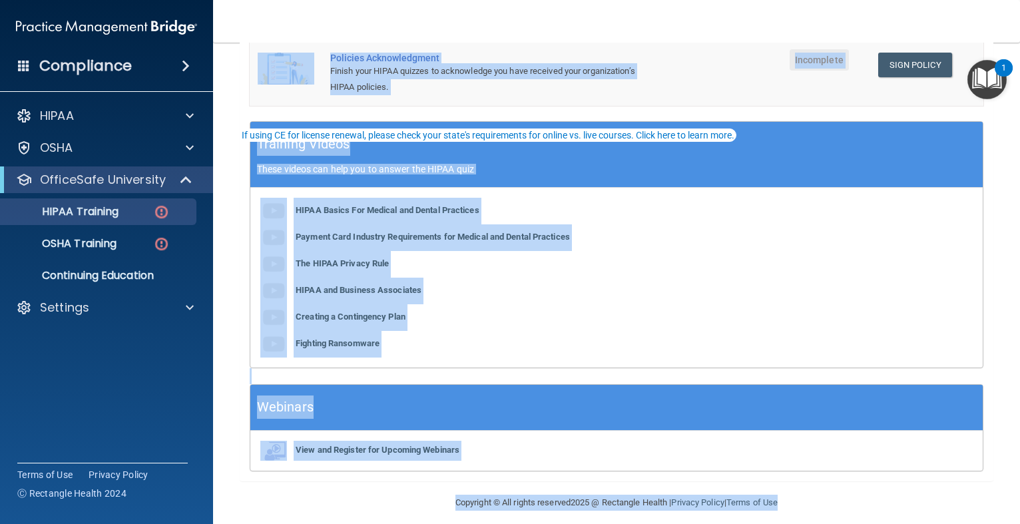
scroll to position [475, 0]
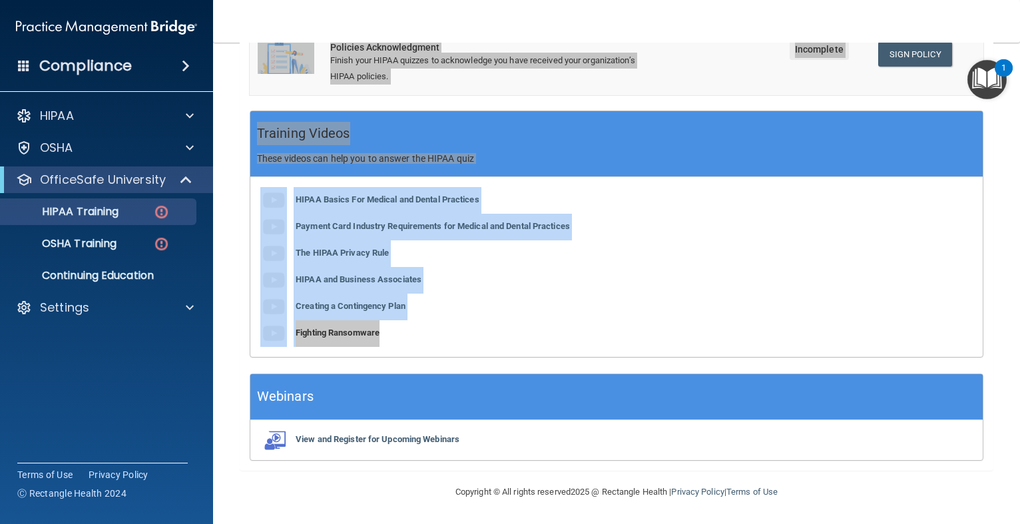
drag, startPoint x: 975, startPoint y: 477, endPoint x: 971, endPoint y: 342, distance: 135.2
click at [968, 350] on div "✓ HIPAA Officer Training ✓ HIPAA Quizzes Name Expires On Status Actions The HIP…" at bounding box center [617, 65] width 754 height 810
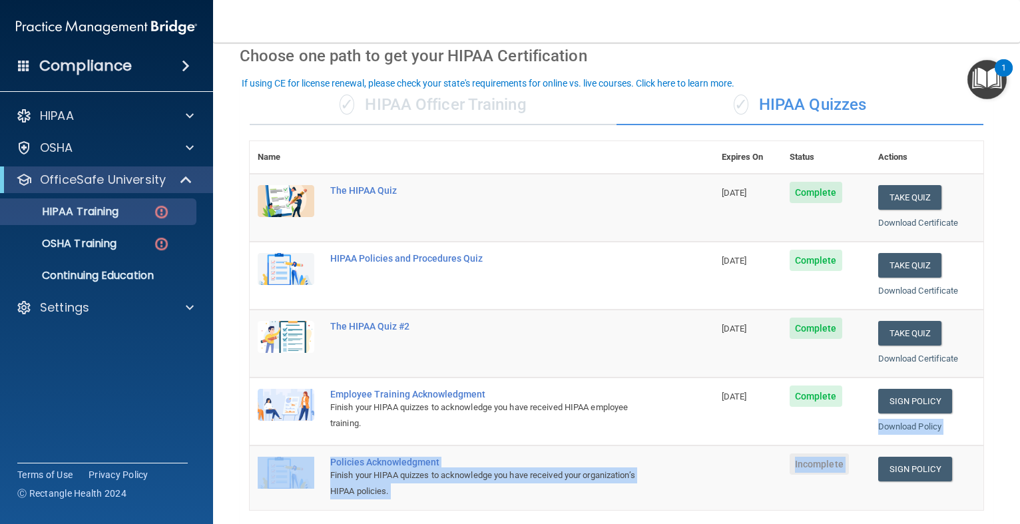
scroll to position [52, 0]
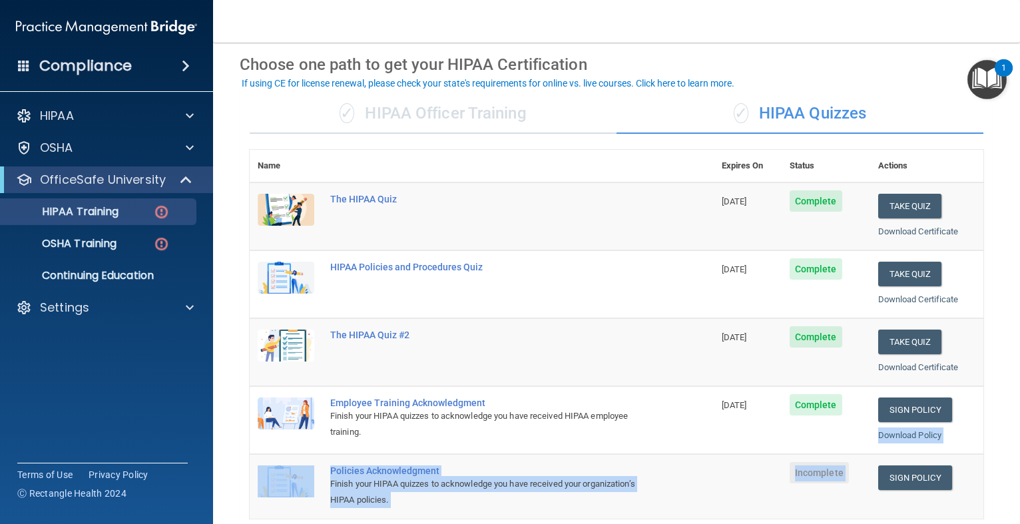
drag, startPoint x: 972, startPoint y: 190, endPoint x: 965, endPoint y: 104, distance: 86.8
click at [965, 104] on div "✓ HIPAA Officer Training ✓ HIPAA Quizzes Name Expires On Status Actions The HIP…" at bounding box center [617, 489] width 754 height 810
click at [923, 485] on link "Sign Policy" at bounding box center [915, 477] width 74 height 25
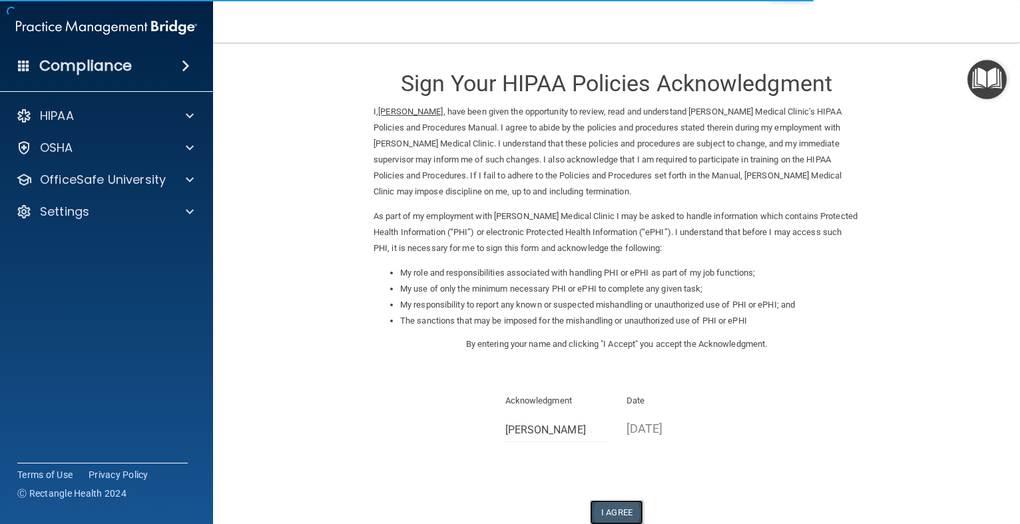
click at [625, 507] on button "I Agree" at bounding box center [616, 512] width 53 height 25
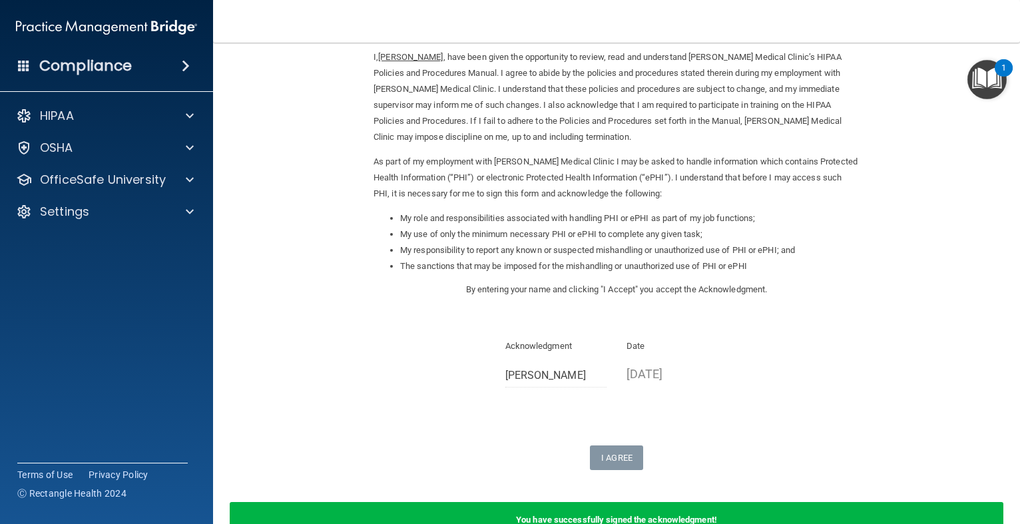
scroll to position [138, 0]
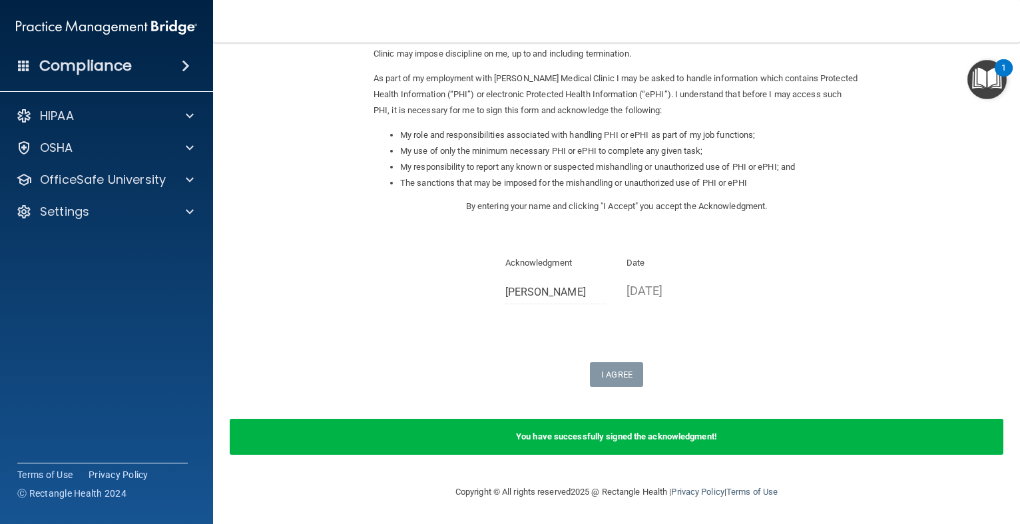
drag, startPoint x: 804, startPoint y: 444, endPoint x: 766, endPoint y: 440, distance: 38.2
click at [767, 444] on form "Sign Your HIPAA Policies Acknowledgment I, [PERSON_NAME] , have been given the …" at bounding box center [617, 194] width 754 height 553
click at [766, 440] on div "You have successfully signed the acknowledgment!" at bounding box center [617, 437] width 774 height 36
click at [762, 366] on div "I Agree" at bounding box center [617, 374] width 486 height 25
click at [1002, 97] on img "Open Resource Center, 1 new notification" at bounding box center [987, 79] width 39 height 39
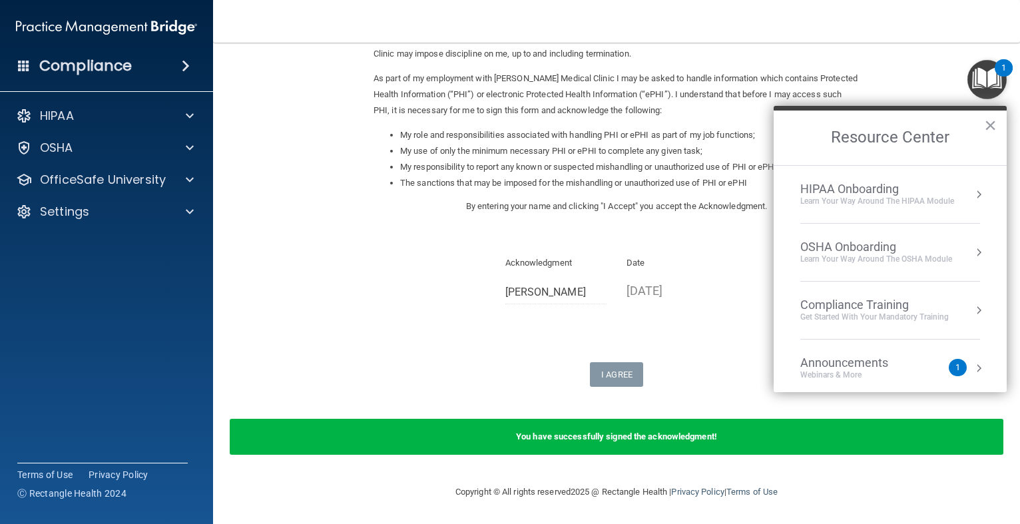
click at [917, 320] on div "Get Started with your mandatory training" at bounding box center [874, 317] width 148 height 11
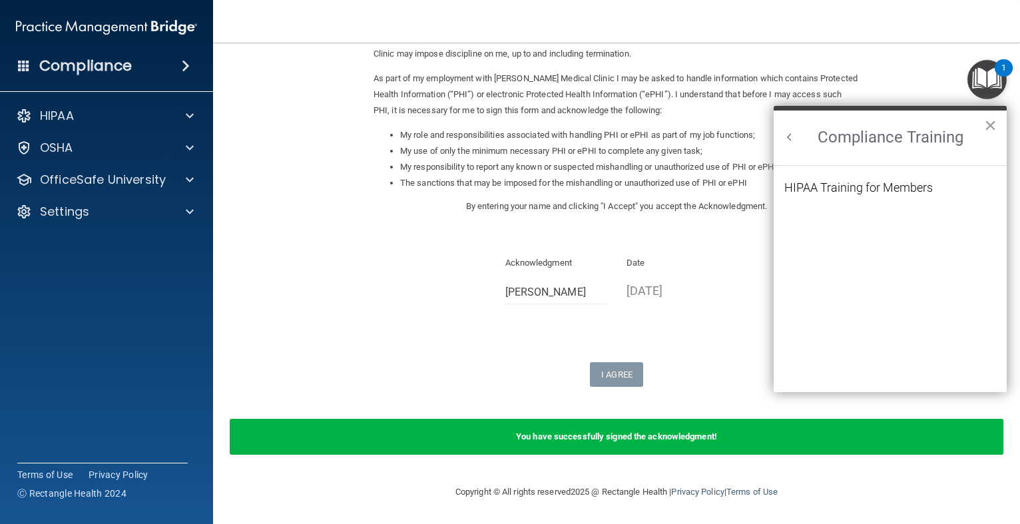
scroll to position [0, 0]
click at [886, 182] on div "HIPAA Training for Members" at bounding box center [858, 188] width 148 height 12
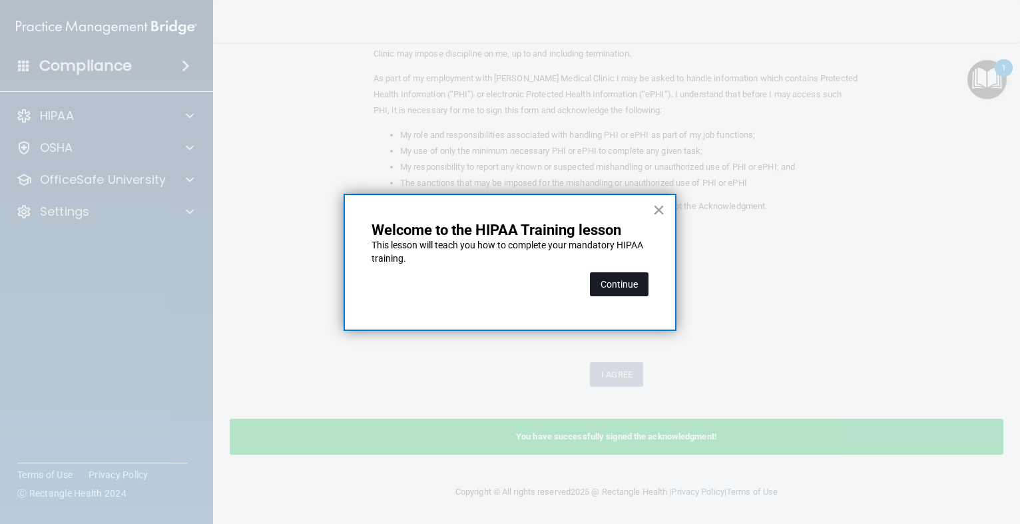
click at [602, 279] on button "Continue" at bounding box center [619, 284] width 59 height 24
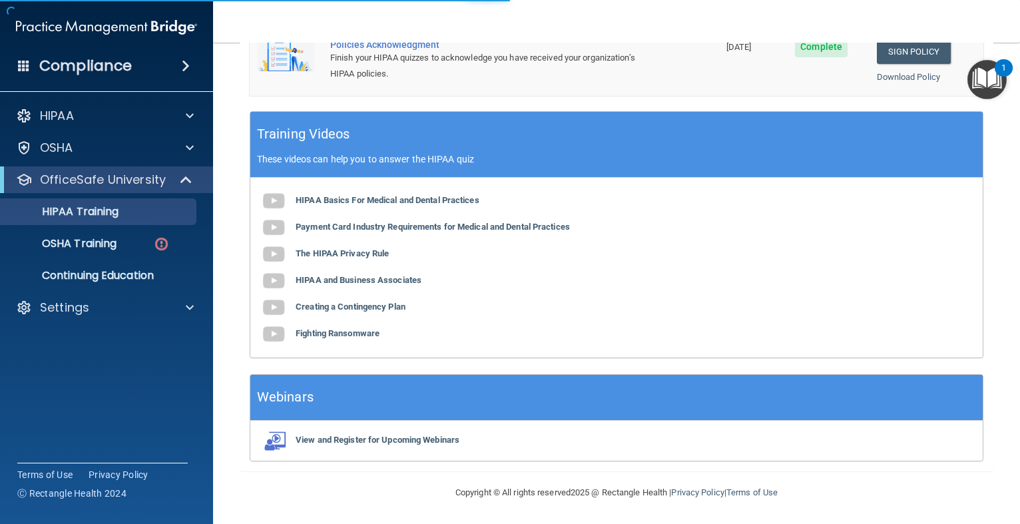
scroll to position [103, 0]
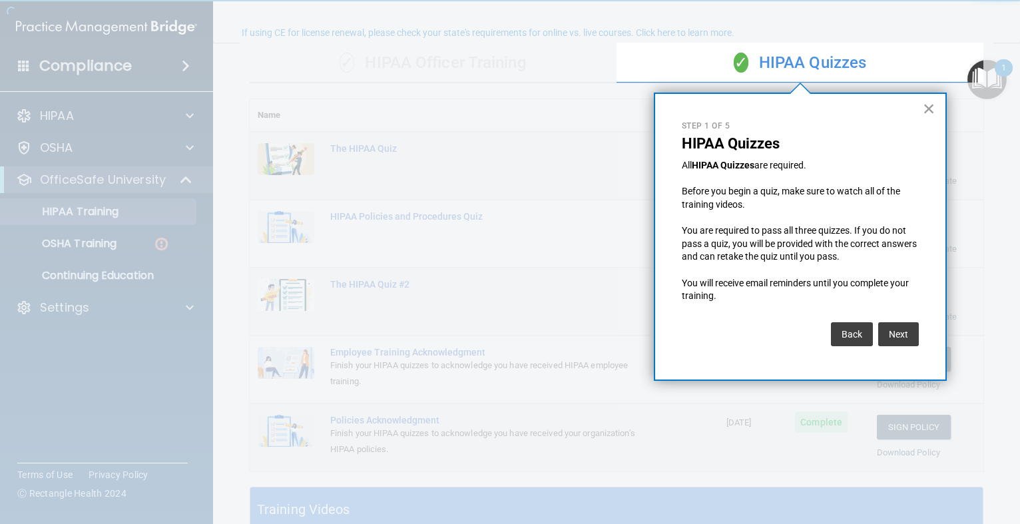
click at [931, 105] on button "×" at bounding box center [929, 108] width 13 height 21
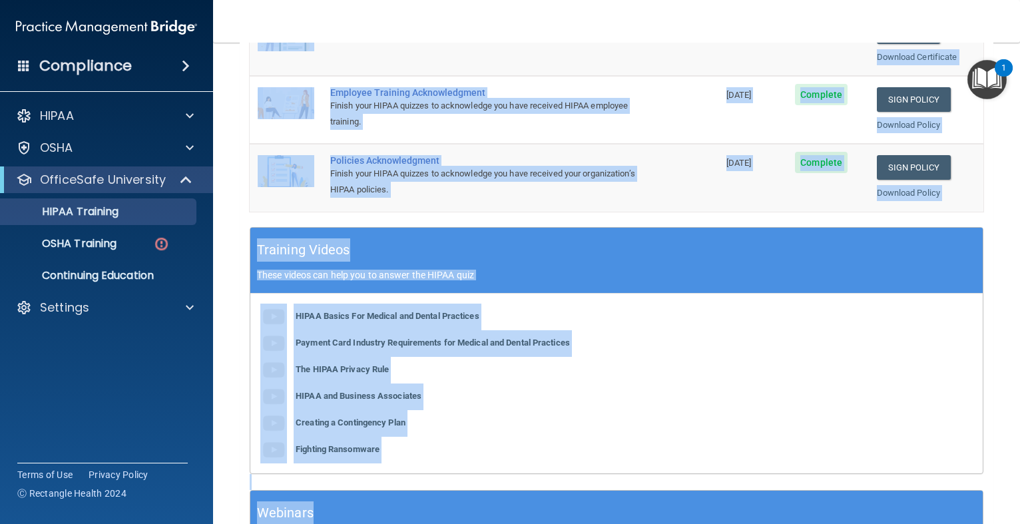
scroll to position [478, 0]
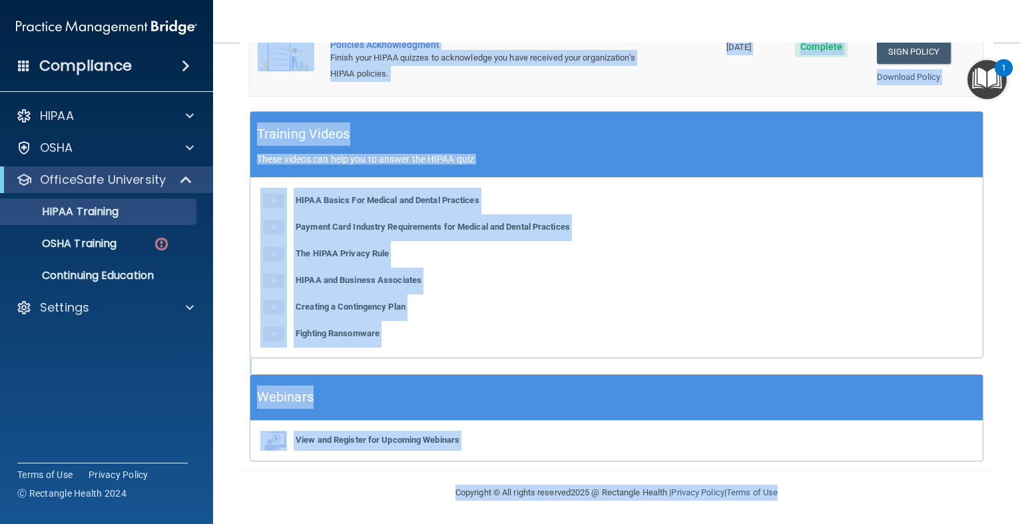
drag, startPoint x: 993, startPoint y: 451, endPoint x: 981, endPoint y: 500, distance: 50.1
click at [982, 523] on html "Compliance HIPAA Documents and Policies Report an Incident Business Associates …" at bounding box center [510, 262] width 1020 height 524
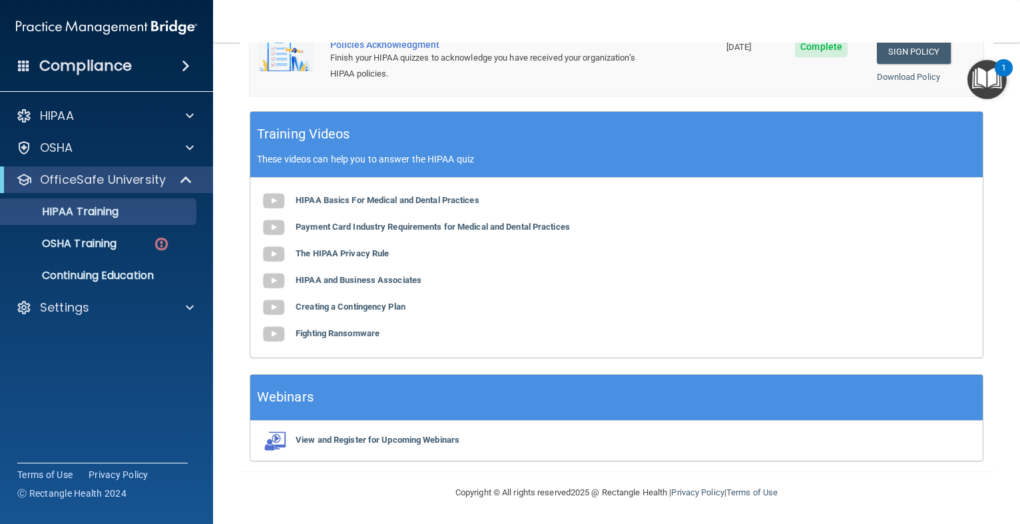
click at [678, 226] on div "HIPAA Basics For Medical and Dental Practices Payment Card Industry Requirement…" at bounding box center [616, 268] width 733 height 180
click at [985, 79] on img "Open Resource Center, 1 new notification" at bounding box center [987, 79] width 39 height 39
